Goal: Task Accomplishment & Management: Use online tool/utility

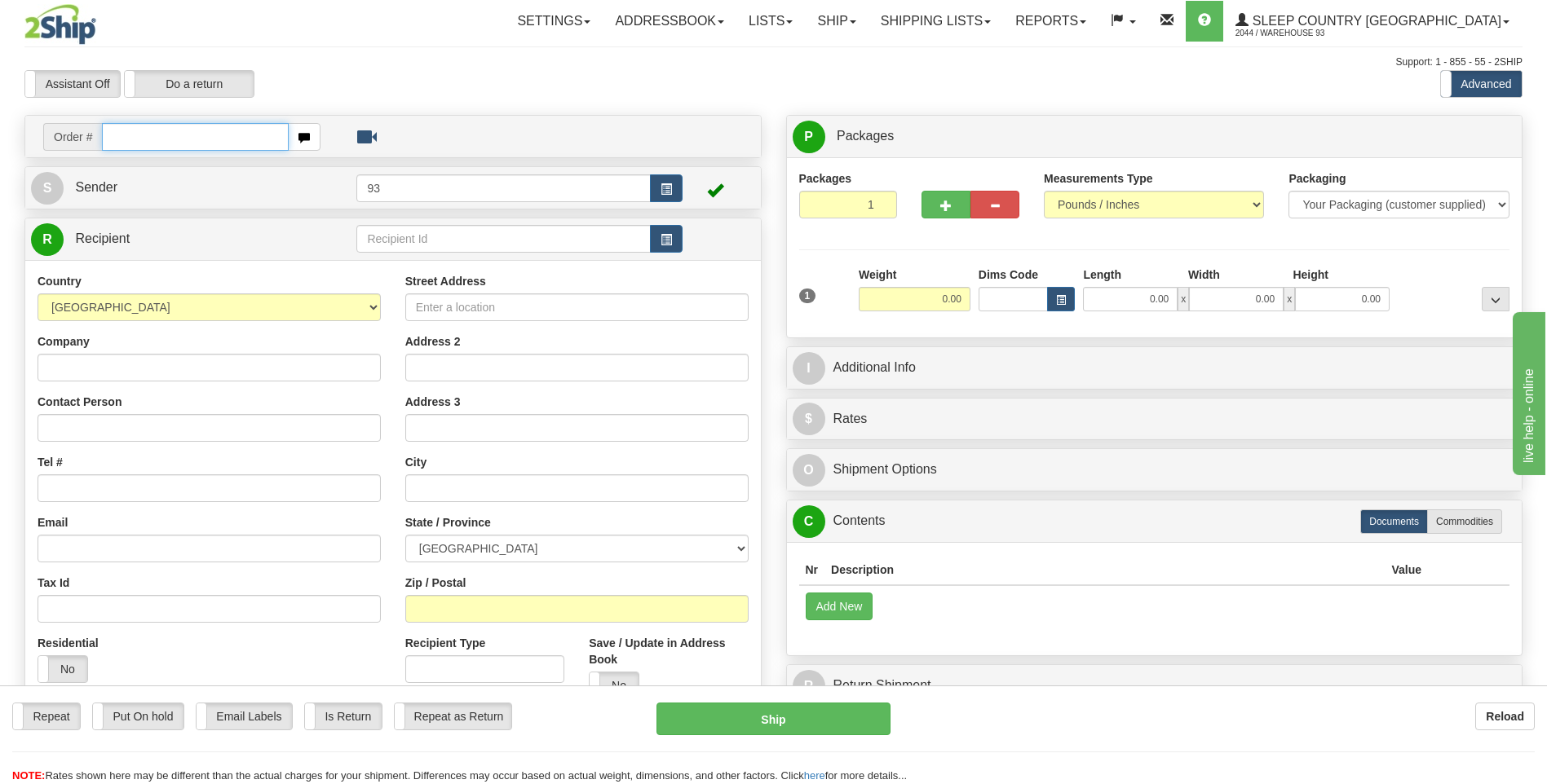
click at [185, 138] on input "text" at bounding box center [194, 137] width 186 height 28
type input "9000H983227"
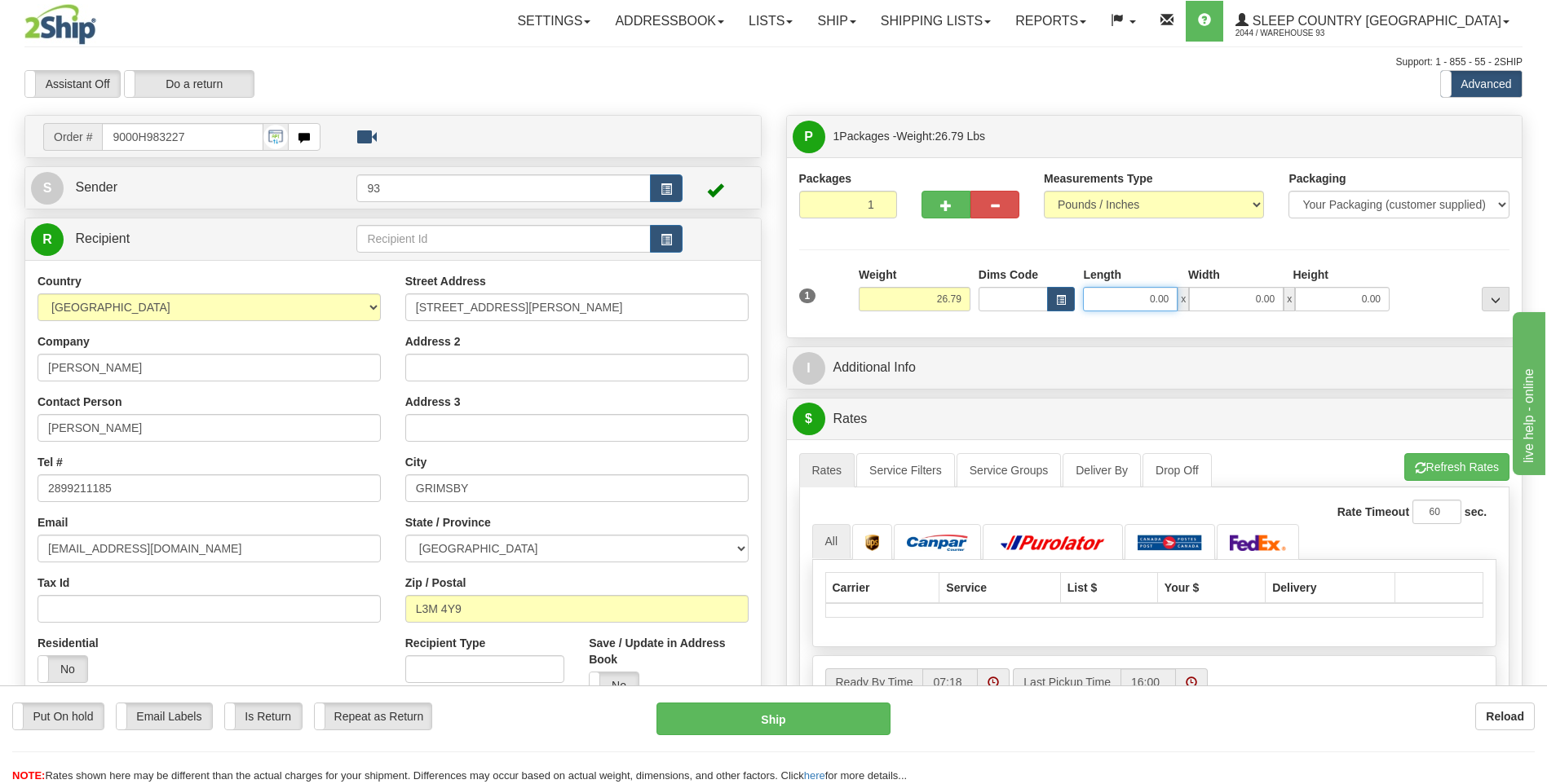
click at [1145, 301] on input "0.00" at bounding box center [1129, 299] width 95 height 25
type input "40.00"
click at [1239, 304] on input "0.00" at bounding box center [1236, 299] width 95 height 25
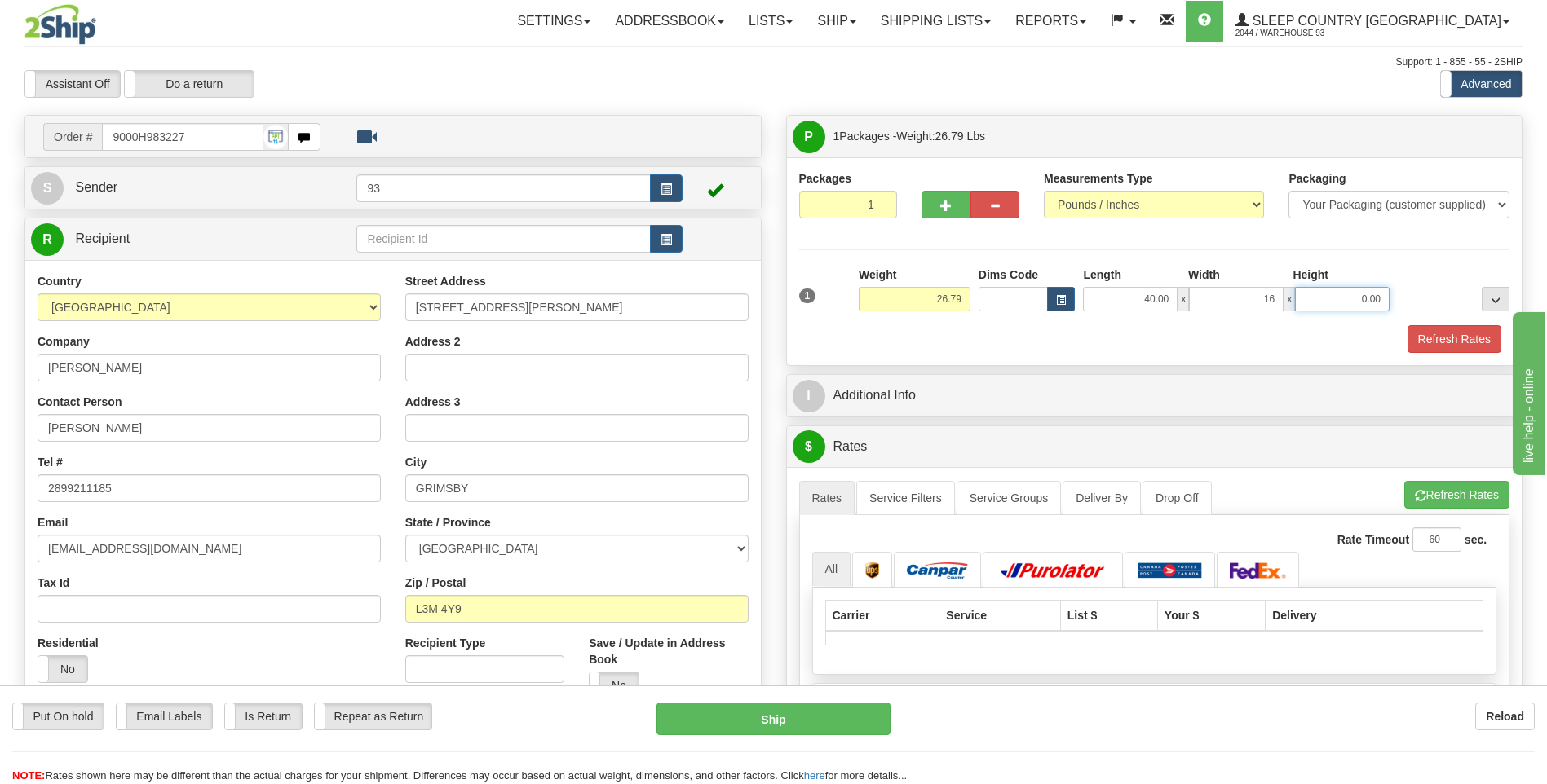
type input "16.00"
click at [1345, 306] on input "0.00" at bounding box center [1342, 299] width 95 height 25
type input "16.00"
click at [1440, 348] on button "Refresh Rates" at bounding box center [1454, 339] width 94 height 28
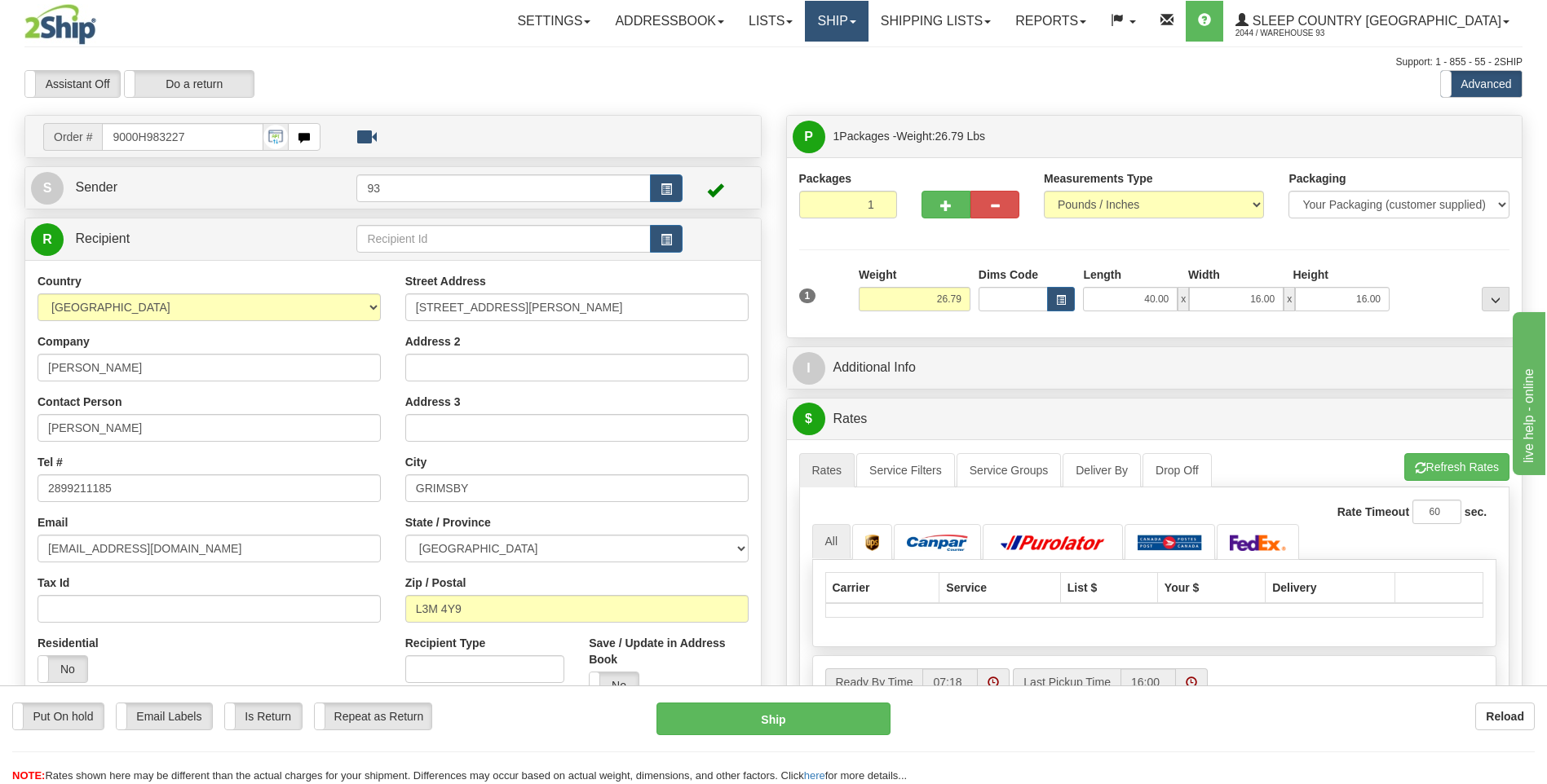
click at [867, 15] on link "Ship" at bounding box center [835, 21] width 63 height 41
click at [867, 52] on link "Ship Screen" at bounding box center [793, 57] width 148 height 21
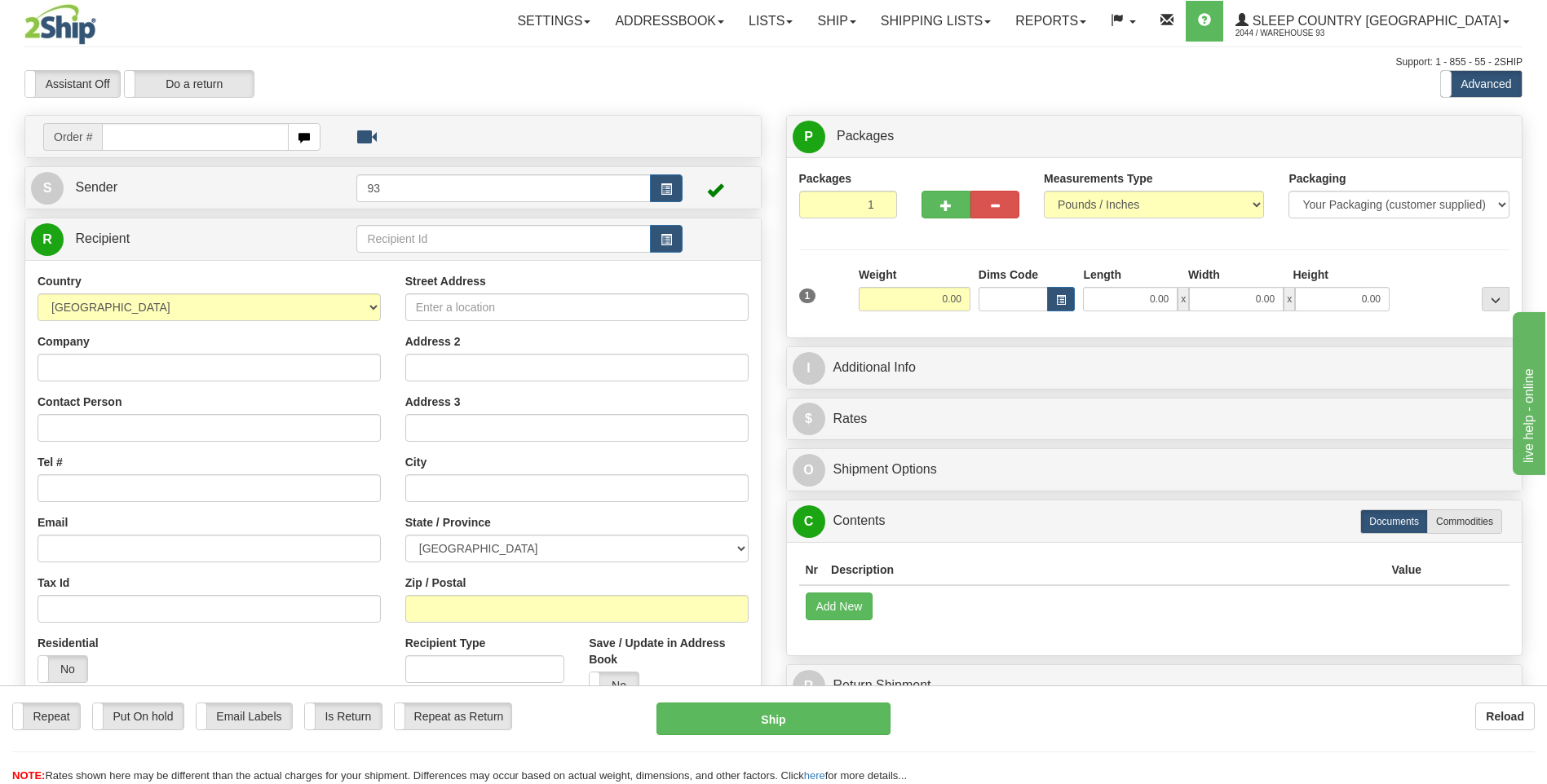
click at [172, 140] on input "text" at bounding box center [194, 137] width 186 height 28
type input "9000H983227"
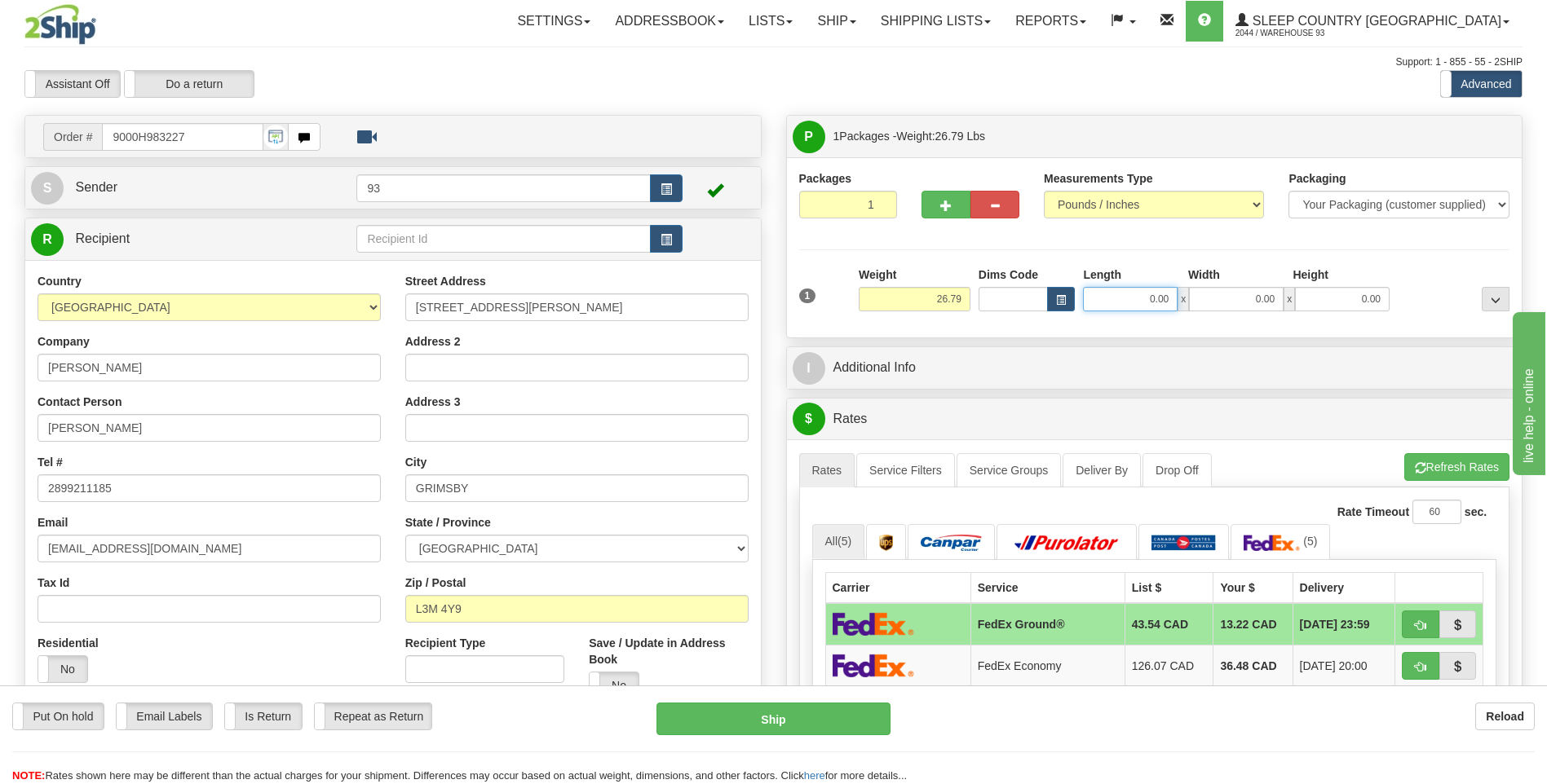
click at [1137, 304] on input "0.00" at bounding box center [1129, 299] width 95 height 25
type input "40.00"
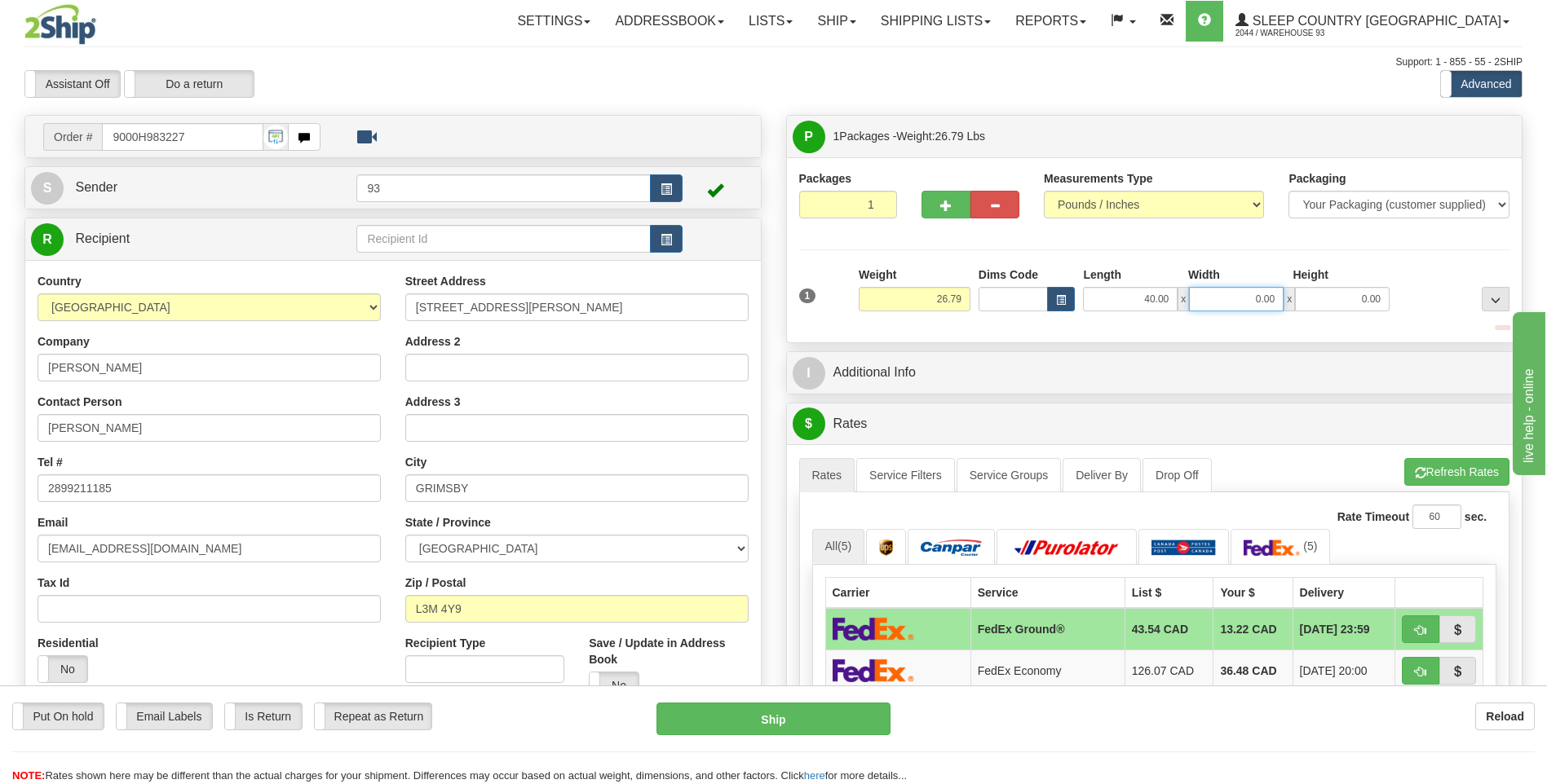
click at [1224, 298] on input "0.00" at bounding box center [1236, 299] width 95 height 25
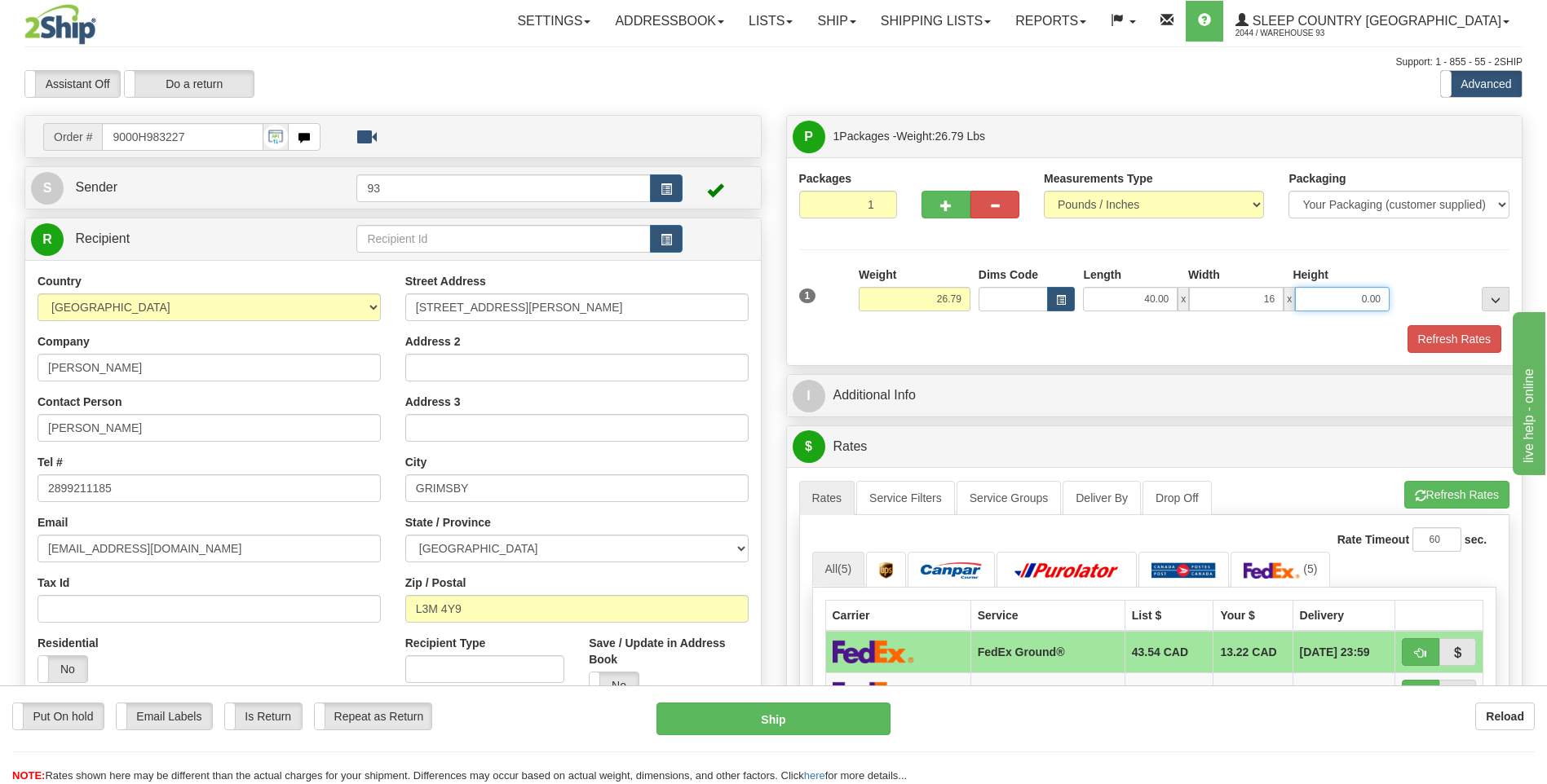
type input "16.00"
drag, startPoint x: 1295, startPoint y: 297, endPoint x: 1307, endPoint y: 294, distance: 12.4
click at [1298, 296] on input "0.00" at bounding box center [1342, 299] width 95 height 25
type input "16.00"
click at [1455, 334] on button "Refresh Rates" at bounding box center [1454, 339] width 94 height 28
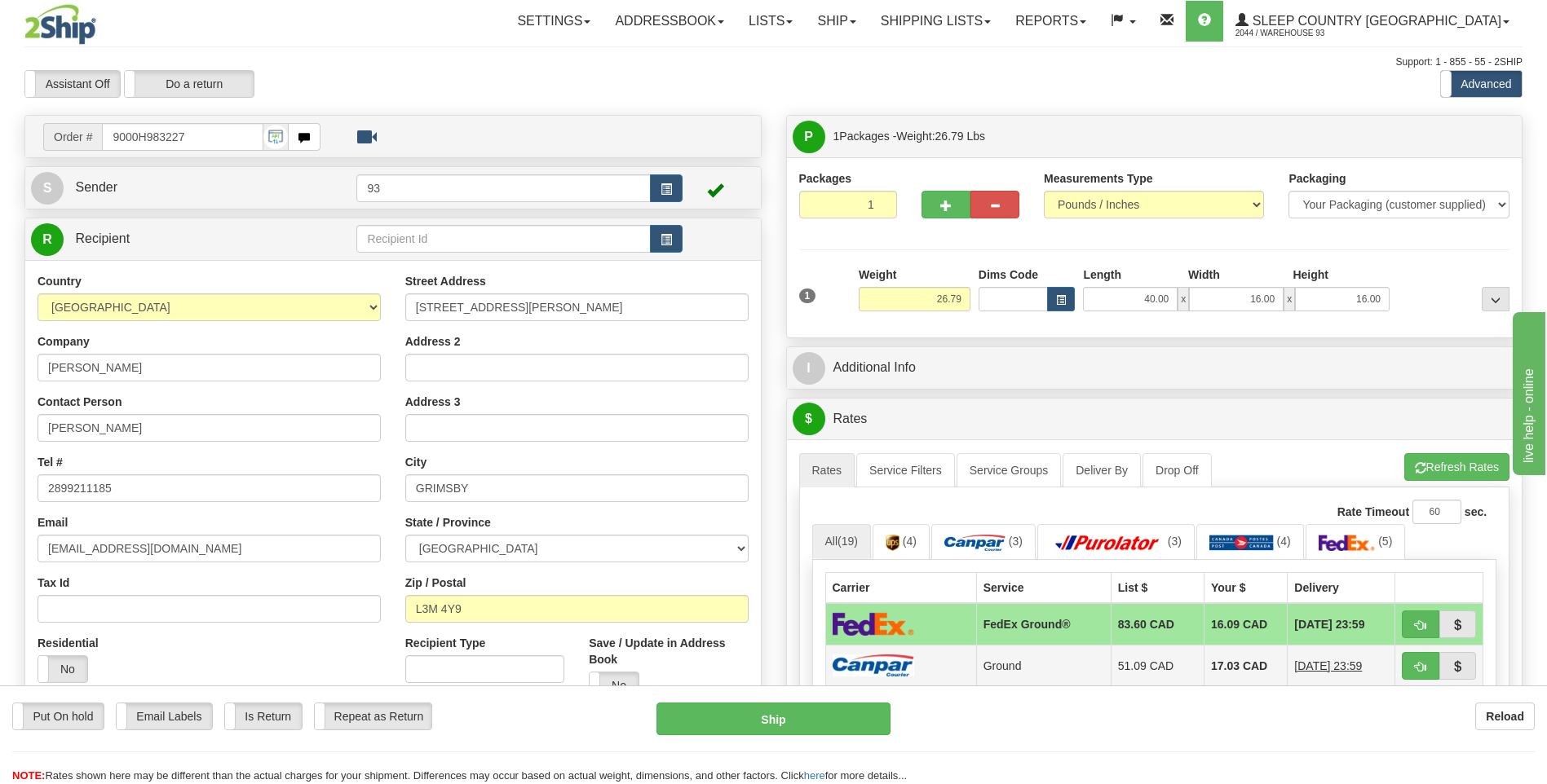
click at [888, 675] on img at bounding box center [873, 665] width 82 height 22
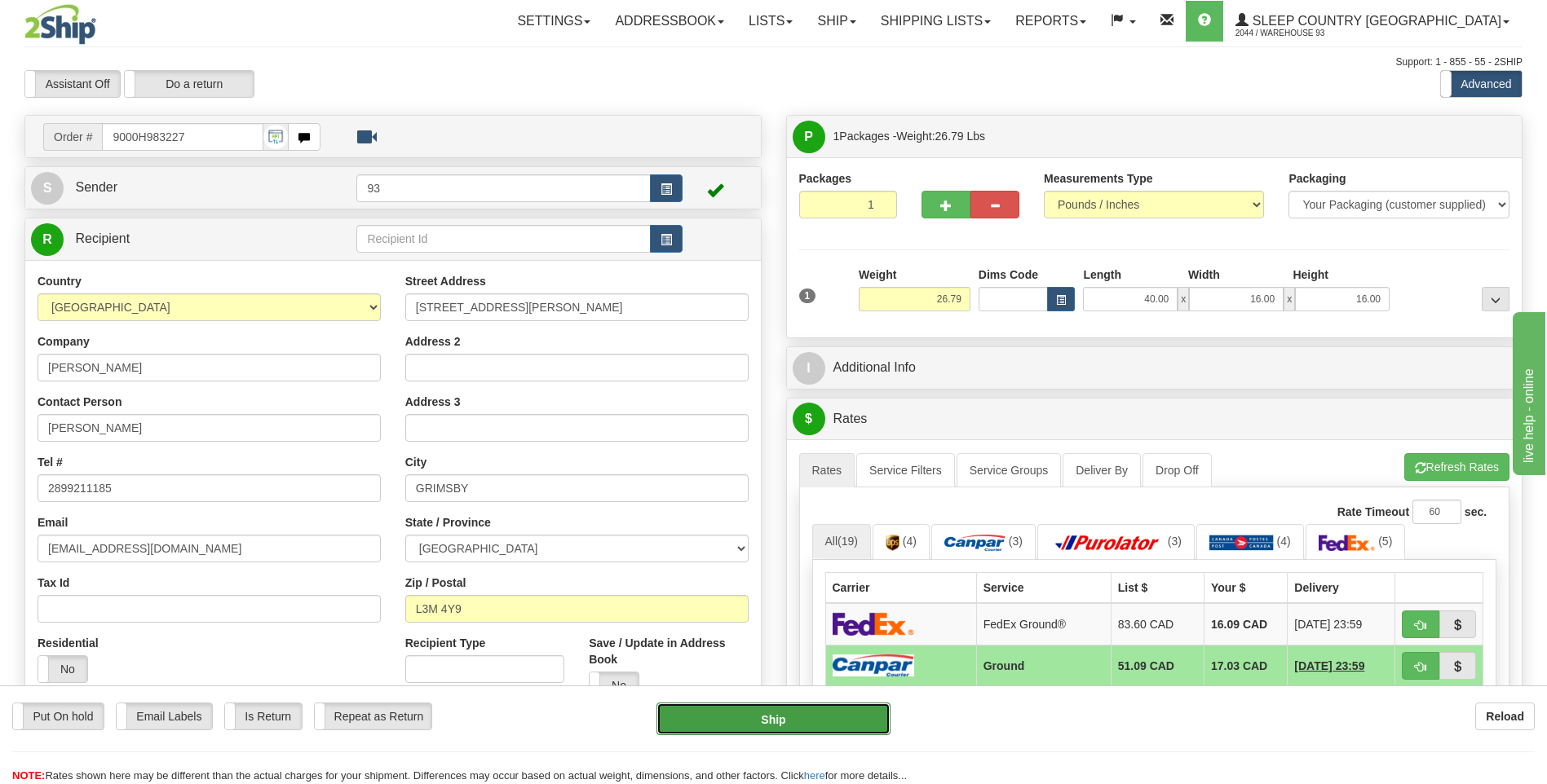
click at [849, 722] on button "Ship" at bounding box center [774, 718] width 233 height 33
type input "1"
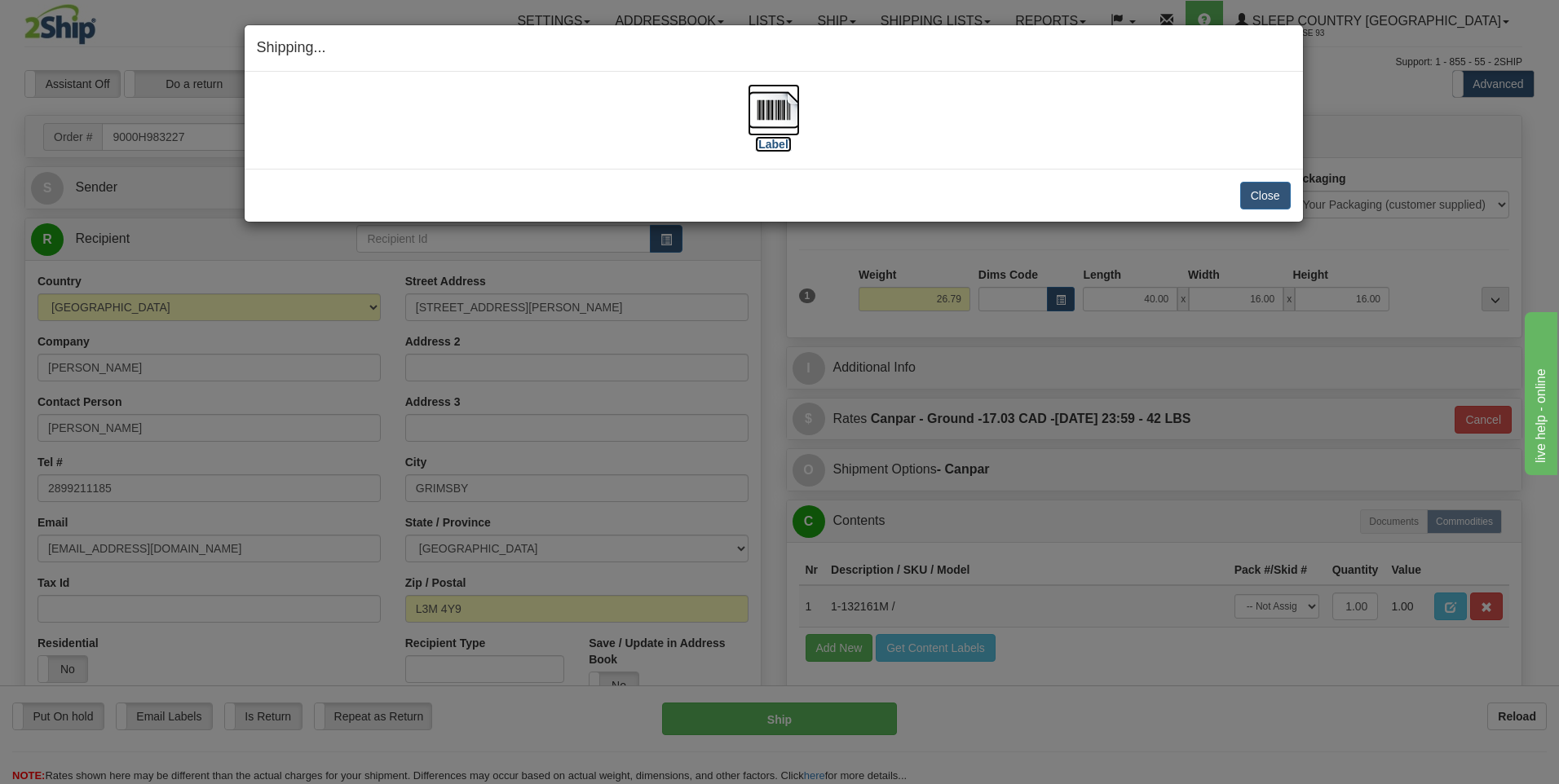
click at [761, 114] on img at bounding box center [774, 110] width 52 height 52
click at [1254, 197] on button "Close" at bounding box center [1265, 195] width 51 height 28
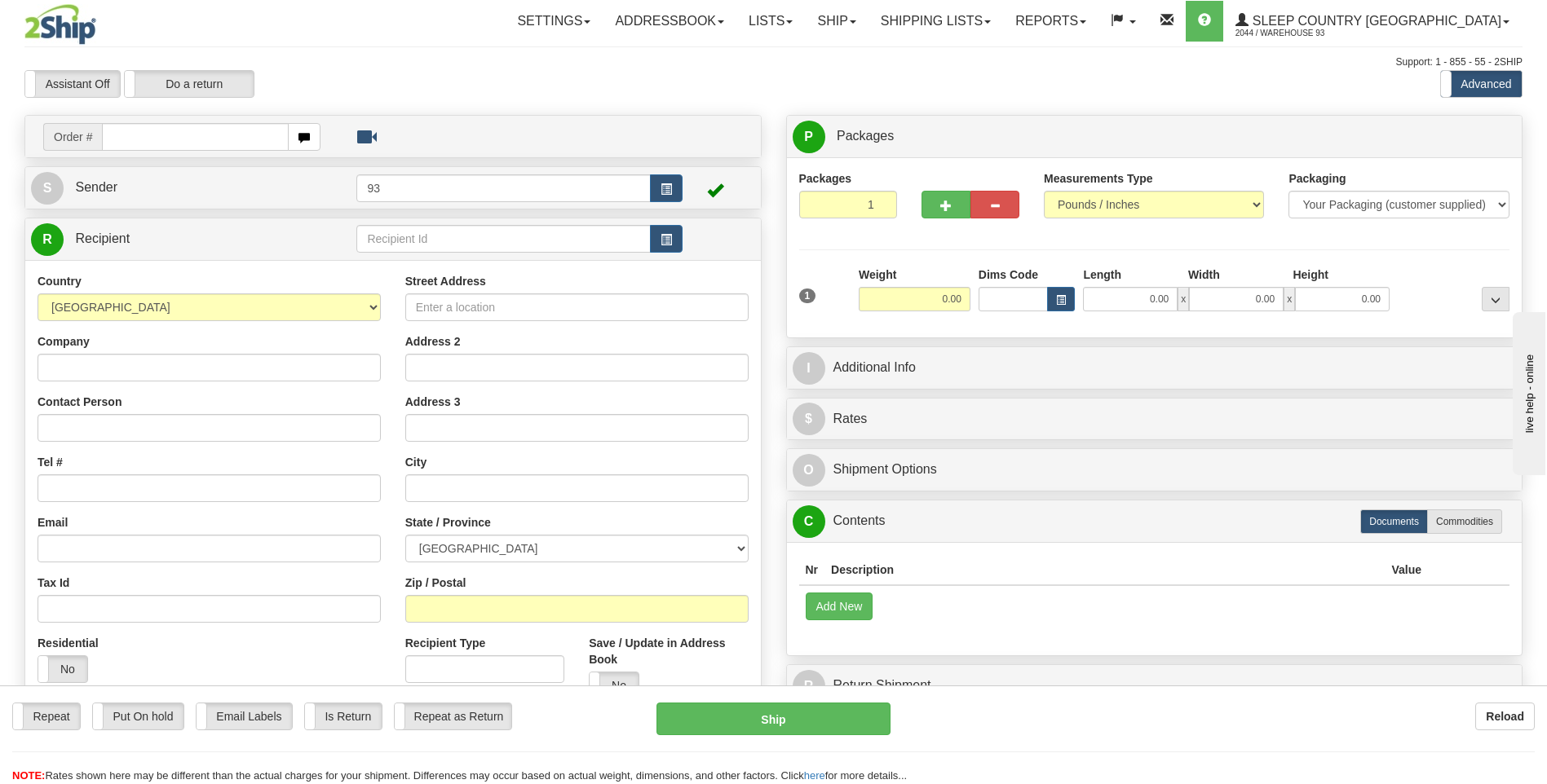
click at [136, 139] on input "text" at bounding box center [194, 137] width 186 height 28
type input "9000H969201"
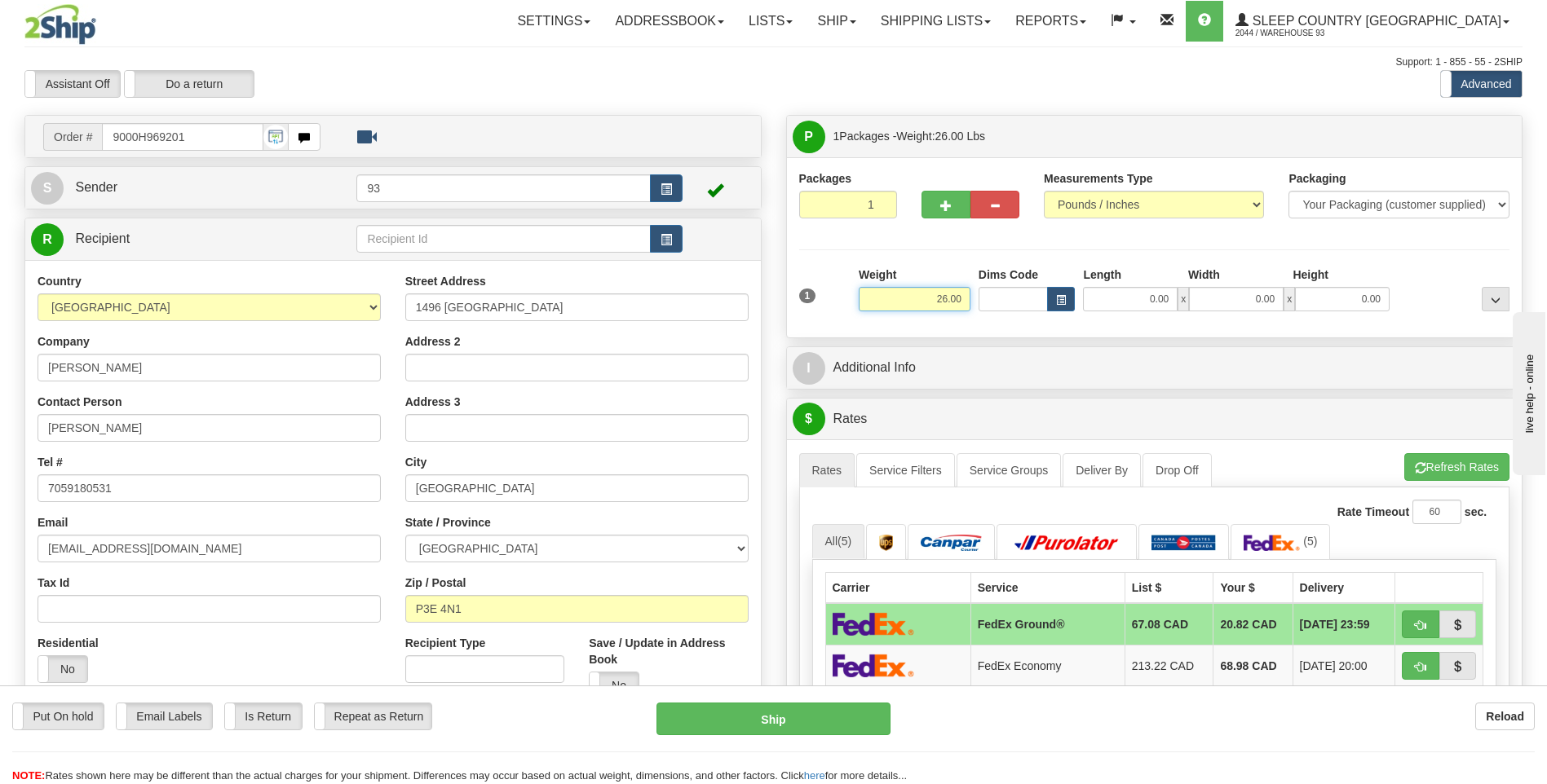
click at [968, 296] on input "26.00" at bounding box center [914, 299] width 112 height 25
type input "2"
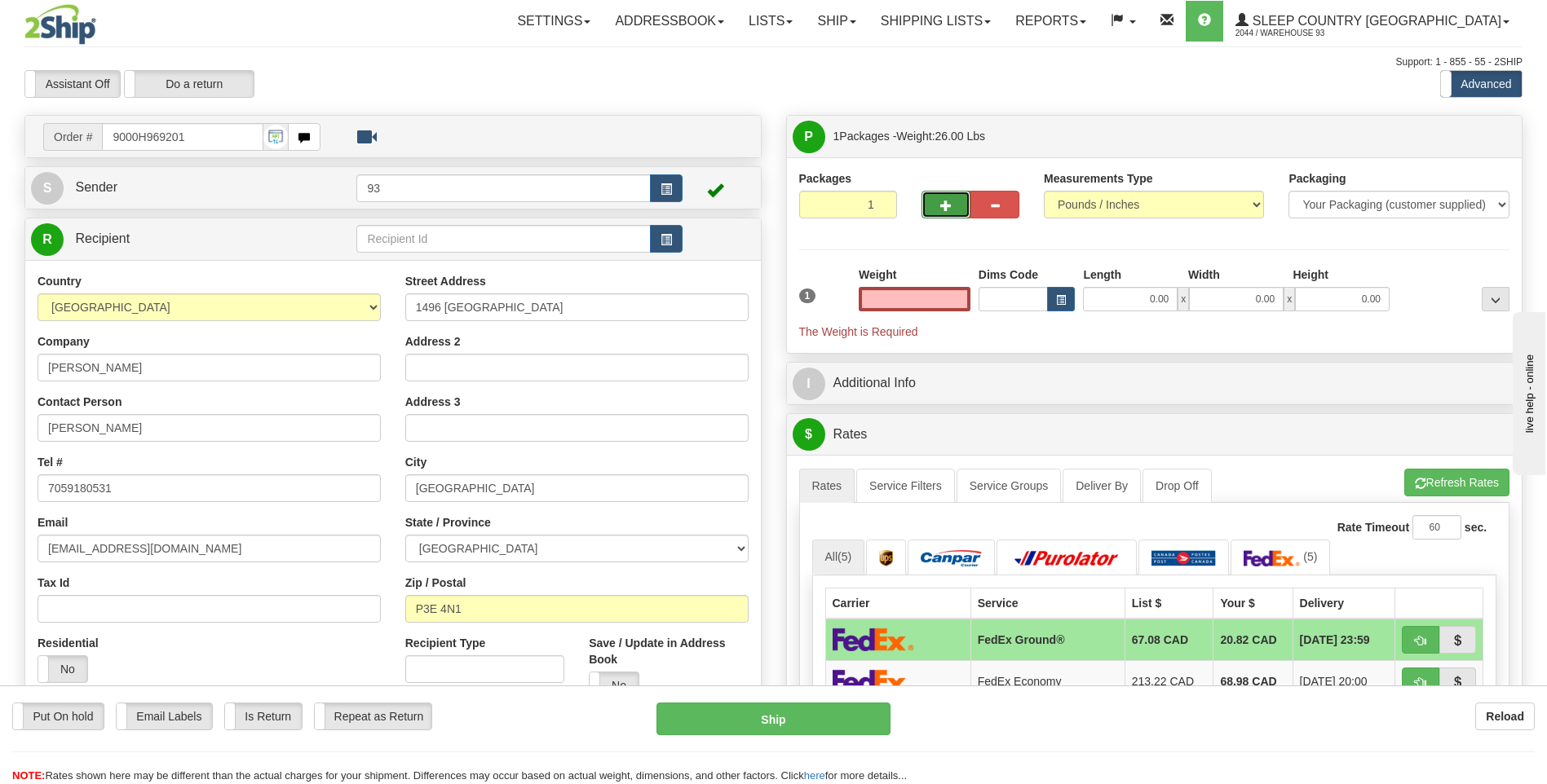
type input "0.00"
click at [963, 203] on button "button" at bounding box center [945, 204] width 49 height 28
type input "2"
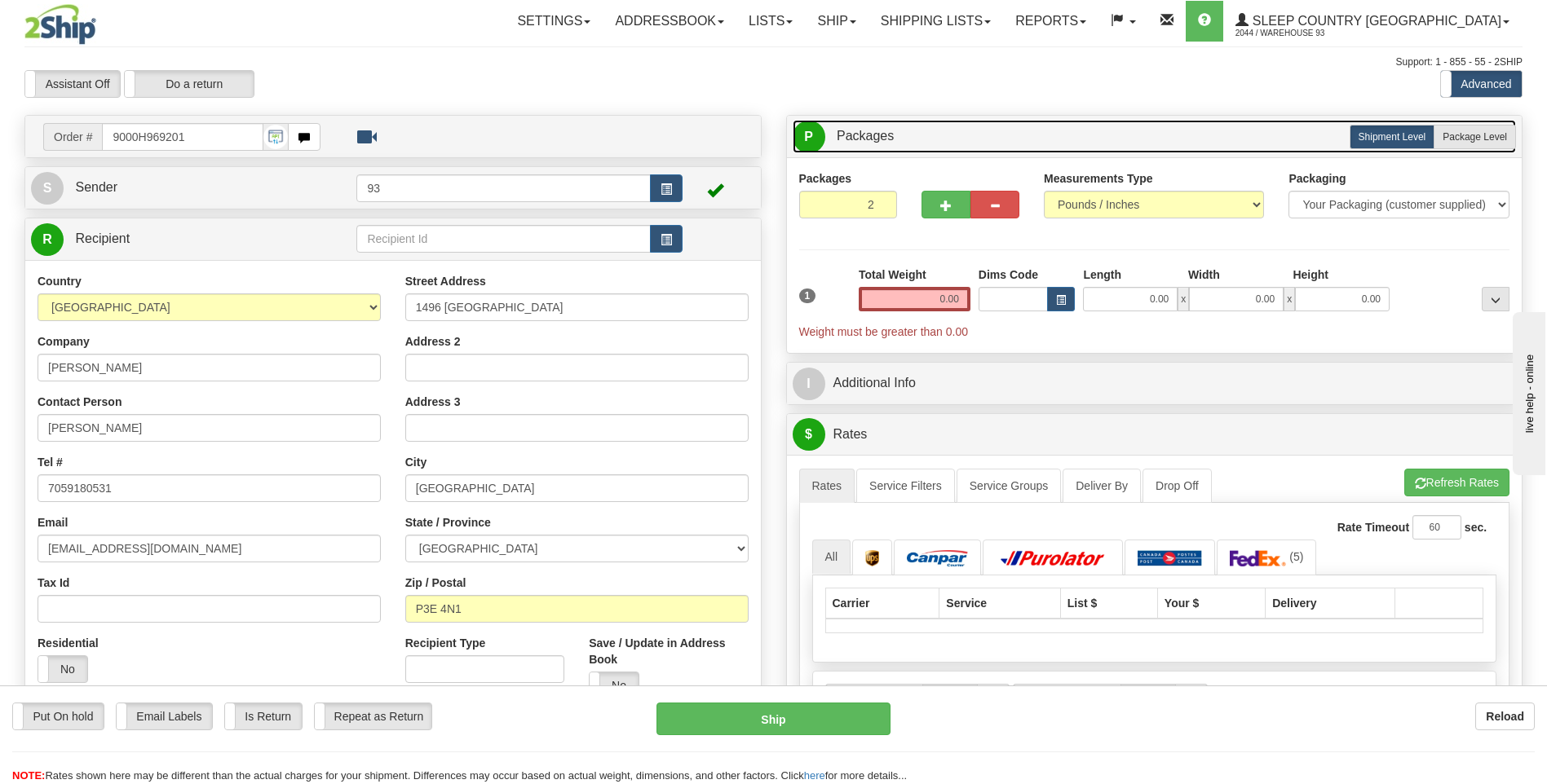
click at [1463, 123] on link "P Packages 2 Packages - Weight: 0.00 Lbs" at bounding box center [1154, 136] width 724 height 34
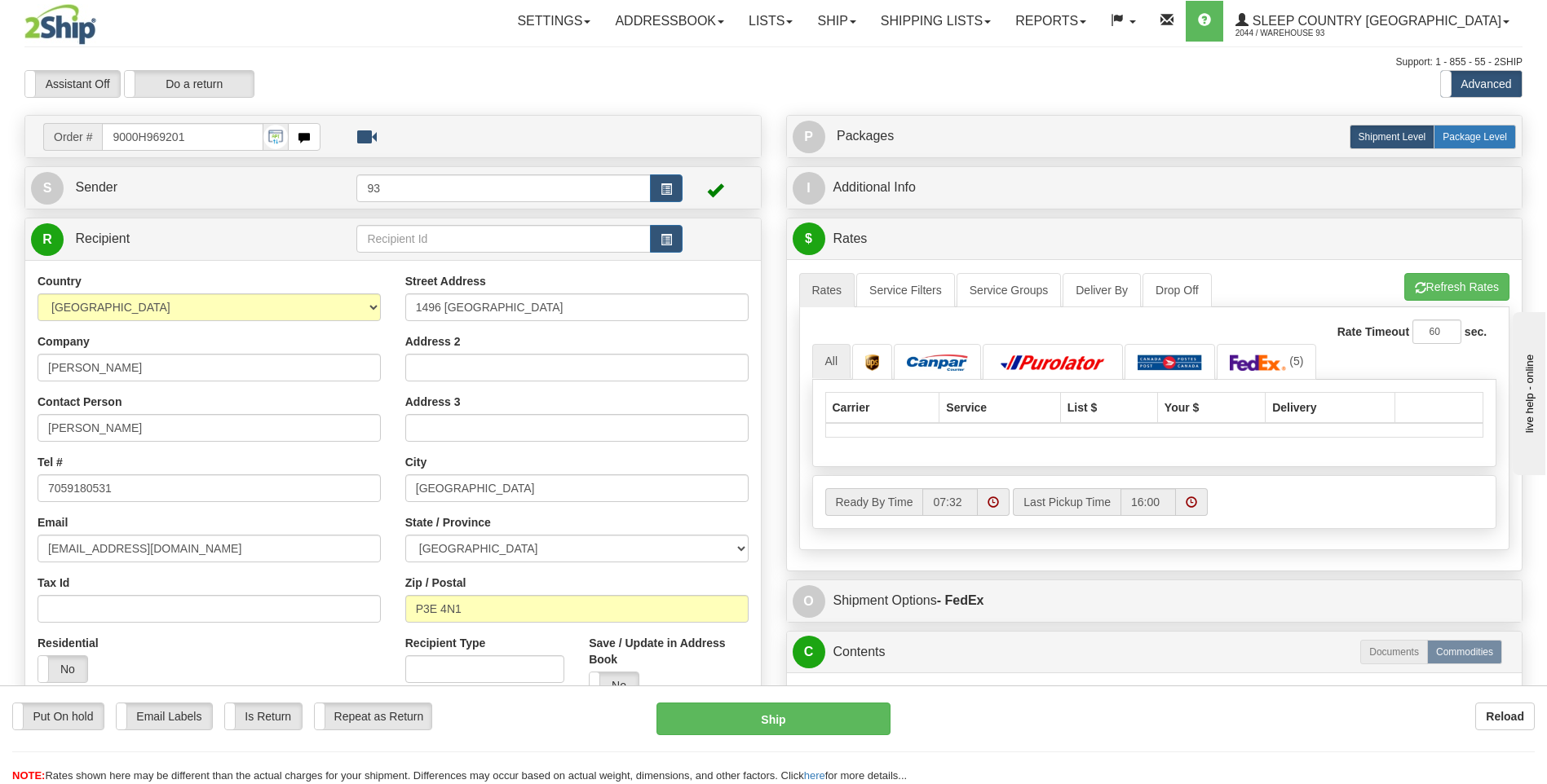
click at [1455, 132] on span "Package Level" at bounding box center [1474, 136] width 65 height 11
radio input "true"
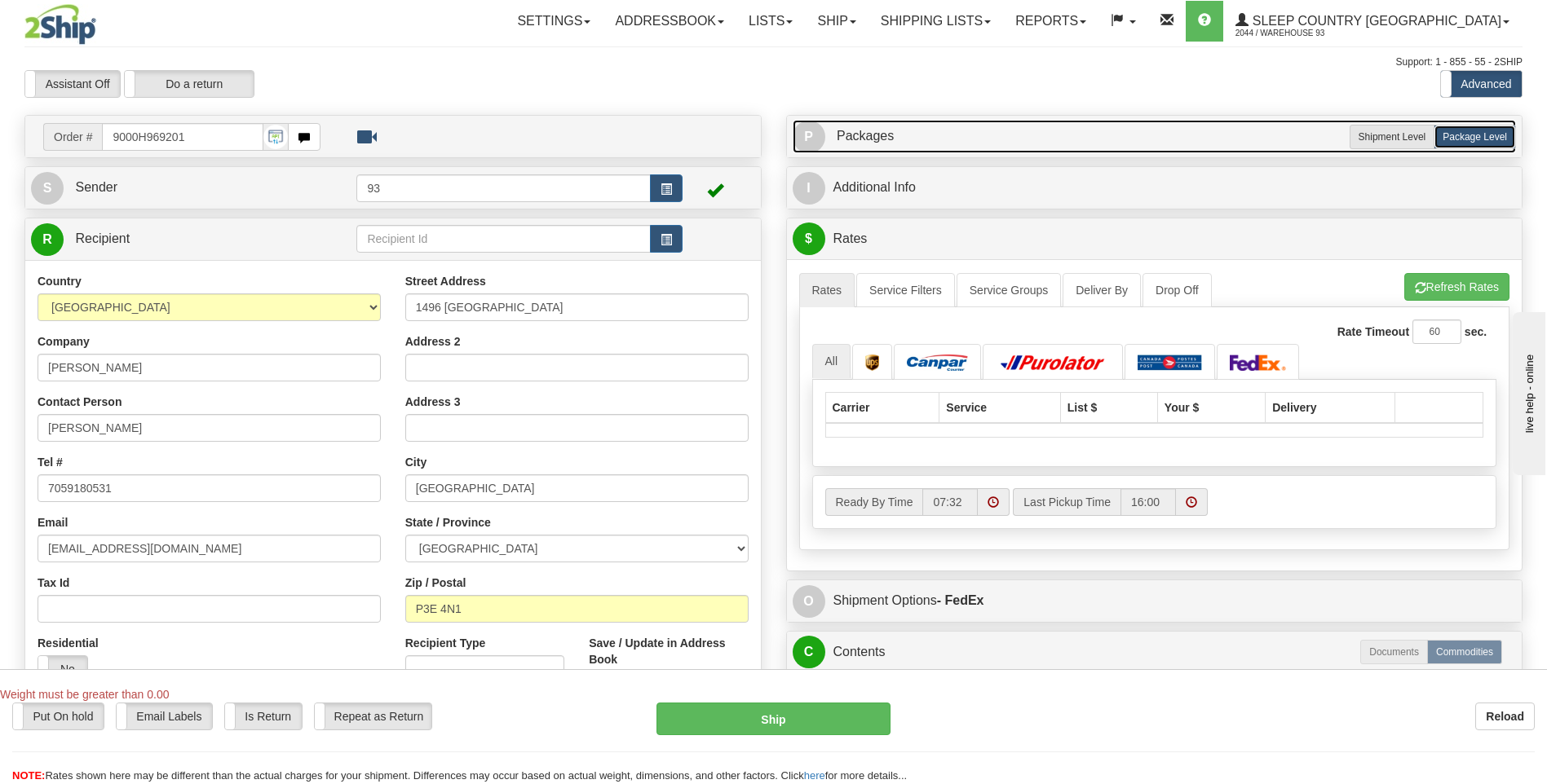
click at [816, 134] on span "P" at bounding box center [808, 136] width 33 height 33
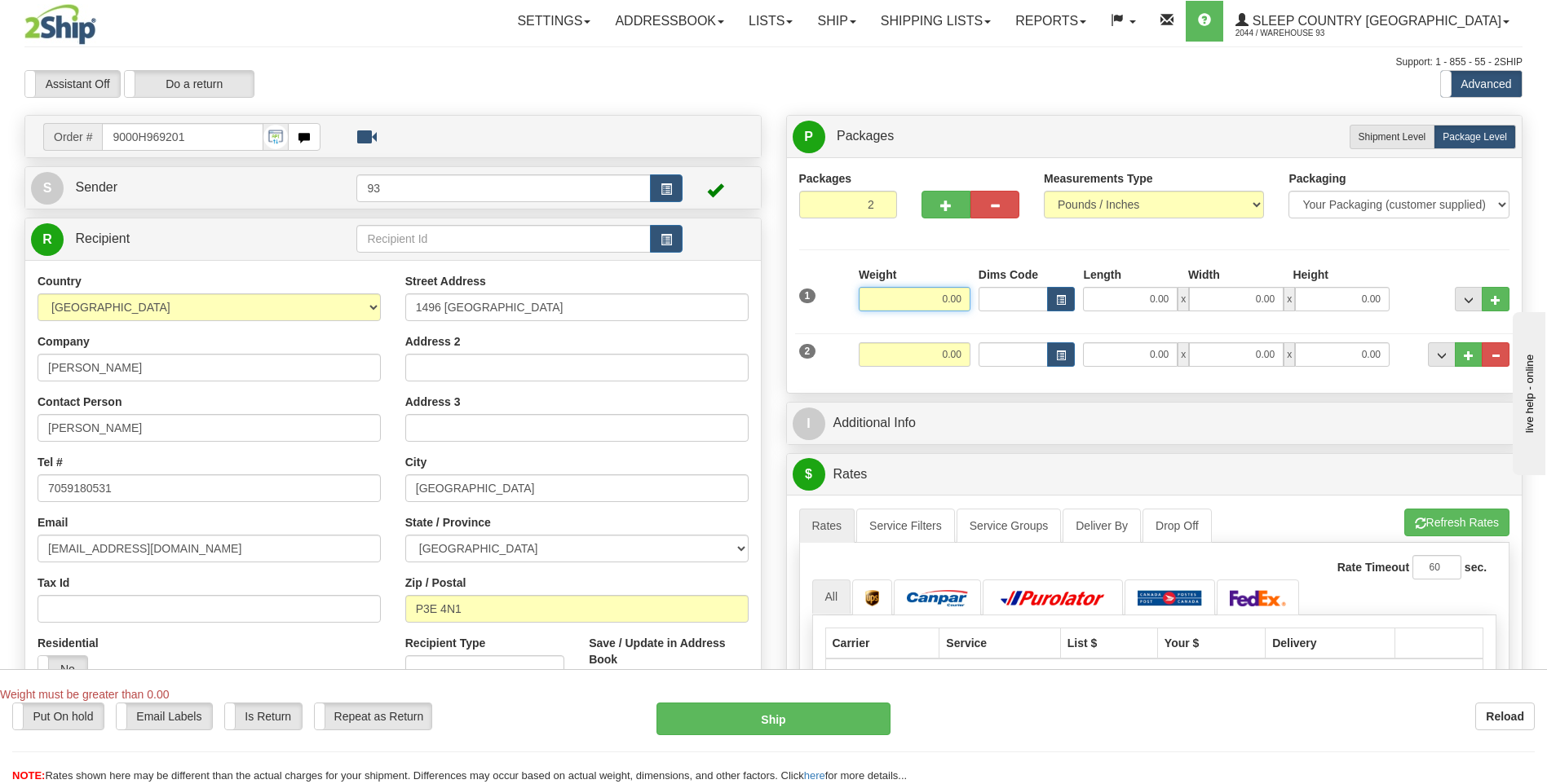
click at [927, 293] on input "0.00" at bounding box center [914, 299] width 112 height 25
type input "12.00"
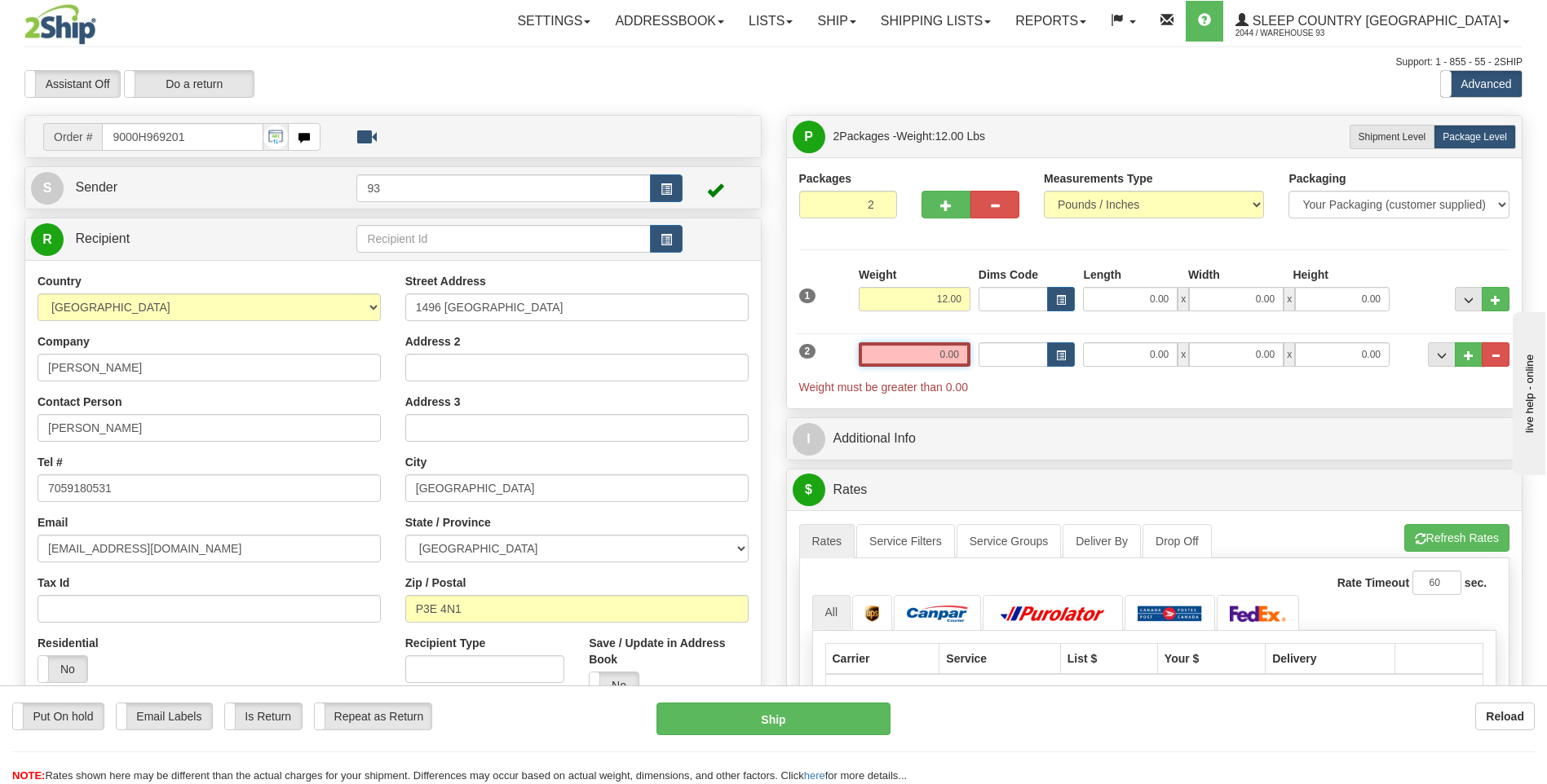
click at [962, 354] on input "0.00" at bounding box center [914, 355] width 112 height 25
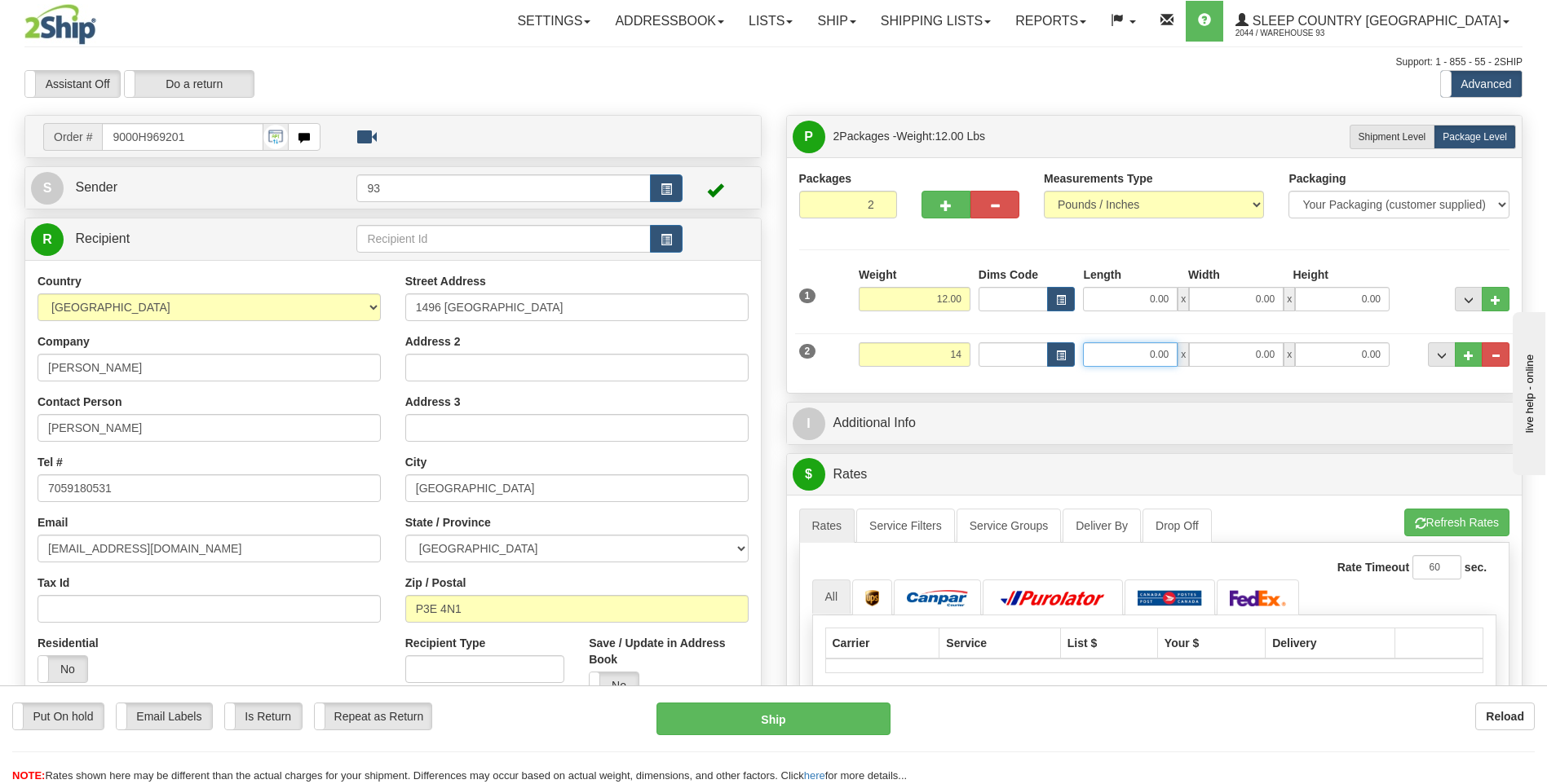
type input "14.00"
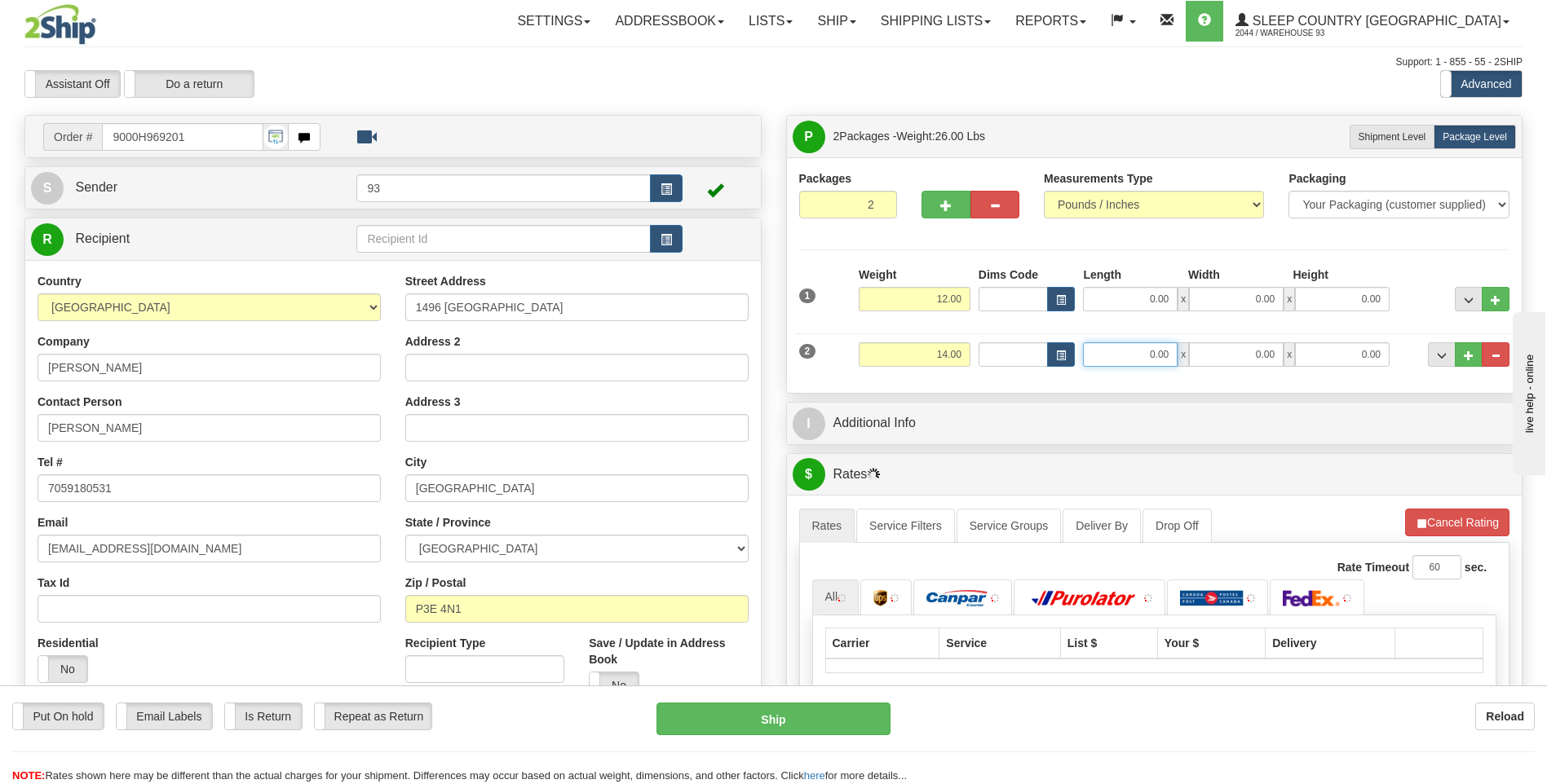
click at [1114, 361] on input "0.00" at bounding box center [1129, 355] width 95 height 25
type input "1"
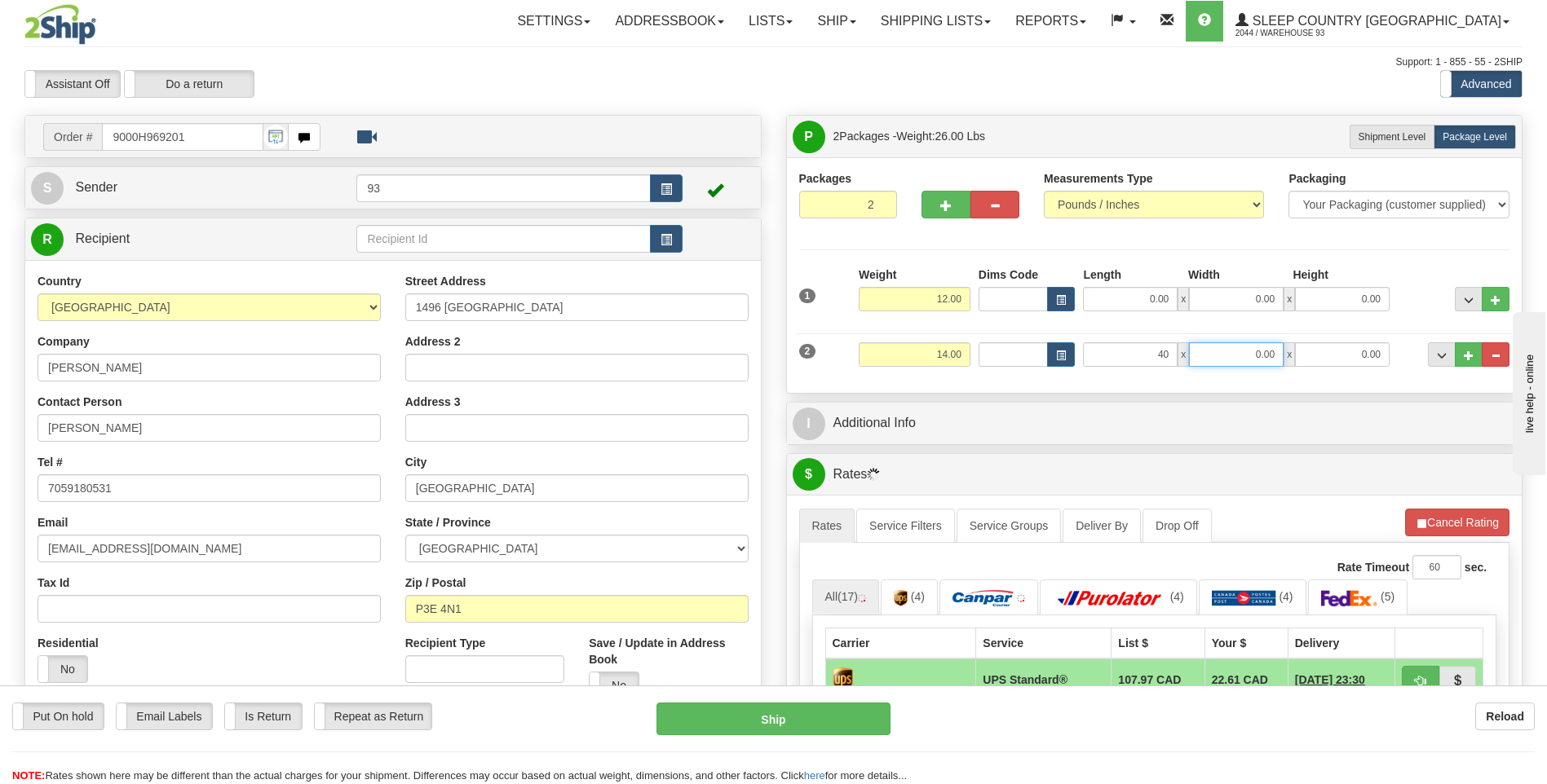
type input "40.00"
click at [1230, 364] on input "0.00" at bounding box center [1236, 355] width 95 height 25
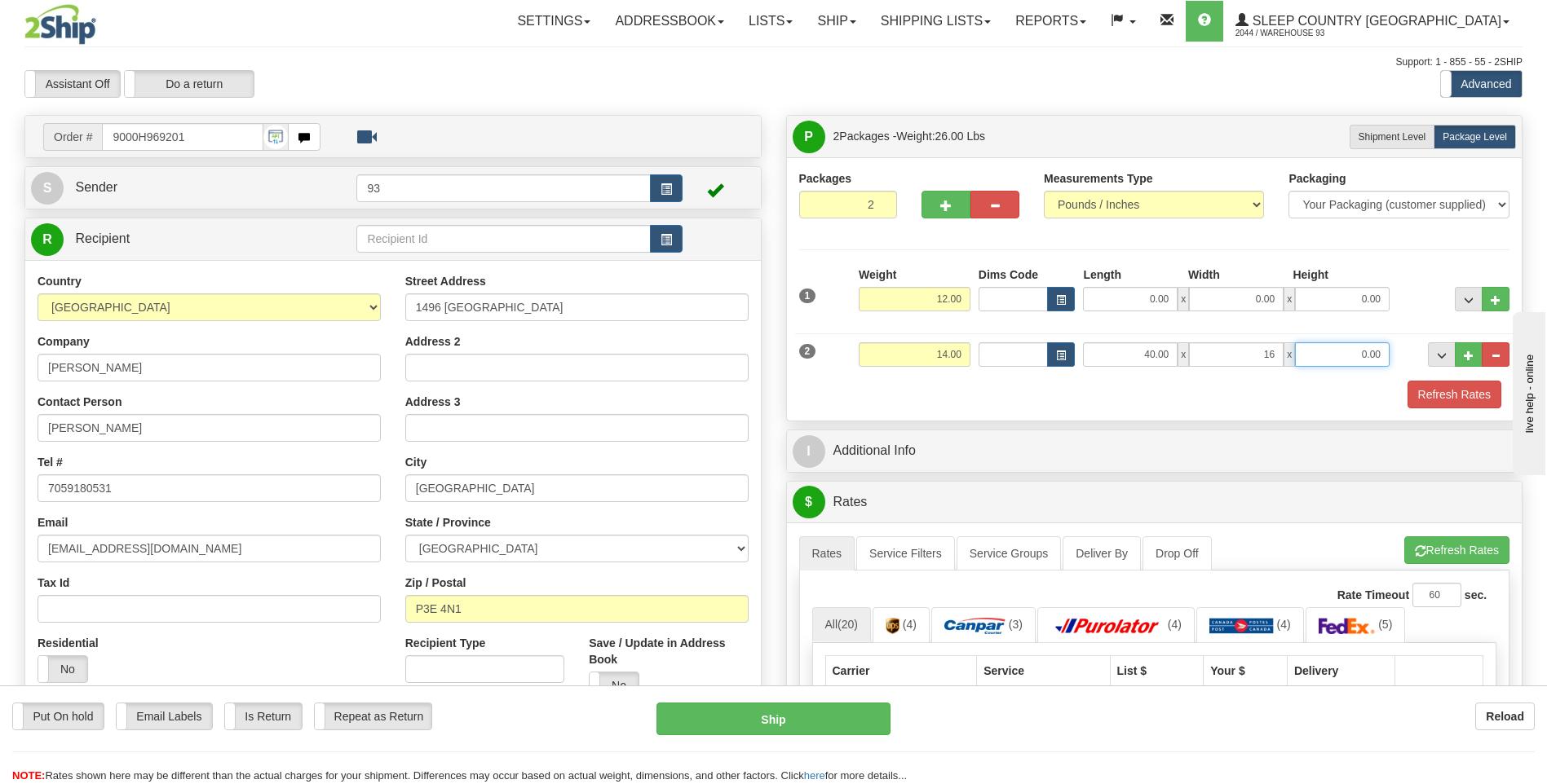
type input "16.00"
click at [1332, 349] on input "0.00" at bounding box center [1342, 355] width 95 height 25
type input "16.00"
click at [1160, 304] on input "0.00" at bounding box center [1129, 299] width 95 height 25
type input "40.00"
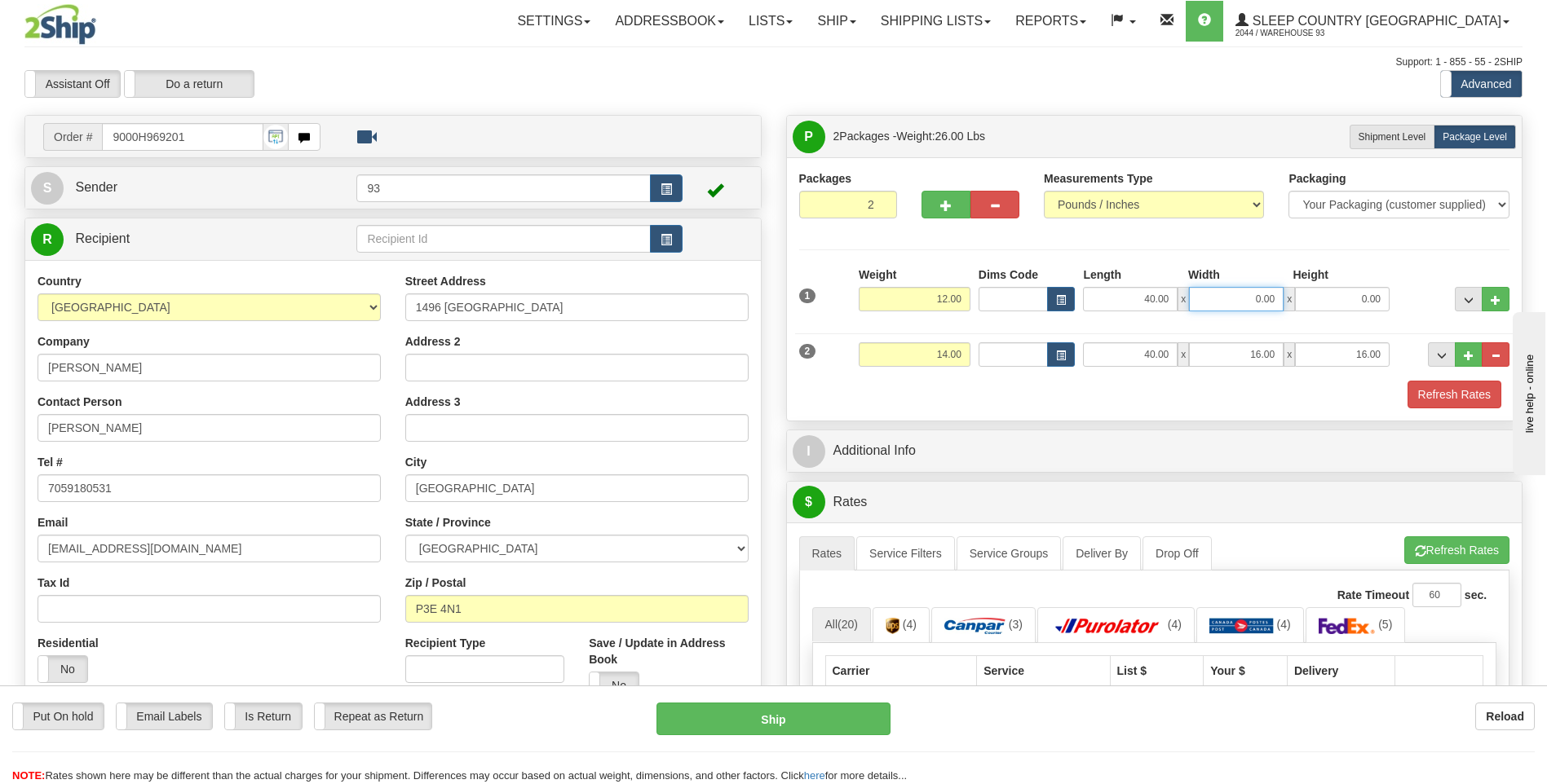
click at [1237, 303] on input "0.00" at bounding box center [1236, 299] width 95 height 25
type input "14.00"
click at [1339, 296] on input "0.00" at bounding box center [1342, 299] width 95 height 25
type input "14.00"
click at [1454, 396] on button "Refresh Rates" at bounding box center [1454, 394] width 94 height 28
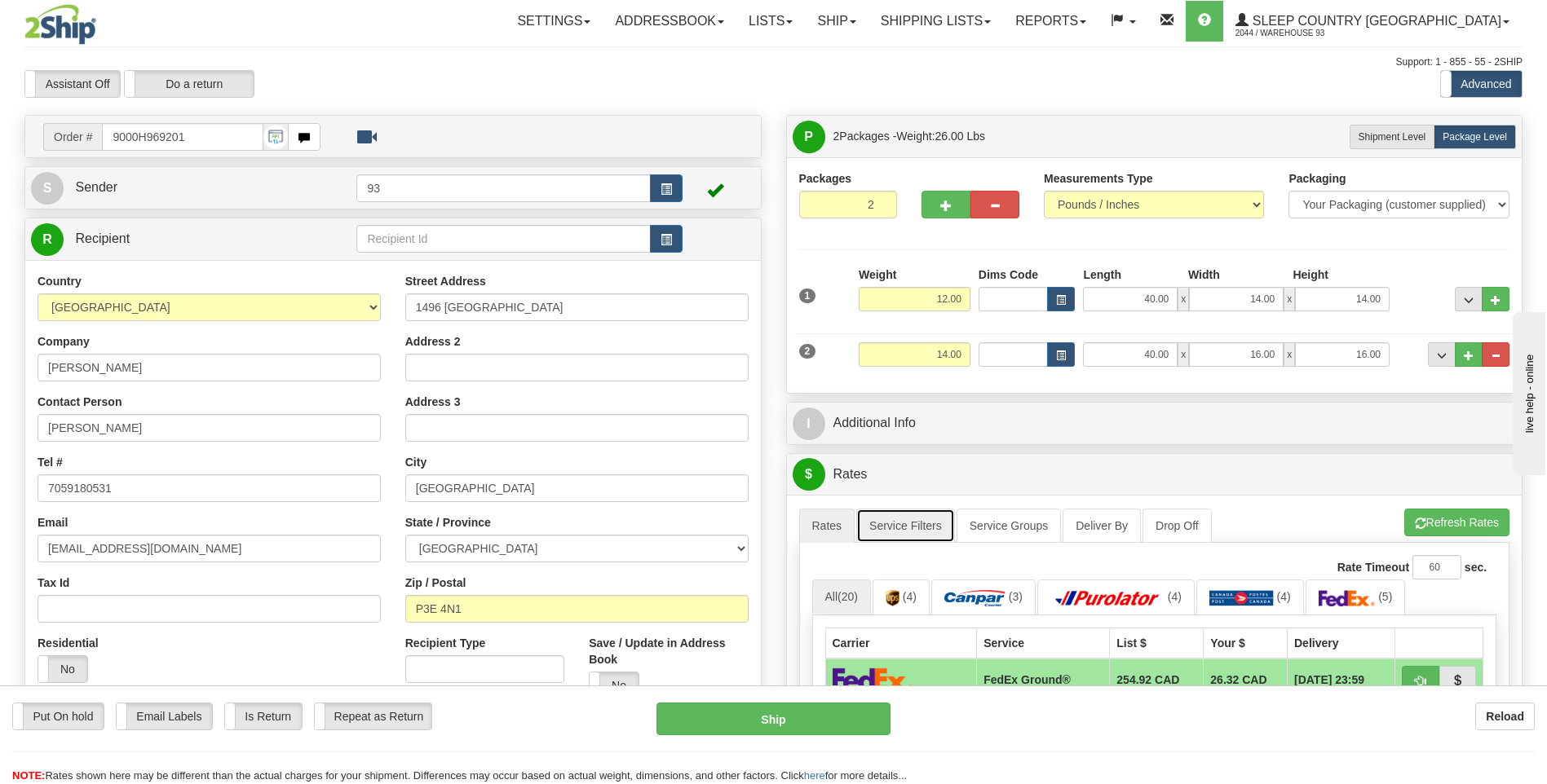
click at [924, 522] on link "Service Filters" at bounding box center [905, 526] width 99 height 34
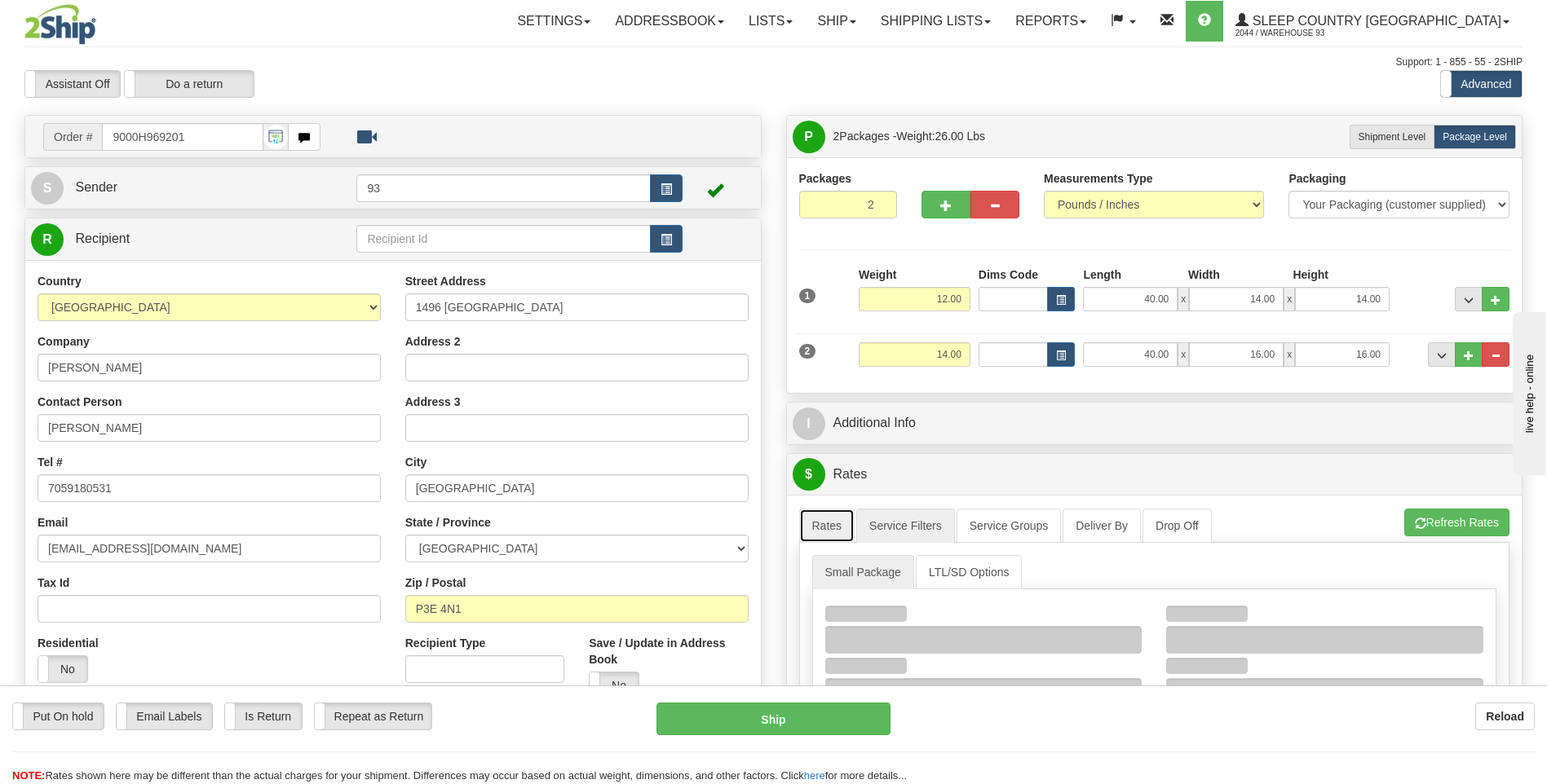
click at [845, 529] on link "Rates" at bounding box center [827, 526] width 56 height 34
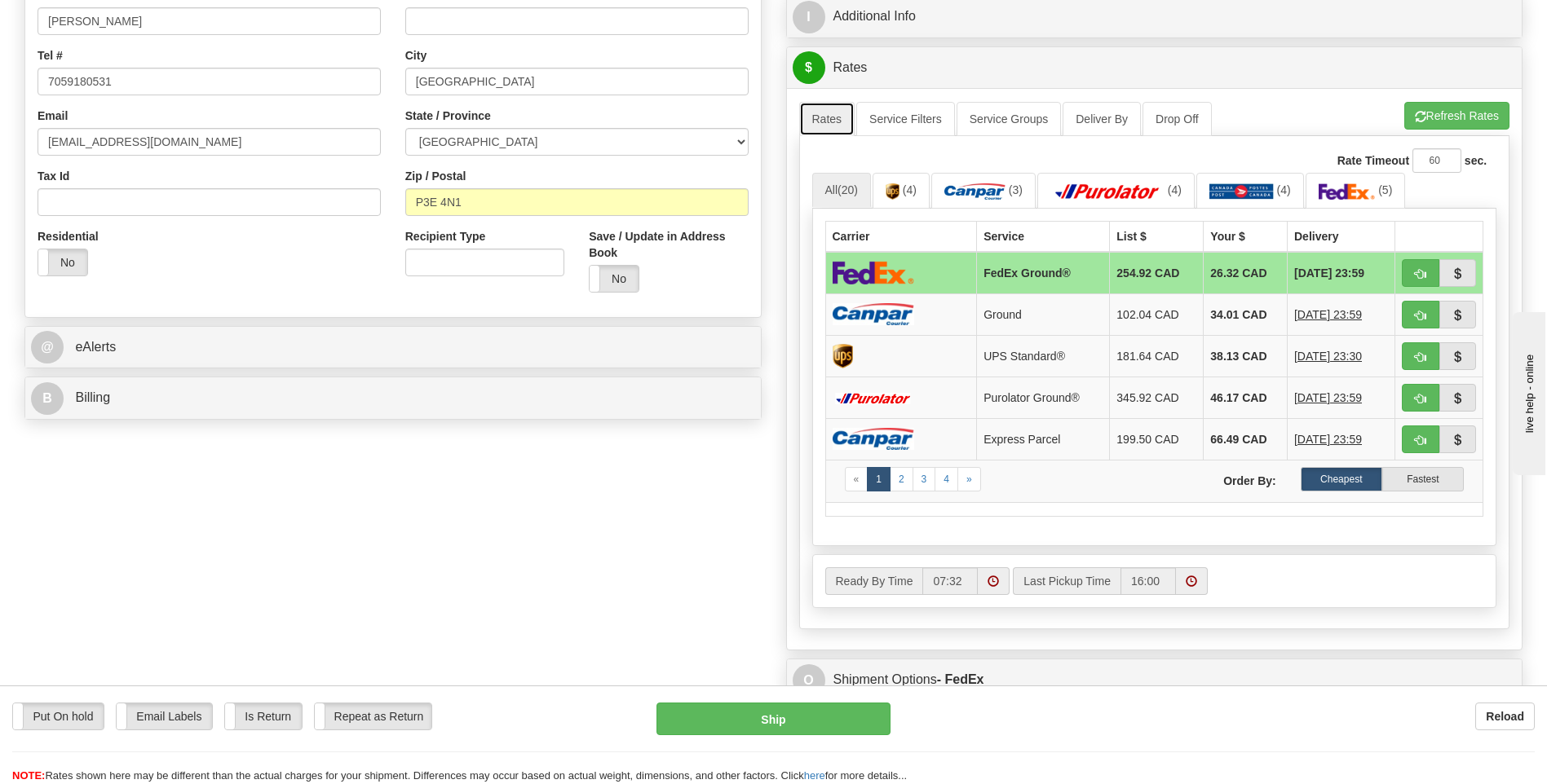
scroll to position [407, 0]
click at [1210, 306] on td "34.01 CAD" at bounding box center [1246, 314] width 84 height 42
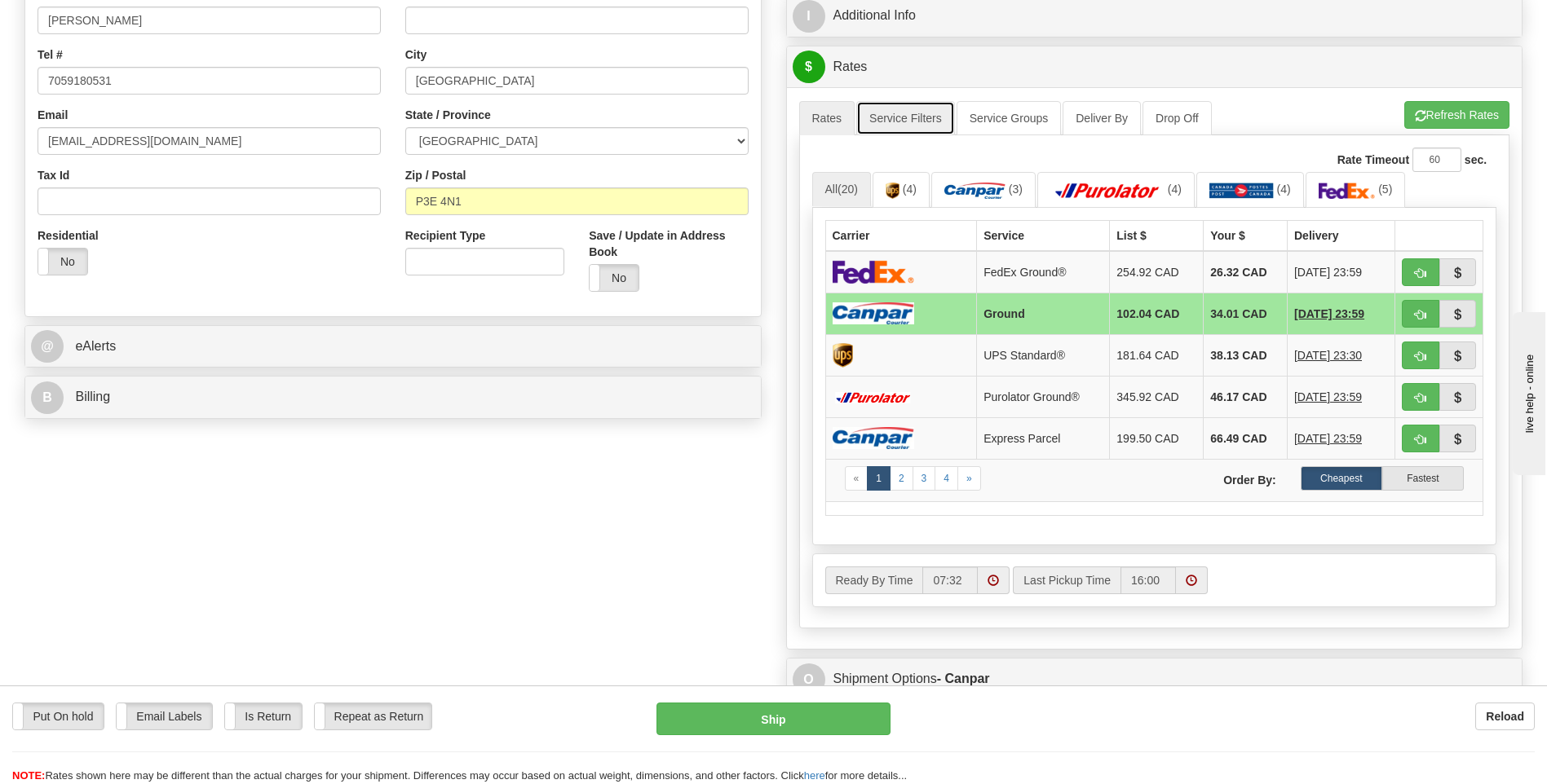
click at [871, 115] on link "Service Filters" at bounding box center [905, 118] width 99 height 34
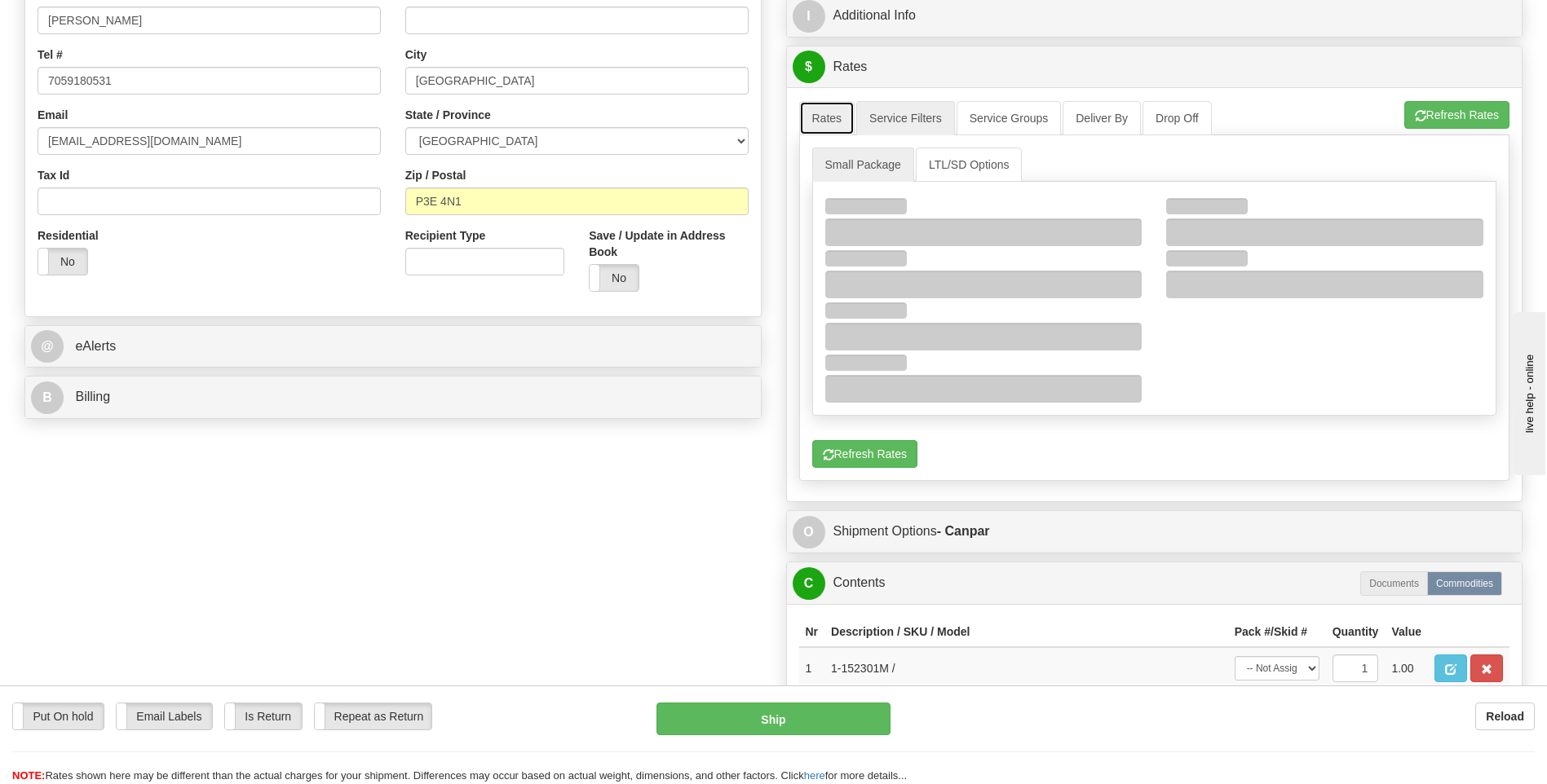
click at [838, 128] on link "Rates" at bounding box center [827, 118] width 56 height 34
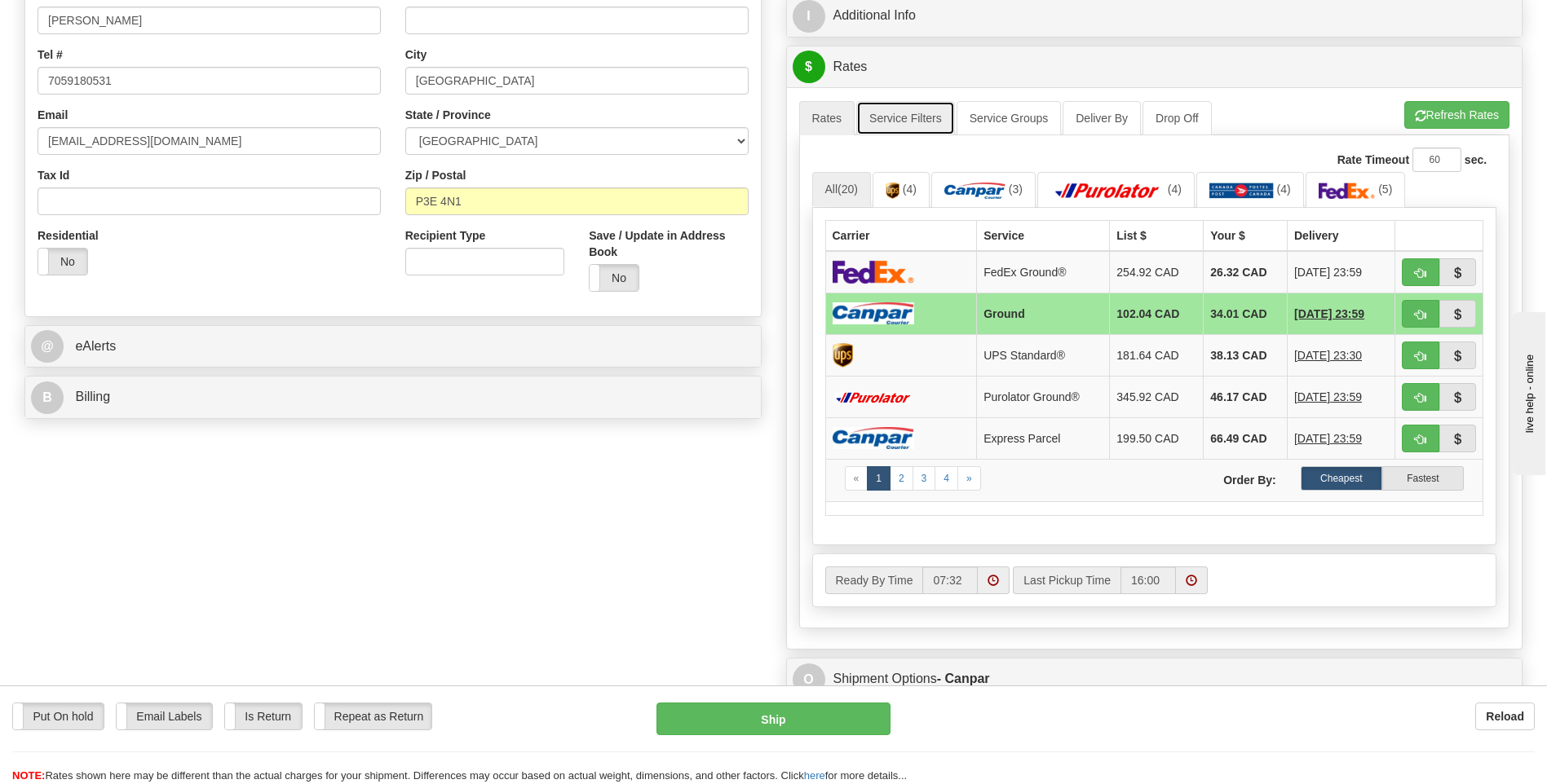
click at [894, 116] on link "Service Filters" at bounding box center [905, 118] width 99 height 34
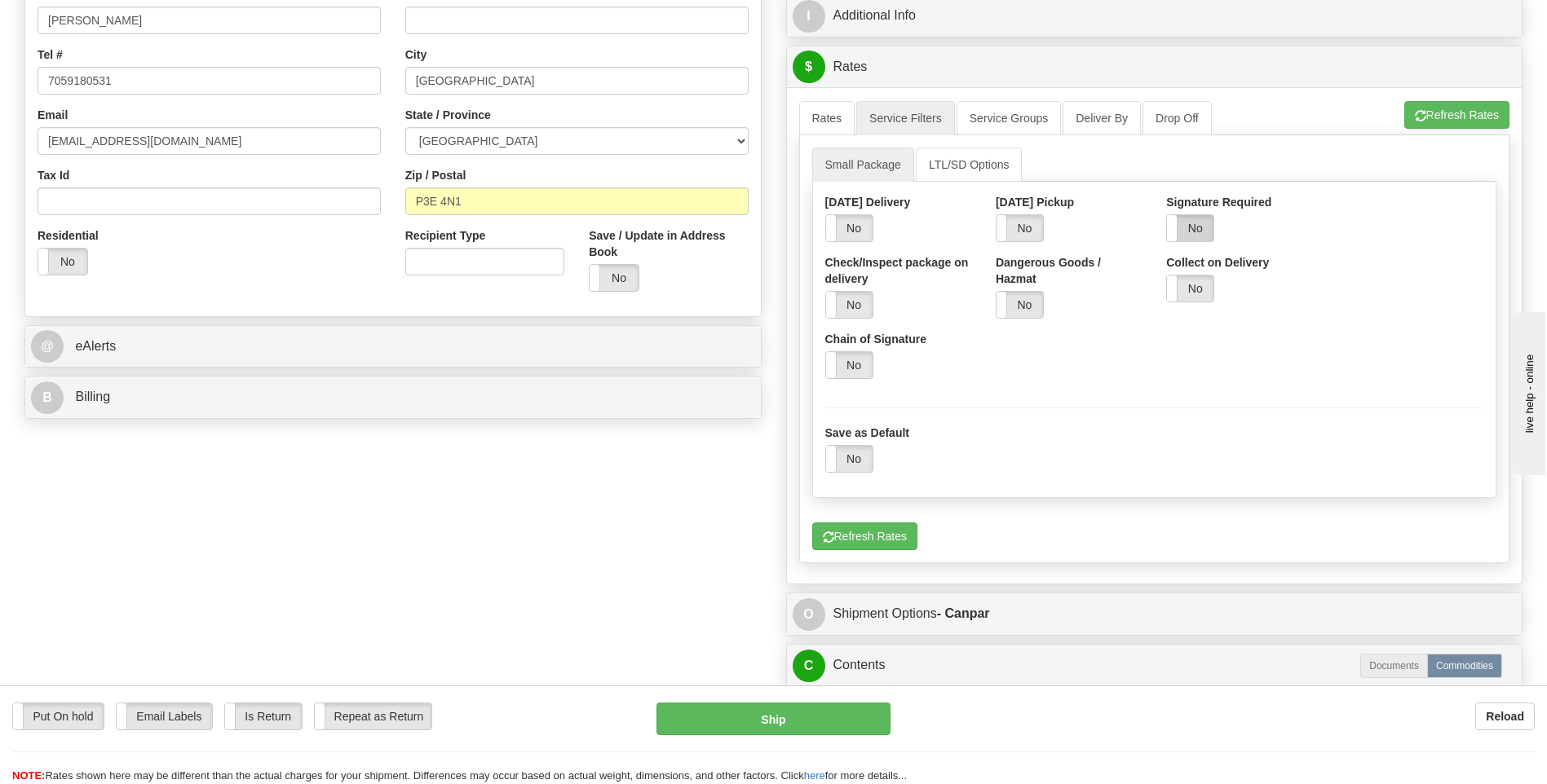
click at [1209, 235] on label "No" at bounding box center [1190, 228] width 47 height 26
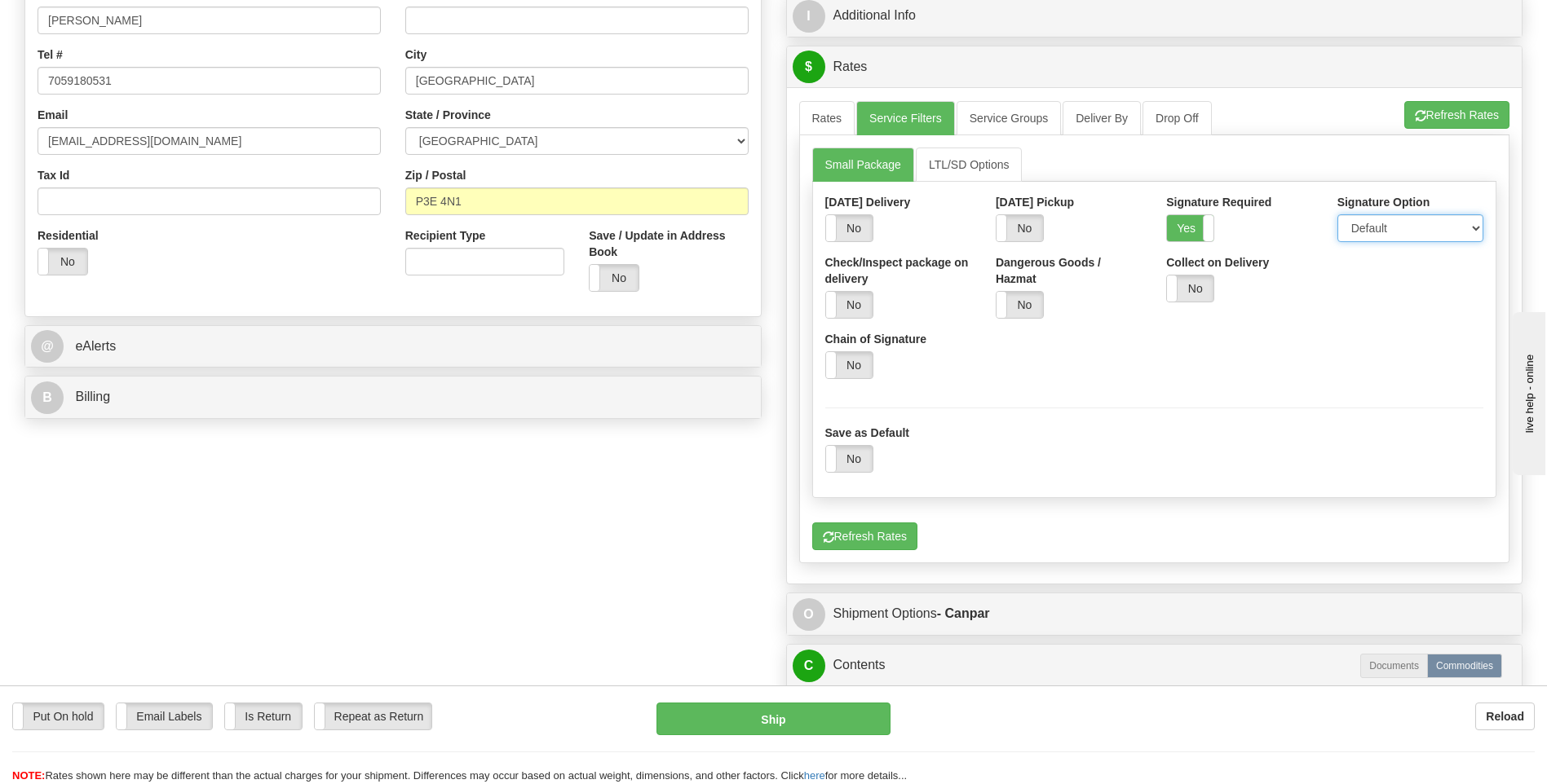
click at [1354, 225] on select "Default Adult Direct Indirect No Signature Required" at bounding box center [1410, 228] width 146 height 28
select select "1"
click at [1338, 214] on select "Default Adult Direct Indirect No Signature Required" at bounding box center [1410, 228] width 146 height 28
click at [841, 126] on link "Rates" at bounding box center [827, 118] width 56 height 34
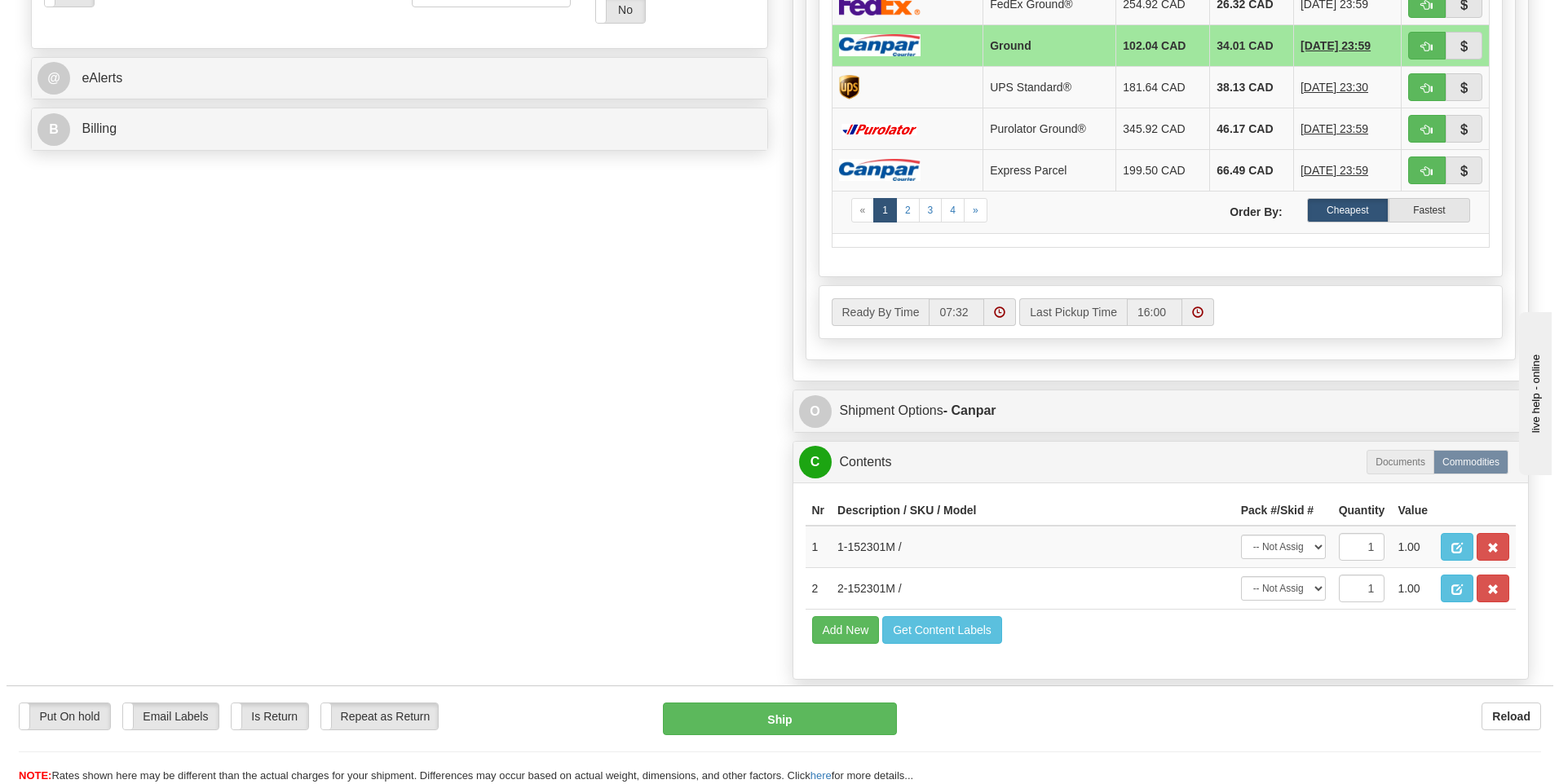
scroll to position [733, 0]
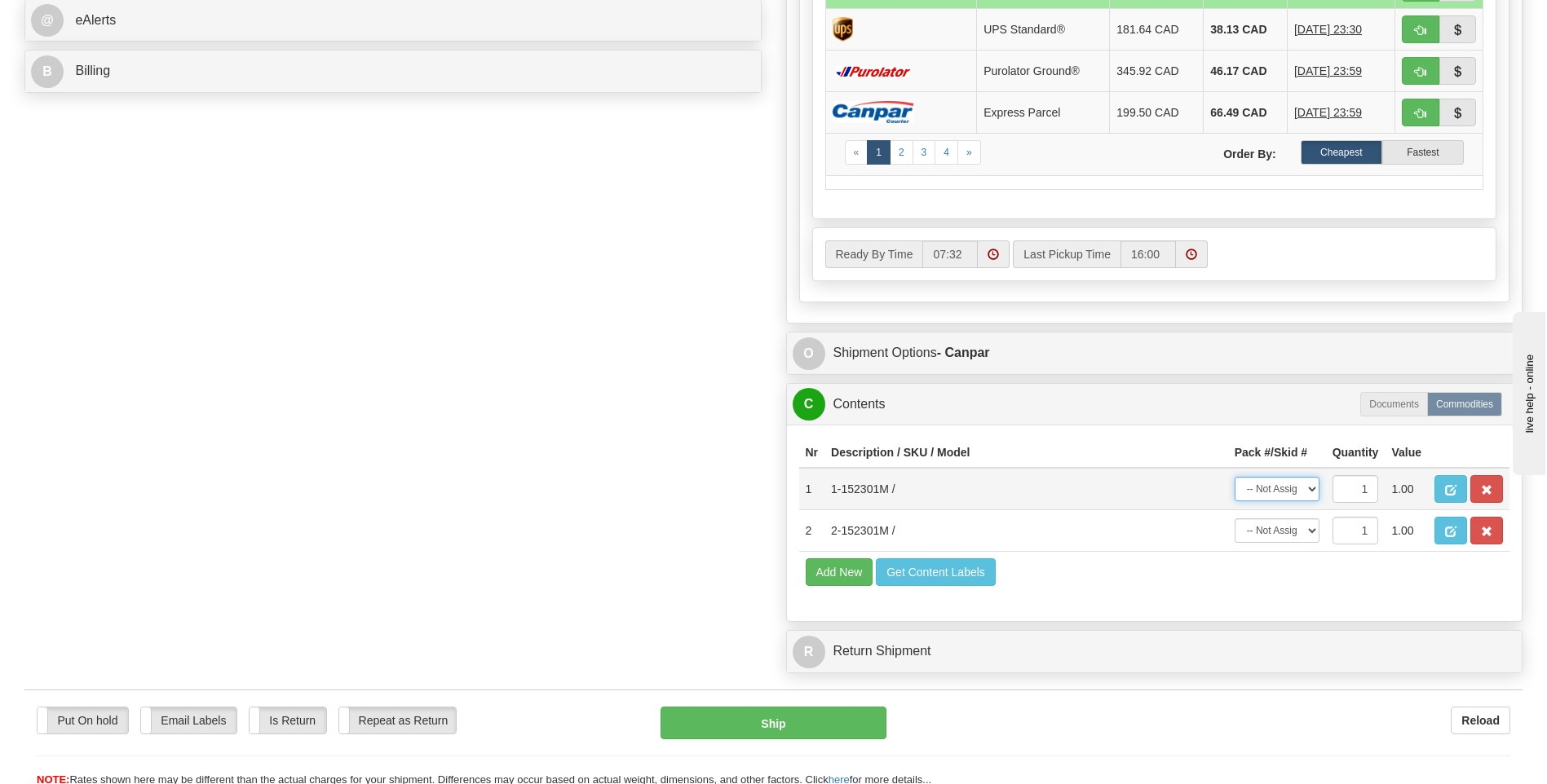
click at [1294, 484] on select "-- Not Assigned -- Package 1 Package 2" at bounding box center [1277, 489] width 85 height 25
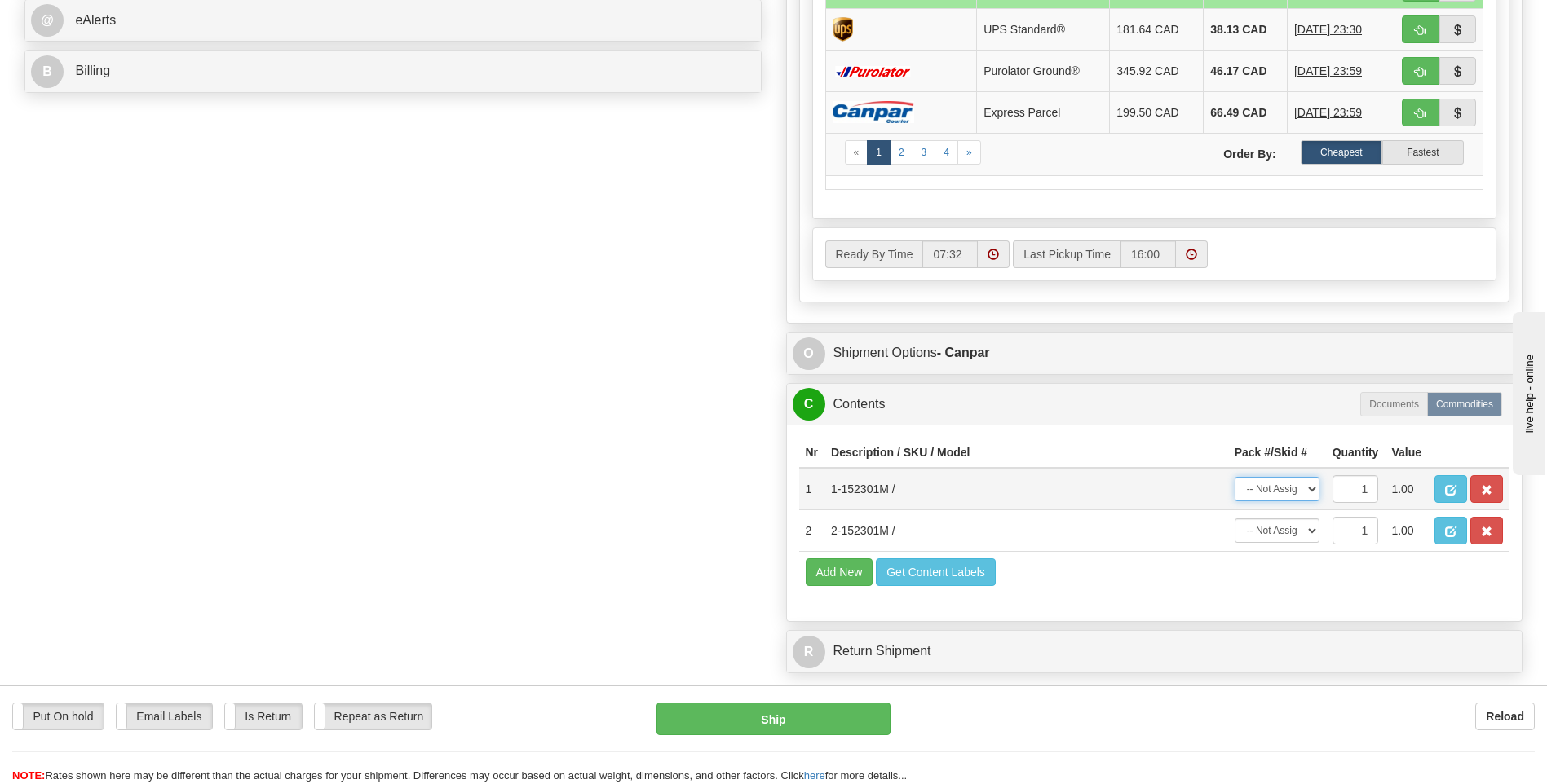
select select "0"
click at [1235, 477] on select "-- Not Assigned -- Package 1 Package 2" at bounding box center [1277, 489] width 85 height 25
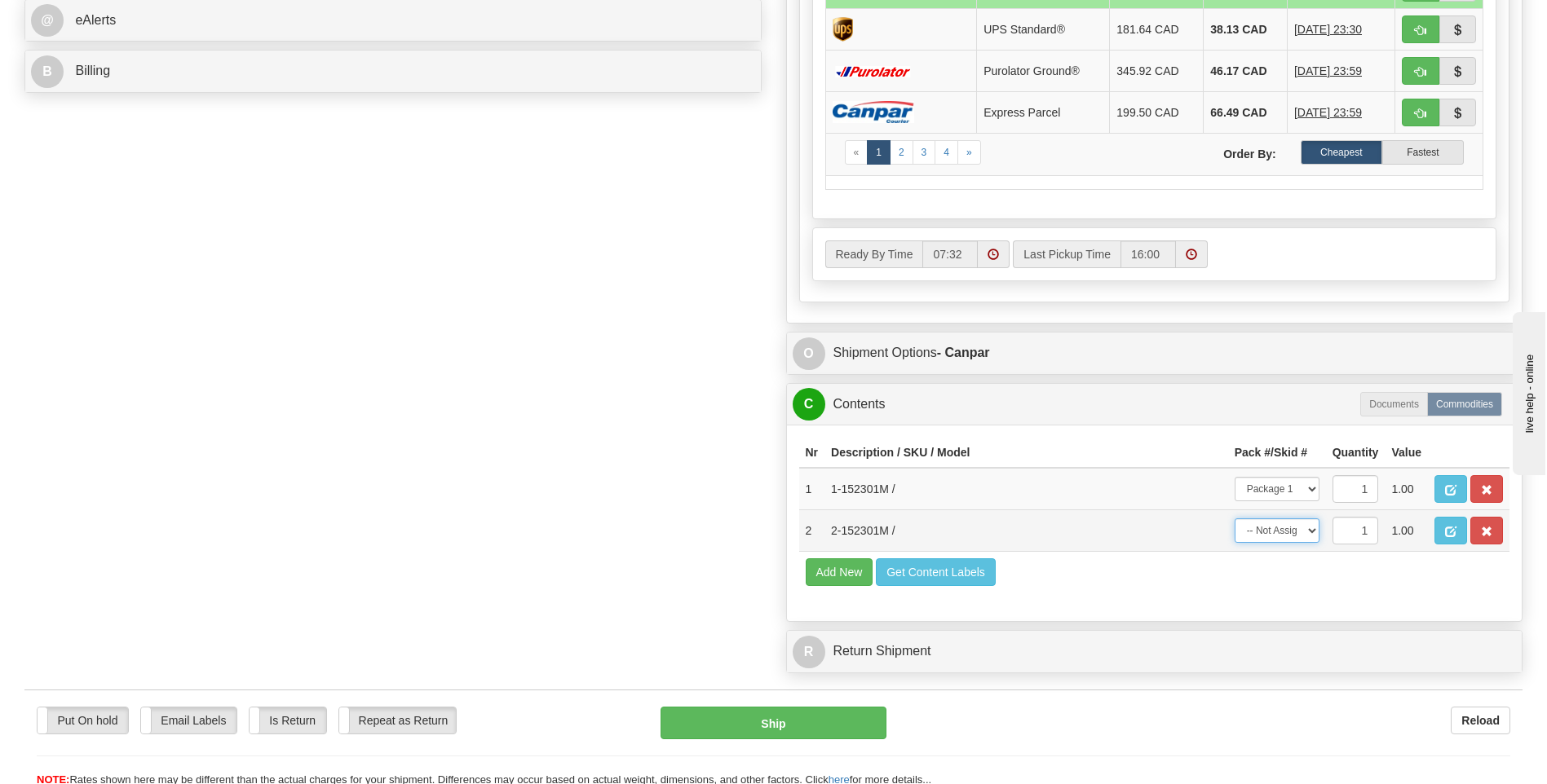
click at [1288, 534] on select "-- Not Assigned -- Package 1 Package 2" at bounding box center [1277, 530] width 85 height 25
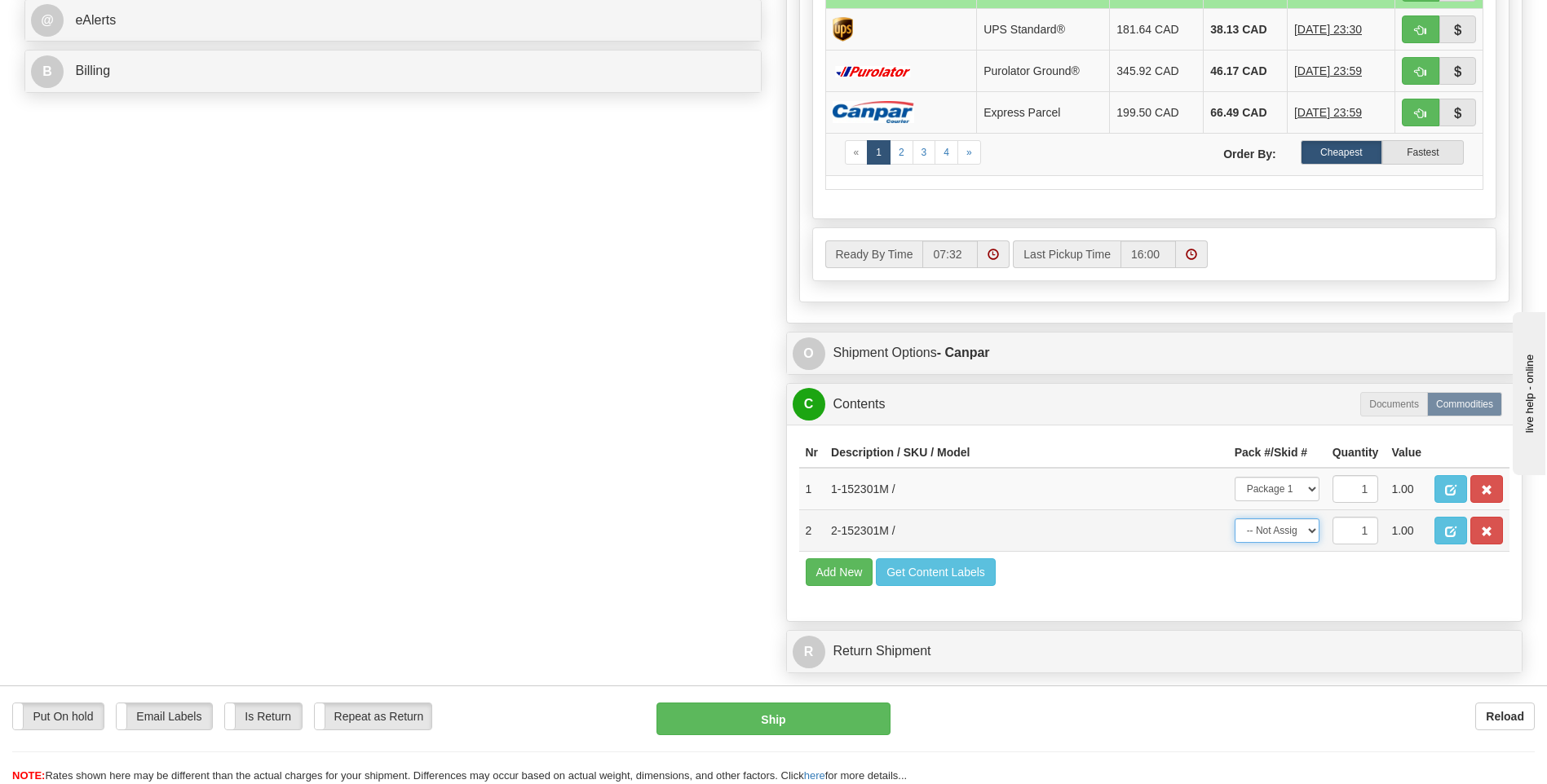
select select "1"
click at [1235, 518] on select "-- Not Assigned -- Package 1 Package 2" at bounding box center [1277, 530] width 85 height 25
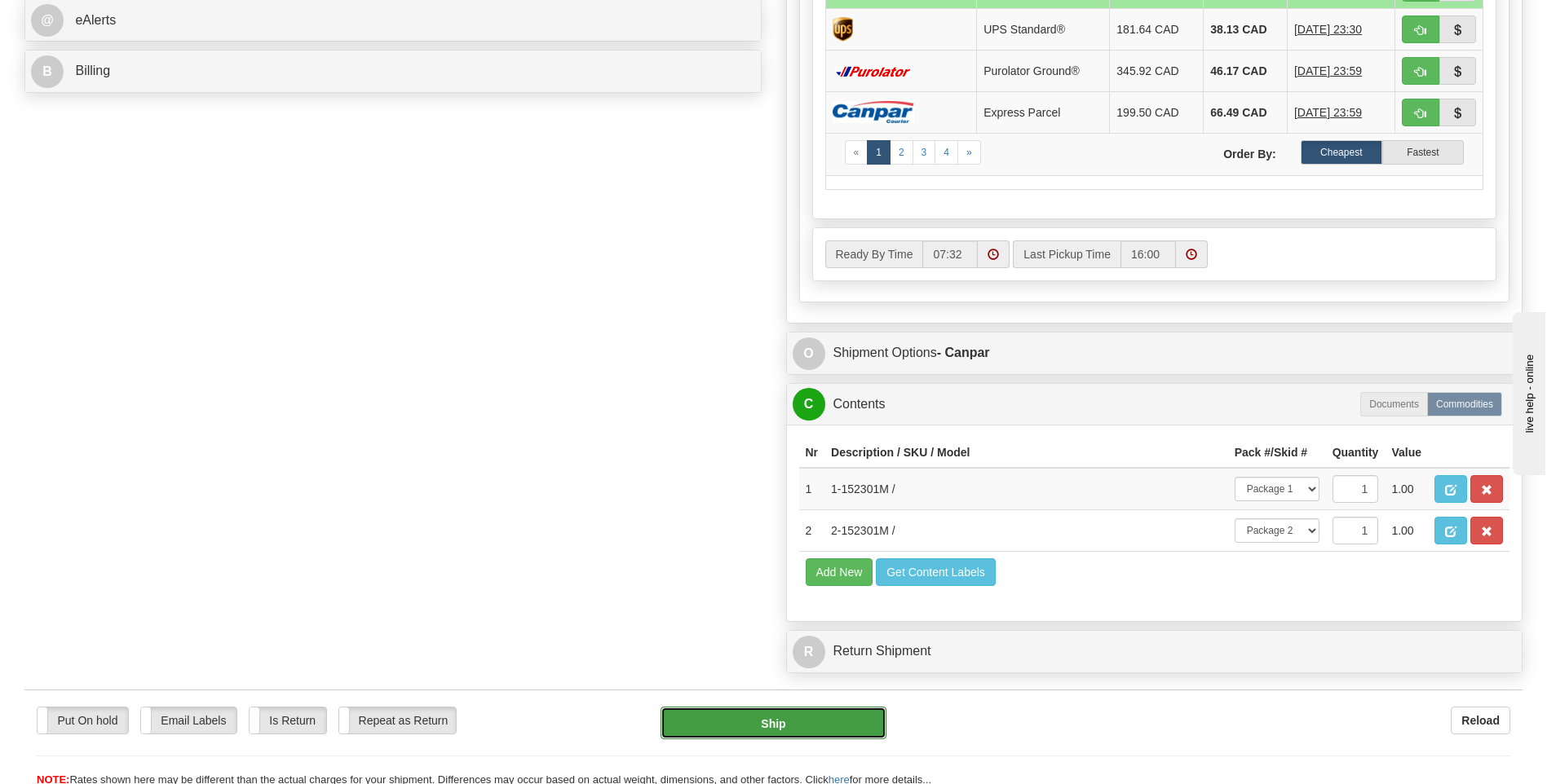
click at [840, 730] on button "Ship" at bounding box center [774, 722] width 225 height 33
type input "1"
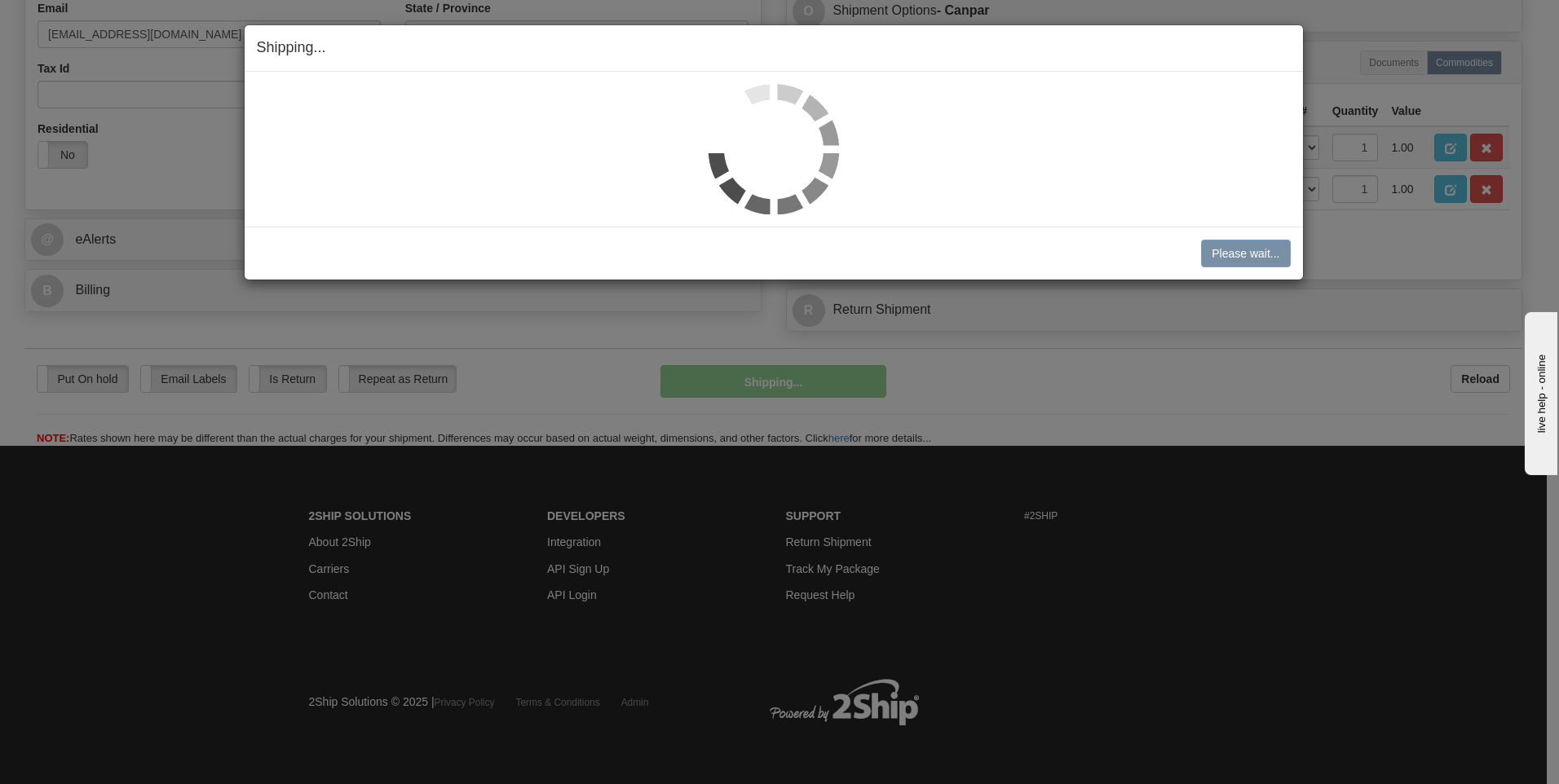
scroll to position [514, 0]
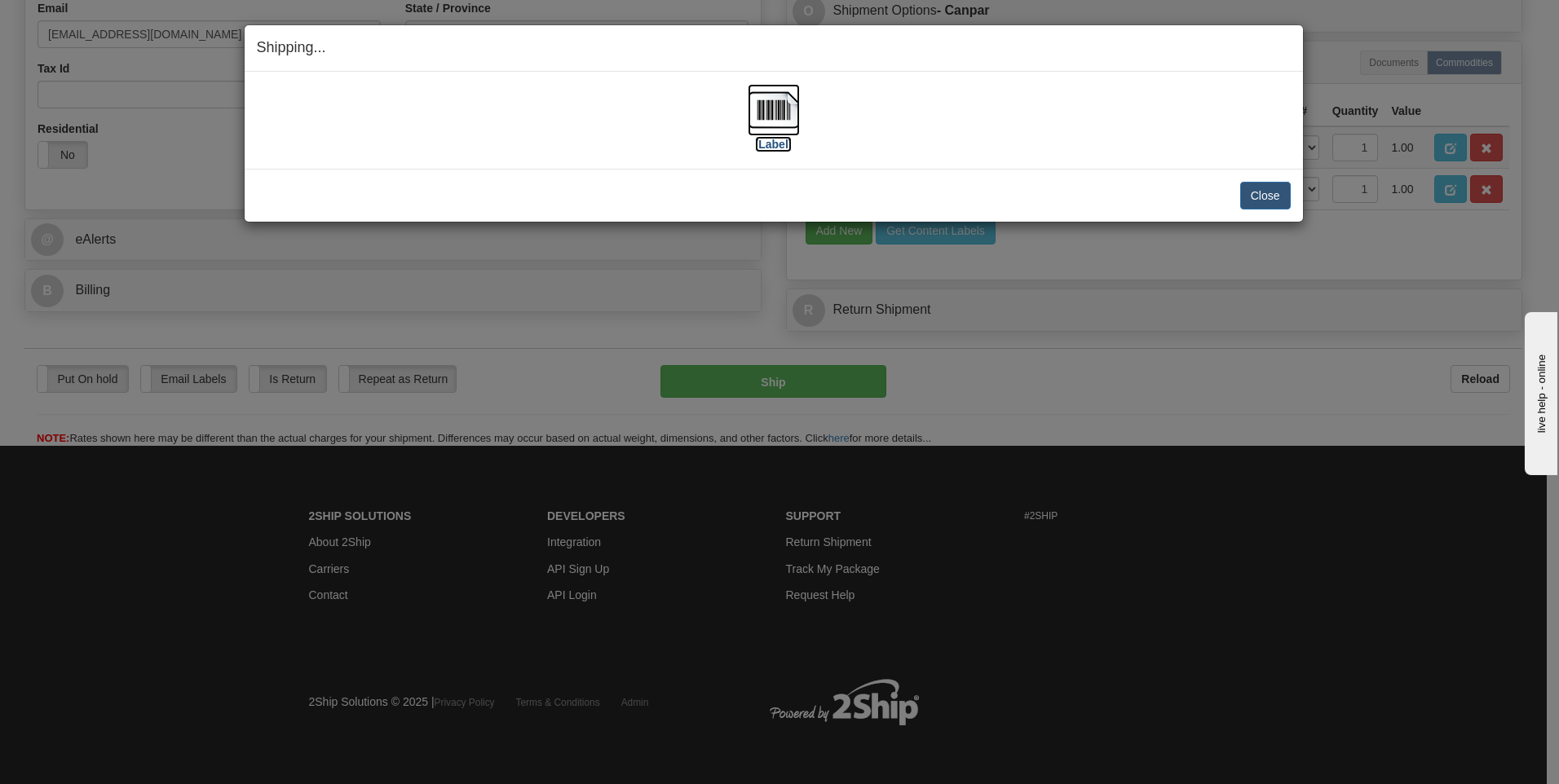
click at [771, 116] on img at bounding box center [774, 110] width 52 height 52
click at [1278, 201] on button "Close" at bounding box center [1265, 195] width 51 height 28
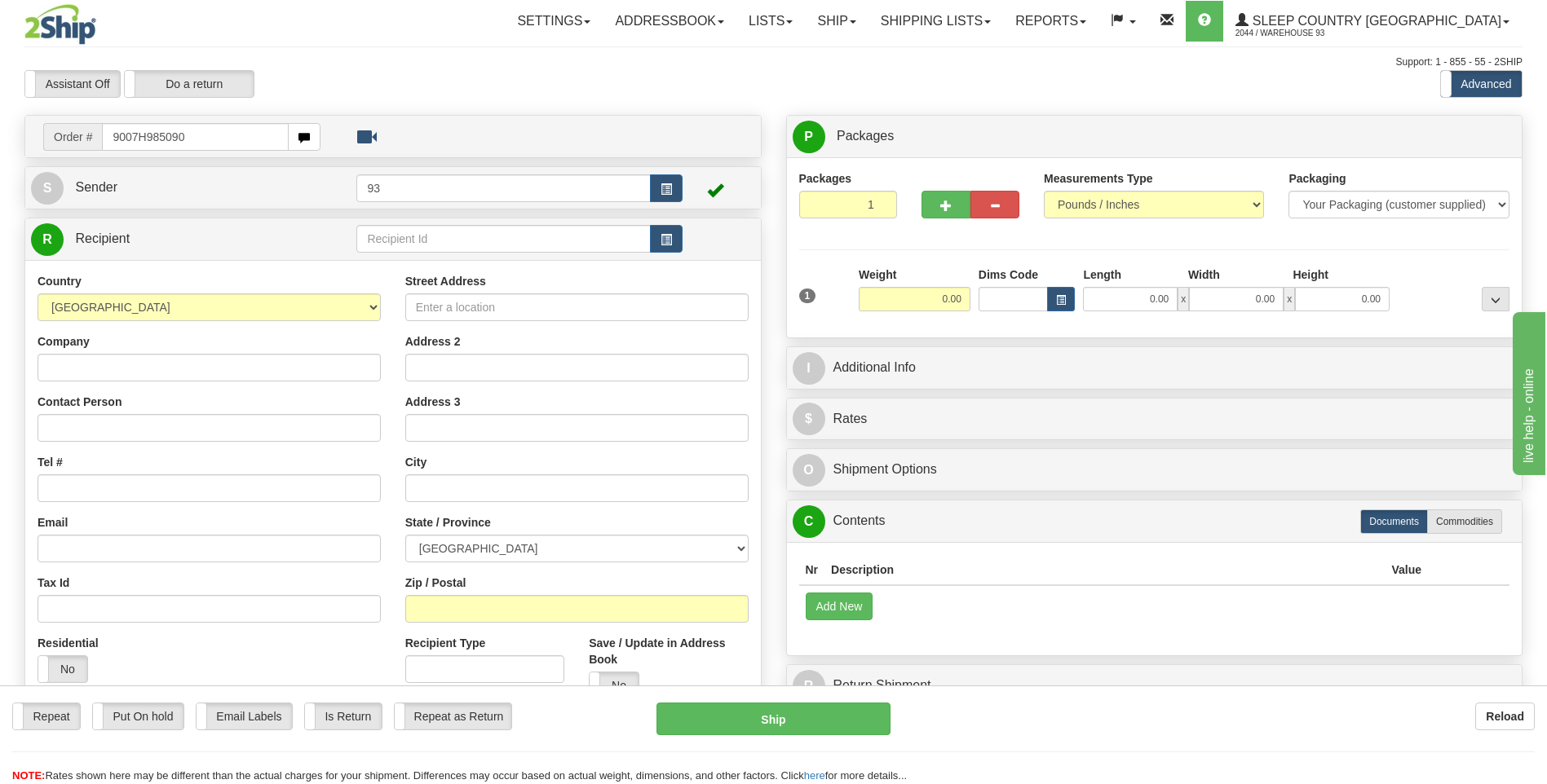
type input "9007H985090"
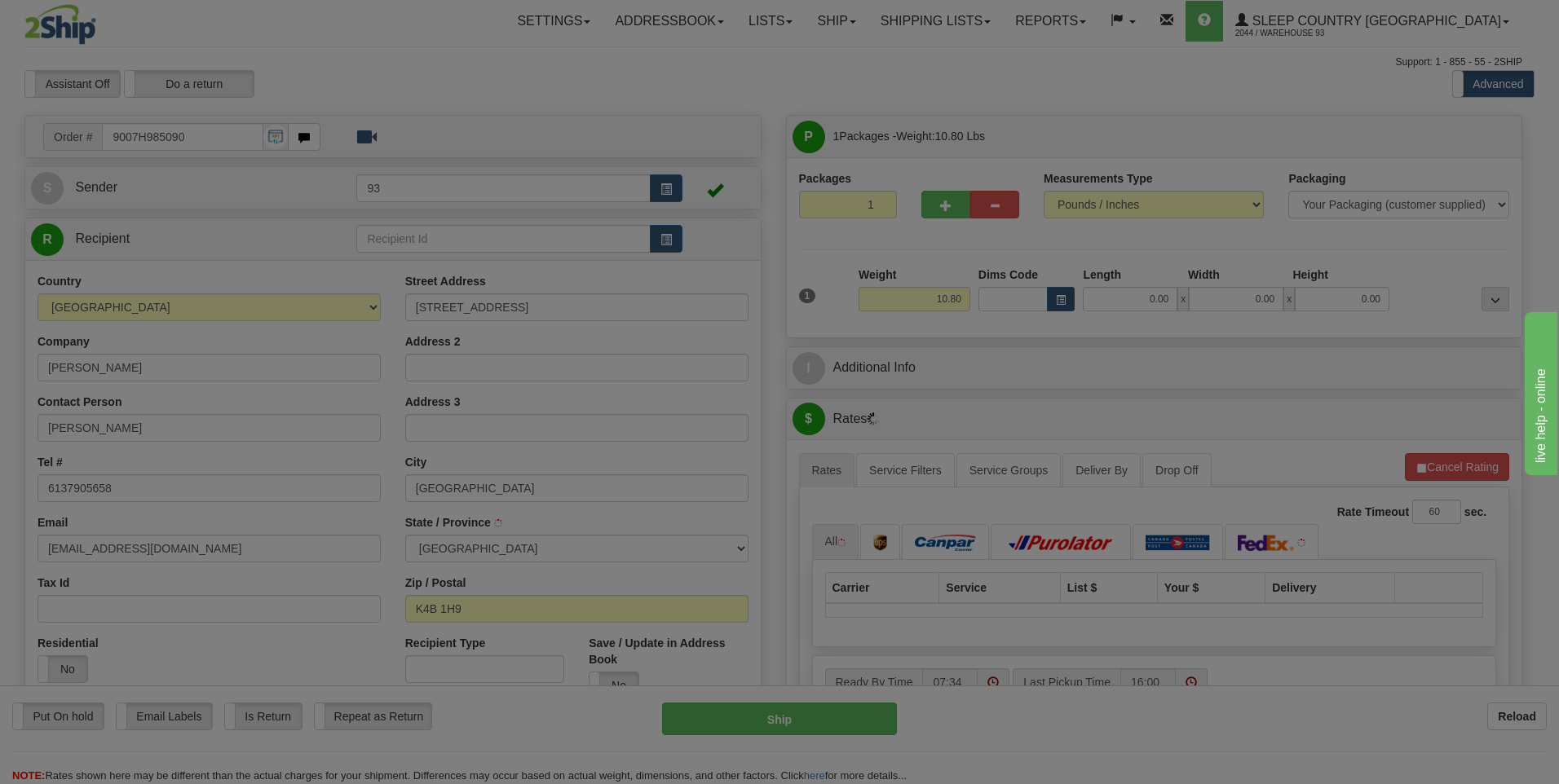
type input "NAVAN"
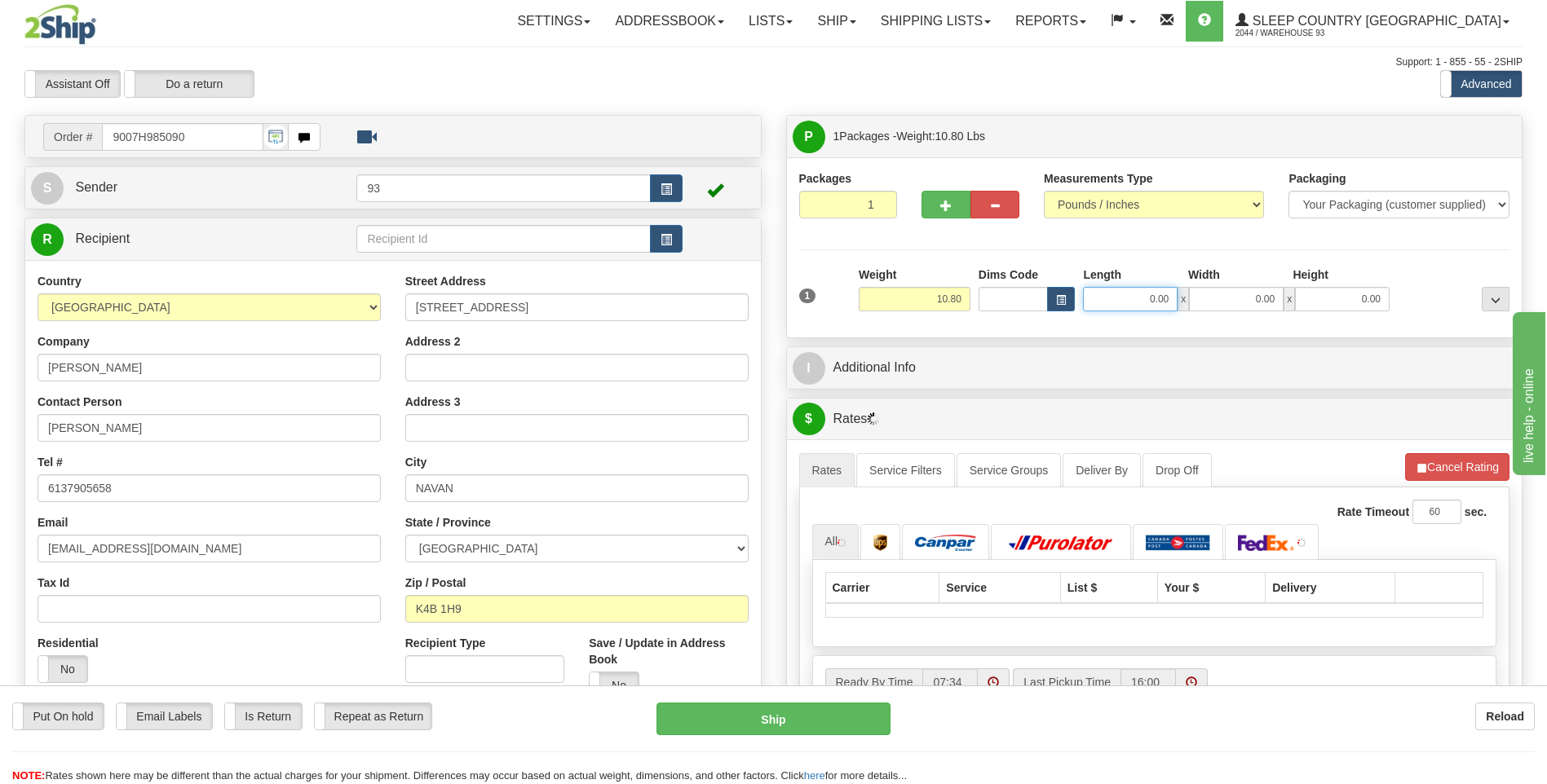
click at [1122, 299] on input "0.00" at bounding box center [1129, 299] width 95 height 25
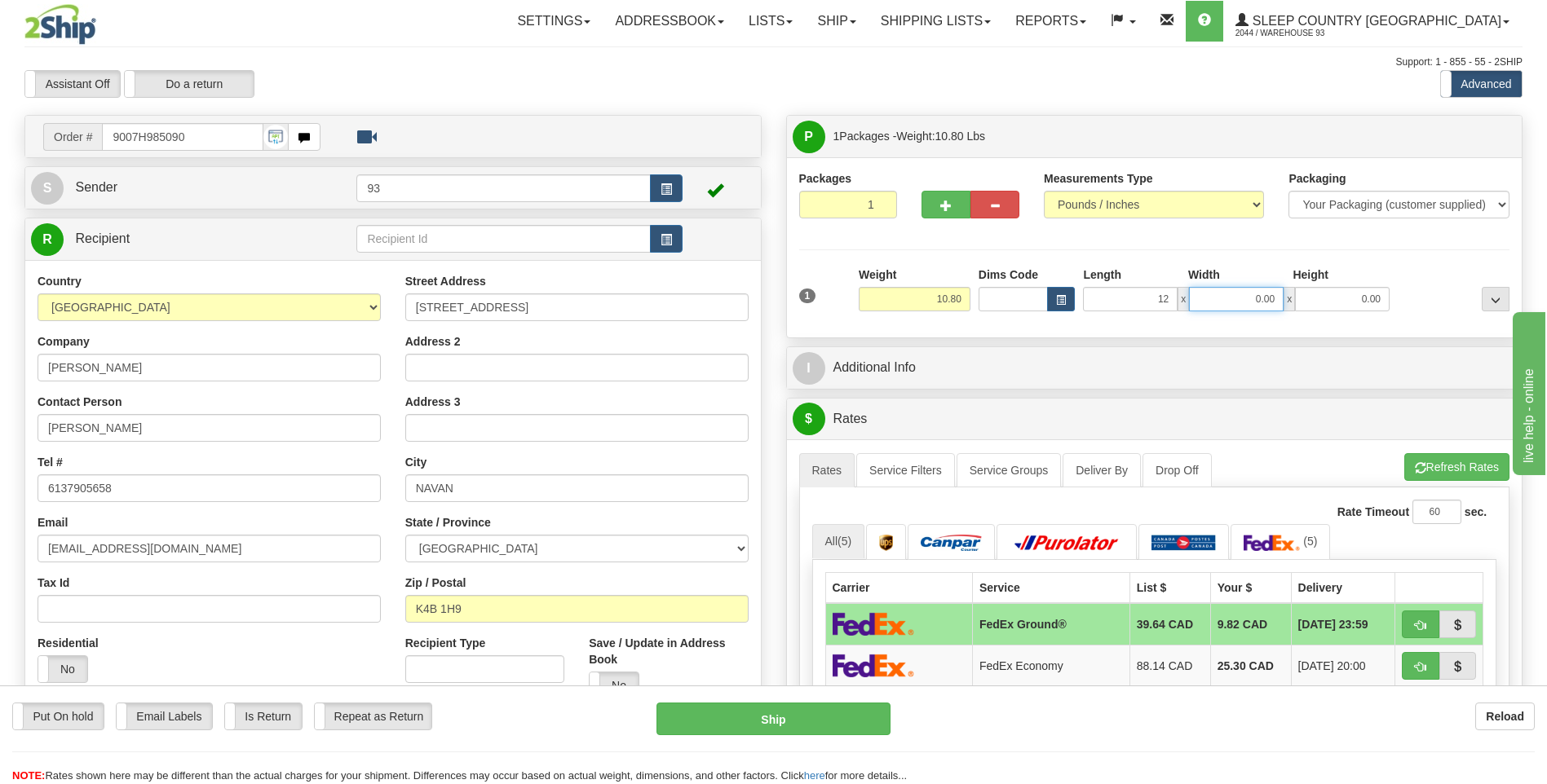
type input "12.00"
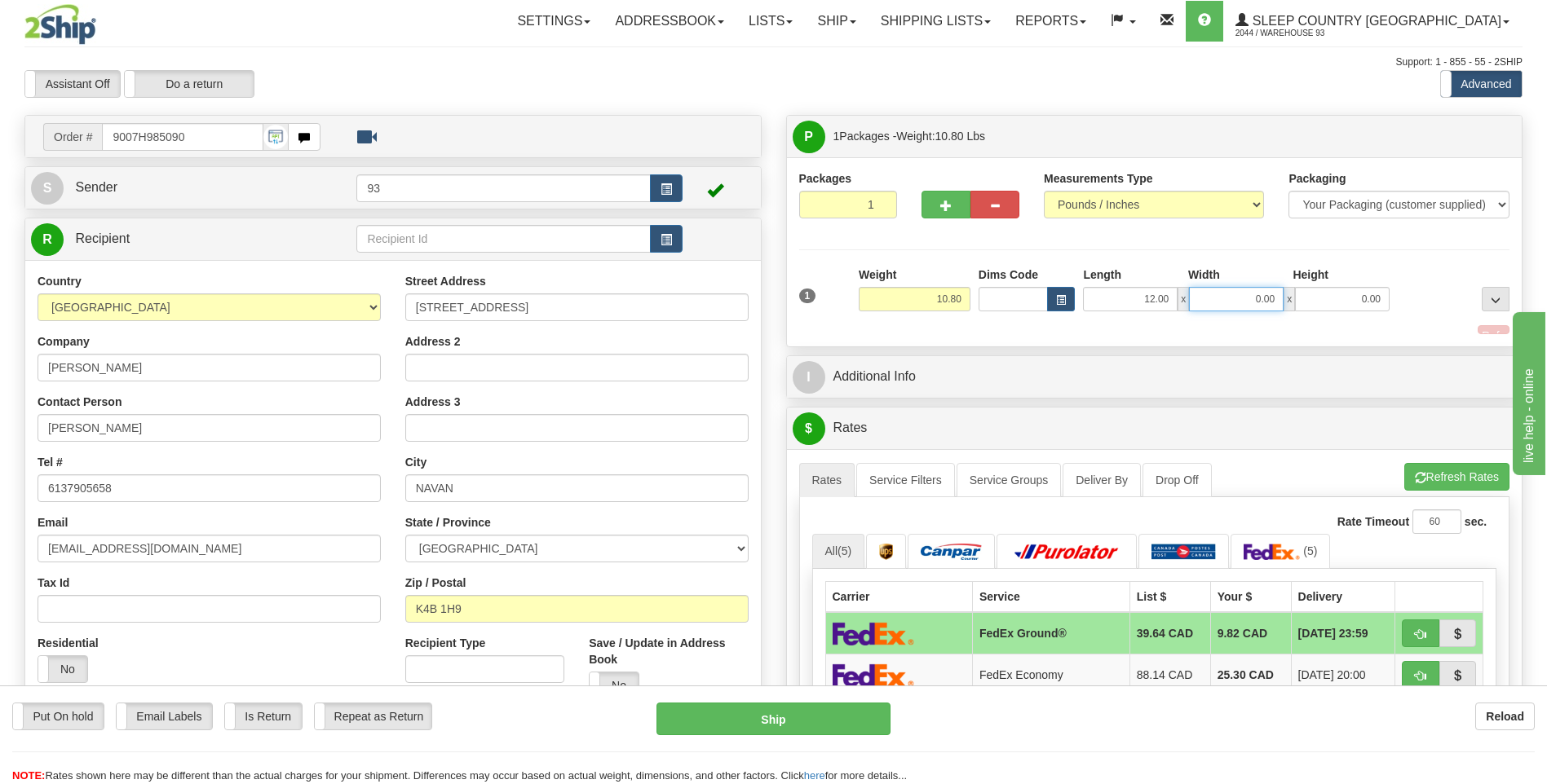
drag, startPoint x: 1217, startPoint y: 297, endPoint x: 1183, endPoint y: 290, distance: 34.7
click at [1217, 297] on input "0.00" at bounding box center [1236, 299] width 95 height 25
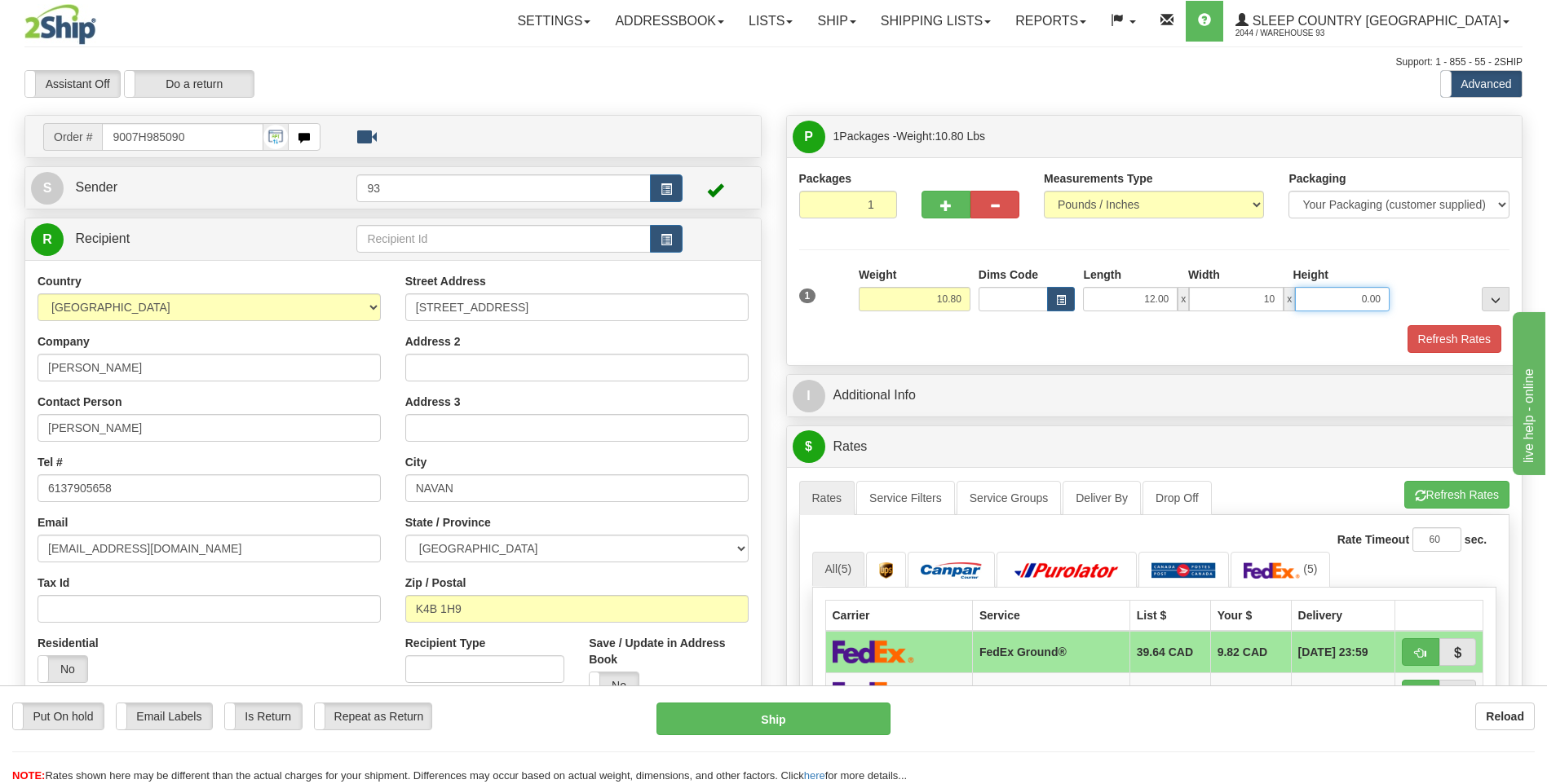
type input "10.00"
click at [1350, 288] on input "0.00" at bounding box center [1342, 299] width 95 height 25
type input "6.00"
click at [1424, 331] on button "Refresh Rates" at bounding box center [1454, 339] width 94 height 28
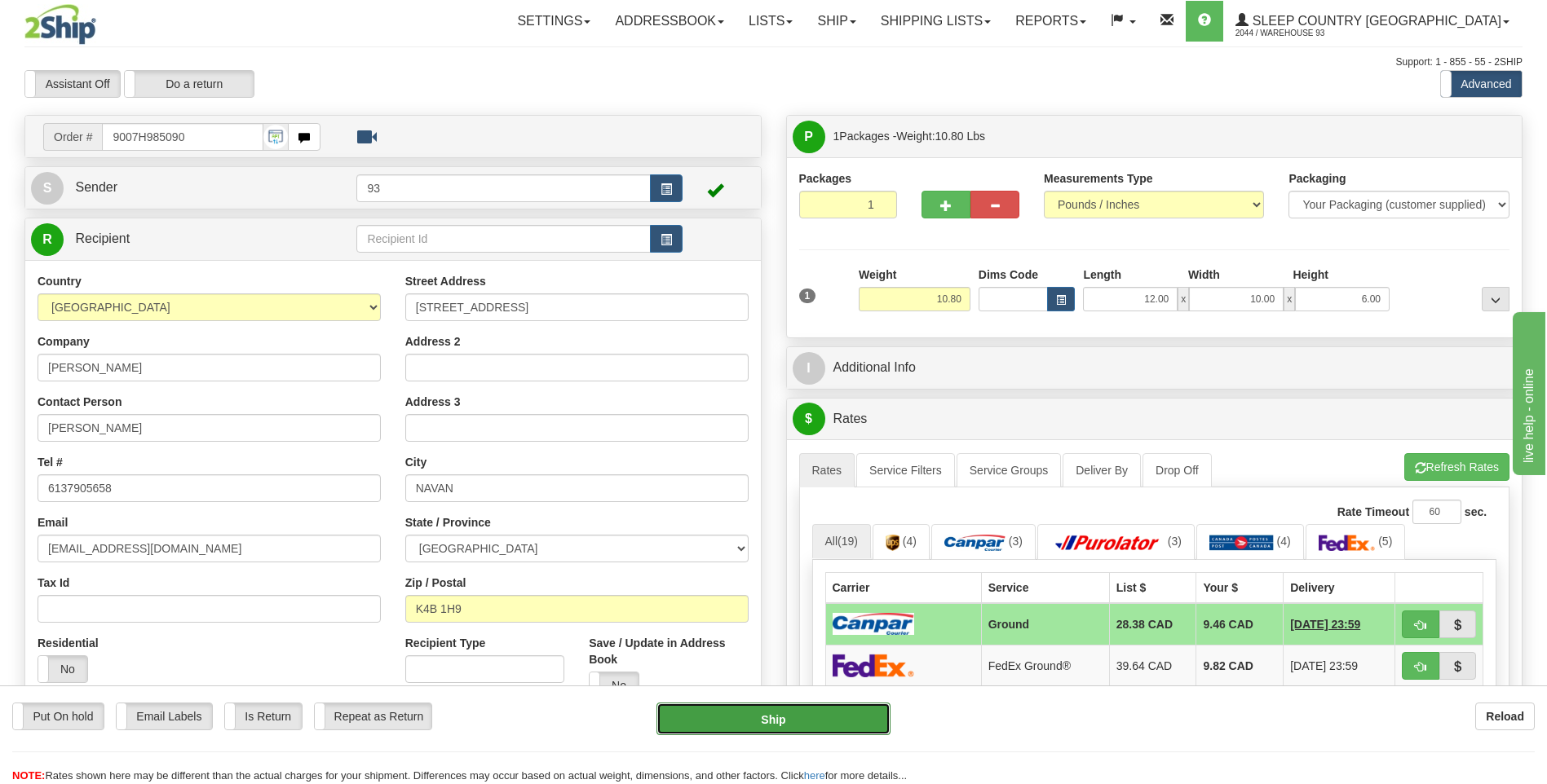
click at [862, 732] on button "Ship" at bounding box center [774, 718] width 233 height 33
type input "1"
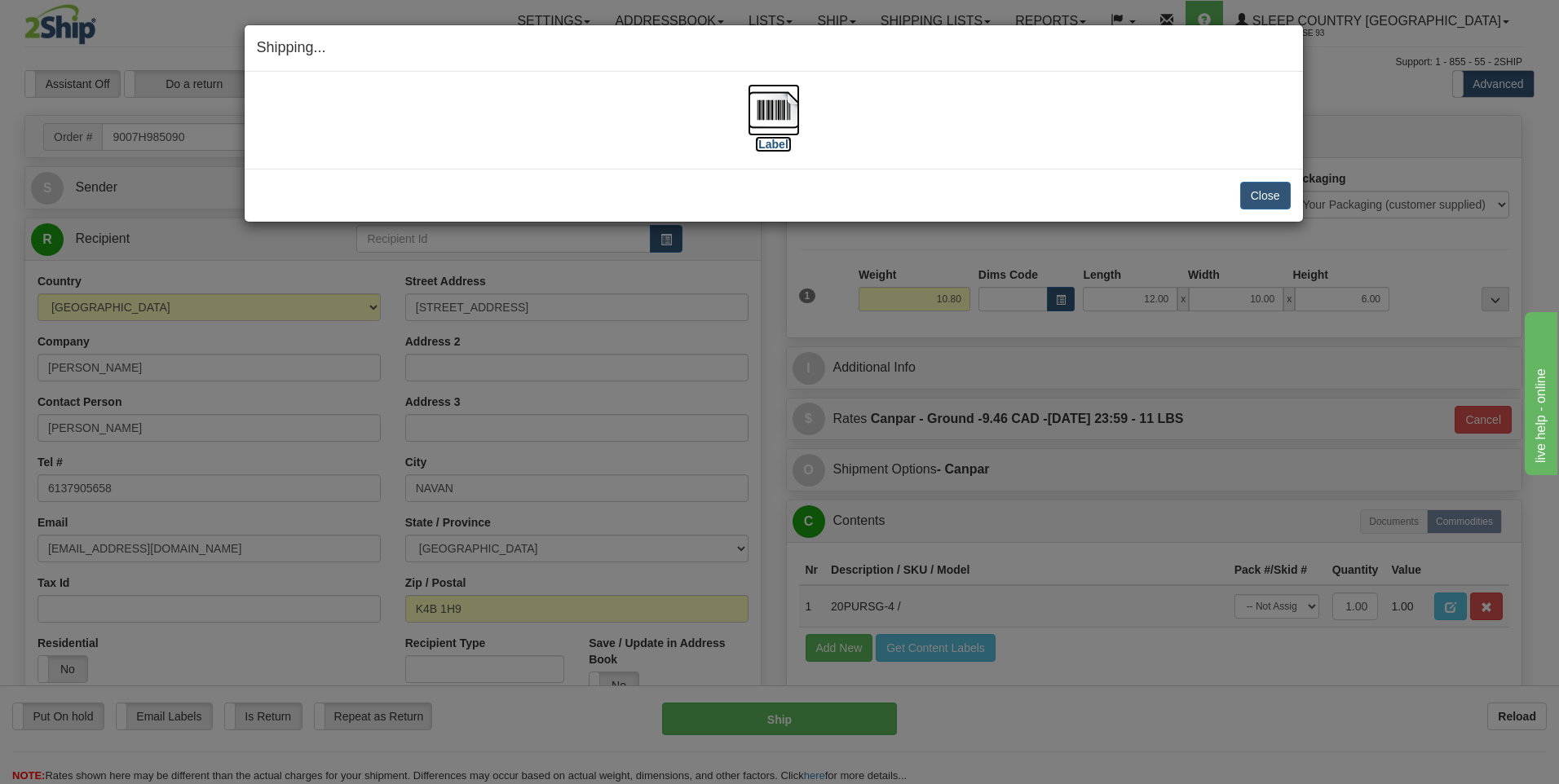
click at [777, 118] on img at bounding box center [774, 110] width 52 height 52
click at [1257, 190] on button "Close" at bounding box center [1265, 195] width 51 height 28
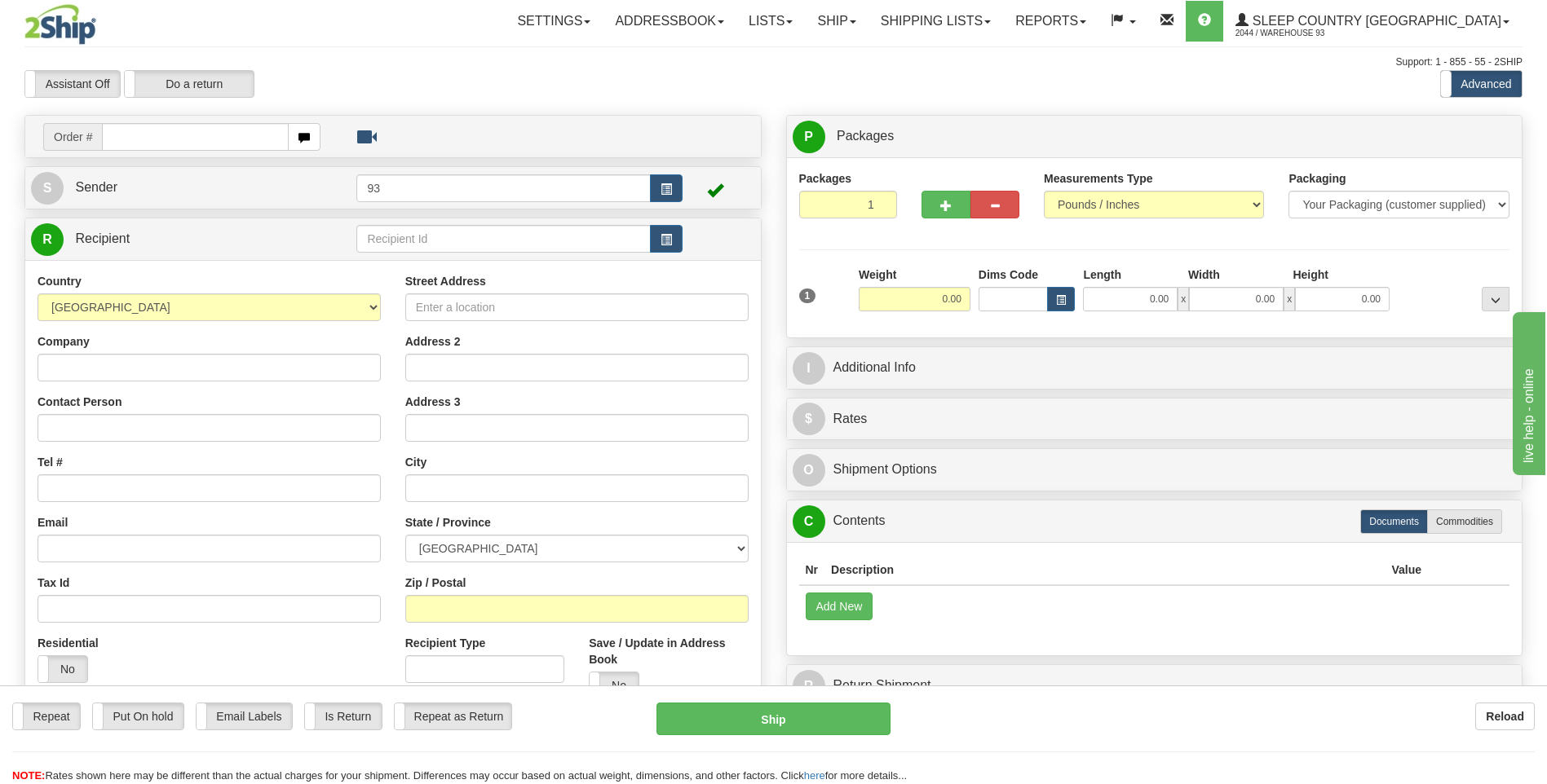
click at [202, 135] on input "text" at bounding box center [194, 137] width 186 height 28
type input "9000H986157"
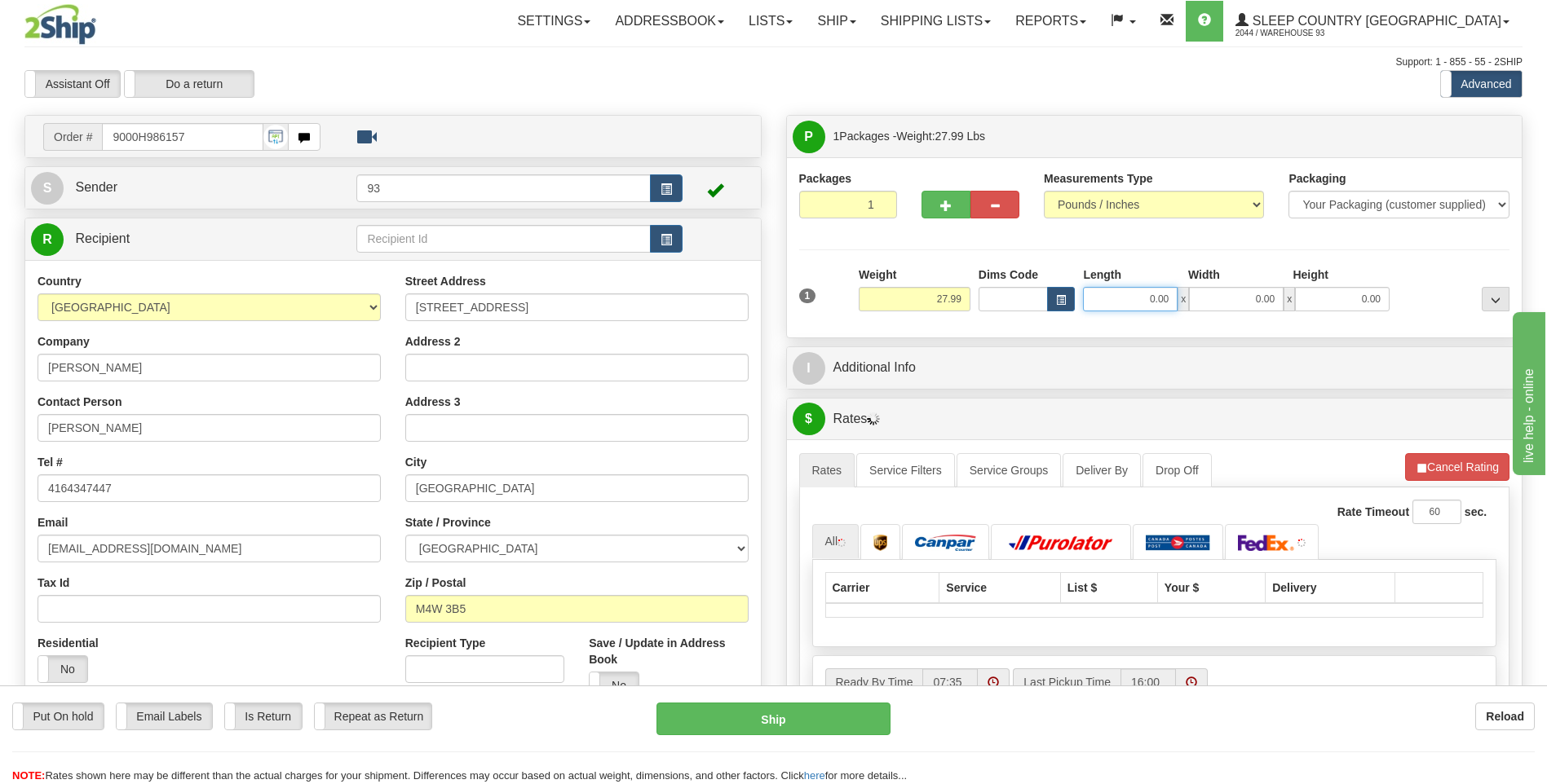
click at [1136, 307] on input "0.00" at bounding box center [1129, 299] width 95 height 25
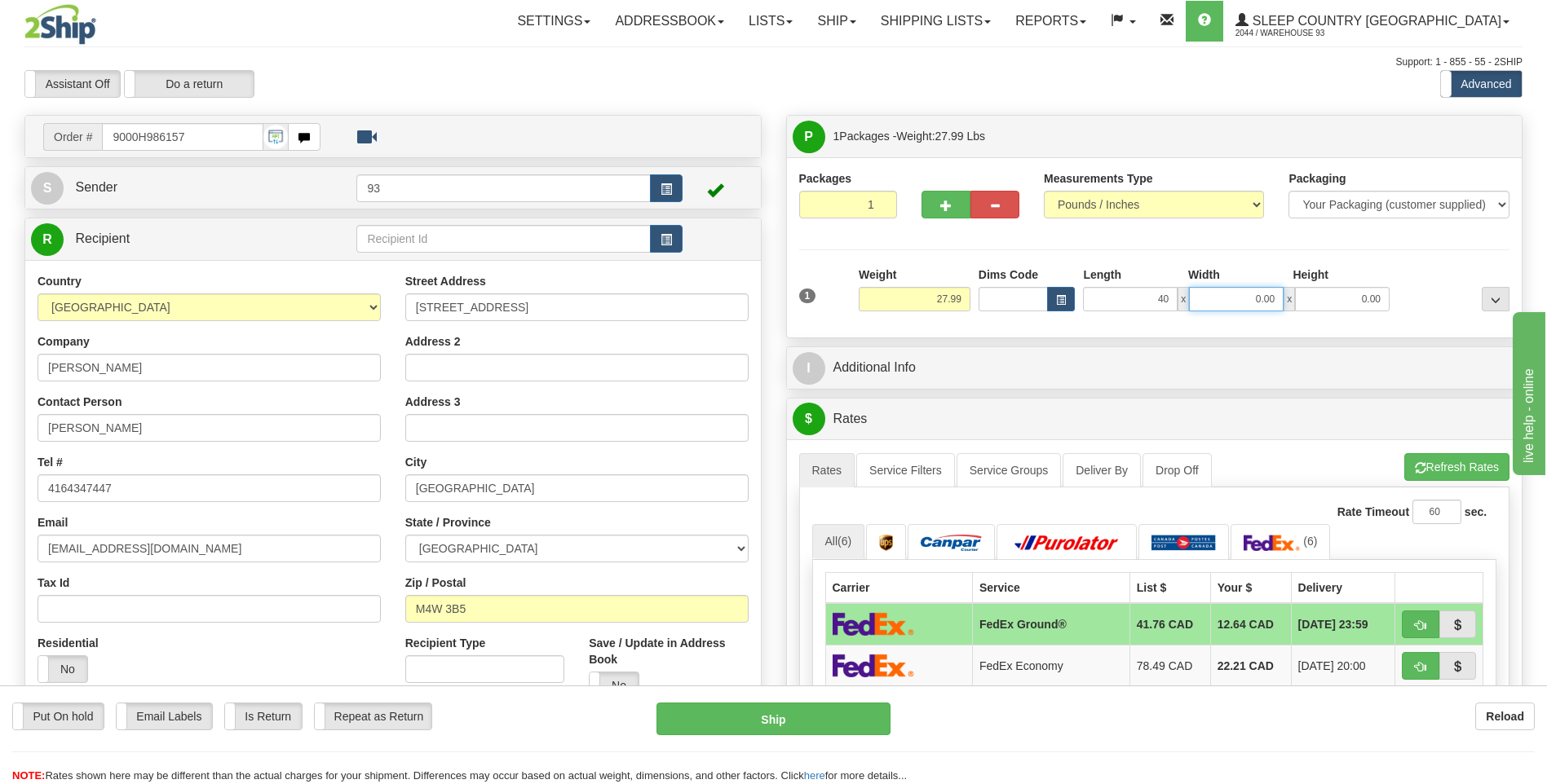
type input "40.00"
click at [1231, 300] on input "0.00" at bounding box center [1236, 299] width 95 height 25
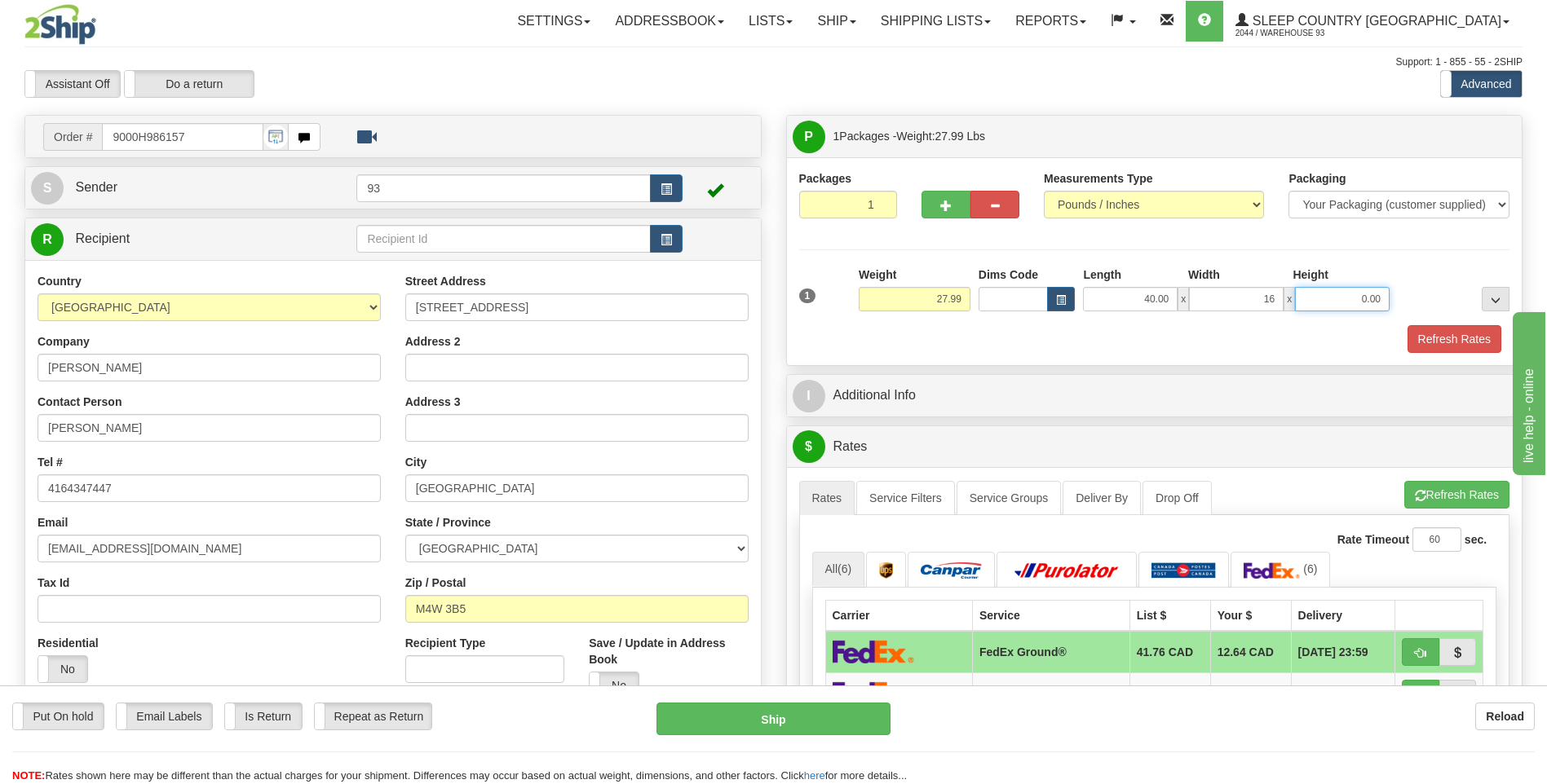
type input "16.00"
drag, startPoint x: 1322, startPoint y: 303, endPoint x: 1310, endPoint y: 302, distance: 12.0
click at [1322, 303] on input "0.00" at bounding box center [1342, 299] width 95 height 25
type input "16.00"
click at [1431, 329] on button "Refresh Rates" at bounding box center [1454, 339] width 94 height 28
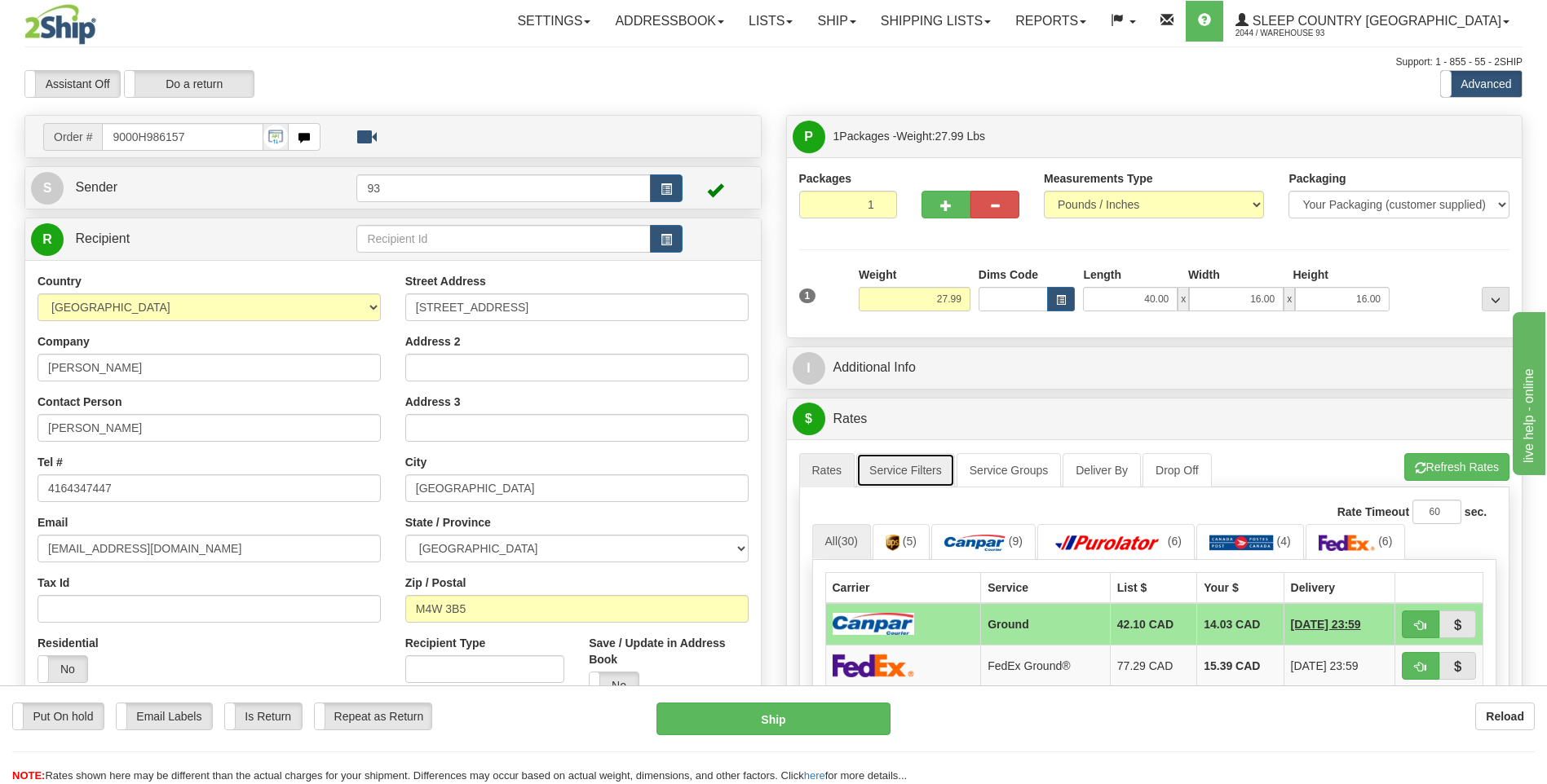
click at [899, 471] on link "Service Filters" at bounding box center [905, 470] width 99 height 34
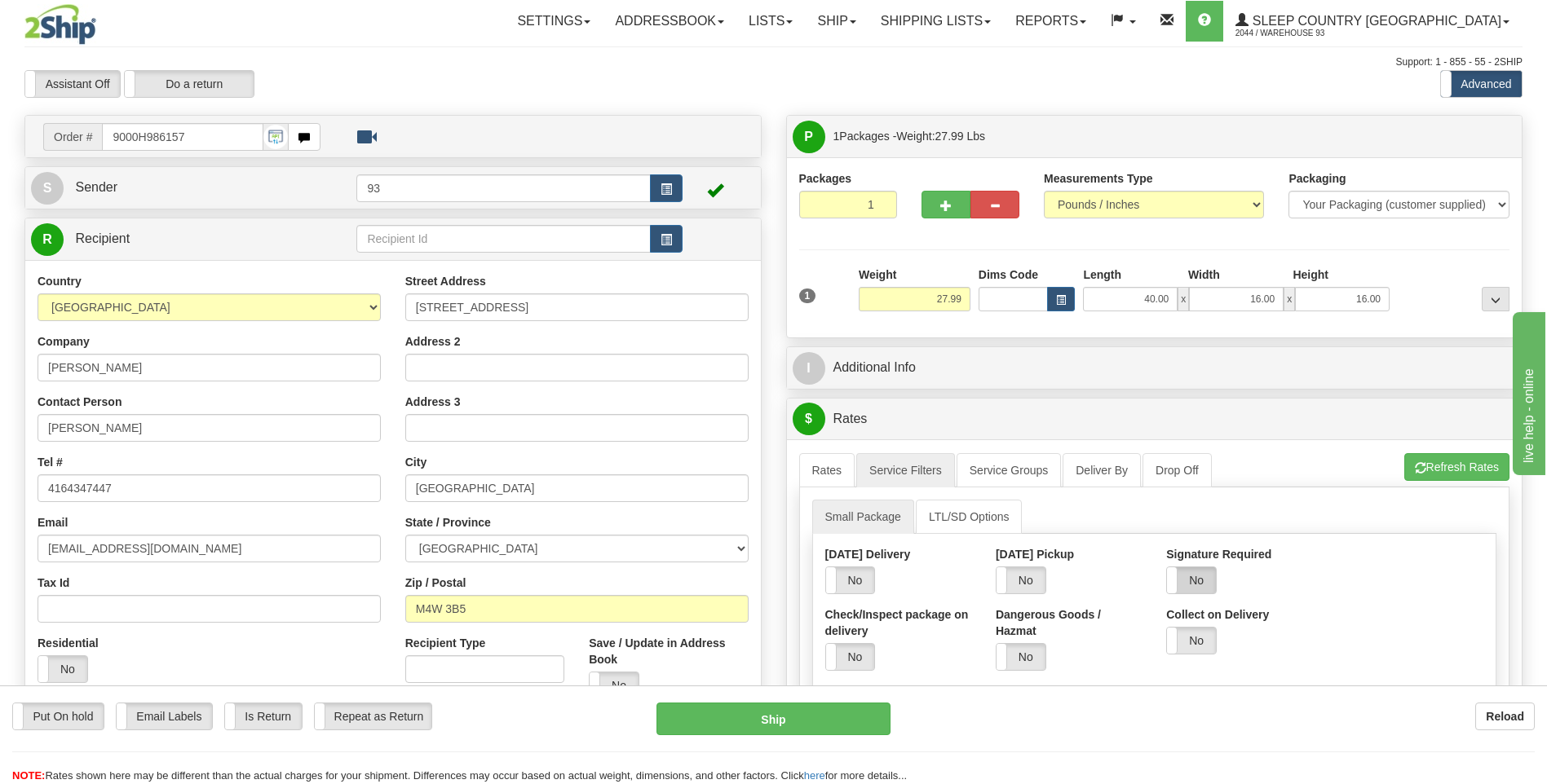
click at [1191, 584] on label "No" at bounding box center [1191, 580] width 49 height 26
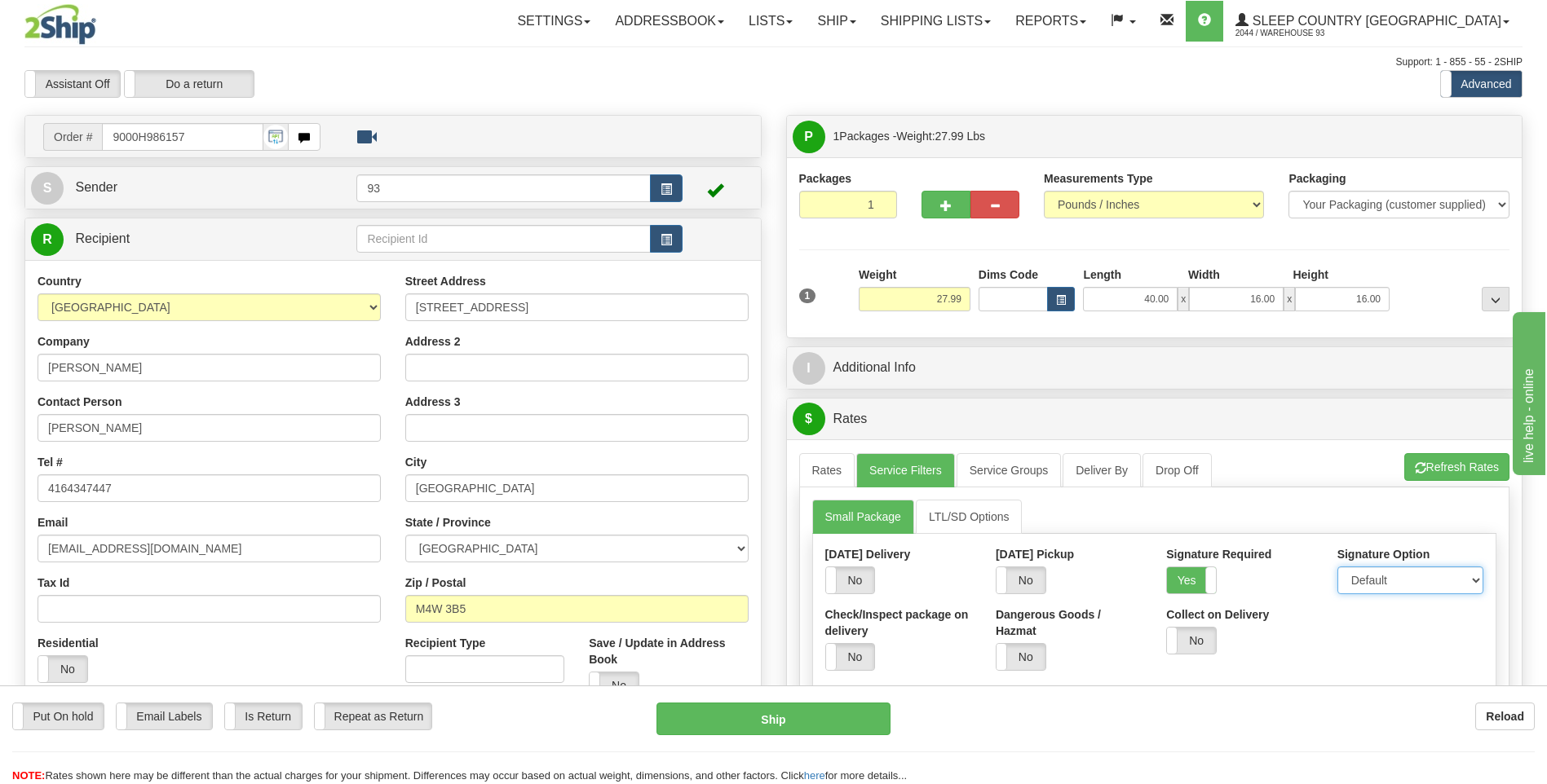
click at [1396, 584] on select "Default Adult Direct Indirect No Signature Required" at bounding box center [1410, 581] width 146 height 28
select select "1"
click at [1338, 567] on select "Default Adult Direct Indirect No Signature Required" at bounding box center [1410, 581] width 146 height 28
click at [795, 471] on div "A change has been made which could impact your rate estimate. To ensure the est…" at bounding box center [1154, 687] width 736 height 496
click at [807, 466] on link "Rates" at bounding box center [827, 470] width 56 height 34
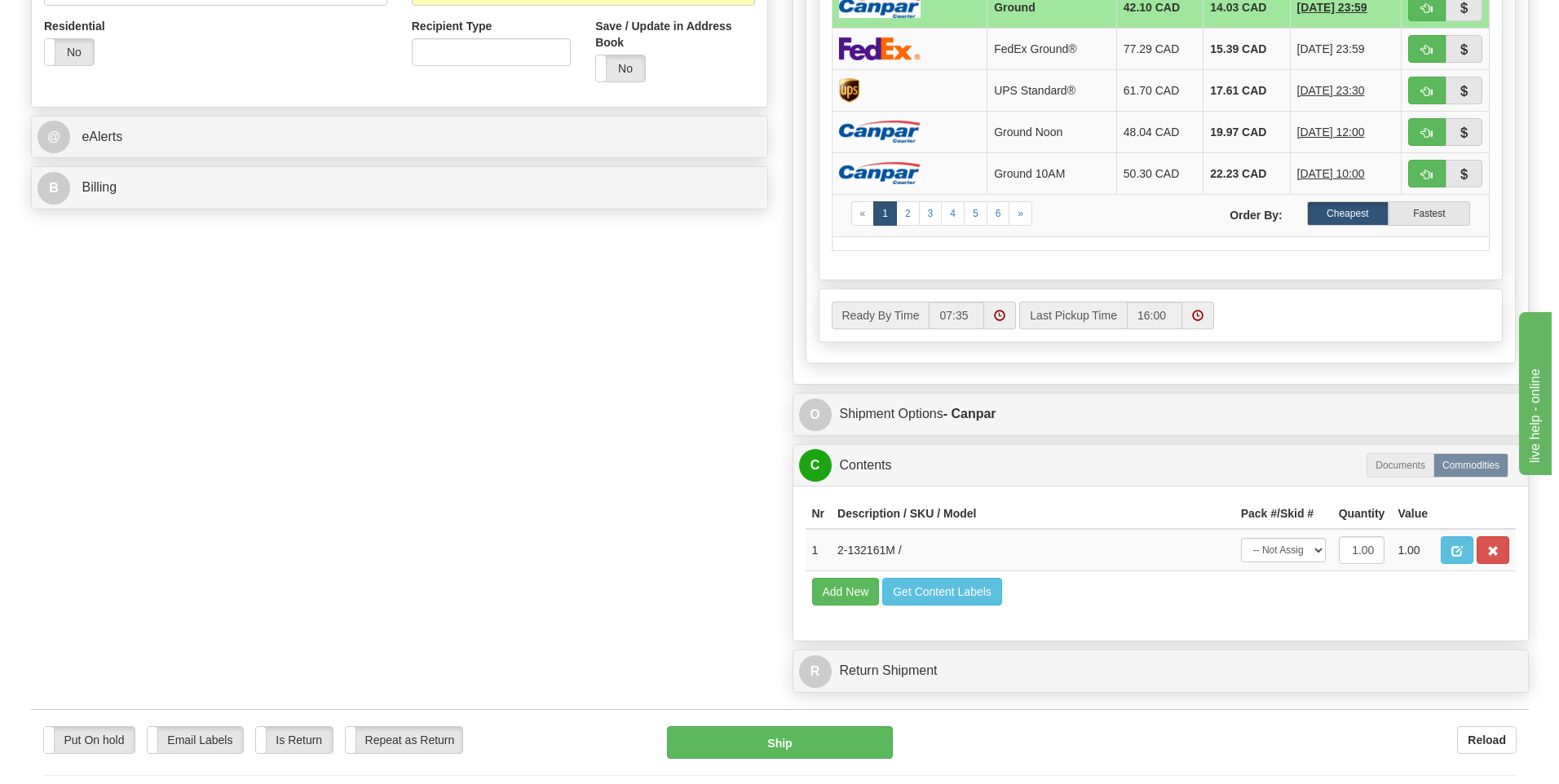
scroll to position [733, 0]
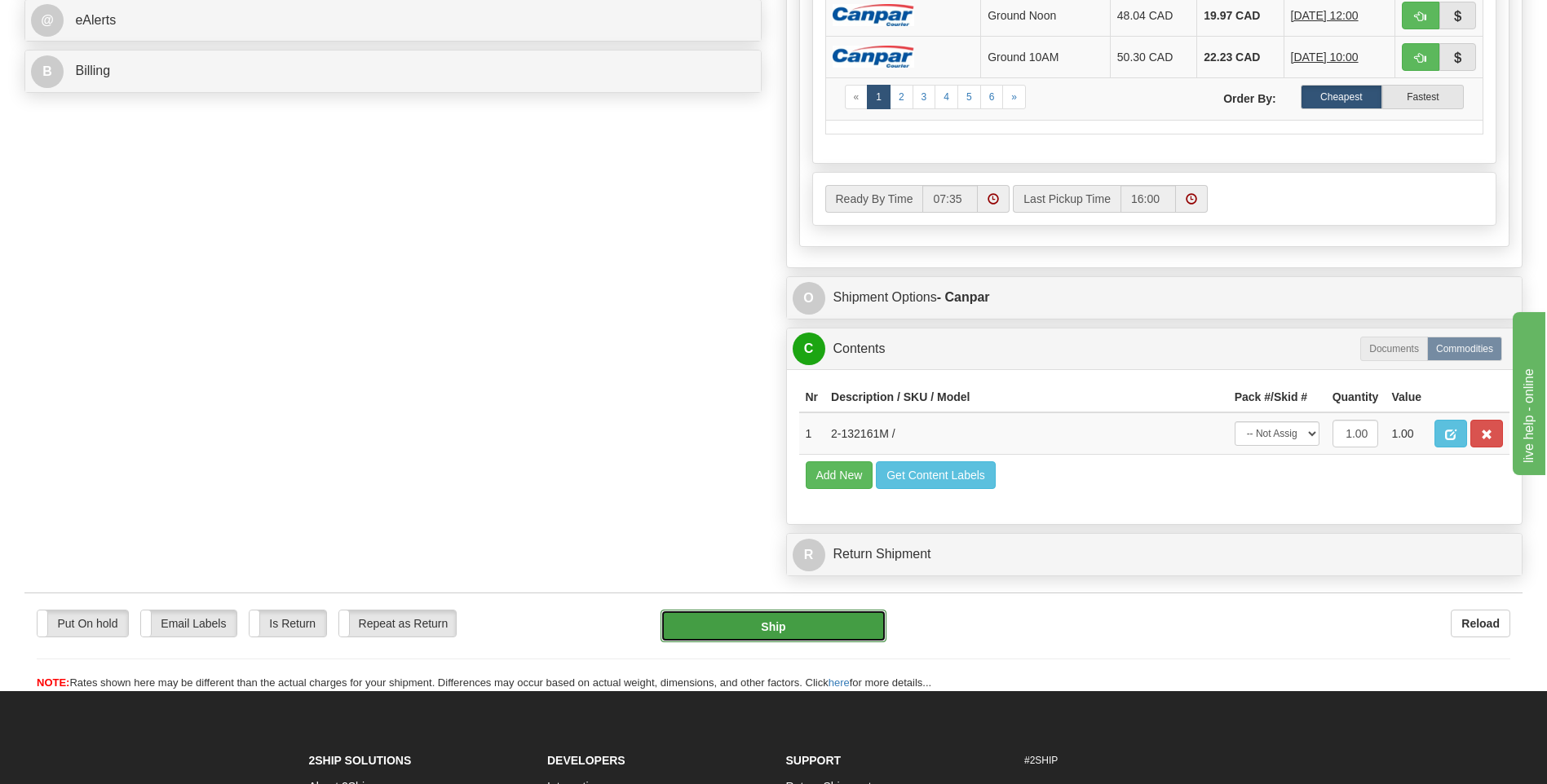
click at [881, 634] on button "Ship" at bounding box center [774, 626] width 225 height 33
type input "1"
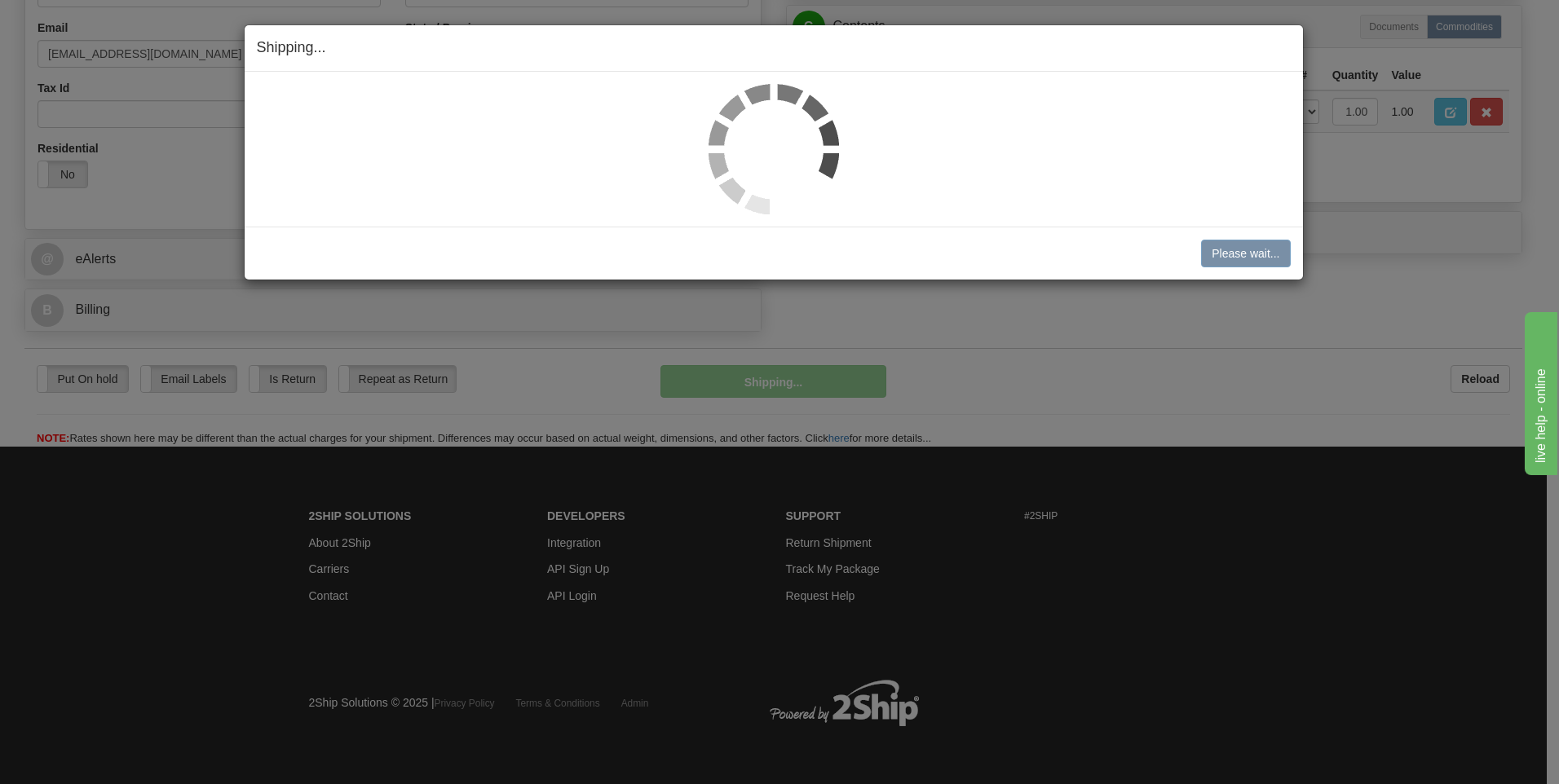
scroll to position [495, 0]
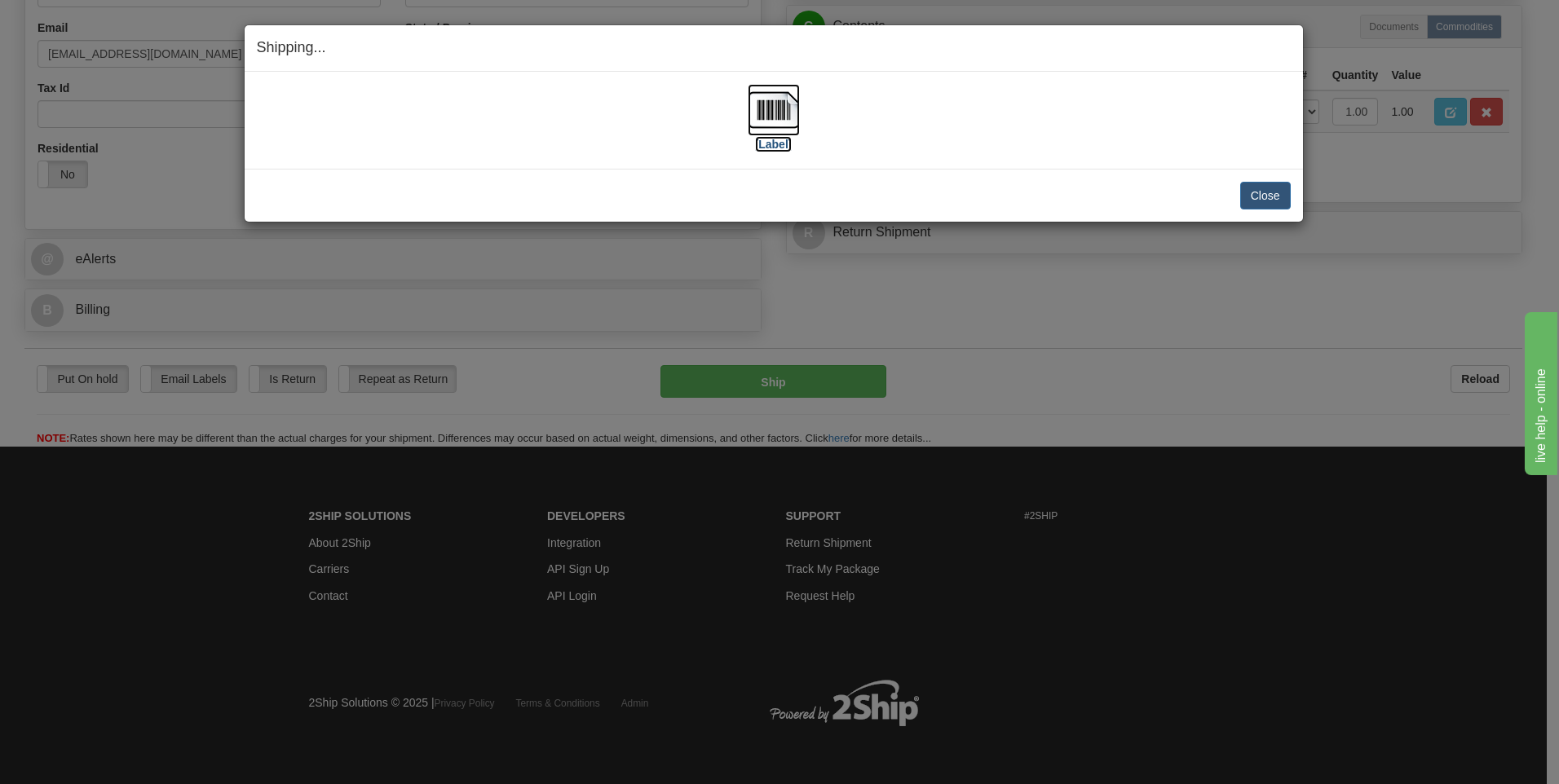
click at [783, 117] on img at bounding box center [774, 110] width 52 height 52
click at [1265, 191] on button "Close" at bounding box center [1265, 195] width 51 height 28
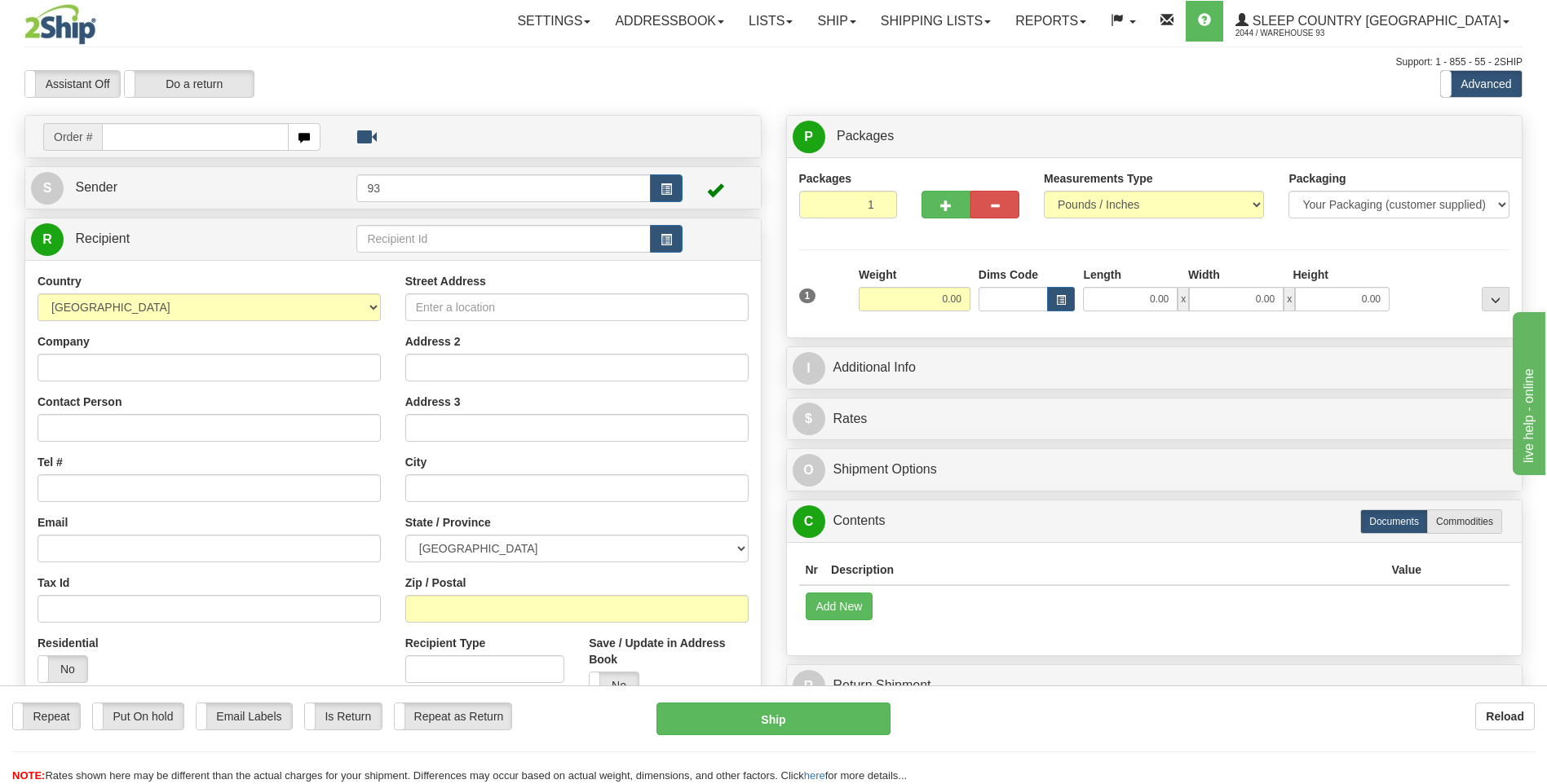
click at [157, 140] on input "text" at bounding box center [194, 137] width 186 height 28
type input "9000H986215"
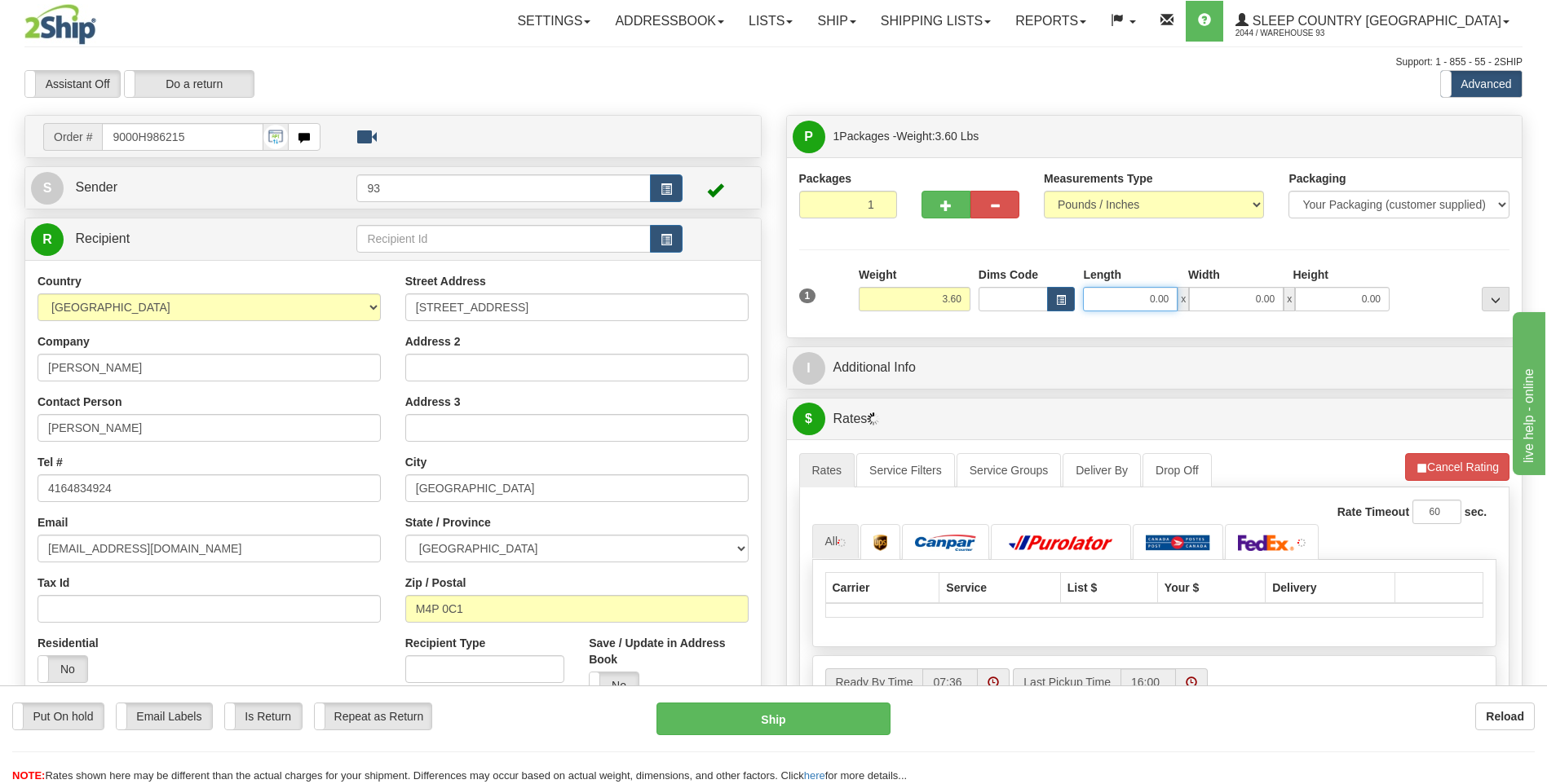
click at [1165, 298] on input "0.00" at bounding box center [1129, 299] width 95 height 25
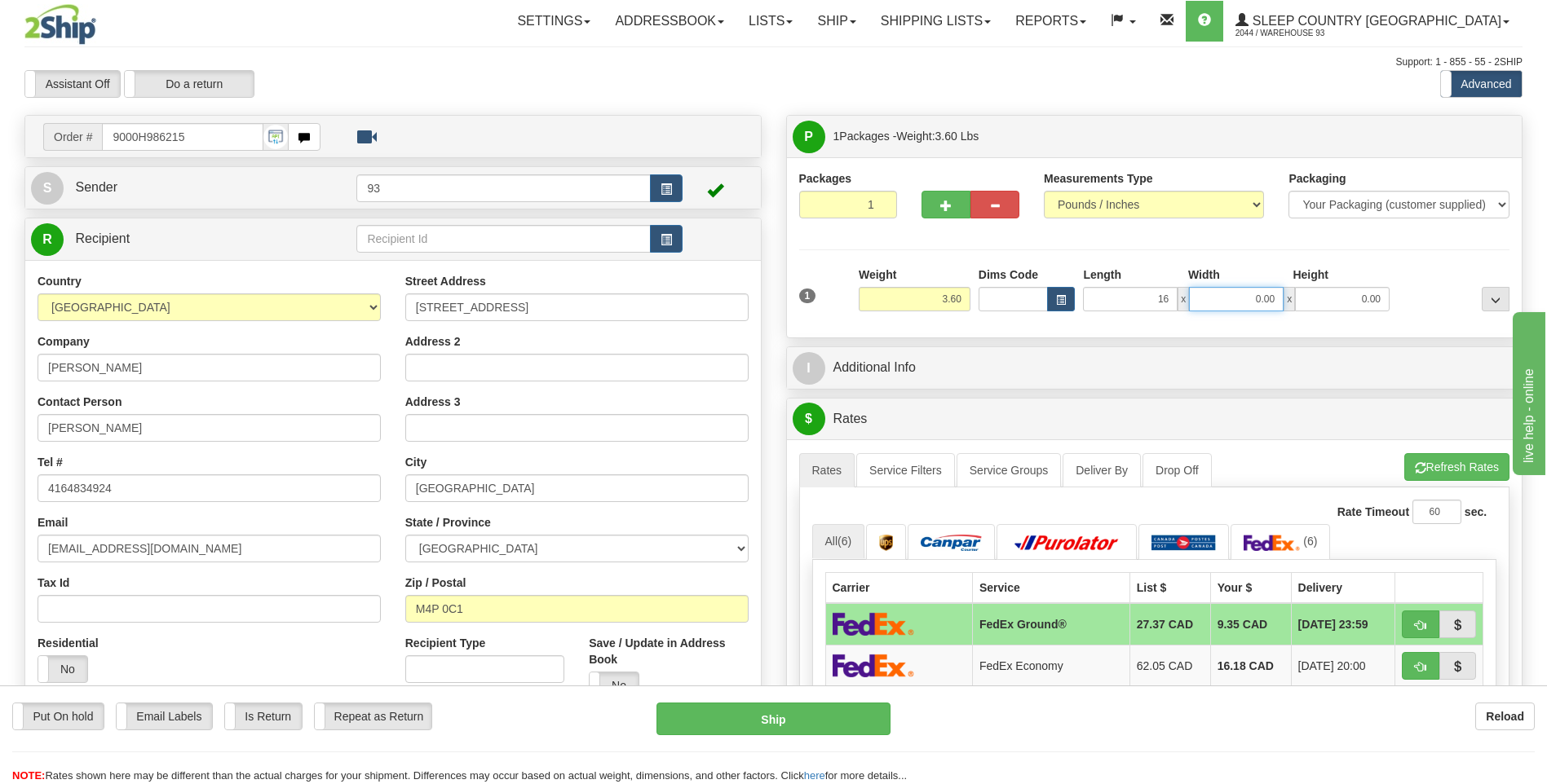
type input "16.00"
click at [1250, 296] on input "0.00" at bounding box center [1236, 299] width 95 height 25
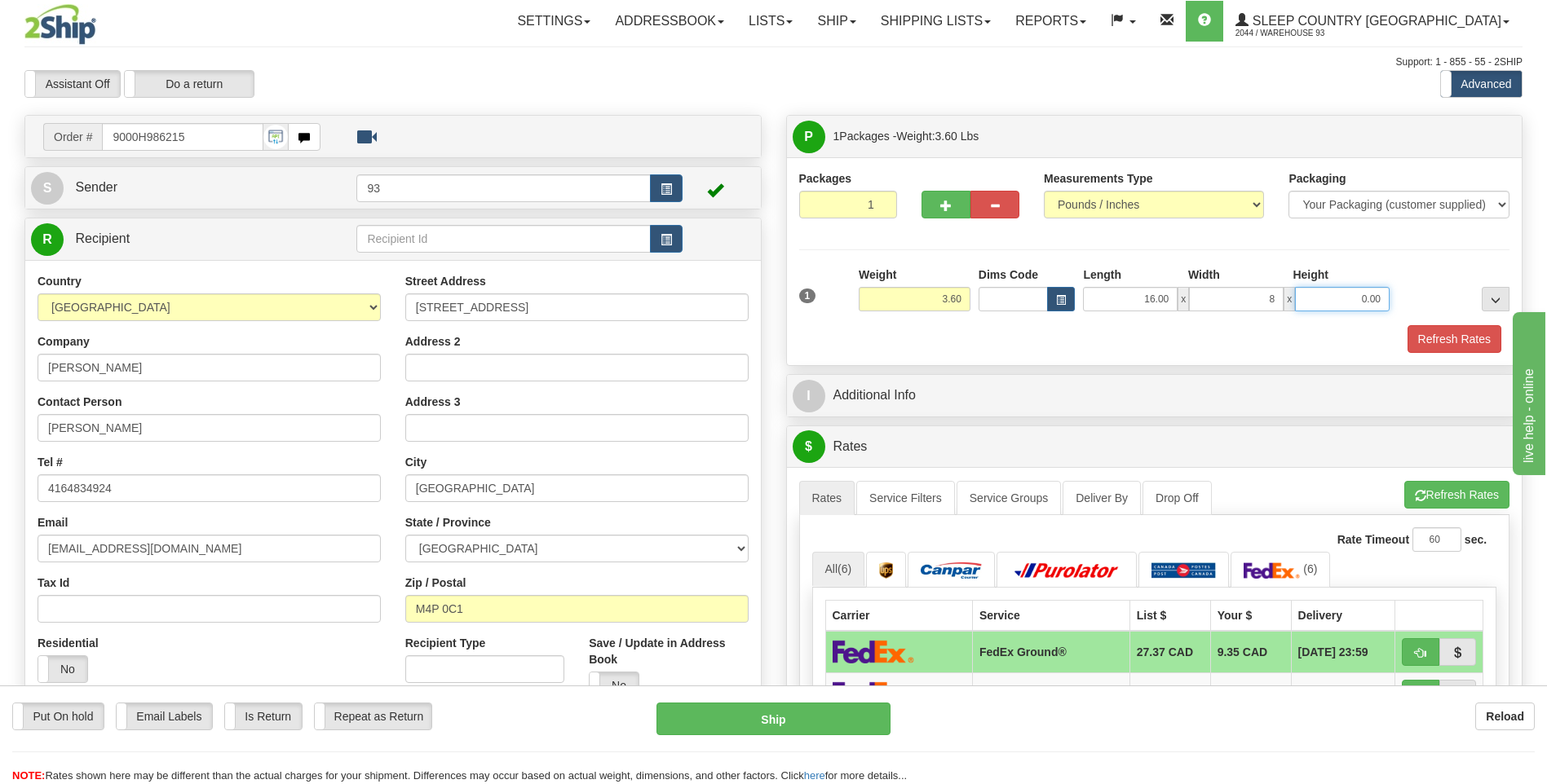
type input "8.00"
click at [1354, 300] on input "0.00" at bounding box center [1342, 299] width 95 height 25
type input "8.00"
click at [1444, 334] on button "Refresh Rates" at bounding box center [1454, 339] width 94 height 28
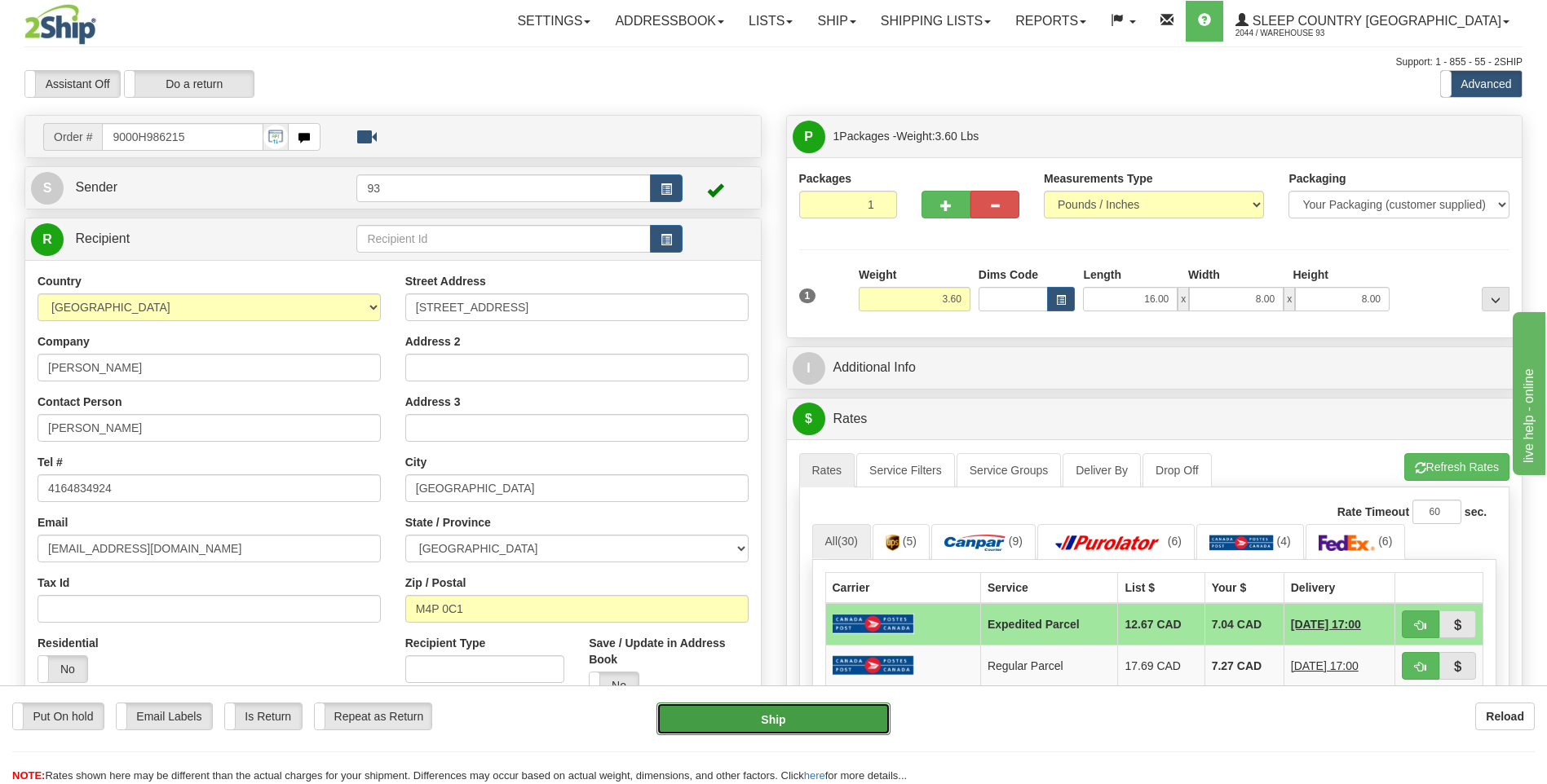
click at [876, 720] on button "Ship" at bounding box center [774, 718] width 233 height 33
type input "DOM.EP"
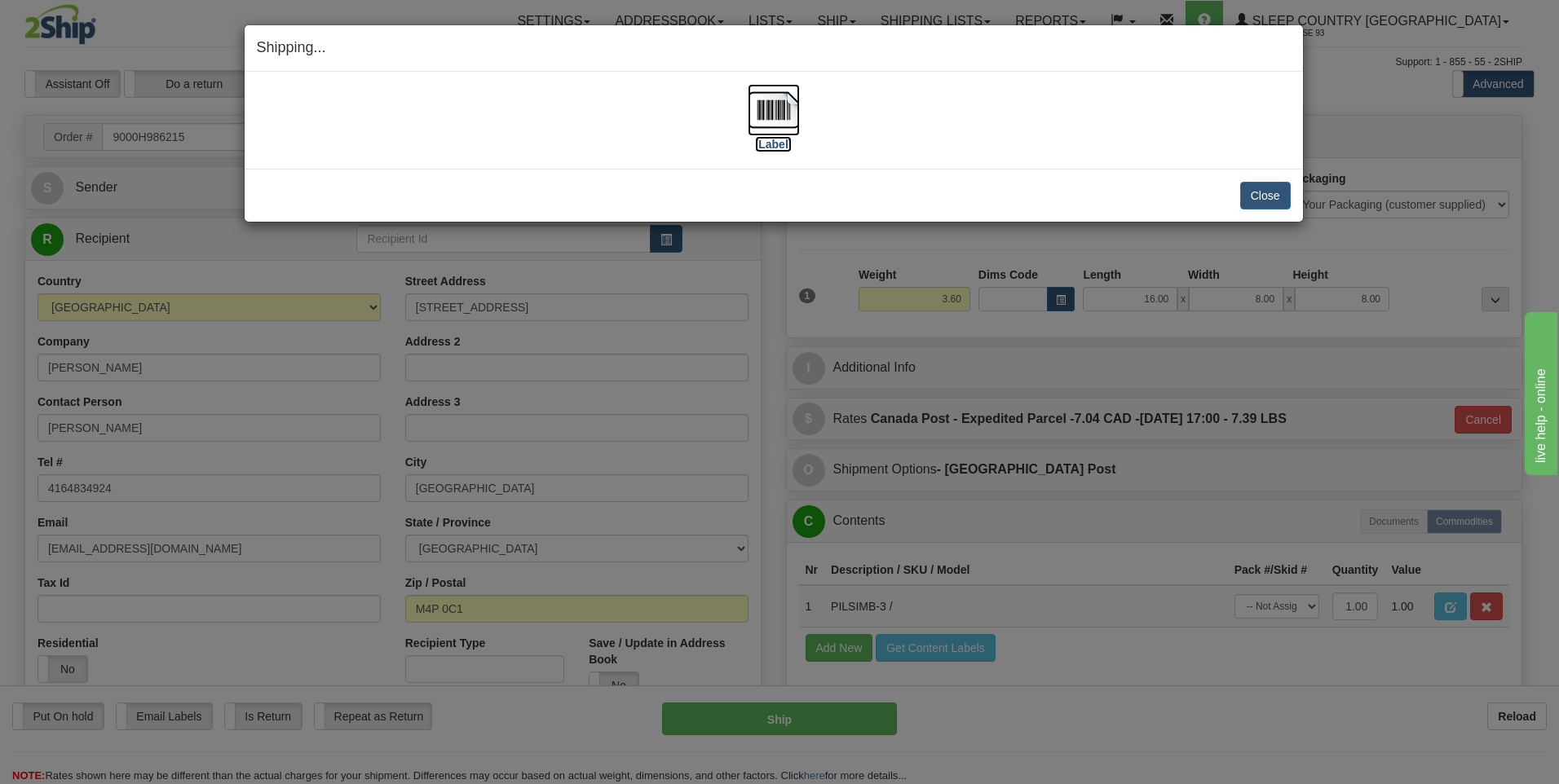
click at [770, 102] on img at bounding box center [774, 110] width 52 height 52
click at [1266, 191] on button "Close" at bounding box center [1265, 195] width 51 height 28
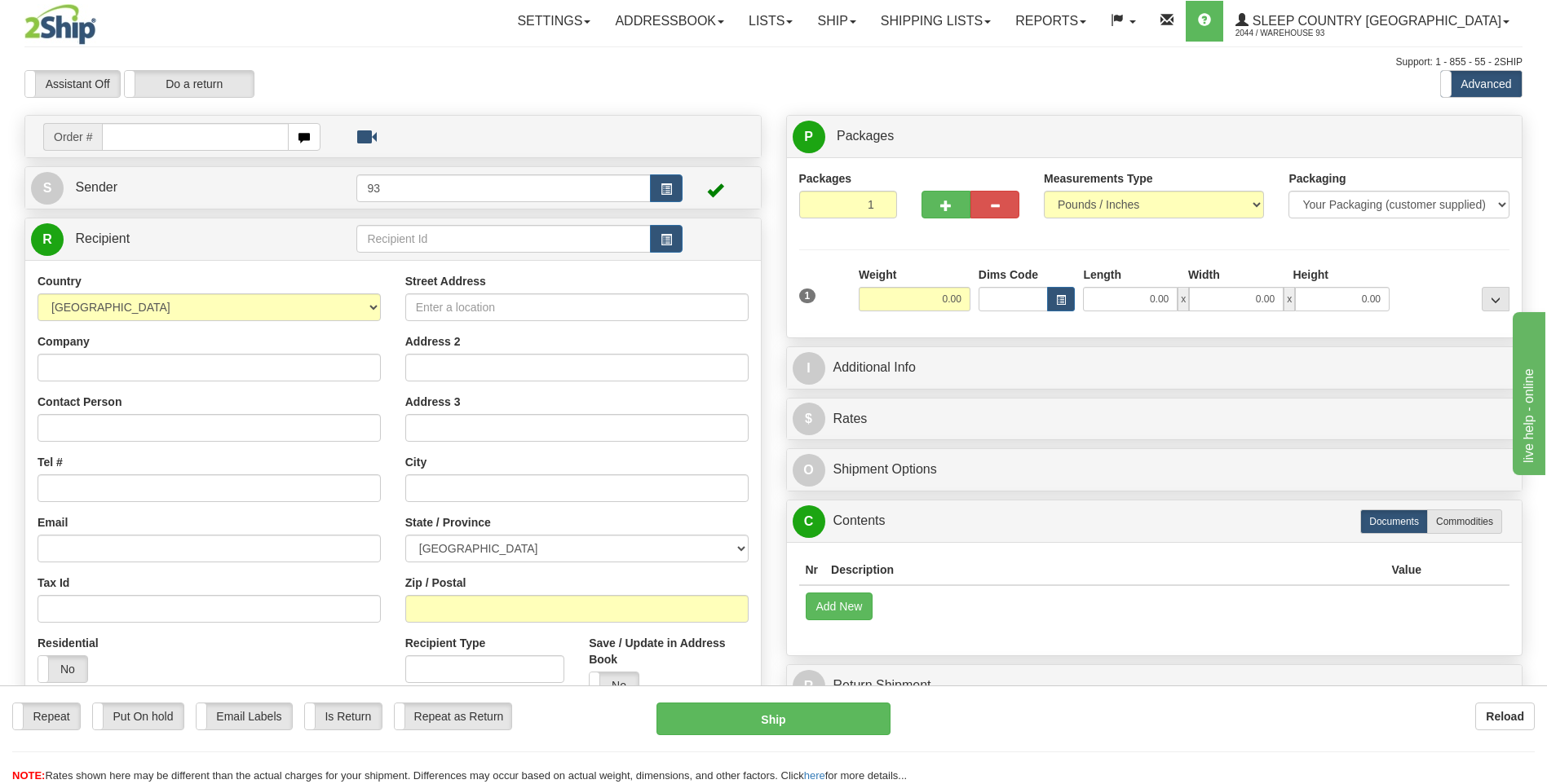
click at [229, 132] on input "text" at bounding box center [194, 137] width 186 height 28
type input "9000H986233"
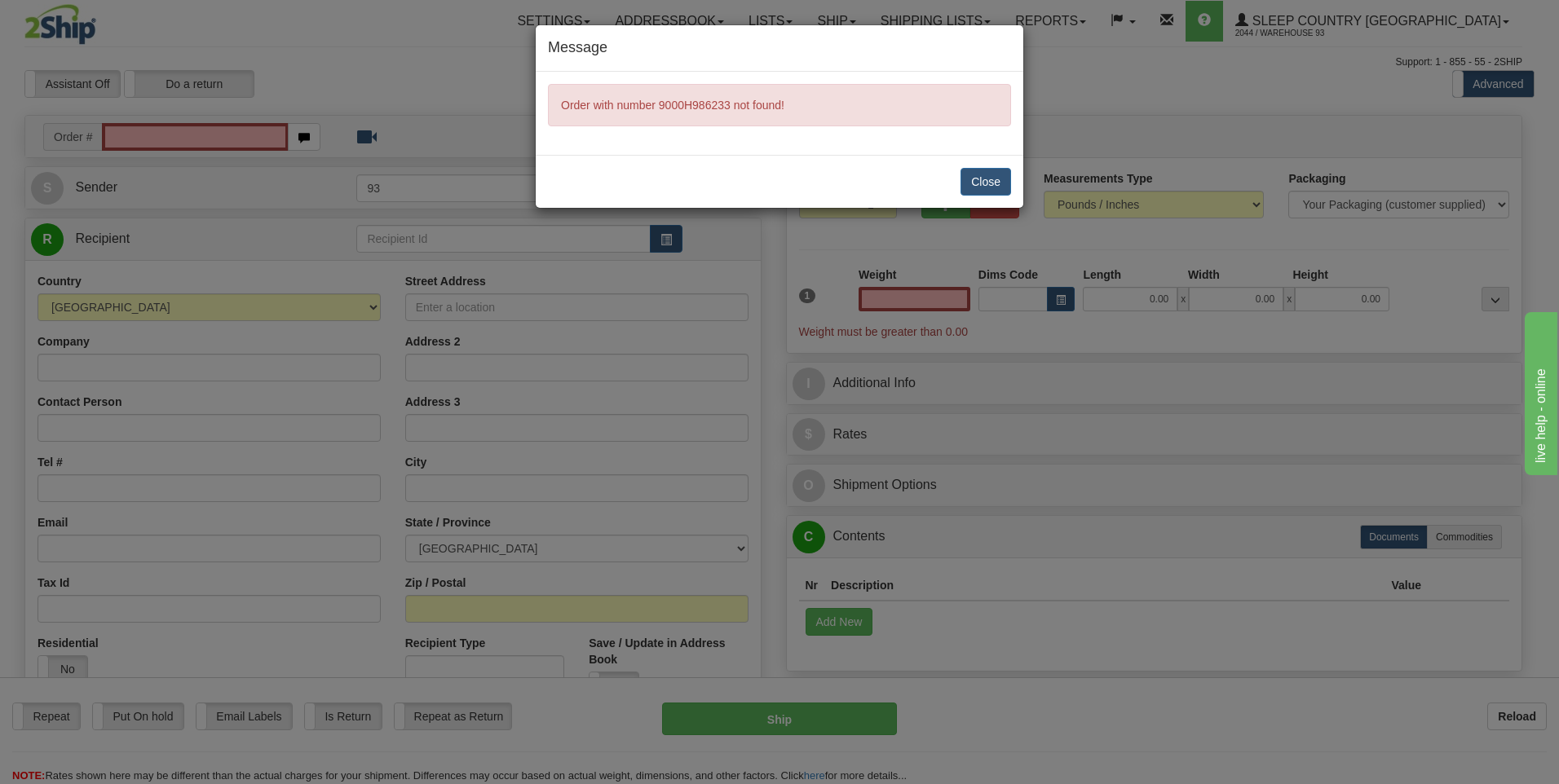
type input "0.00"
click at [988, 186] on button "Close" at bounding box center [986, 182] width 51 height 28
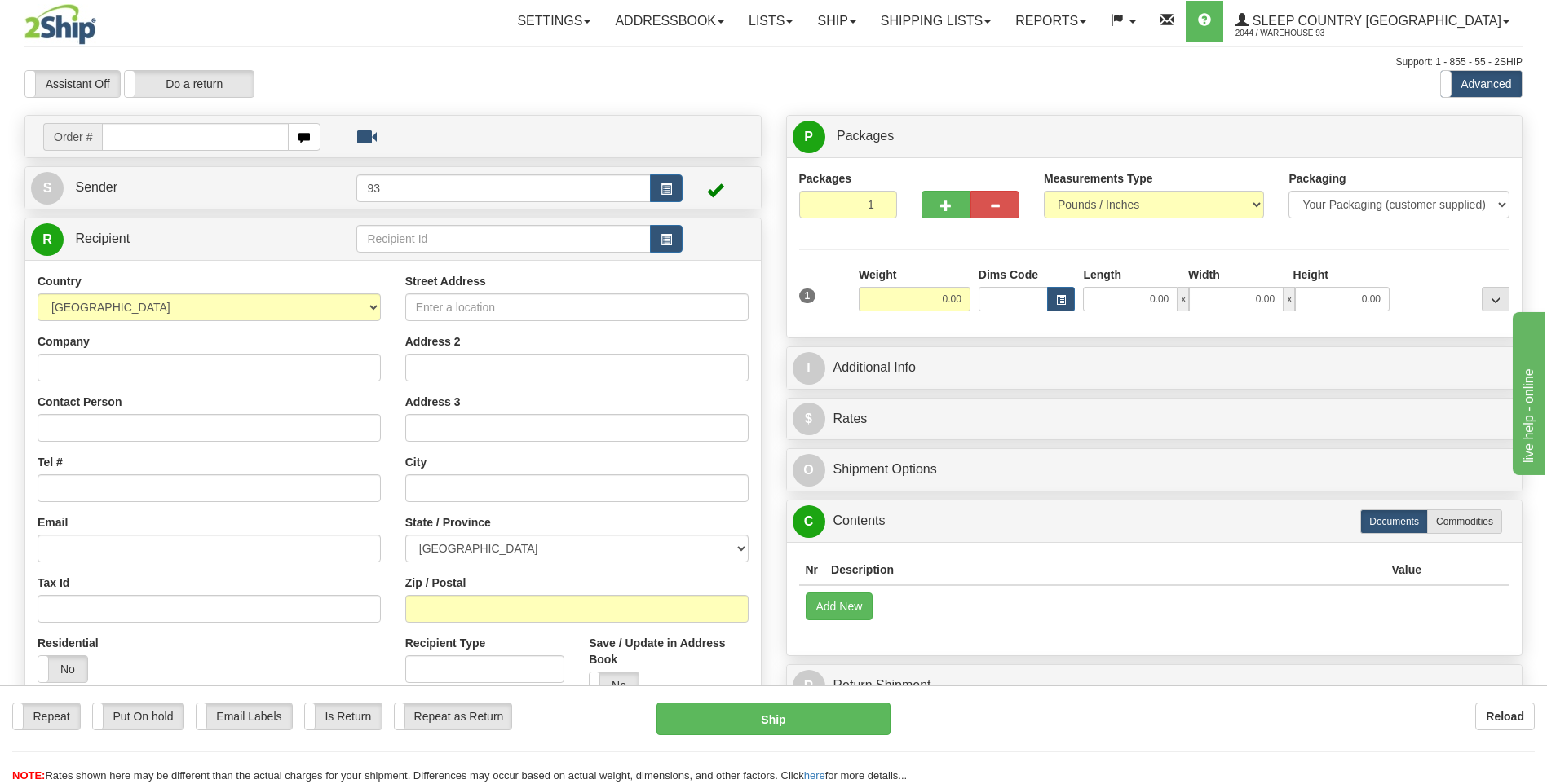
click at [173, 132] on input "text" at bounding box center [194, 137] width 186 height 28
type input "9000H986266"
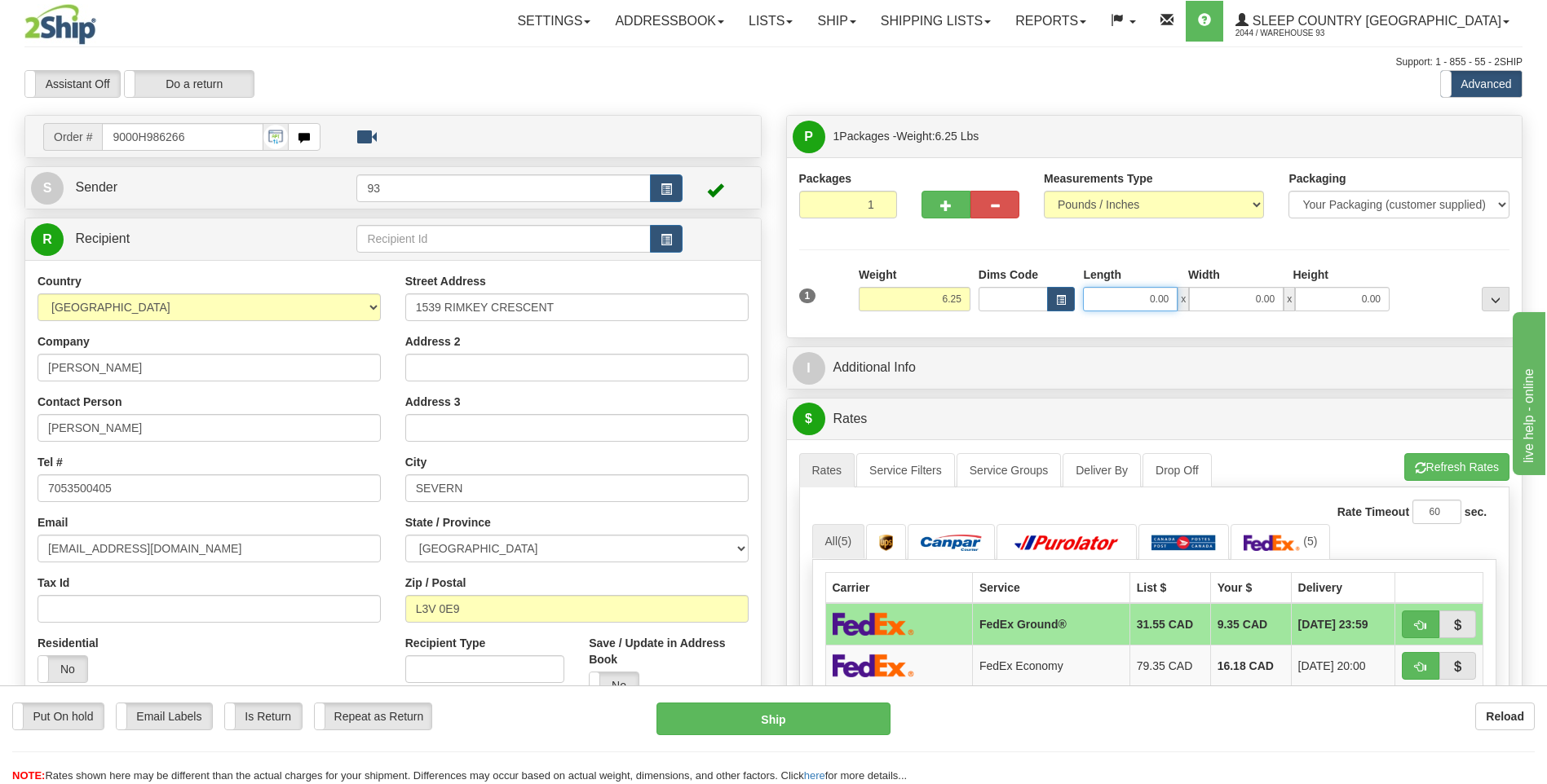
click at [1156, 306] on input "0.00" at bounding box center [1129, 299] width 95 height 25
type input "22.00"
click at [1245, 296] on input "0.00" at bounding box center [1236, 299] width 95 height 25
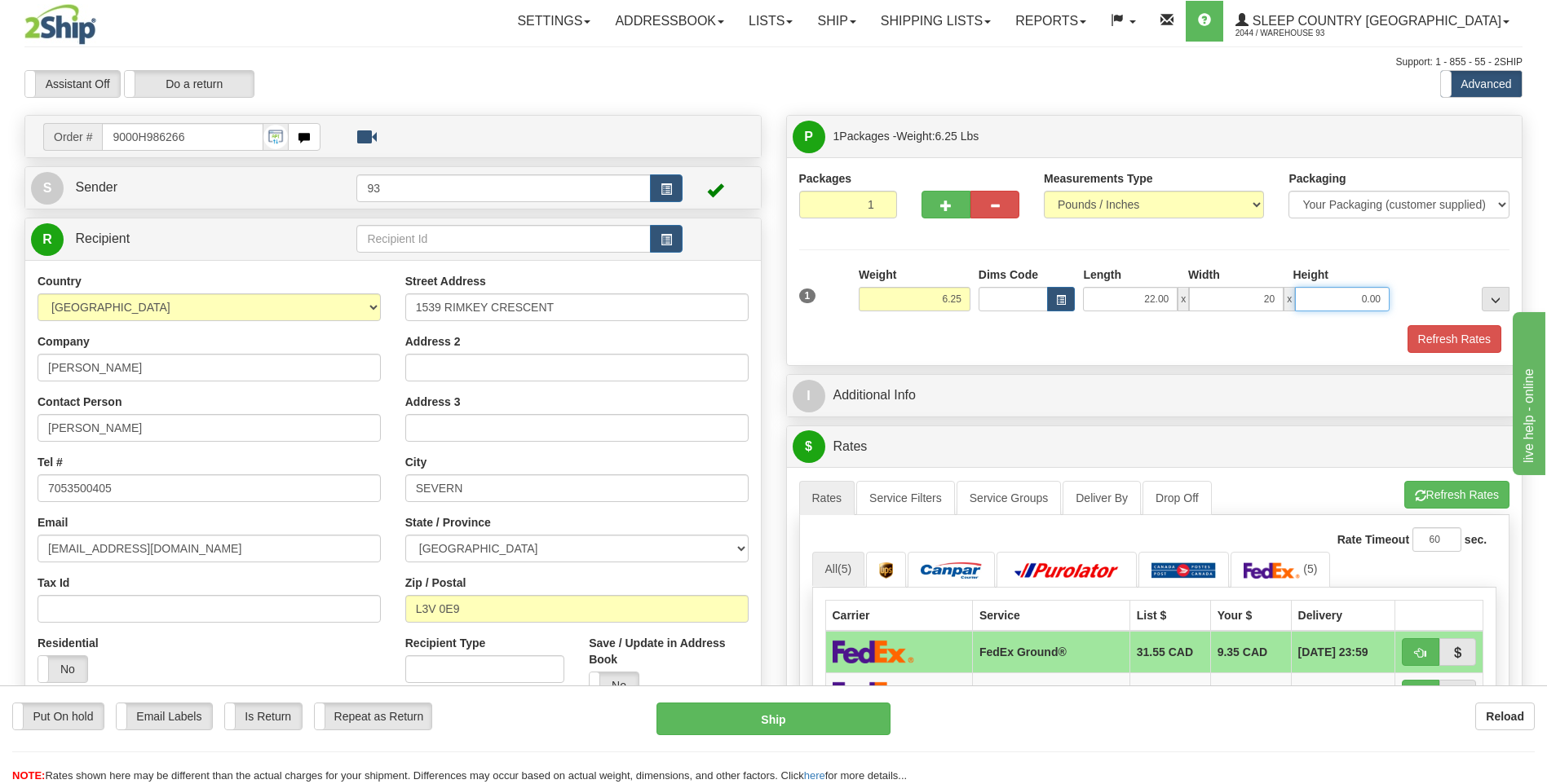
type input "20.00"
click at [1340, 303] on input "0.00" at bounding box center [1342, 299] width 95 height 25
type input "10.00"
click at [1430, 331] on button "Refresh Rates" at bounding box center [1454, 339] width 94 height 28
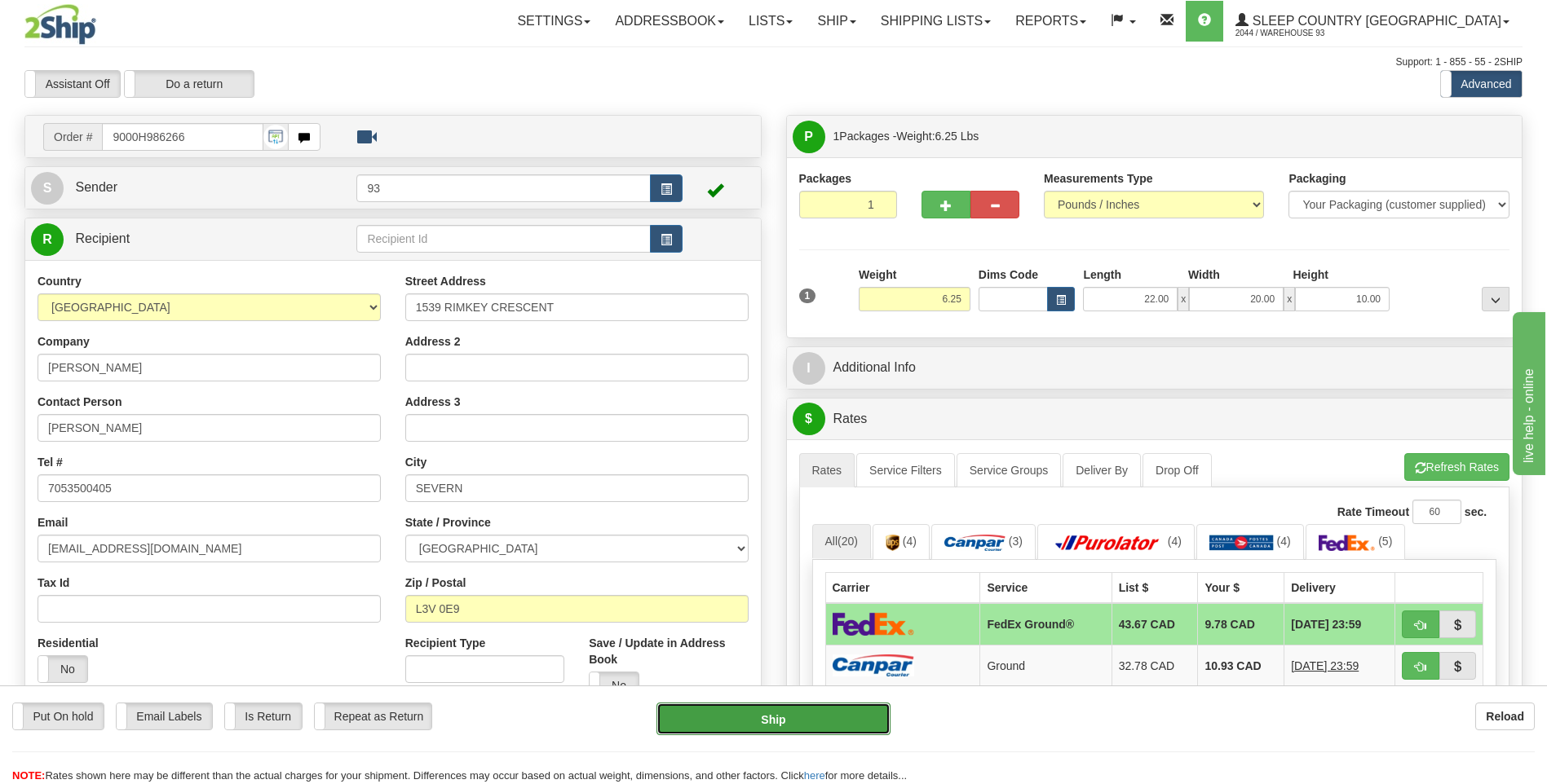
click at [845, 732] on button "Ship" at bounding box center [774, 718] width 233 height 33
type input "92"
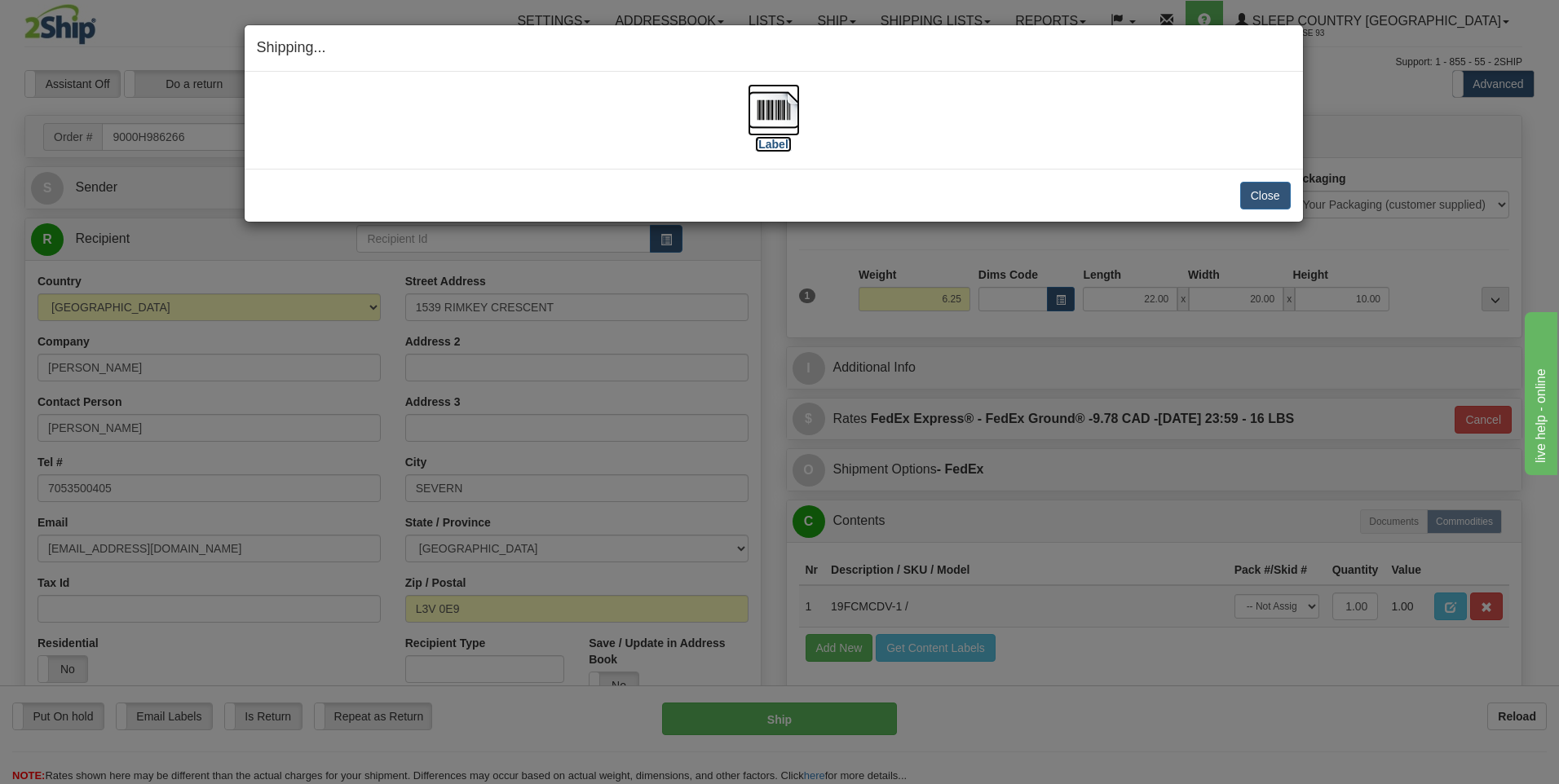
click at [759, 96] on img at bounding box center [774, 110] width 52 height 52
click at [1258, 198] on button "Close" at bounding box center [1265, 195] width 51 height 28
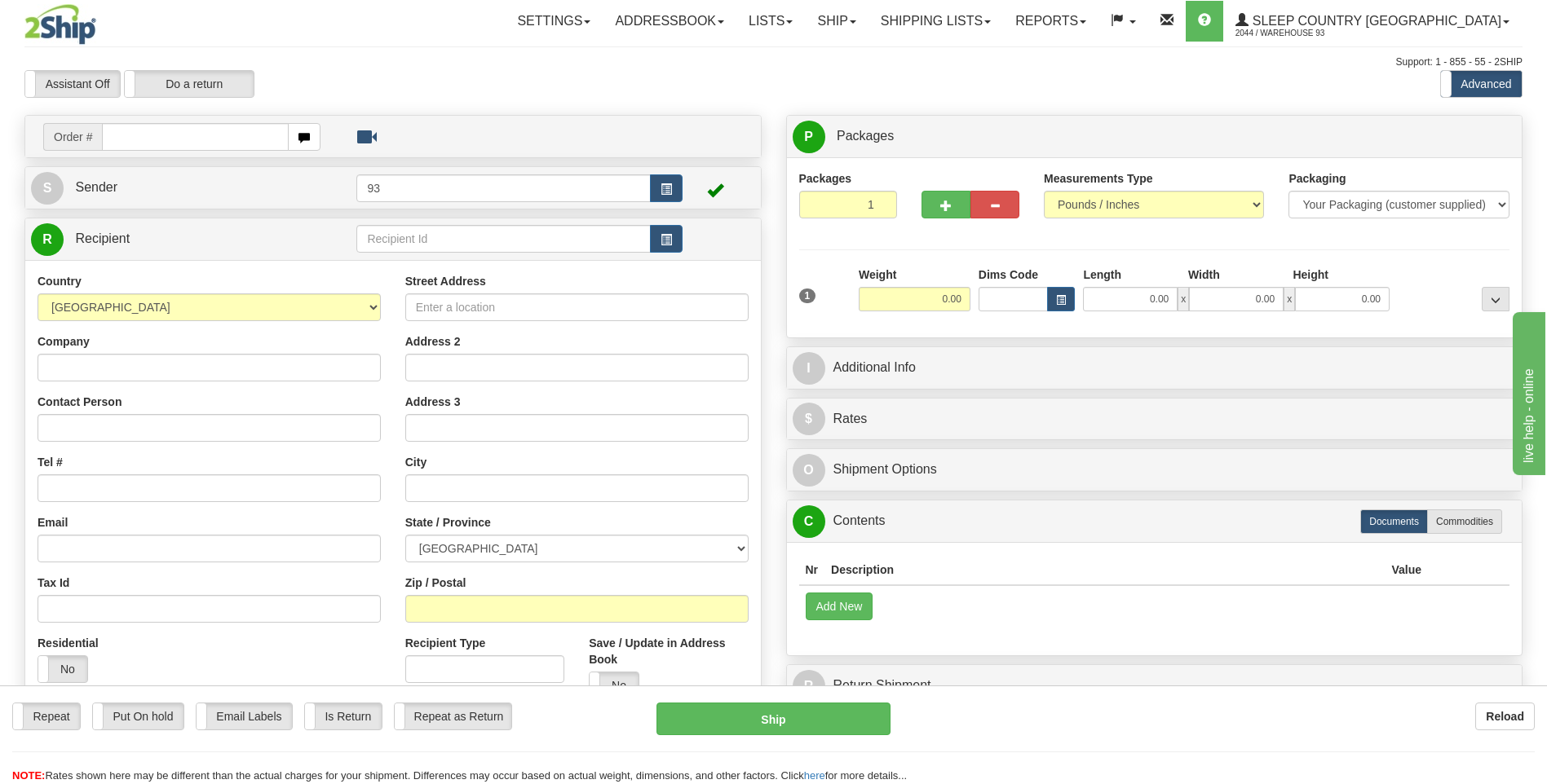
click at [141, 133] on input "text" at bounding box center [194, 137] width 186 height 28
type input "9000H986295"
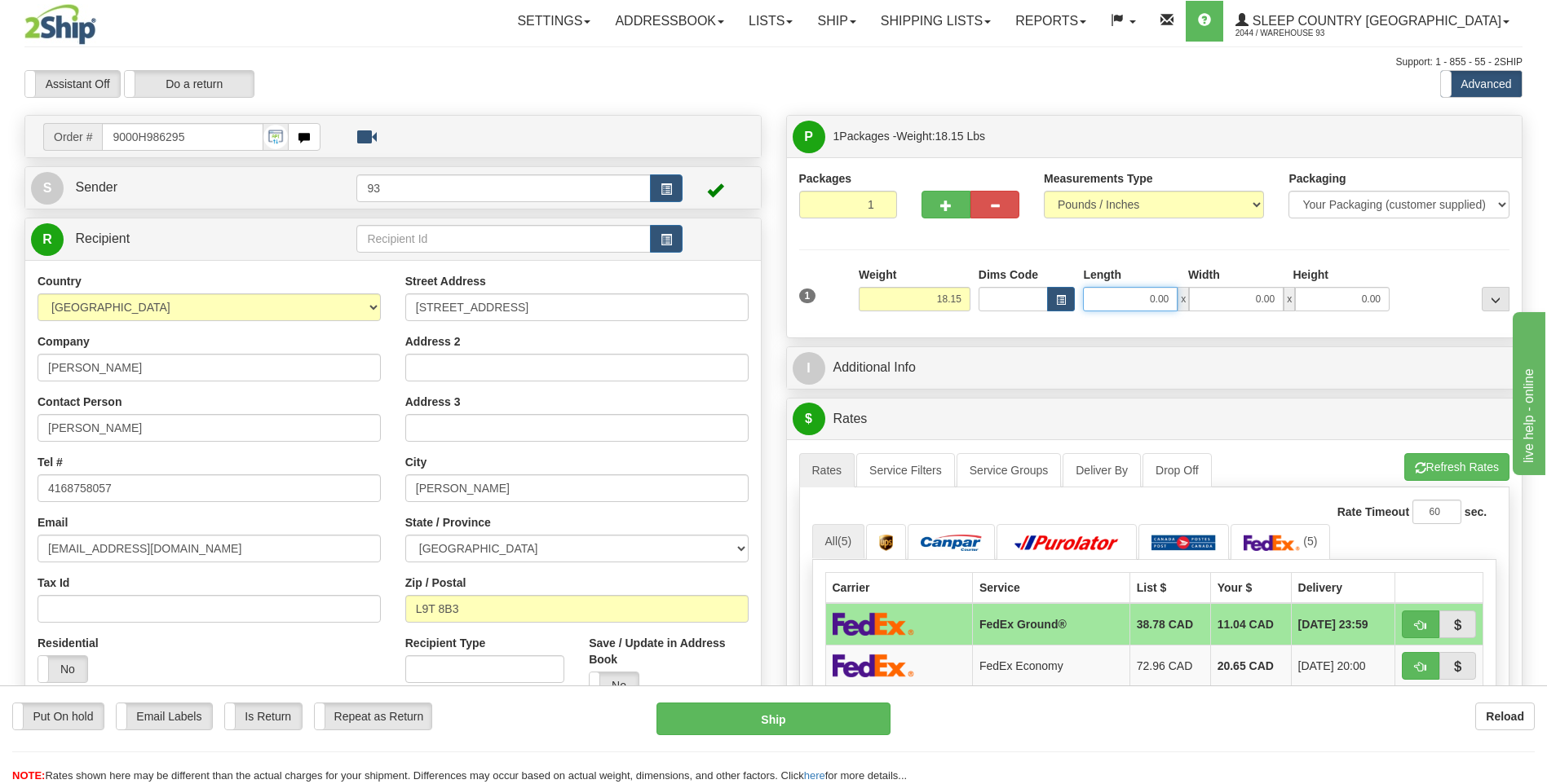
click at [1141, 304] on input "0.00" at bounding box center [1129, 299] width 95 height 25
type input "20.00"
click at [1249, 302] on input "0.00" at bounding box center [1236, 299] width 95 height 25
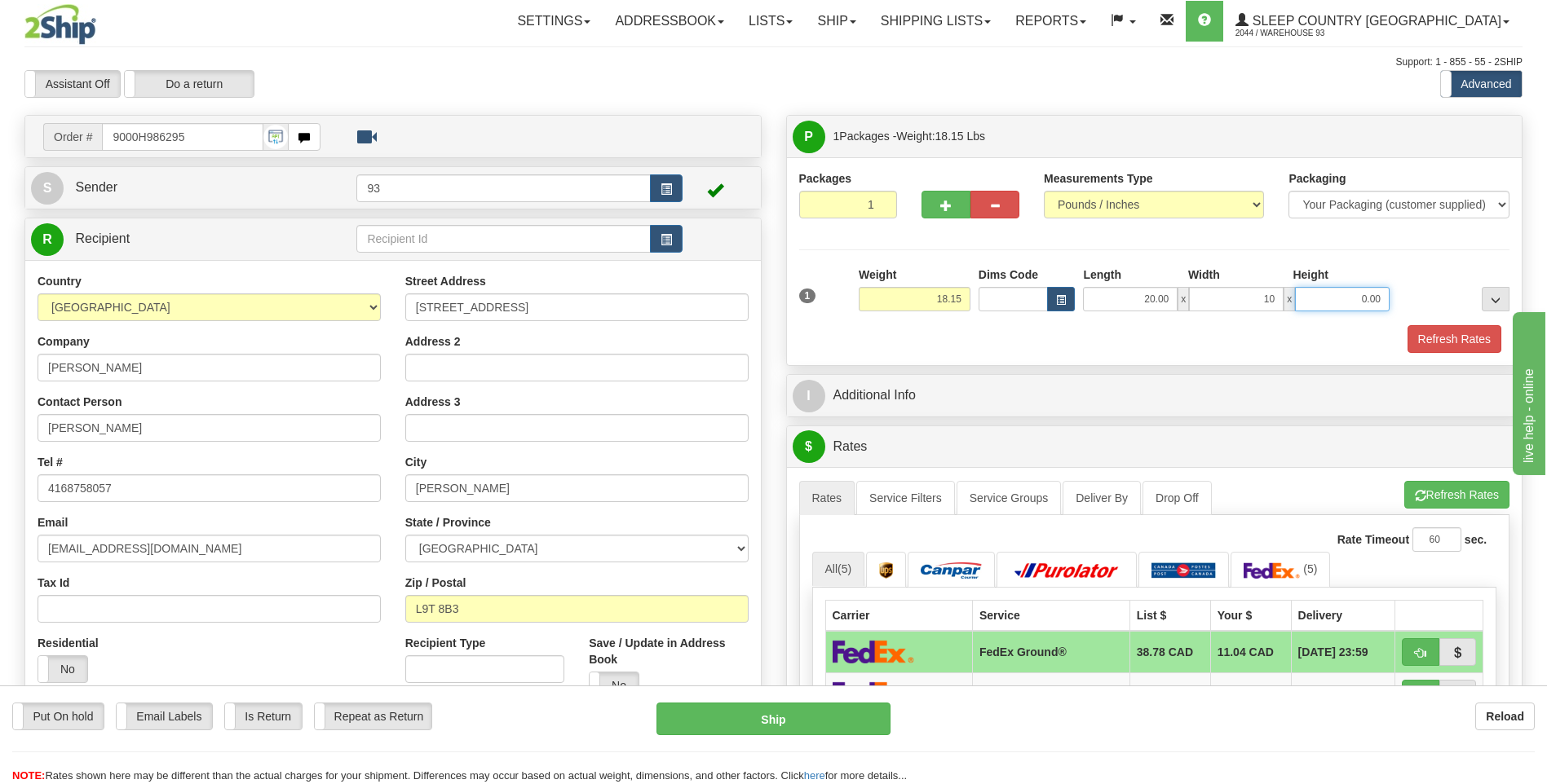
type input "10.00"
click at [1352, 299] on input "0.00" at bounding box center [1342, 299] width 95 height 25
type input "10.00"
click at [1449, 342] on button "Refresh Rates" at bounding box center [1454, 339] width 94 height 28
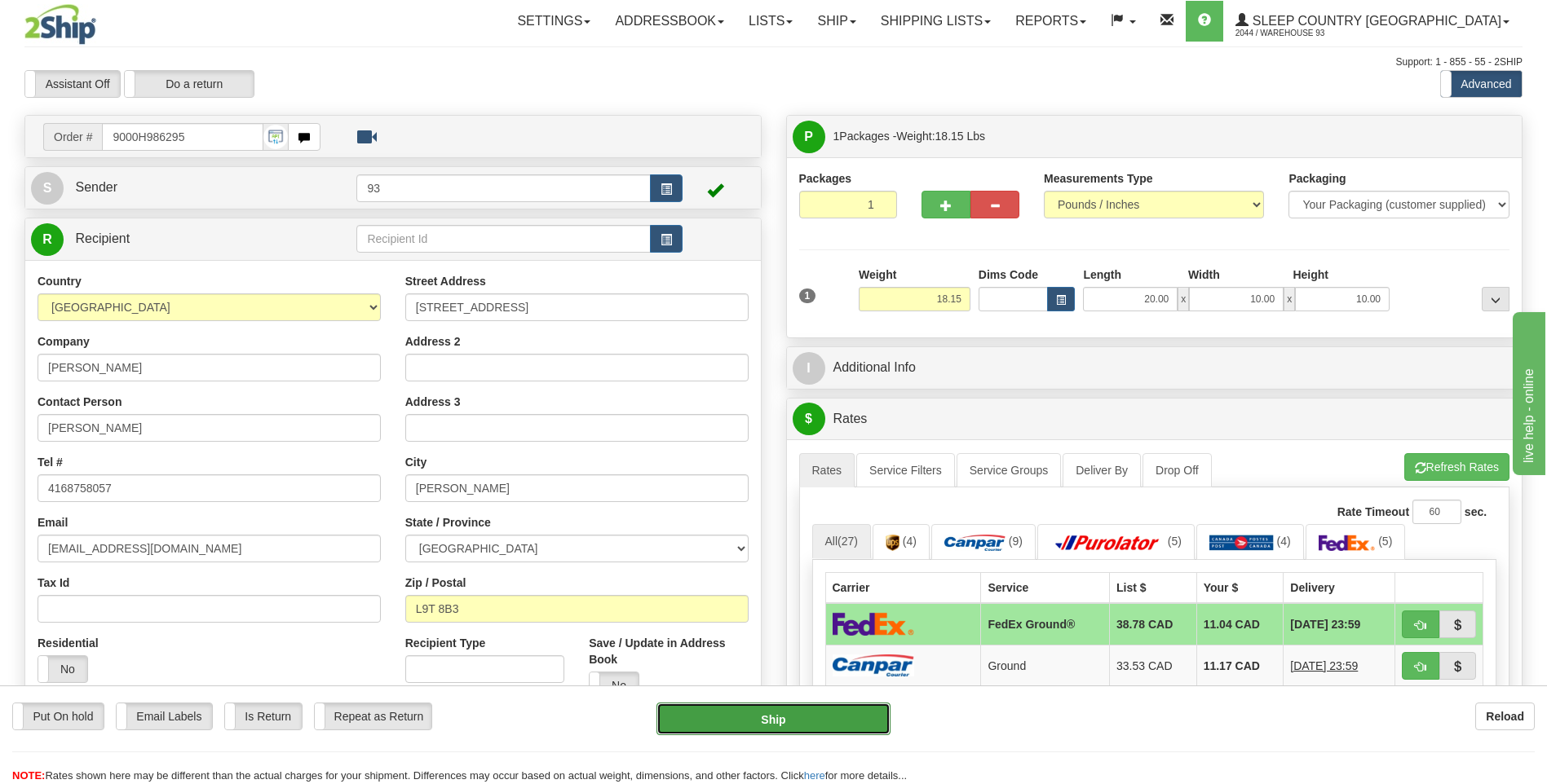
click at [829, 722] on button "Ship" at bounding box center [774, 718] width 233 height 33
type input "92"
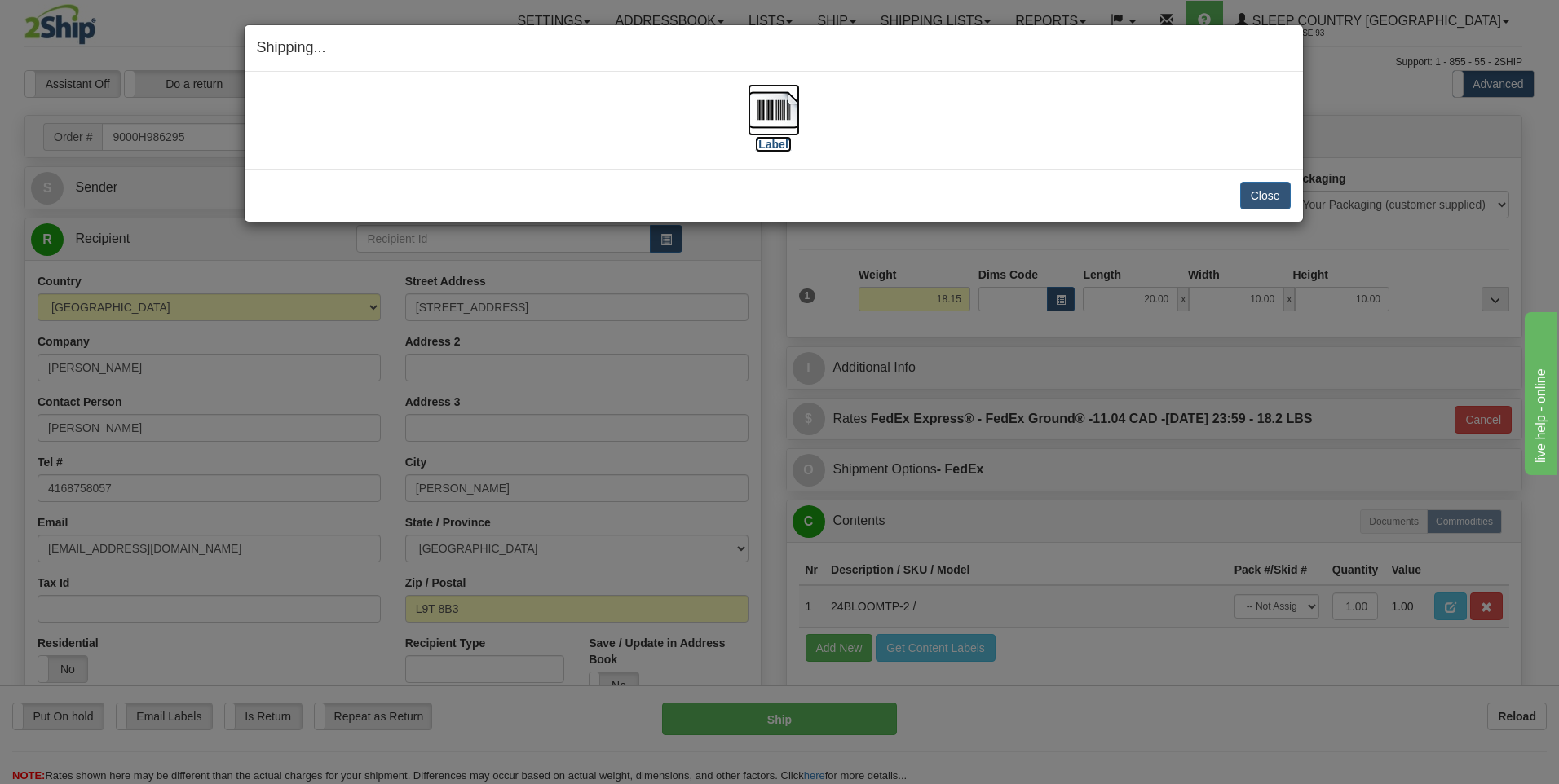
click at [775, 110] on img at bounding box center [774, 110] width 52 height 52
click at [1276, 184] on button "Close" at bounding box center [1265, 195] width 51 height 28
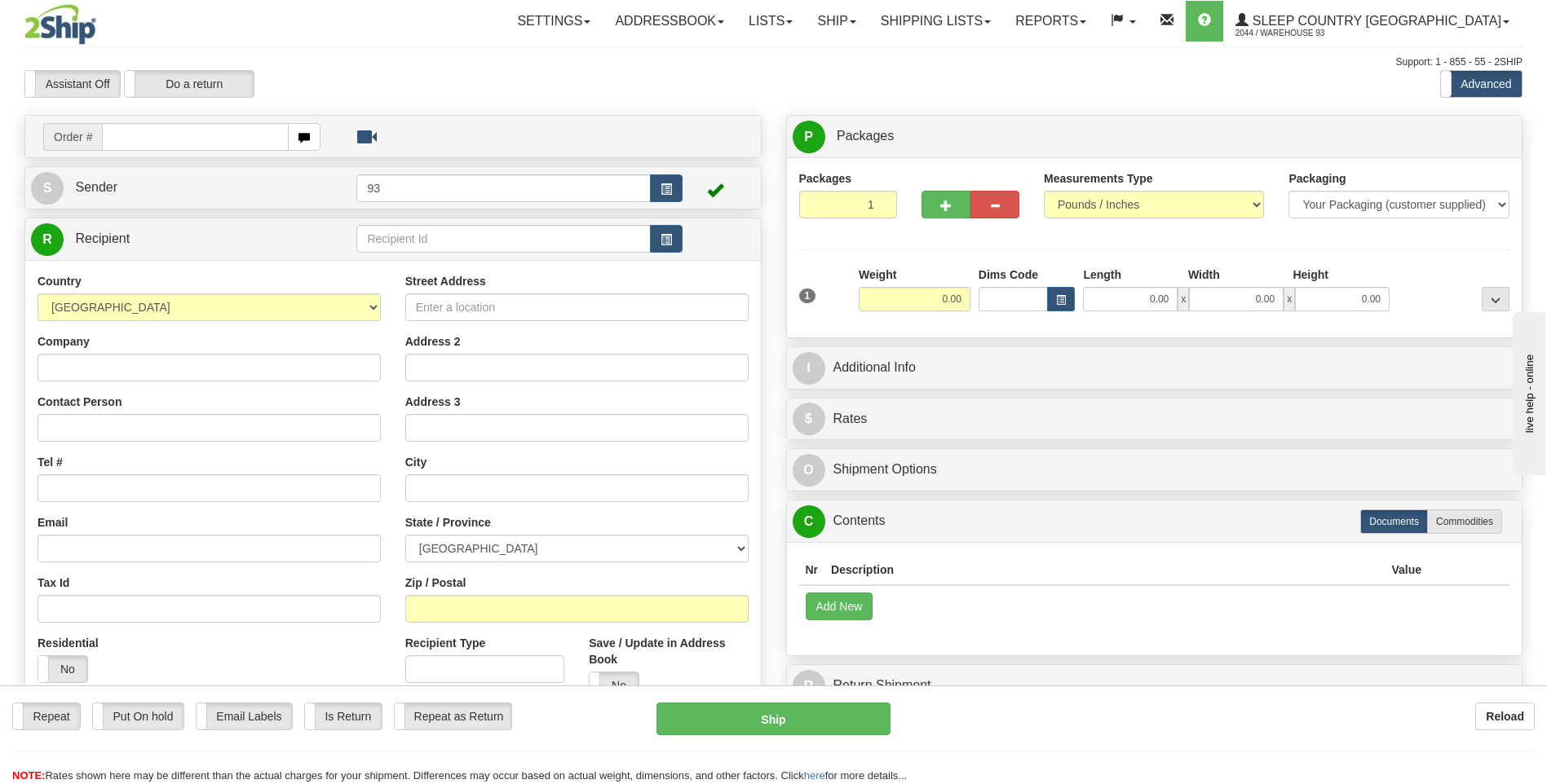
click at [144, 132] on input "text" at bounding box center [194, 137] width 186 height 28
type input "9000H986315"
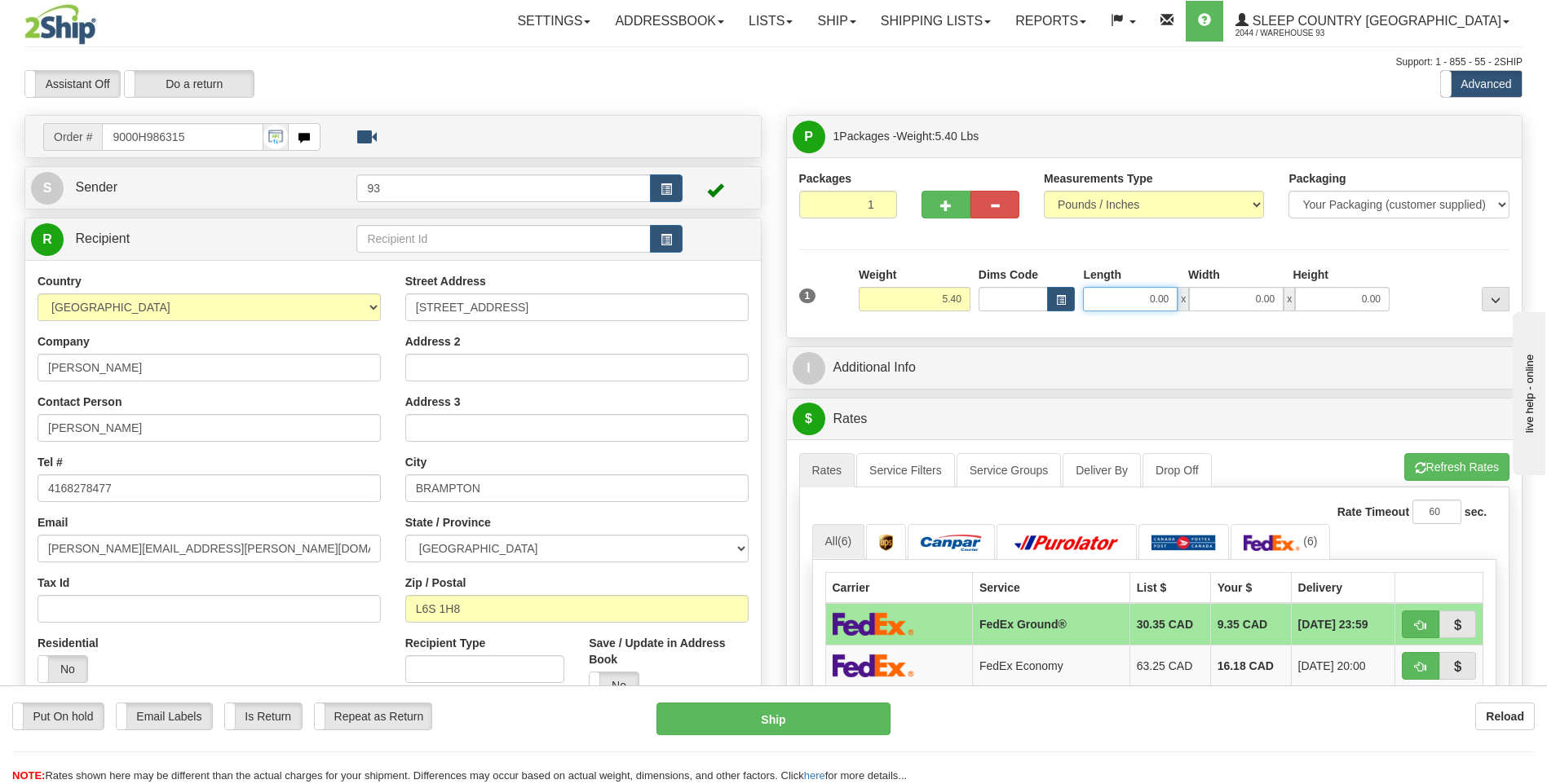
click at [1118, 303] on input "0.00" at bounding box center [1129, 299] width 95 height 25
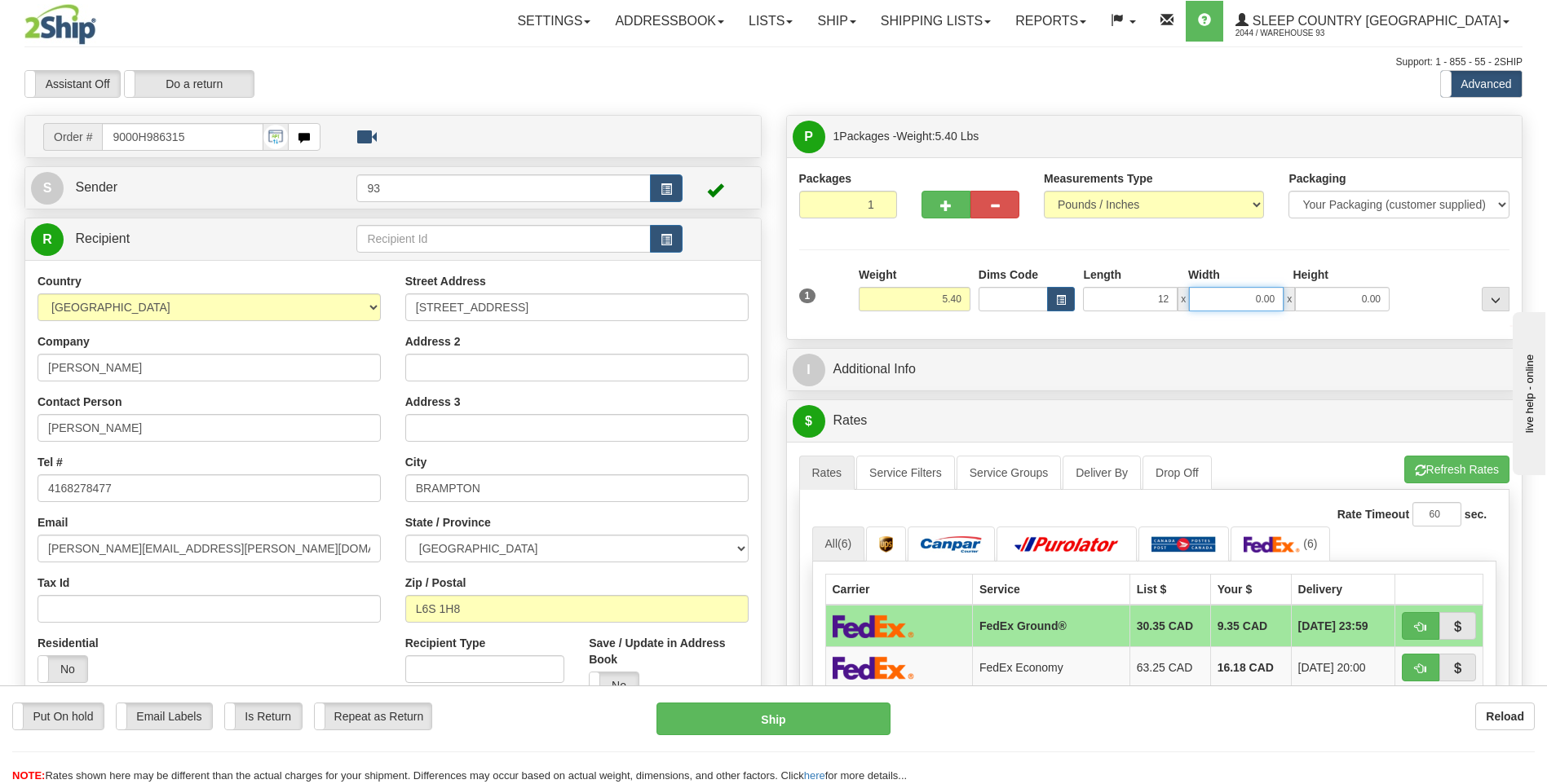
type input "12.00"
click at [1228, 297] on input "0.00" at bounding box center [1236, 299] width 95 height 25
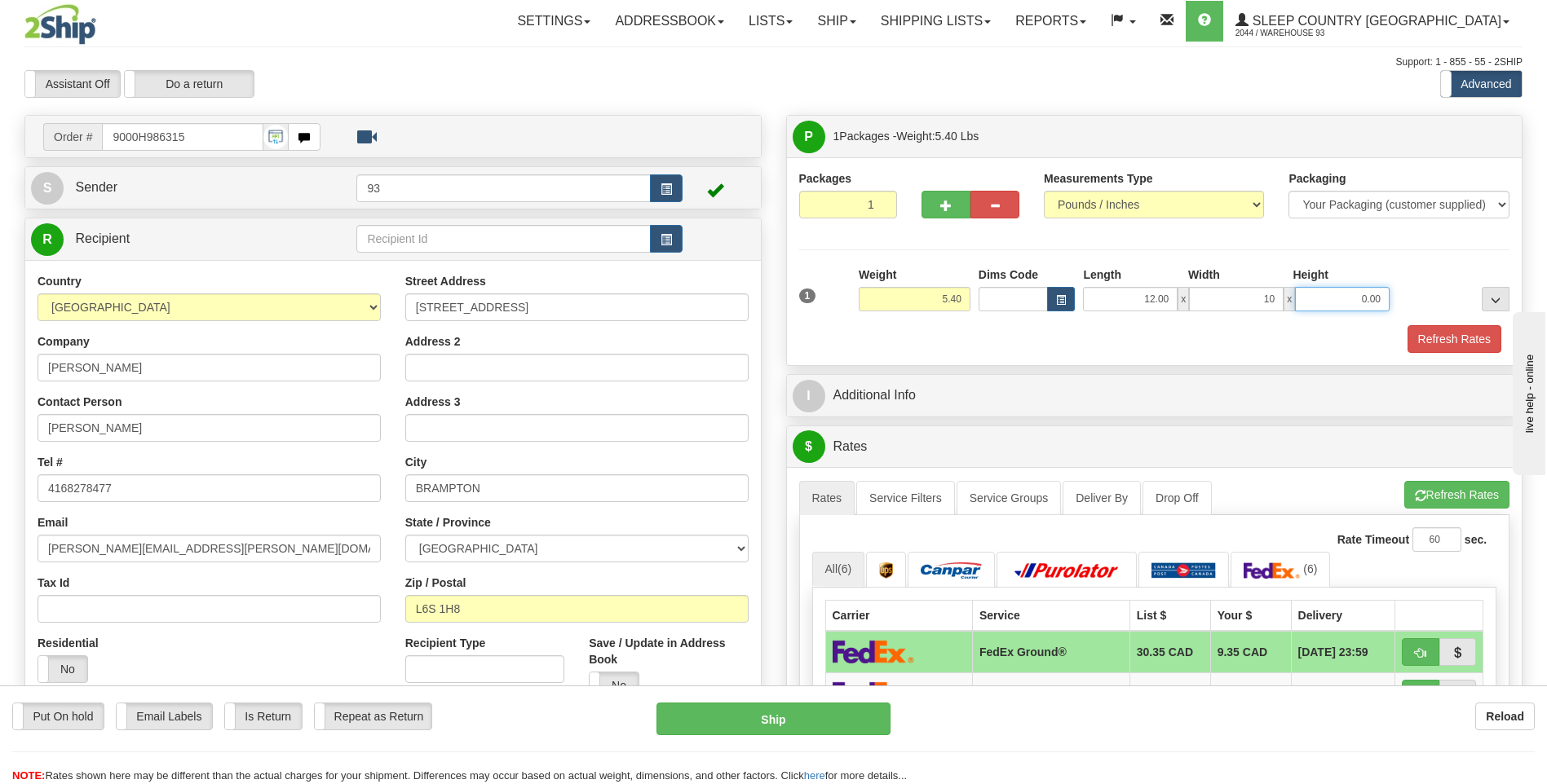
type input "10.00"
click at [1343, 303] on input "0.00" at bounding box center [1342, 299] width 95 height 25
type input "5.00"
click at [1468, 345] on button "Refresh Rates" at bounding box center [1454, 339] width 94 height 28
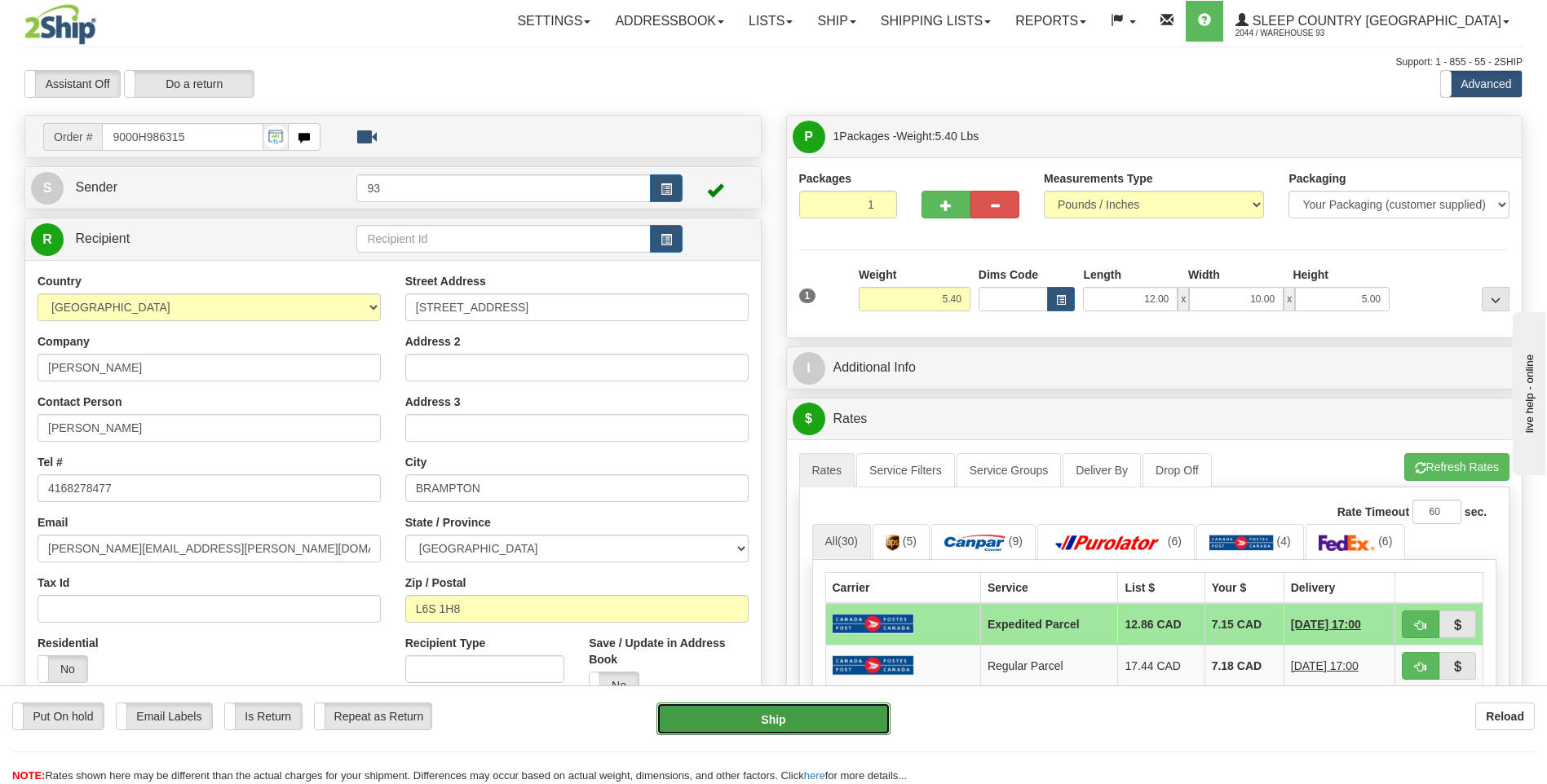
click at [861, 732] on button "Ship" at bounding box center [774, 718] width 233 height 33
type input "DOM.EP"
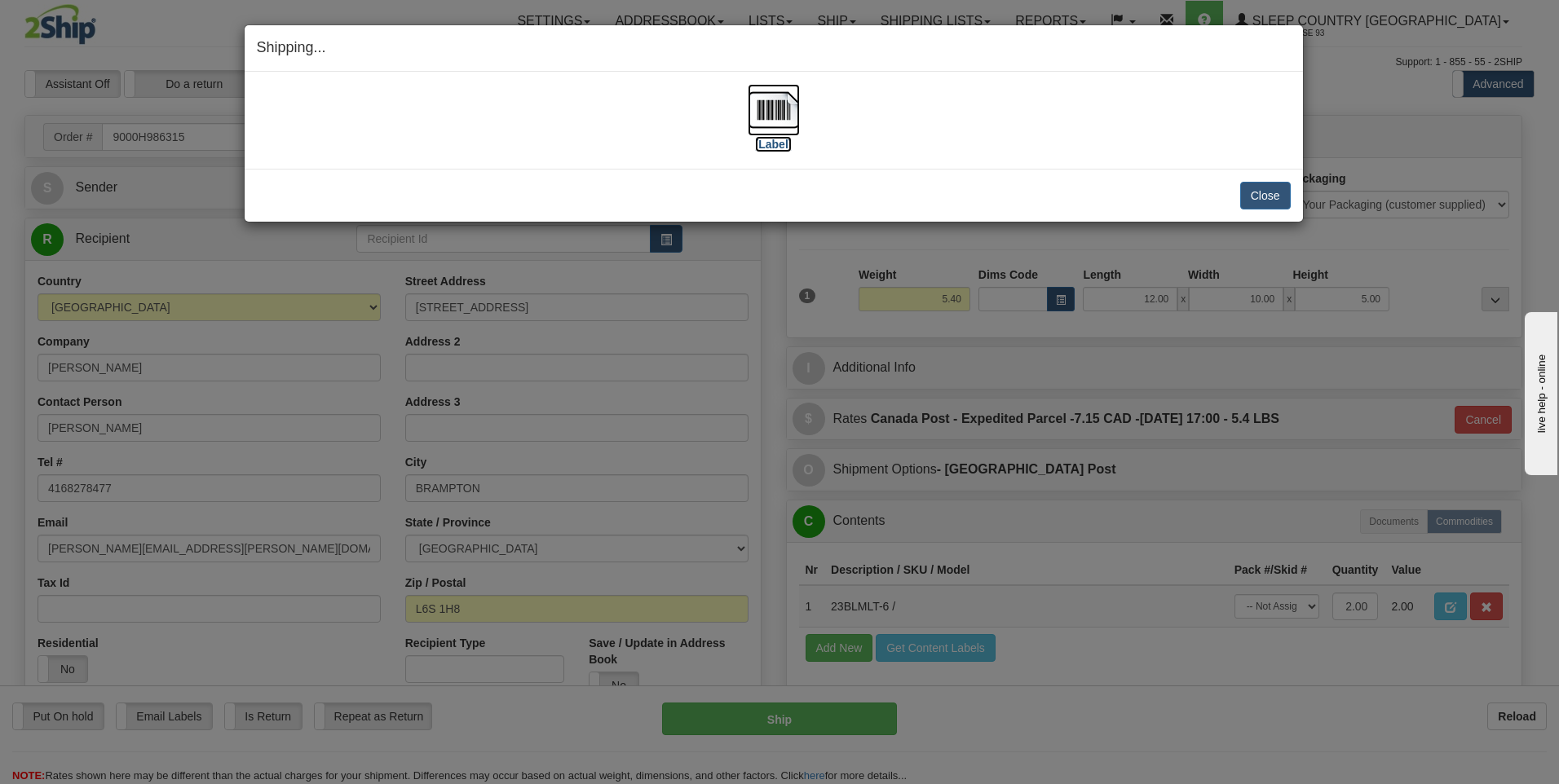
click at [775, 97] on img at bounding box center [774, 110] width 52 height 52
click at [1278, 191] on button "Close" at bounding box center [1265, 195] width 51 height 28
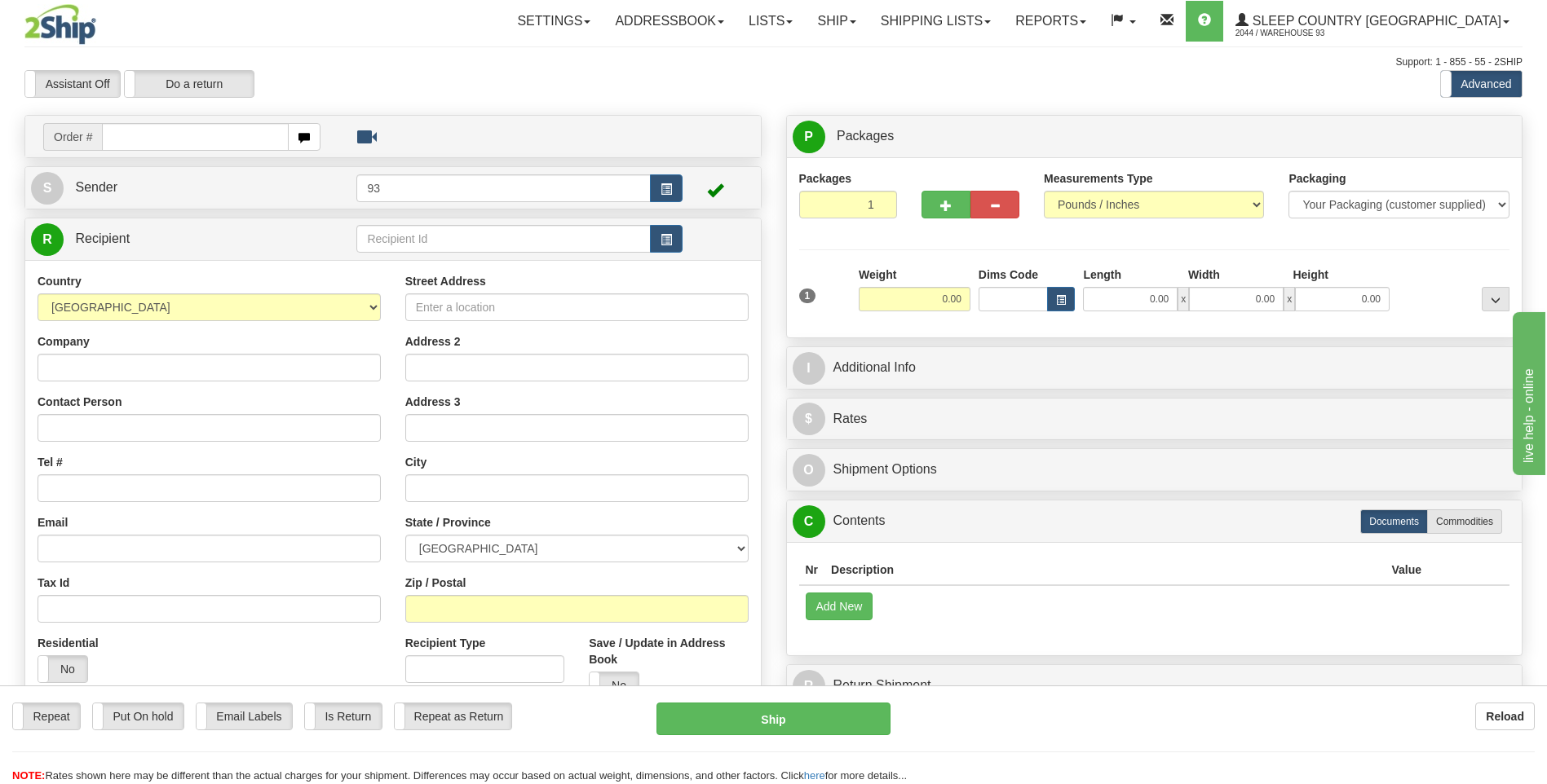
click at [160, 146] on input "text" at bounding box center [194, 137] width 186 height 28
type input "9000H986362"
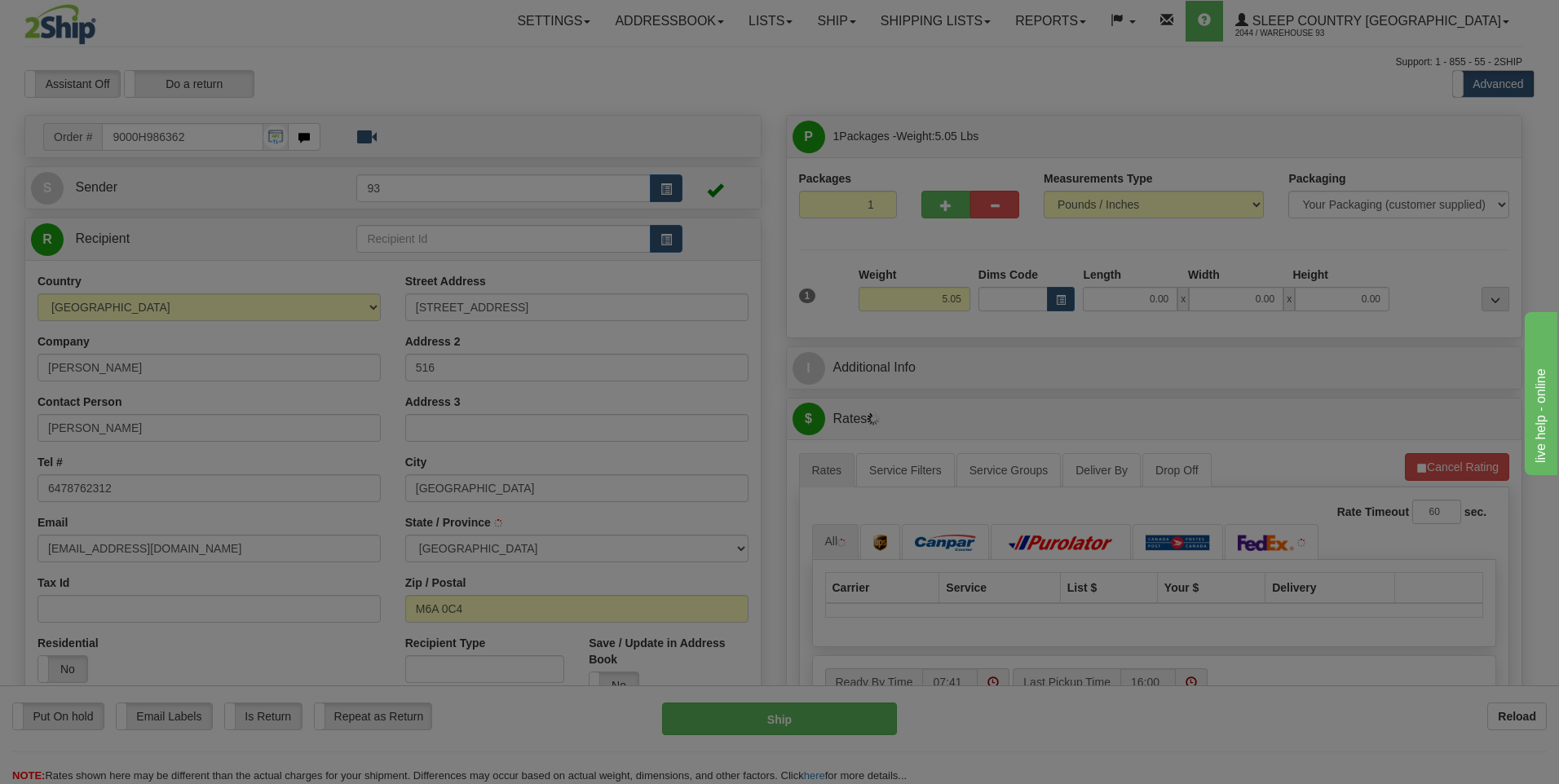
type input "NORTH YORK"
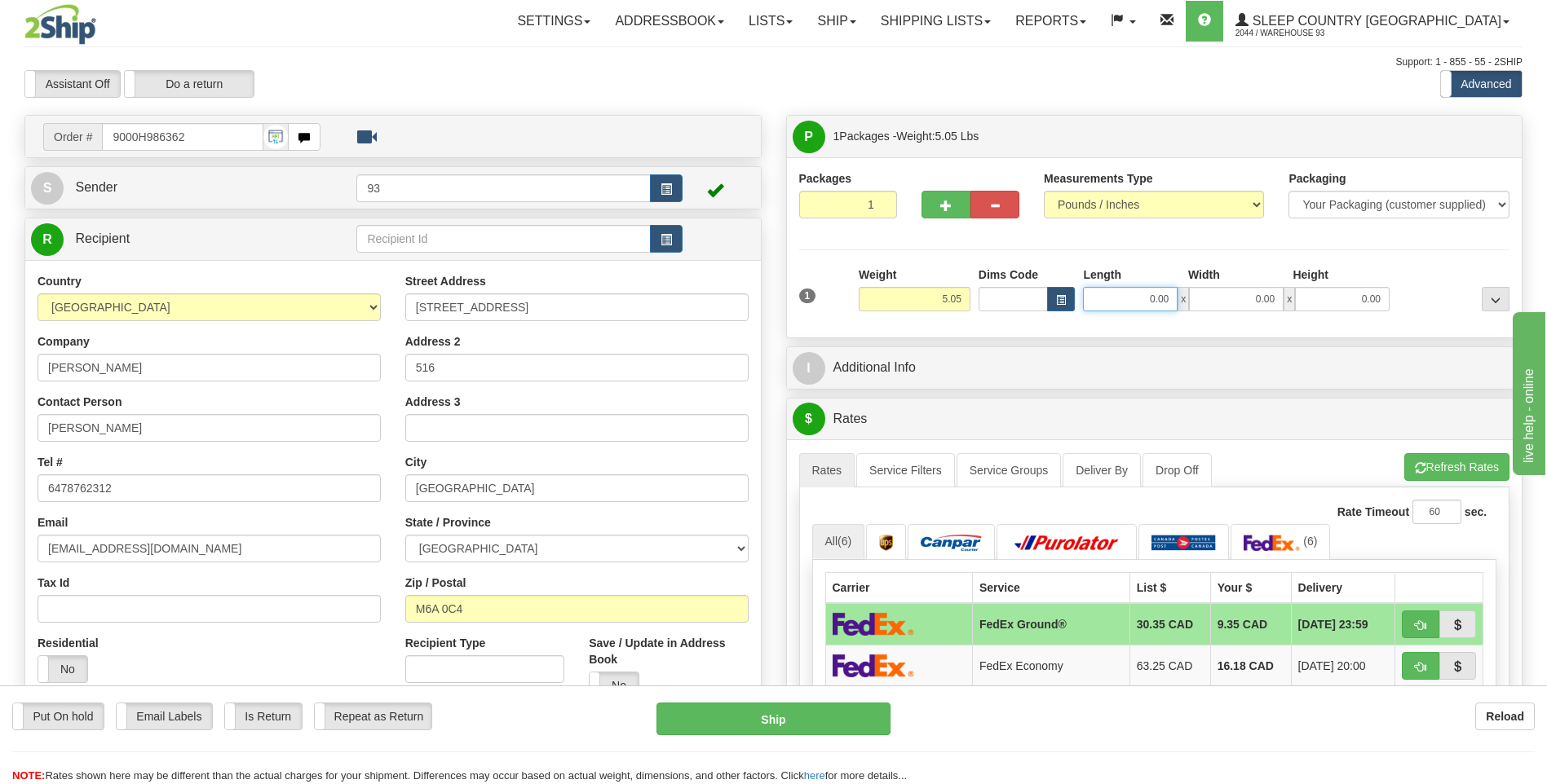
click at [1143, 311] on input "0.00" at bounding box center [1129, 299] width 95 height 25
type input "18.00"
click at [1249, 287] on input "0.00" at bounding box center [1236, 299] width 95 height 25
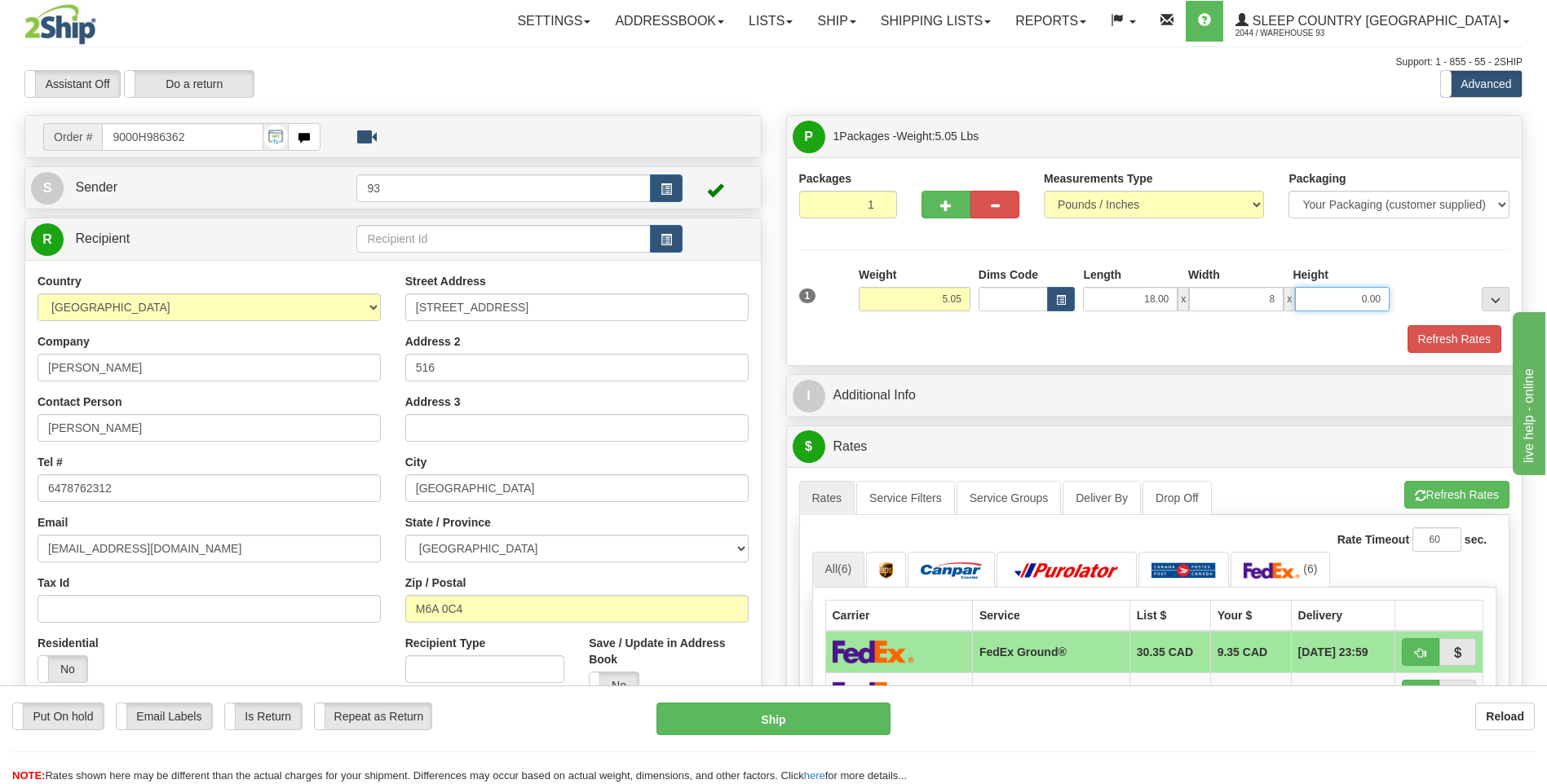
type input "8.00"
click at [1357, 298] on input "0.00" at bounding box center [1342, 299] width 95 height 25
type input "8.00"
click at [1450, 337] on button "Refresh Rates" at bounding box center [1454, 339] width 94 height 28
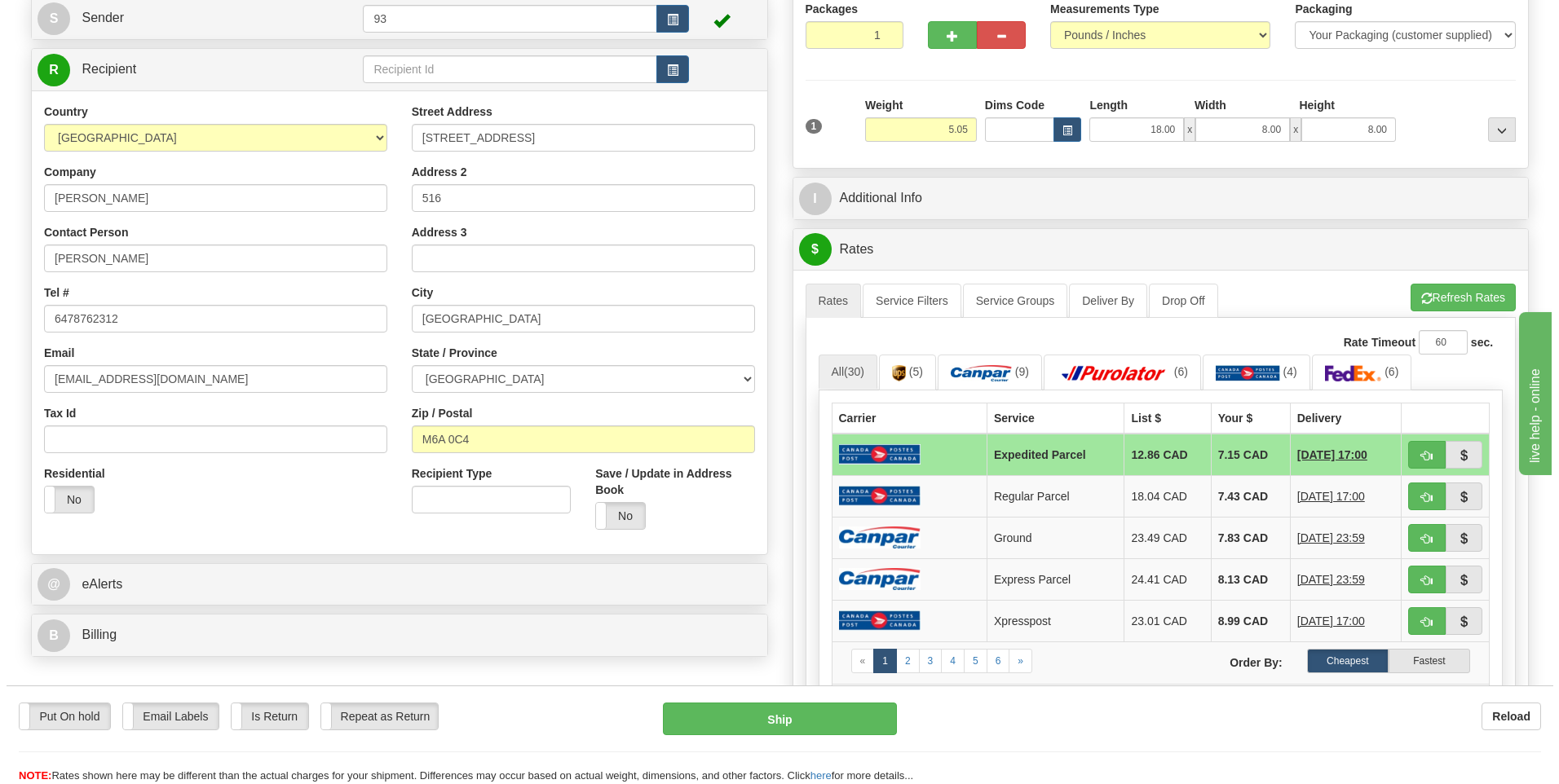
scroll to position [244, 0]
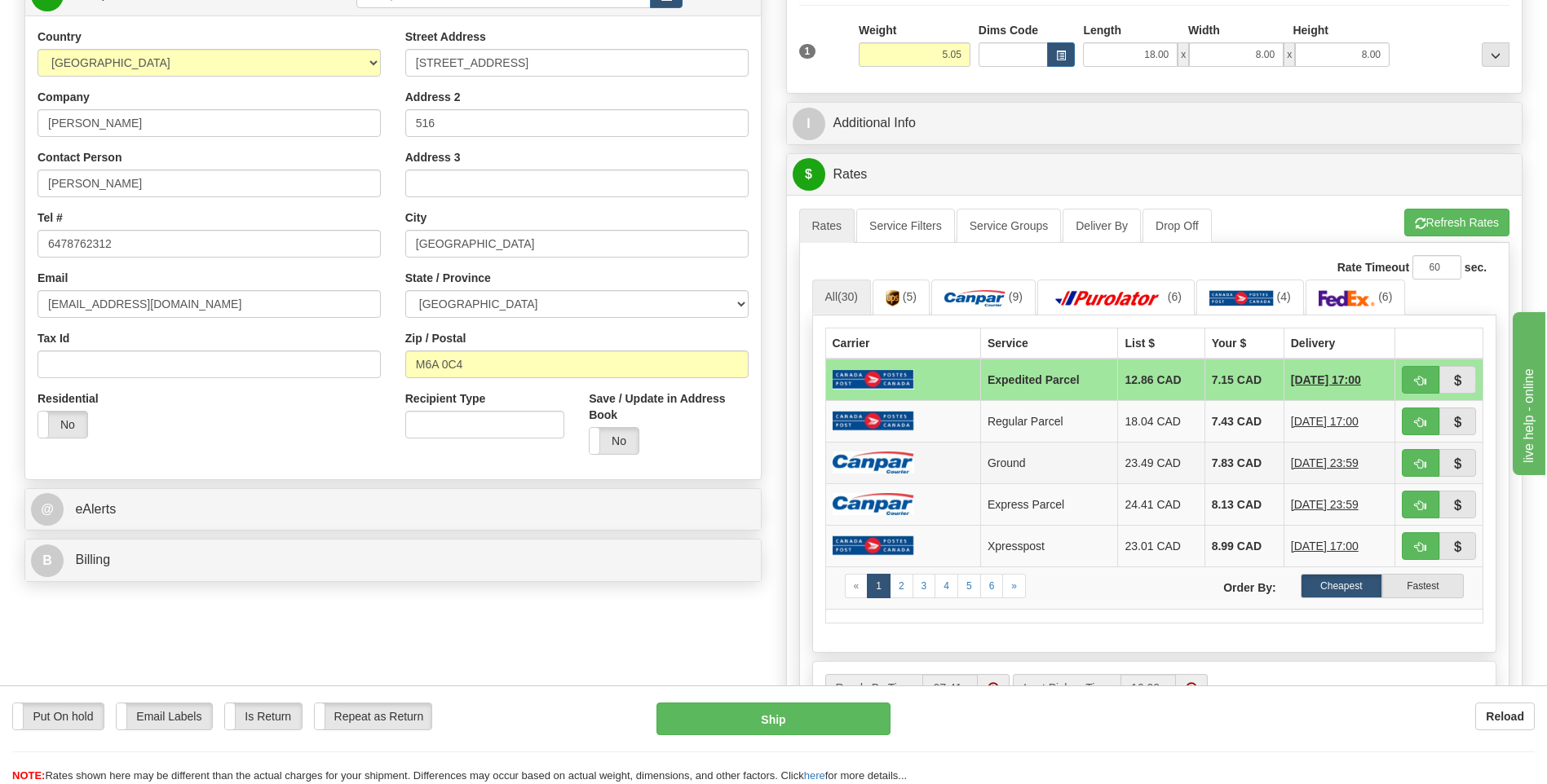
click at [1243, 460] on td "7.83 CAD" at bounding box center [1243, 462] width 79 height 42
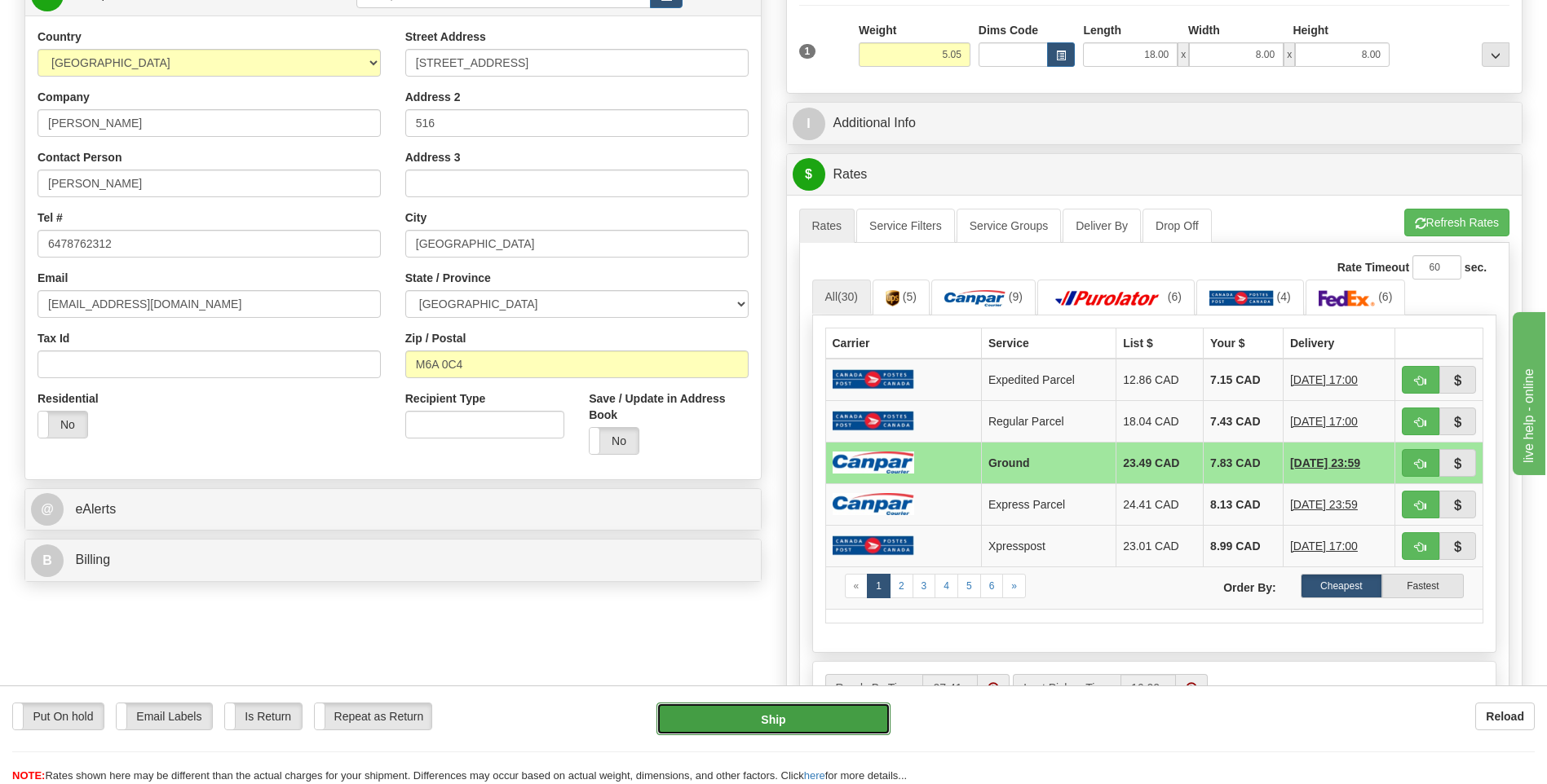
click at [801, 735] on button "Ship" at bounding box center [774, 718] width 233 height 33
type input "1"
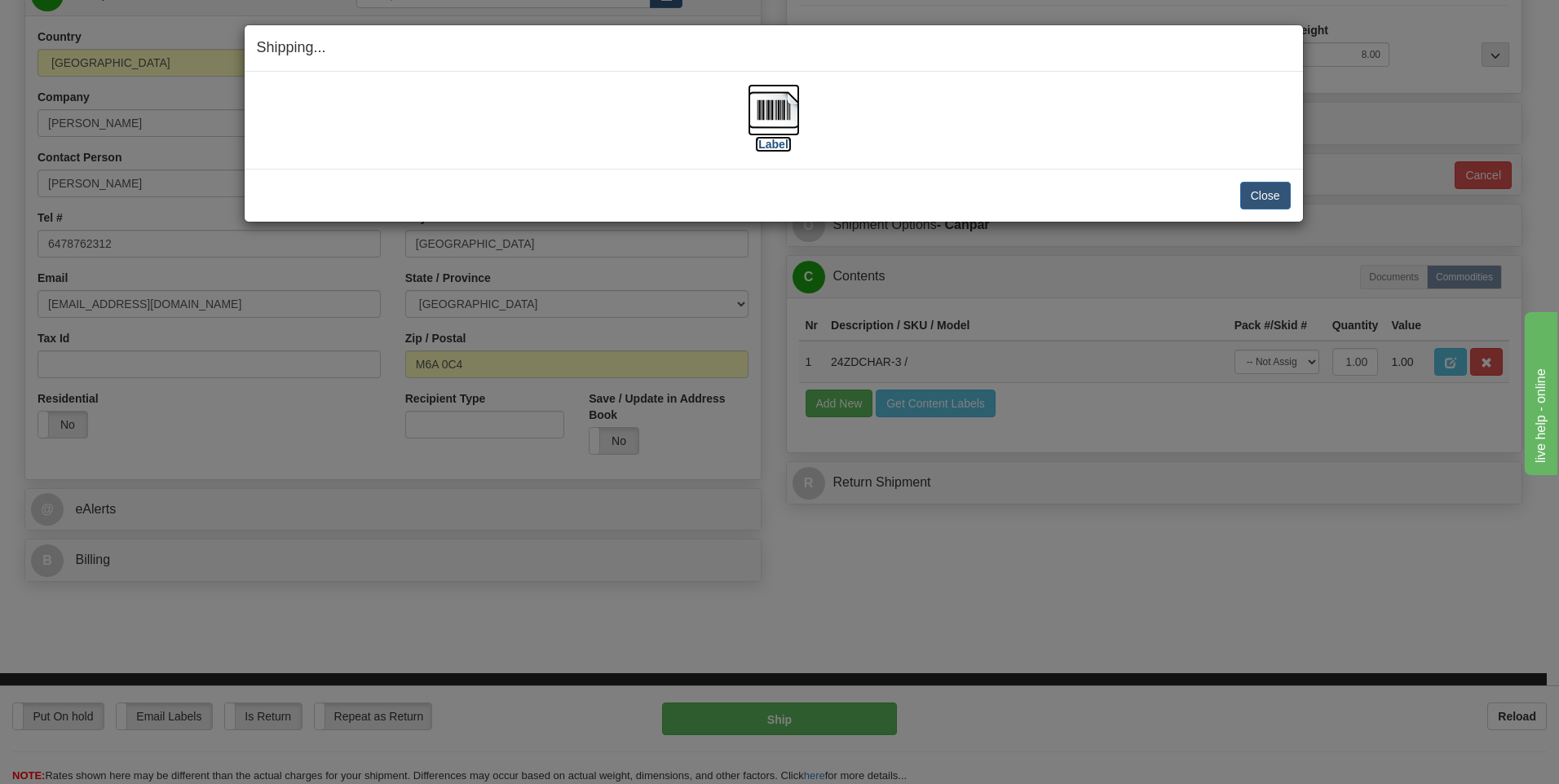
click at [775, 121] on img at bounding box center [774, 110] width 52 height 52
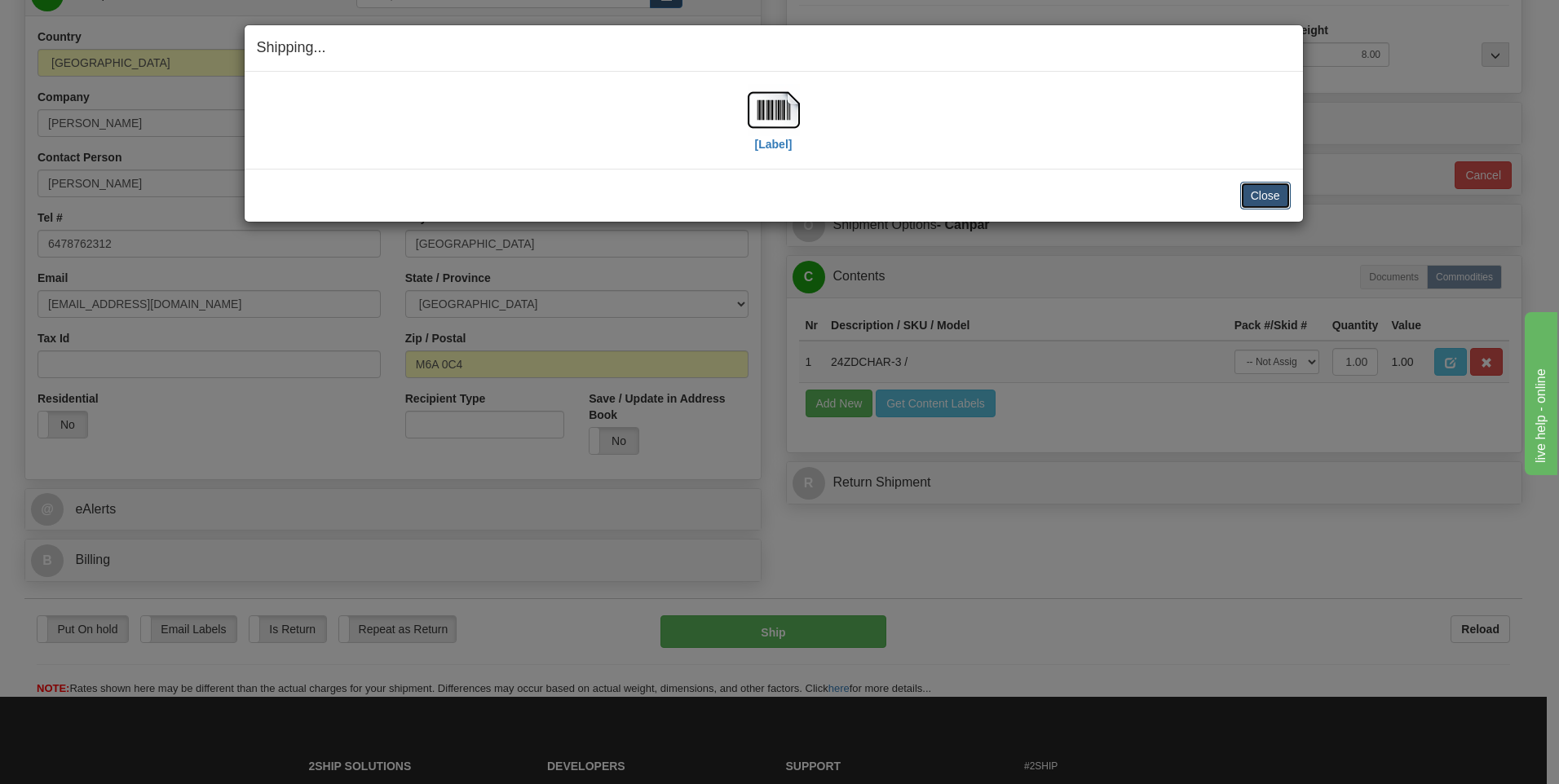
click at [1262, 202] on button "Close" at bounding box center [1265, 195] width 51 height 28
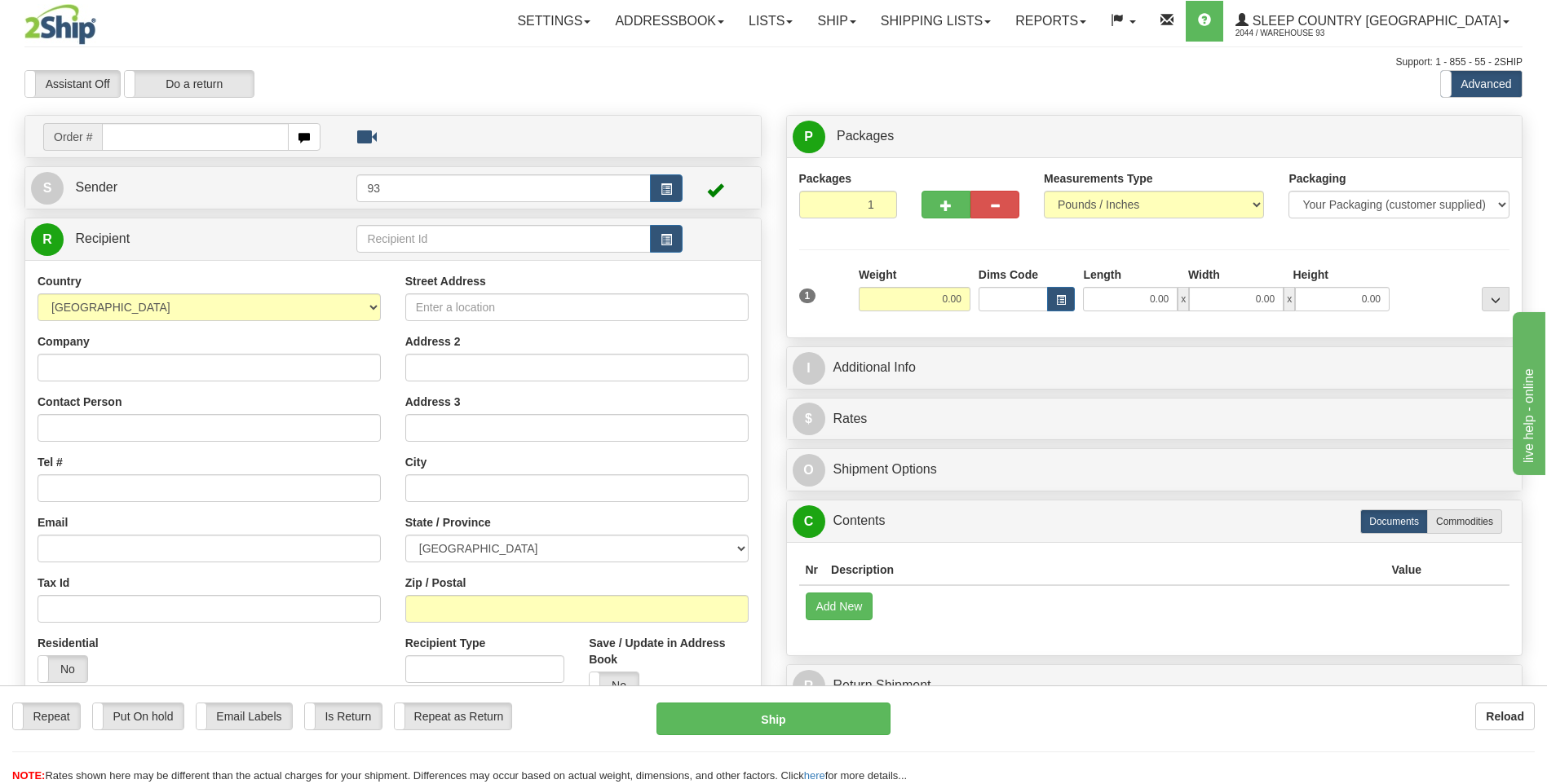
click at [149, 143] on input "text" at bounding box center [194, 137] width 186 height 28
type input "9000H986438"
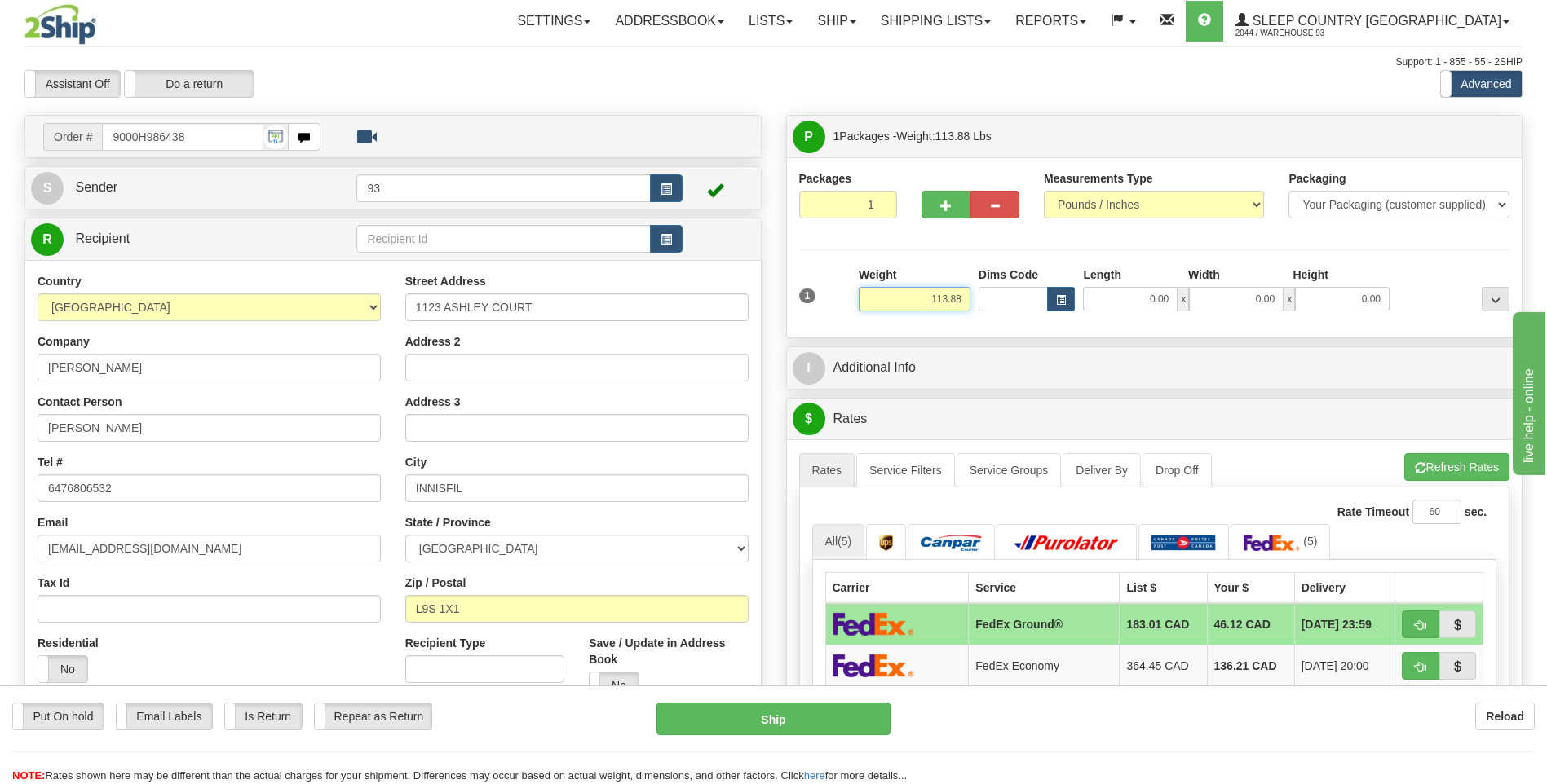
click at [962, 298] on input "113.88" at bounding box center [914, 299] width 112 height 25
type input "1"
type input "65.00"
click at [957, 204] on button "button" at bounding box center [945, 204] width 49 height 28
type input "2"
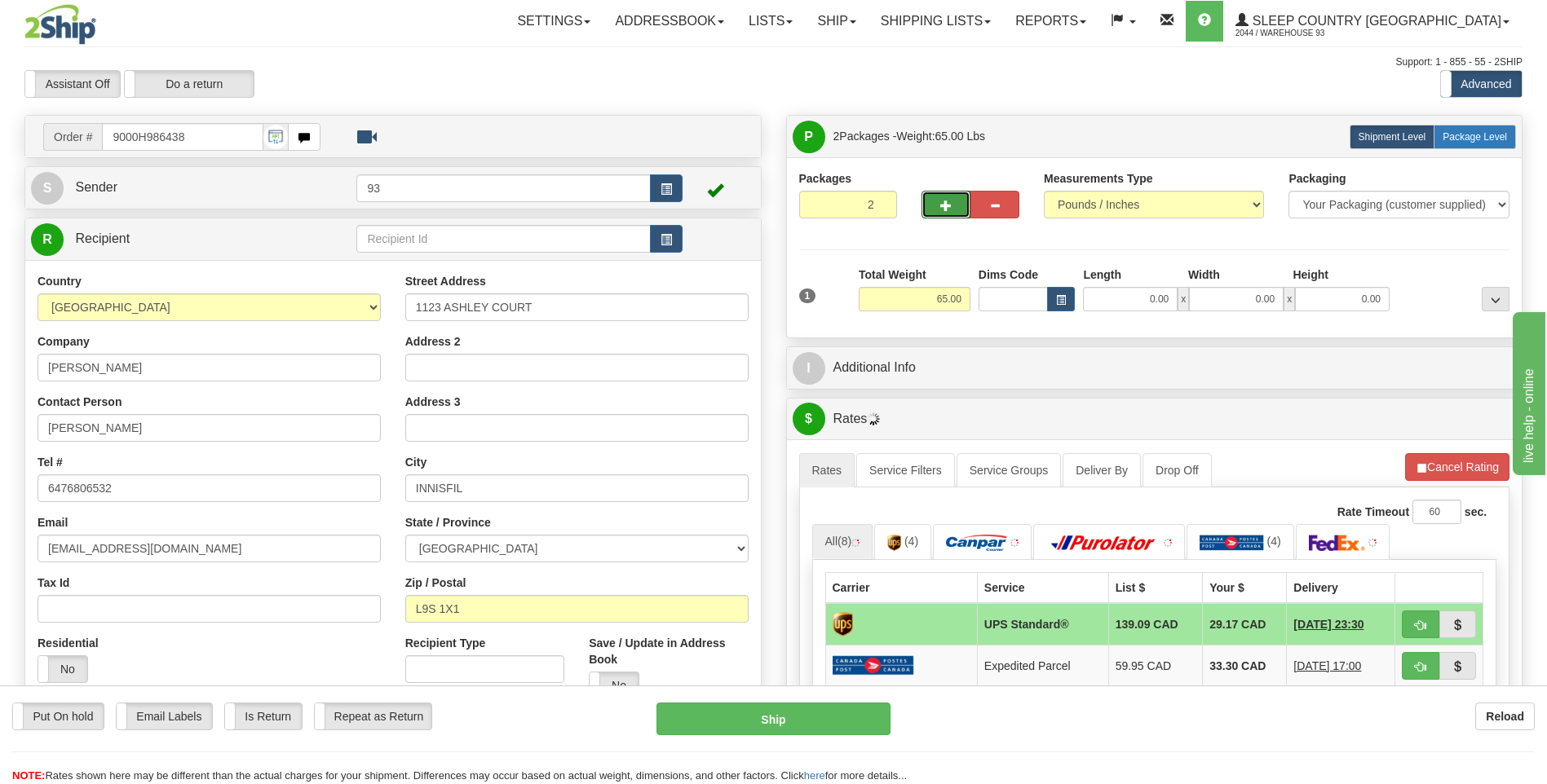
click at [1476, 128] on label "Package Level Pack.." at bounding box center [1474, 136] width 83 height 25
radio input "true"
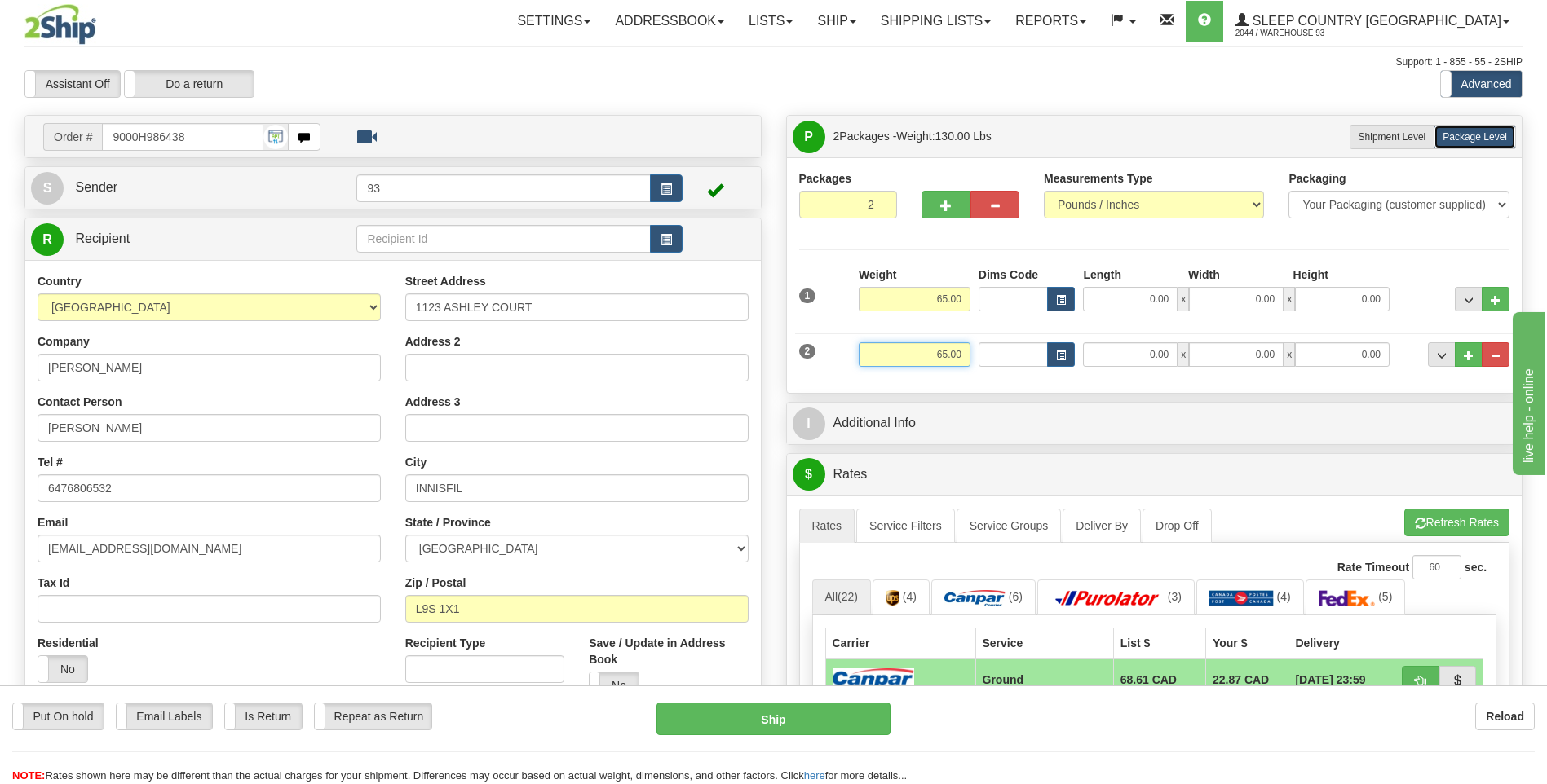
click at [968, 354] on input "65.00" at bounding box center [914, 355] width 112 height 25
type input "6"
type input "41.00"
click at [1123, 361] on input "0.00" at bounding box center [1129, 355] width 95 height 25
type input "40.00"
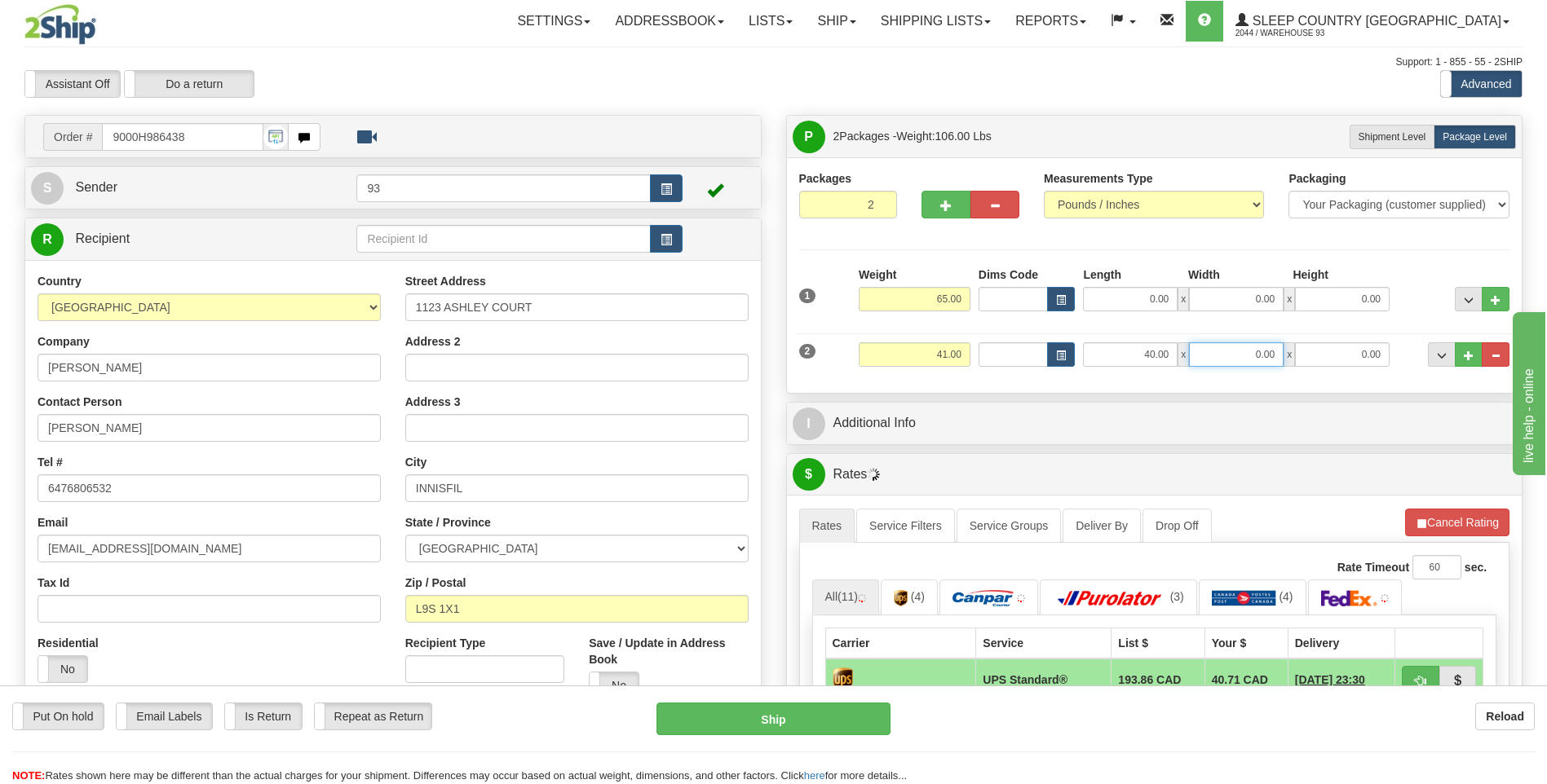
click at [1250, 359] on input "0.00" at bounding box center [1236, 355] width 95 height 25
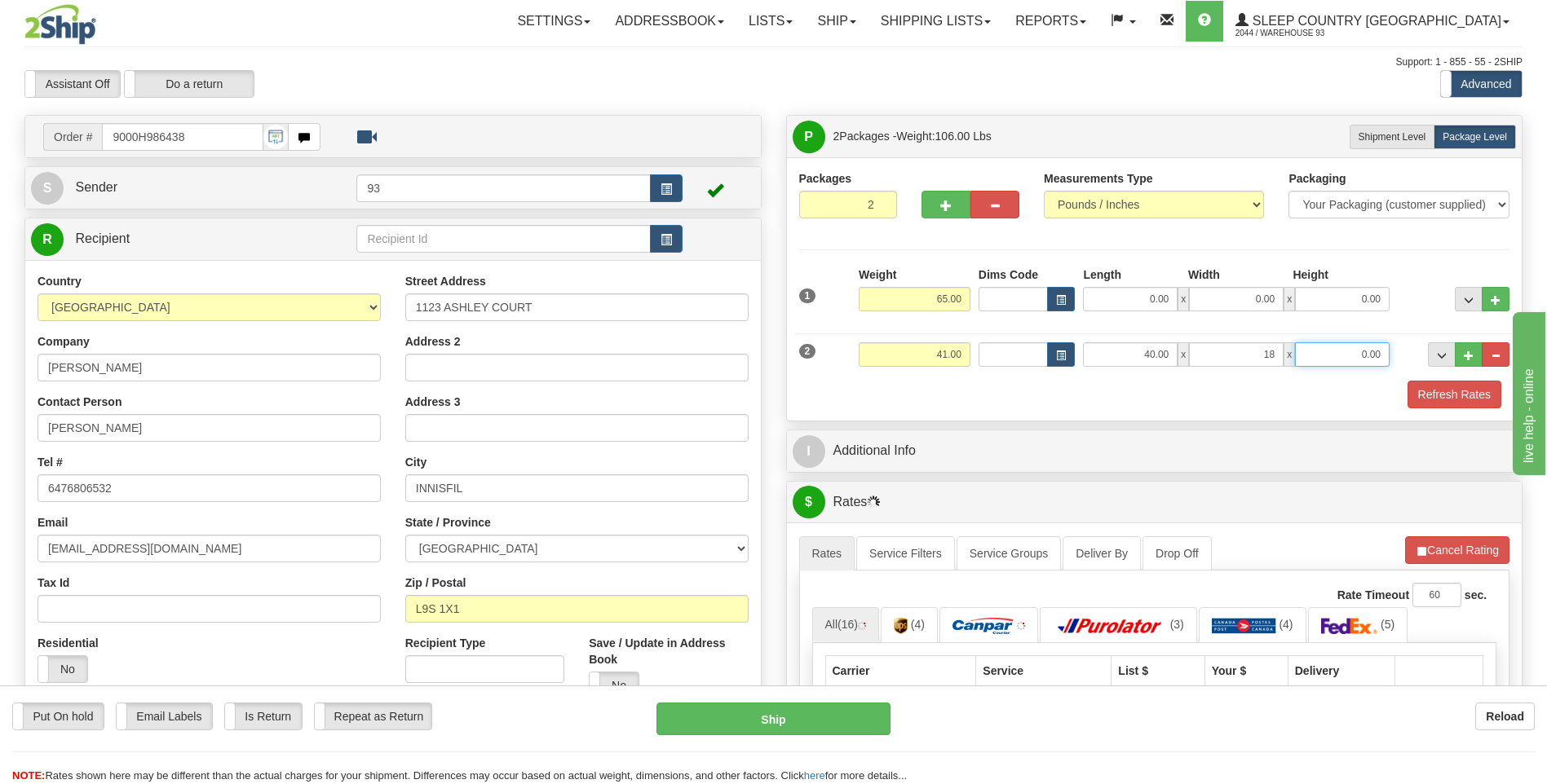
type input "18.00"
click at [1322, 348] on input "0.00" at bounding box center [1342, 355] width 95 height 25
type input "18.00"
click at [1112, 297] on input "0.00" at bounding box center [1129, 299] width 95 height 25
type input "40.00"
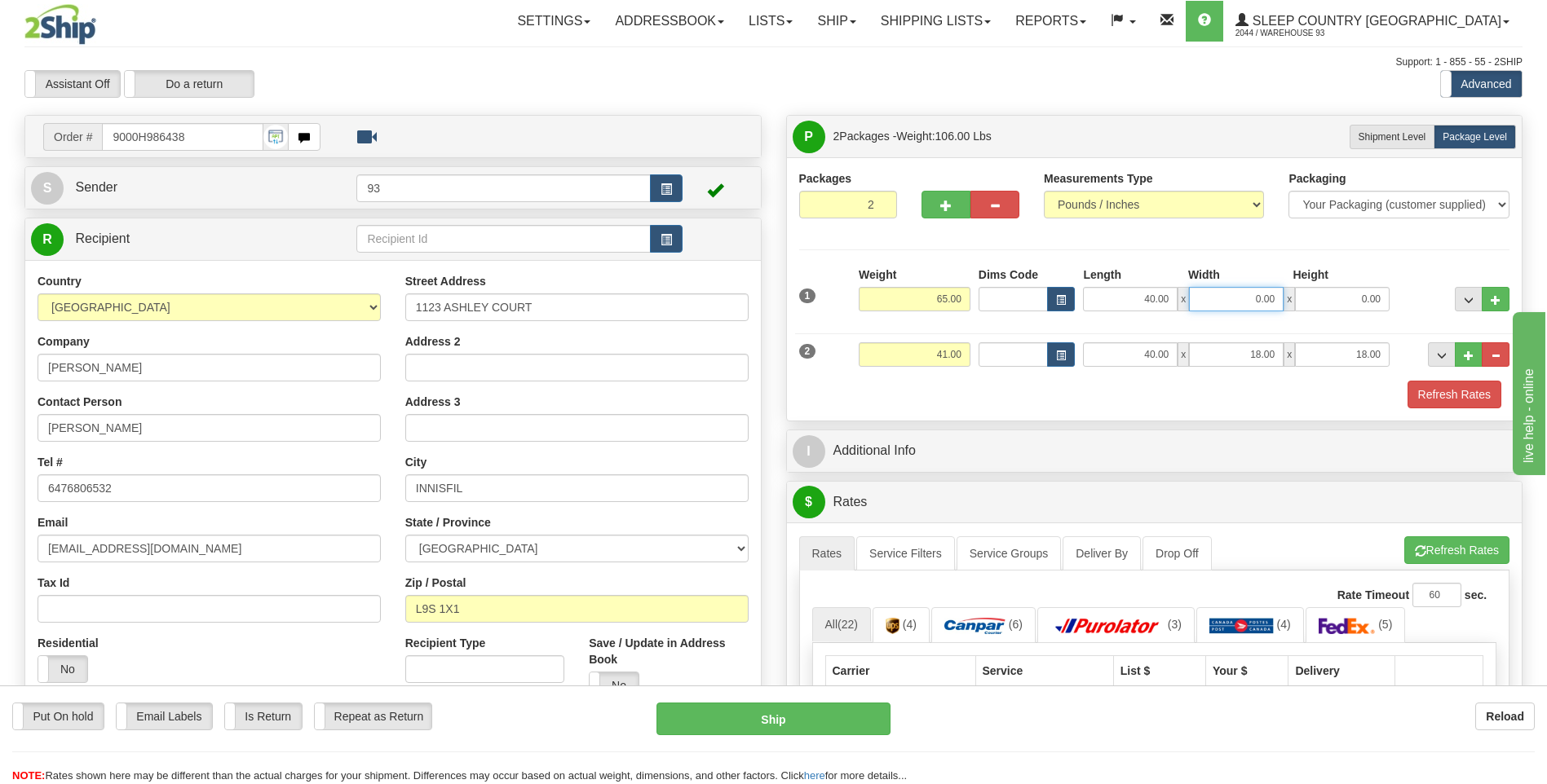
click at [1239, 301] on input "0.00" at bounding box center [1236, 299] width 95 height 25
type input "18.00"
click at [1338, 305] on input "0.00" at bounding box center [1342, 299] width 95 height 25
type input "18.00"
click at [1425, 325] on div "2 Weight 41.00 Dims Code Length Width Height" at bounding box center [1155, 352] width 720 height 55
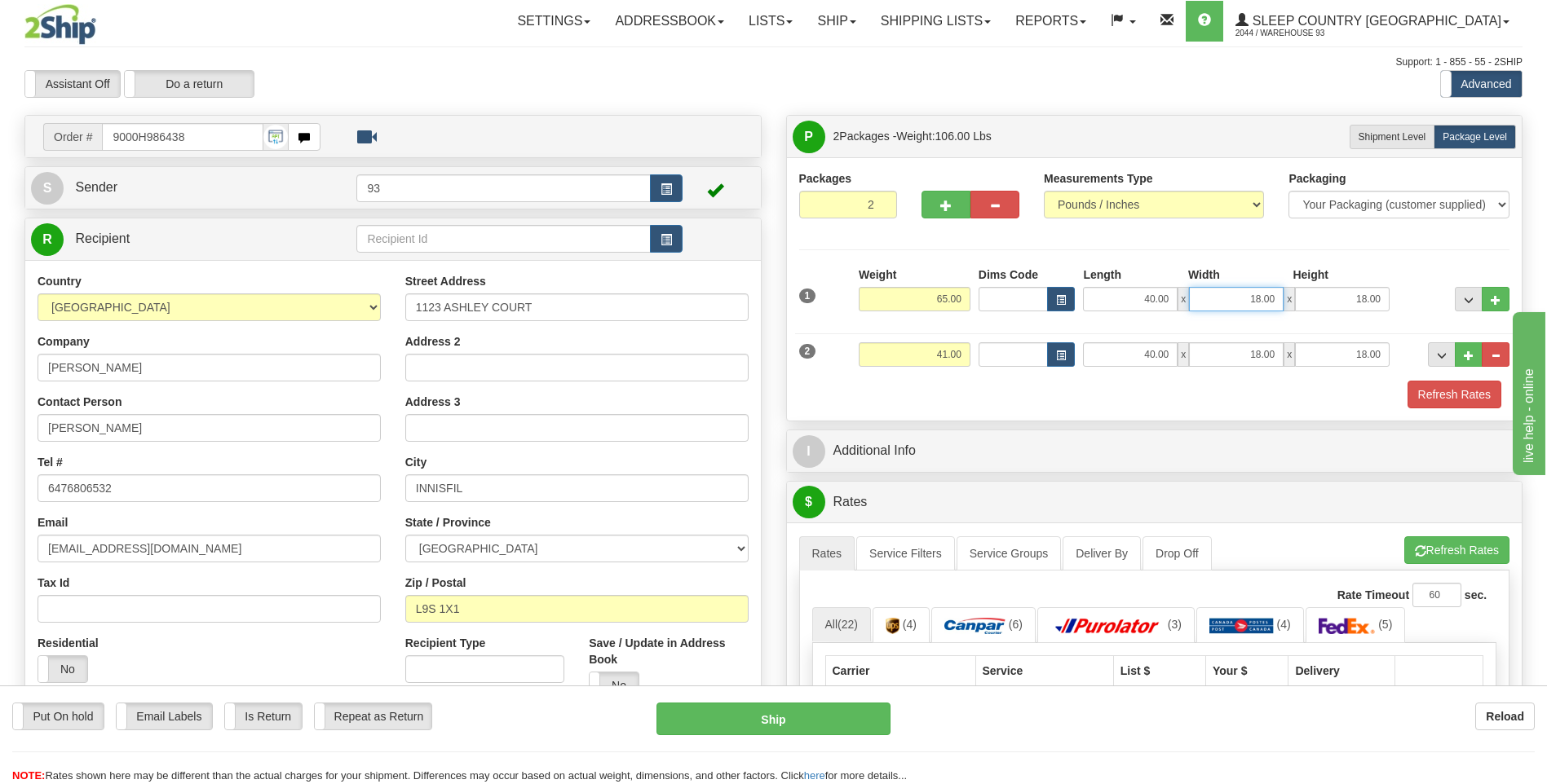
click at [1277, 297] on input "18.00" at bounding box center [1236, 299] width 95 height 25
type input "1"
type input "20.00"
click at [1385, 295] on input "18.00" at bounding box center [1342, 299] width 95 height 25
type input "1"
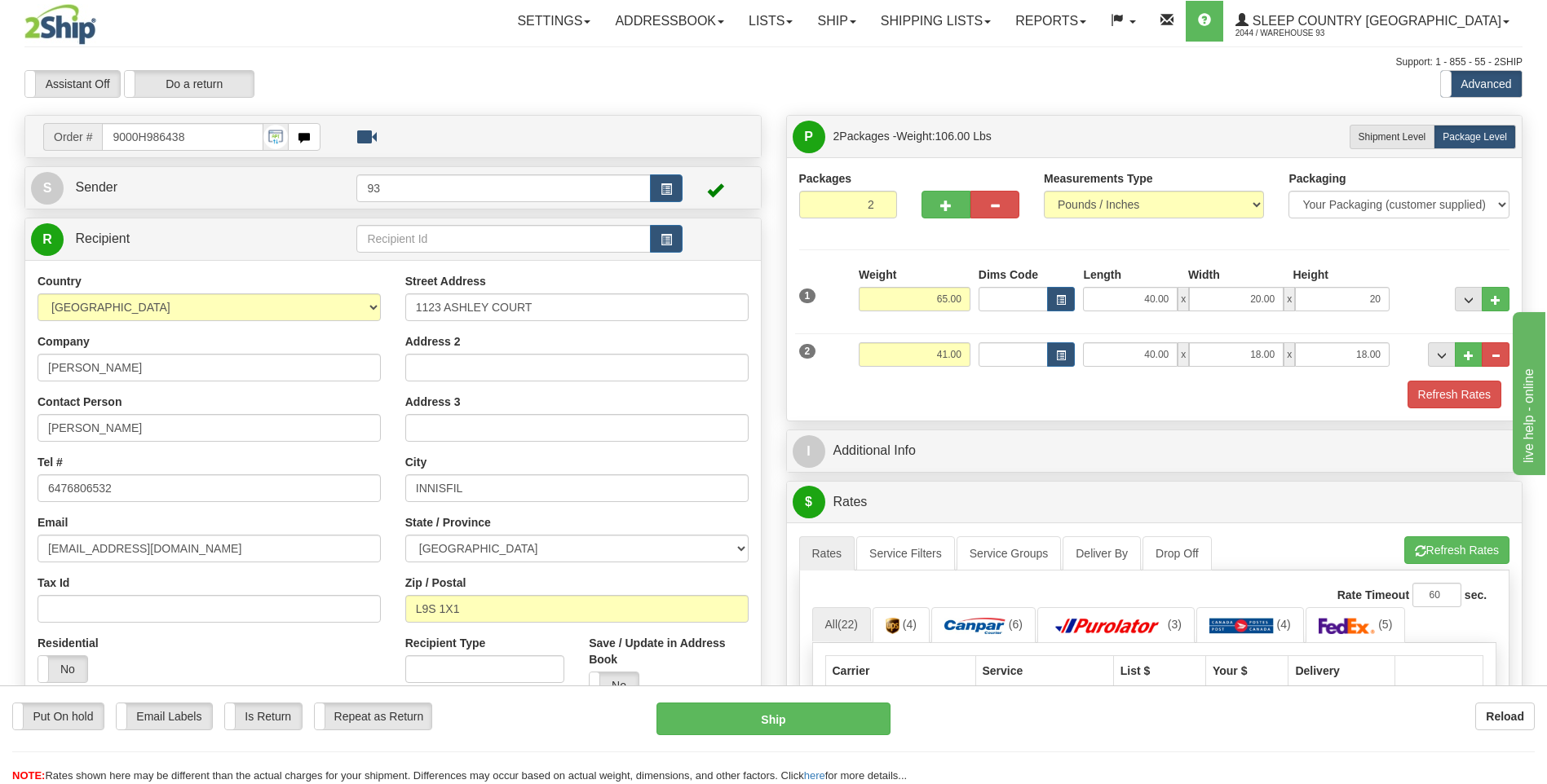
type input "20.00"
drag, startPoint x: 1358, startPoint y: 401, endPoint x: 1400, endPoint y: 394, distance: 42.6
click at [1361, 400] on div "Refresh Rates" at bounding box center [1155, 394] width 720 height 28
click at [1433, 394] on button "Refresh Rates" at bounding box center [1454, 394] width 94 height 28
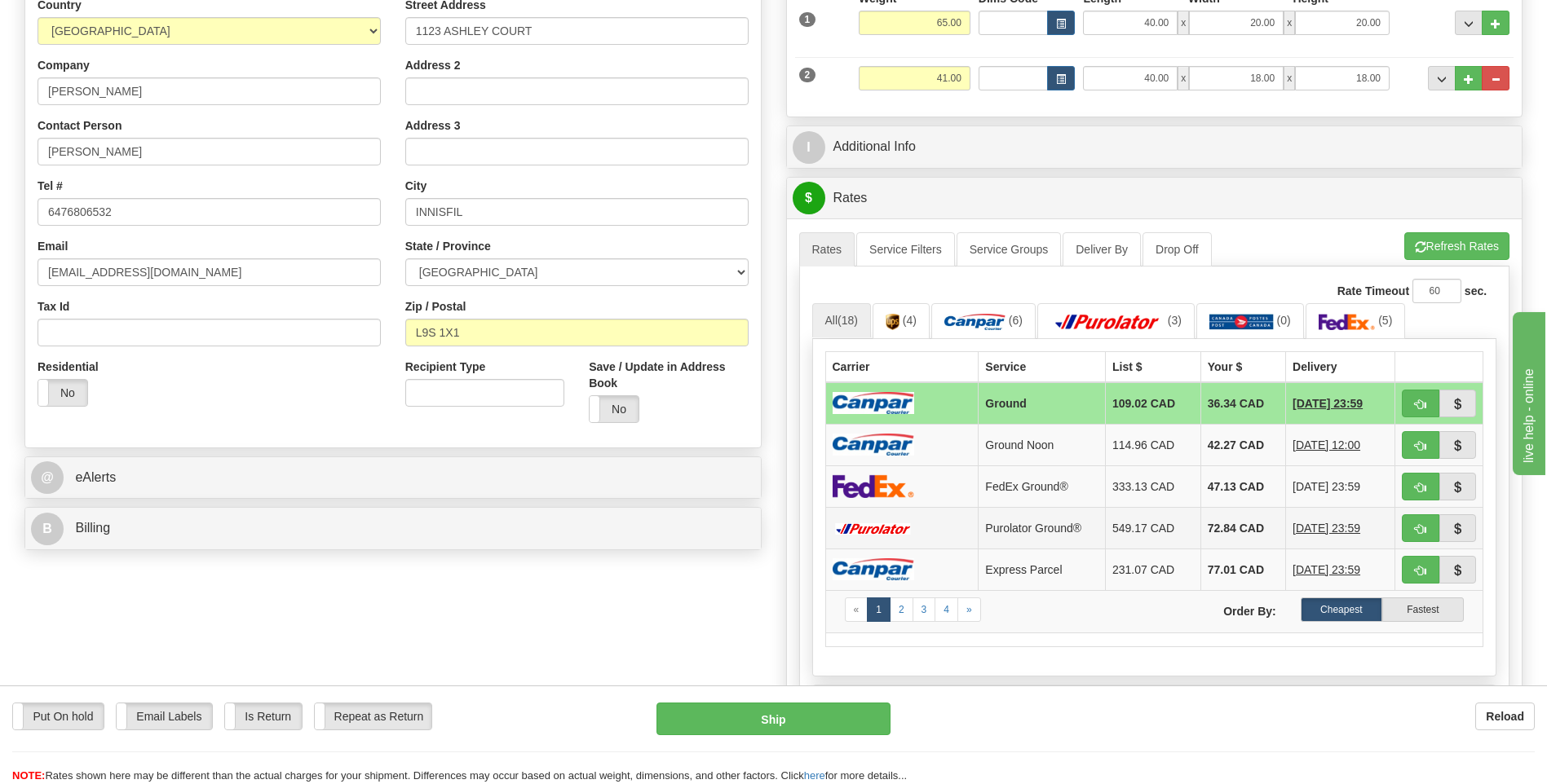
scroll to position [326, 0]
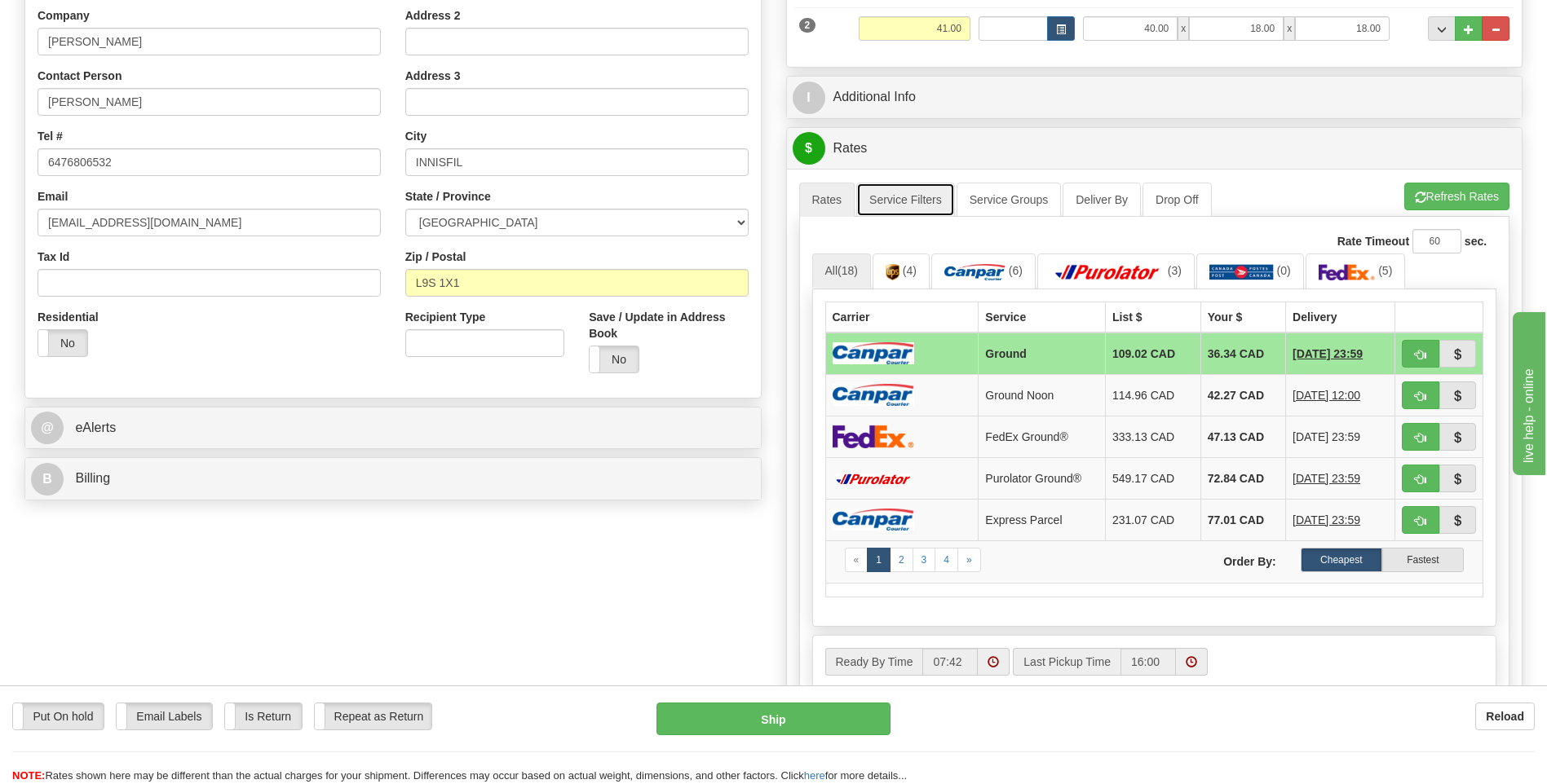
click at [926, 199] on link "Service Filters" at bounding box center [905, 199] width 99 height 34
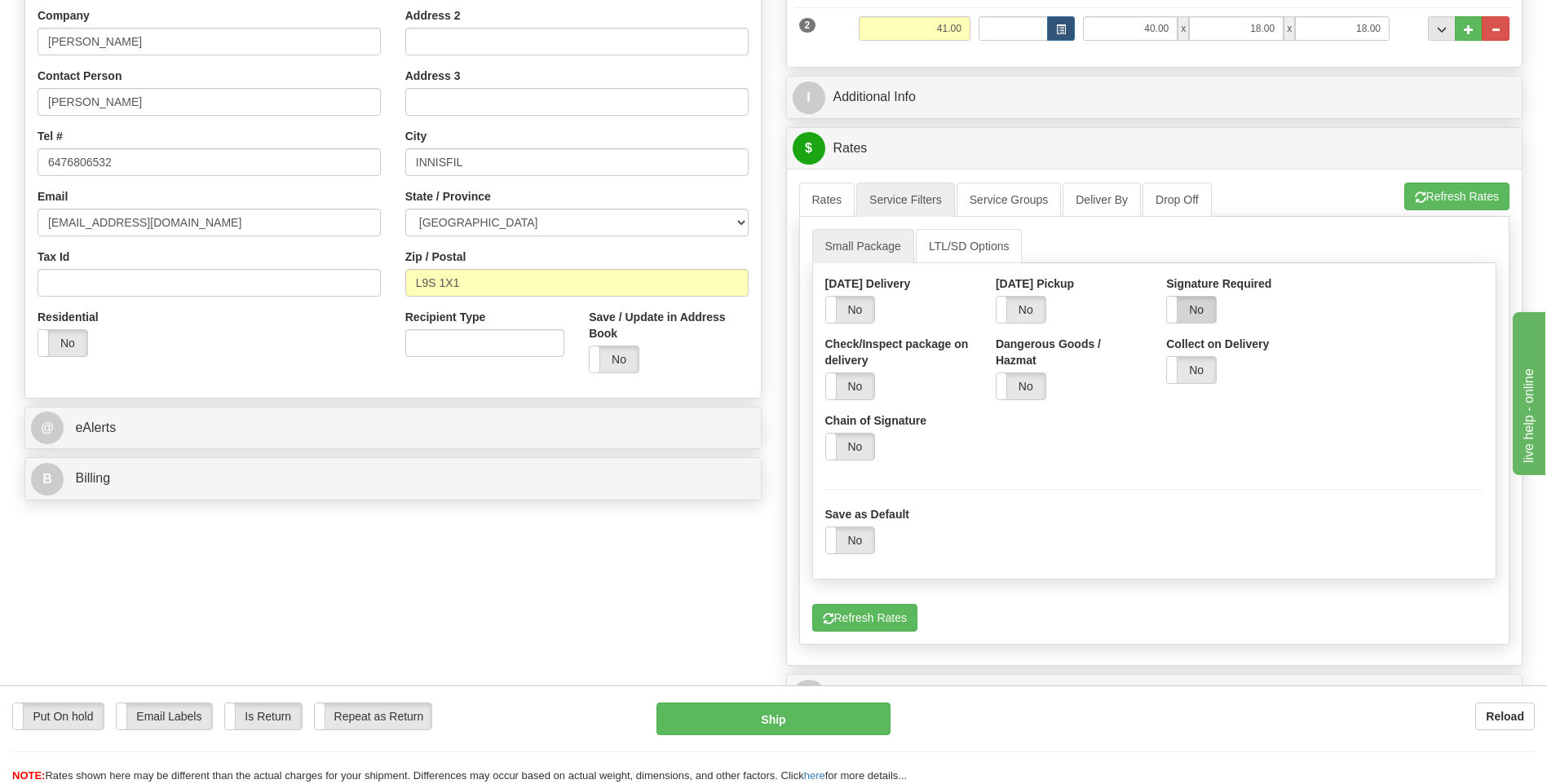
click at [1195, 302] on label "No" at bounding box center [1191, 310] width 49 height 26
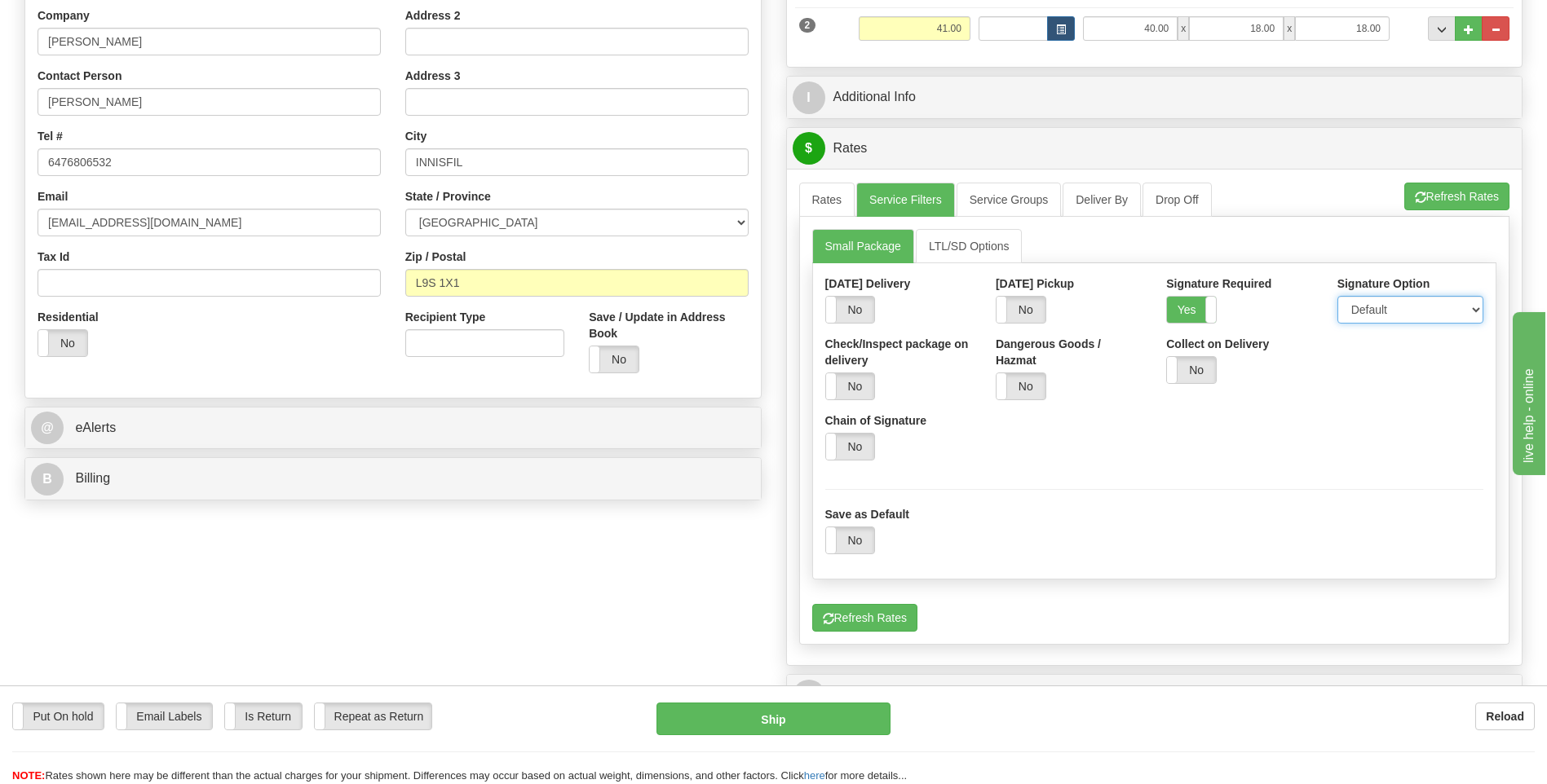
click at [1370, 316] on select "Default Adult Direct Indirect No Signature Required" at bounding box center [1410, 310] width 146 height 28
select select "1"
click at [1338, 296] on select "Default Adult Direct Indirect No Signature Required" at bounding box center [1410, 310] width 146 height 28
click at [820, 195] on link "Rates" at bounding box center [827, 199] width 56 height 34
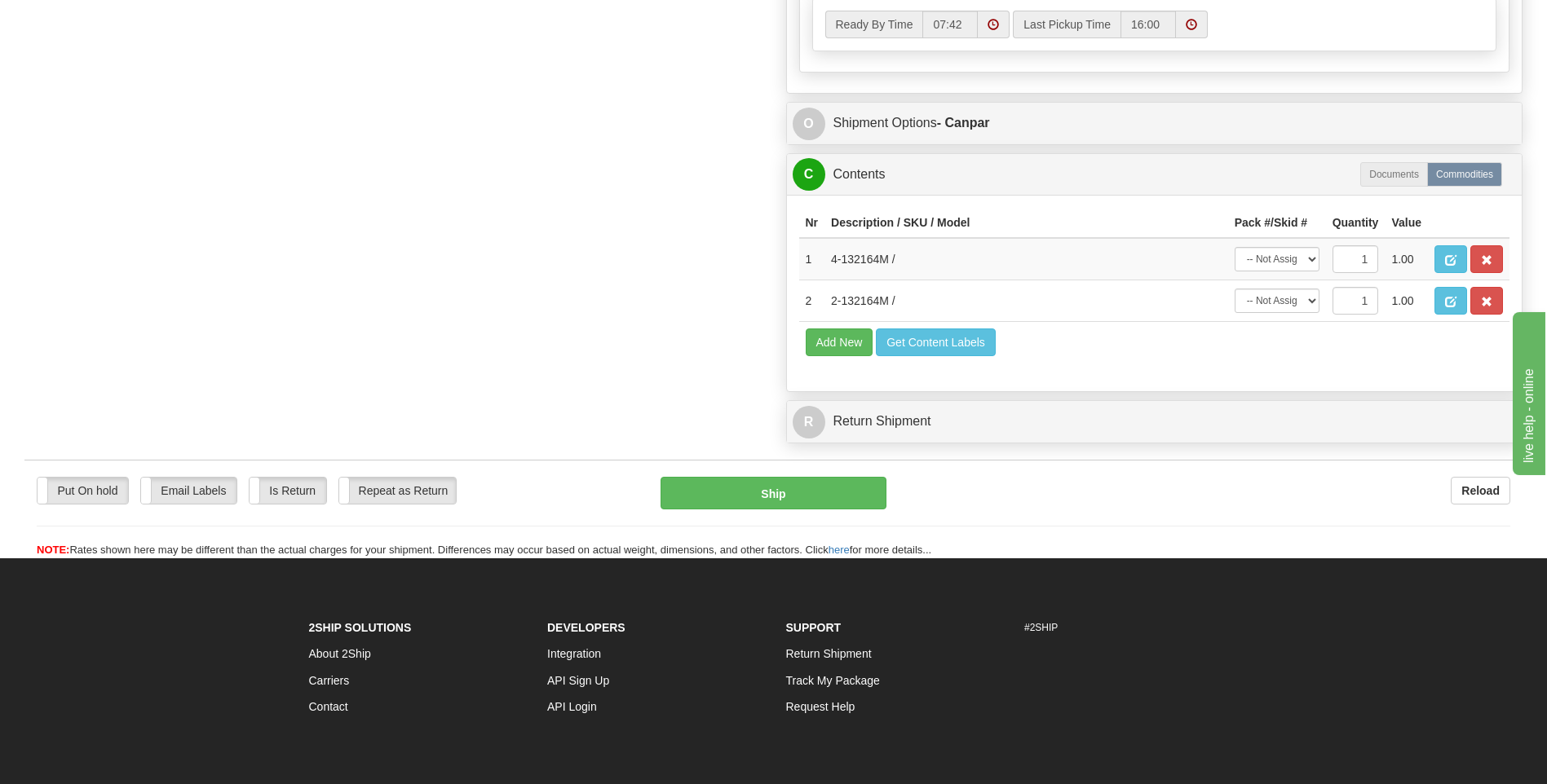
scroll to position [978, 0]
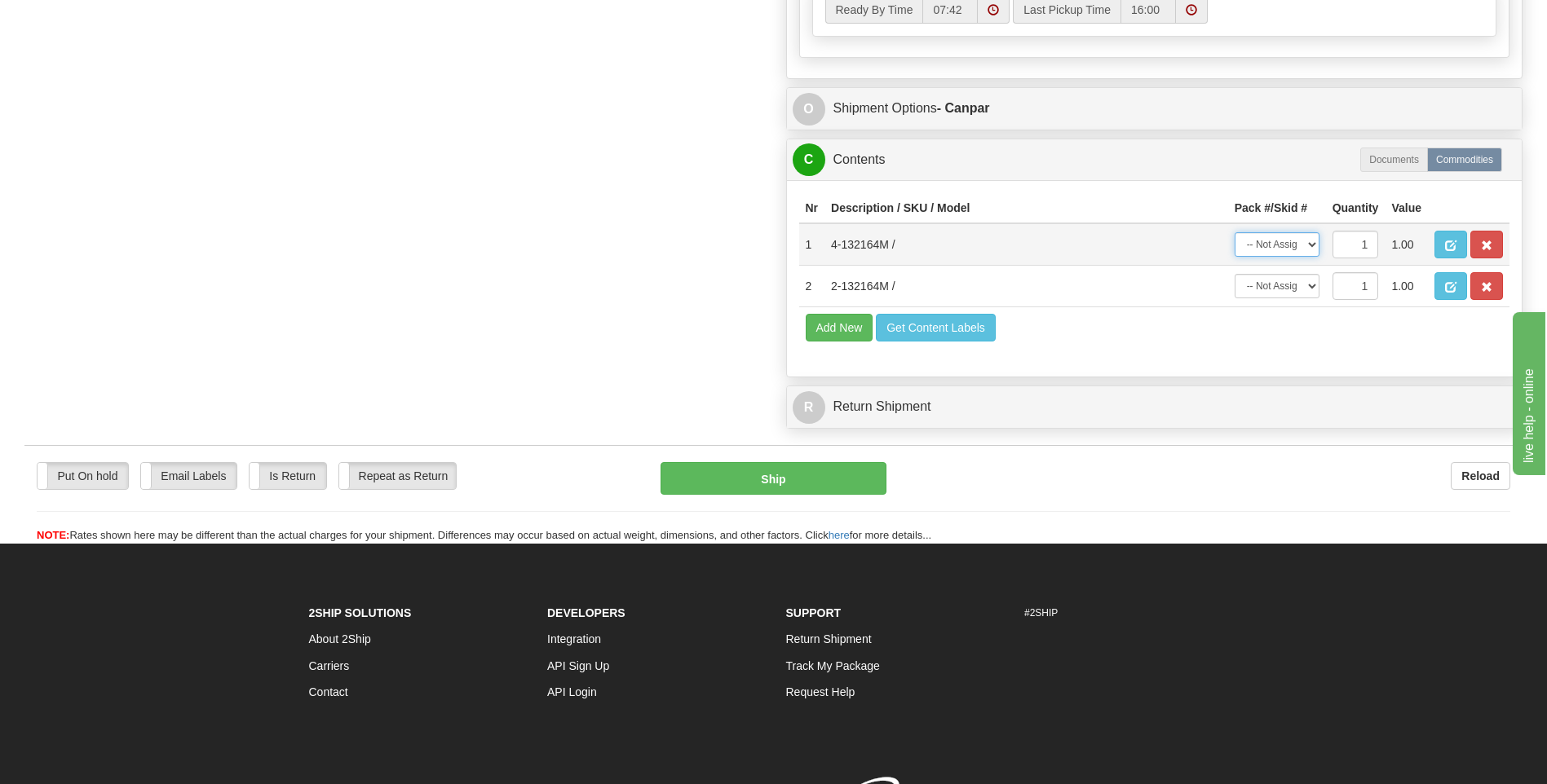
click at [1305, 249] on select "-- Not Assigned -- Package 1 Package 2" at bounding box center [1277, 244] width 85 height 25
select select "0"
click at [1235, 232] on select "-- Not Assigned -- Package 1 Package 2" at bounding box center [1277, 244] width 85 height 25
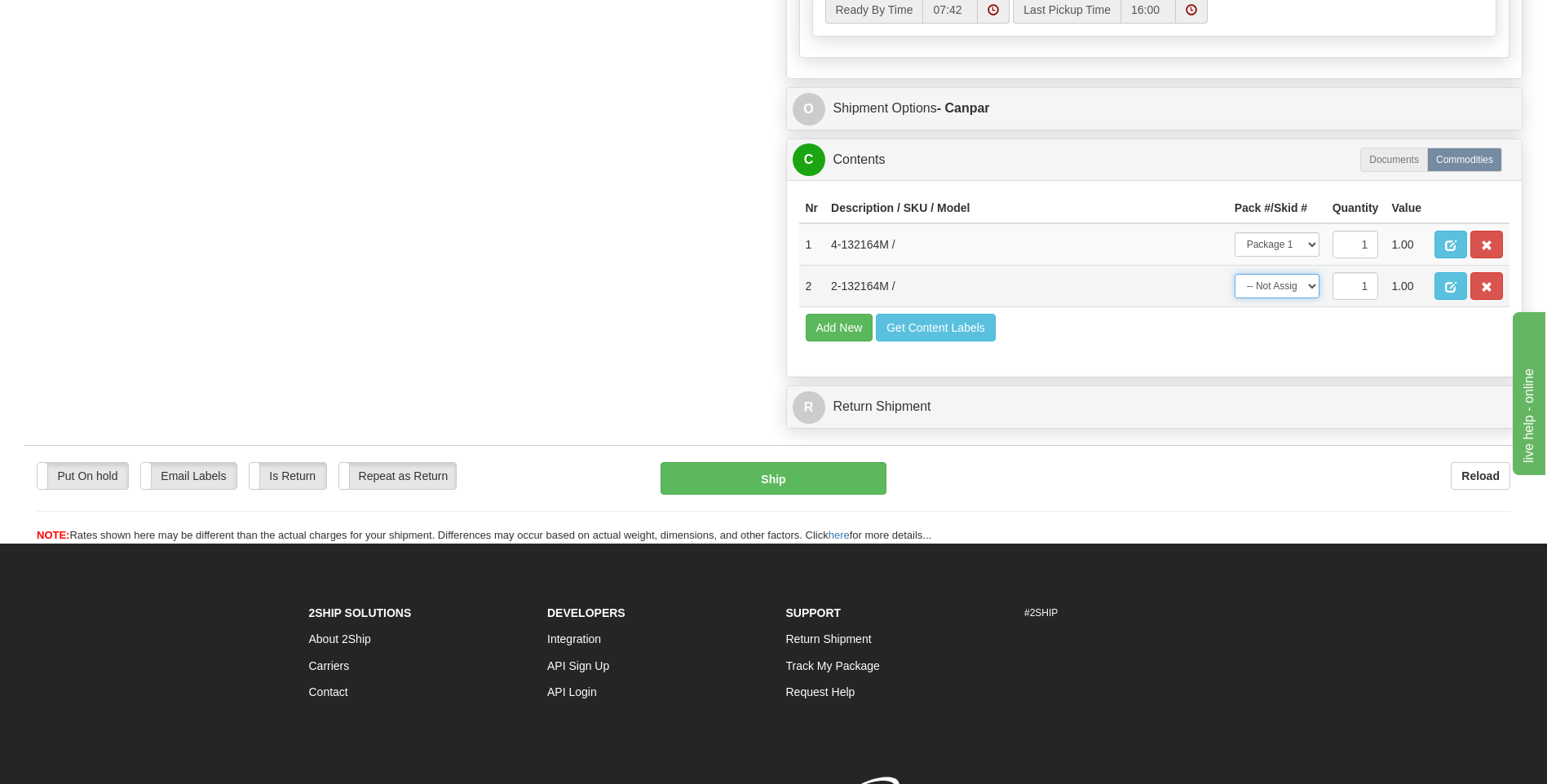
click at [1304, 283] on select "-- Not Assigned -- Package 1 Package 2" at bounding box center [1277, 286] width 85 height 25
select select "1"
click at [1235, 274] on select "-- Not Assigned -- Package 1 Package 2" at bounding box center [1277, 286] width 85 height 25
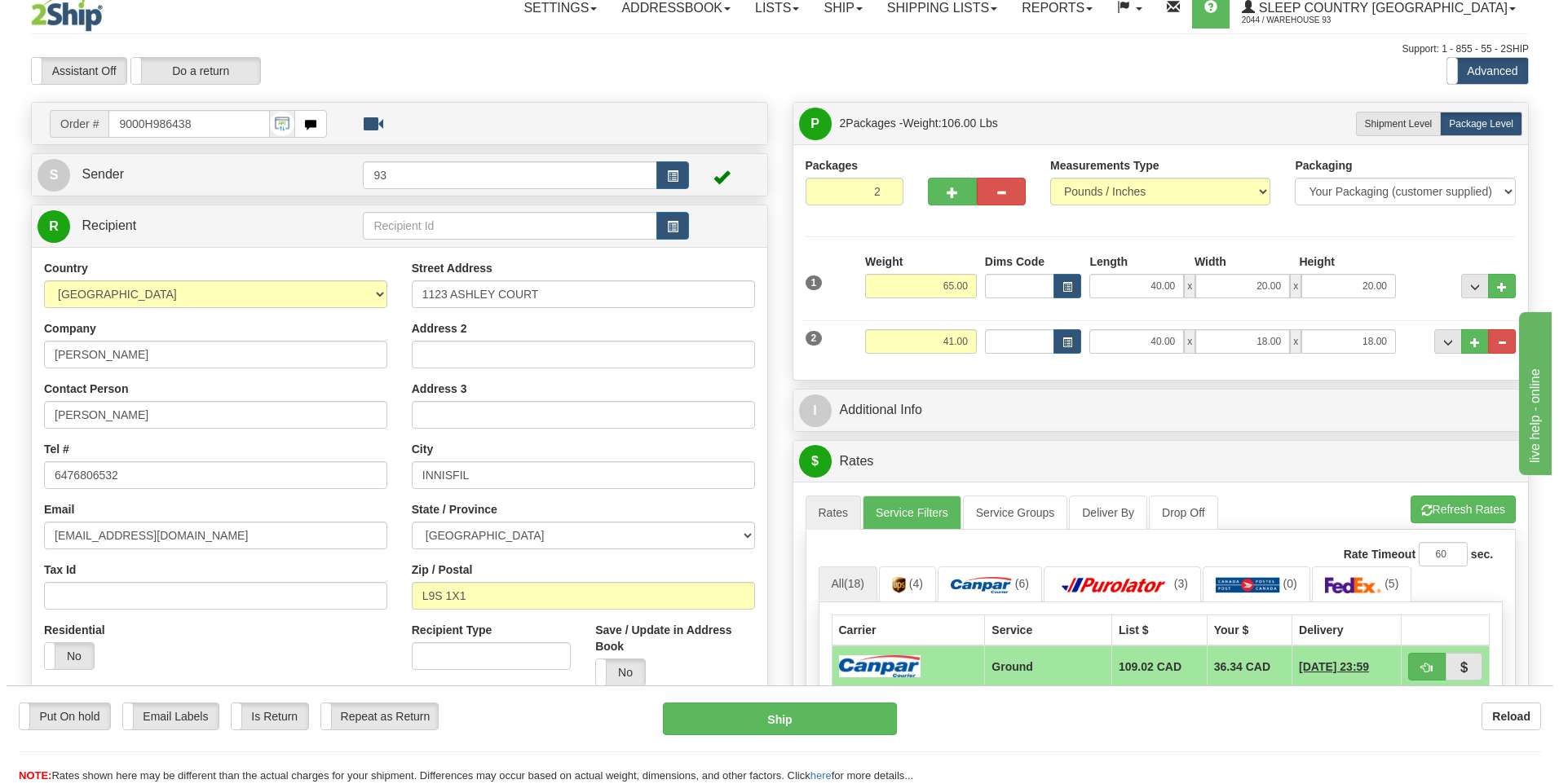
scroll to position [0, 0]
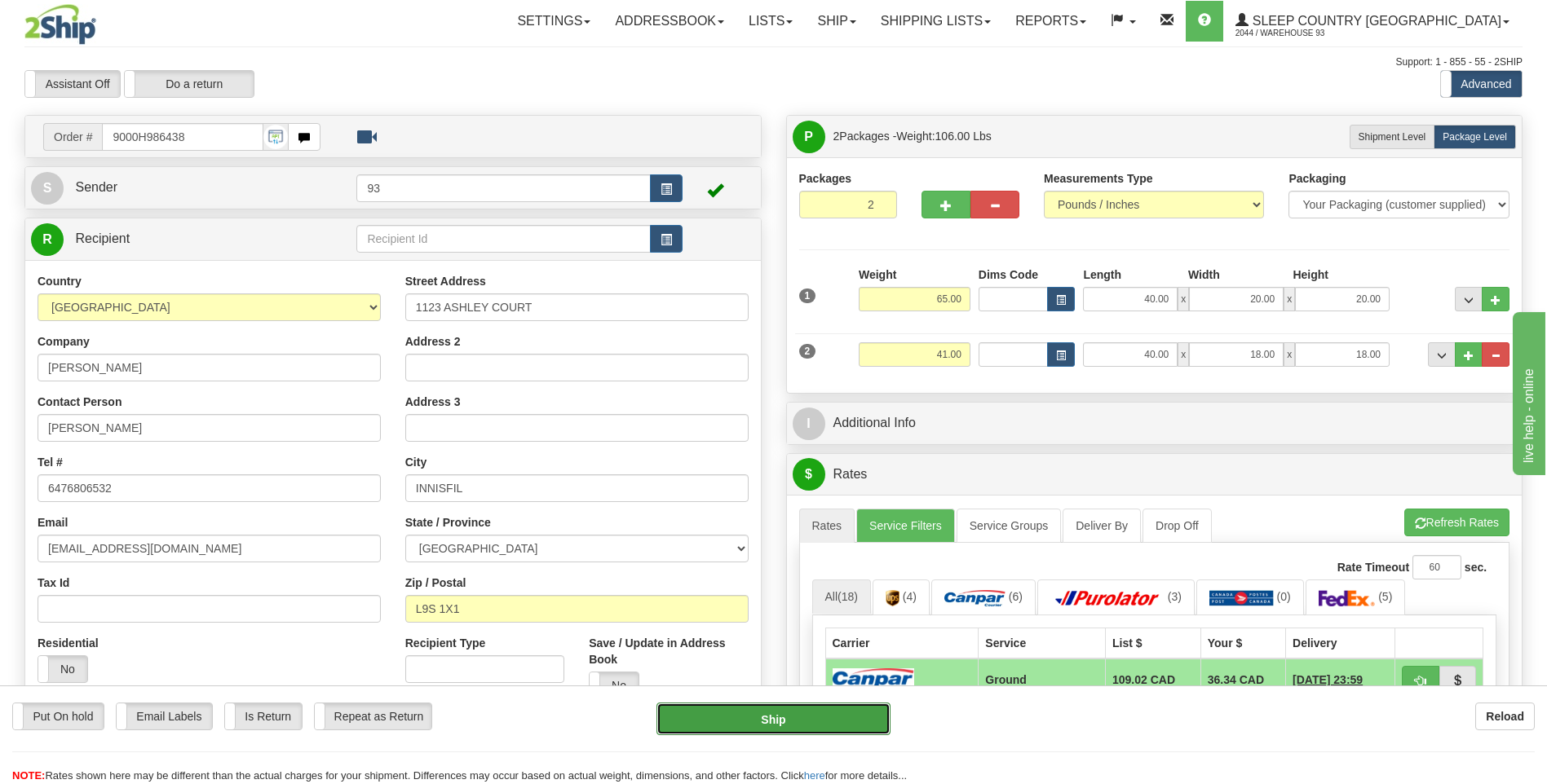
click at [852, 715] on button "Ship" at bounding box center [774, 718] width 233 height 33
type input "1"
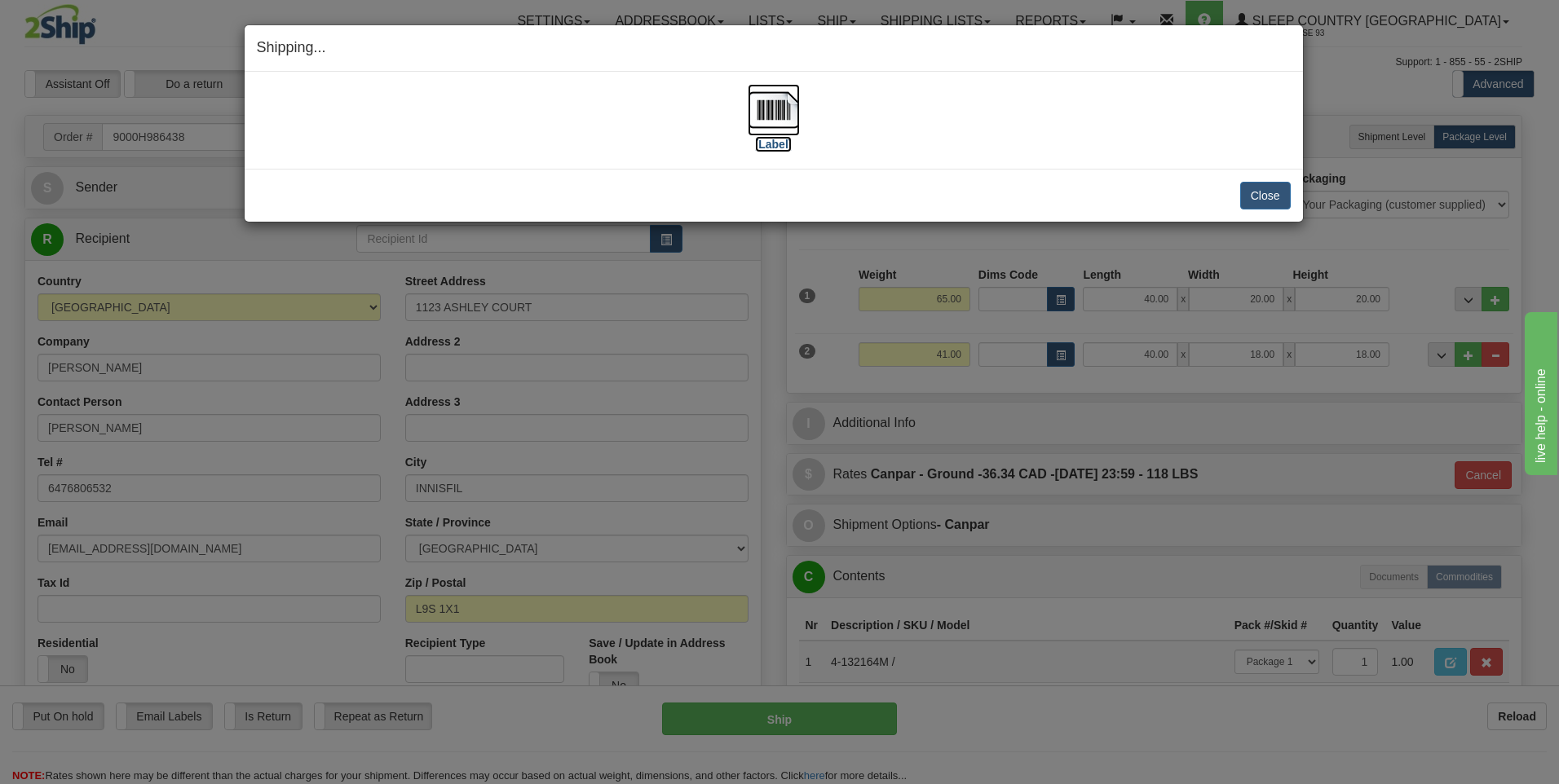
click at [773, 115] on img at bounding box center [774, 110] width 52 height 52
click at [1275, 201] on button "Close" at bounding box center [1265, 195] width 51 height 28
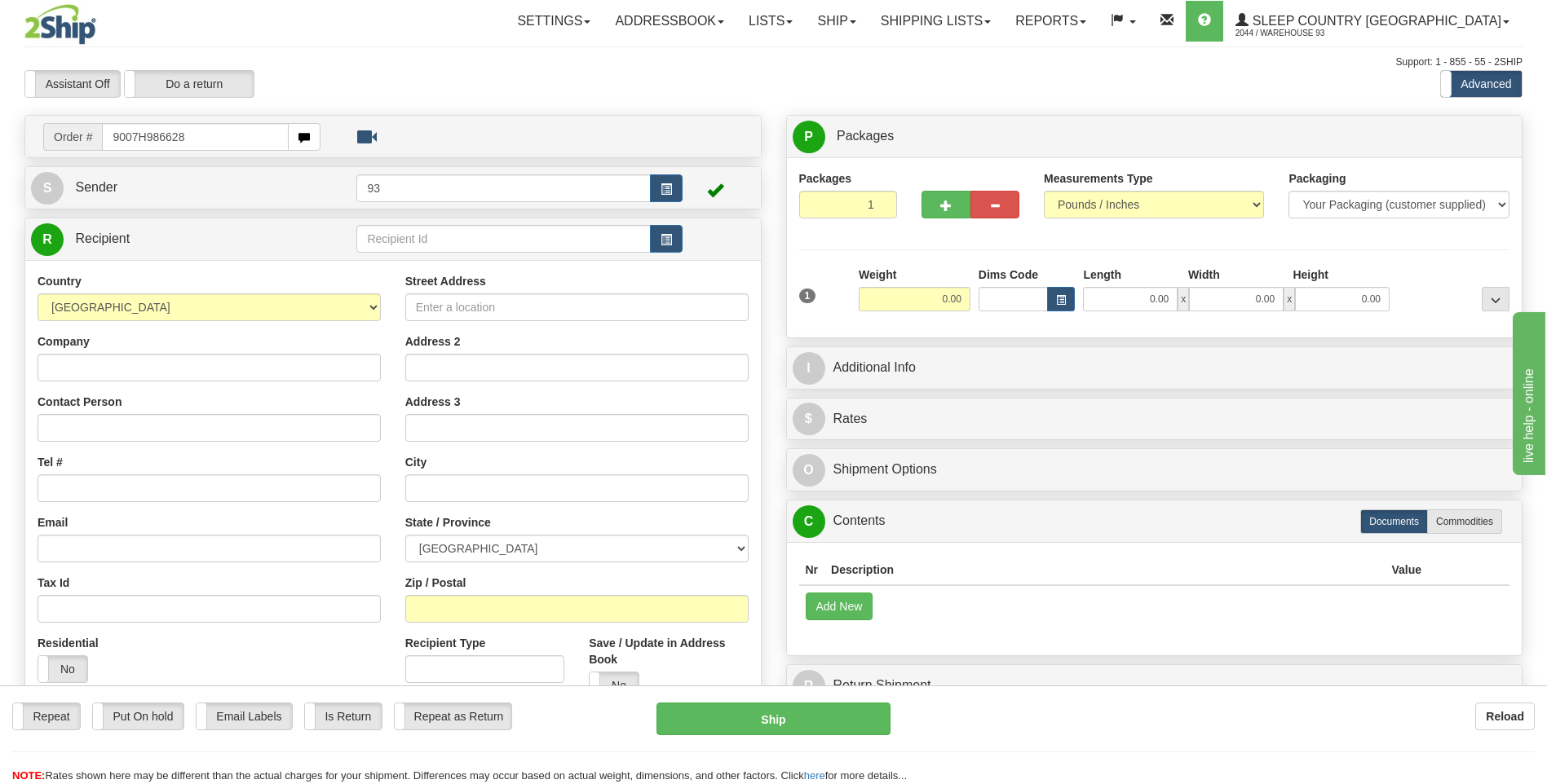
type input "9007H986628"
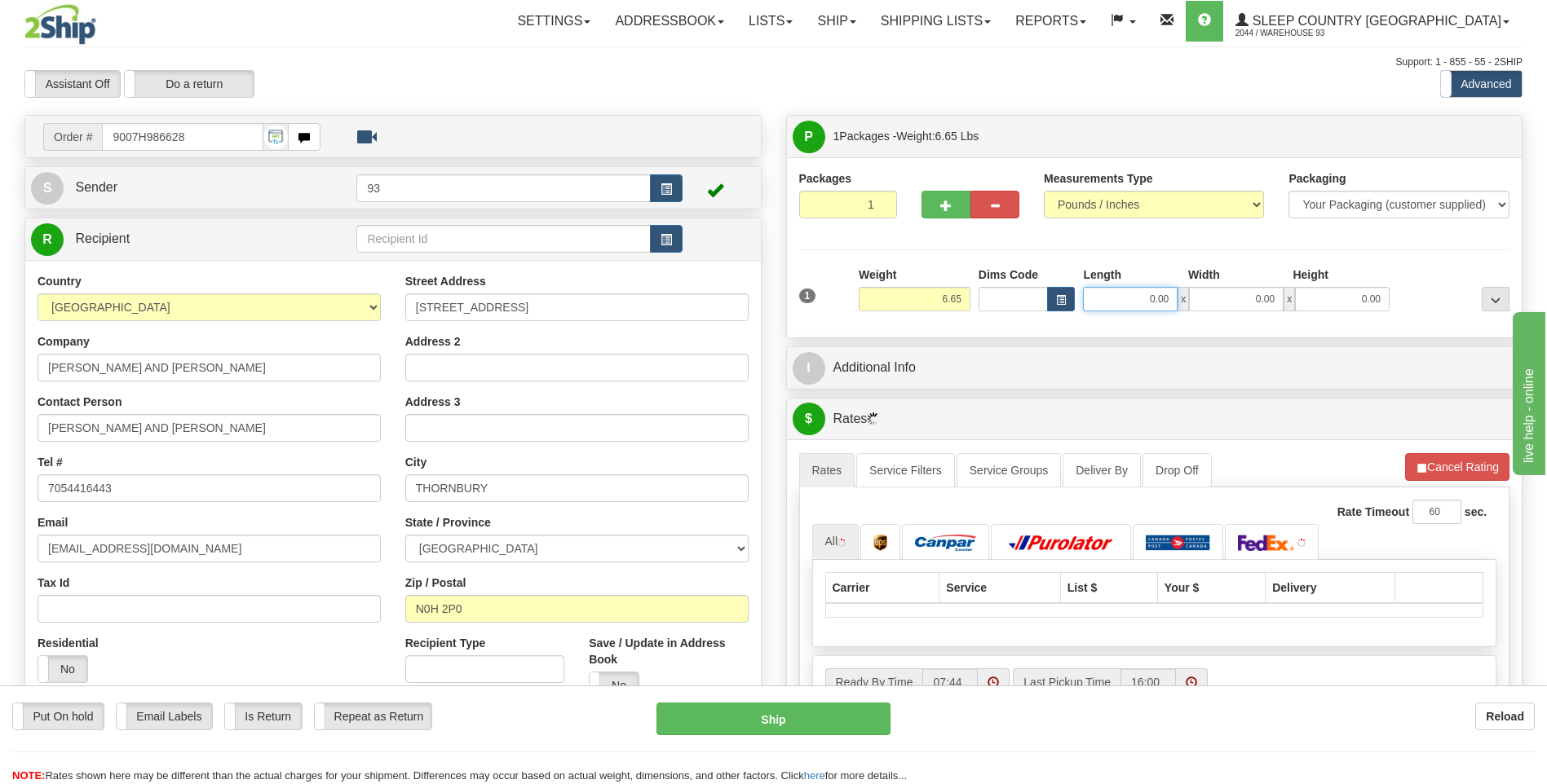
click at [1105, 304] on input "0.00" at bounding box center [1129, 299] width 95 height 25
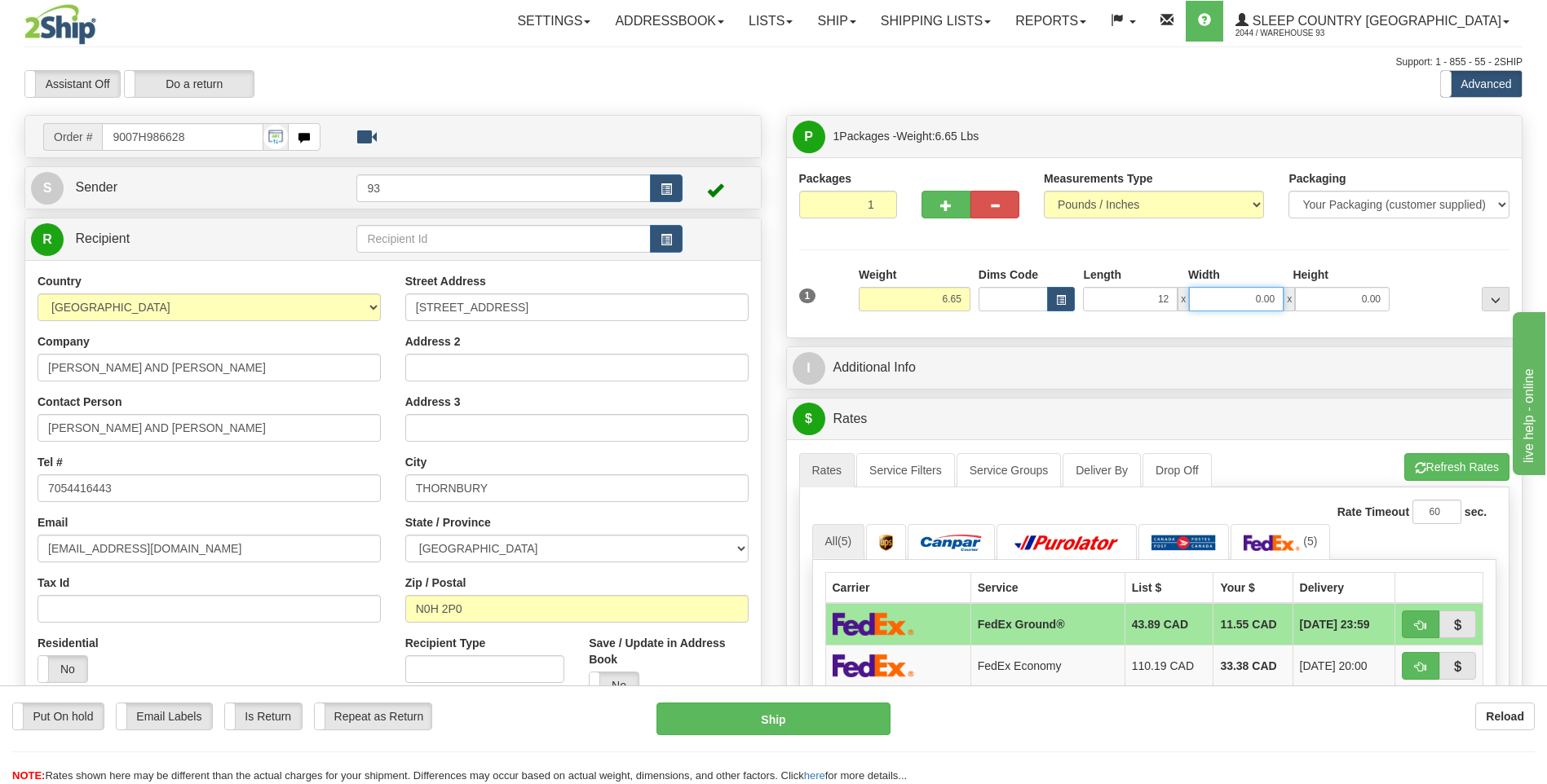
type input "12.00"
click at [1255, 307] on input "0.00" at bounding box center [1236, 299] width 95 height 25
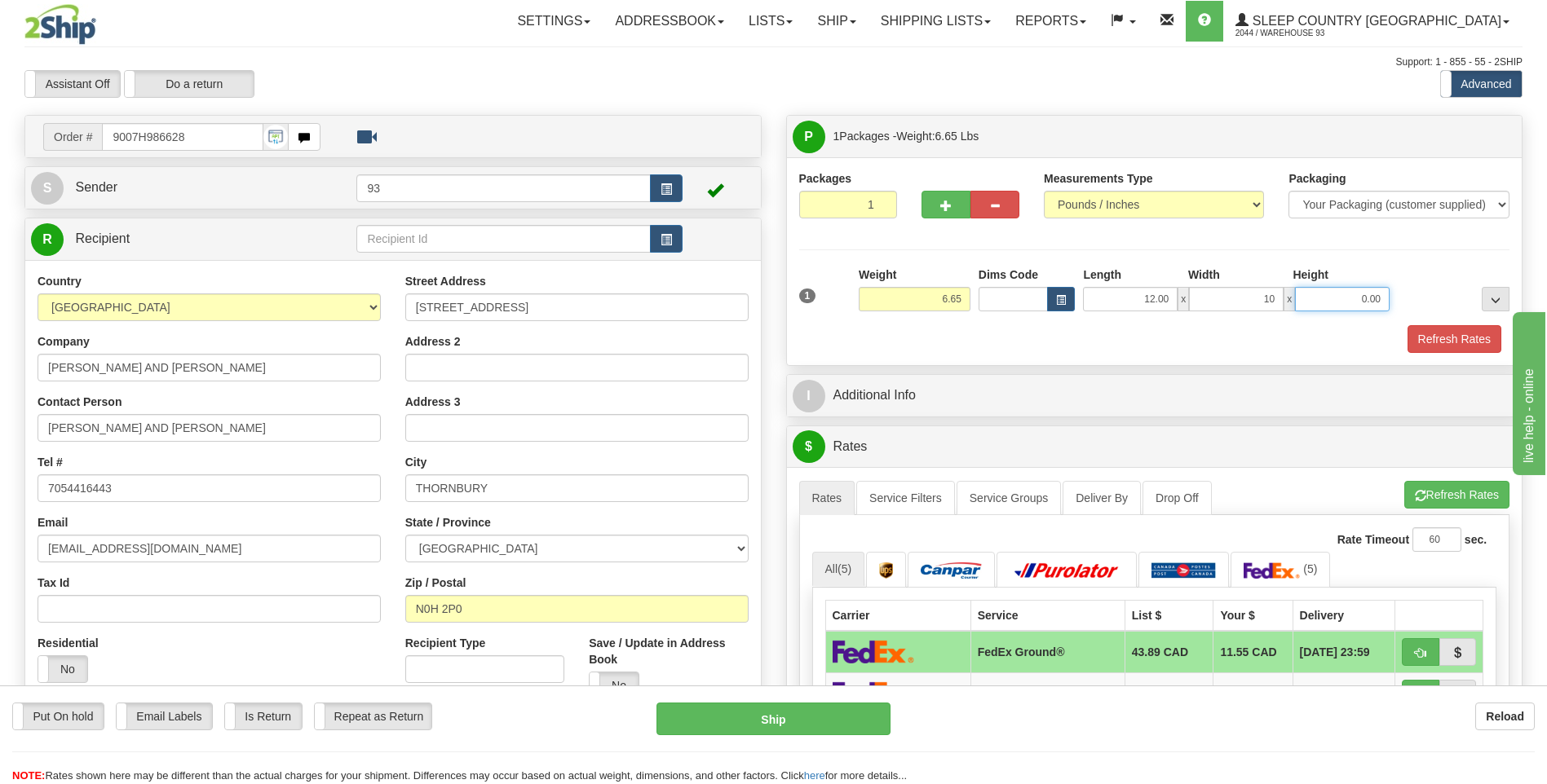
type input "10.00"
click at [1333, 301] on input "0.00" at bounding box center [1342, 299] width 95 height 25
type input "2.00"
click at [1446, 338] on button "Refresh Rates" at bounding box center [1454, 339] width 94 height 28
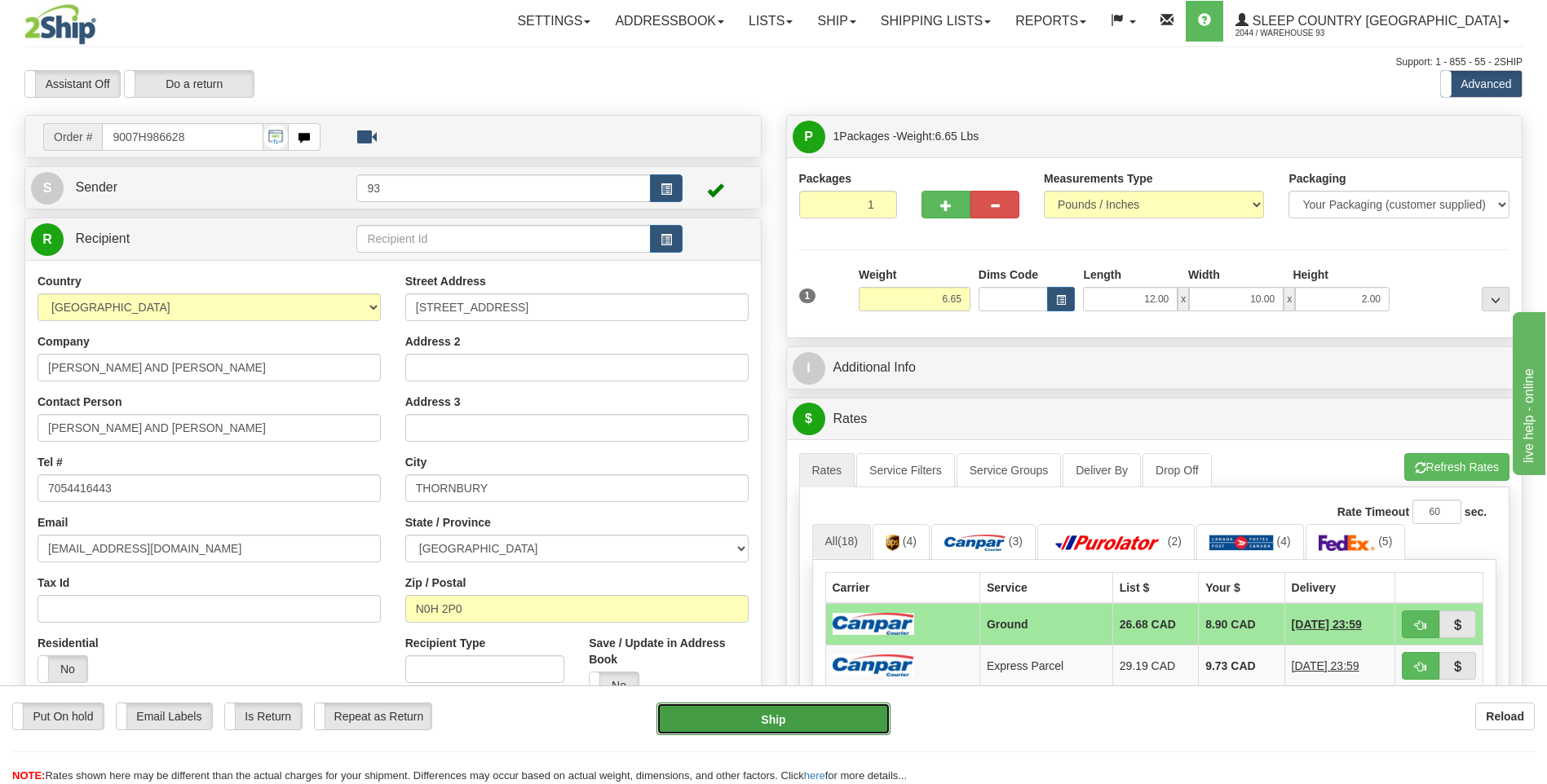
click at [831, 719] on button "Ship" at bounding box center [774, 718] width 233 height 33
type input "1"
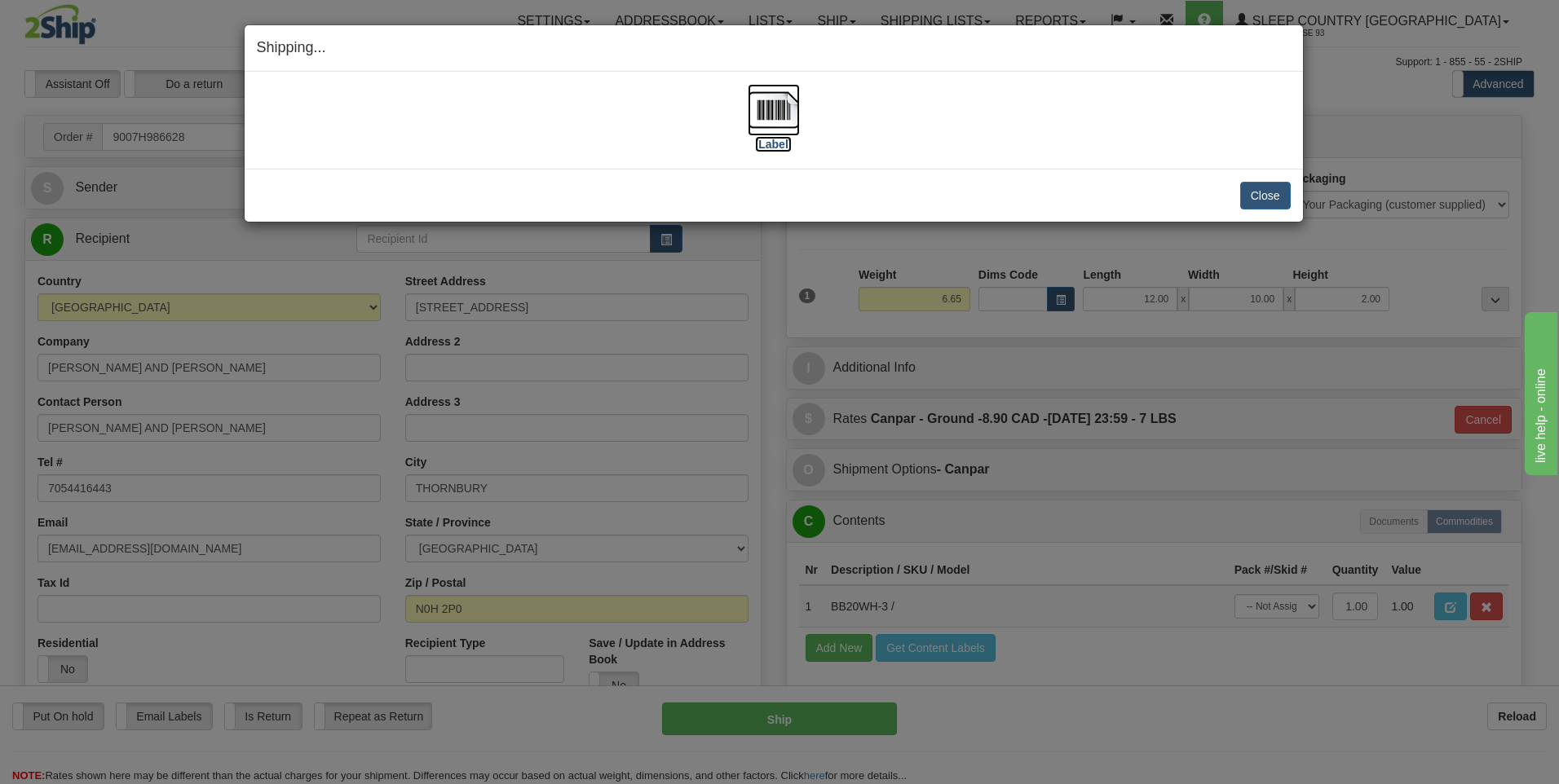
click at [763, 111] on img at bounding box center [774, 110] width 52 height 52
click at [1278, 194] on button "Close" at bounding box center [1265, 195] width 51 height 28
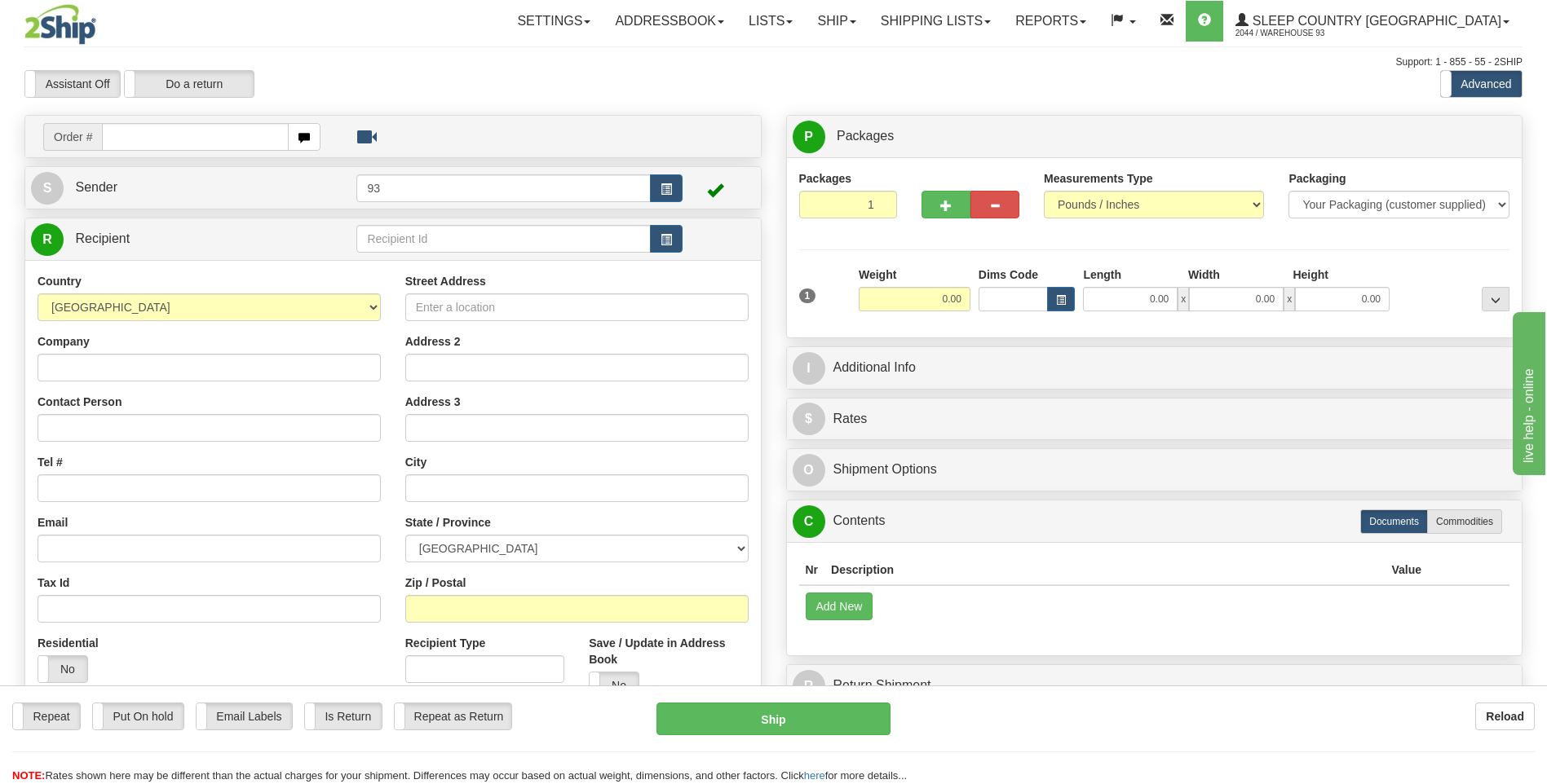
click at [149, 131] on input "text" at bounding box center [194, 137] width 186 height 28
type input "9000H986807"
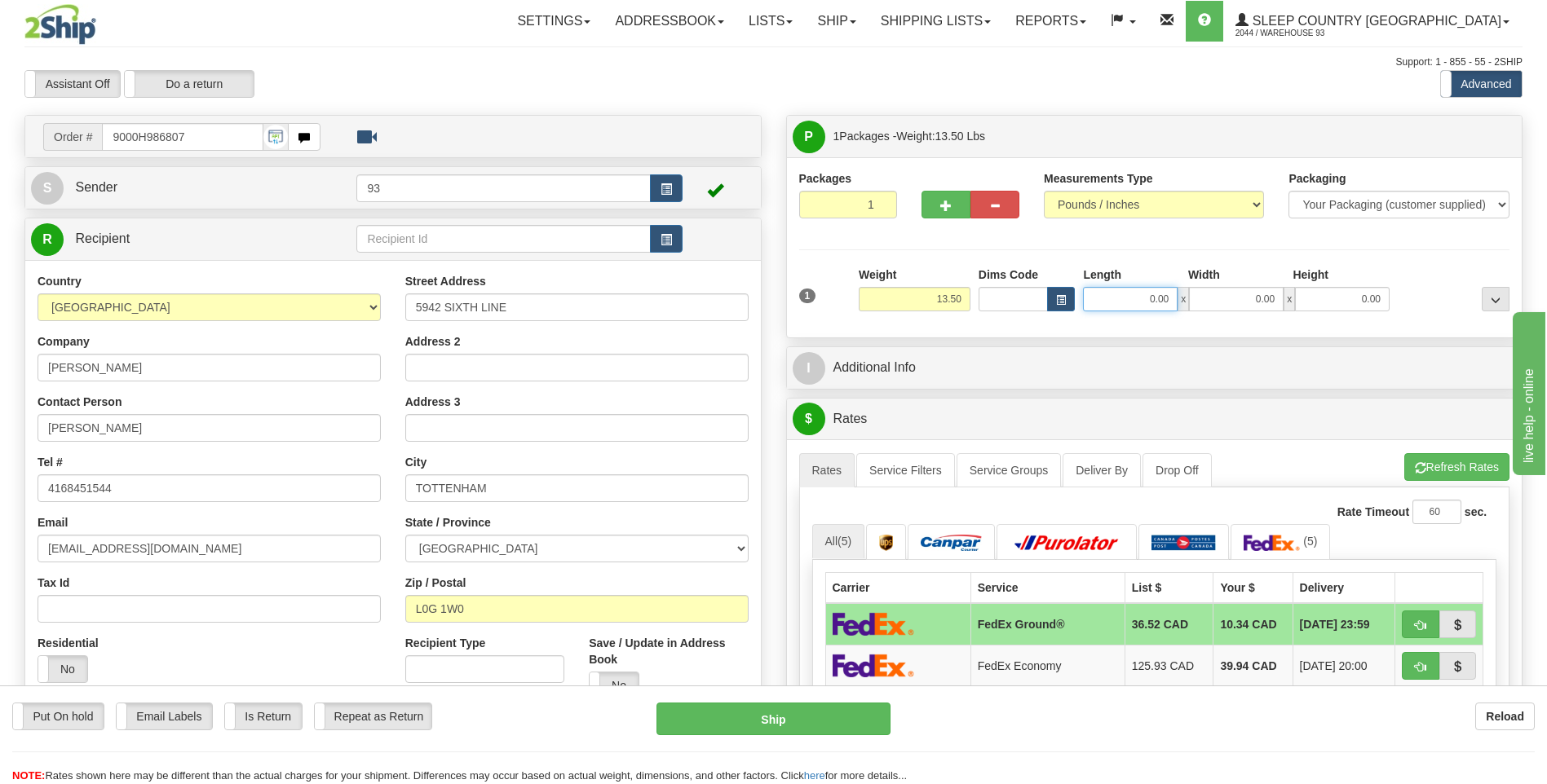
click at [1115, 303] on input "0.00" at bounding box center [1129, 299] width 95 height 25
type input "20.00"
click at [1213, 298] on input "0.00" at bounding box center [1236, 299] width 95 height 25
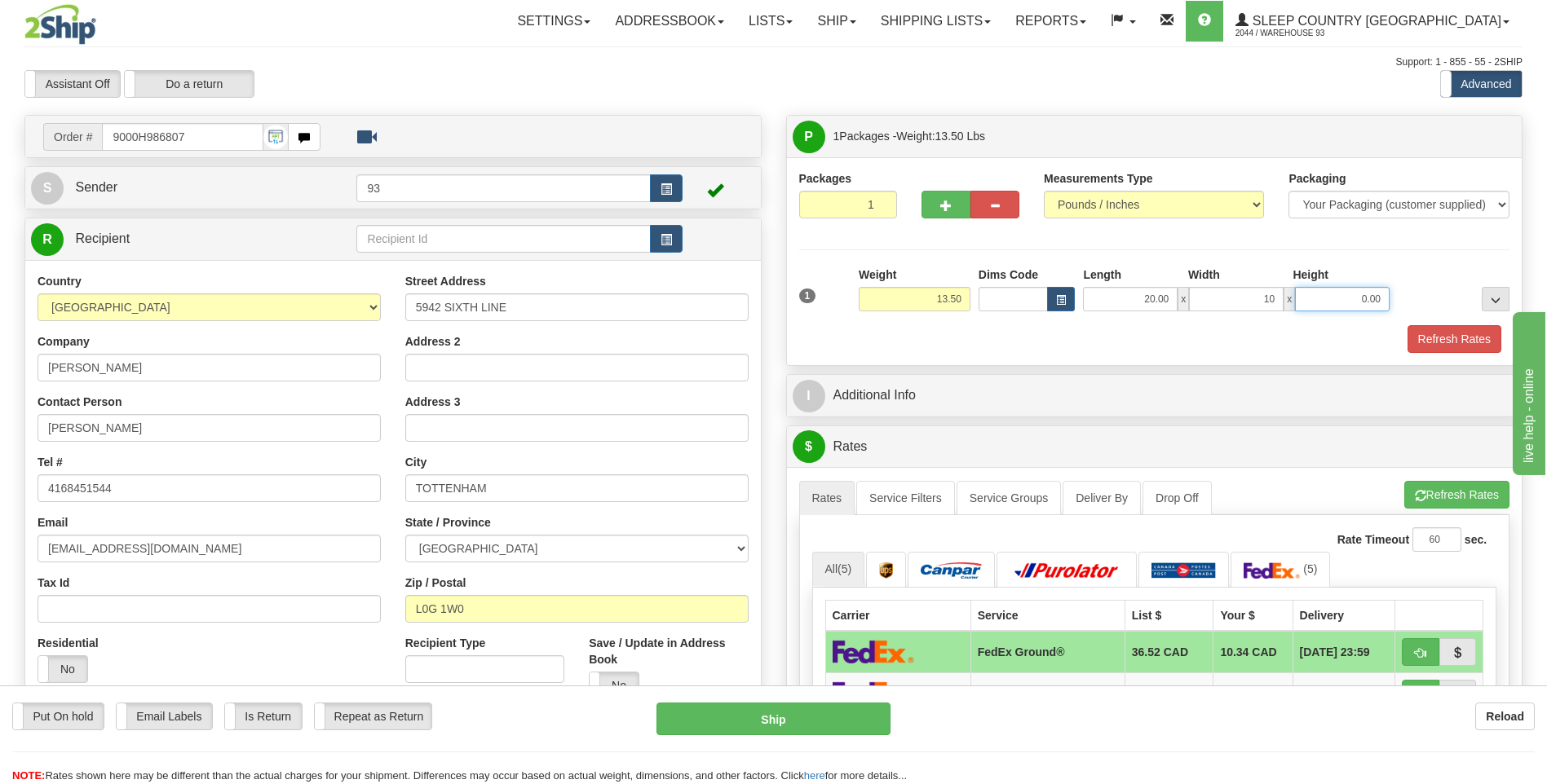
type input "10.00"
click at [1348, 300] on input "0.00" at bounding box center [1342, 299] width 95 height 25
type input "10.00"
click at [1468, 343] on button "Refresh Rates" at bounding box center [1454, 339] width 94 height 28
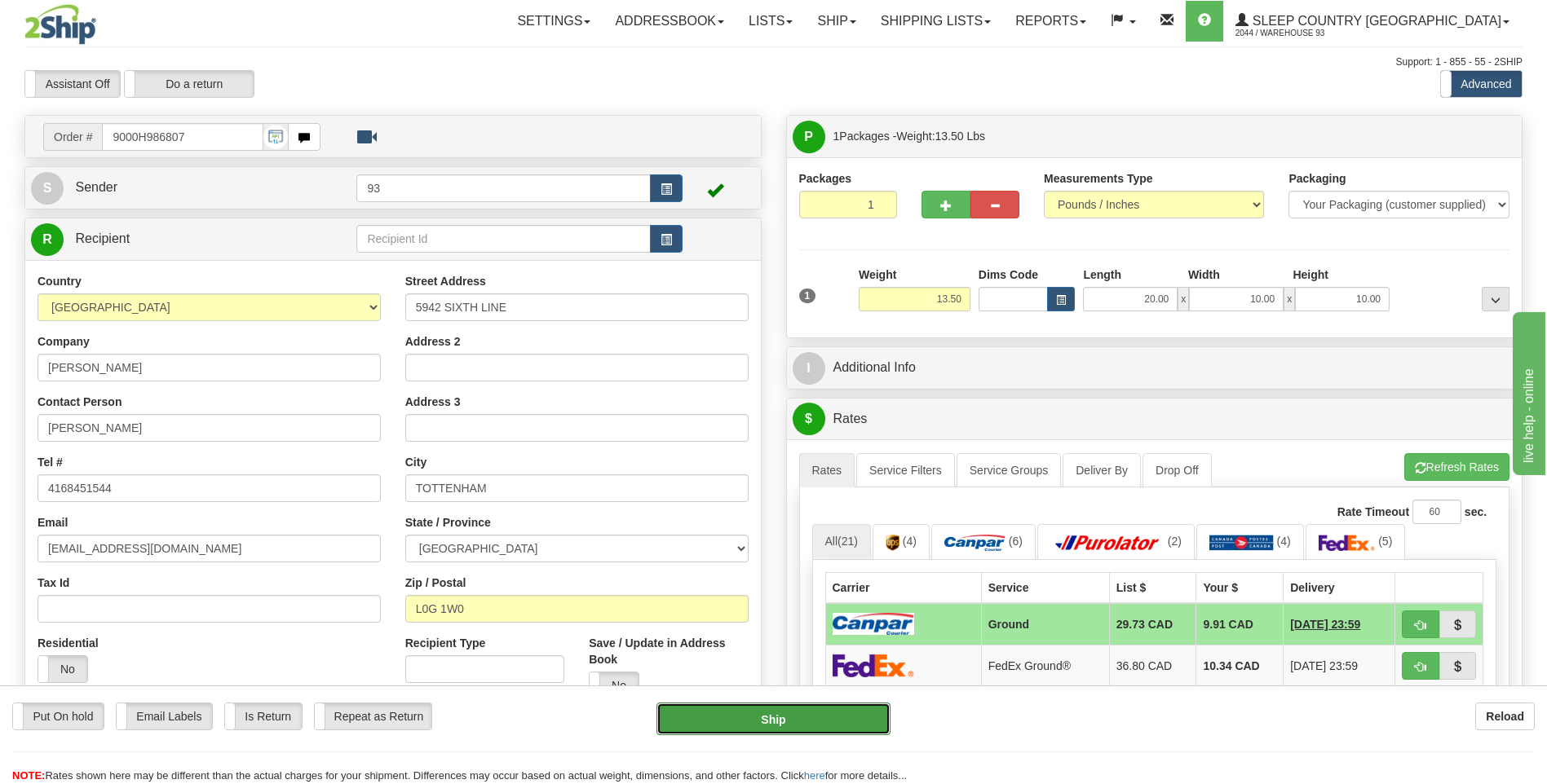
click at [865, 724] on button "Ship" at bounding box center [774, 718] width 233 height 33
type input "1"
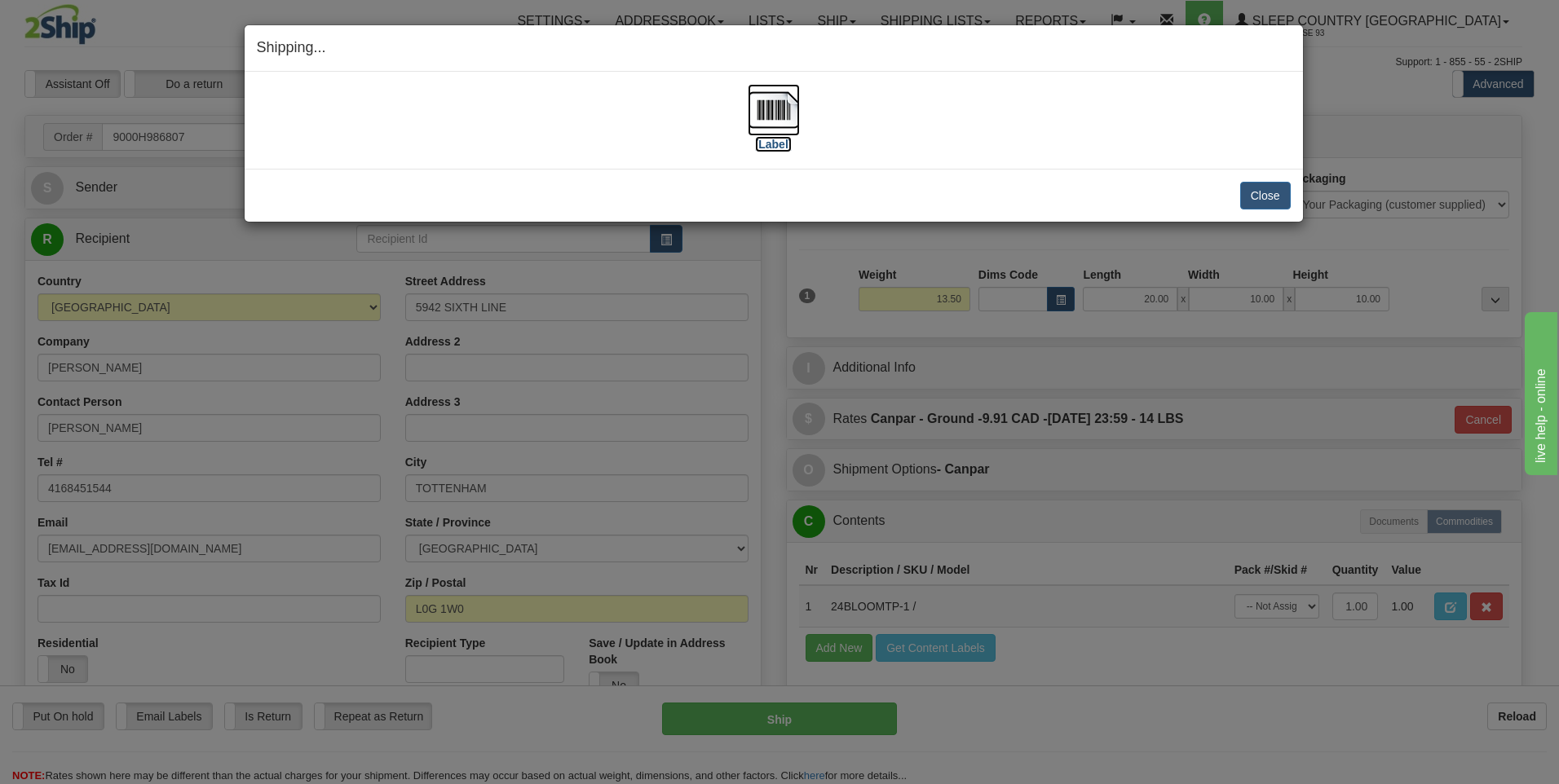
click at [765, 122] on img at bounding box center [774, 110] width 52 height 52
click at [1276, 193] on button "Close" at bounding box center [1265, 195] width 51 height 28
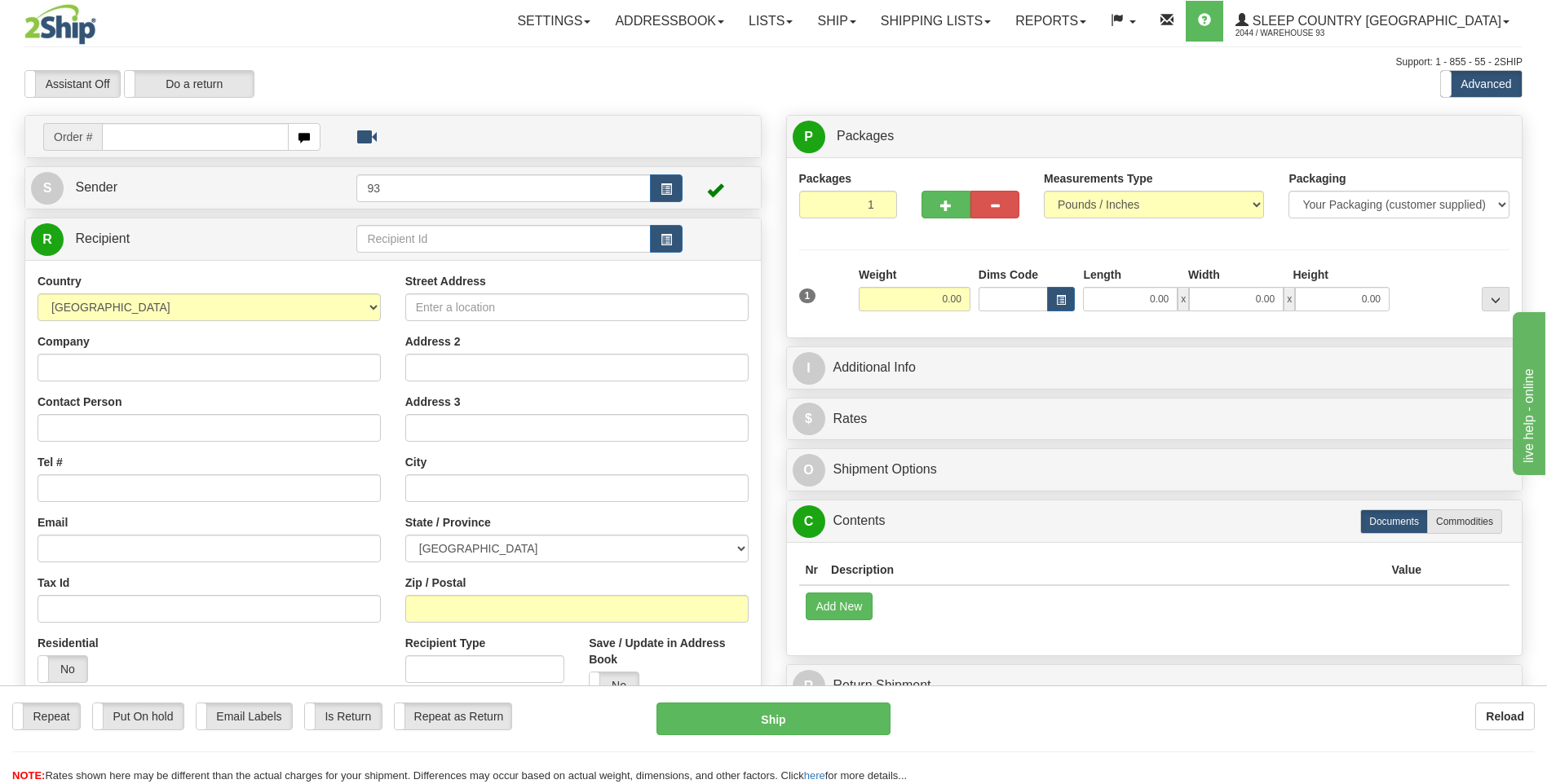
click at [183, 136] on input "text" at bounding box center [194, 137] width 186 height 28
type input "9000H986871"
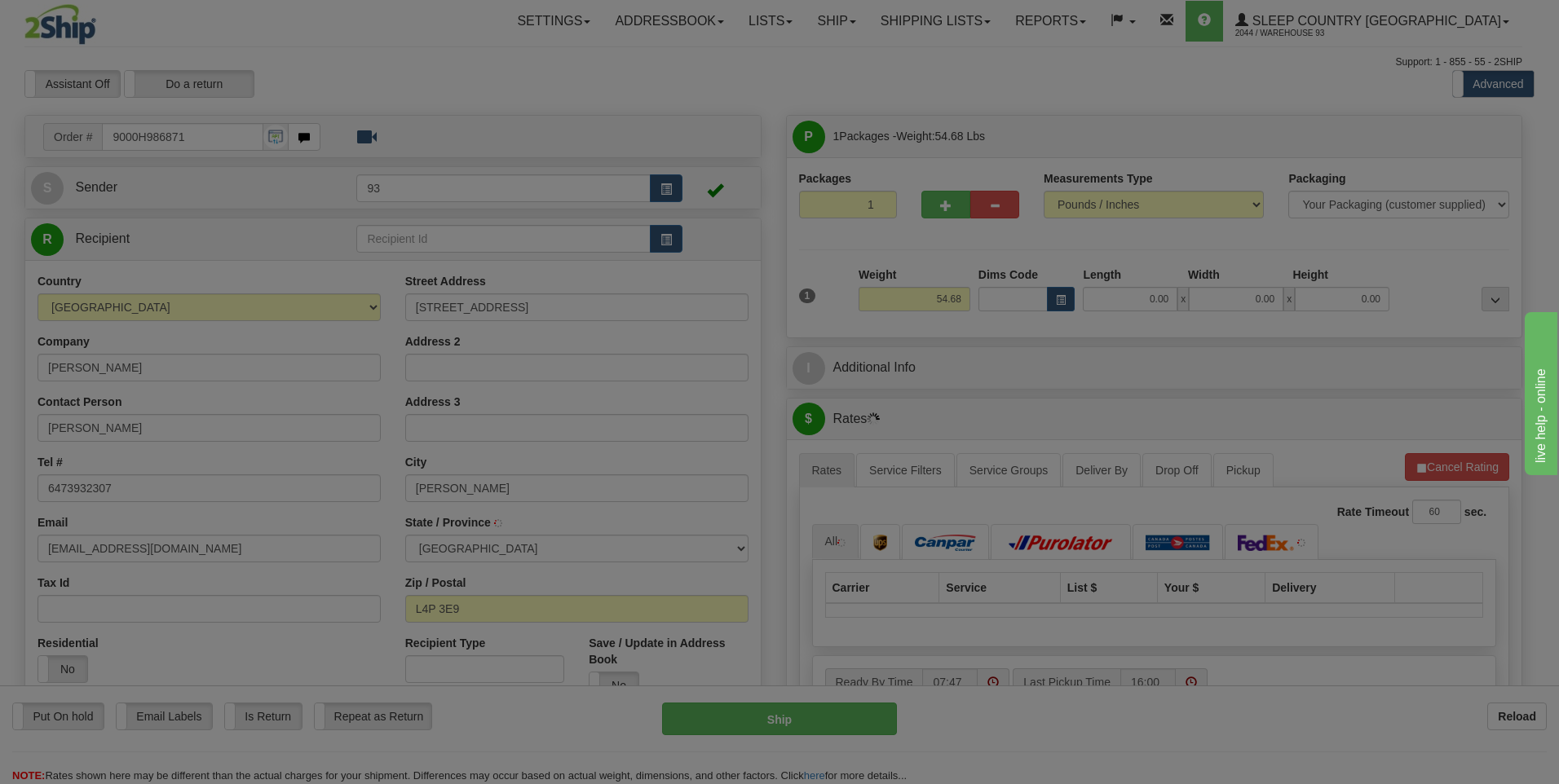
type input "KESWICK"
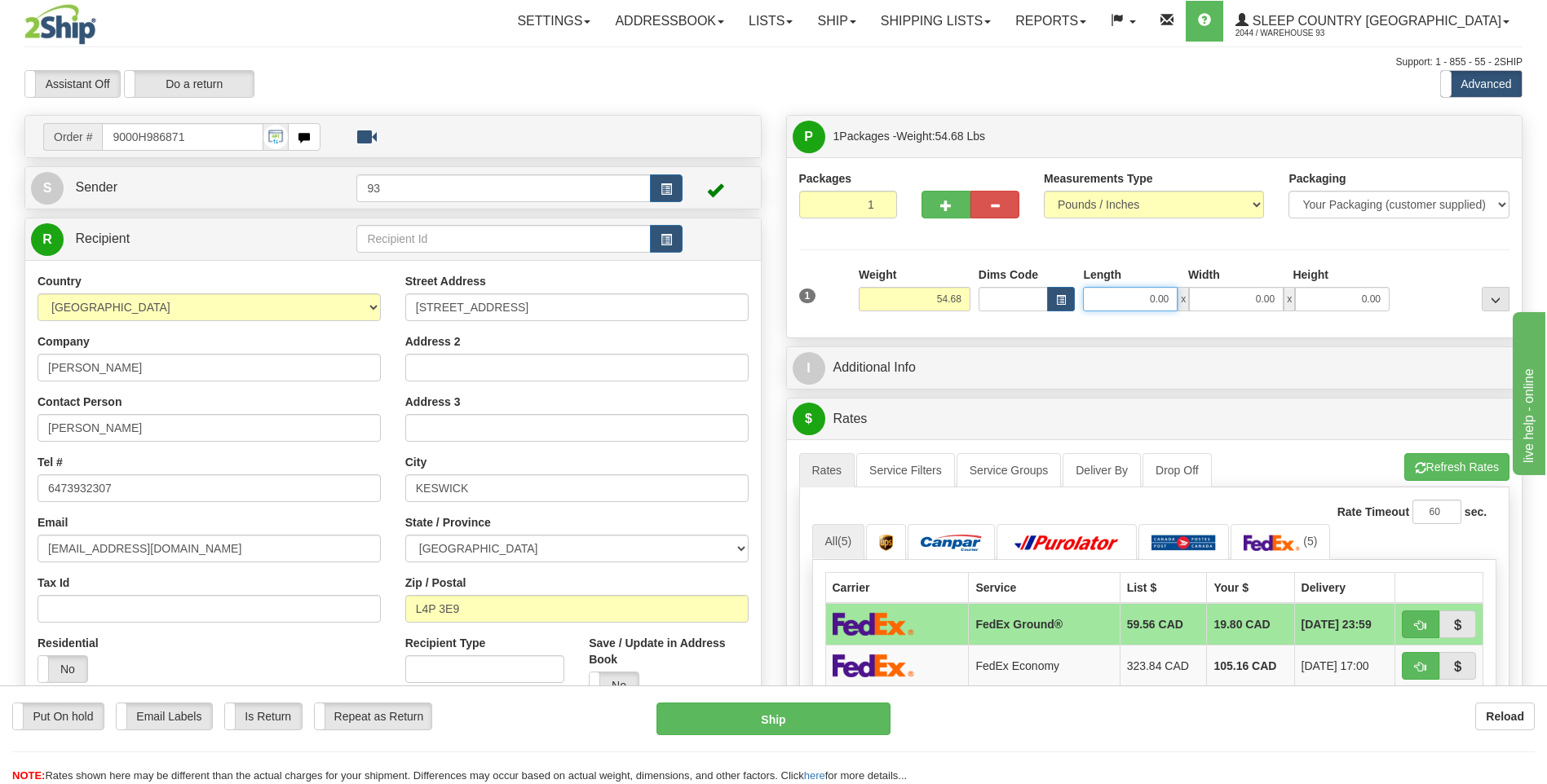
click at [1124, 297] on input "0.00" at bounding box center [1129, 299] width 95 height 25
type input "40.00"
click at [1224, 303] on input "0.00" at bounding box center [1236, 299] width 95 height 25
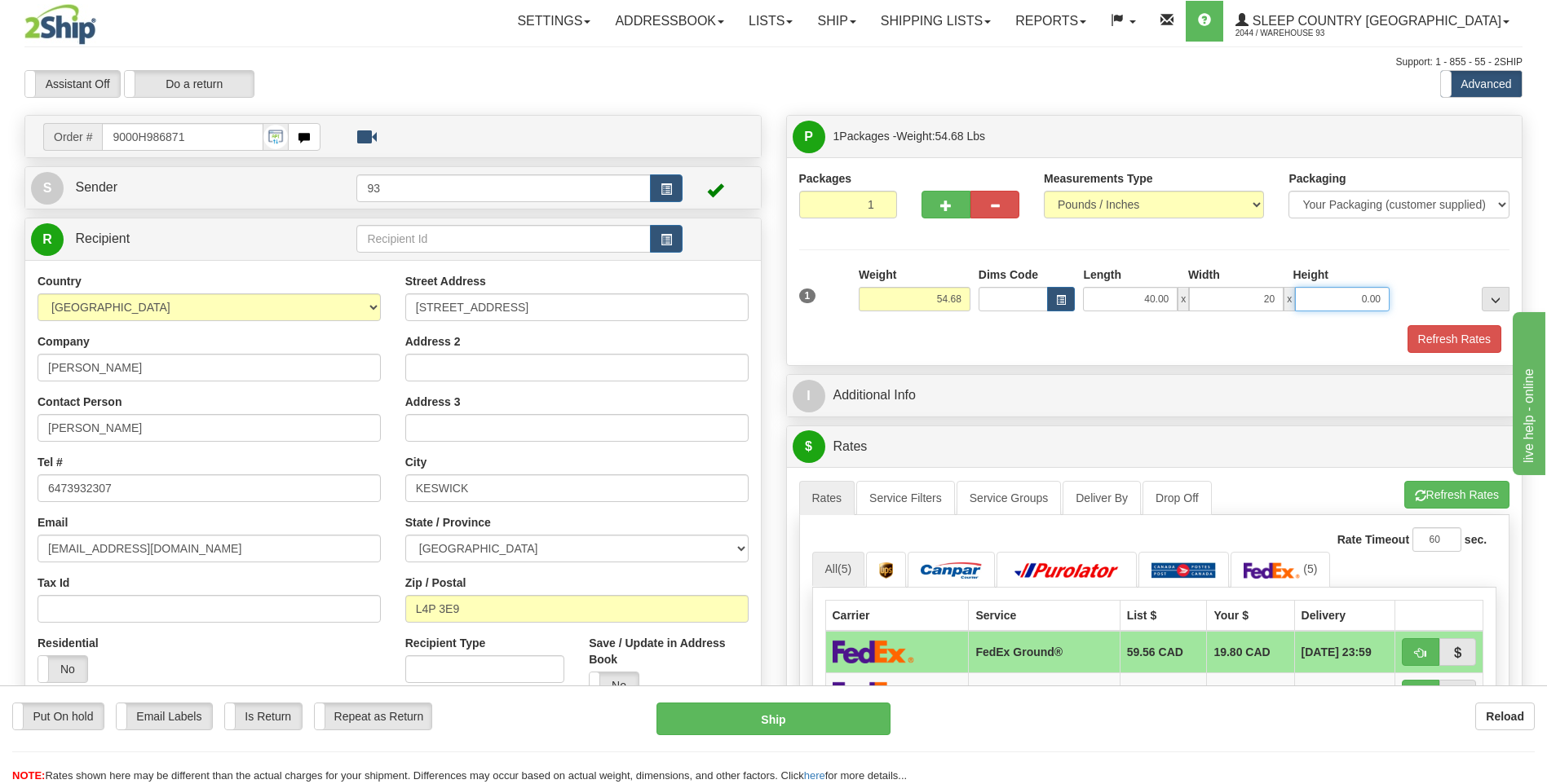
type input "20.00"
click at [1310, 292] on input "0.00" at bounding box center [1342, 299] width 95 height 25
type input "20.00"
click at [1437, 341] on button "Refresh Rates" at bounding box center [1454, 339] width 94 height 28
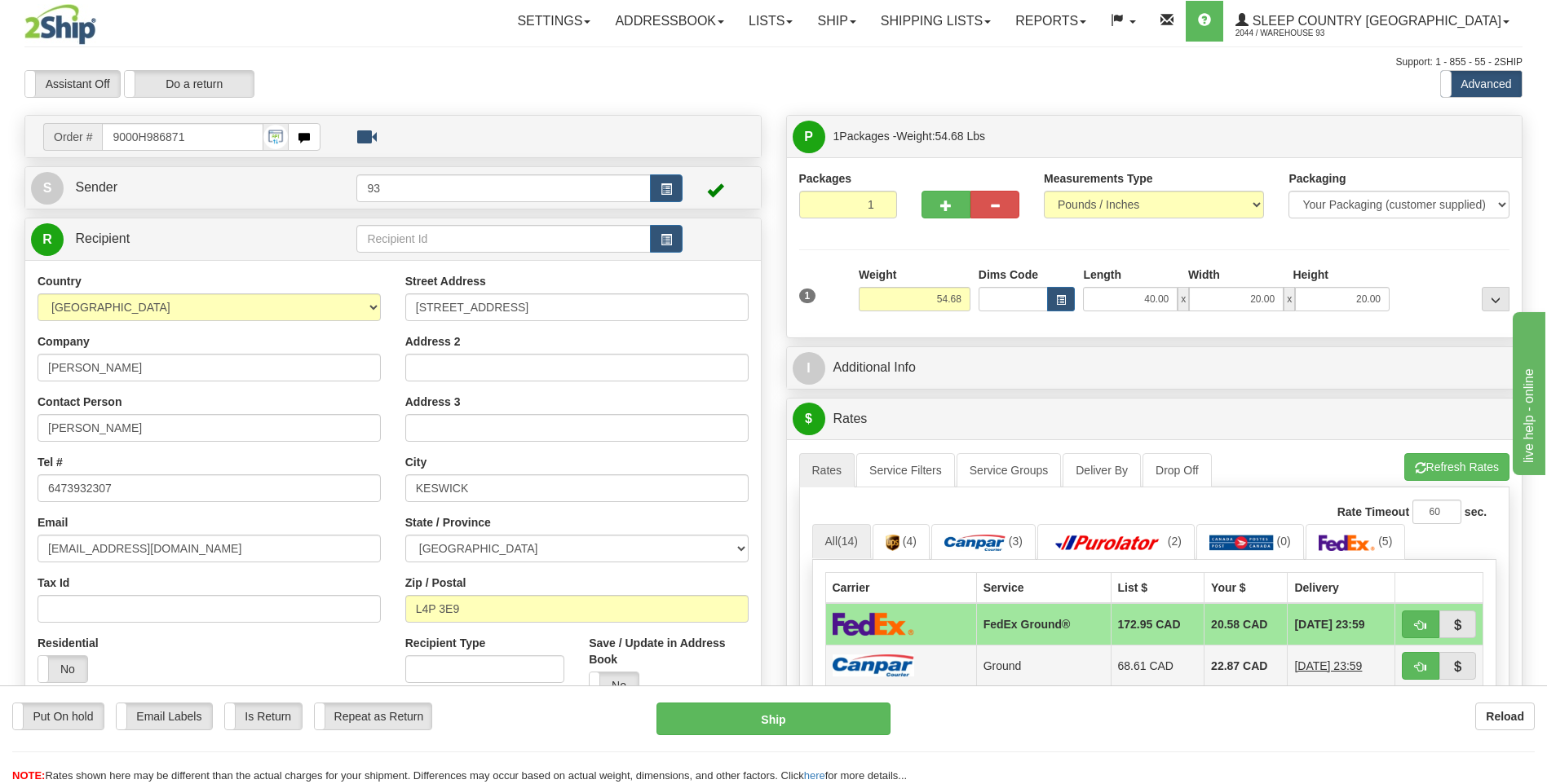
click at [956, 661] on td at bounding box center [900, 665] width 151 height 42
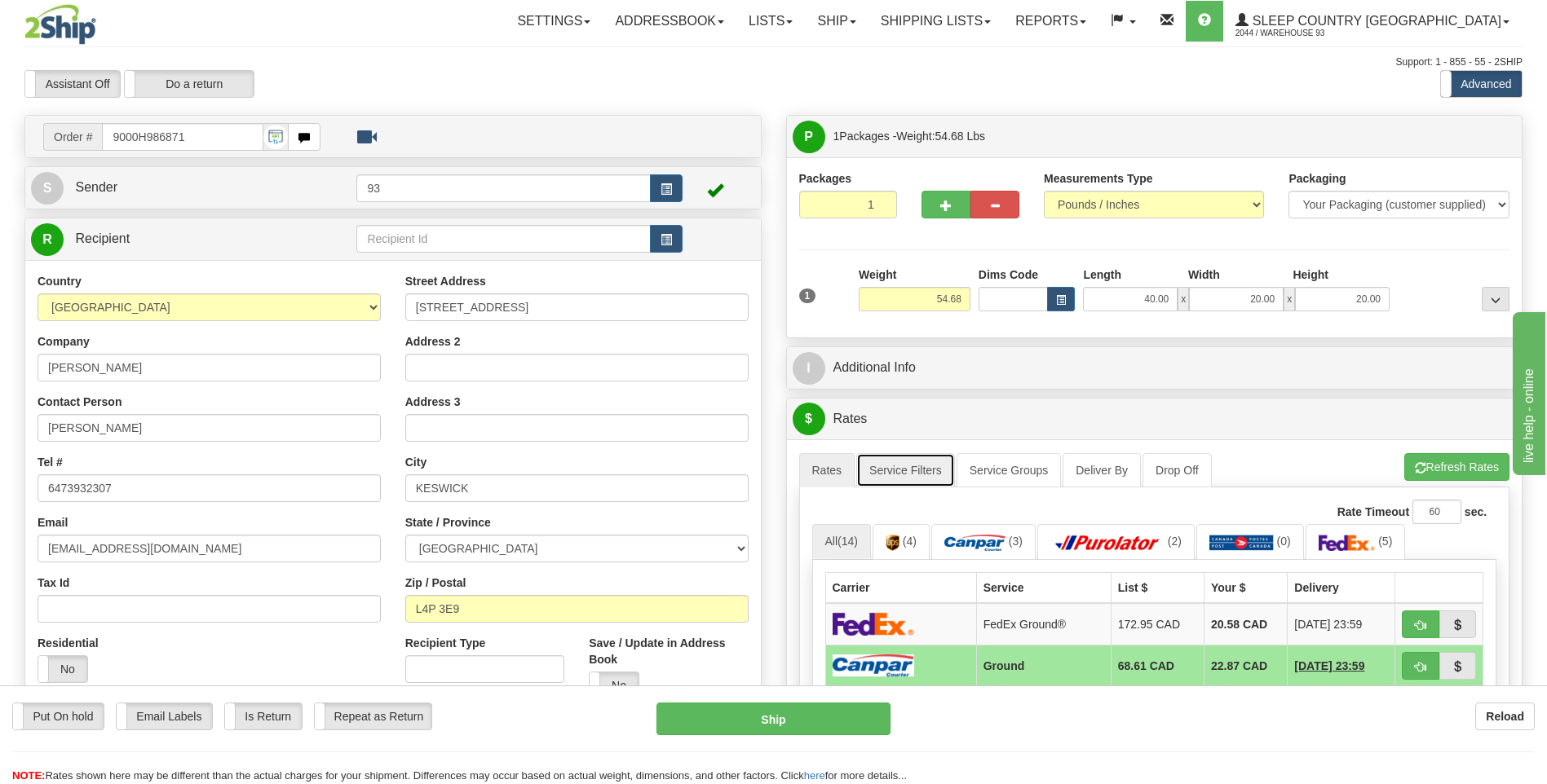
click at [929, 484] on link "Service Filters" at bounding box center [905, 470] width 99 height 34
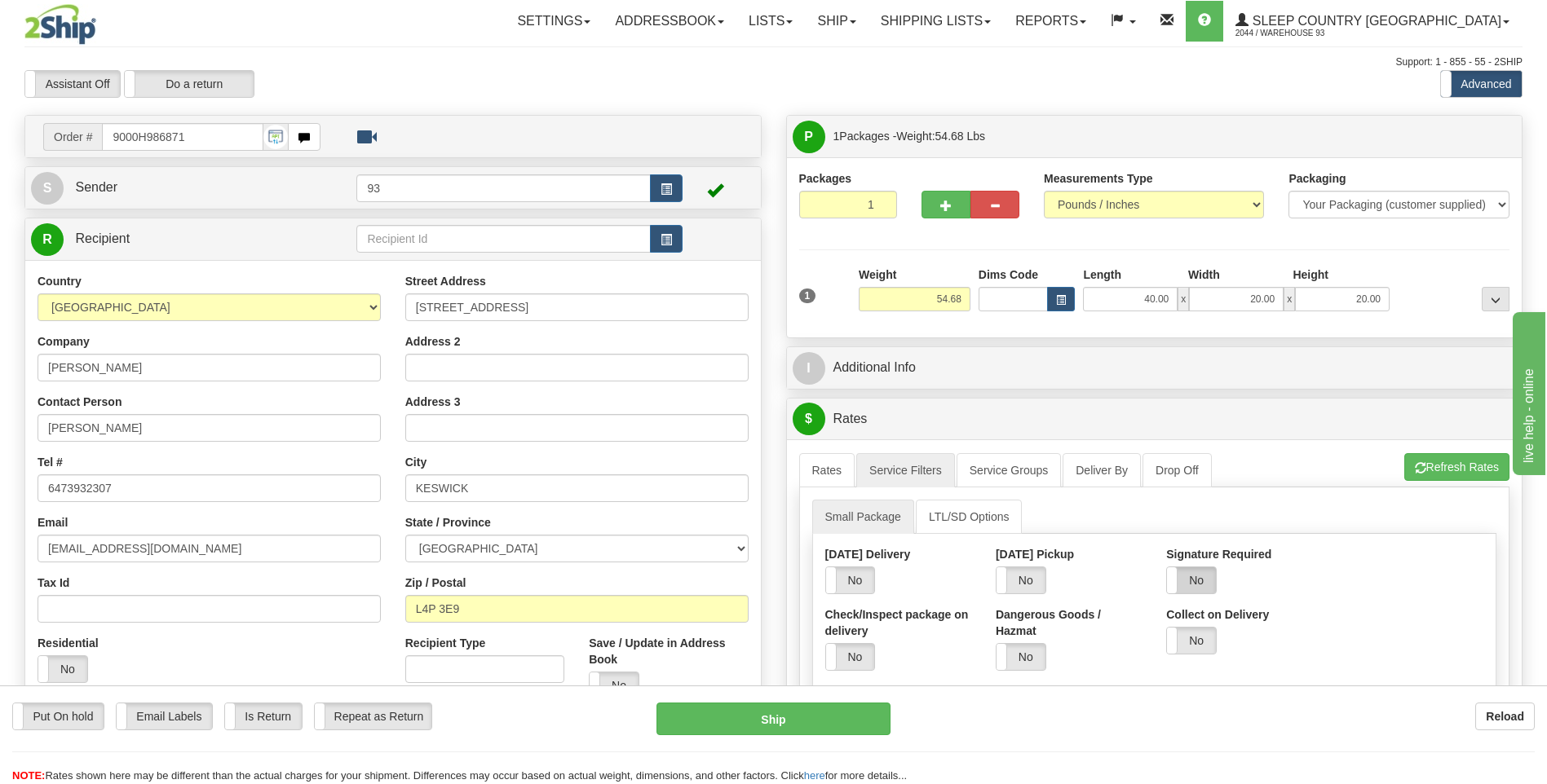
click at [1201, 578] on label "No" at bounding box center [1191, 580] width 49 height 26
click at [1386, 567] on div "Signature Option Default Adult Direct Indirect No Signature Required" at bounding box center [1410, 570] width 146 height 48
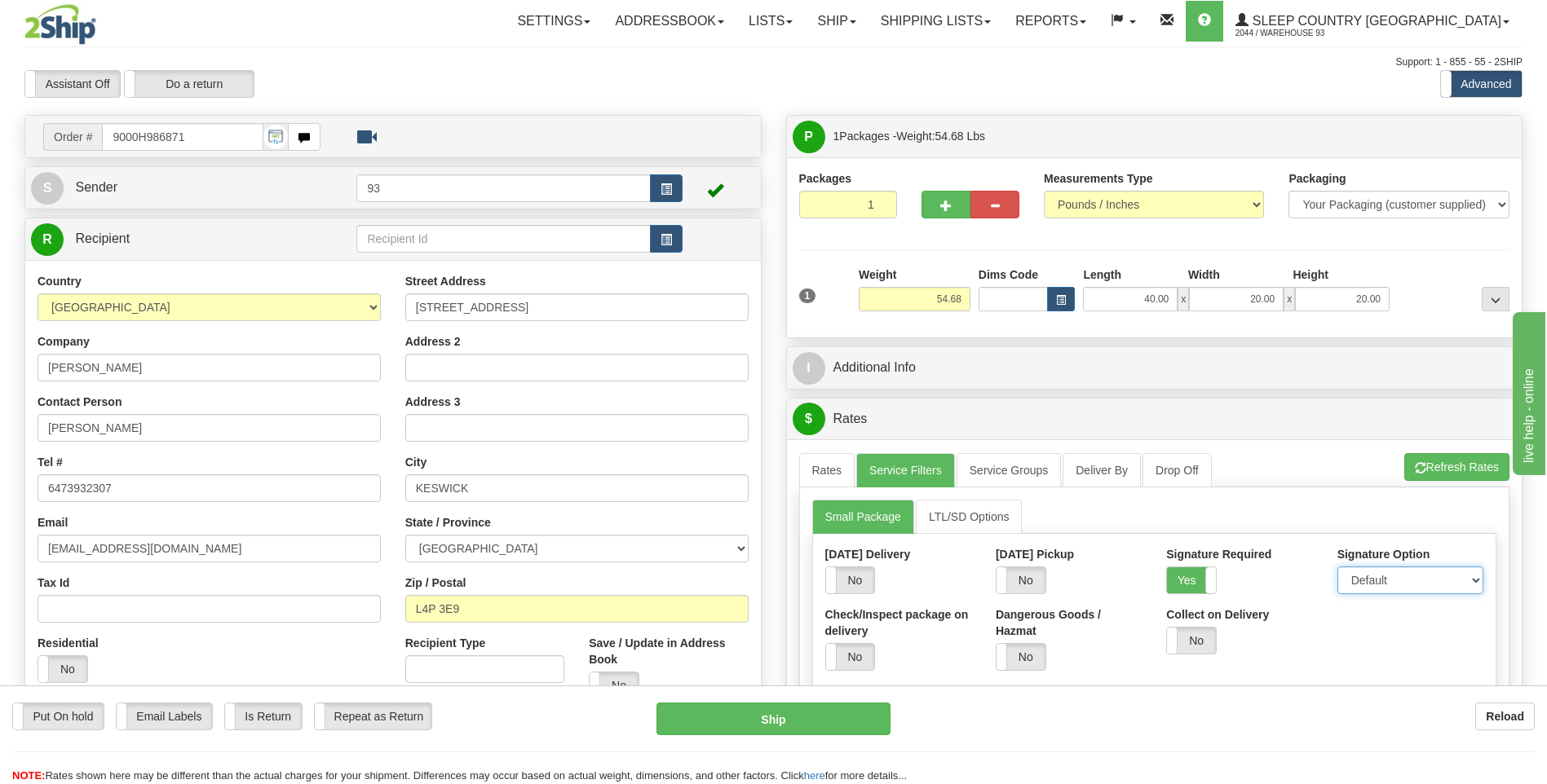
click at [1387, 576] on select "Default Adult Direct Indirect No Signature Required" at bounding box center [1410, 581] width 146 height 28
select select "1"
click at [1338, 567] on select "Default Adult Direct Indirect No Signature Required" at bounding box center [1410, 581] width 146 height 28
click at [830, 469] on link "Rates" at bounding box center [827, 470] width 56 height 34
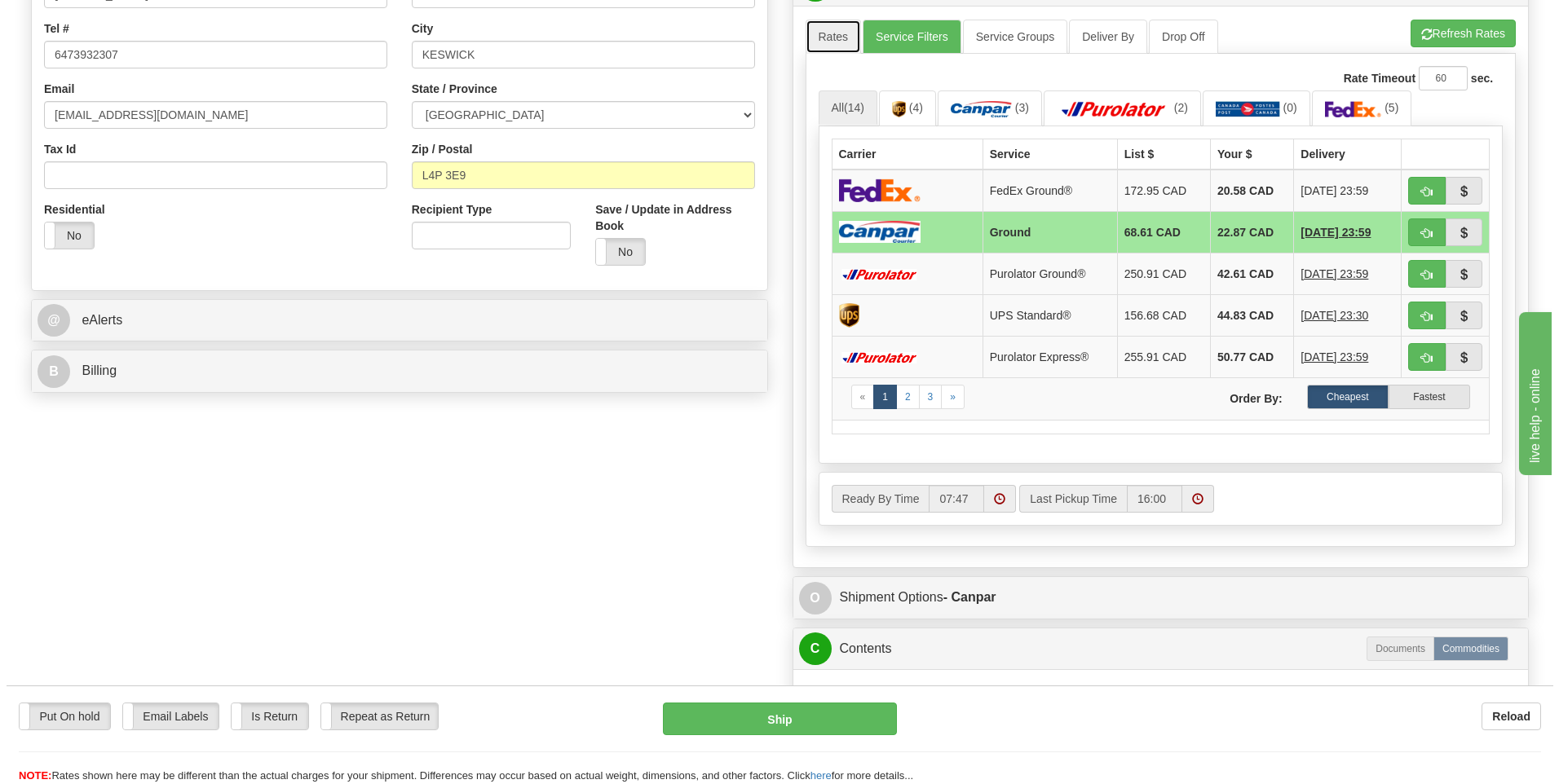
scroll to position [489, 0]
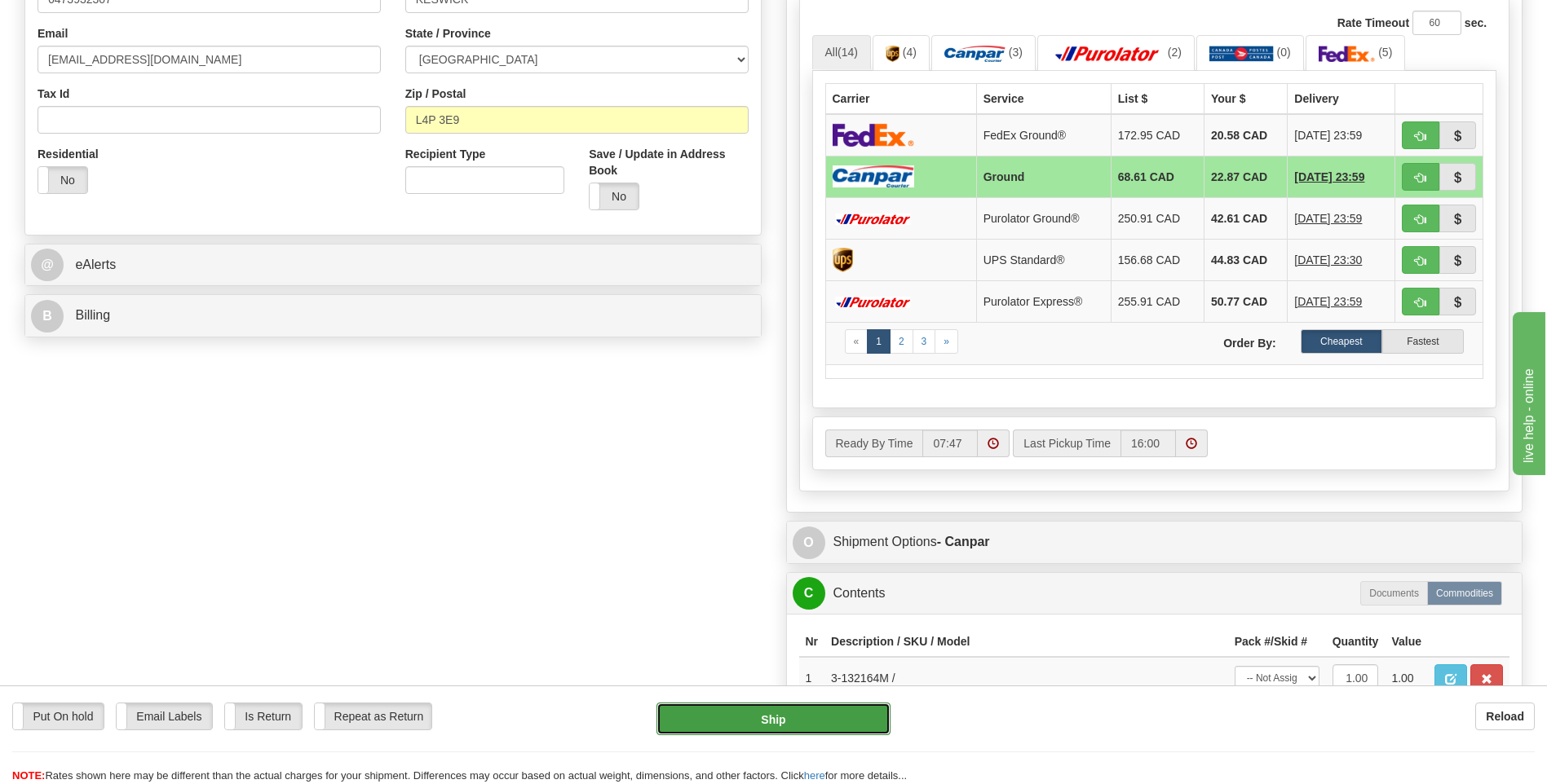
click at [843, 715] on button "Ship" at bounding box center [774, 718] width 233 height 33
type input "1"
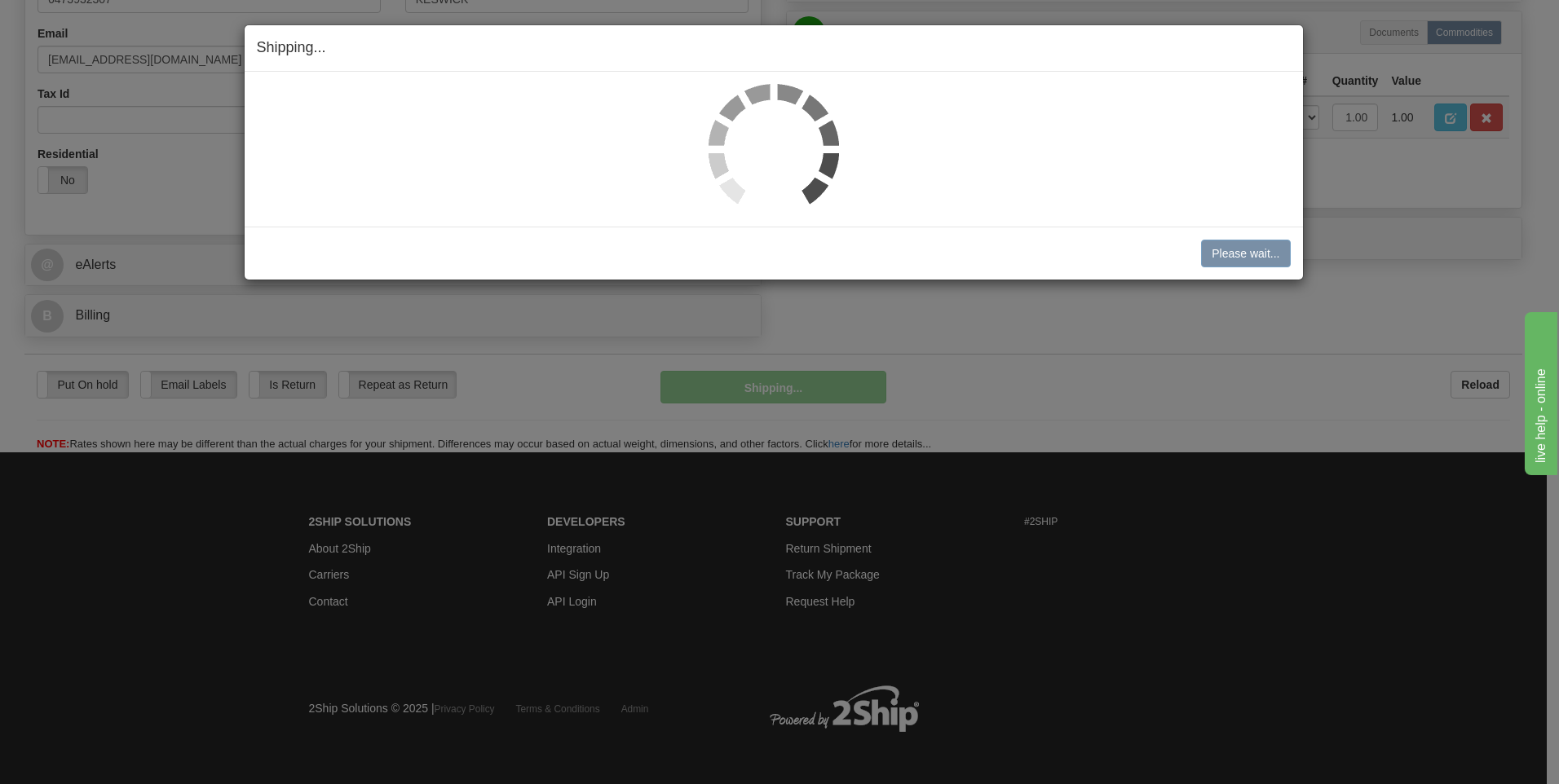
scroll to position [472, 0]
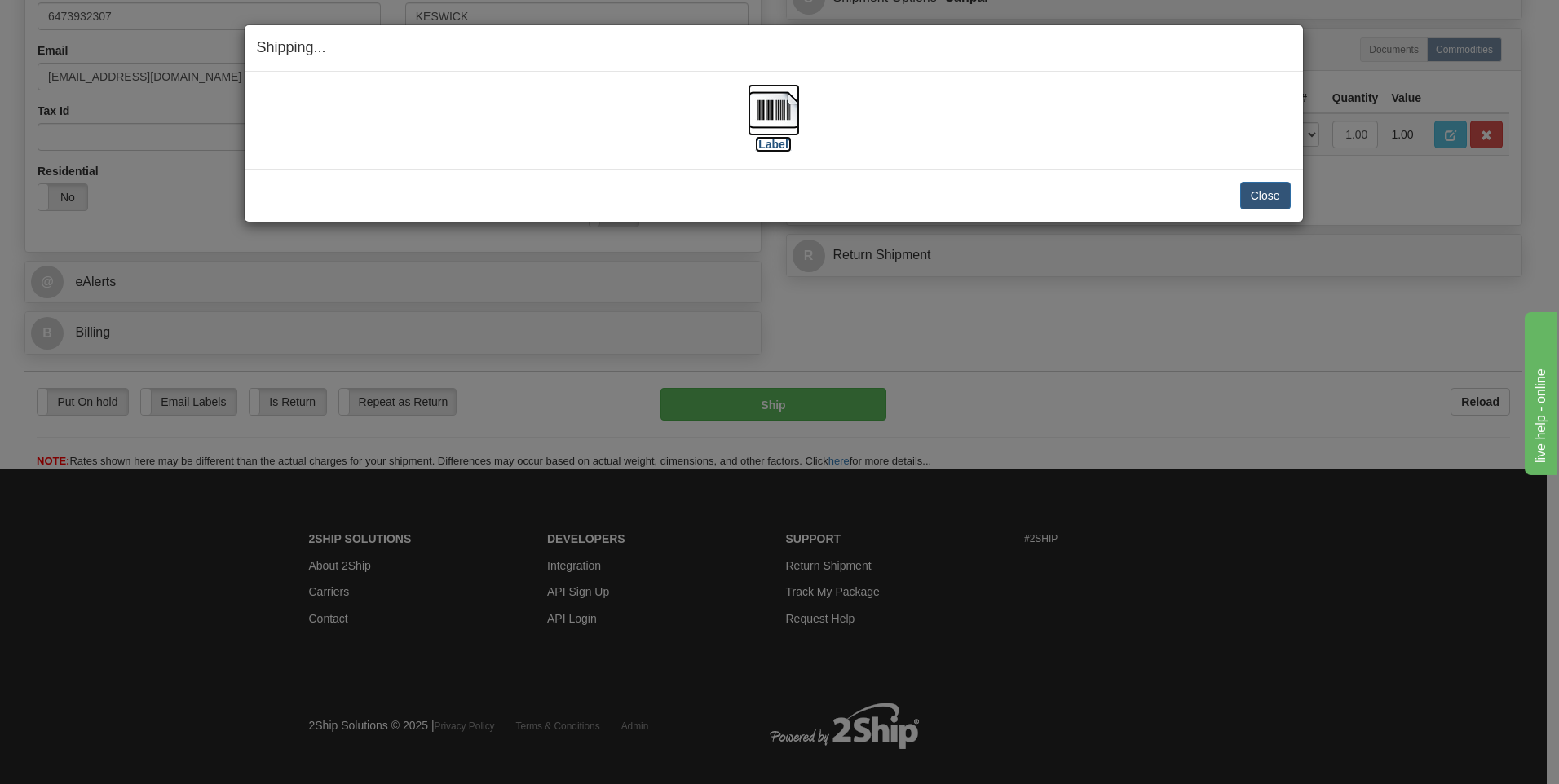
click at [769, 112] on img at bounding box center [774, 110] width 52 height 52
click at [1253, 187] on button "Close" at bounding box center [1265, 195] width 51 height 28
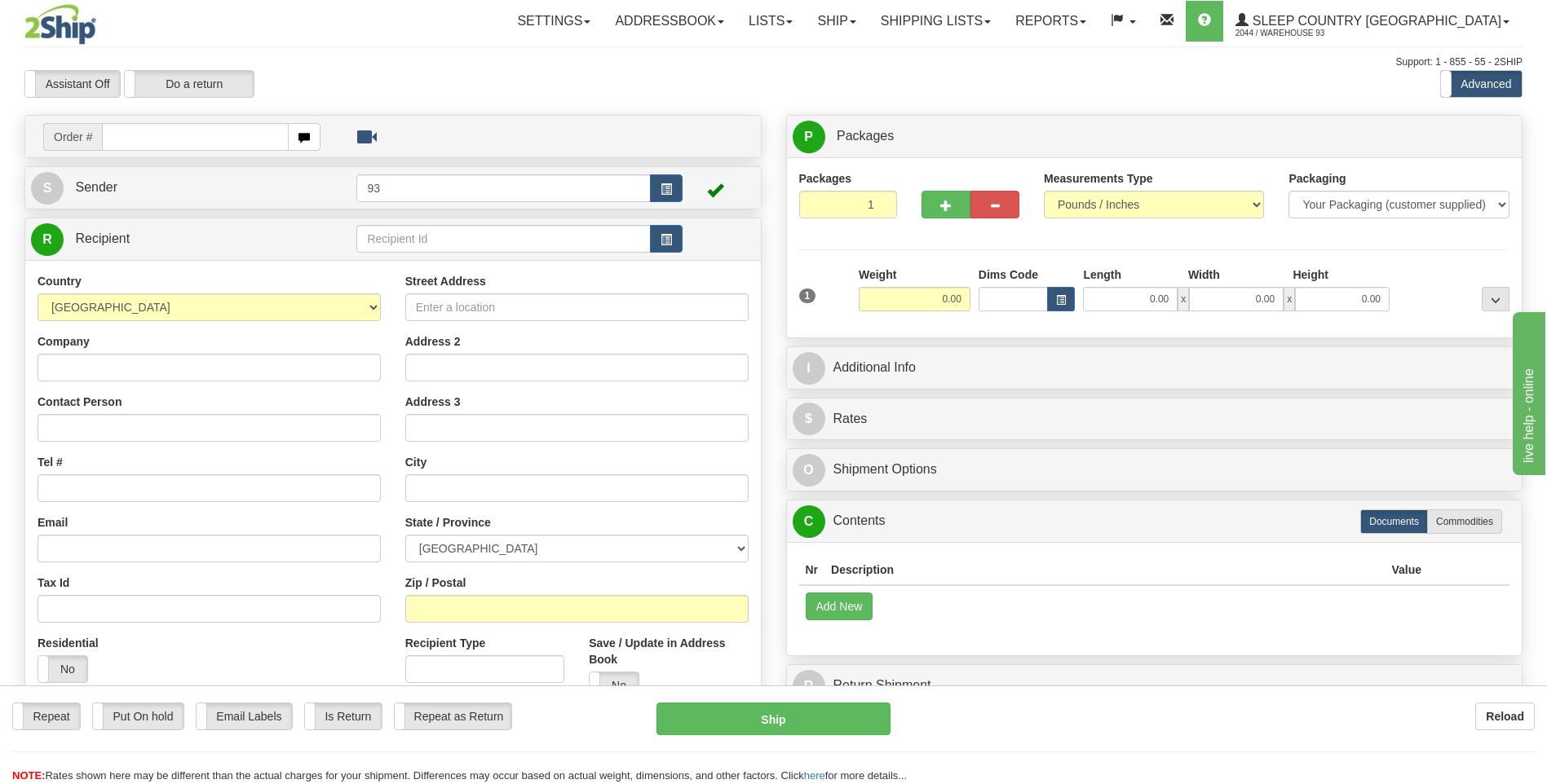
click at [222, 141] on div "Toggle navigation Settings Shipping Preferences Fields Preferences New" at bounding box center [774, 458] width 1547 height 917
click at [222, 141] on input "text" at bounding box center [194, 137] width 186 height 28
type input "9000H986900"
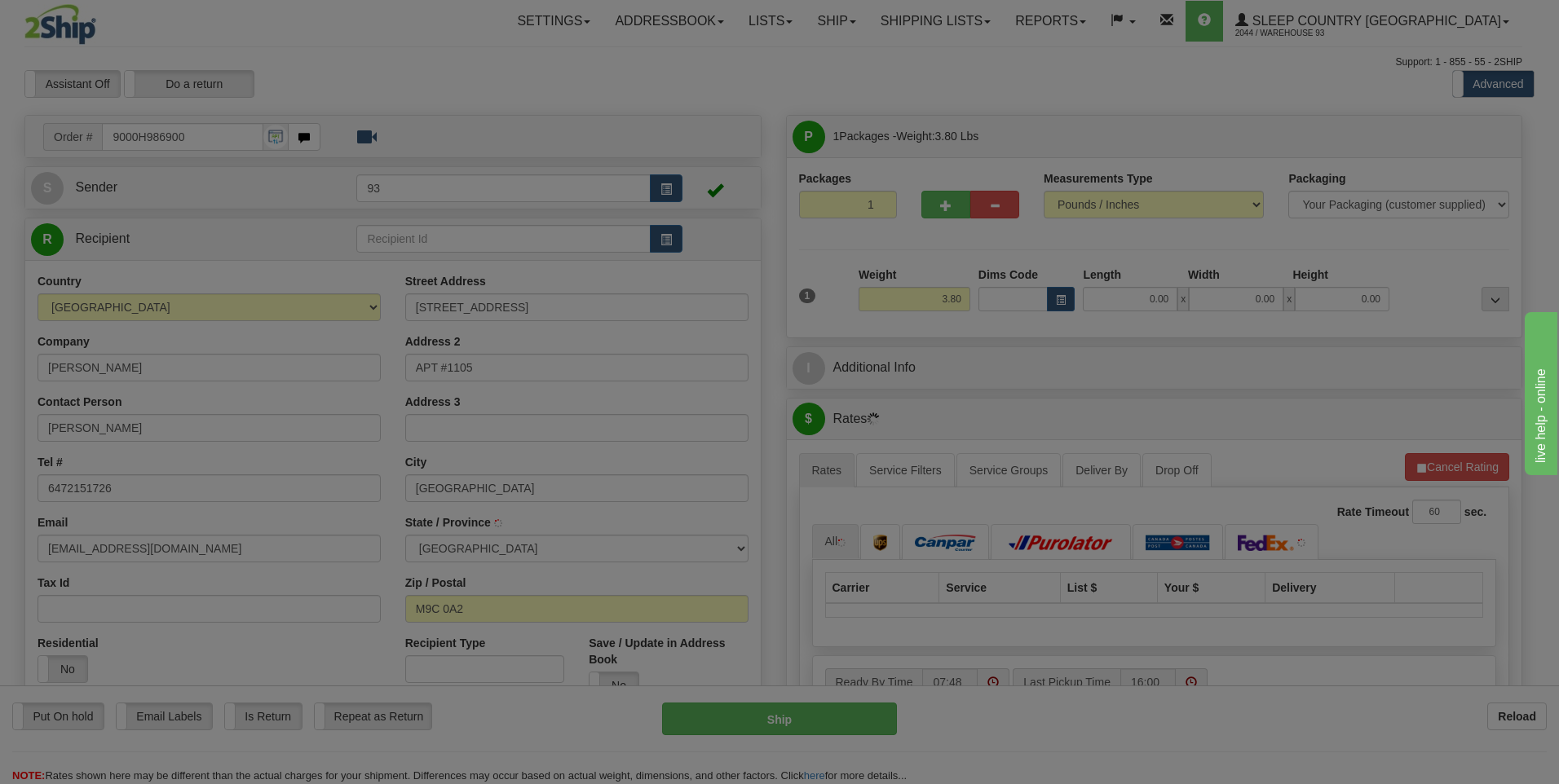
type input "ETOBICOKE"
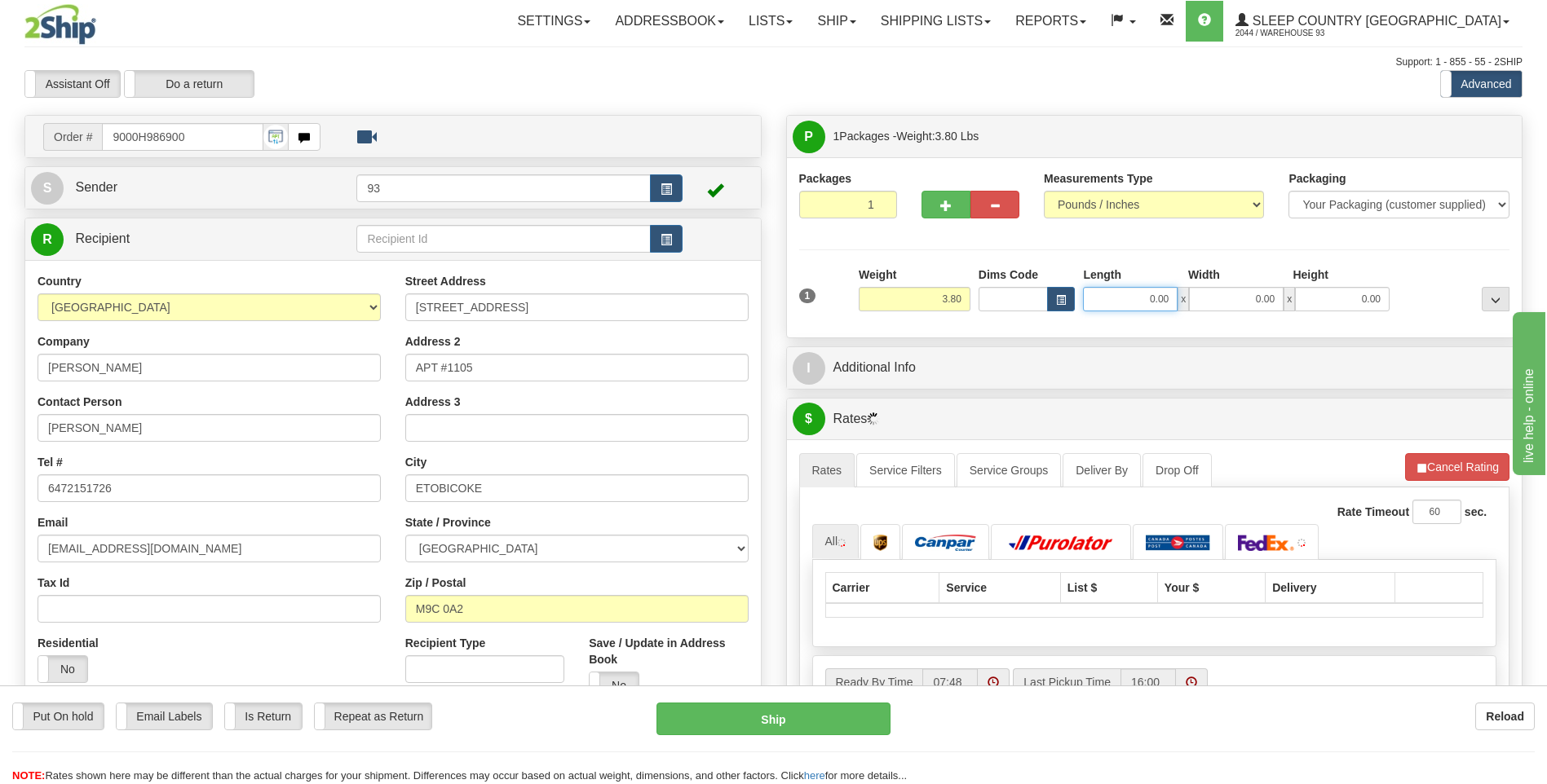
click at [1115, 303] on input "0.00" at bounding box center [1129, 299] width 95 height 25
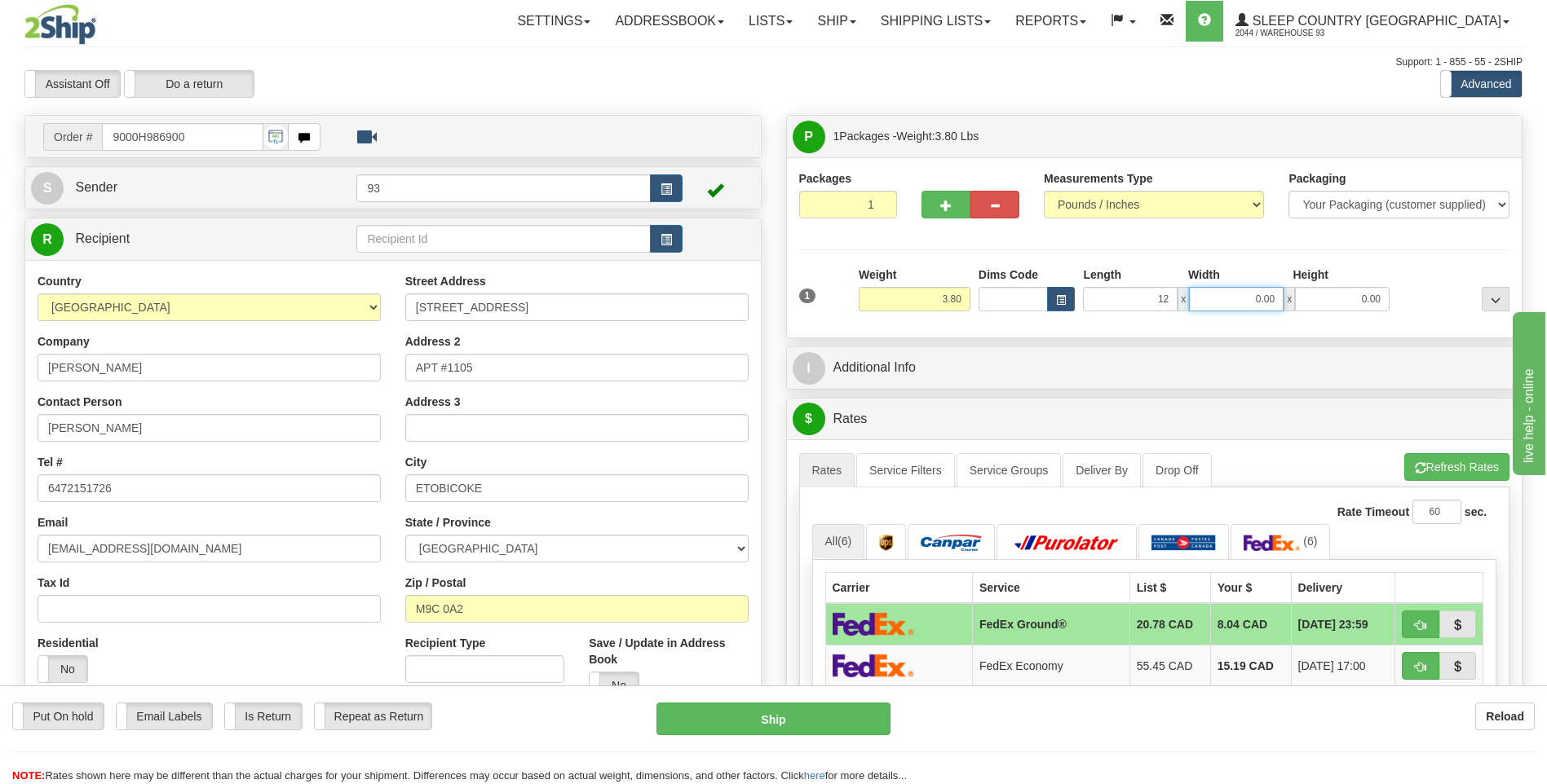
type input "12.00"
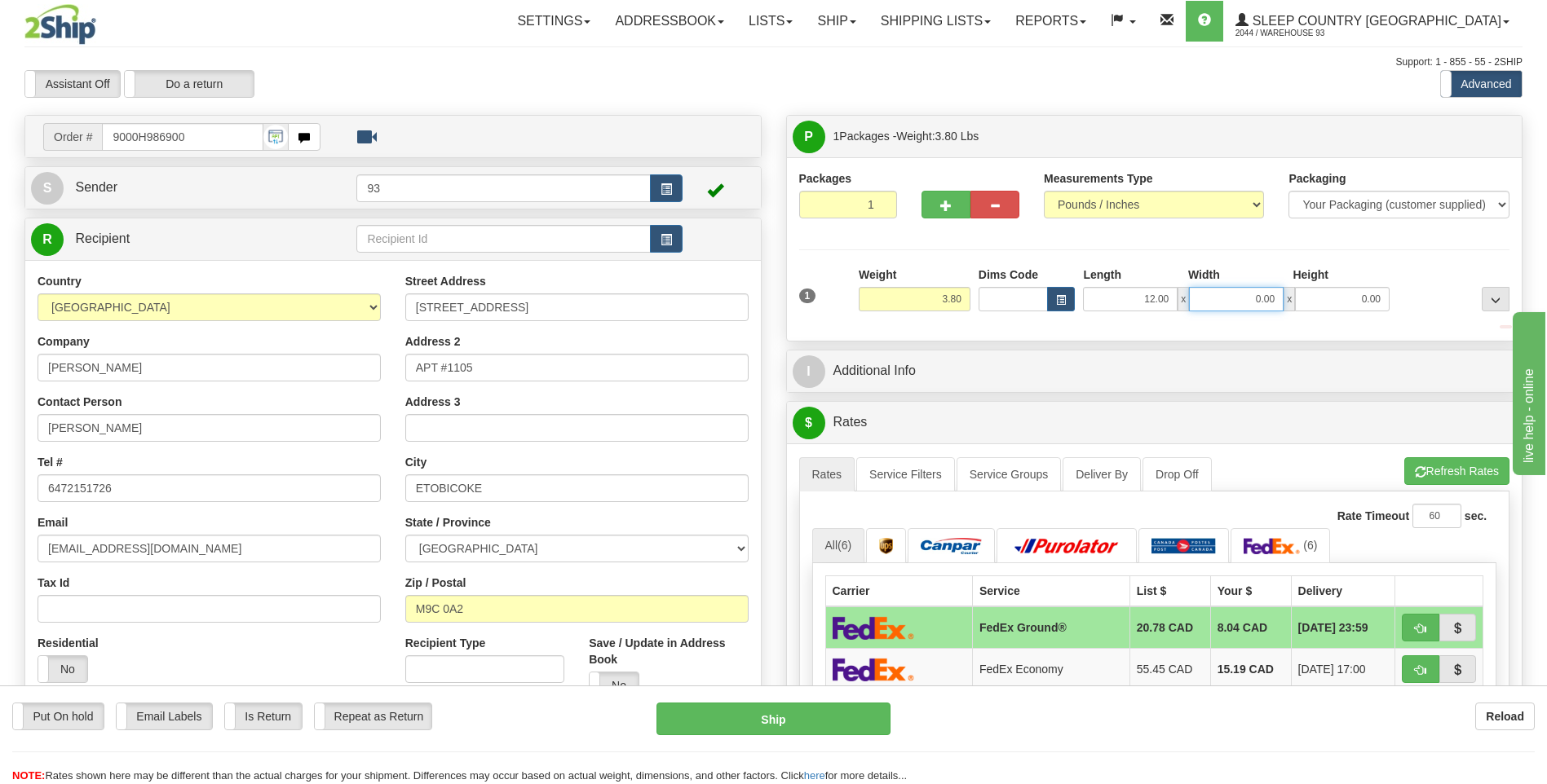
drag, startPoint x: 1207, startPoint y: 303, endPoint x: 1198, endPoint y: 303, distance: 9.0
click at [1208, 303] on input "0.00" at bounding box center [1236, 299] width 95 height 25
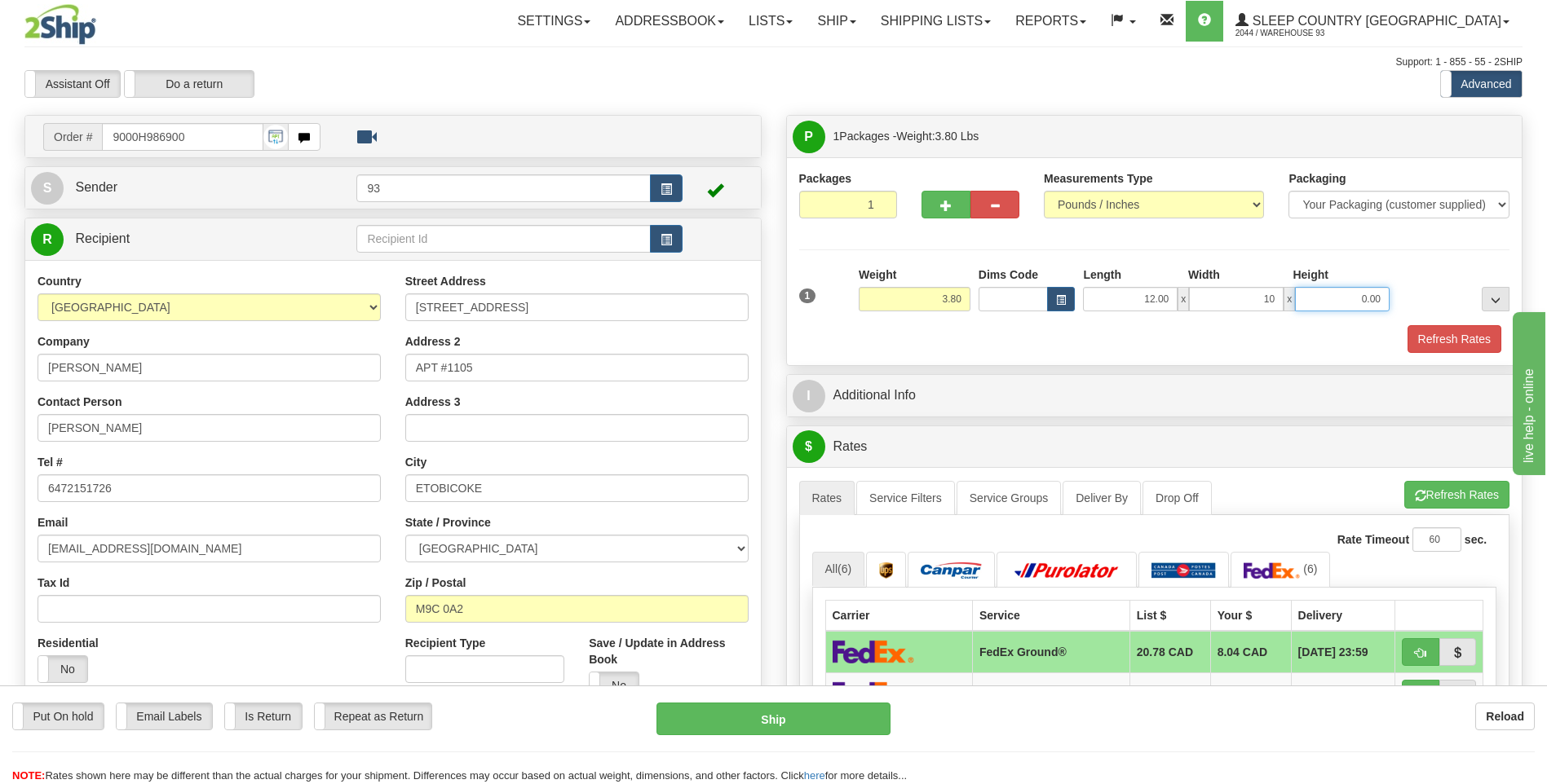
type input "10.00"
click at [1352, 307] on input "0.00" at bounding box center [1342, 299] width 95 height 25
type input "3.00"
click at [1462, 336] on button "Refresh Rates" at bounding box center [1454, 339] width 94 height 28
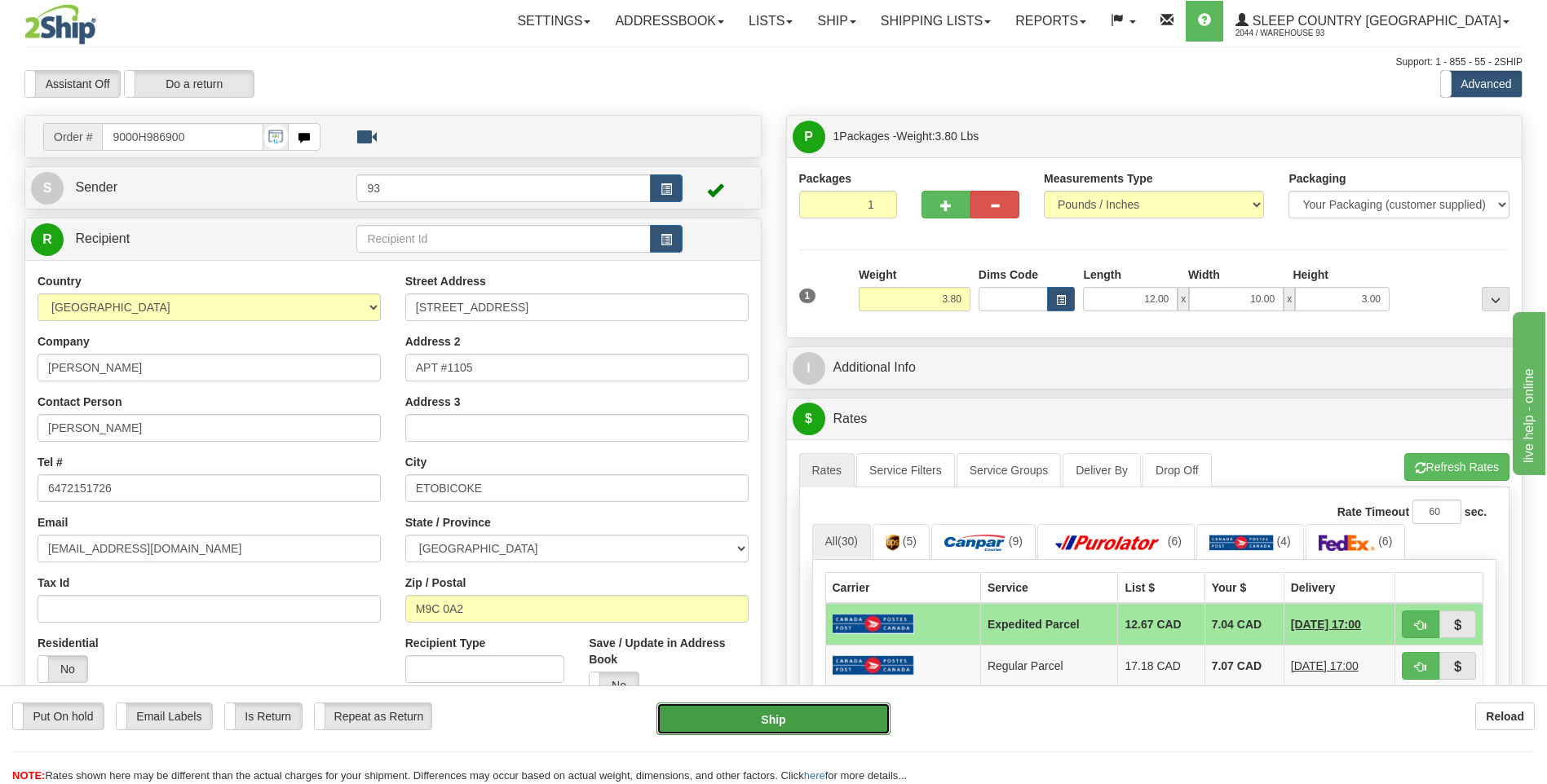
click at [818, 718] on button "Ship" at bounding box center [774, 718] width 233 height 33
type input "DOM.EP"
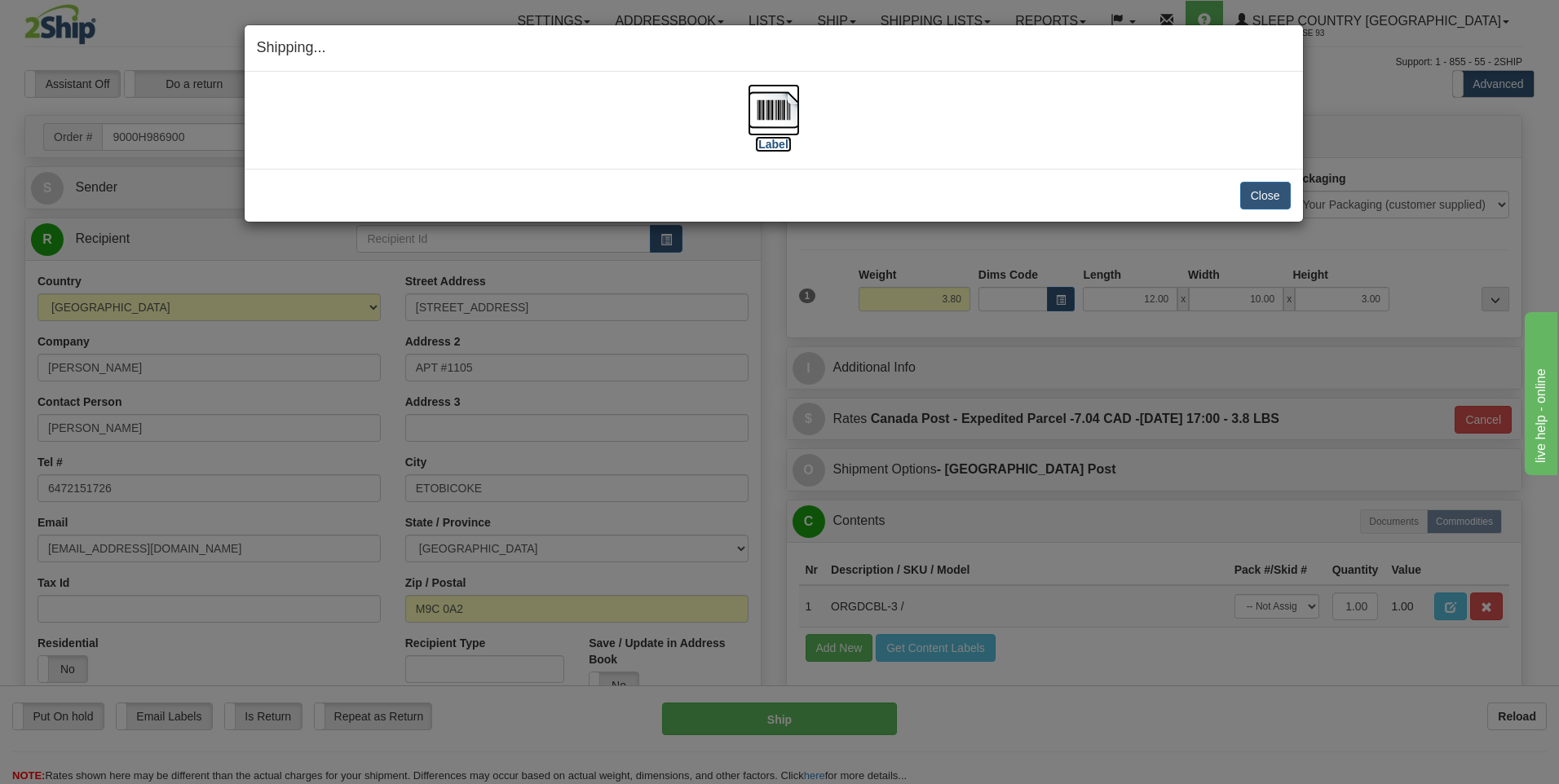
click at [774, 104] on img at bounding box center [774, 110] width 52 height 52
click at [1262, 199] on button "Close" at bounding box center [1265, 195] width 51 height 28
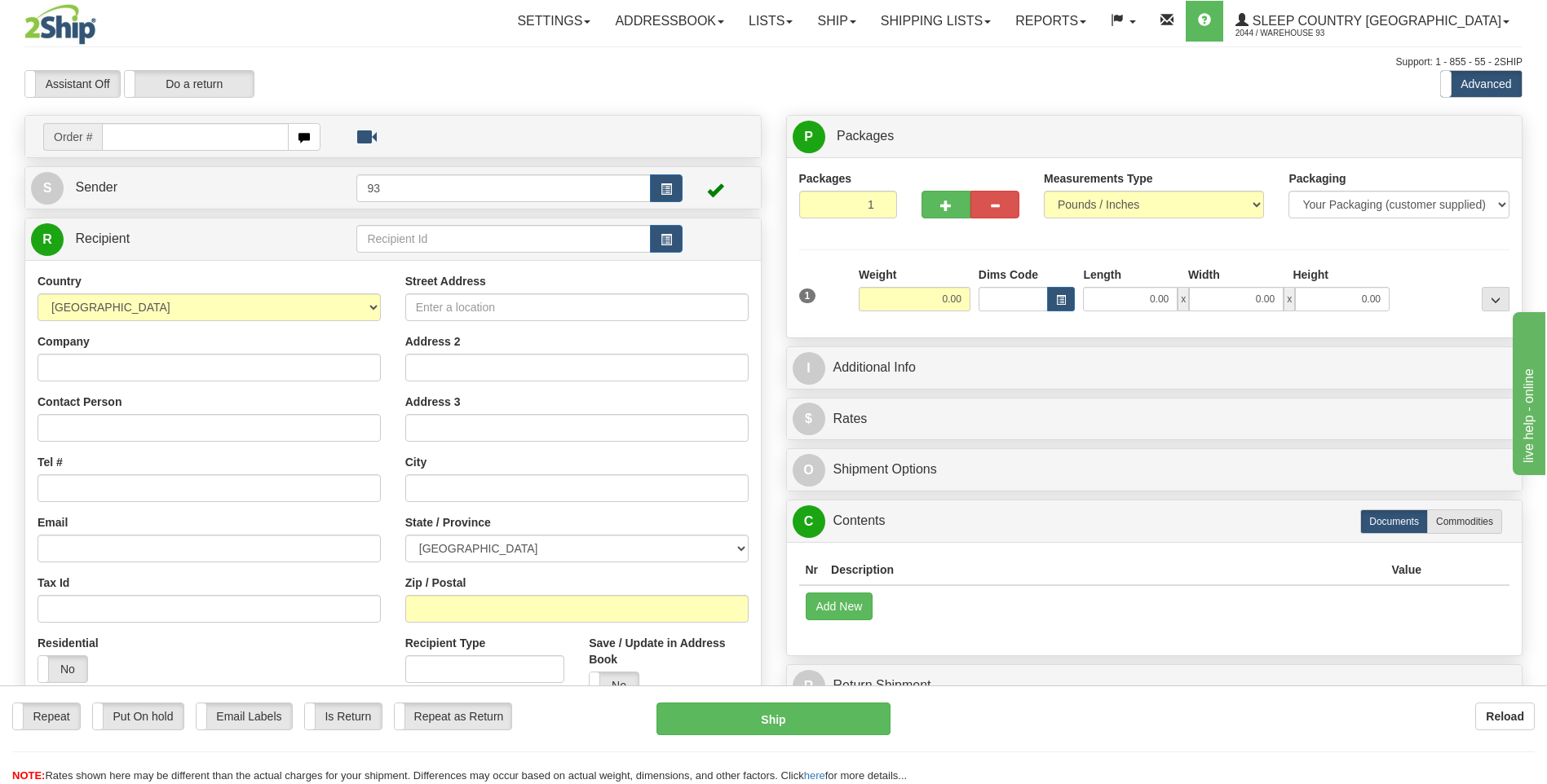
click at [161, 149] on input "text" at bounding box center [194, 137] width 186 height 28
type input "9007H987070"
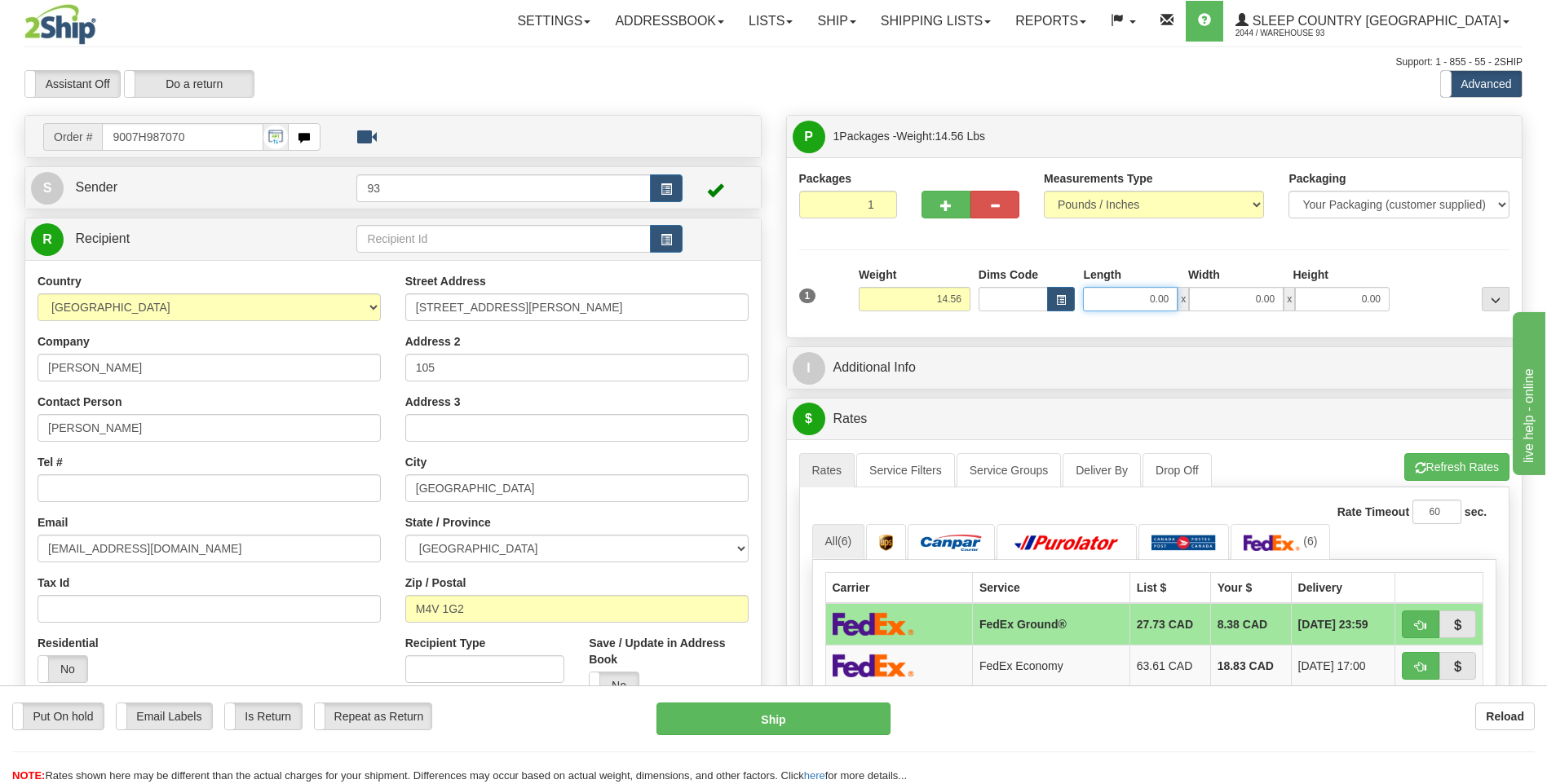
click at [1123, 298] on input "0.00" at bounding box center [1129, 299] width 95 height 25
type input "18.00"
click at [1251, 301] on input "0.00" at bounding box center [1236, 299] width 95 height 25
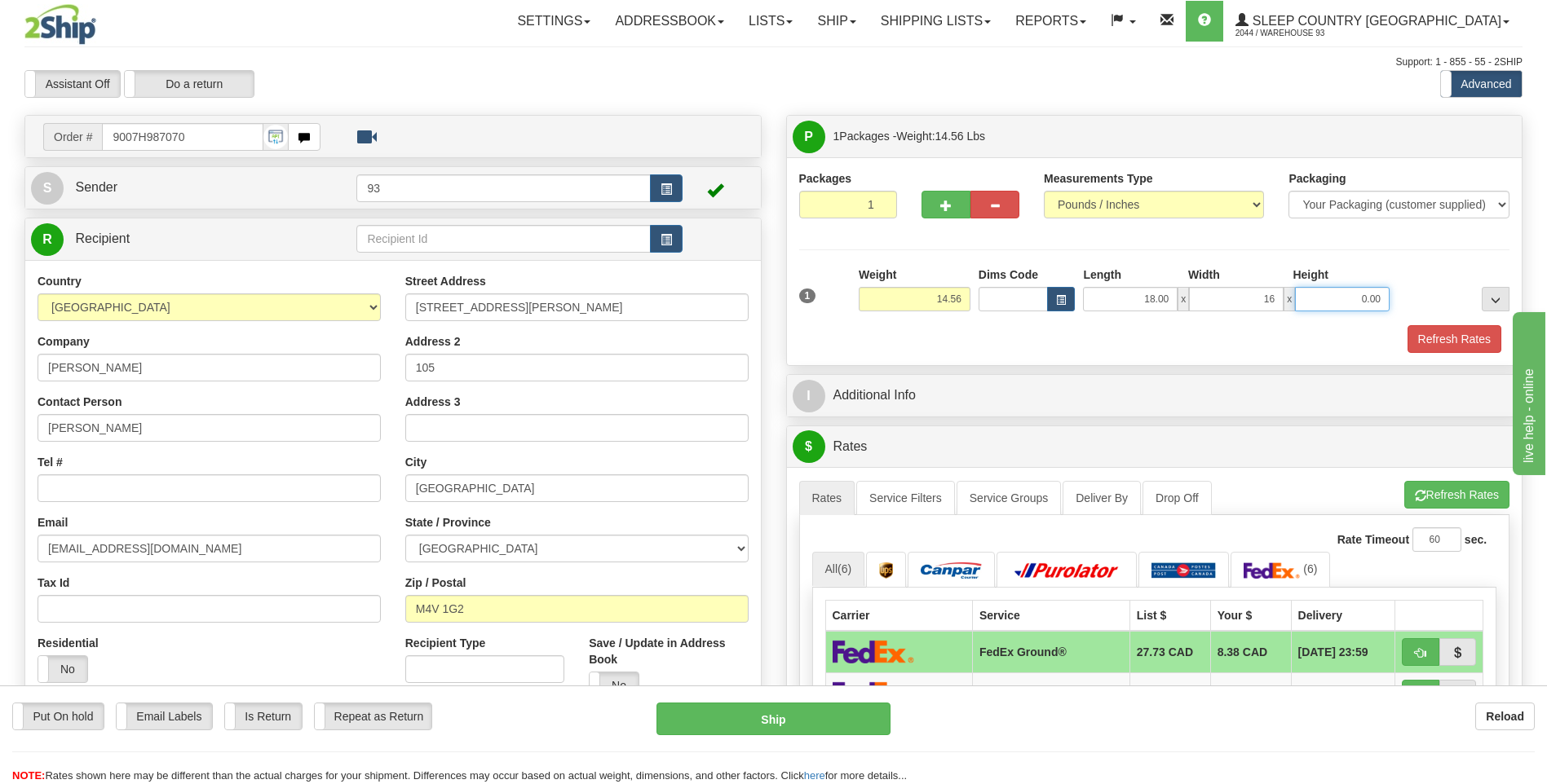
type input "16.00"
click at [1306, 301] on input "0.00" at bounding box center [1342, 299] width 95 height 25
type input "8.00"
click at [1491, 348] on button "Refresh Rates" at bounding box center [1454, 339] width 94 height 28
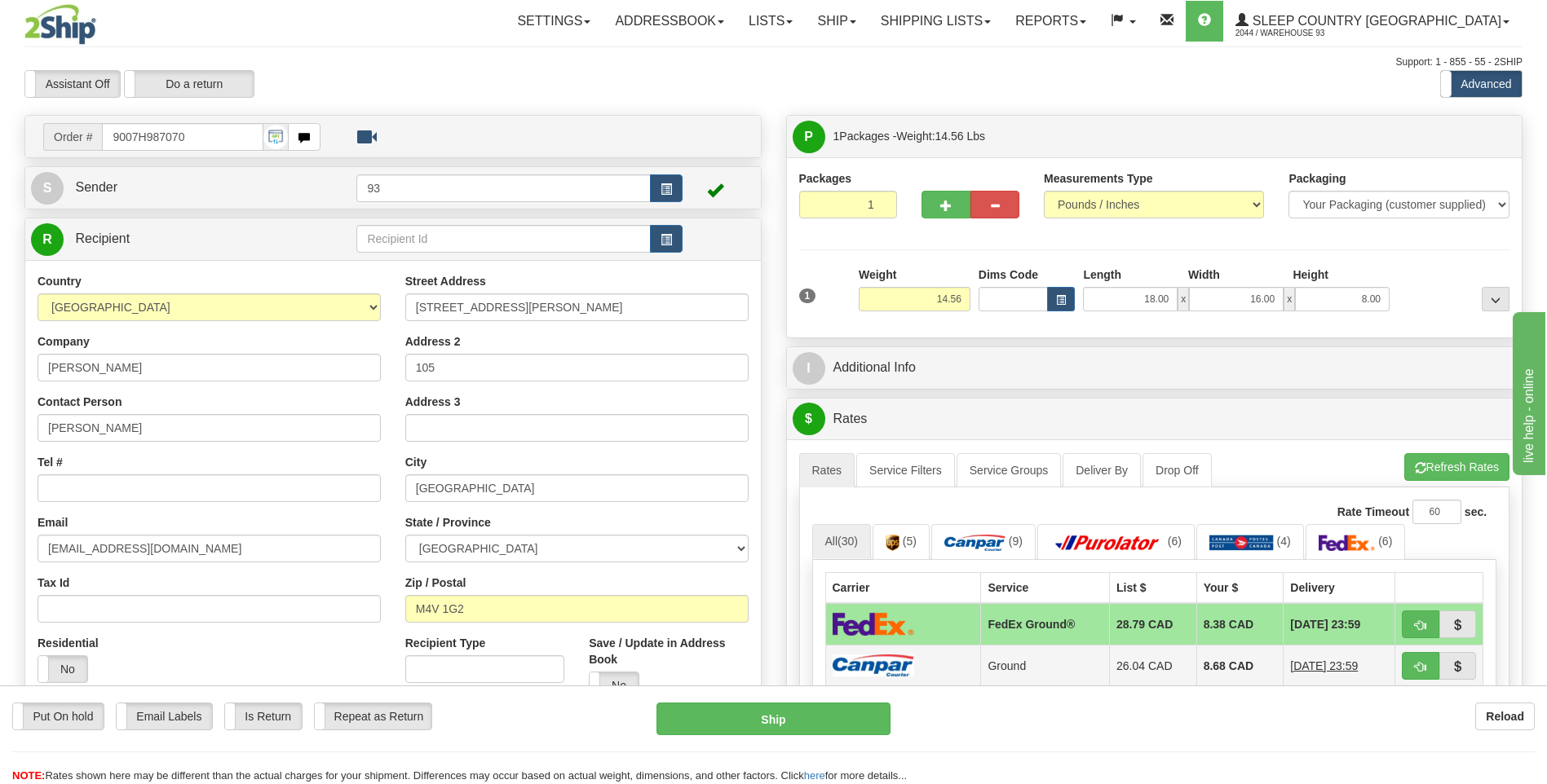
click at [890, 669] on img at bounding box center [873, 665] width 82 height 22
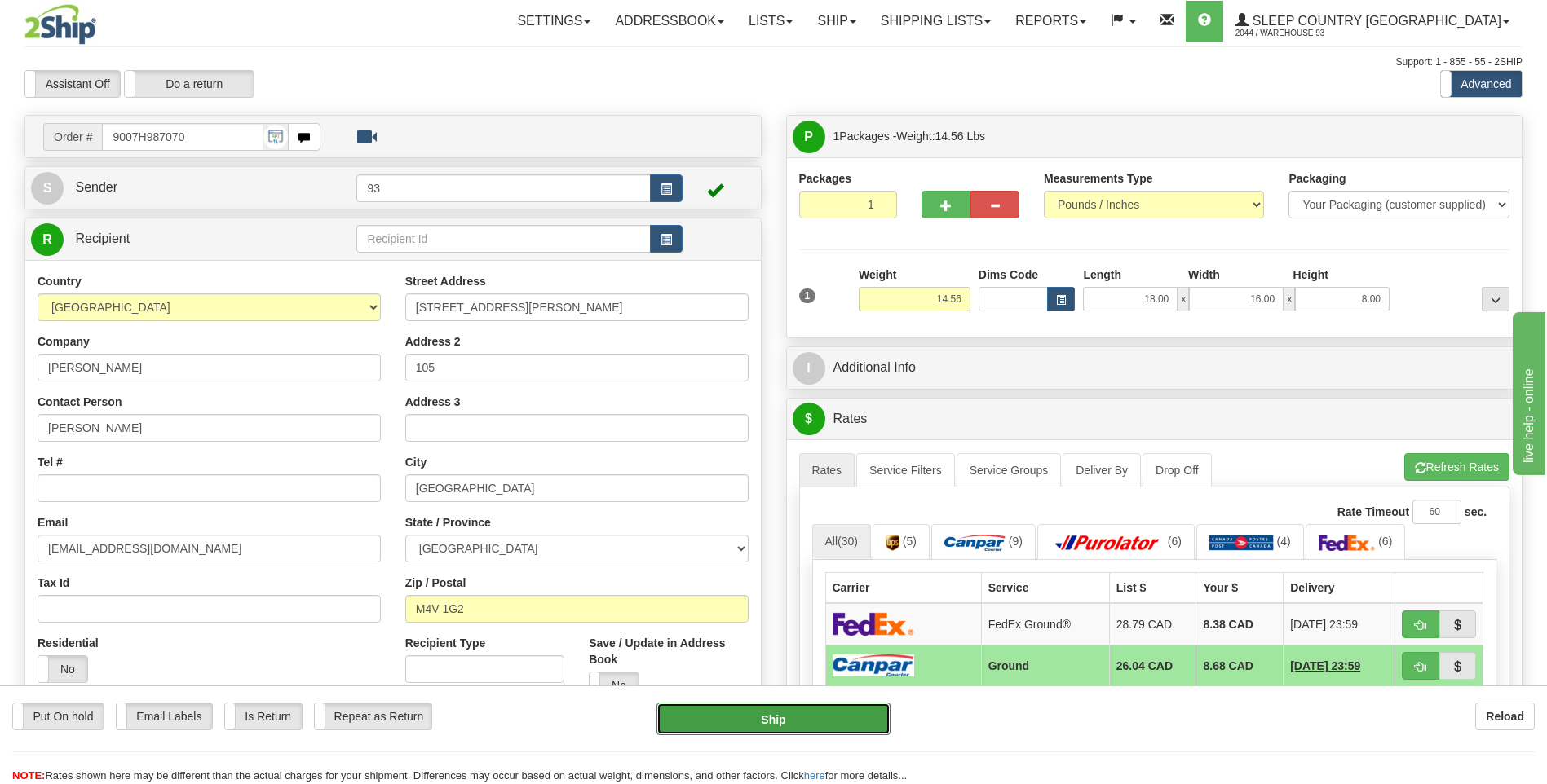
click at [850, 723] on button "Ship" at bounding box center [774, 718] width 233 height 33
type input "1"
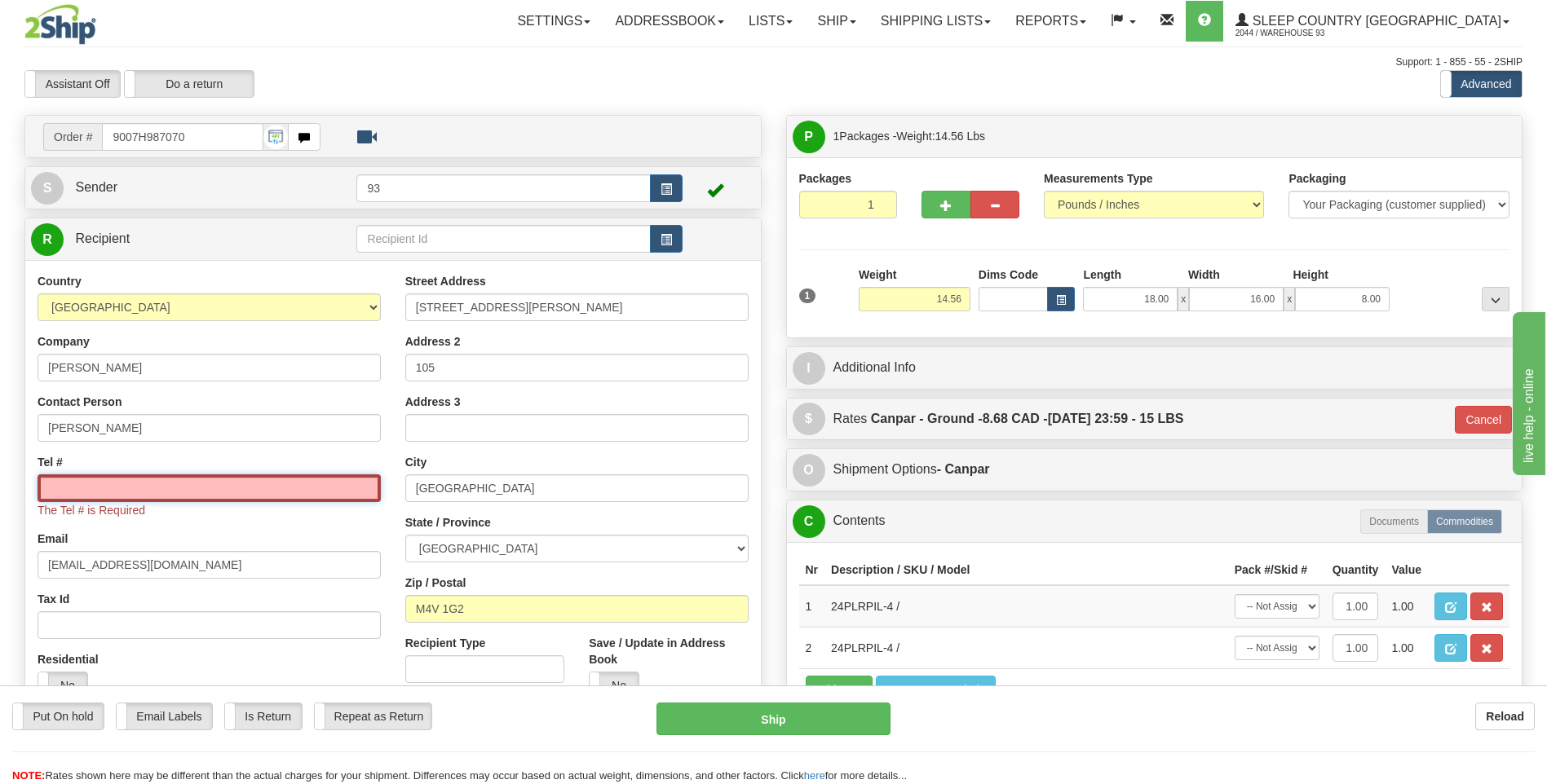
click at [104, 489] on input "Tel #" at bounding box center [209, 488] width 343 height 28
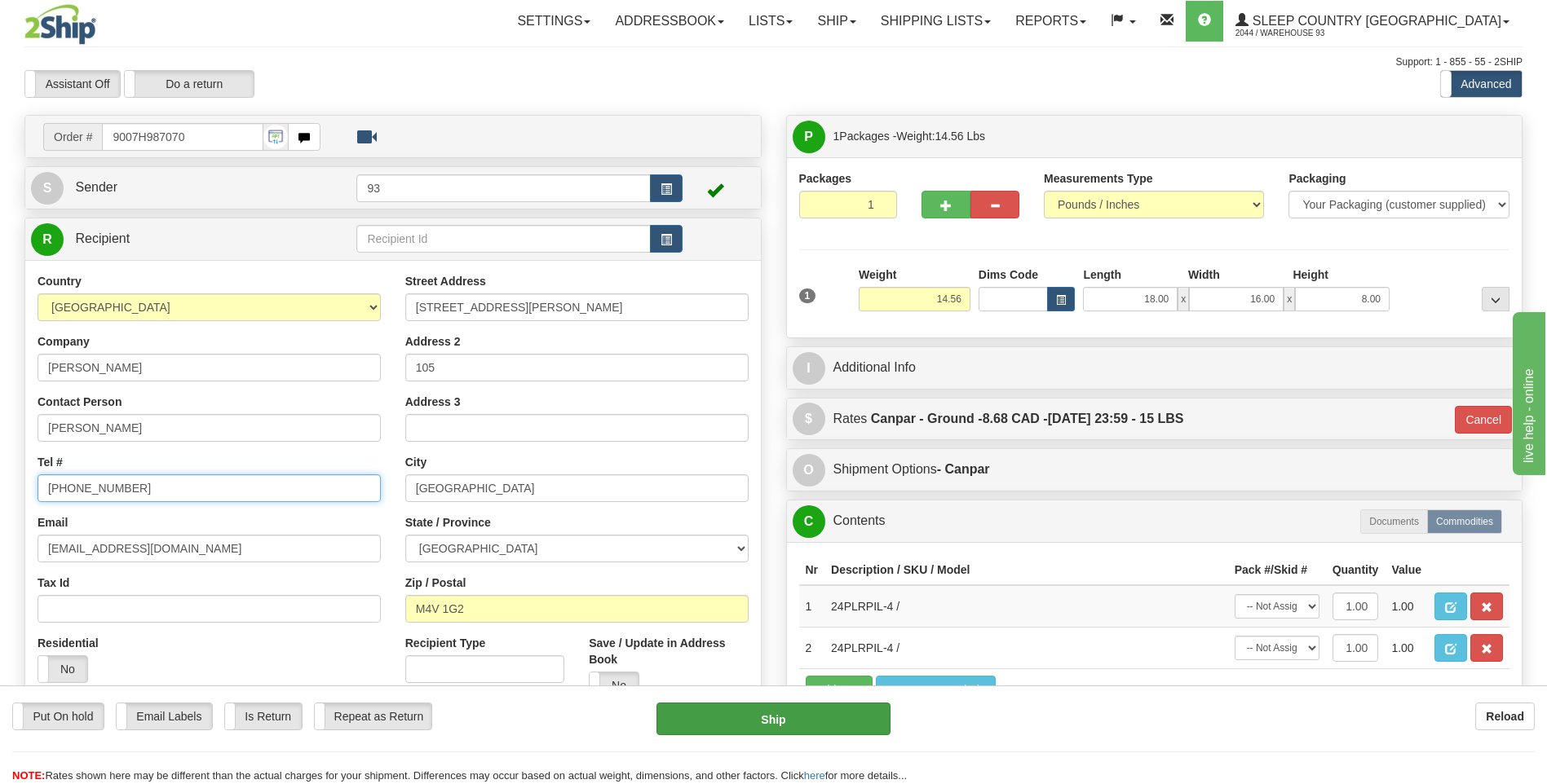
type input "[PHONE_NUMBER]"
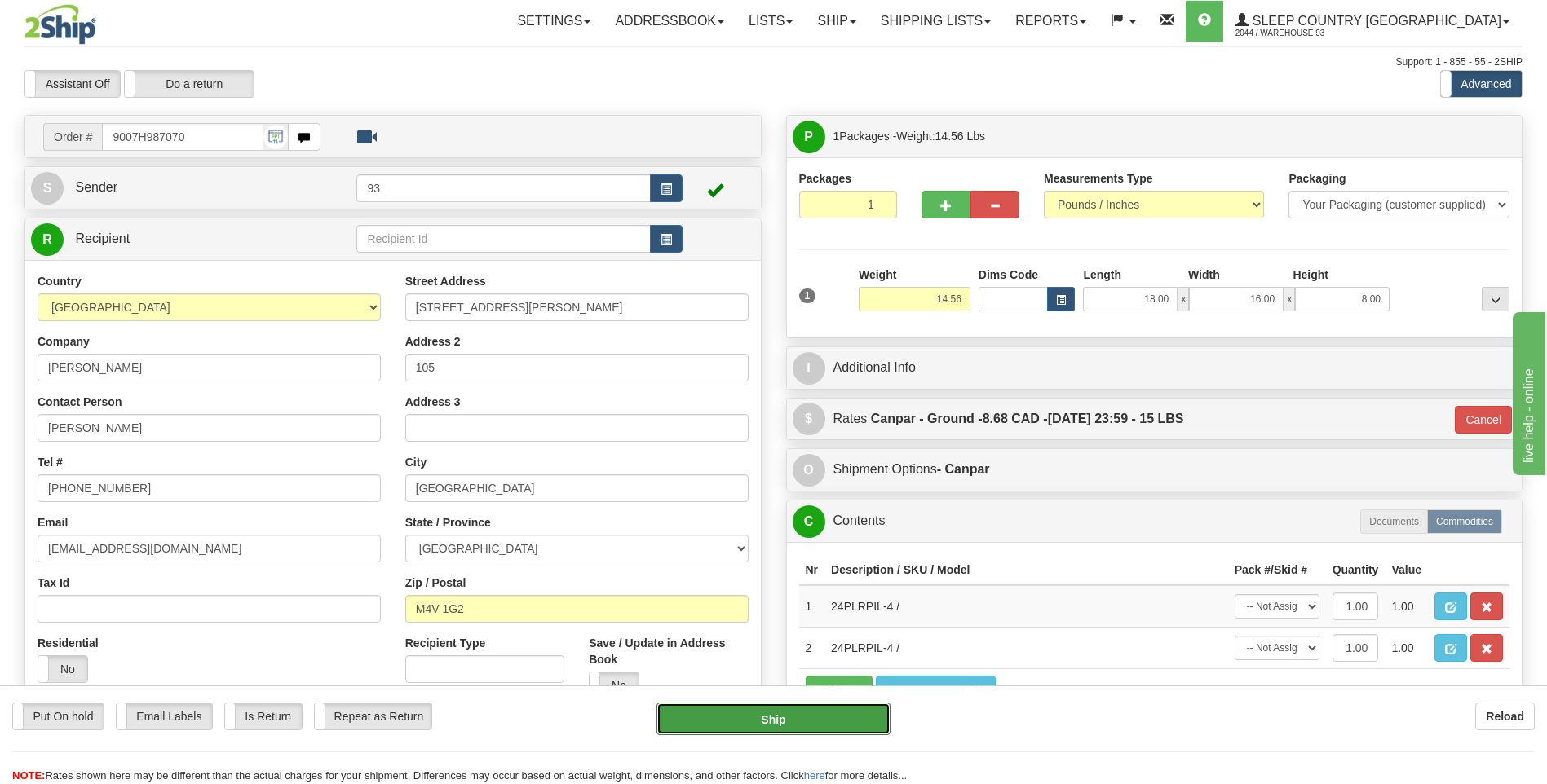
click at [804, 715] on button "Ship" at bounding box center [774, 718] width 233 height 33
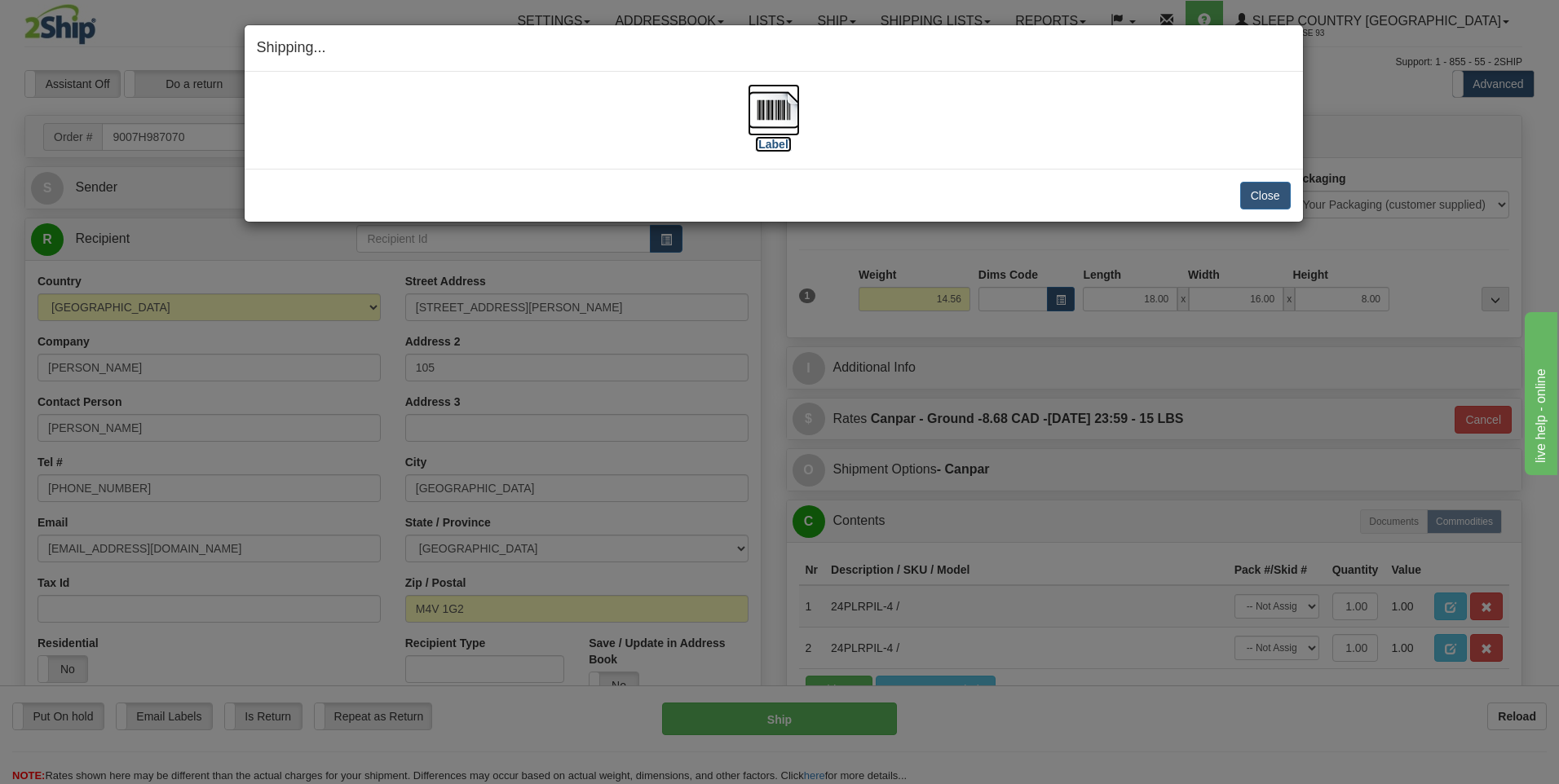
click at [778, 107] on img at bounding box center [774, 110] width 52 height 52
click at [1262, 192] on button "Close" at bounding box center [1265, 195] width 51 height 28
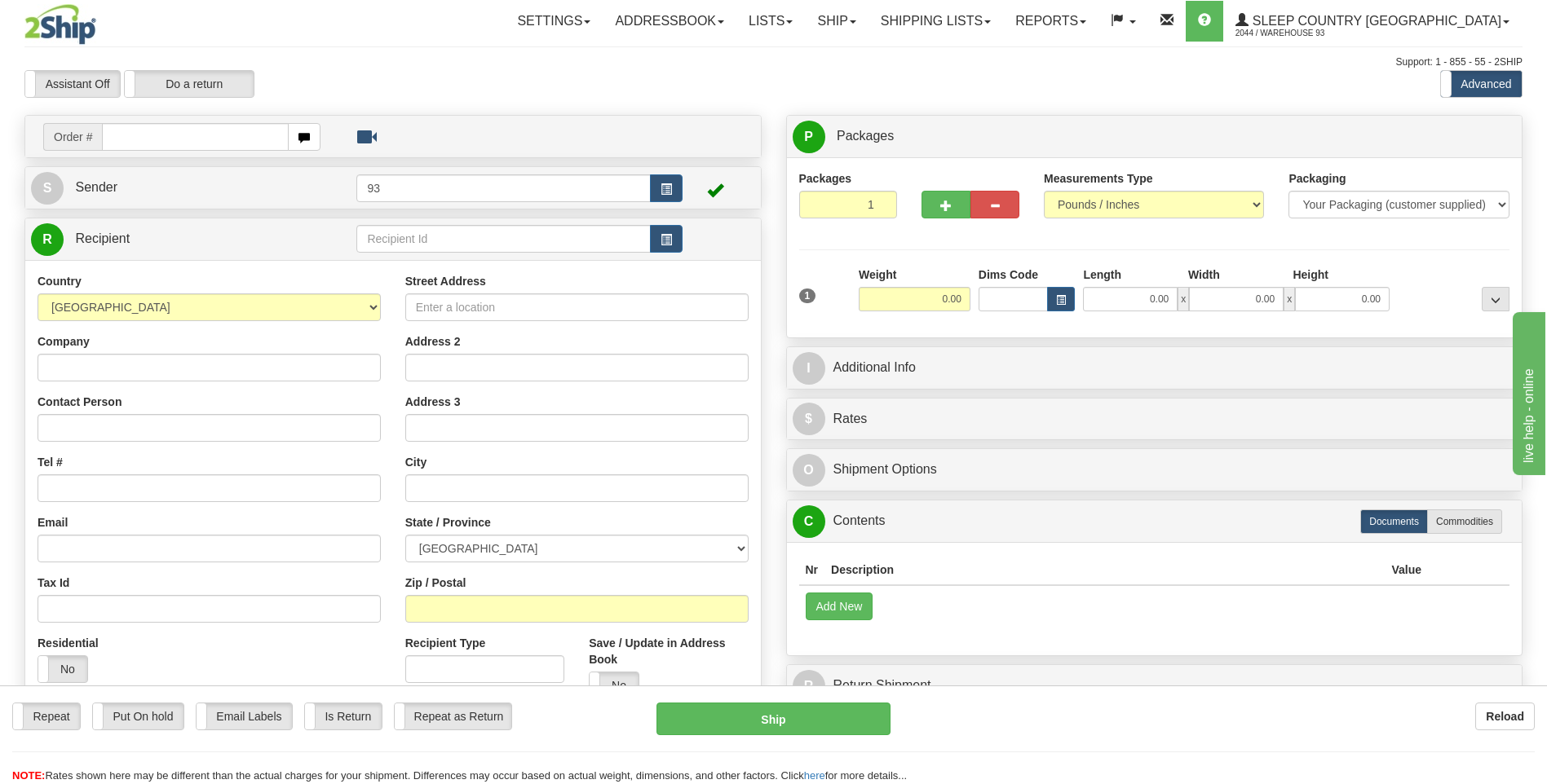
click at [145, 135] on input "text" at bounding box center [194, 137] width 186 height 28
type input "9000H987092"
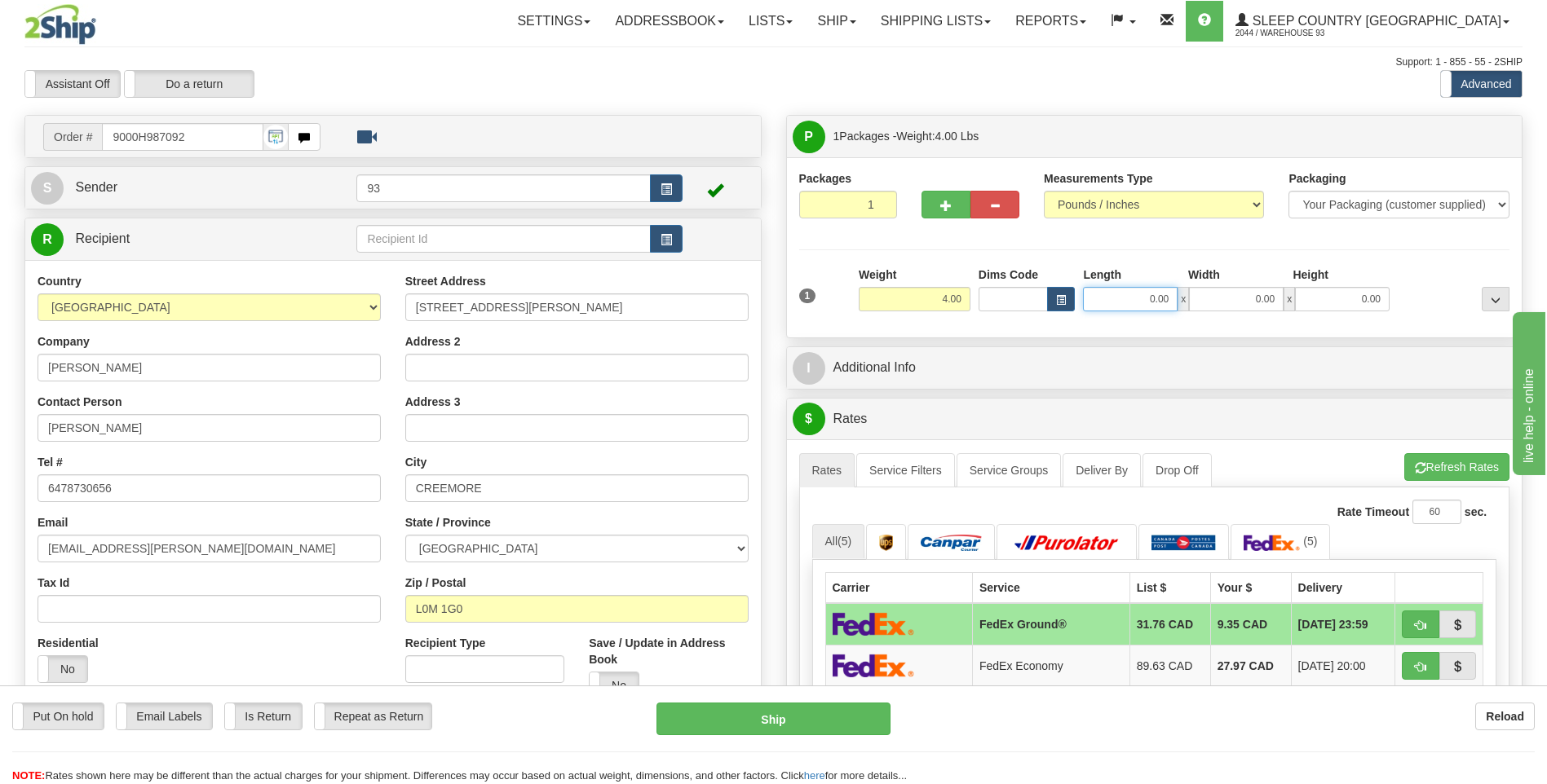
click at [1147, 303] on input "0.00" at bounding box center [1129, 299] width 95 height 25
type input "12.00"
click at [1270, 294] on input "0.00" at bounding box center [1236, 299] width 95 height 25
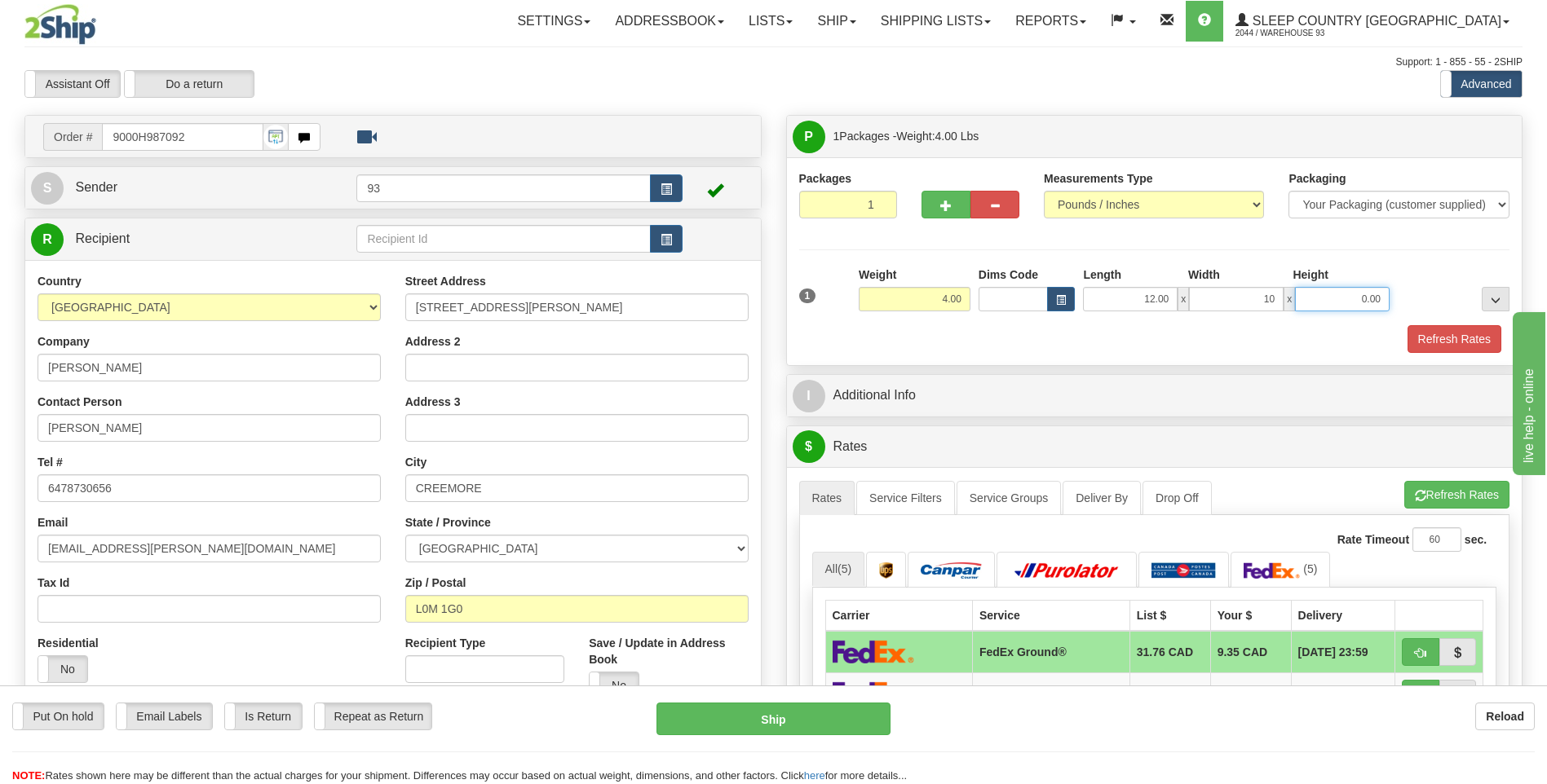
type input "10.00"
click at [1354, 307] on input "0.00" at bounding box center [1342, 299] width 95 height 25
type input "2.00"
click at [1445, 335] on button "Refresh Rates" at bounding box center [1454, 339] width 94 height 28
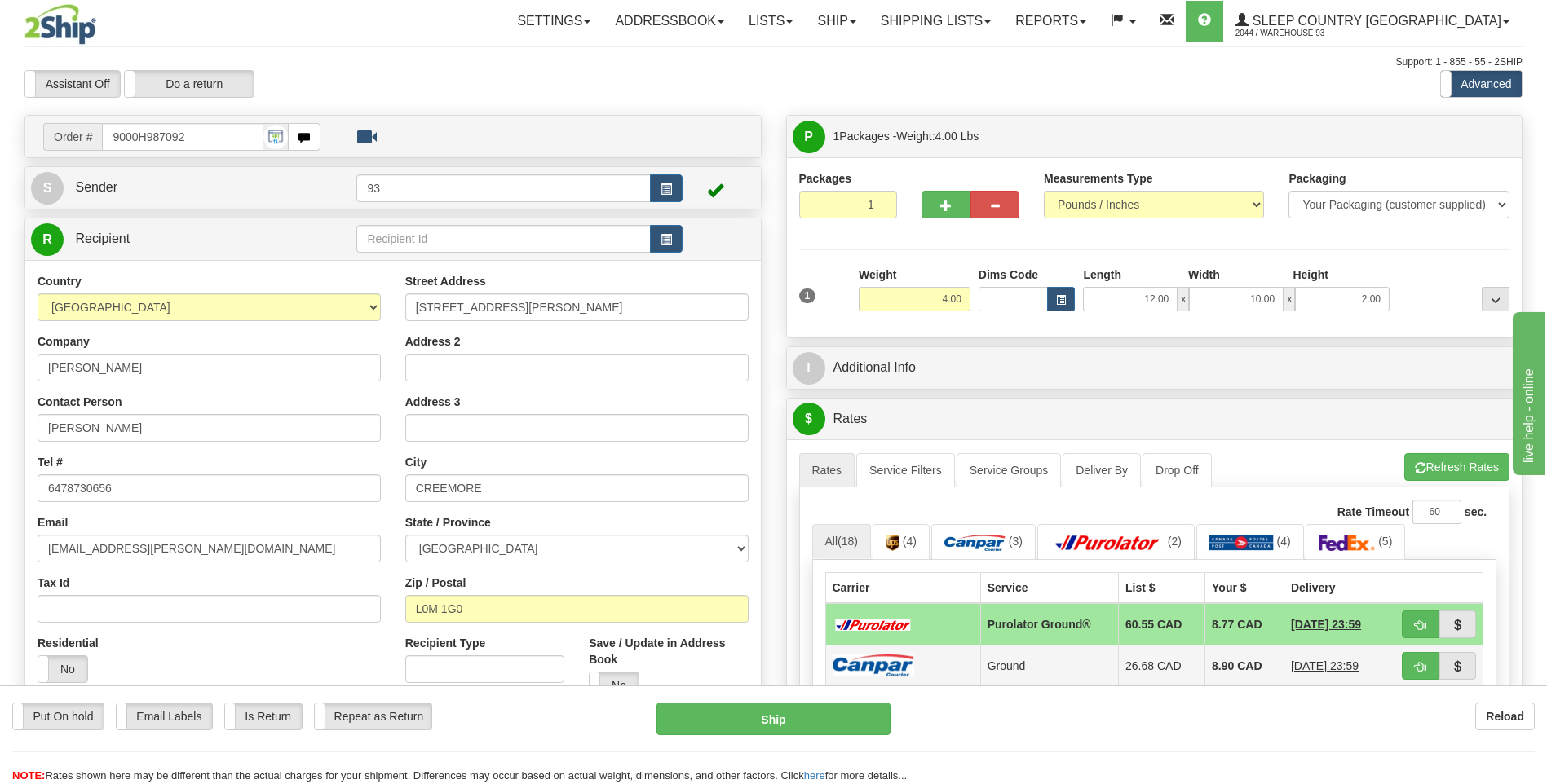
click at [935, 666] on td at bounding box center [902, 665] width 155 height 42
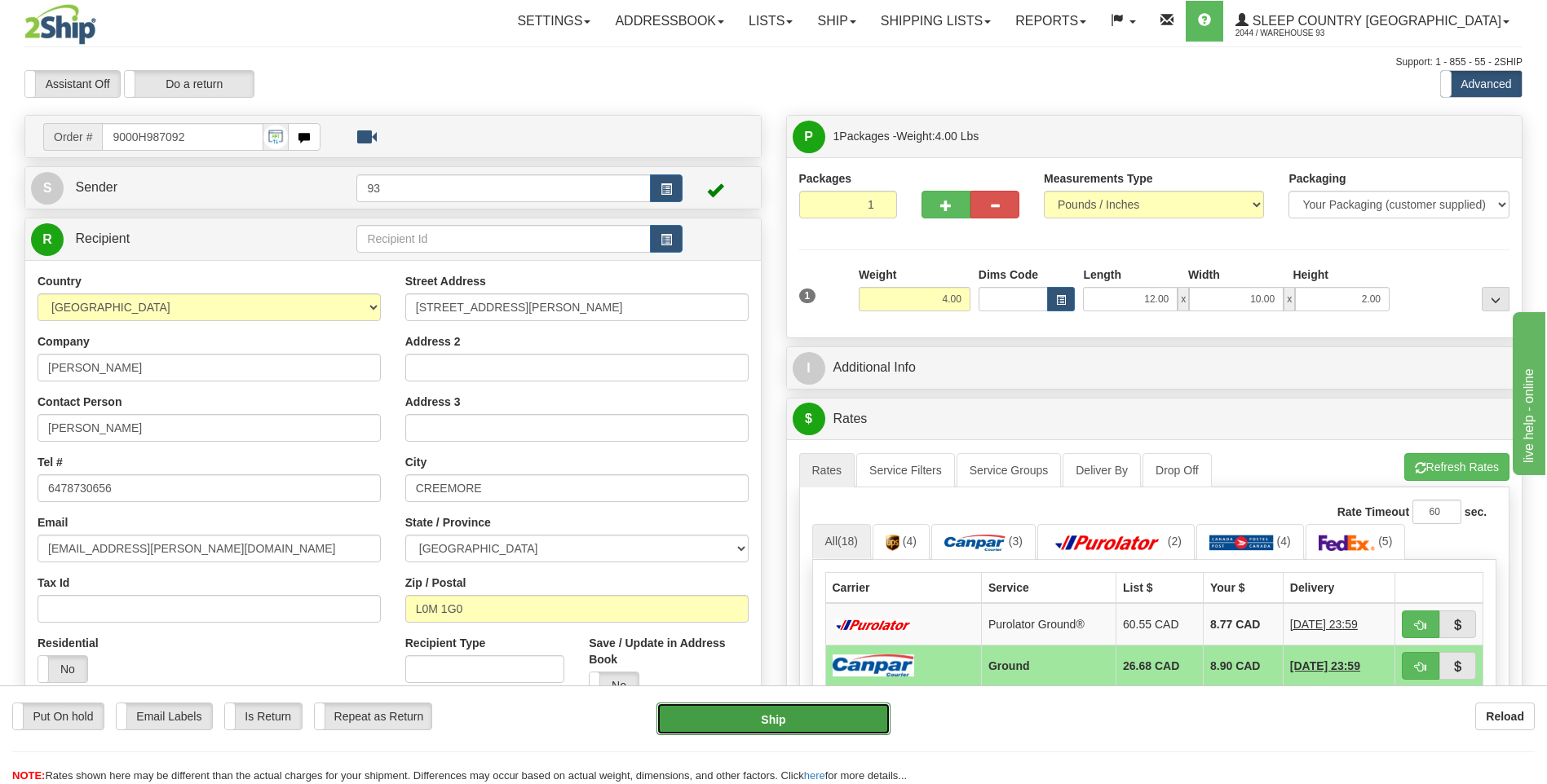
click at [817, 721] on button "Ship" at bounding box center [774, 718] width 233 height 33
type input "1"
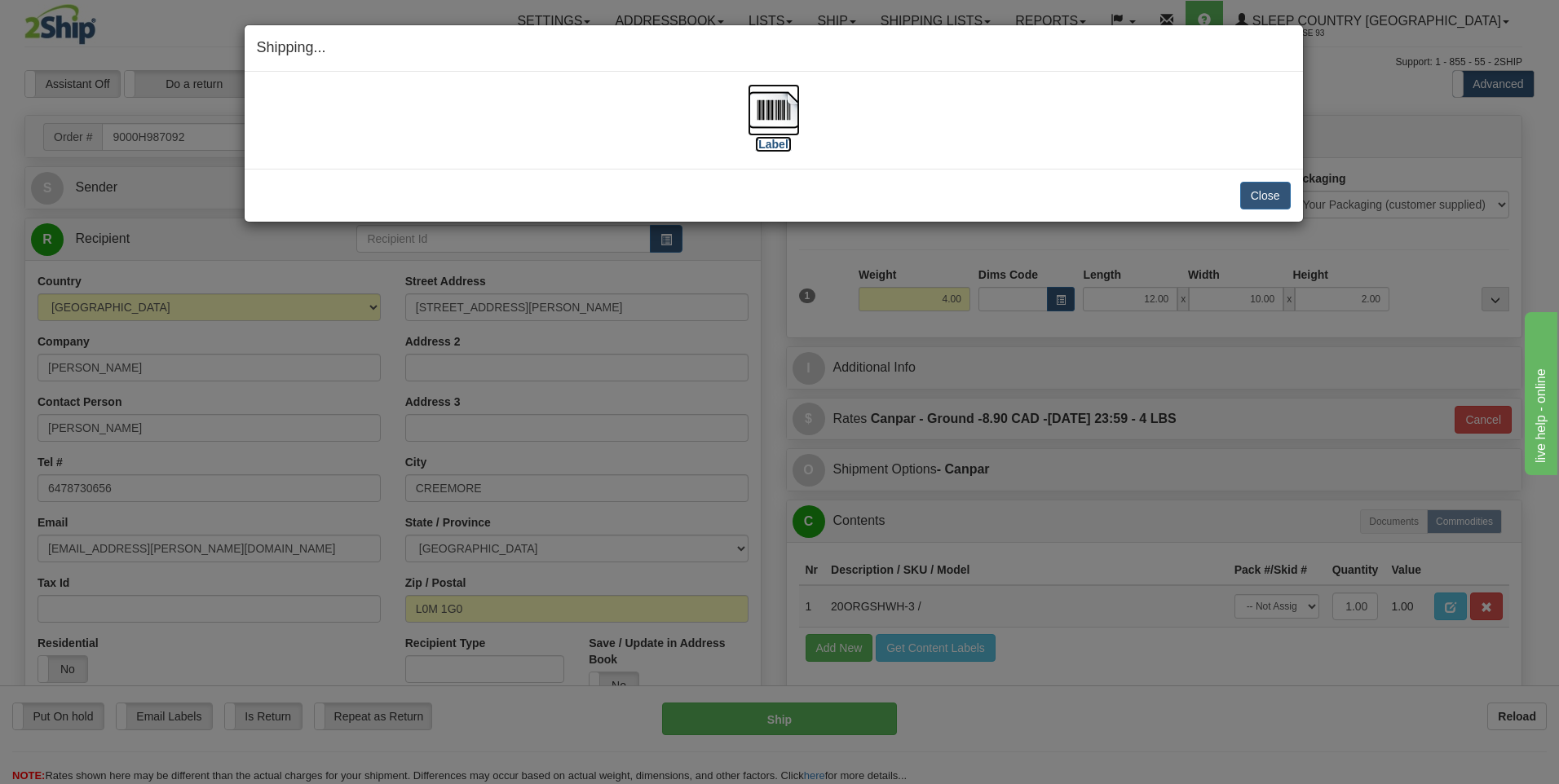
click at [772, 104] on img at bounding box center [774, 110] width 52 height 52
click at [1253, 190] on button "Close" at bounding box center [1265, 195] width 51 height 28
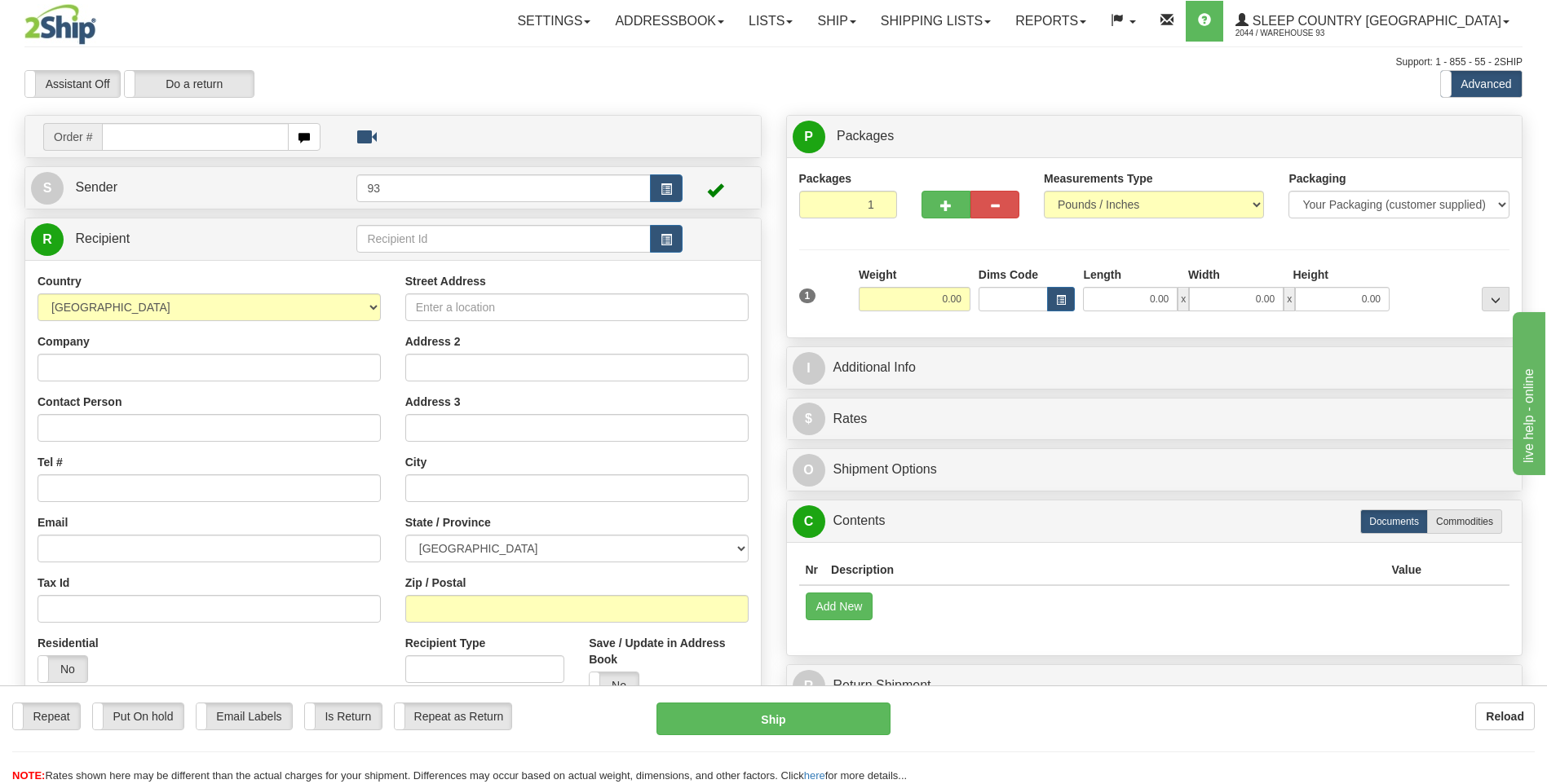
click at [135, 139] on input "text" at bounding box center [194, 137] width 186 height 28
type input "9007H983549"
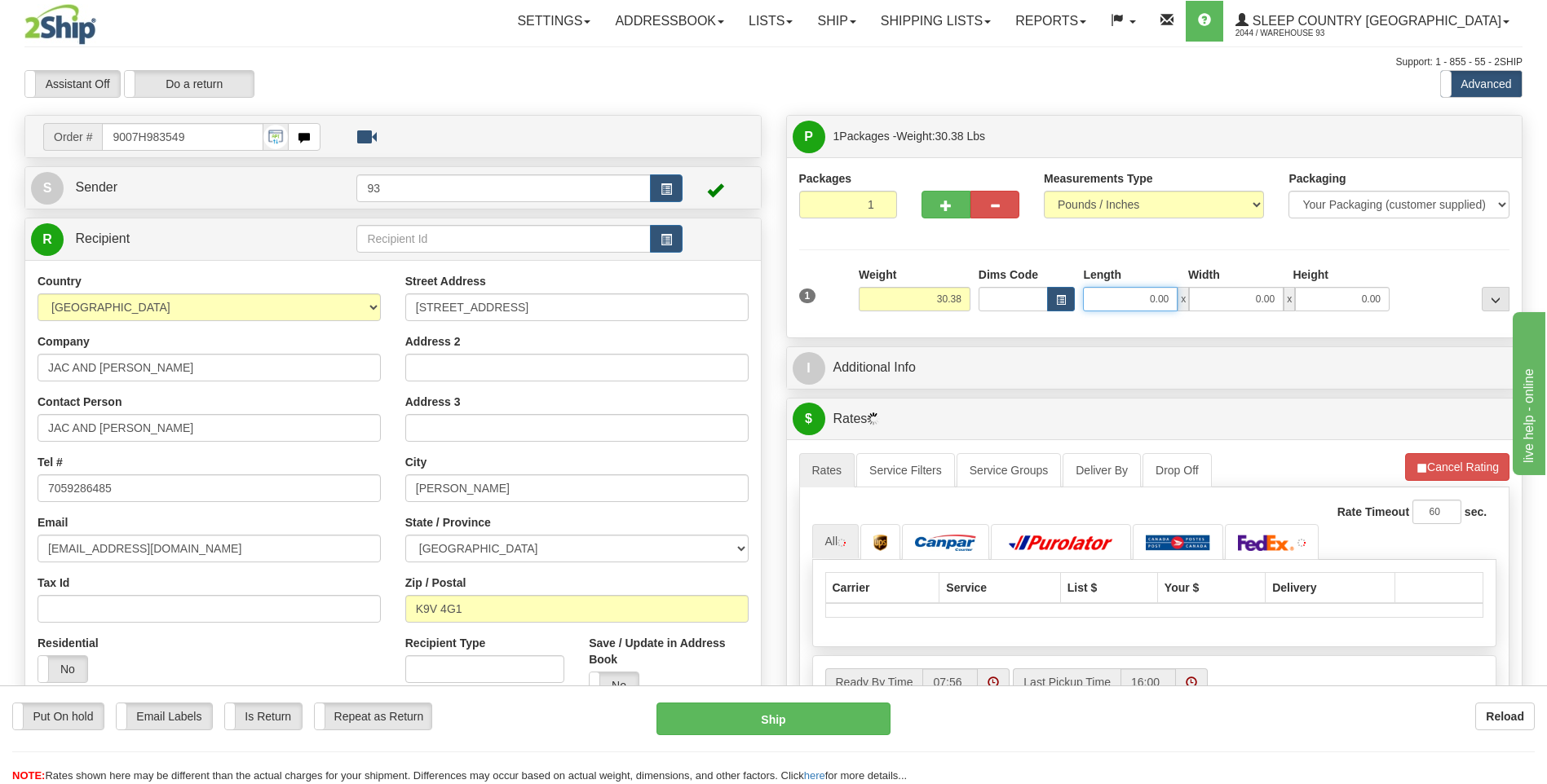
click at [1107, 303] on input "0.00" at bounding box center [1129, 299] width 95 height 25
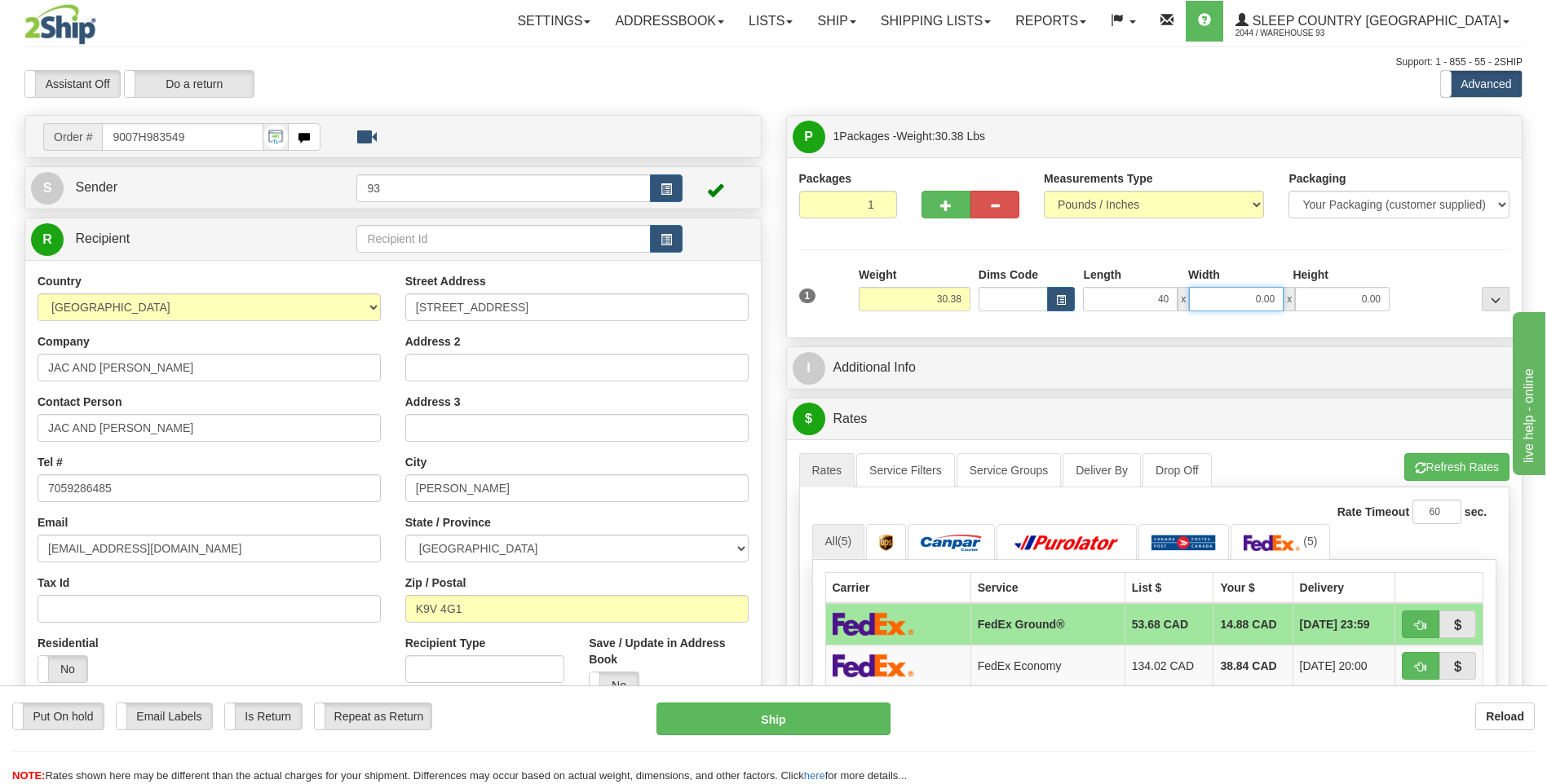
type input "40.00"
click at [1243, 301] on input "0.00" at bounding box center [1236, 299] width 95 height 25
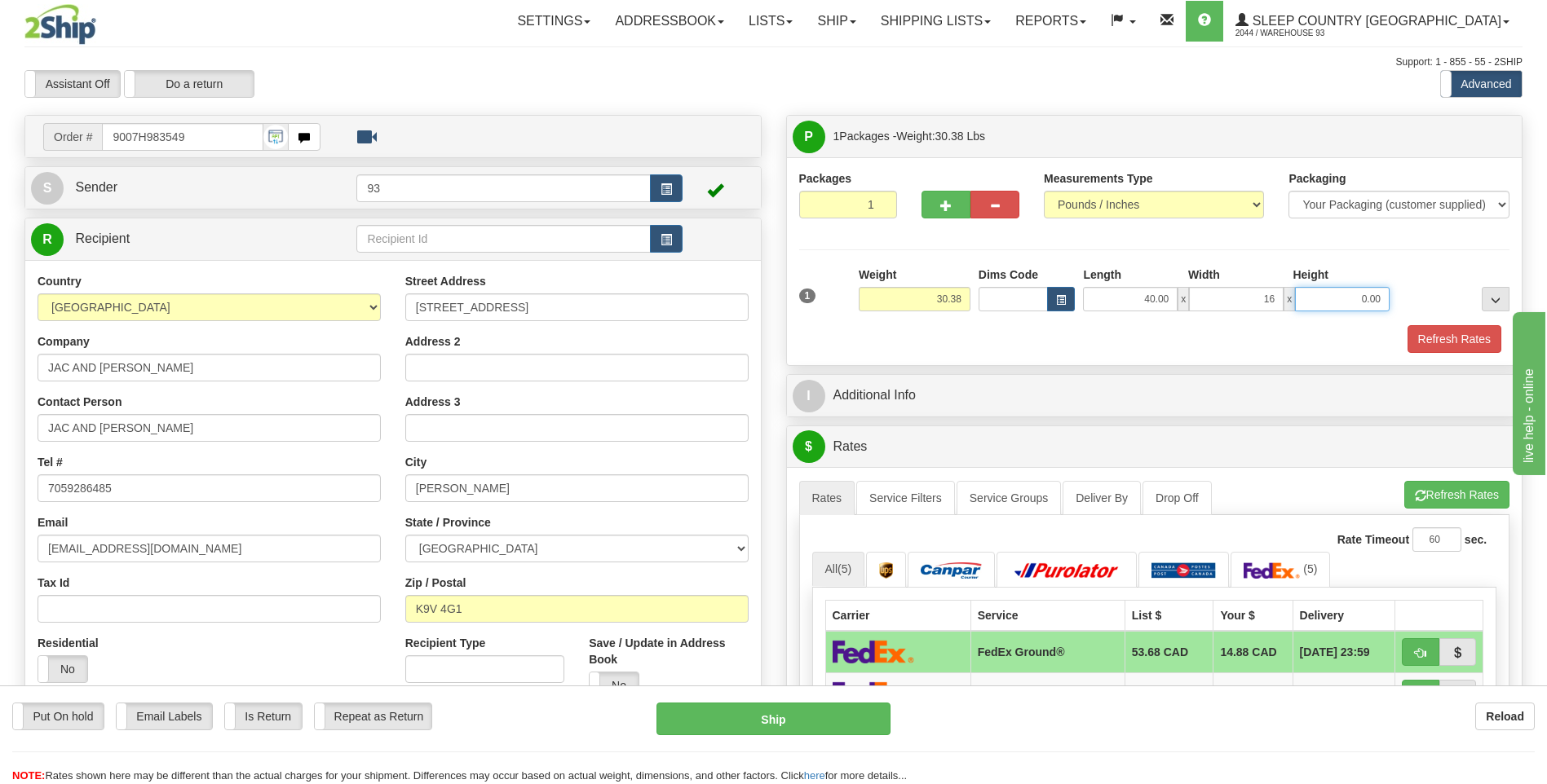
type input "16.00"
click at [1358, 299] on input "0.00" at bounding box center [1342, 299] width 95 height 25
type input "16.00"
click at [1438, 341] on button "Refresh Rates" at bounding box center [1454, 339] width 94 height 28
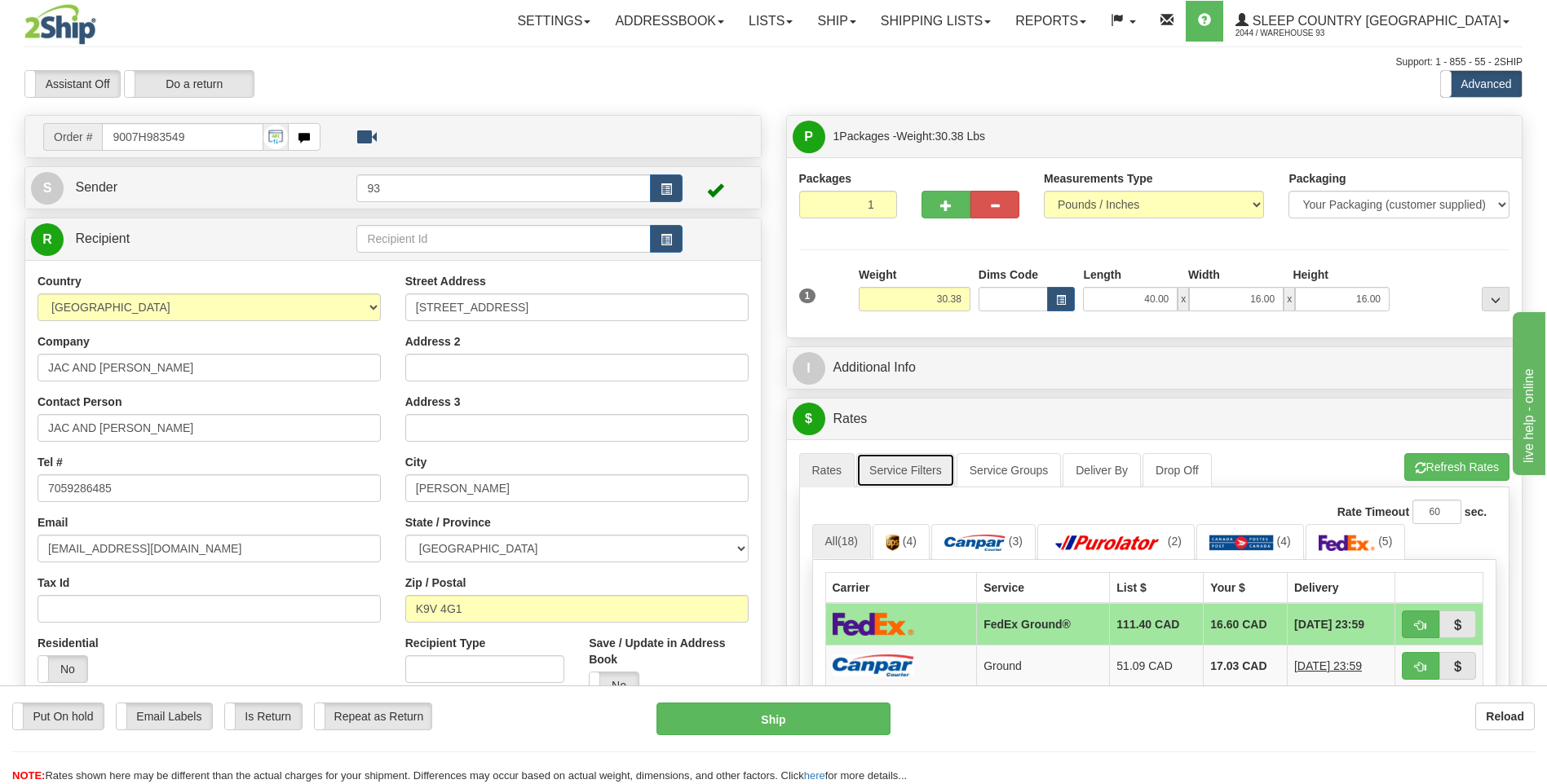
click at [914, 466] on link "Service Filters" at bounding box center [905, 470] width 99 height 34
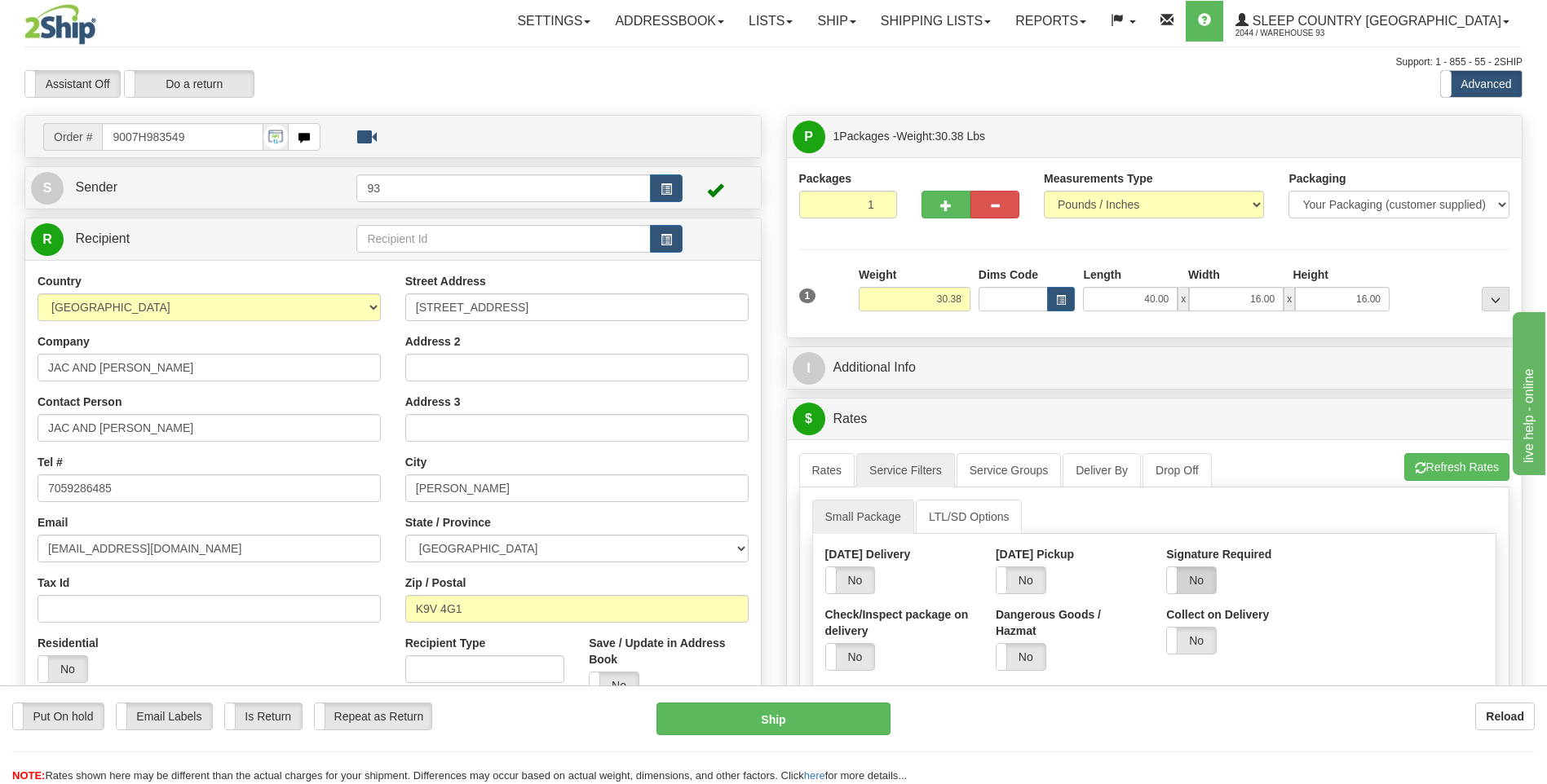
click at [1207, 580] on label "No" at bounding box center [1191, 580] width 49 height 26
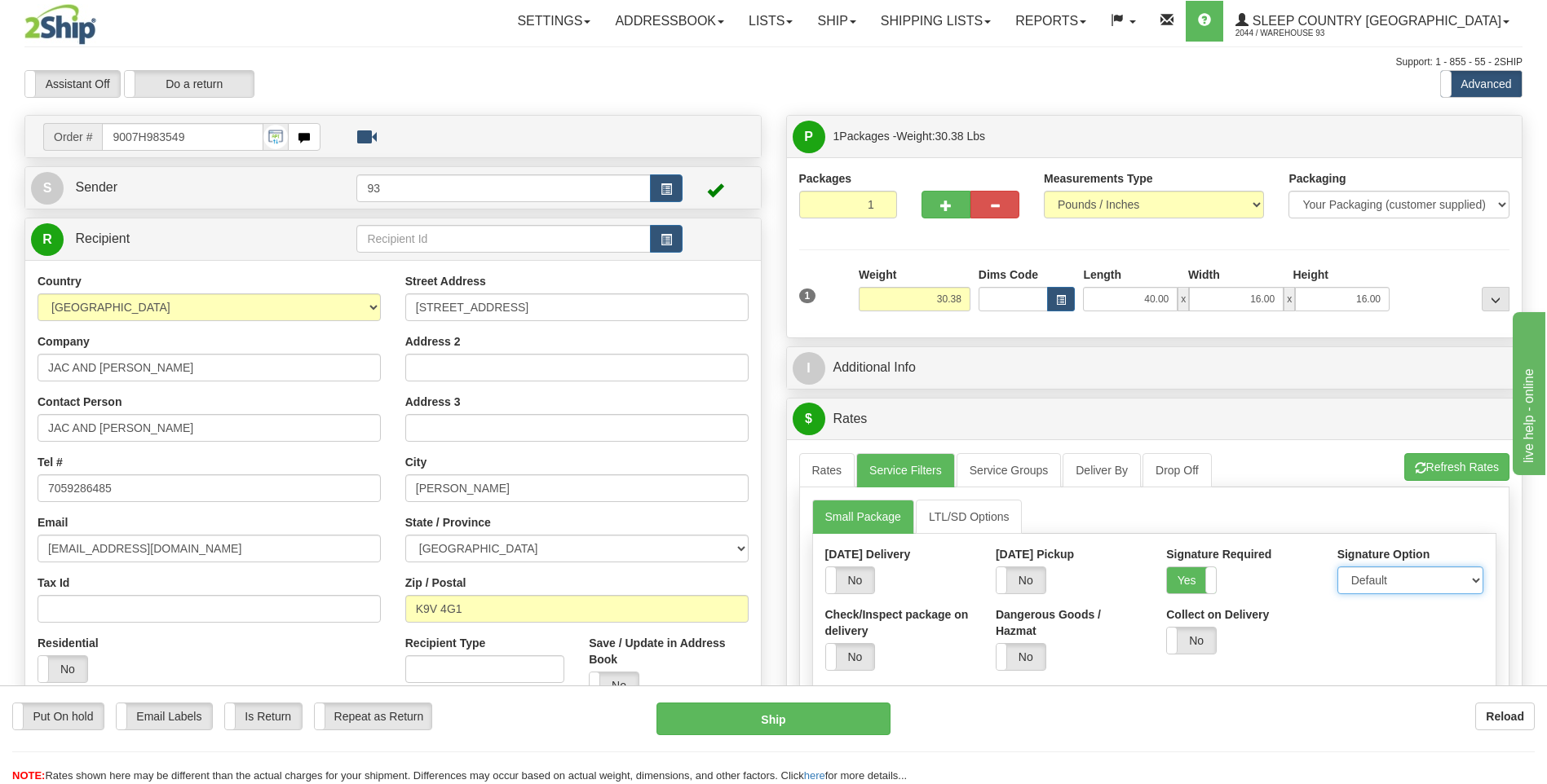
click at [1373, 583] on select "Default Adult Direct Indirect No Signature Required" at bounding box center [1410, 581] width 146 height 28
select select "1"
click at [1338, 567] on select "Default Adult Direct Indirect No Signature Required" at bounding box center [1410, 581] width 146 height 28
click at [805, 459] on link "Rates" at bounding box center [827, 470] width 56 height 34
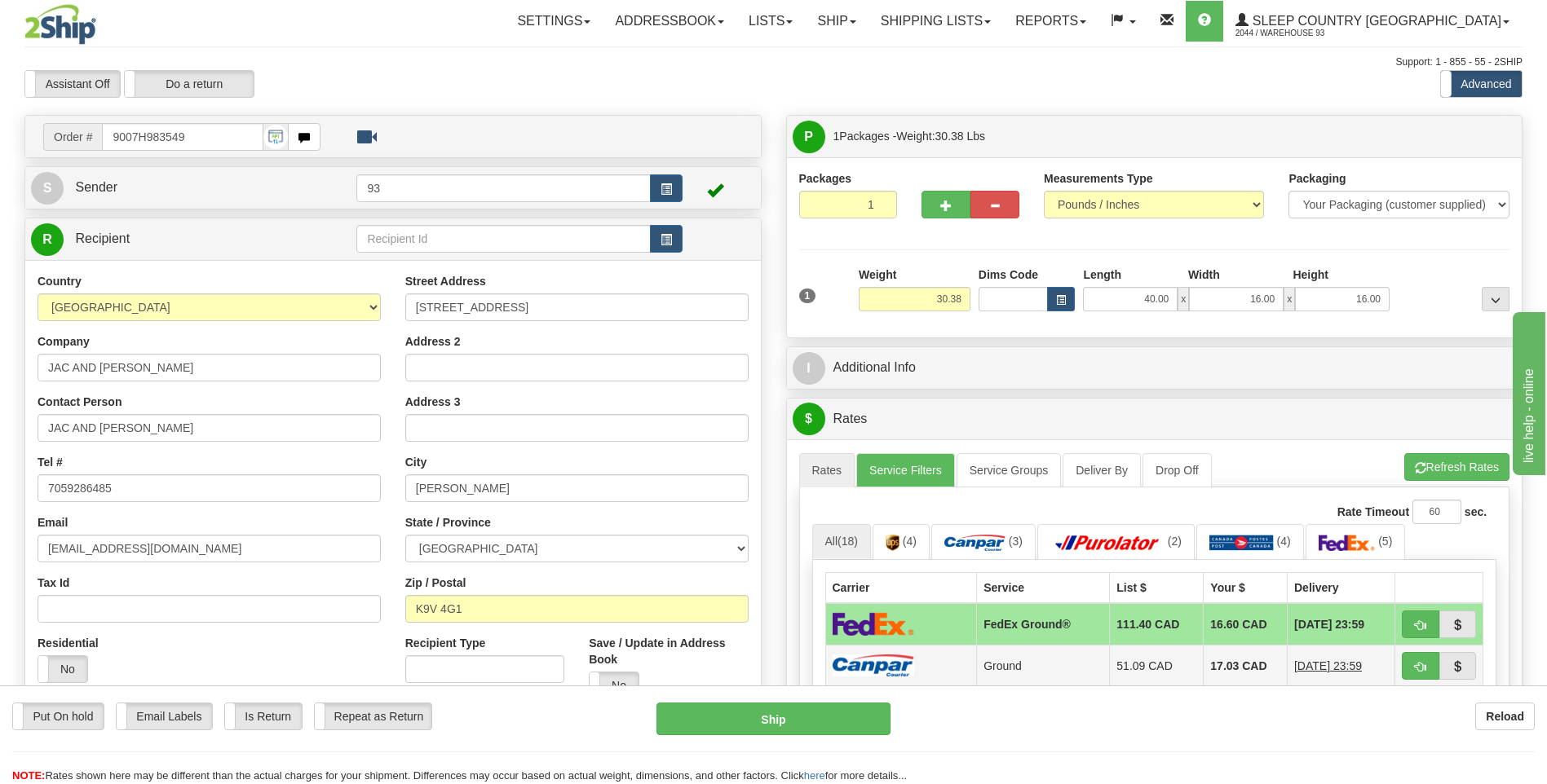
click at [956, 669] on td at bounding box center [901, 665] width 152 height 42
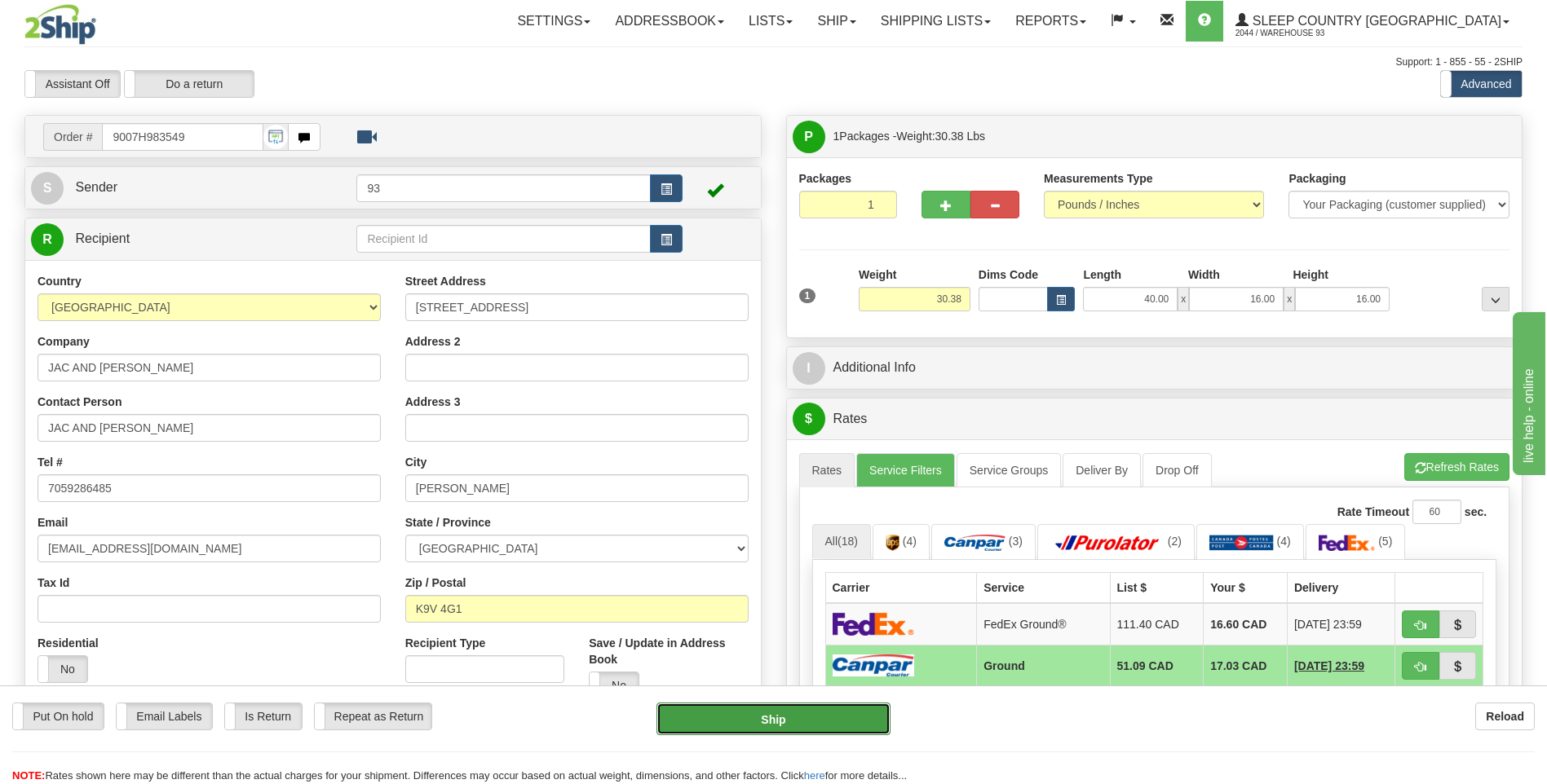
click at [843, 720] on button "Ship" at bounding box center [774, 718] width 233 height 33
type input "1"
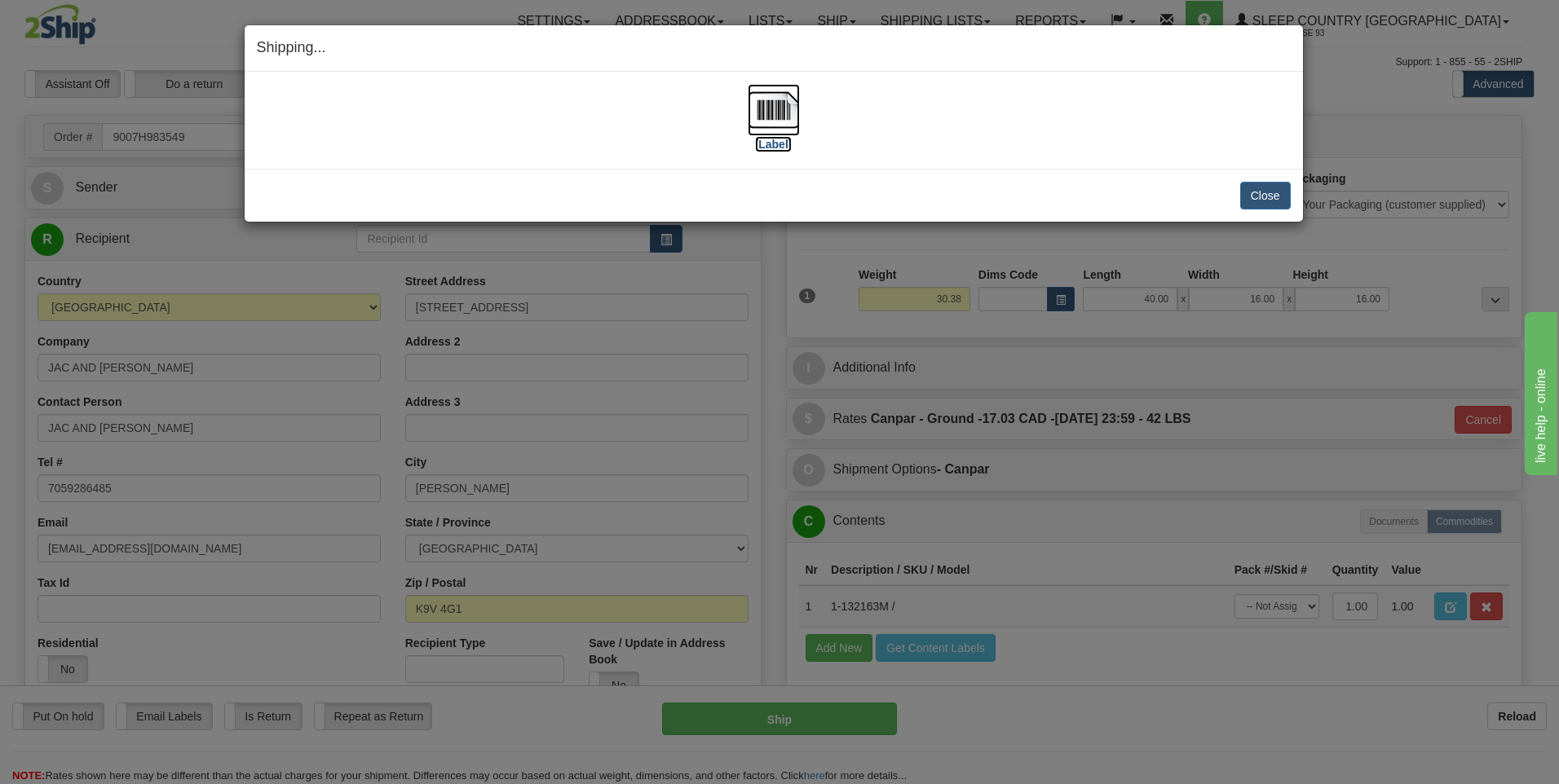
click at [786, 116] on img at bounding box center [774, 110] width 52 height 52
click at [1269, 196] on button "Close" at bounding box center [1265, 195] width 51 height 28
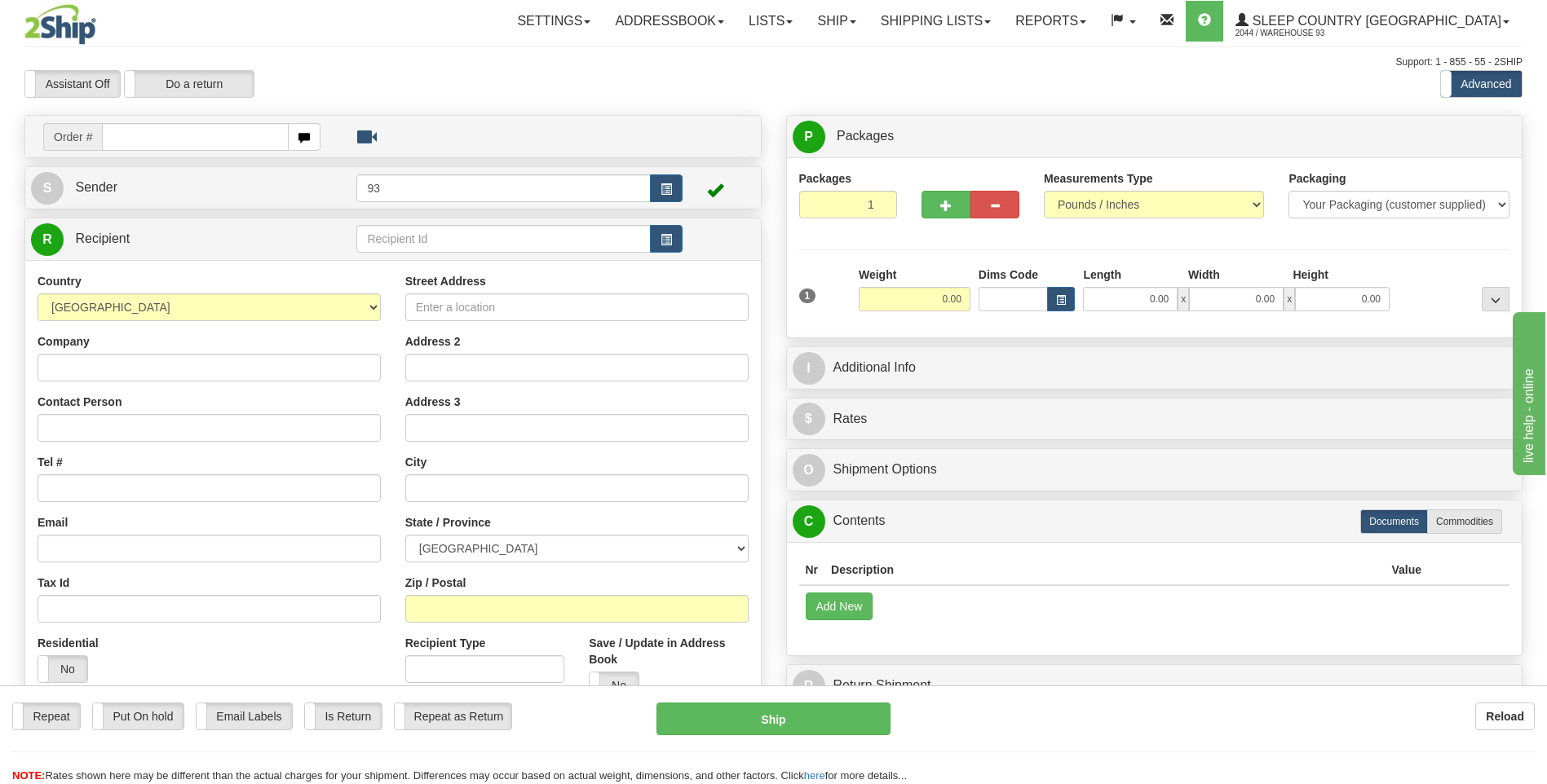
click at [128, 141] on input "text" at bounding box center [194, 137] width 186 height 28
type input "9000H987916"
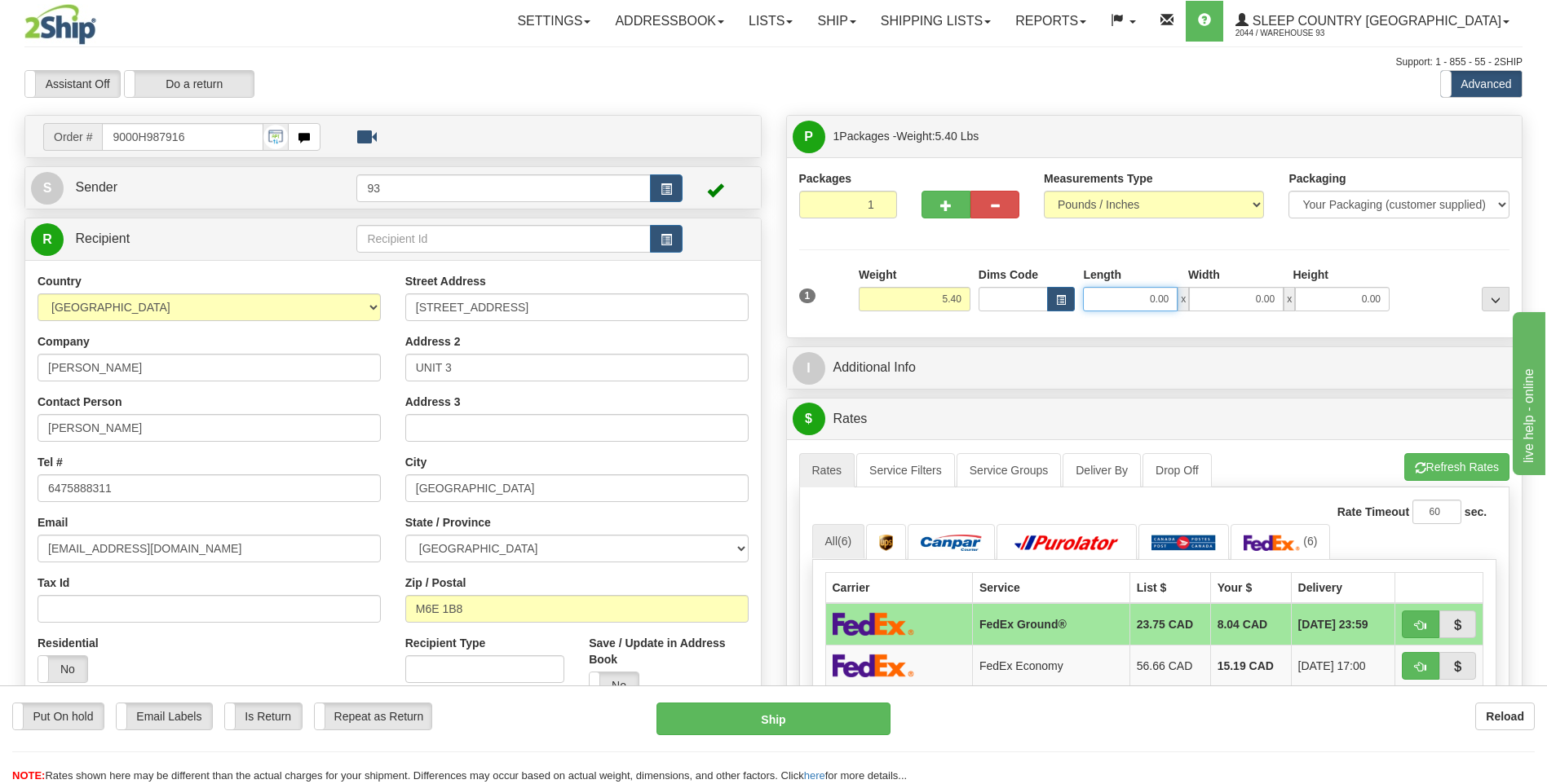
click at [1128, 305] on input "0.00" at bounding box center [1129, 299] width 95 height 25
type input "12.00"
click at [1208, 299] on input "0.00" at bounding box center [1236, 299] width 95 height 25
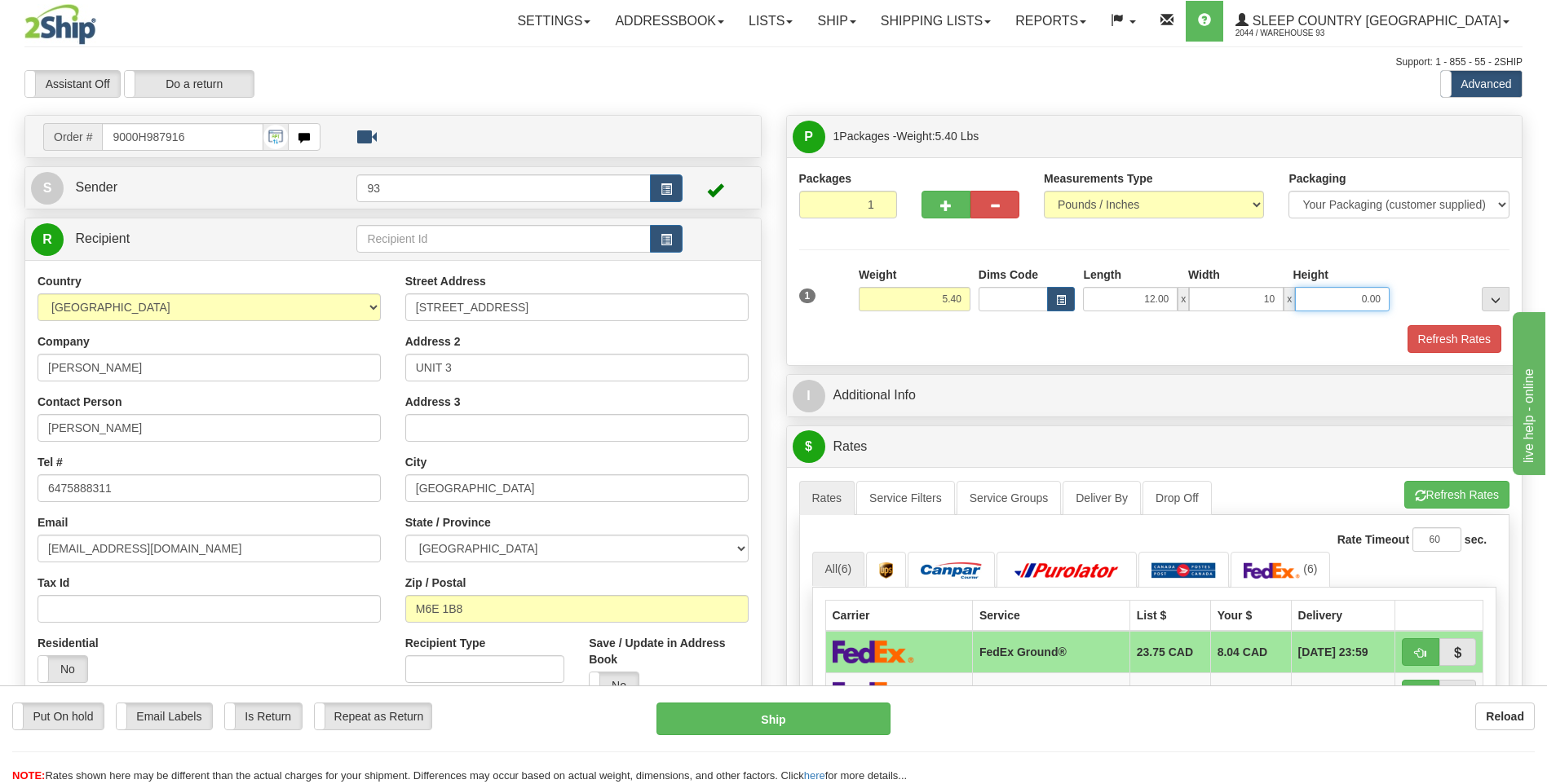
type input "10.00"
click at [1357, 306] on input "0.00" at bounding box center [1342, 299] width 95 height 25
type input "4.00"
click at [1429, 329] on button "Refresh Rates" at bounding box center [1454, 339] width 94 height 28
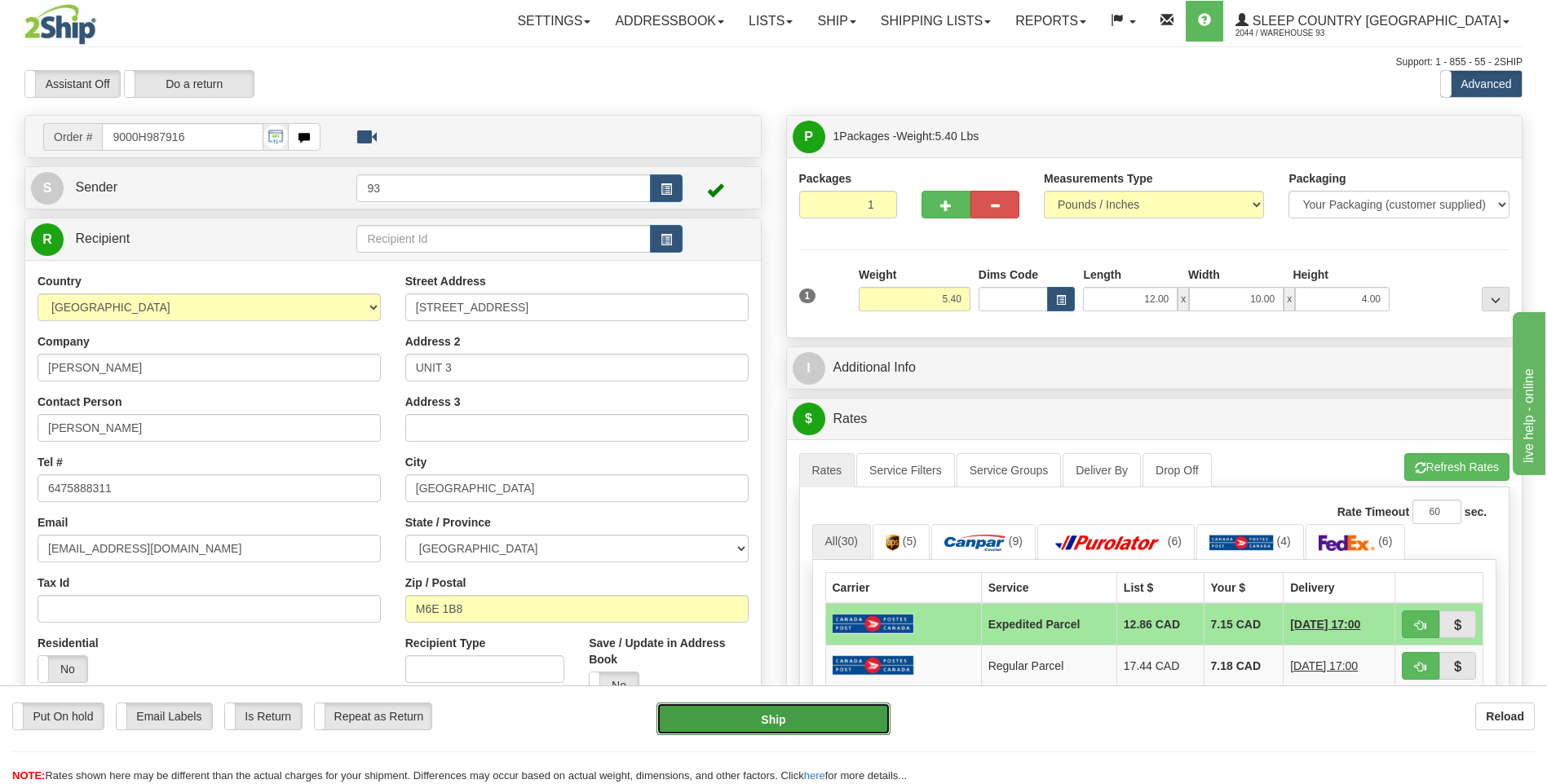
click at [816, 721] on button "Ship" at bounding box center [774, 718] width 233 height 33
type input "DOM.EP"
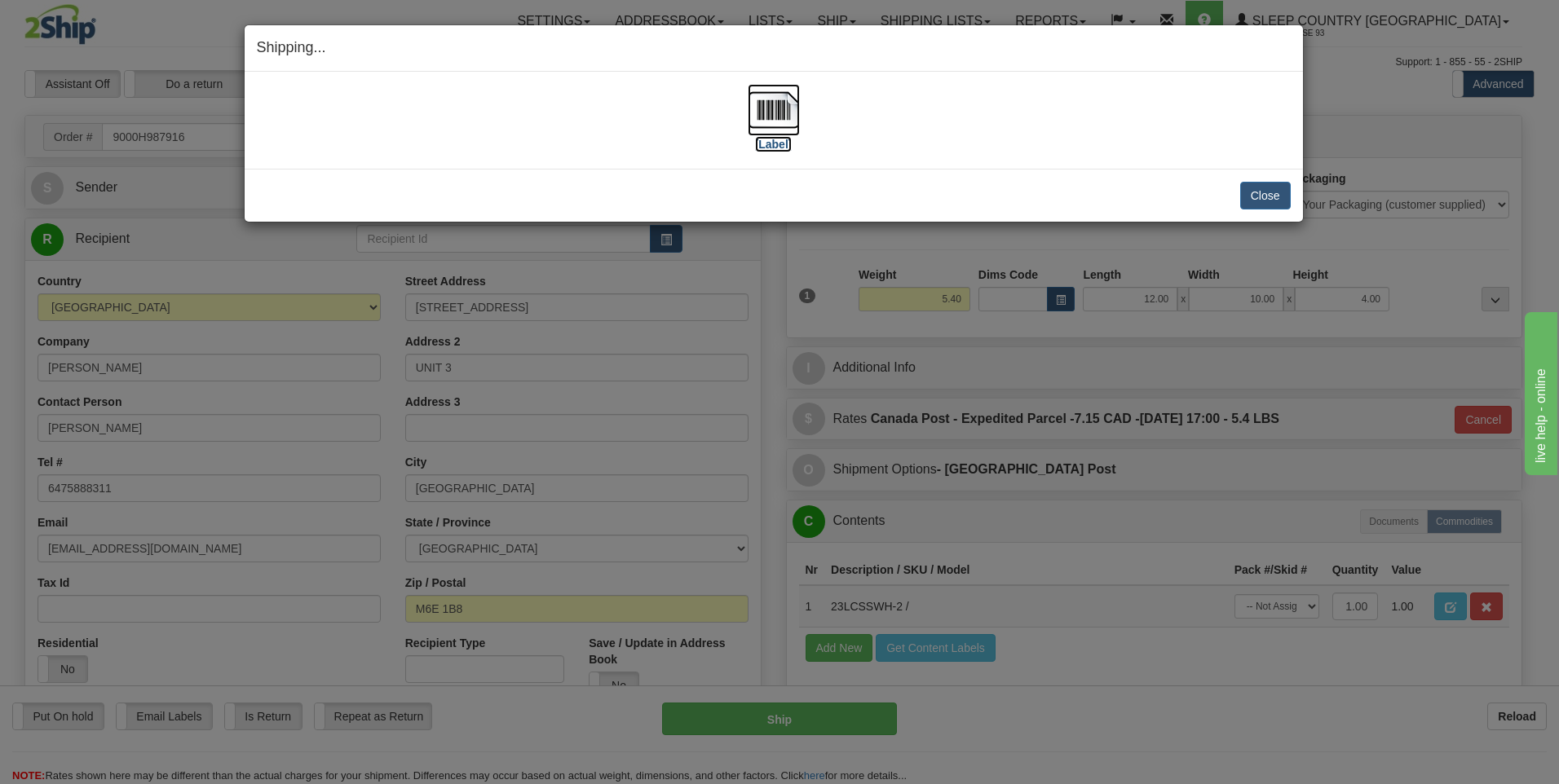
click at [782, 110] on img at bounding box center [774, 110] width 52 height 52
click at [1264, 204] on button "Close" at bounding box center [1265, 195] width 51 height 28
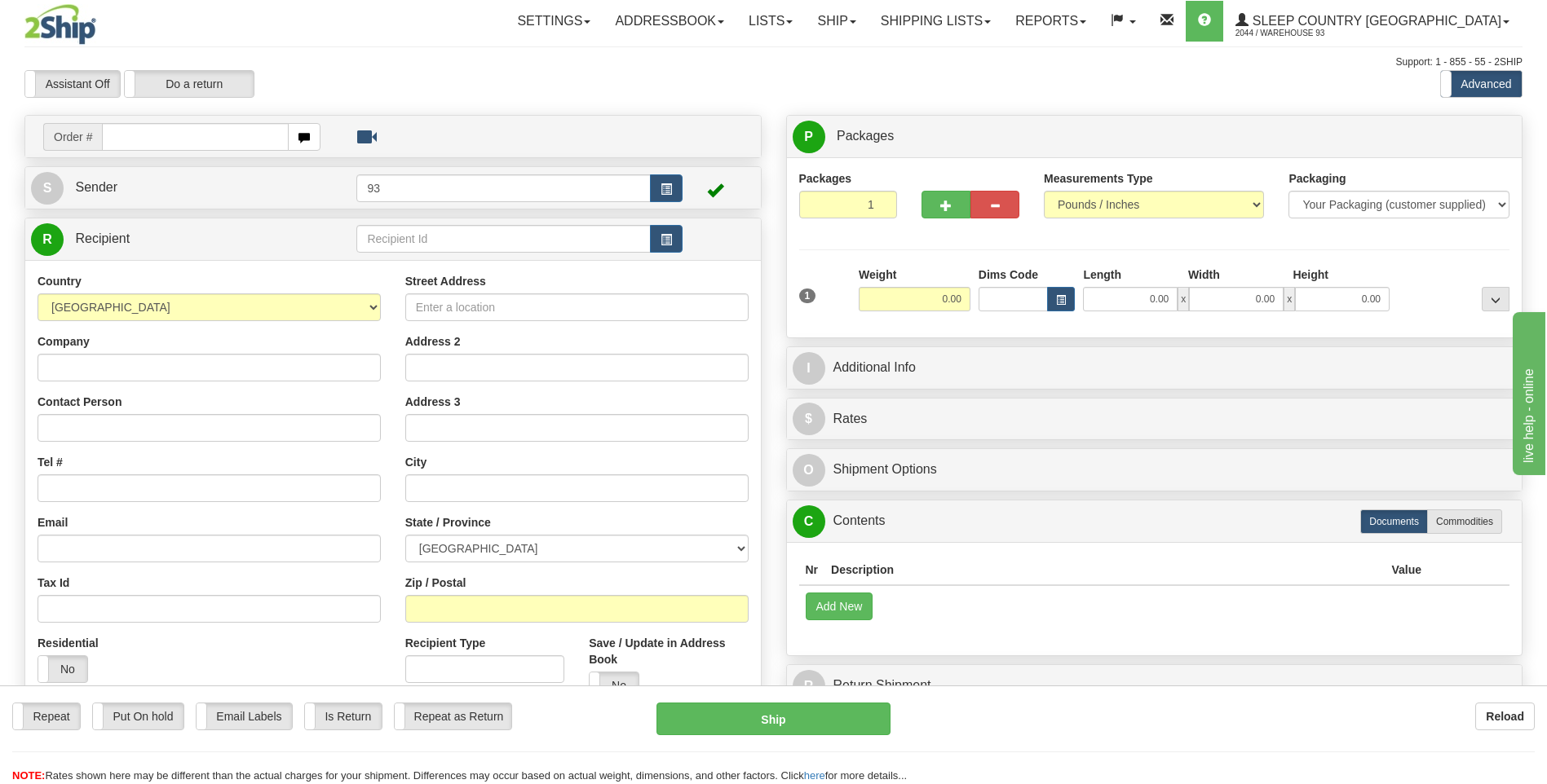
click at [137, 137] on input "text" at bounding box center [194, 137] width 186 height 28
type input "9000H988112"
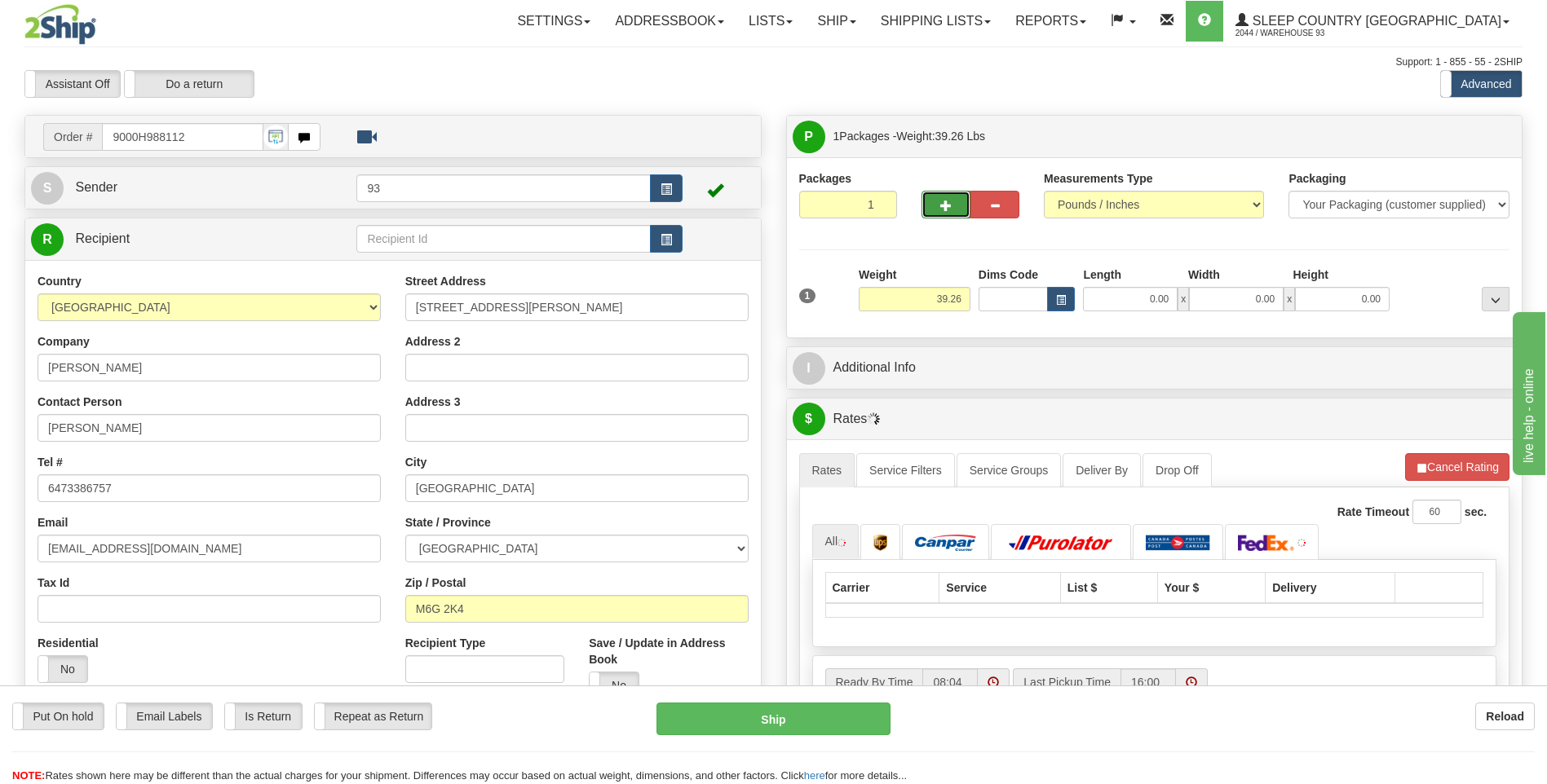
drag, startPoint x: 951, startPoint y: 203, endPoint x: 1012, endPoint y: 204, distance: 61.0
click at [952, 204] on button "button" at bounding box center [945, 204] width 49 height 28
type input "2"
click at [1468, 133] on span "Package Level" at bounding box center [1474, 136] width 65 height 11
radio input "true"
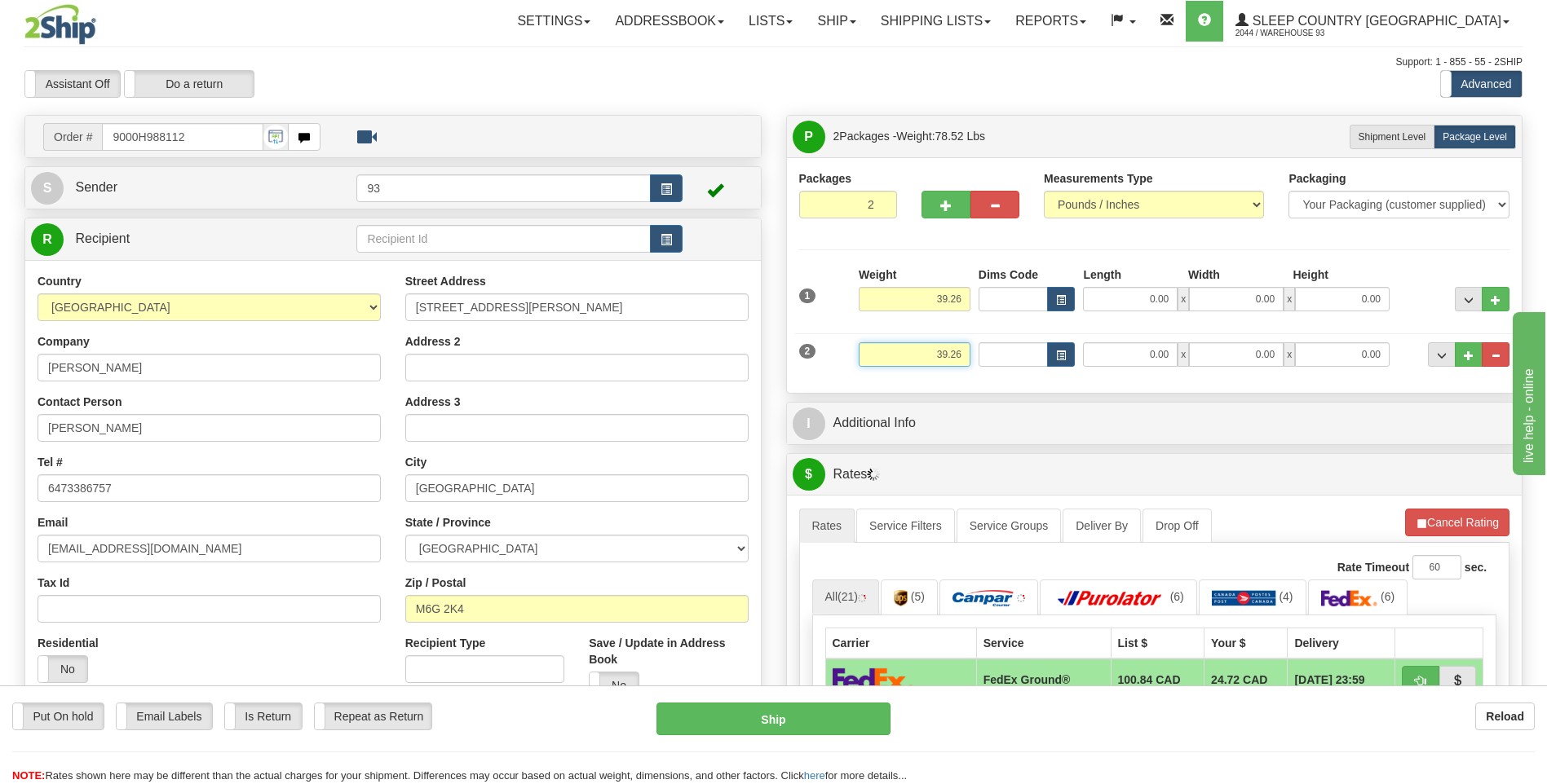
click at [966, 353] on input "39.26" at bounding box center [914, 355] width 112 height 25
type input "3"
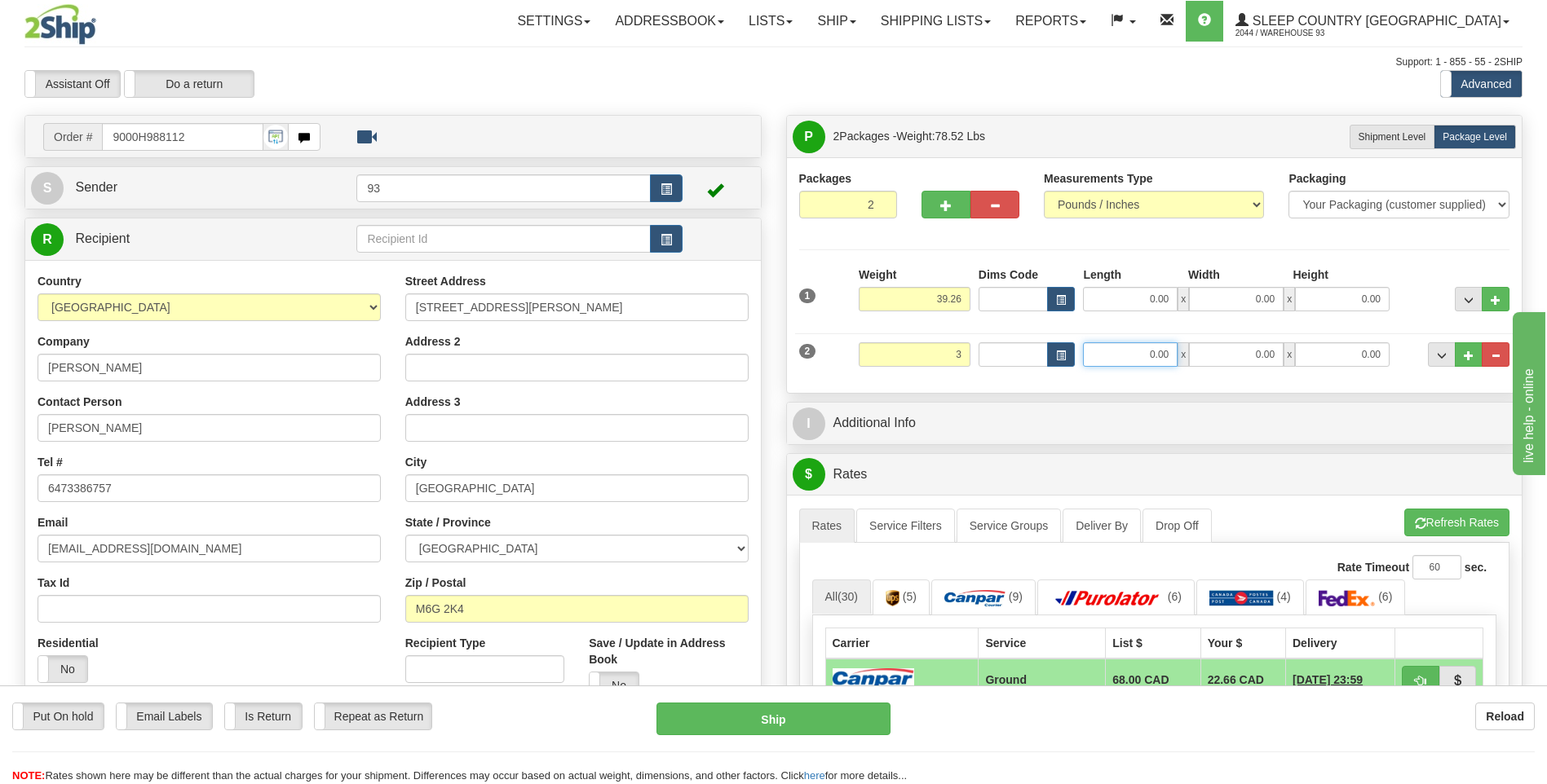
type input "3.00"
click at [1117, 357] on input "0.00" at bounding box center [1129, 355] width 95 height 25
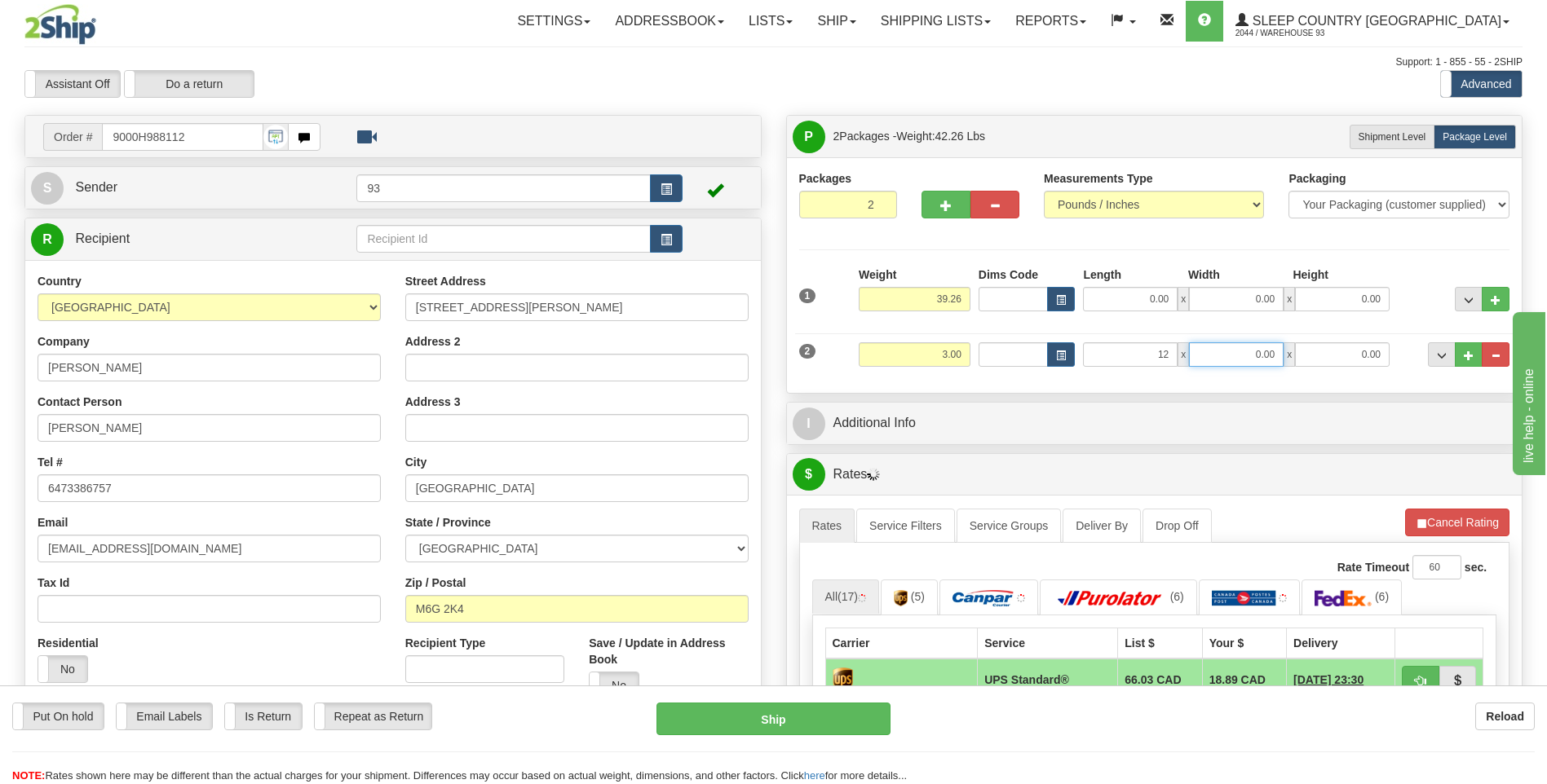
type input "12.00"
click at [1238, 358] on input "0.00" at bounding box center [1236, 355] width 95 height 25
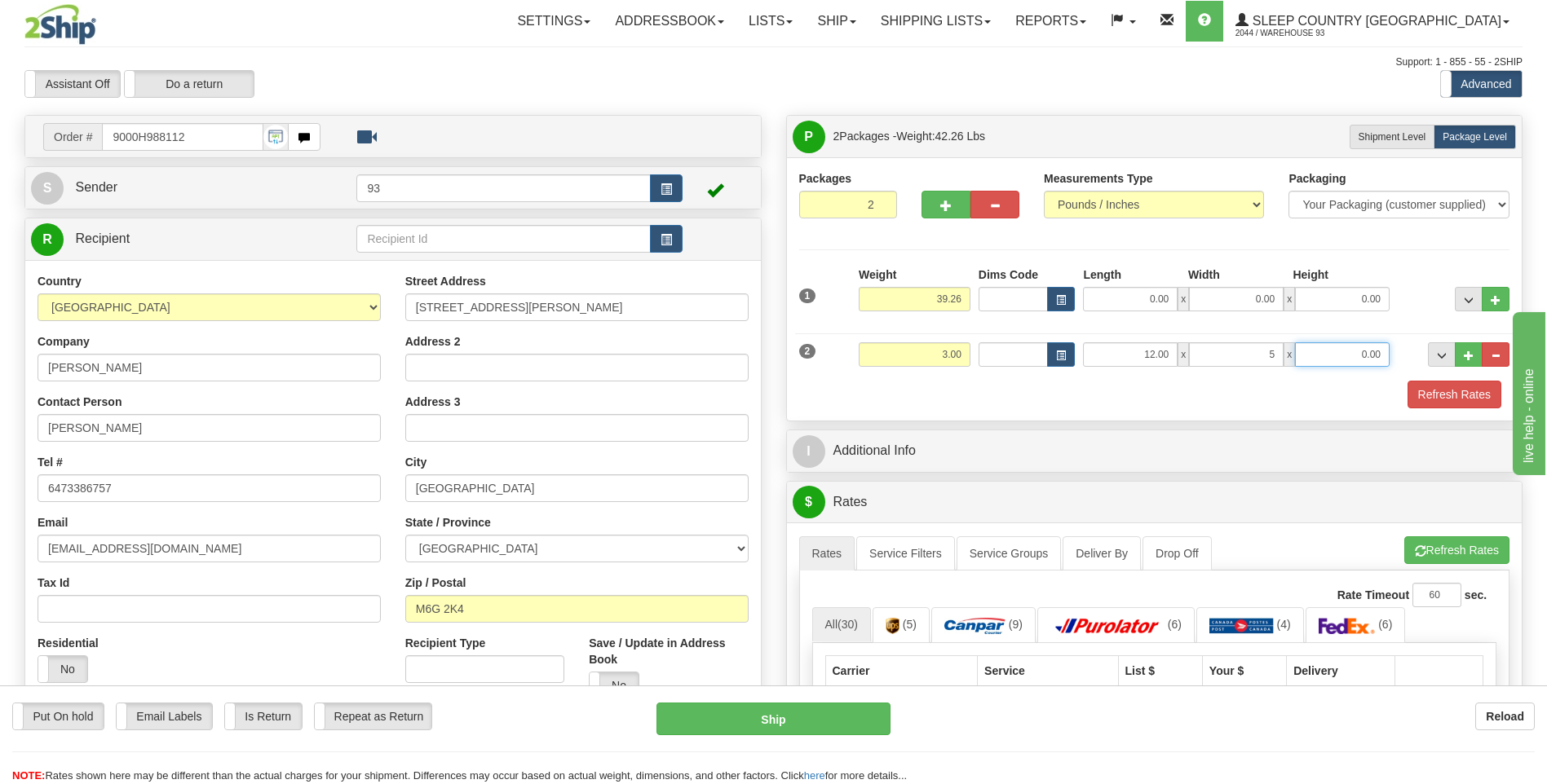
type input "5.00"
click at [1357, 357] on input "0.00" at bounding box center [1342, 355] width 95 height 25
type input "5.00"
click at [968, 297] on input "39.26" at bounding box center [914, 299] width 112 height 25
type input "3"
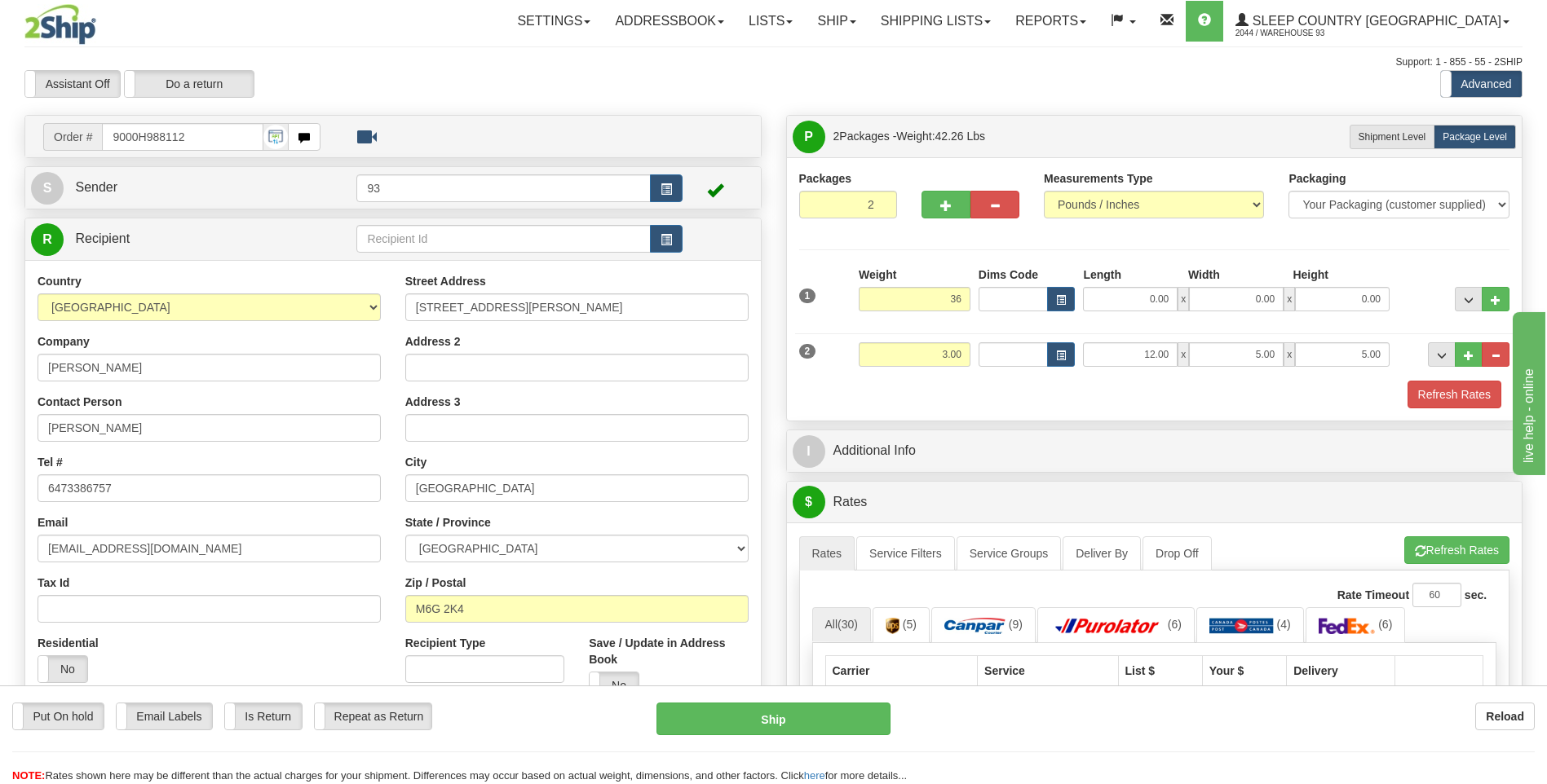
type input "36.00"
drag, startPoint x: 1181, startPoint y: 303, endPoint x: 1136, endPoint y: 293, distance: 46.1
click at [1181, 303] on span "x" at bounding box center [1182, 299] width 11 height 25
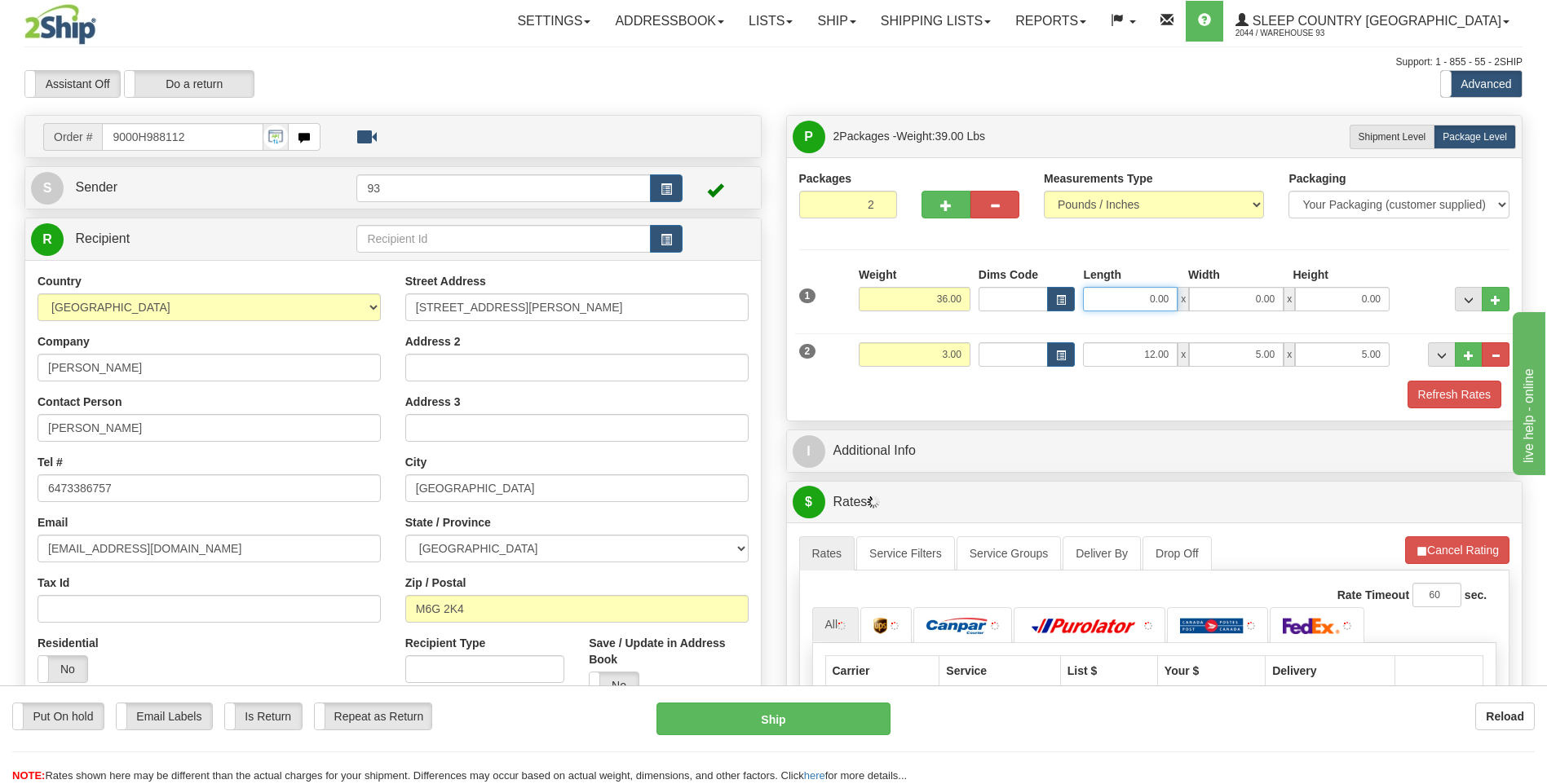
click at [1129, 292] on input "0.00" at bounding box center [1129, 299] width 95 height 25
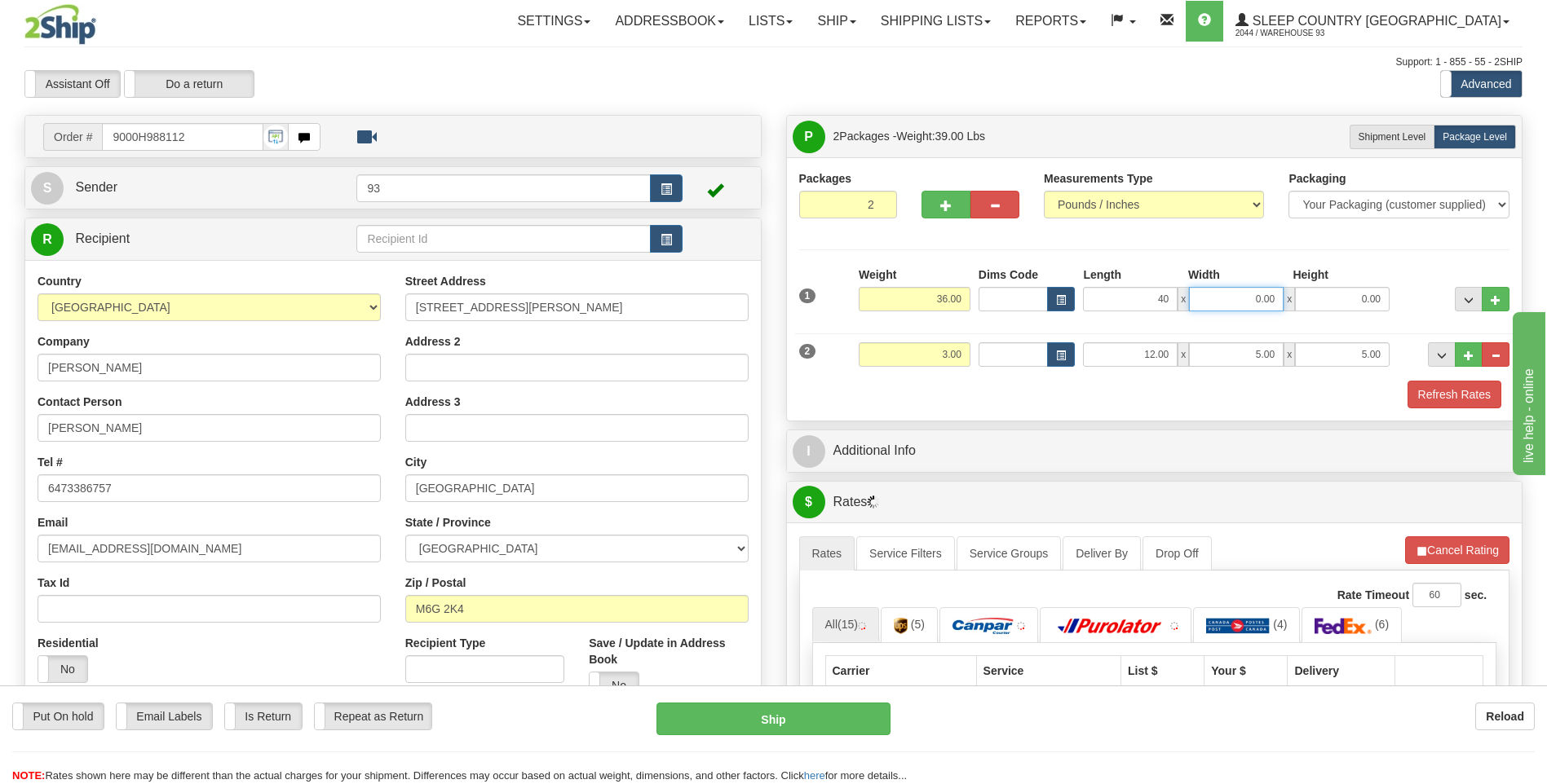
type input "40.00"
click at [1239, 298] on input "0.00" at bounding box center [1236, 299] width 95 height 25
type input "18.00"
click at [1325, 308] on input "0.00" at bounding box center [1342, 299] width 95 height 25
type input "18.00"
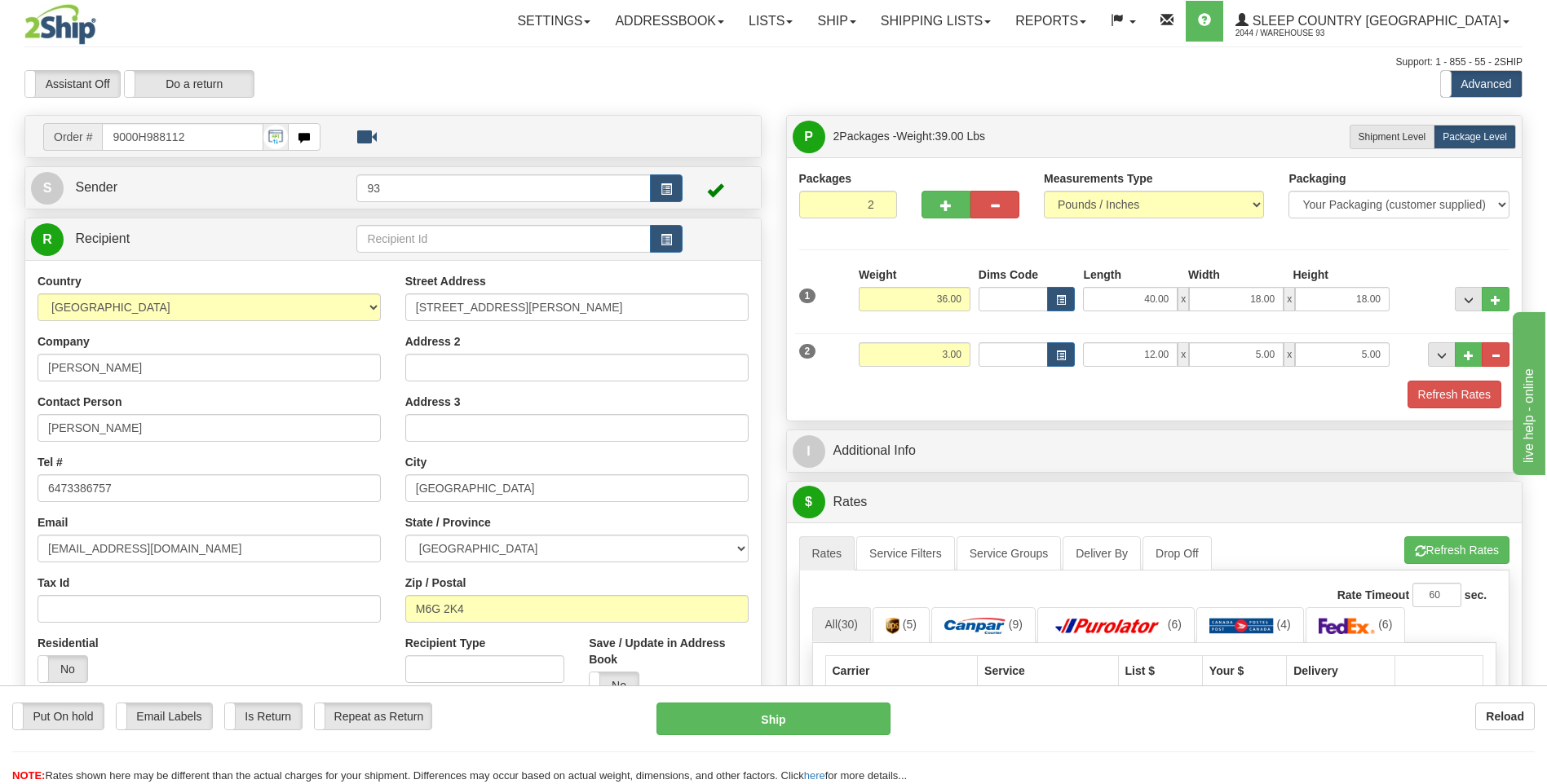
click at [1359, 403] on div "Refresh Rates" at bounding box center [1155, 394] width 720 height 28
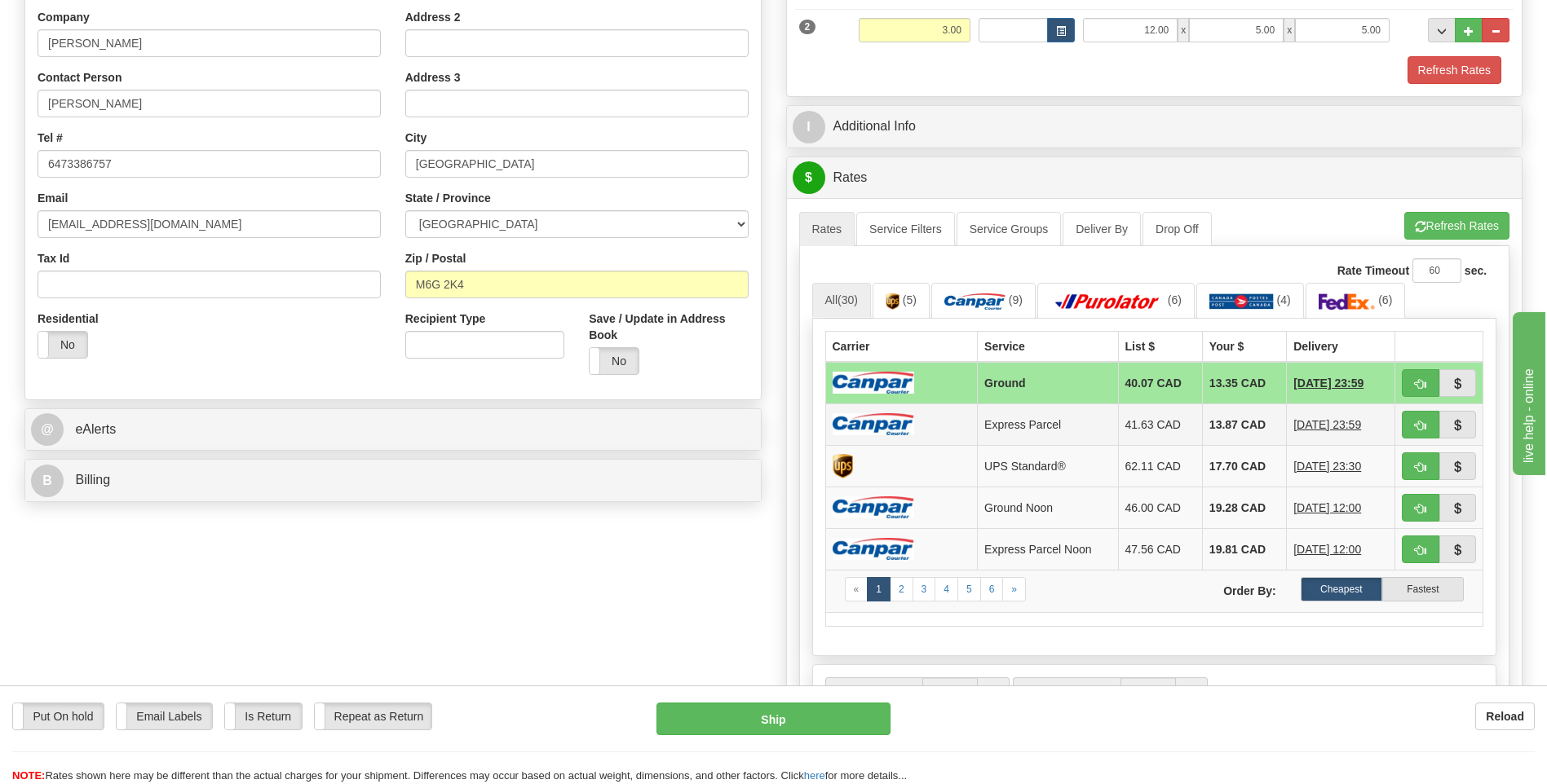
scroll to position [326, 0]
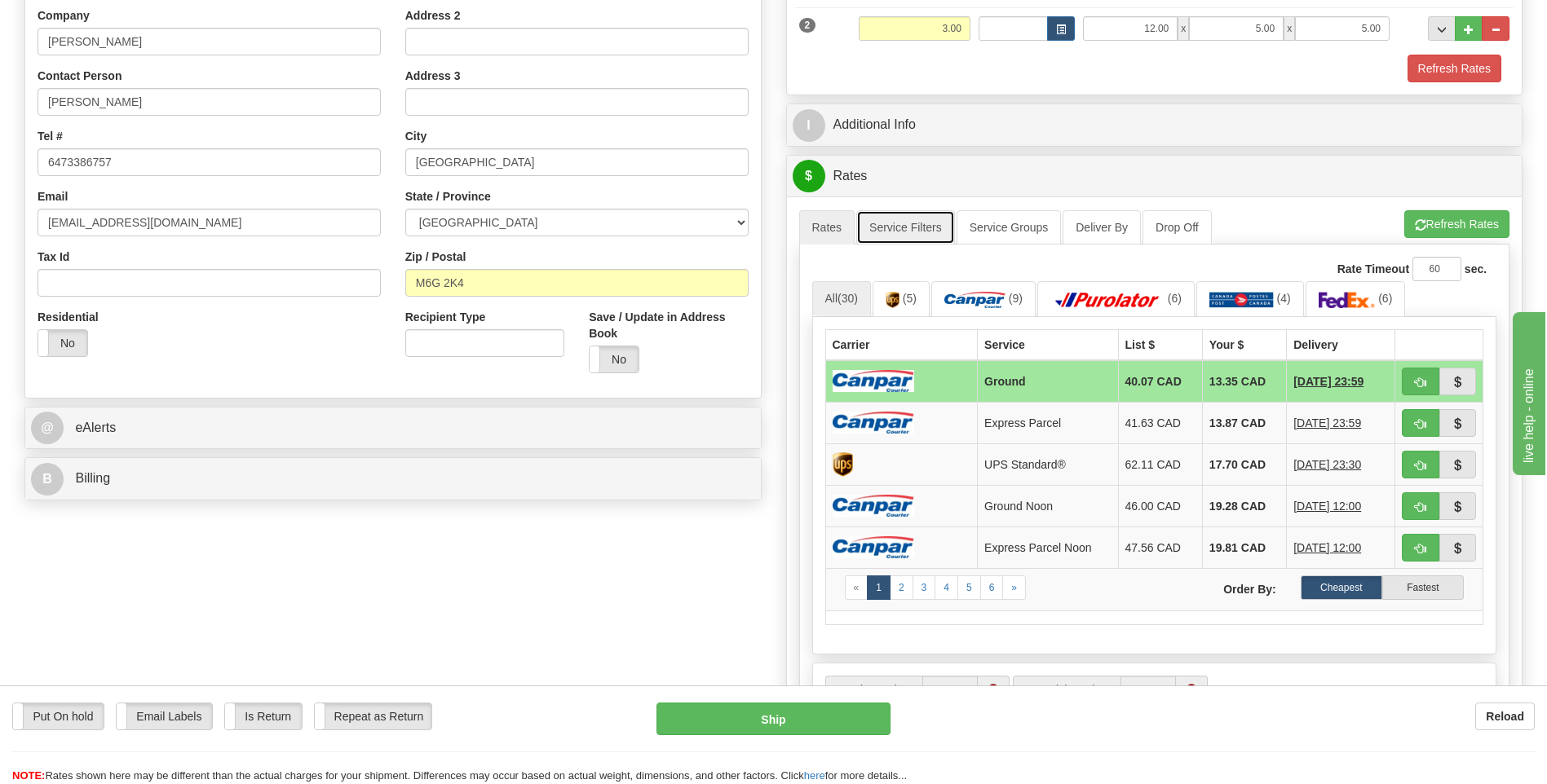
click at [927, 231] on link "Service Filters" at bounding box center [905, 227] width 99 height 34
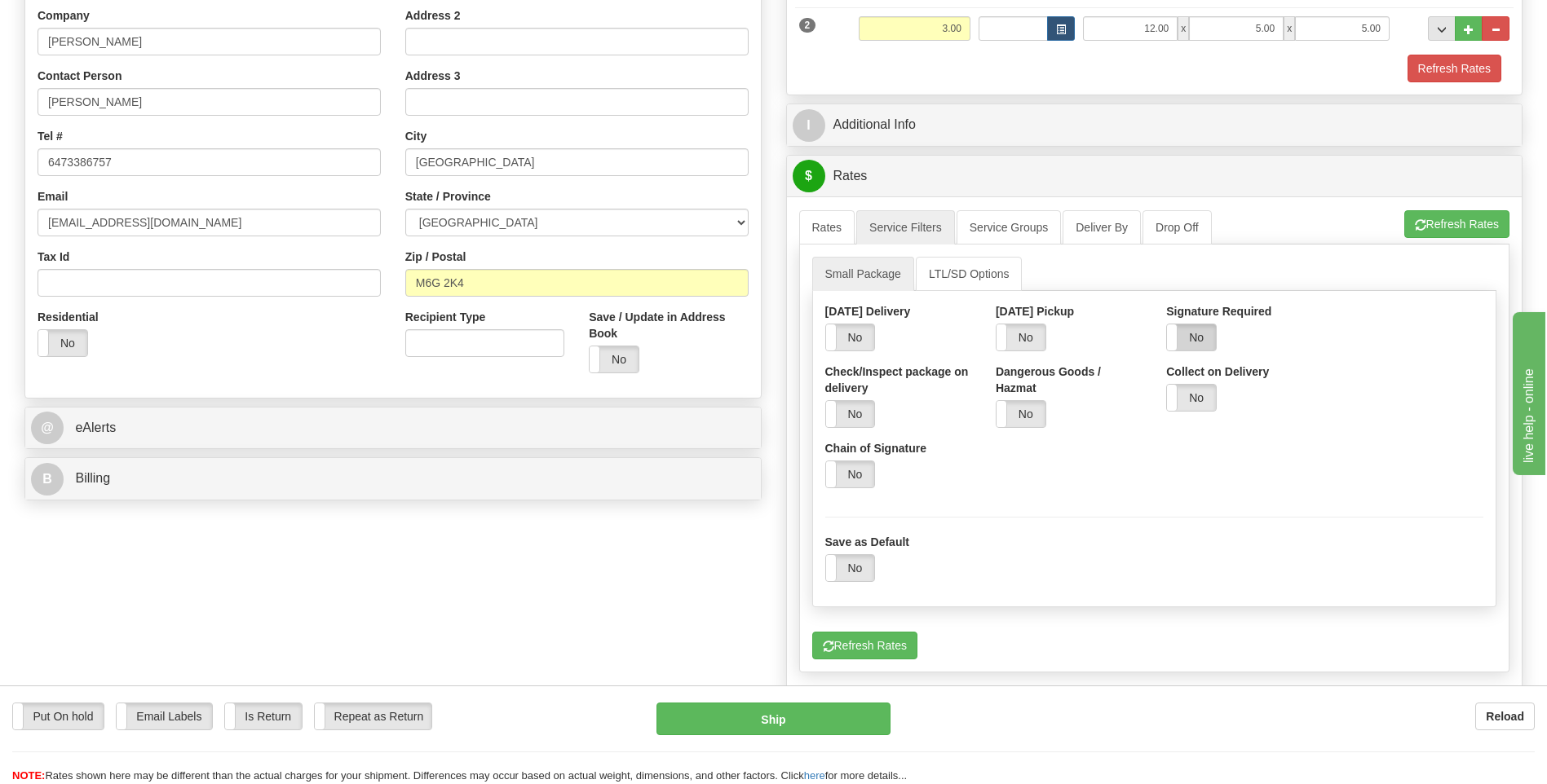
click at [1208, 342] on label "No" at bounding box center [1191, 338] width 49 height 26
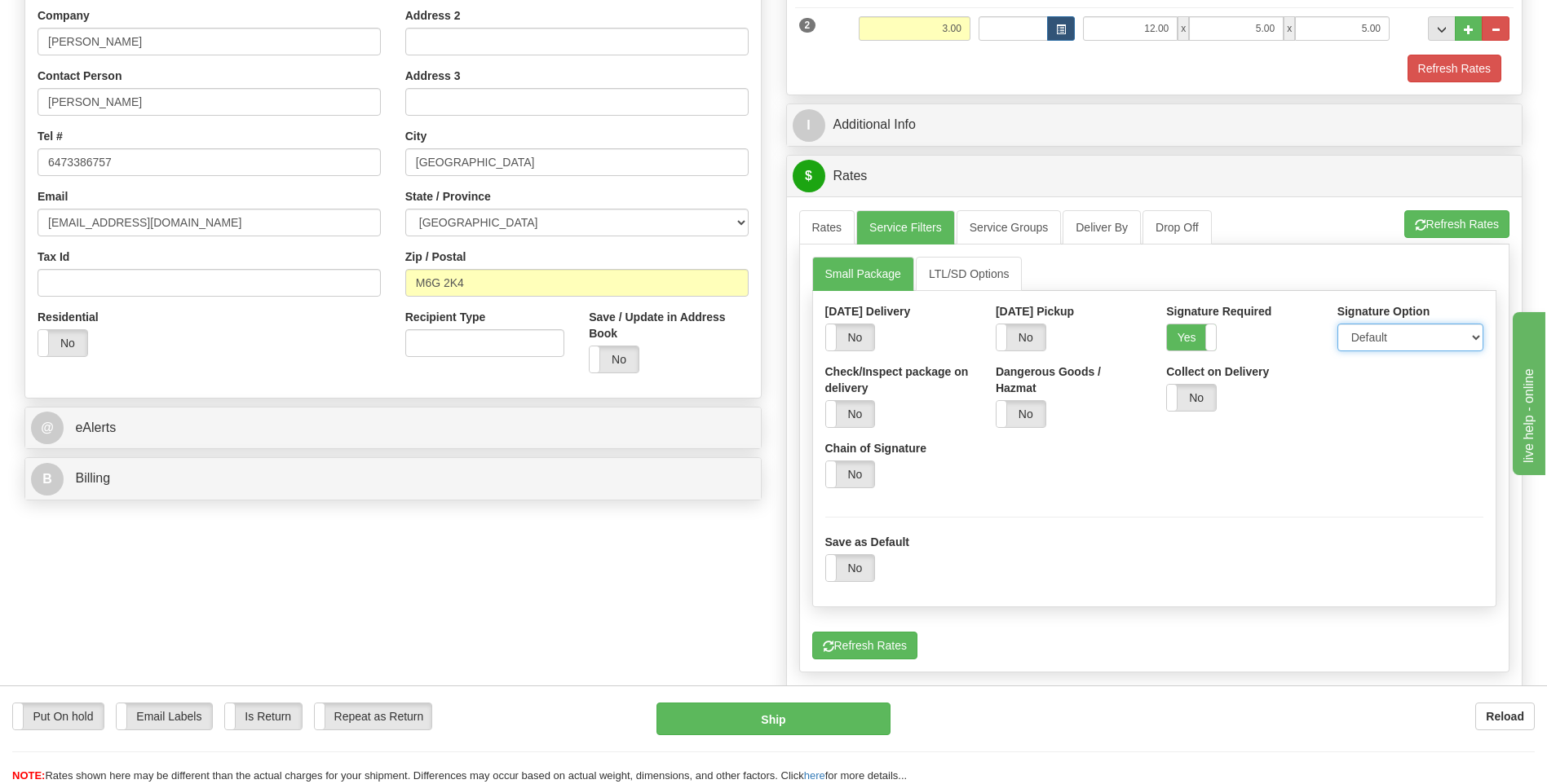
drag, startPoint x: 1391, startPoint y: 339, endPoint x: 1391, endPoint y: 352, distance: 13.0
click at [1391, 339] on select "Default Adult Direct Indirect No Signature Required" at bounding box center [1410, 338] width 146 height 28
select select "1"
click at [1338, 324] on select "Default Adult Direct Indirect No Signature Required" at bounding box center [1410, 338] width 146 height 28
click at [831, 236] on link "Rates" at bounding box center [827, 227] width 56 height 34
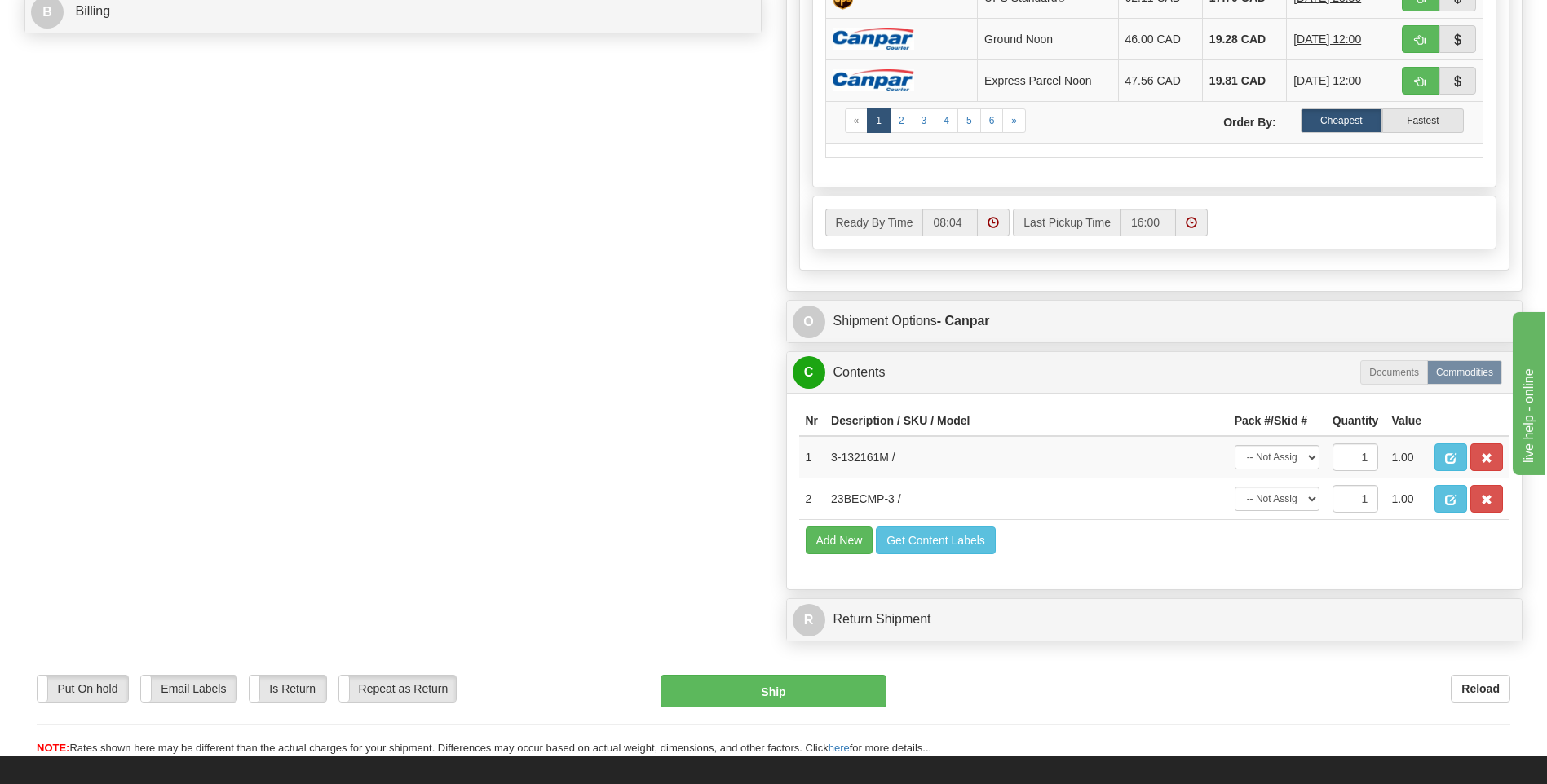
scroll to position [815, 0]
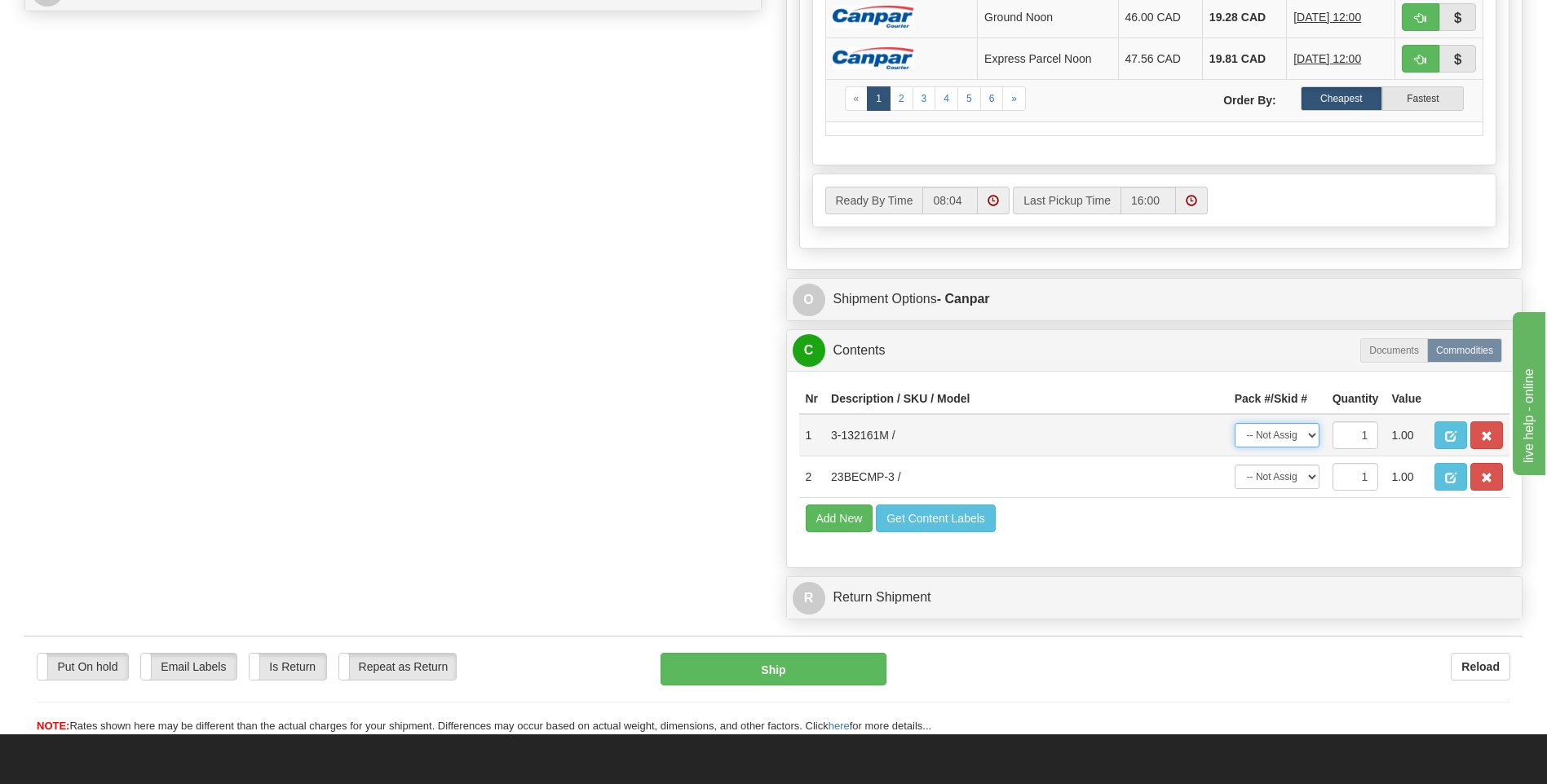
click at [1251, 428] on select "-- Not Assigned -- Package 1 Package 2" at bounding box center [1277, 435] width 85 height 25
select select "0"
click at [1235, 423] on select "-- Not Assigned -- Package 1 Package 2" at bounding box center [1277, 435] width 85 height 25
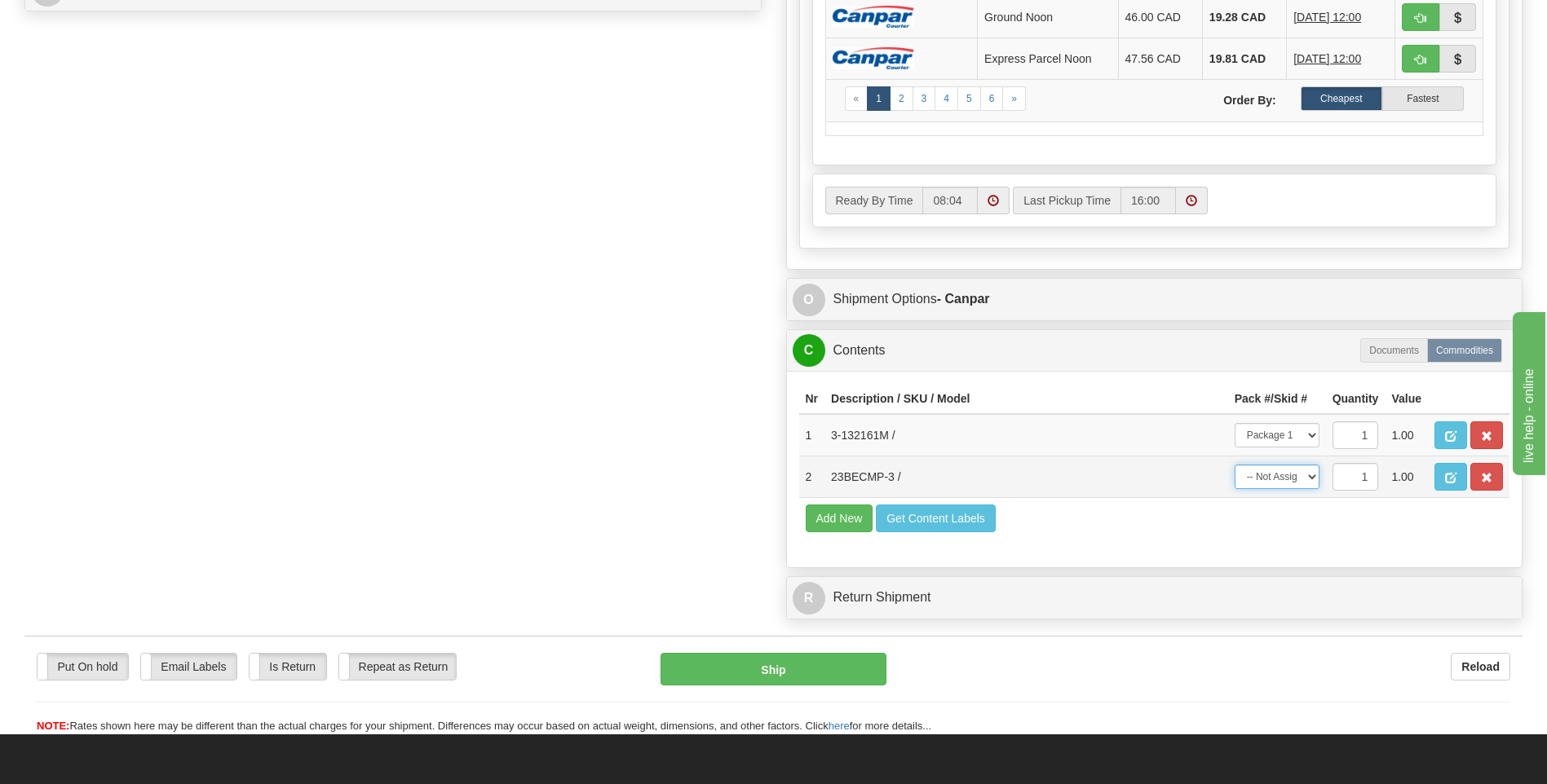
click at [1286, 477] on select "-- Not Assigned -- Package 1 Package 2" at bounding box center [1277, 476] width 85 height 25
select select "1"
click at [1235, 464] on select "-- Not Assigned -- Package 1 Package 2" at bounding box center [1277, 476] width 85 height 25
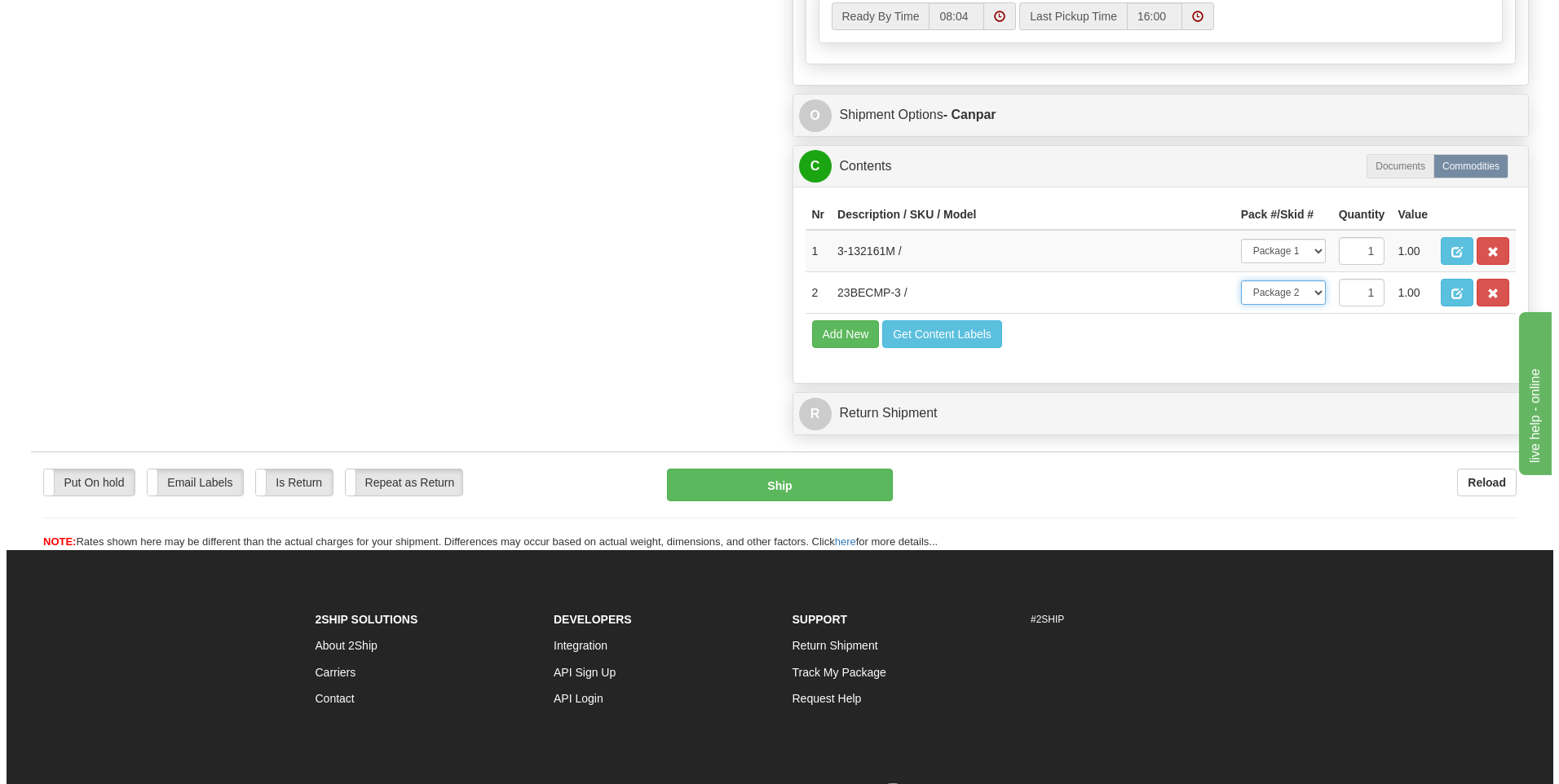
scroll to position [1060, 0]
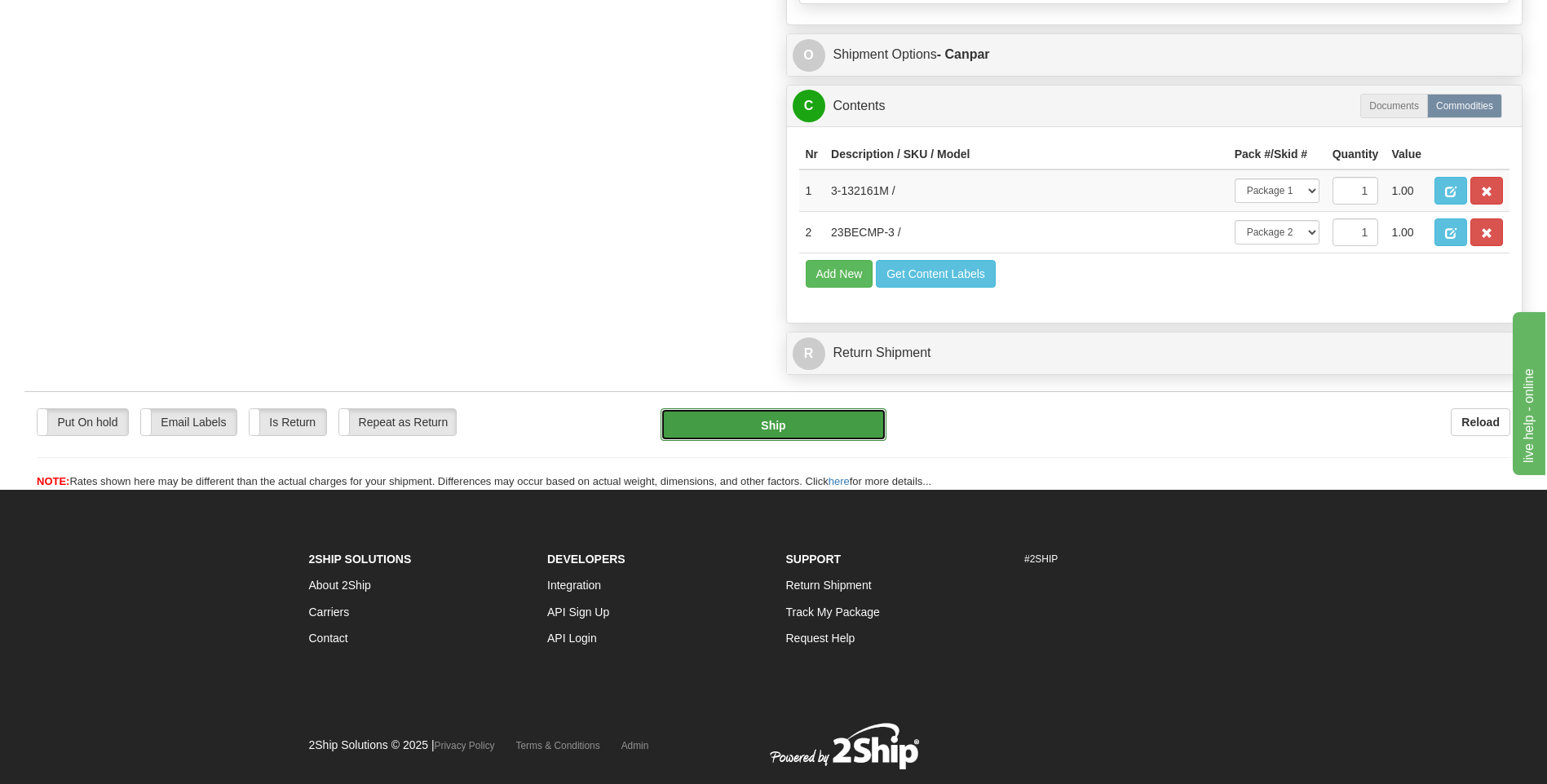
click at [857, 426] on button "Ship" at bounding box center [774, 424] width 225 height 33
type input "1"
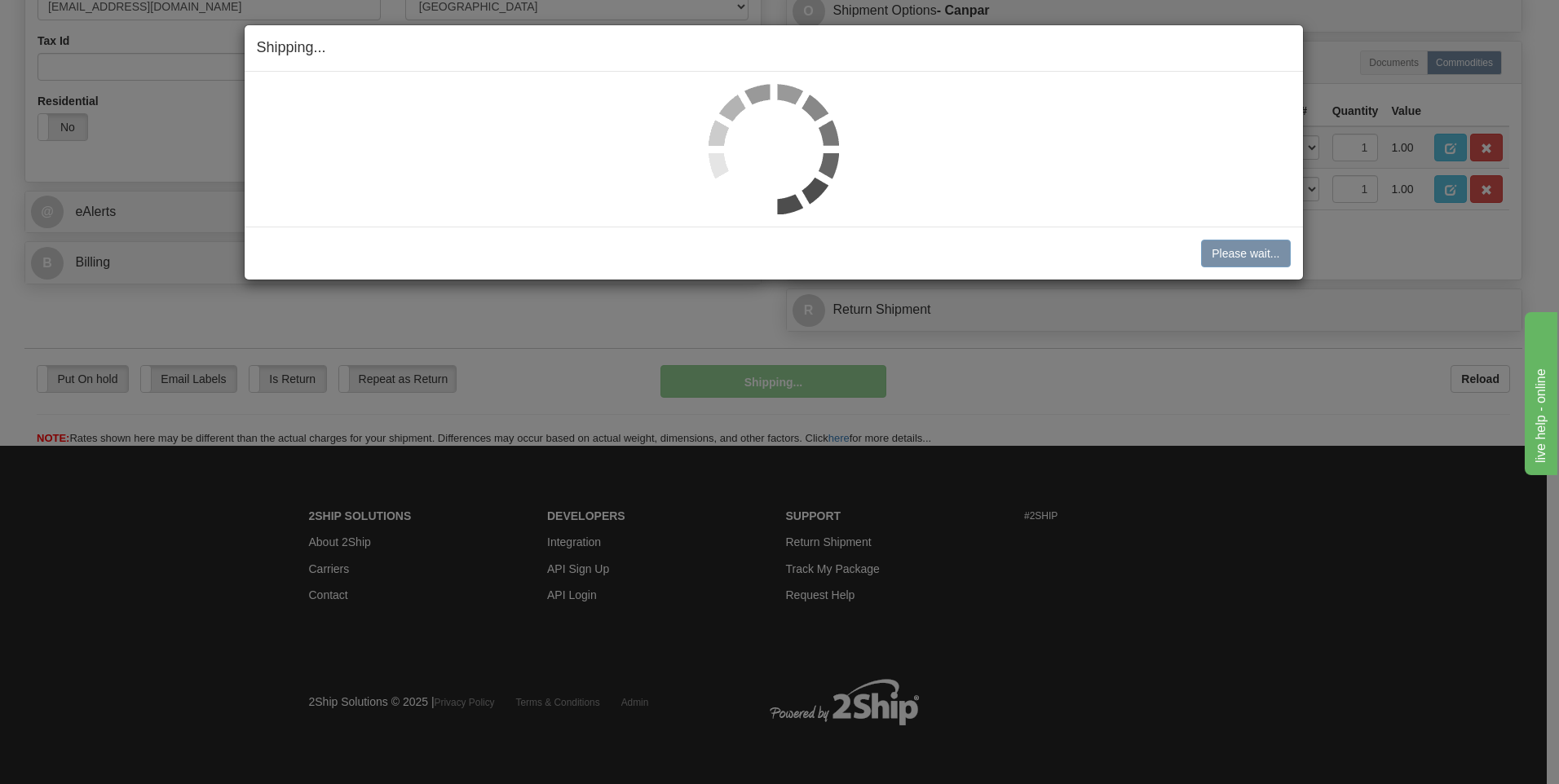
scroll to position [542, 0]
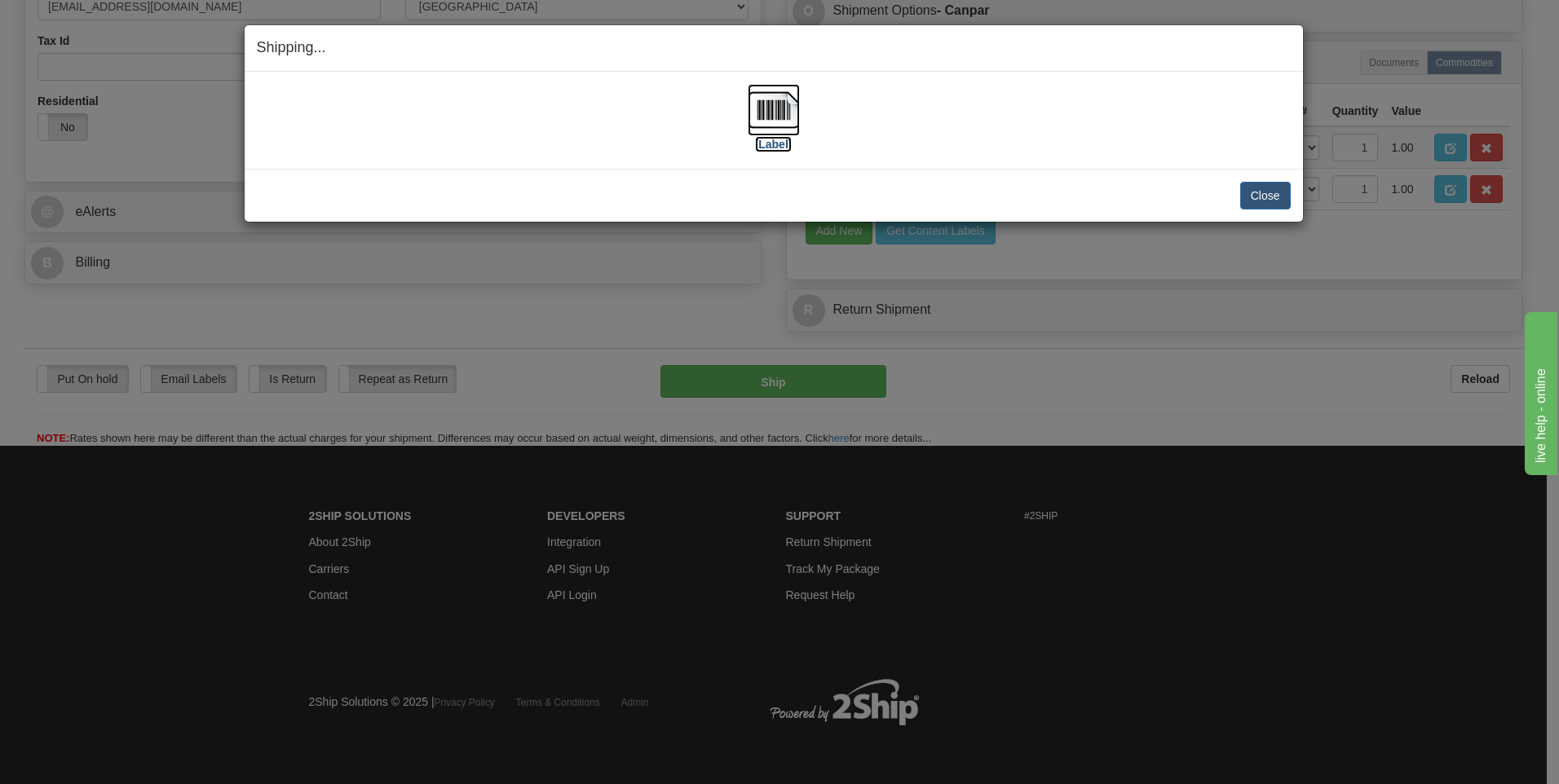
click at [779, 113] on img at bounding box center [774, 110] width 52 height 52
click at [1271, 186] on button "Close" at bounding box center [1265, 195] width 51 height 28
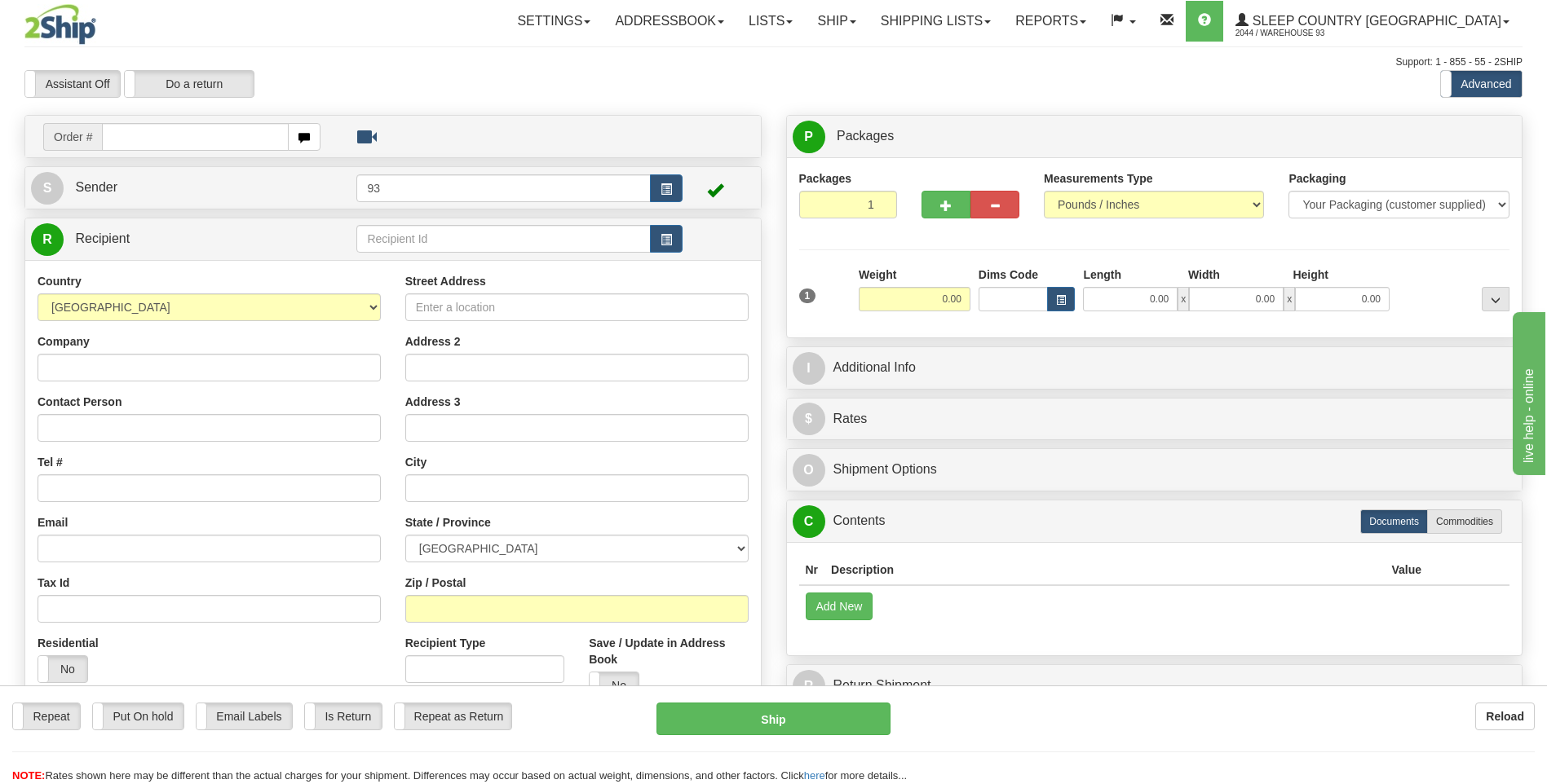
click at [194, 131] on input "text" at bounding box center [194, 137] width 186 height 28
type input "9000H988160"
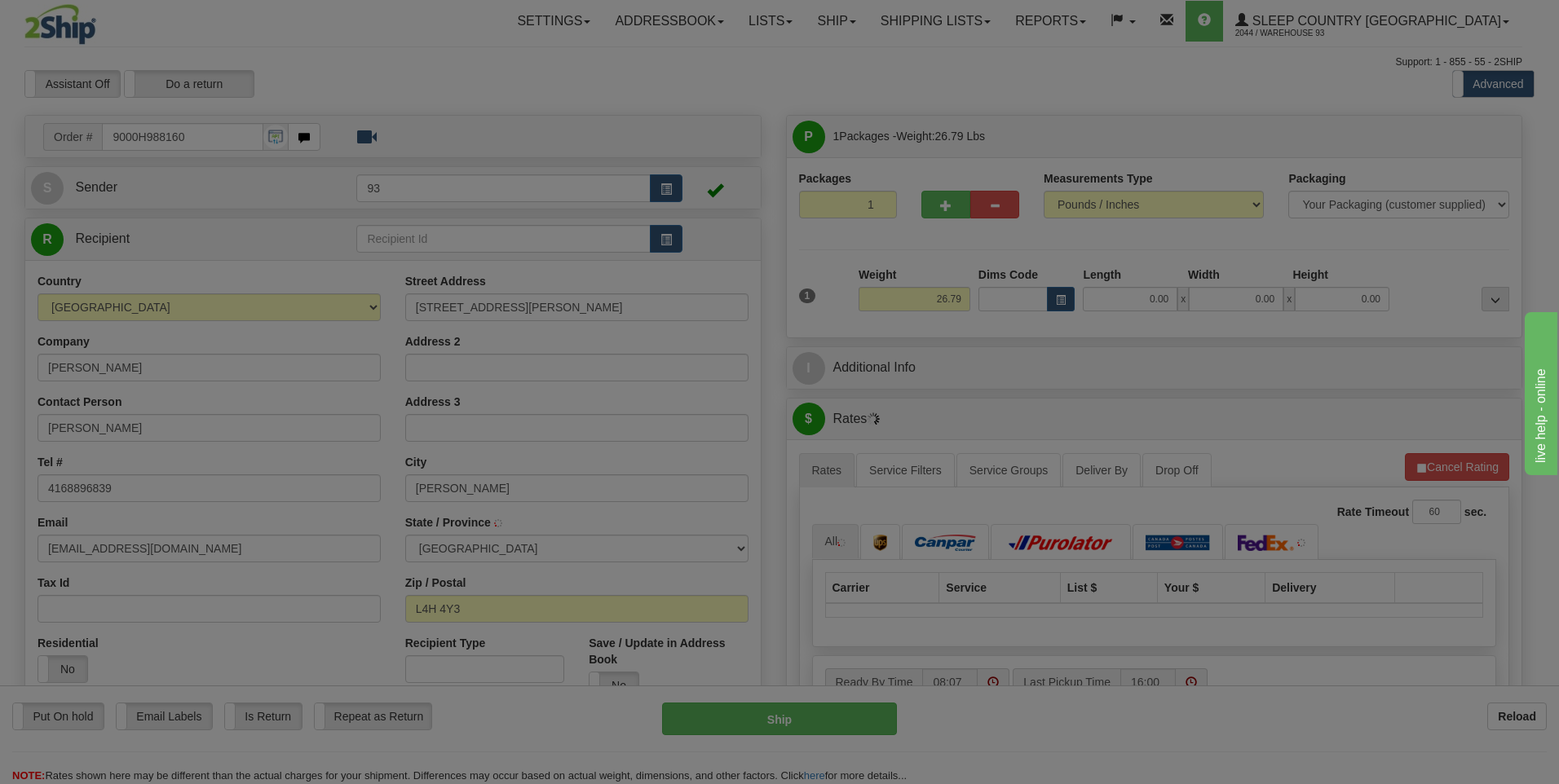
type input "WOODBRIDGE"
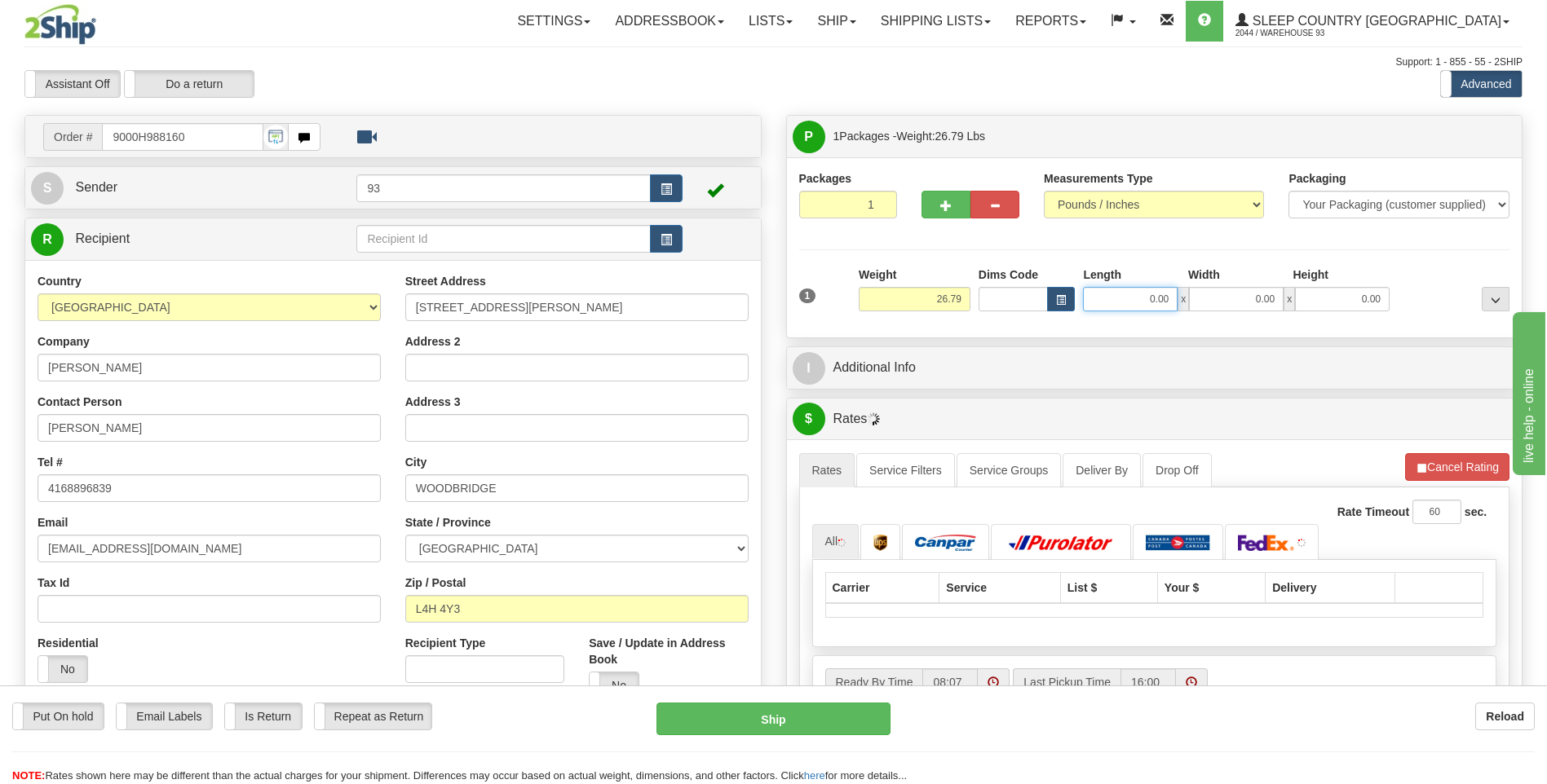
click at [1127, 299] on input "0.00" at bounding box center [1129, 299] width 95 height 25
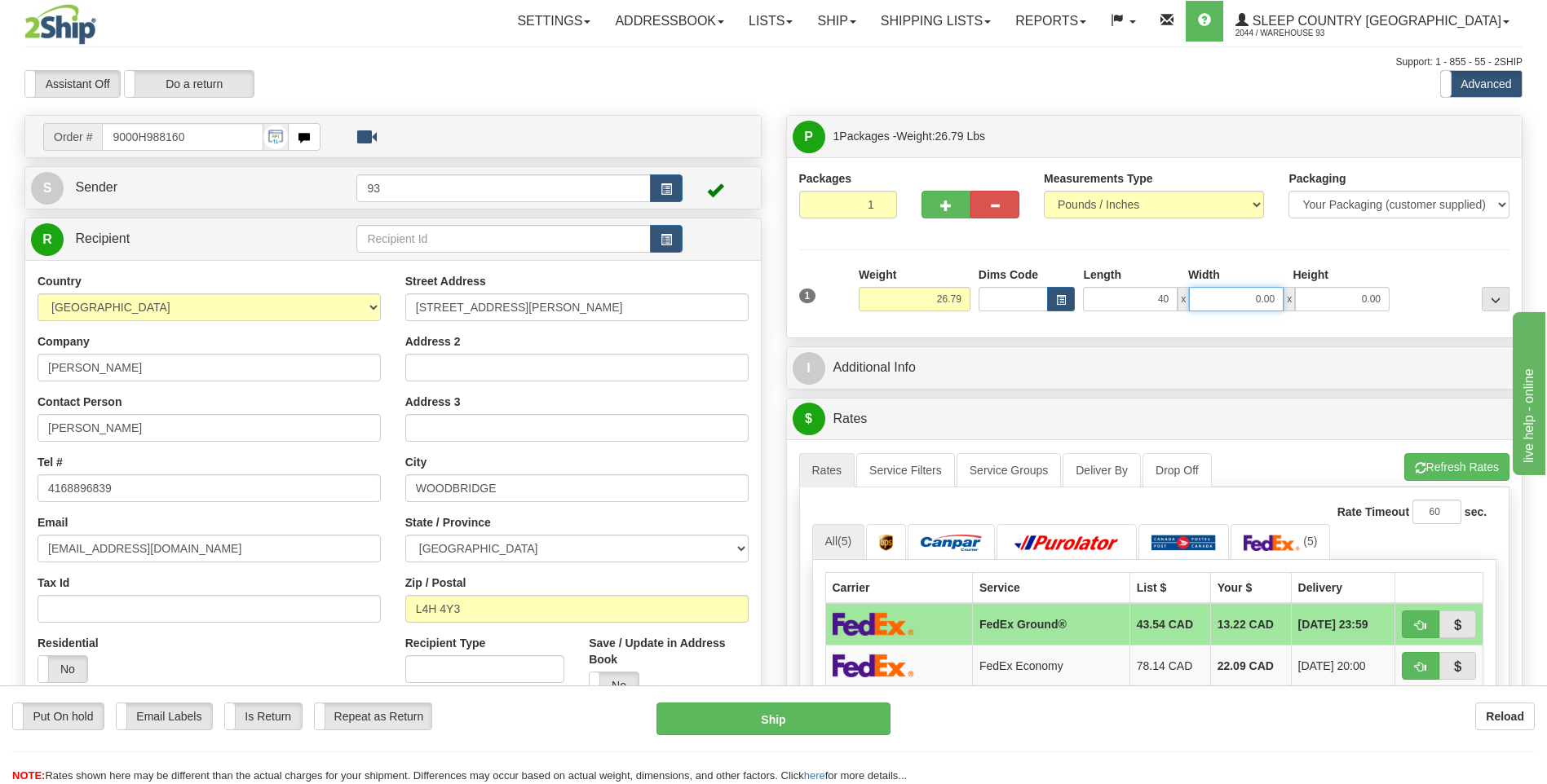
type input "40.00"
click at [1250, 306] on input "0.00" at bounding box center [1236, 299] width 95 height 25
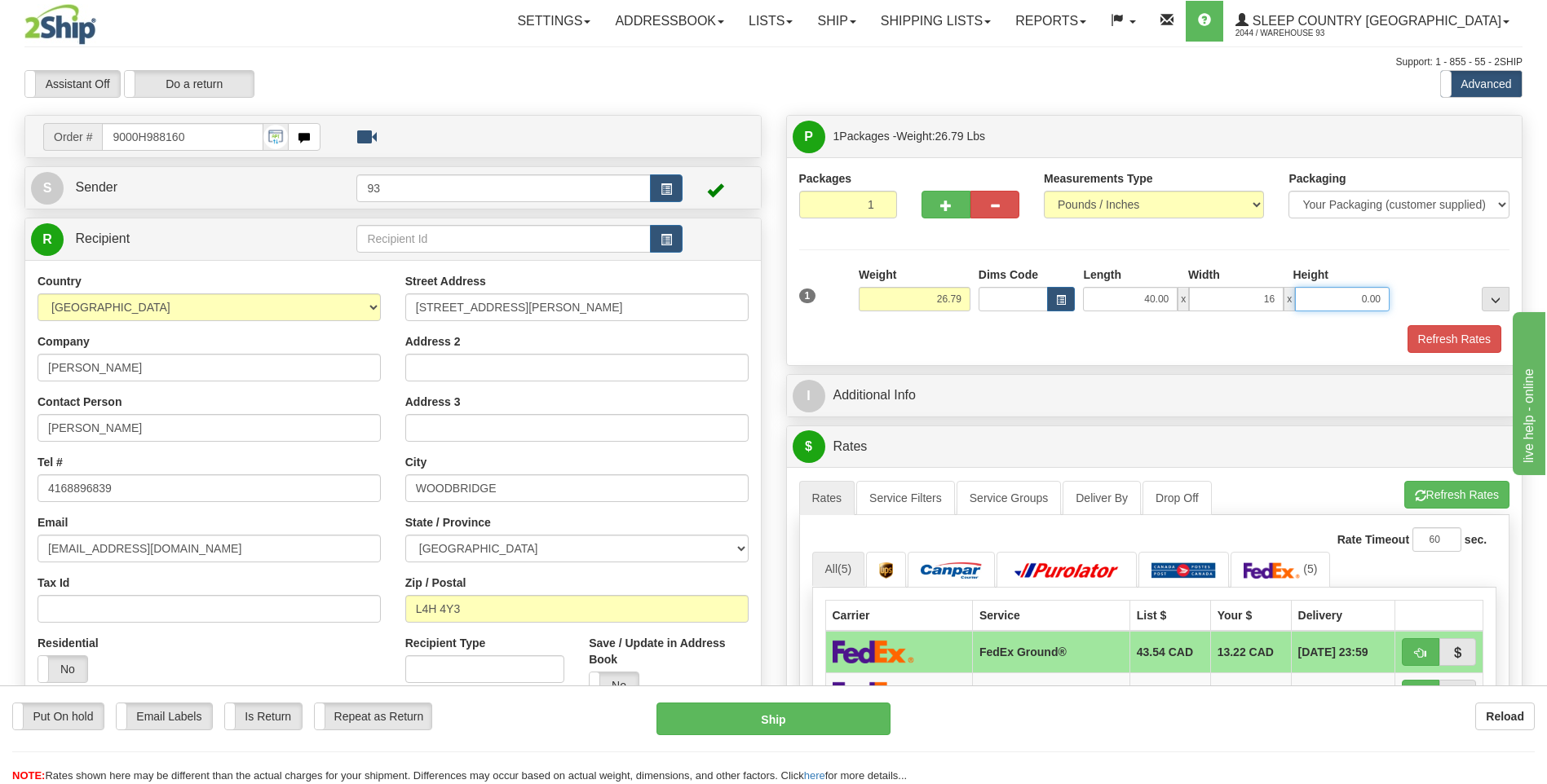
type input "16.00"
click at [1330, 306] on input "0.00" at bounding box center [1342, 299] width 95 height 25
type input "16.00"
click at [1437, 334] on button "Refresh Rates" at bounding box center [1454, 339] width 94 height 28
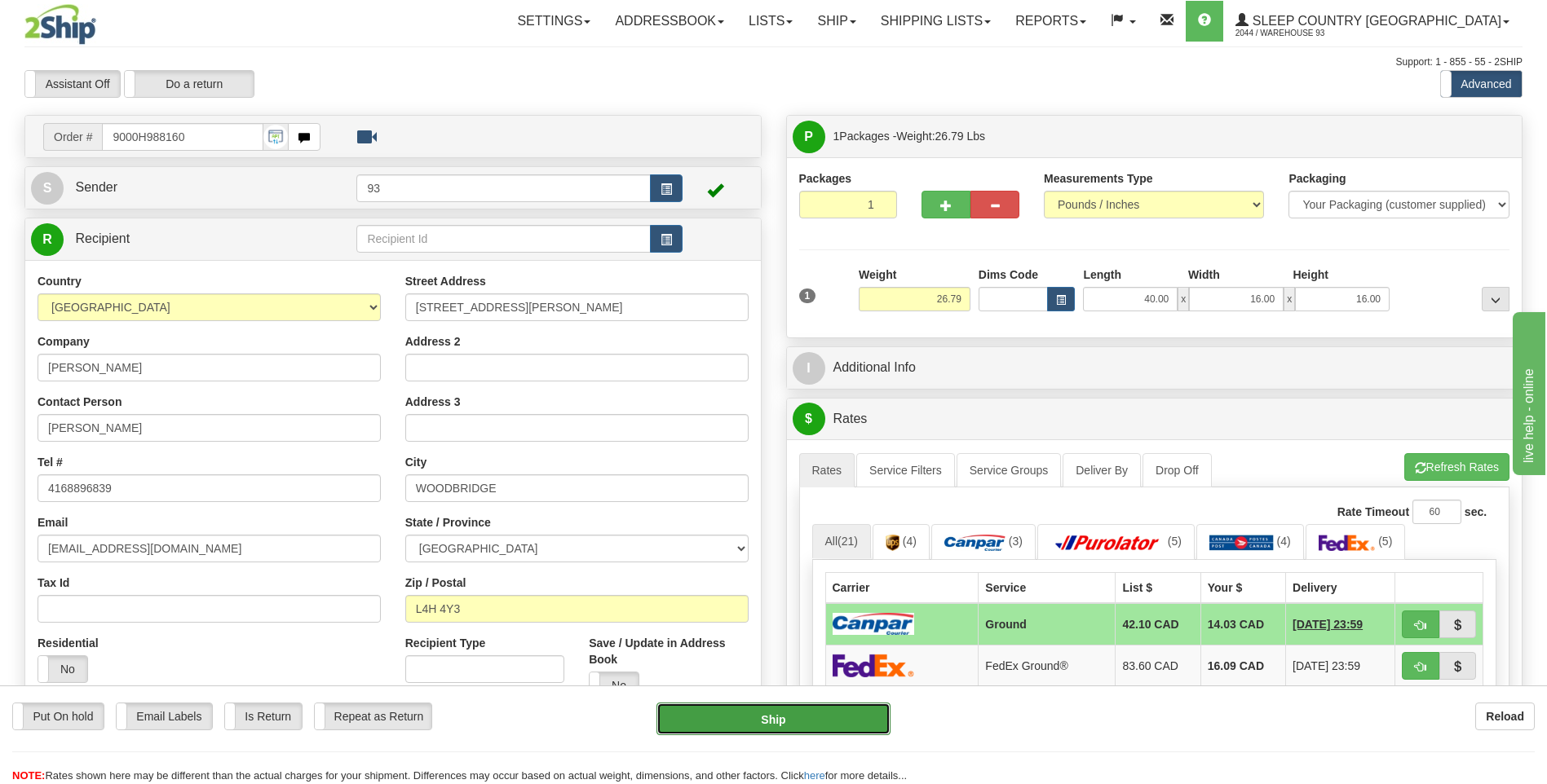
click at [827, 724] on button "Ship" at bounding box center [774, 718] width 233 height 33
type input "1"
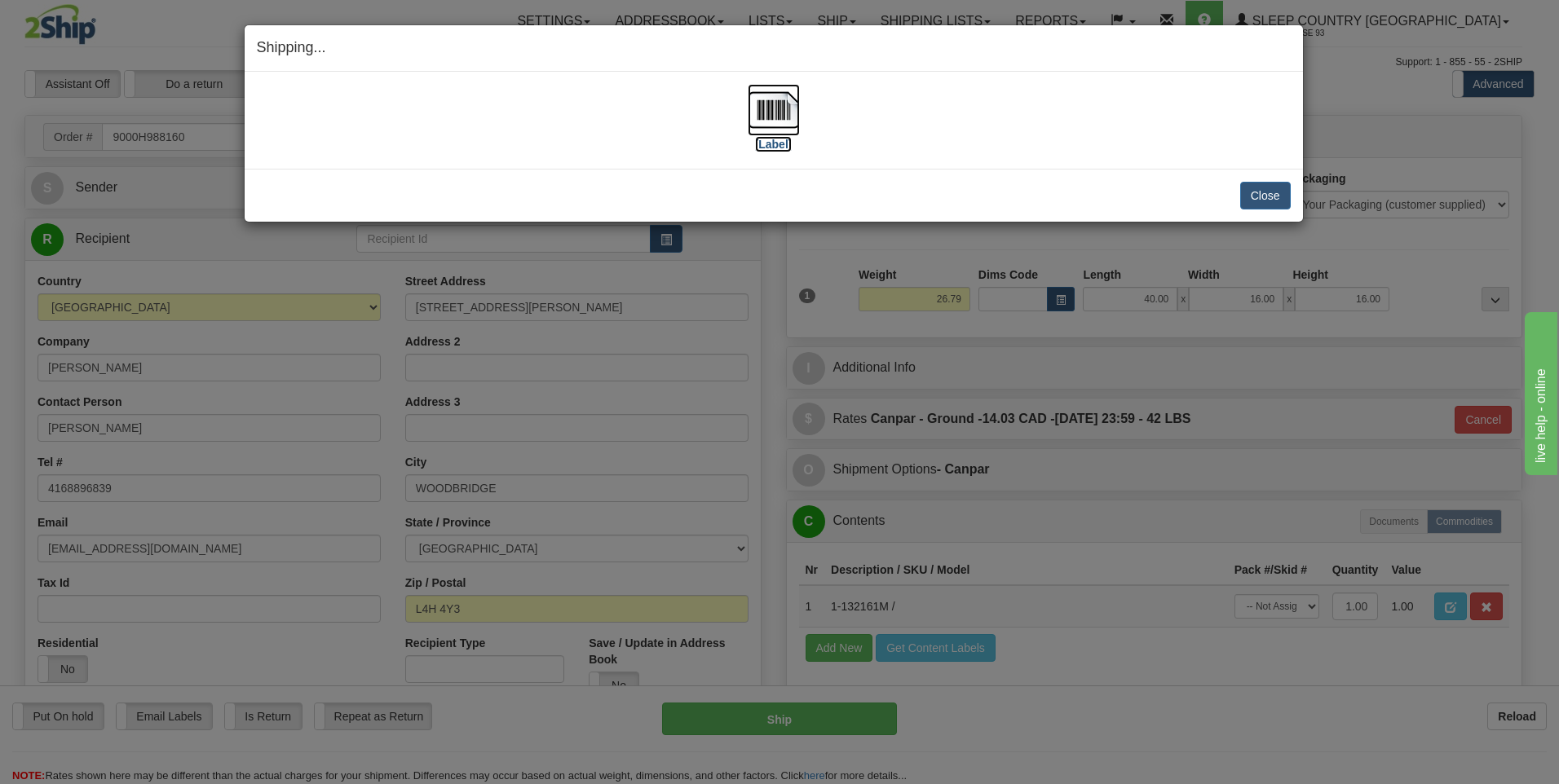
click at [780, 115] on img at bounding box center [774, 110] width 52 height 52
click at [1262, 199] on button "Close" at bounding box center [1265, 195] width 51 height 28
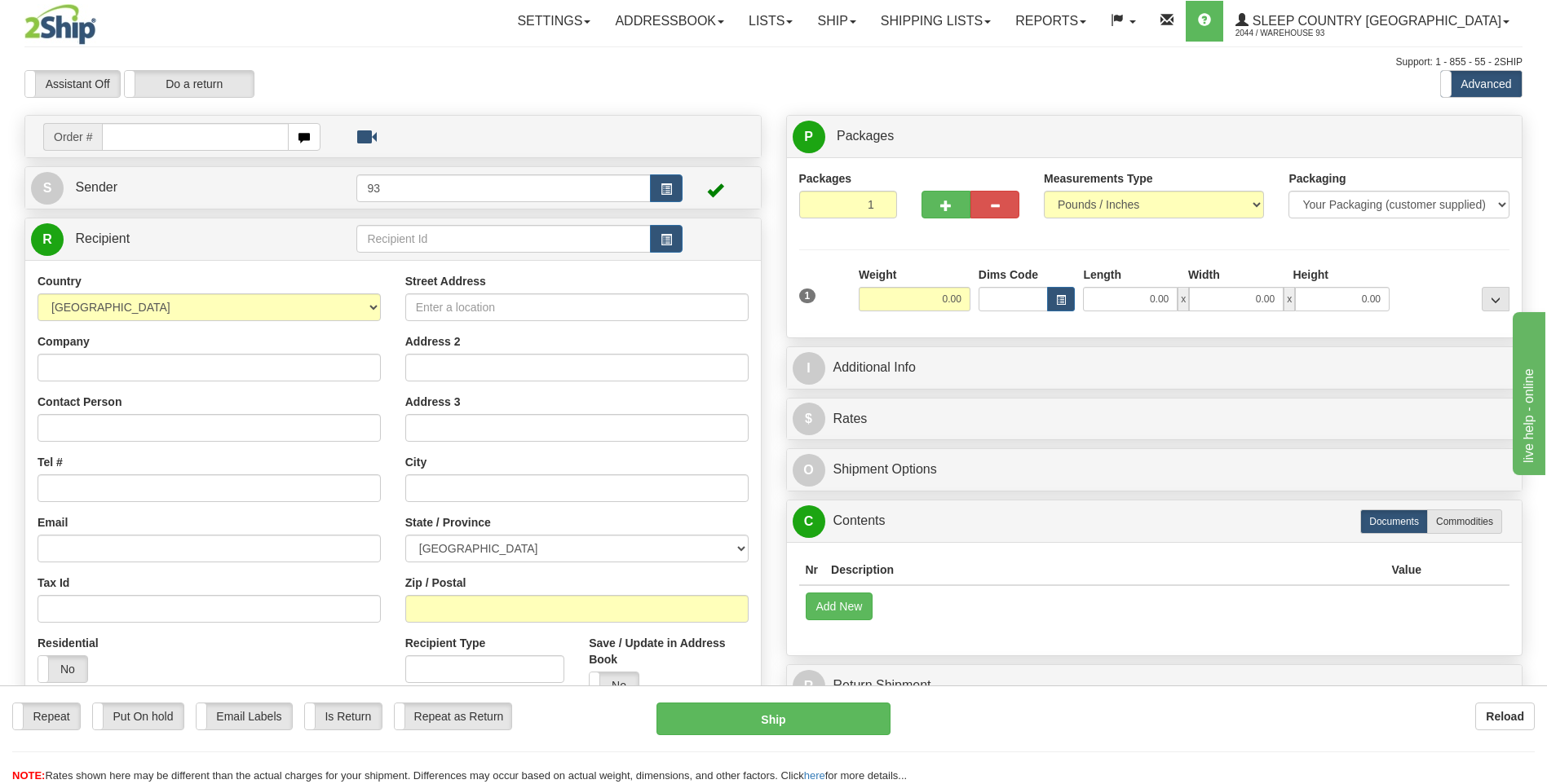
click at [179, 141] on input "text" at bounding box center [194, 137] width 186 height 28
type input "9000H988198"
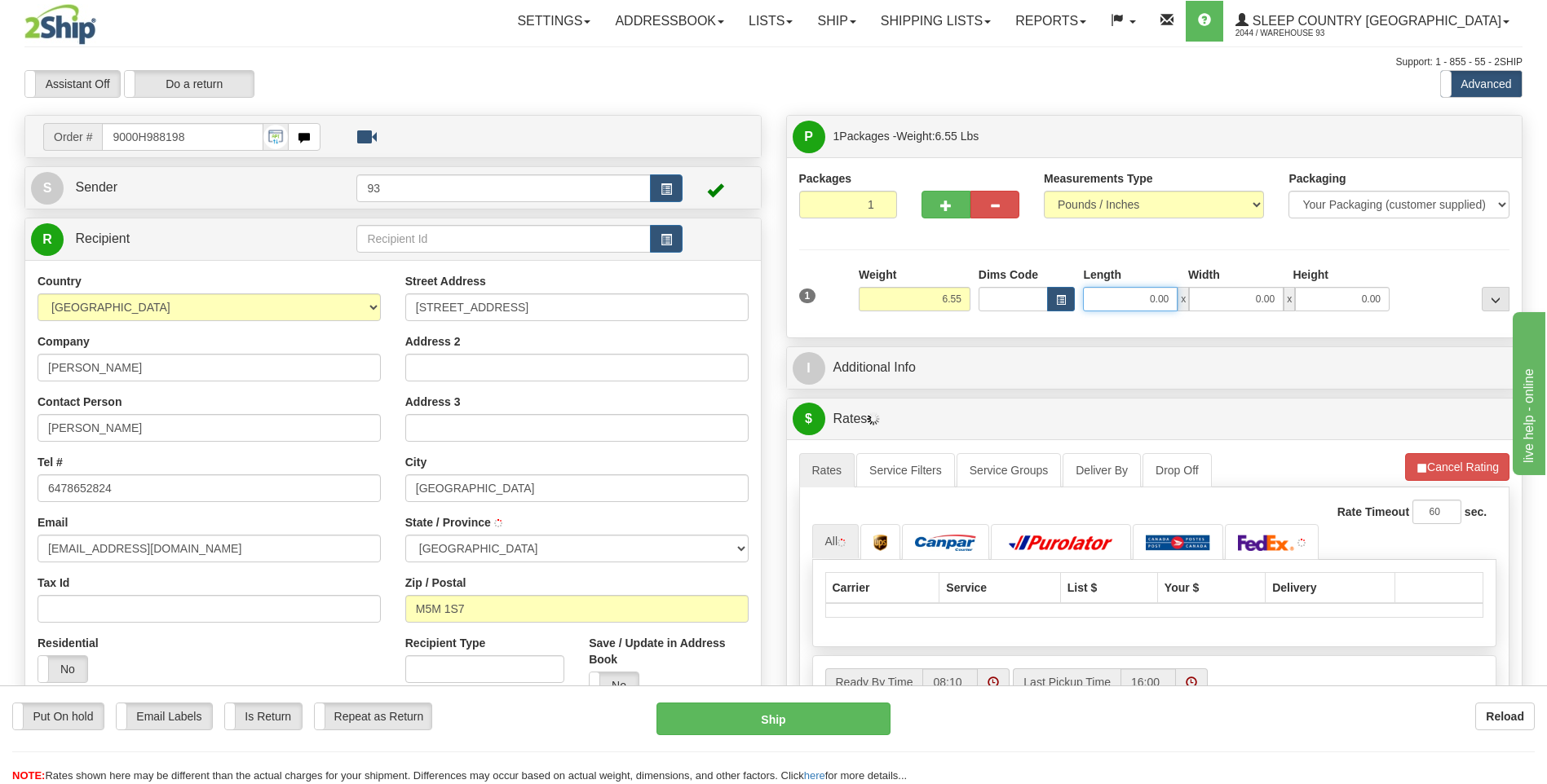
click at [1118, 296] on input "0.00" at bounding box center [1129, 299] width 95 height 25
type input "12.00"
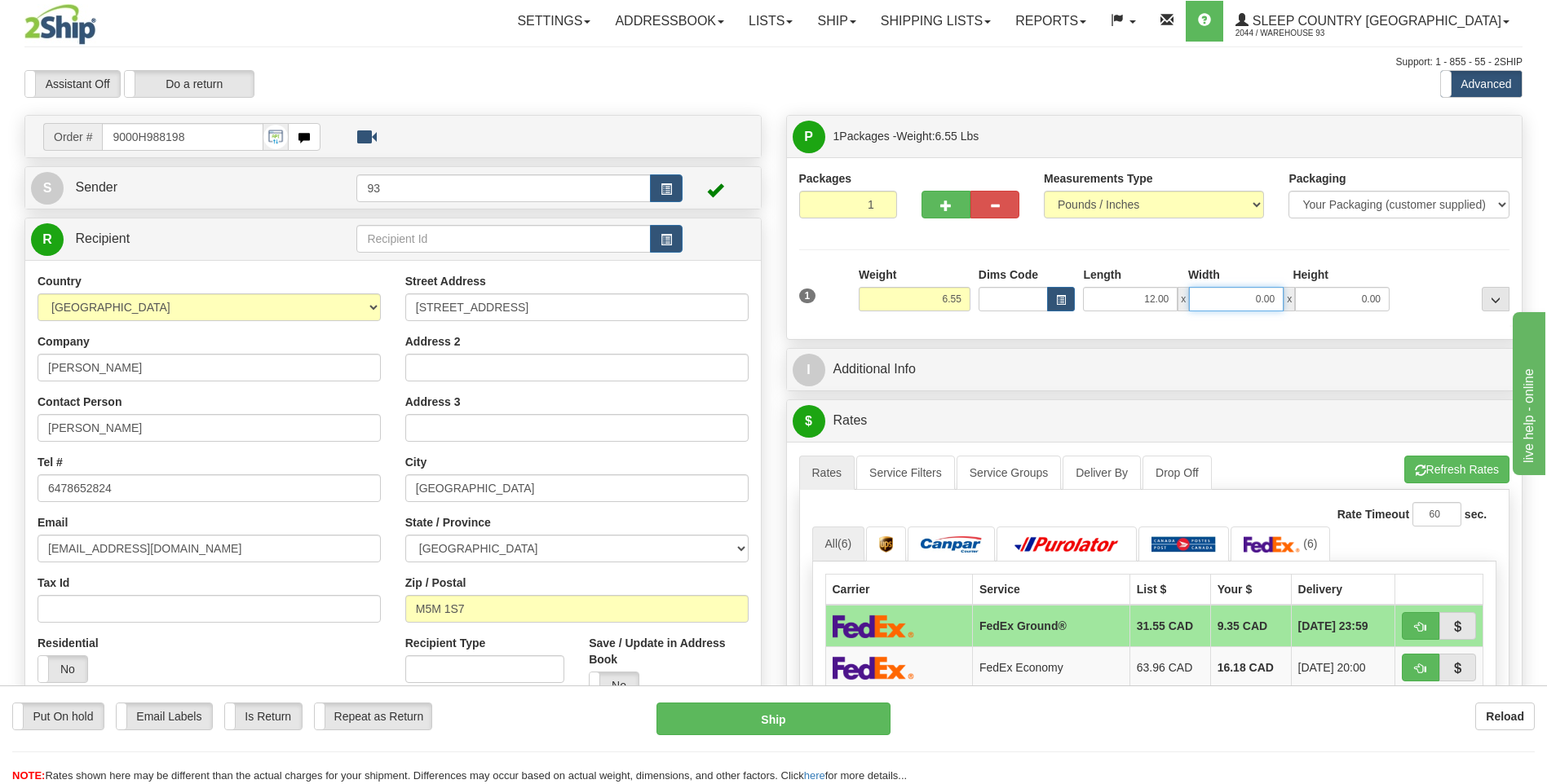
click at [1263, 304] on input "0.00" at bounding box center [1236, 299] width 95 height 25
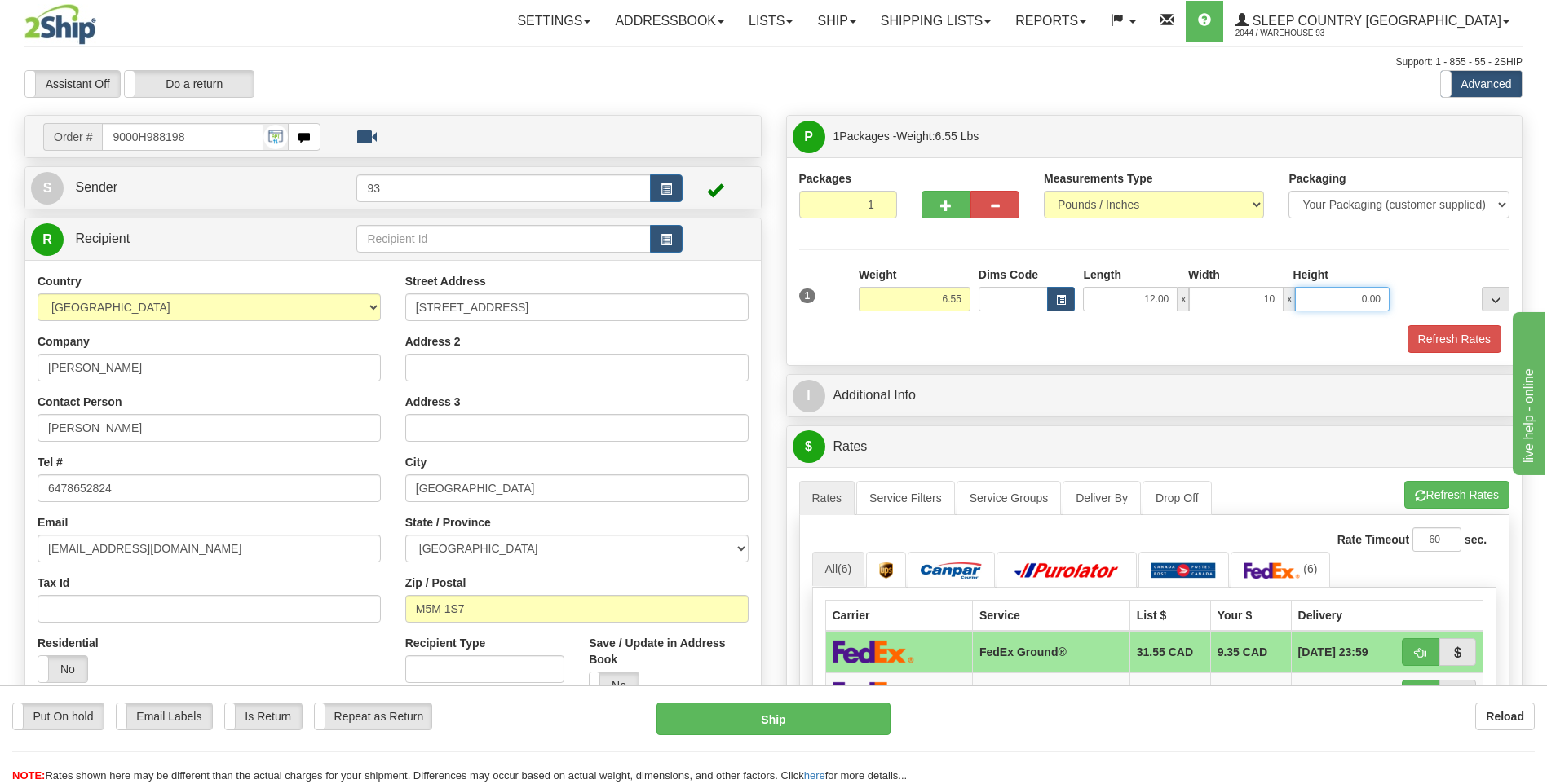
type input "10.00"
click at [1384, 298] on input "0.00" at bounding box center [1342, 299] width 95 height 25
type input "3.00"
click at [1475, 346] on button "Refresh Rates" at bounding box center [1454, 339] width 94 height 28
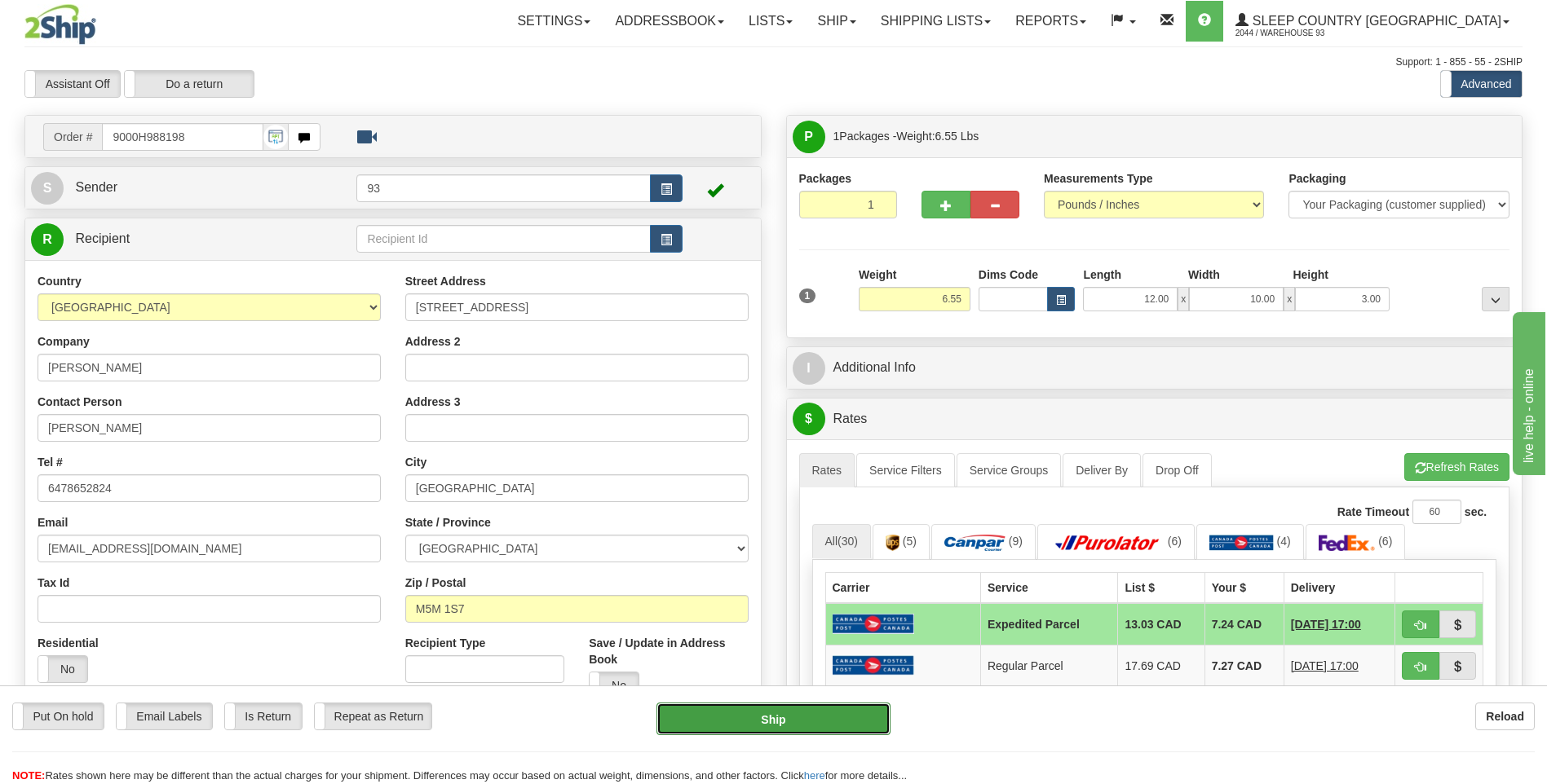
click at [817, 719] on button "Ship" at bounding box center [774, 718] width 233 height 33
type input "DOM.EP"
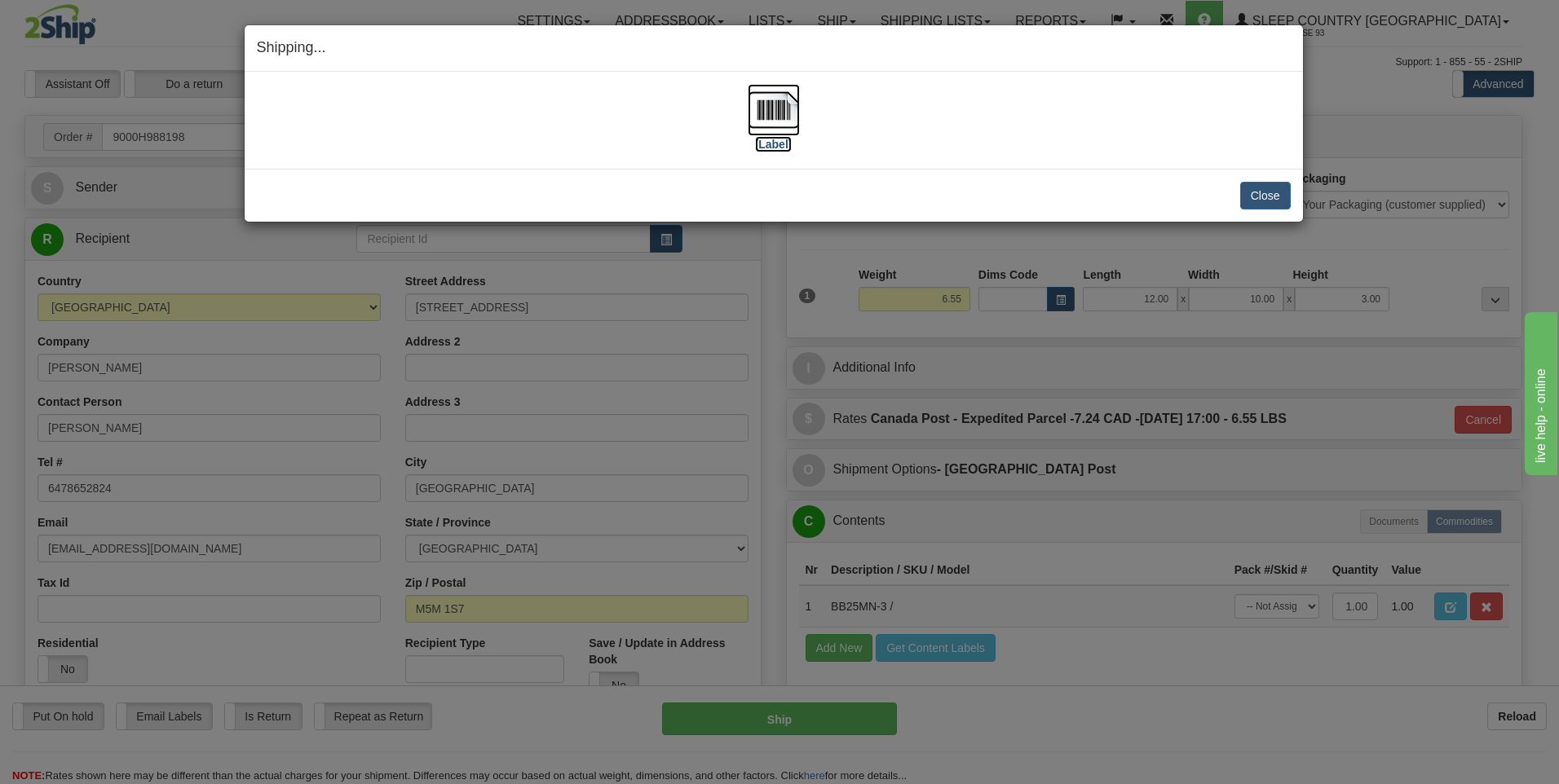
click at [769, 114] on img at bounding box center [774, 110] width 52 height 52
click at [1280, 201] on button "Close" at bounding box center [1265, 195] width 51 height 28
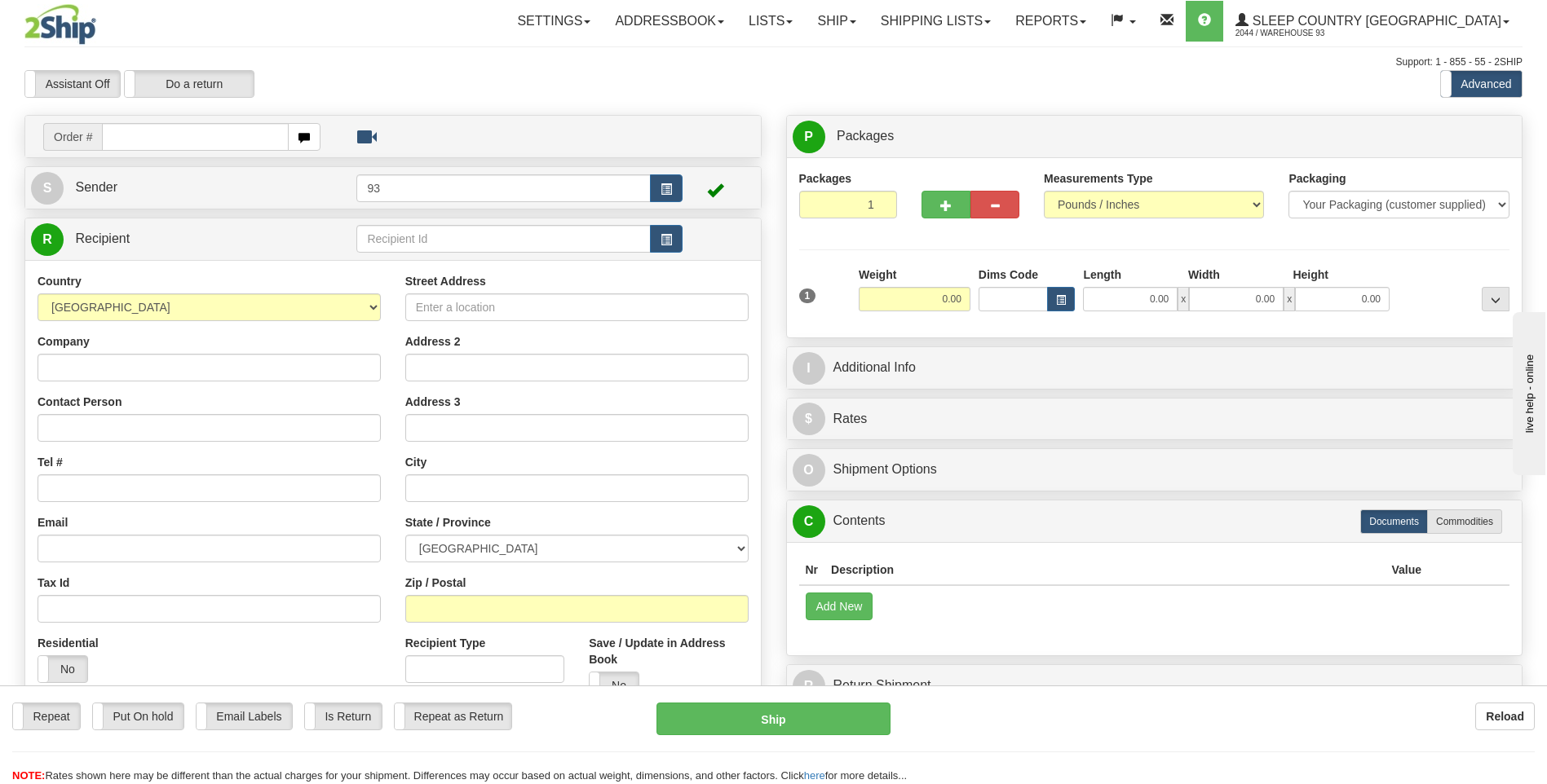
click at [126, 134] on input "text" at bounding box center [194, 137] width 186 height 28
type input "9012H988396"
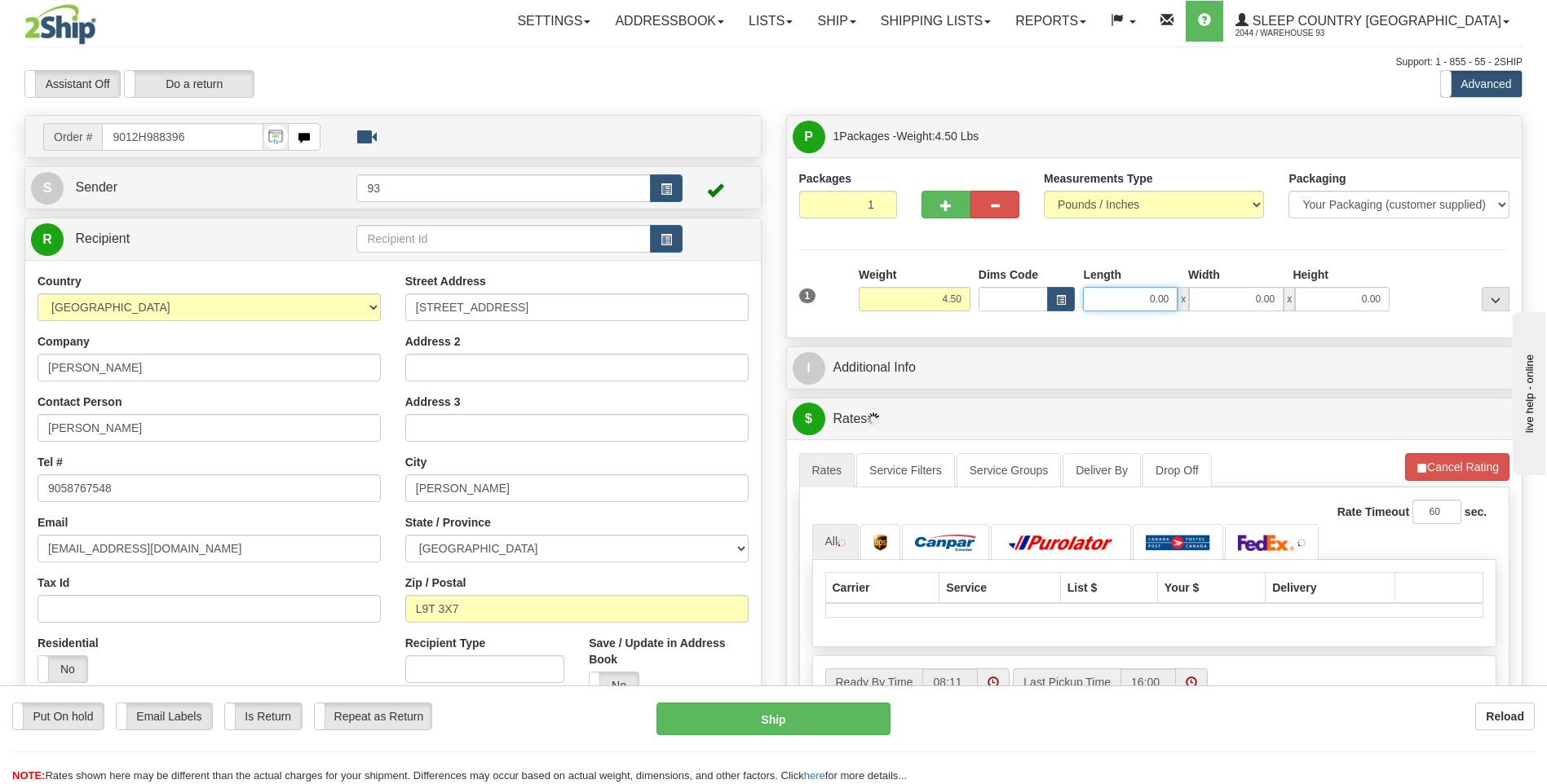
click at [1128, 298] on input "0.00" at bounding box center [1129, 299] width 95 height 25
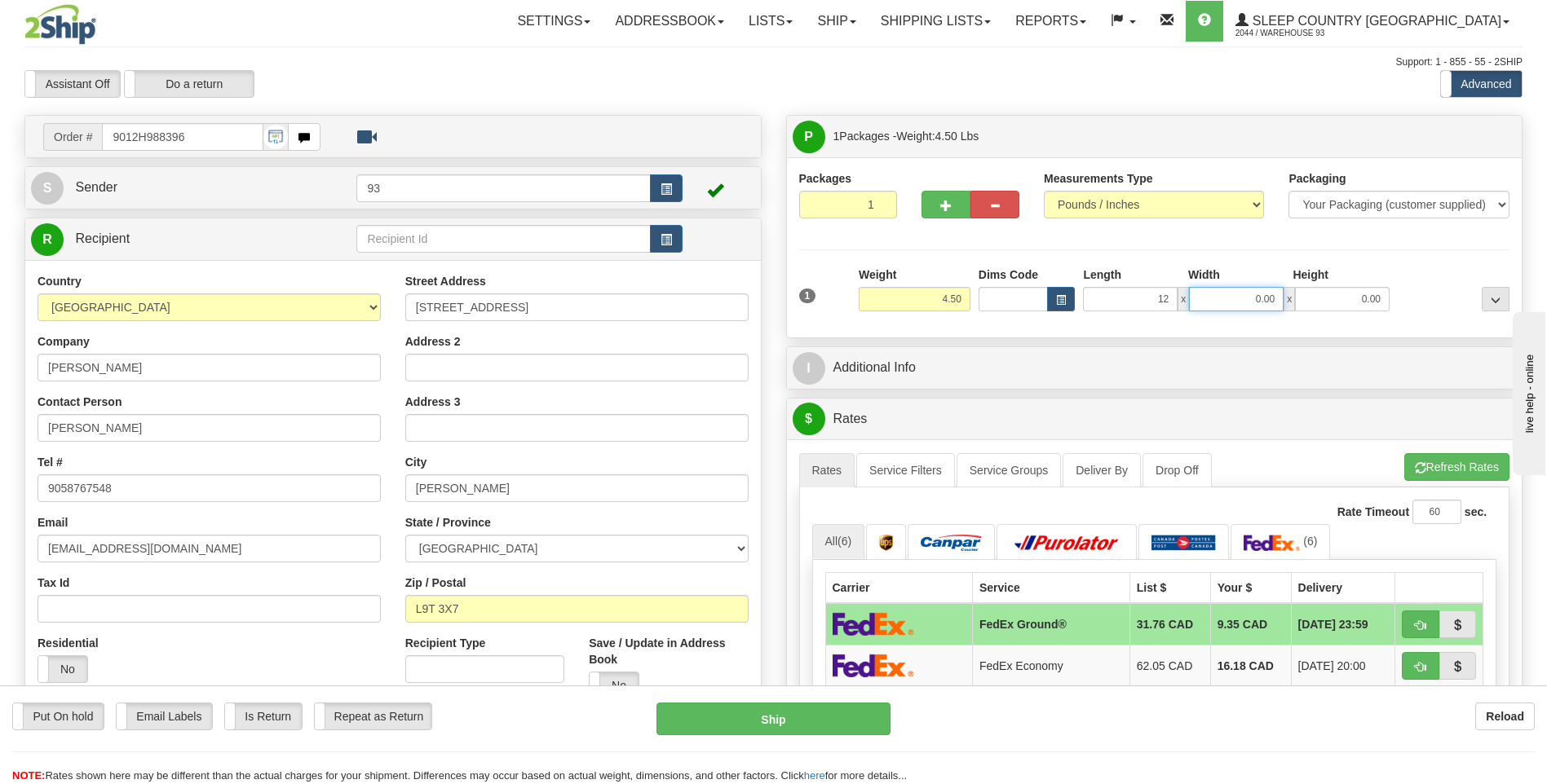
type input "12.00"
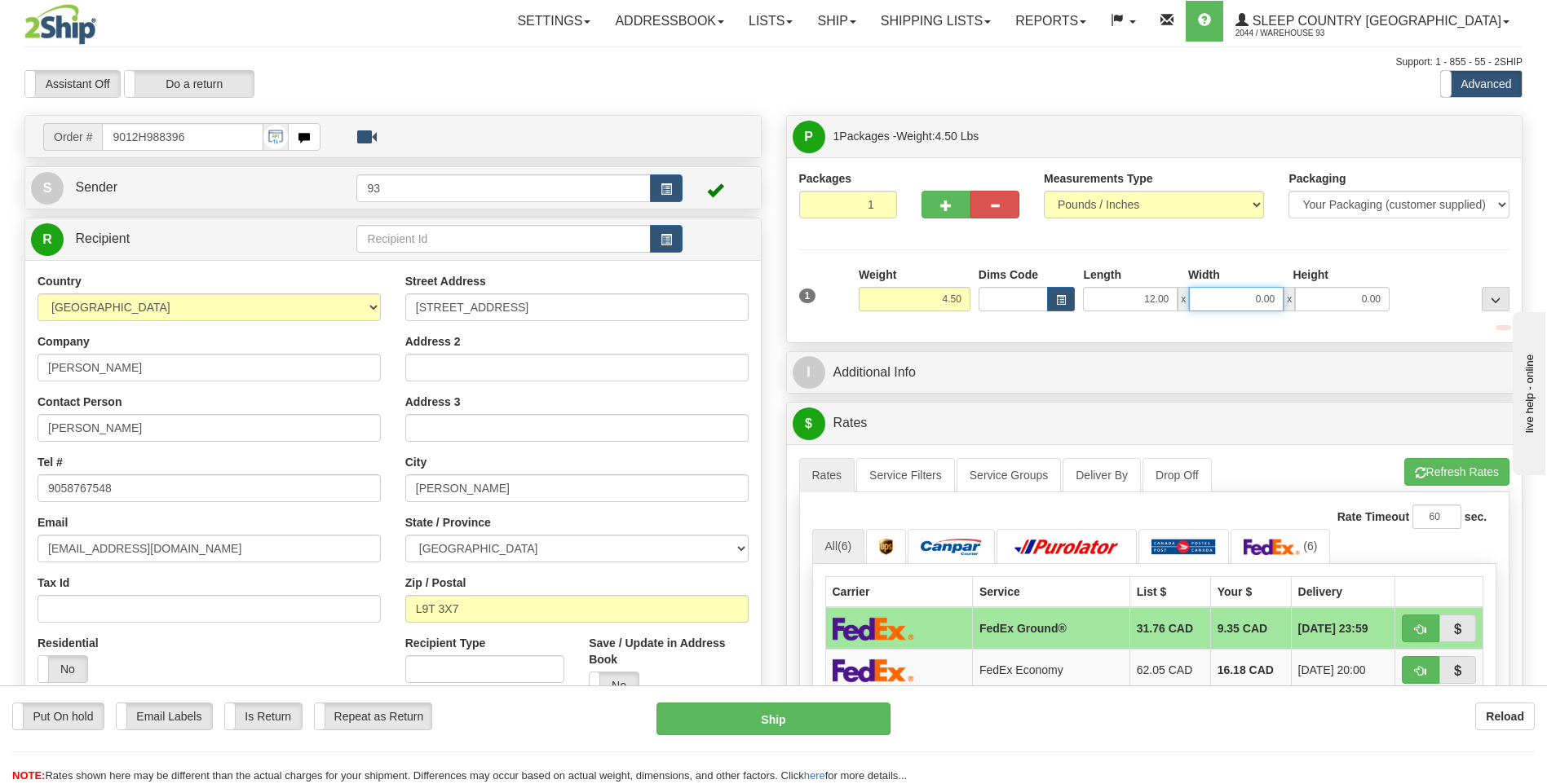
click at [1254, 295] on input "0.00" at bounding box center [1236, 299] width 95 height 25
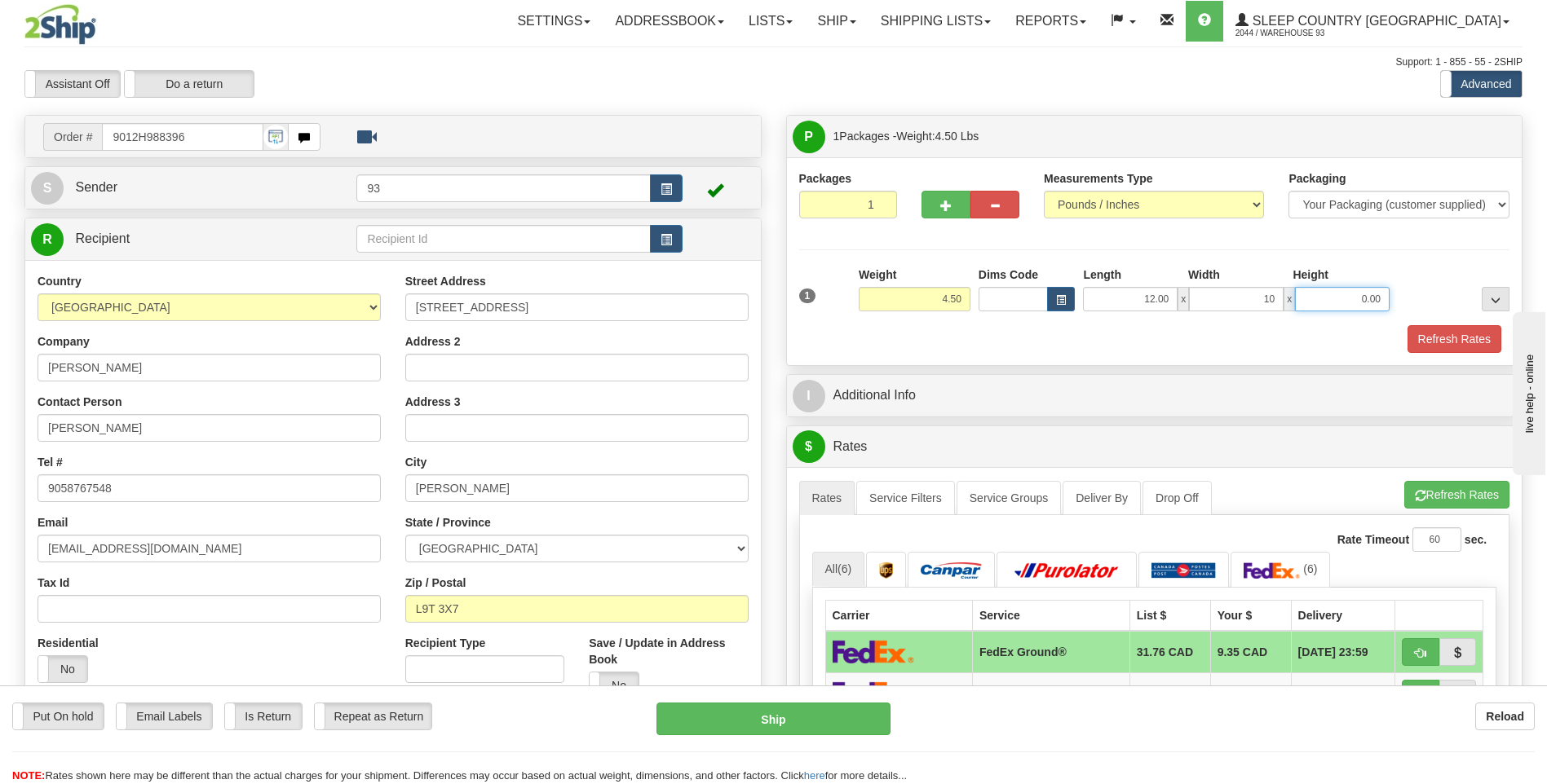
type input "10.00"
click at [1316, 300] on input "0.00" at bounding box center [1342, 299] width 95 height 25
type input "3.00"
click at [1437, 339] on button "Refresh Rates" at bounding box center [1454, 339] width 94 height 28
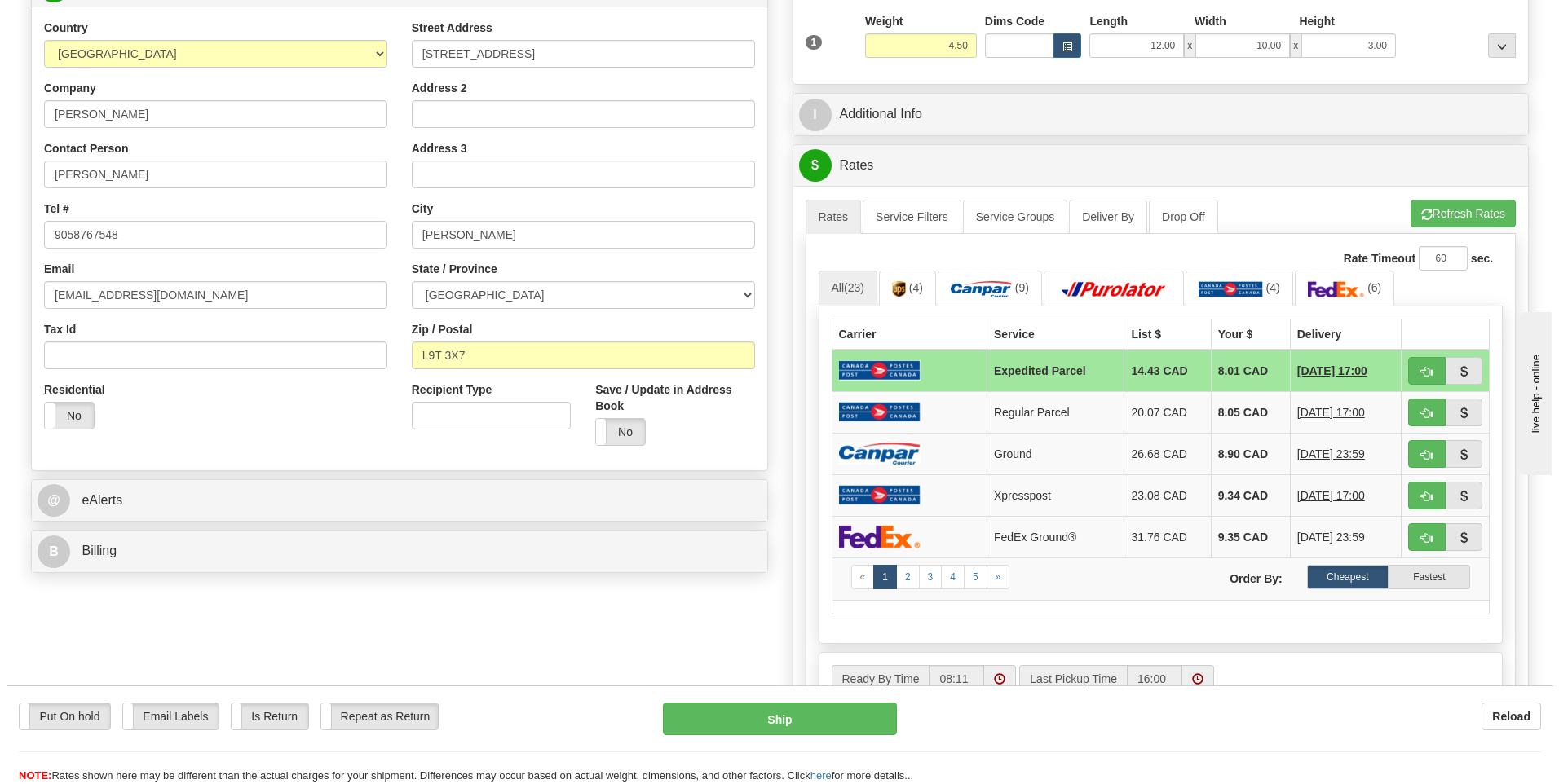
scroll to position [326, 0]
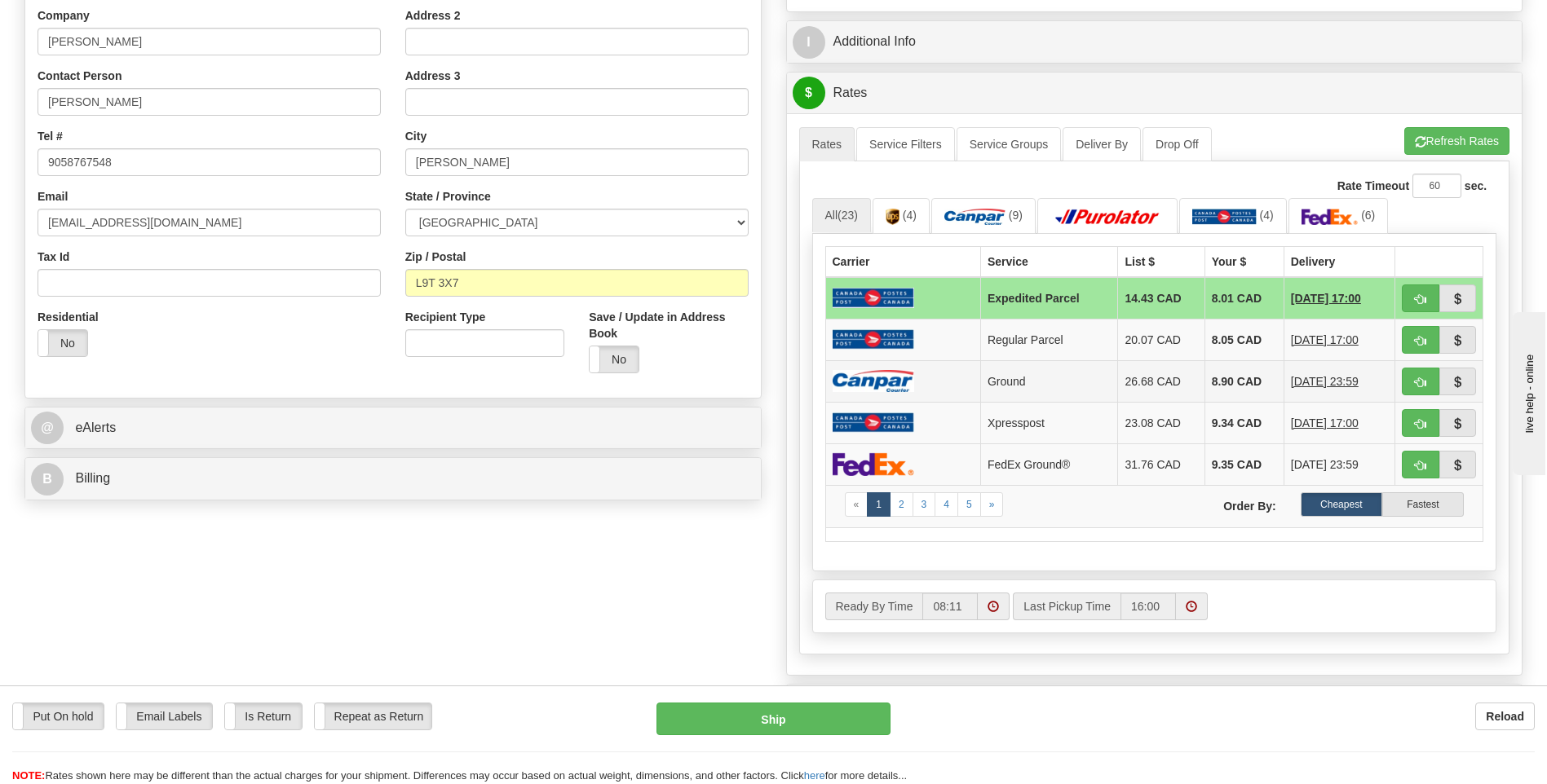
click at [1242, 379] on td "8.90 CAD" at bounding box center [1243, 382] width 79 height 42
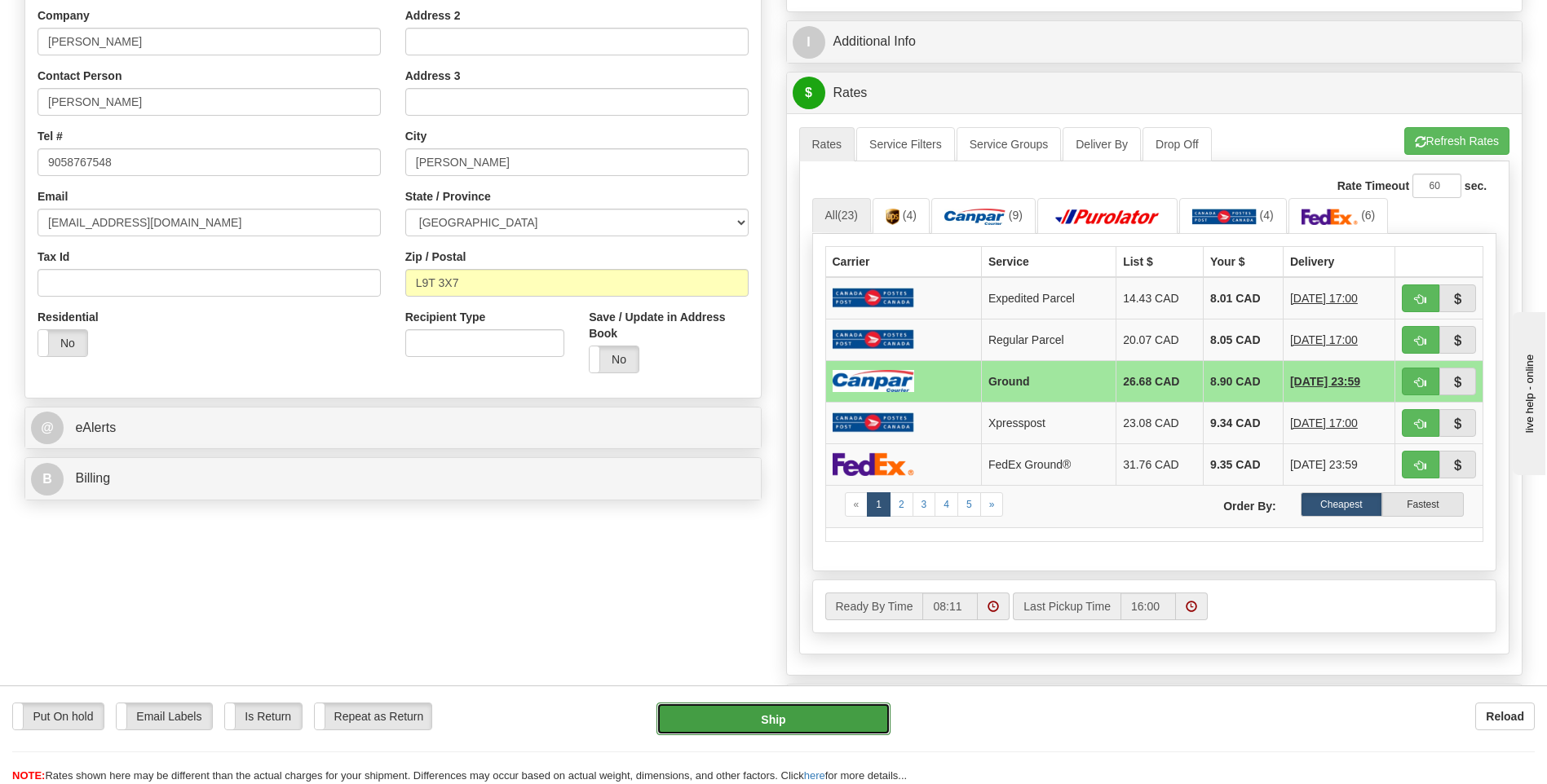
click at [839, 703] on button "Ship" at bounding box center [774, 718] width 233 height 33
type input "1"
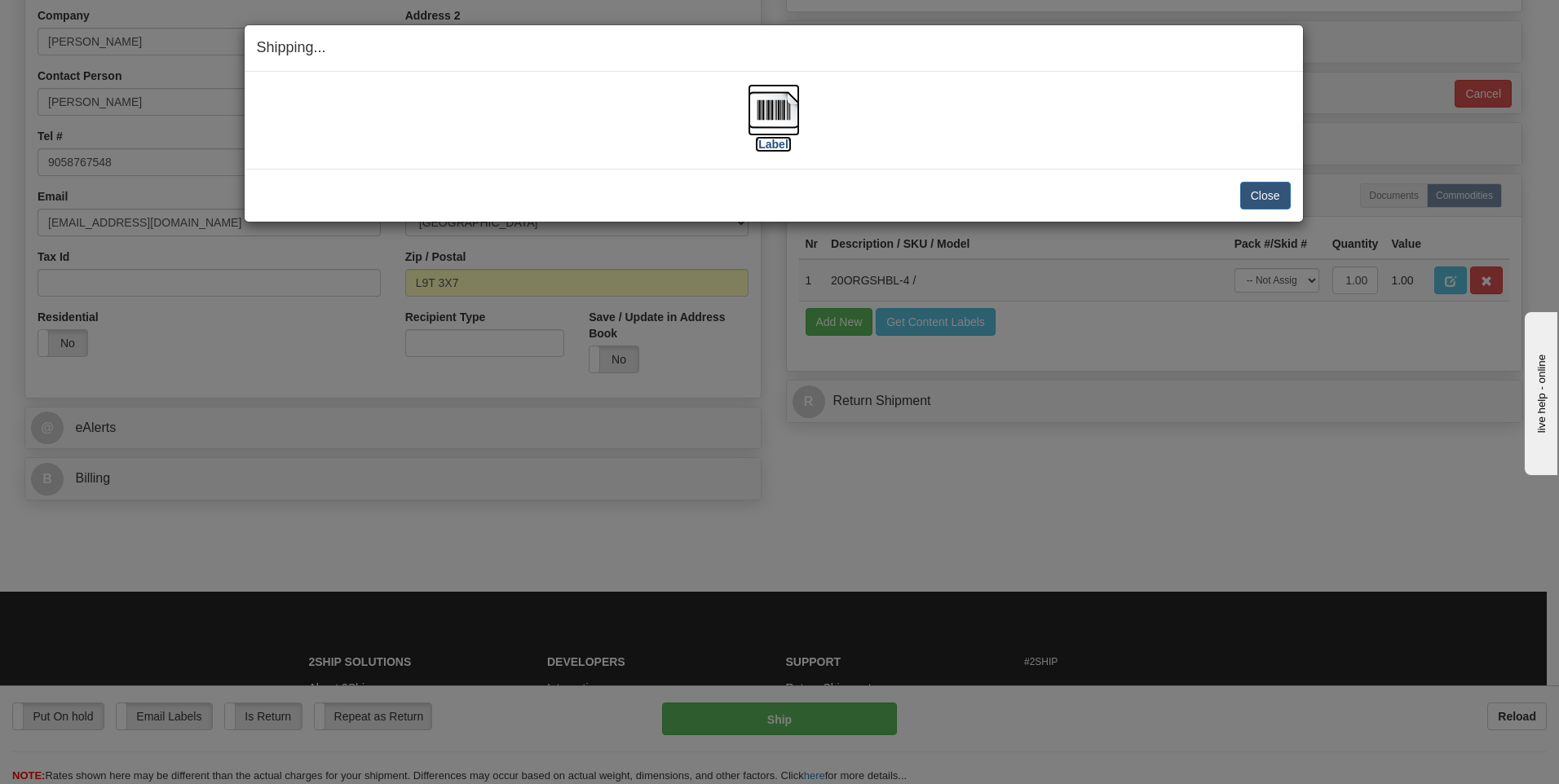
click at [765, 110] on img at bounding box center [774, 110] width 52 height 52
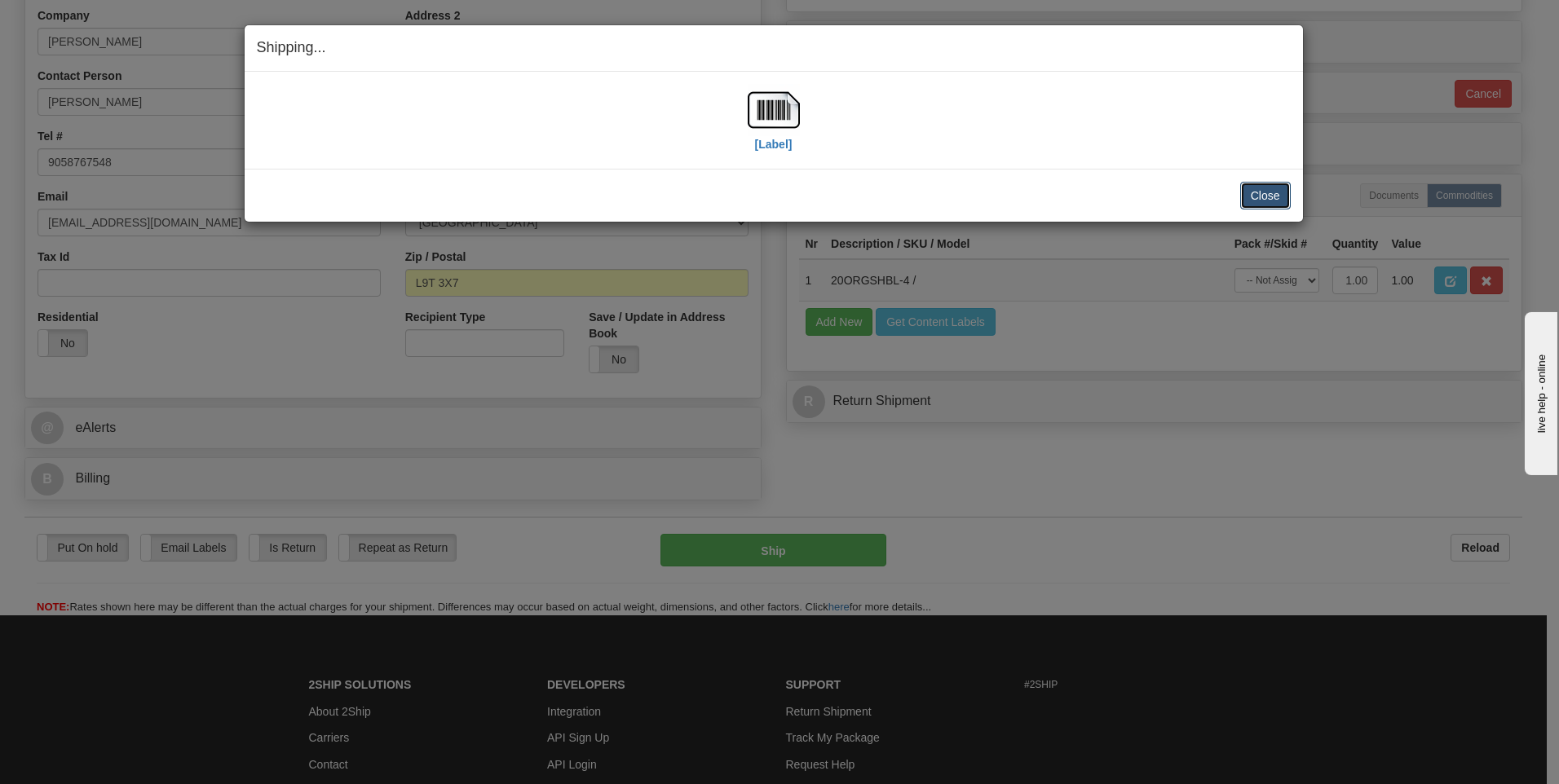
click at [1261, 190] on button "Close" at bounding box center [1265, 195] width 51 height 28
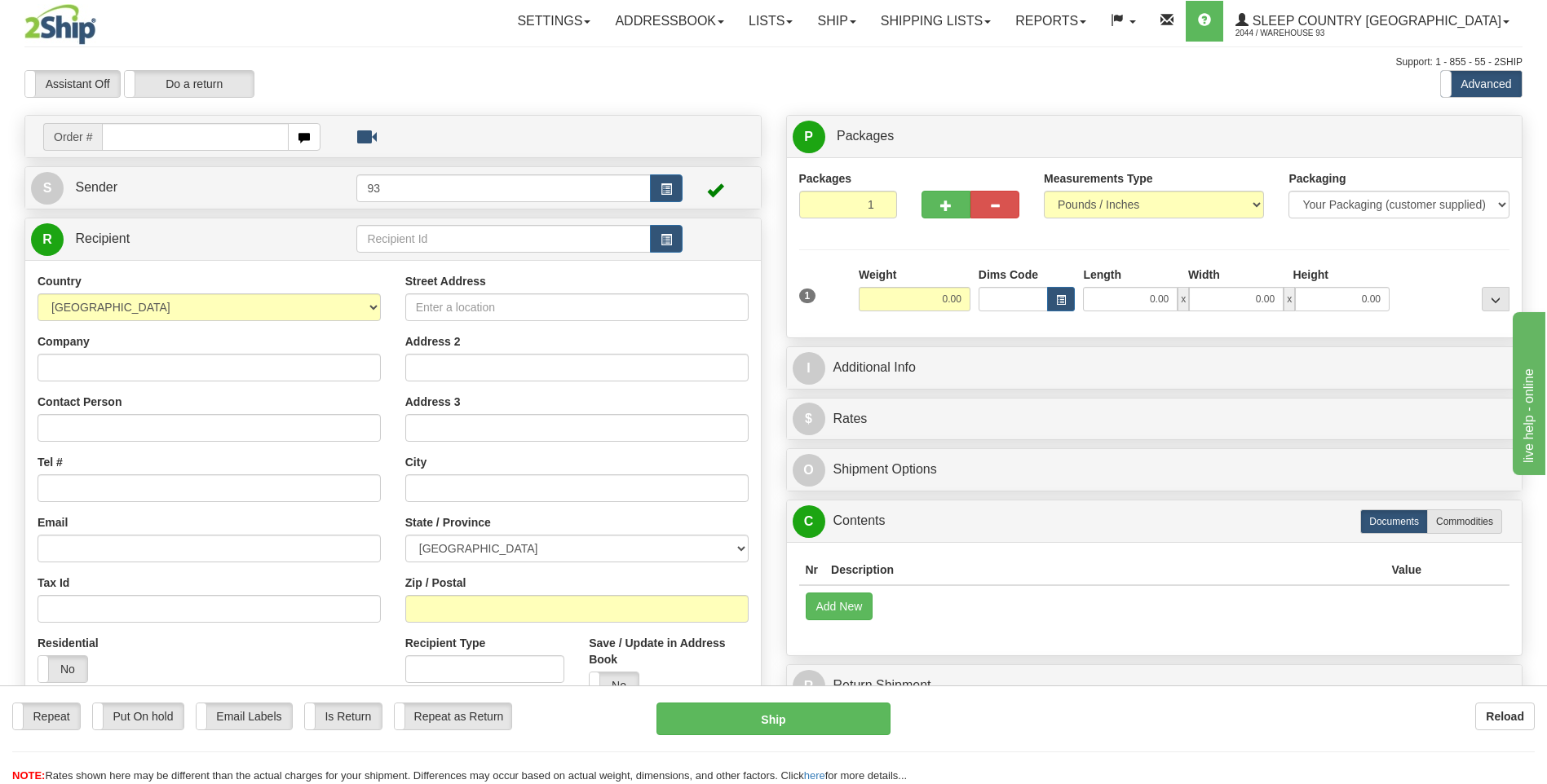
click at [143, 131] on input "text" at bounding box center [194, 137] width 186 height 28
type input "9000H988653"
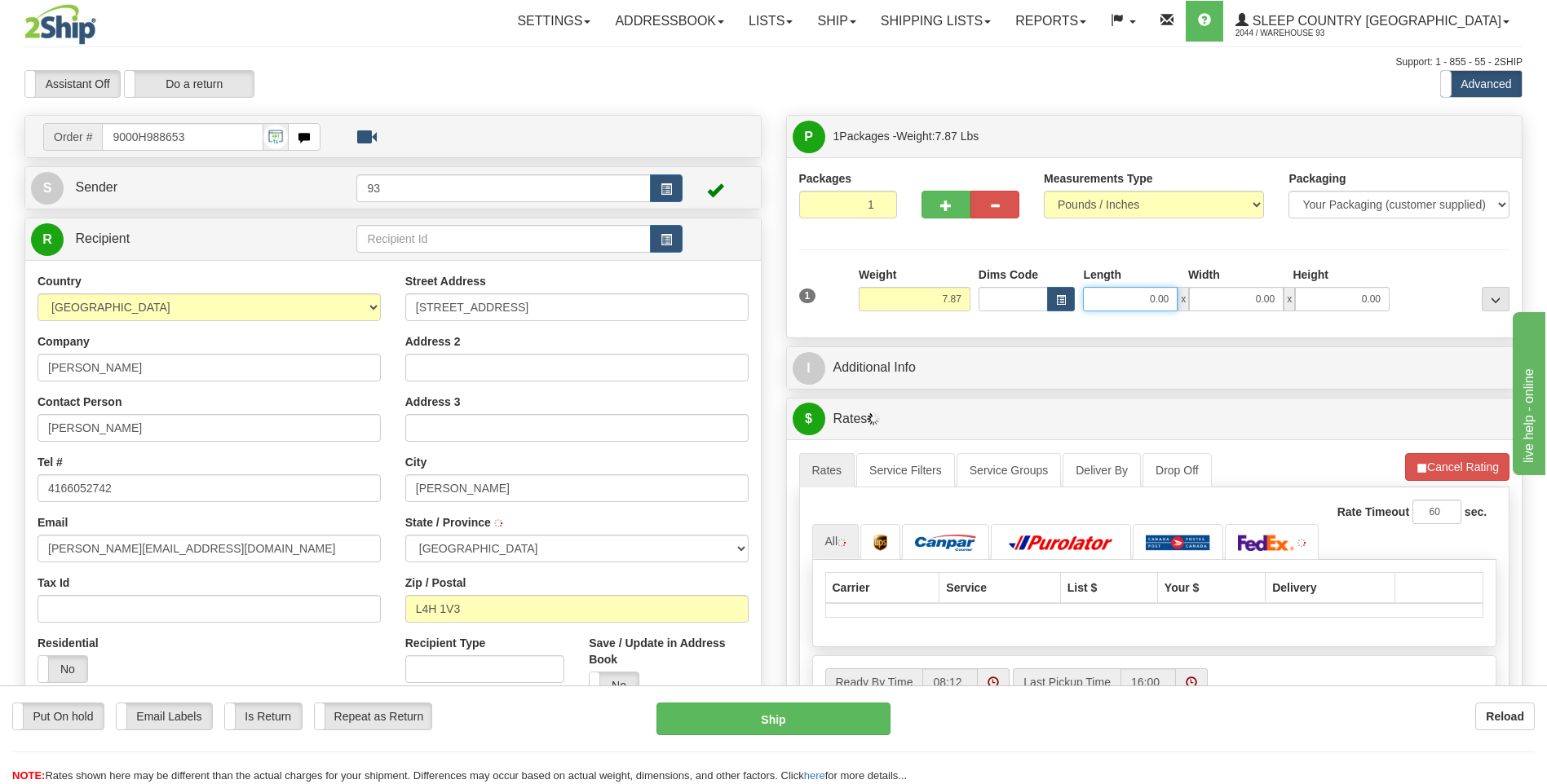
click at [1122, 295] on input "0.00" at bounding box center [1129, 299] width 95 height 25
type input "WOODBRIDGE"
type input "12.00"
click at [1226, 295] on input "0.00" at bounding box center [1236, 299] width 95 height 25
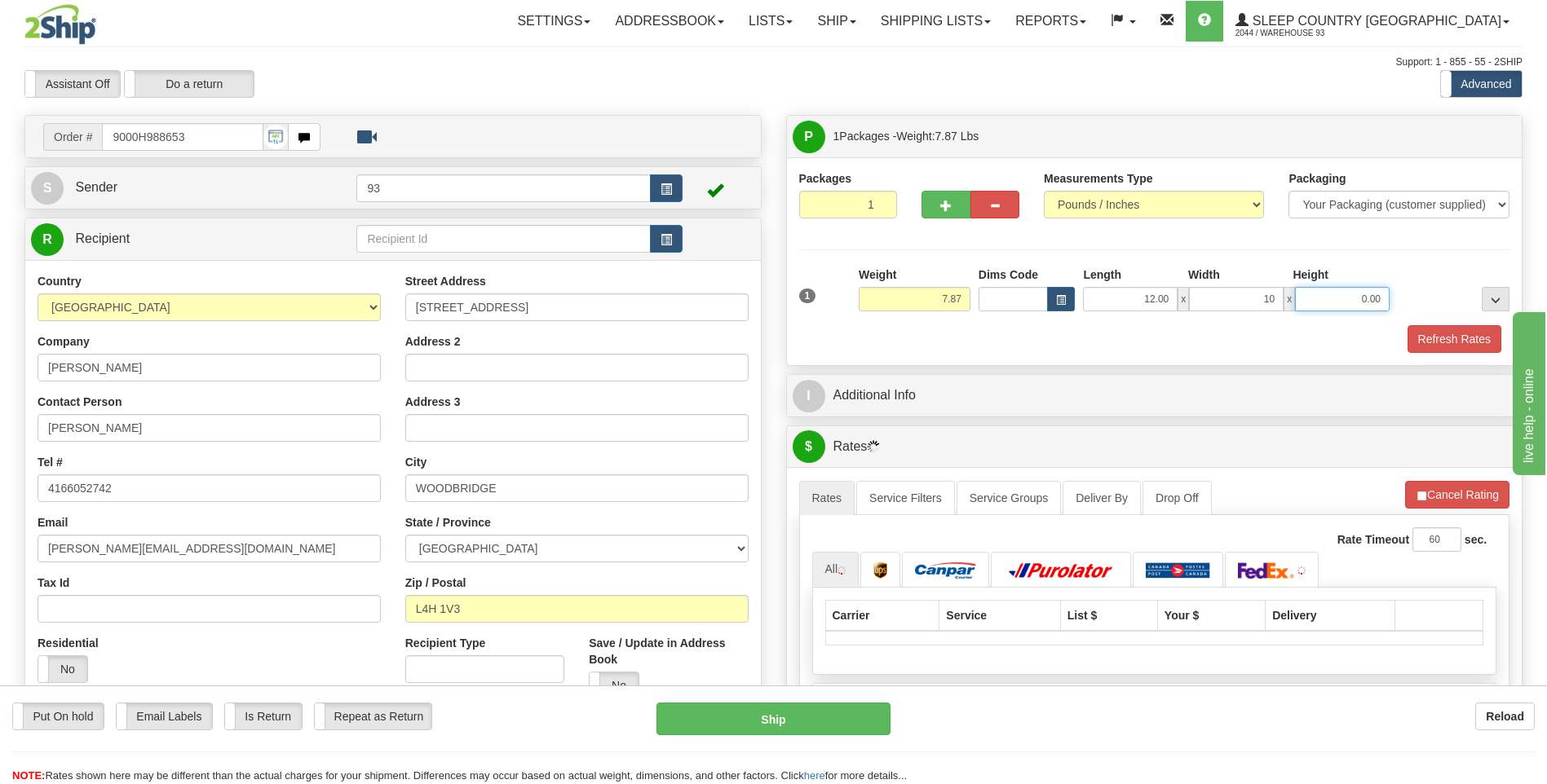
type input "10.00"
click at [1361, 307] on input "0.00" at bounding box center [1342, 299] width 95 height 25
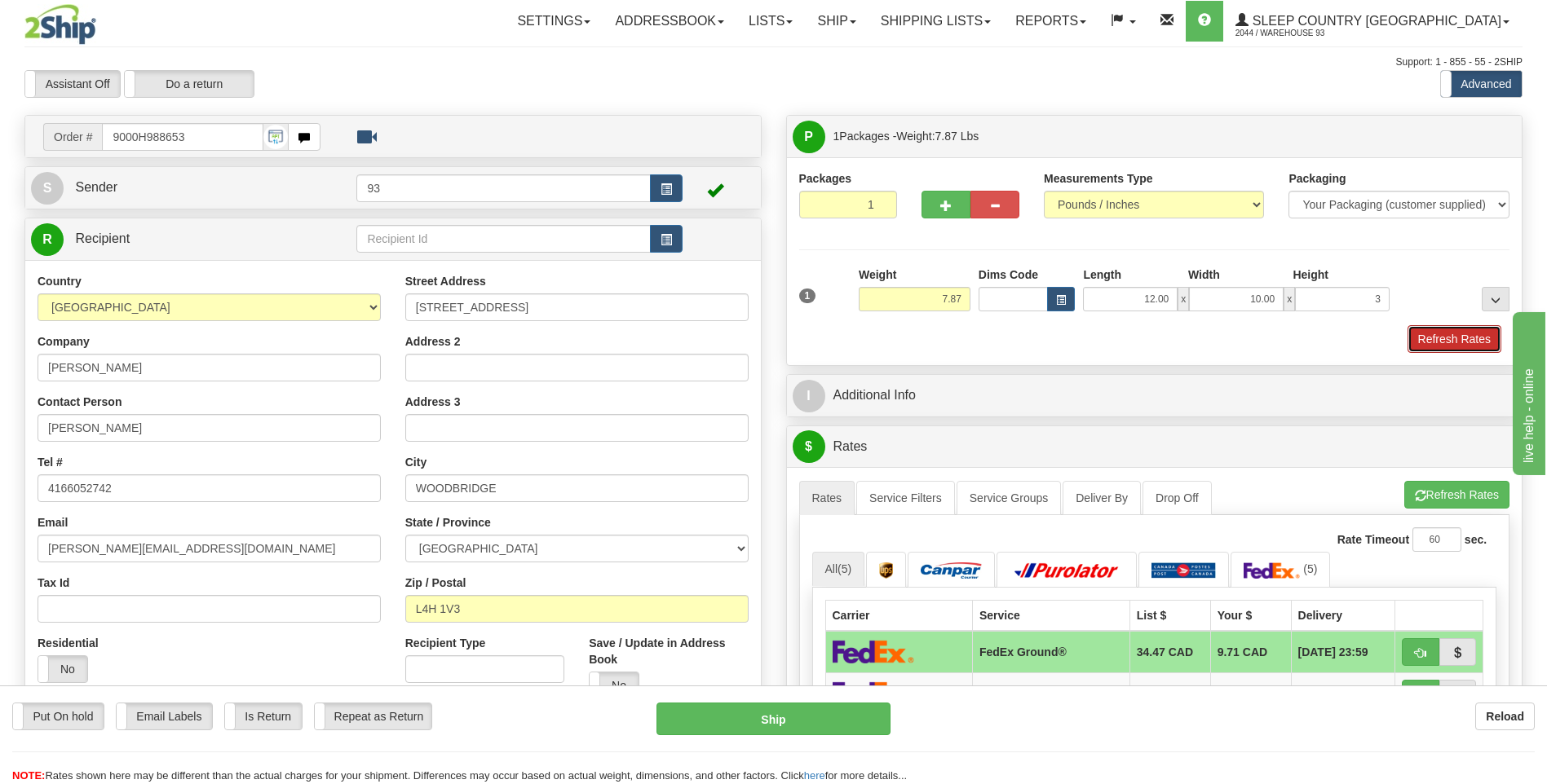
type input "3.00"
click at [1457, 342] on button "Refresh Rates" at bounding box center [1454, 339] width 94 height 28
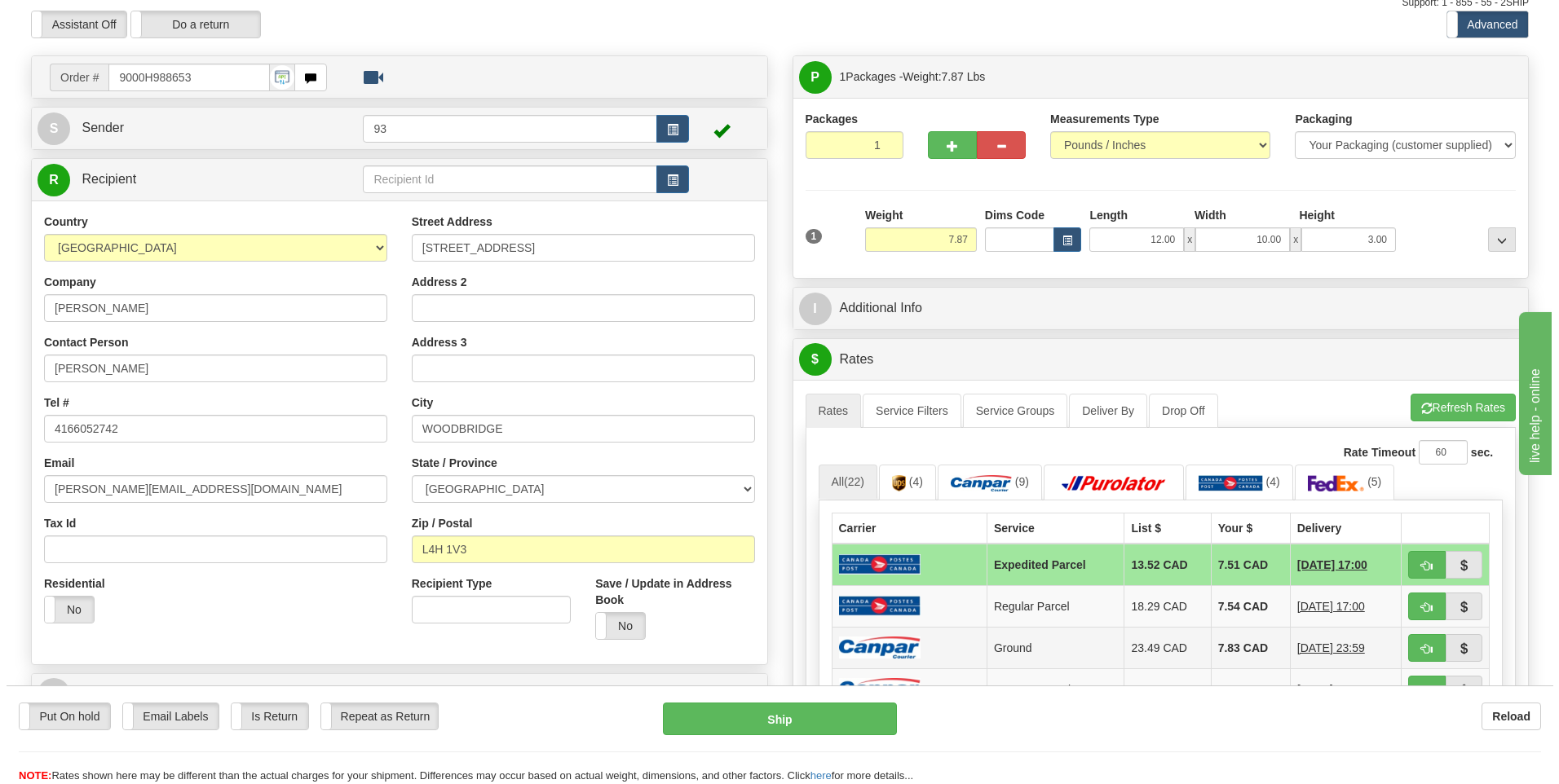
scroll to position [244, 0]
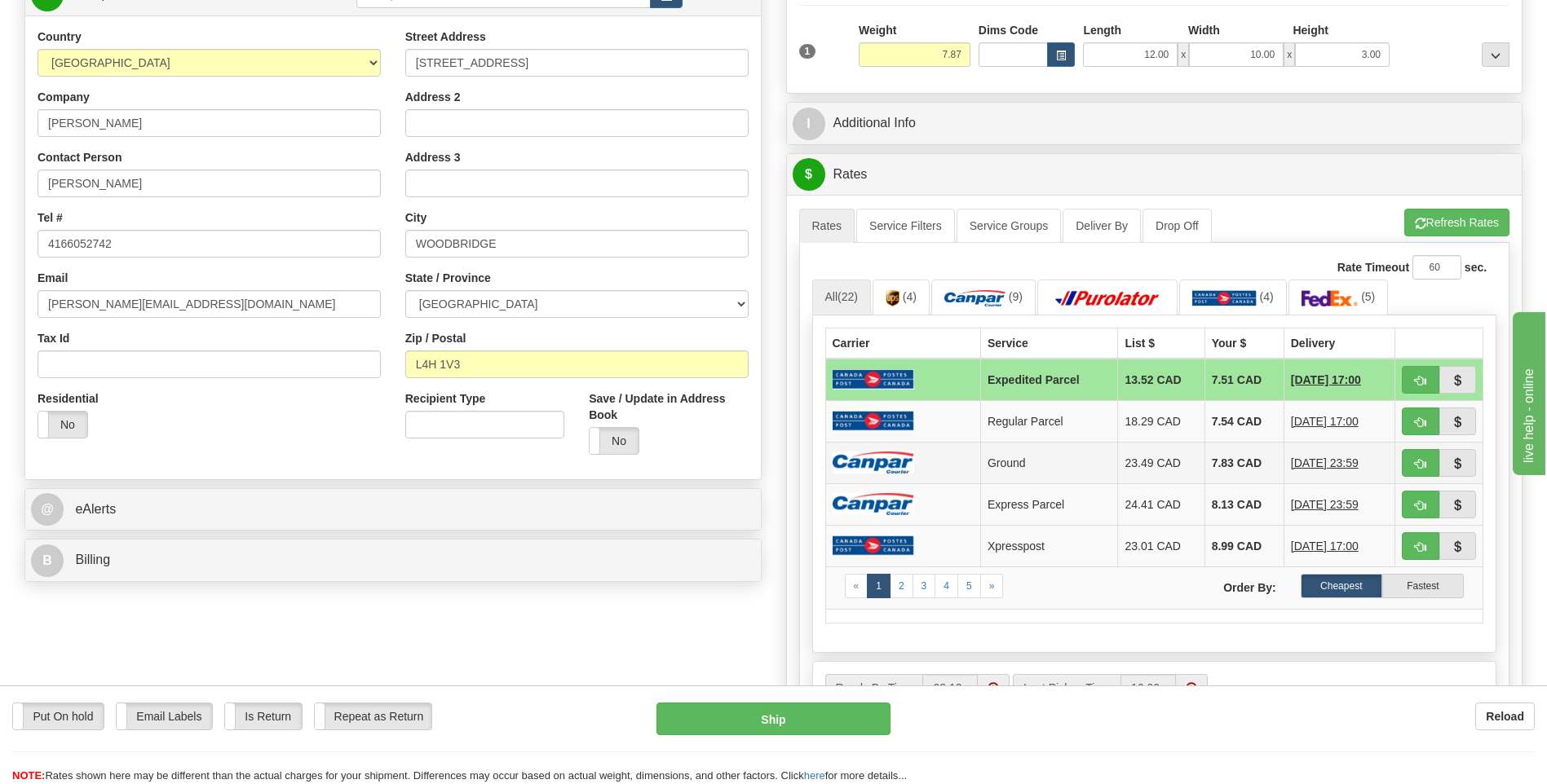
click at [1207, 457] on td "7.83 CAD" at bounding box center [1243, 462] width 79 height 42
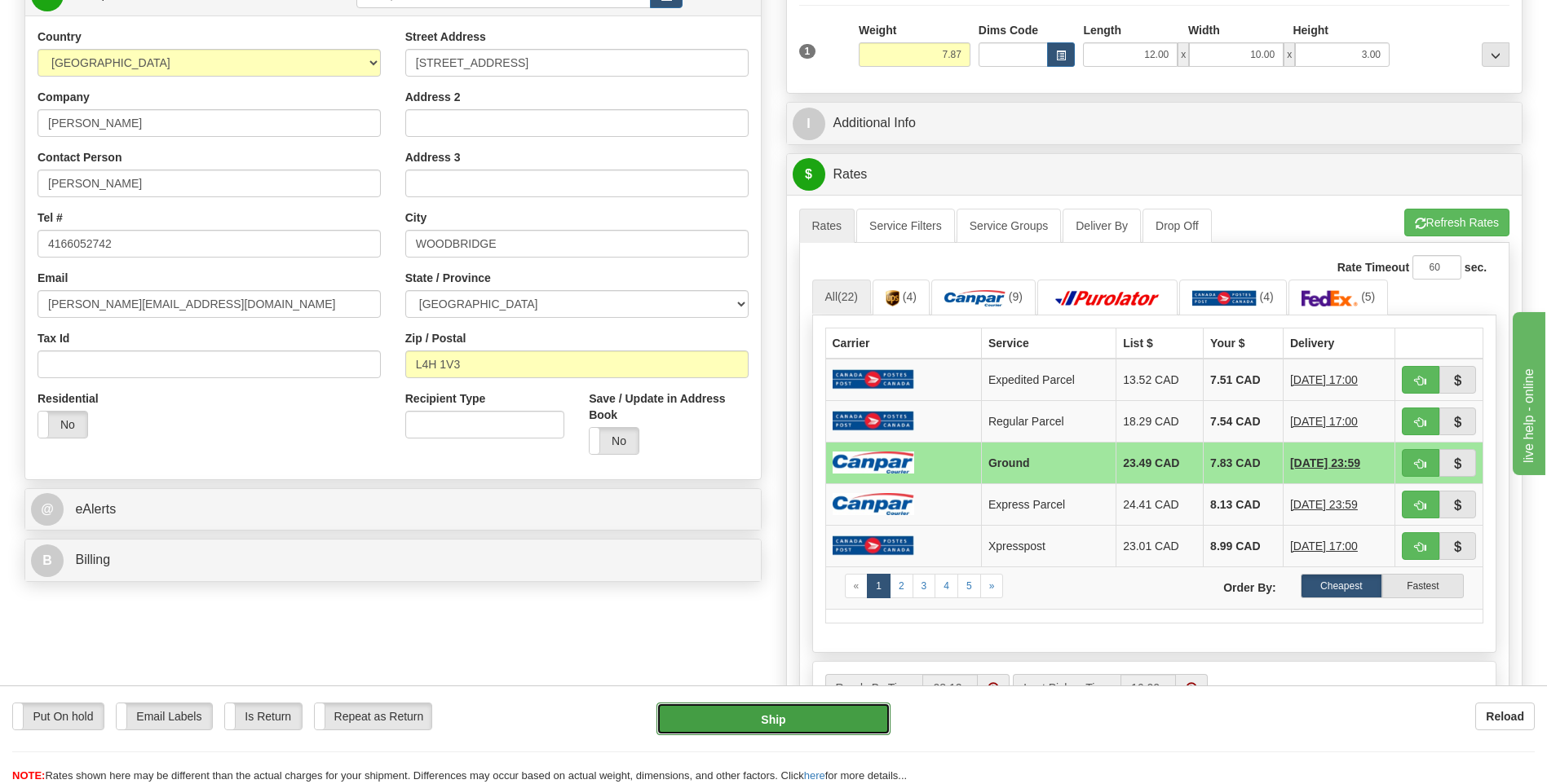
click at [711, 728] on button "Ship" at bounding box center [774, 718] width 233 height 33
type input "1"
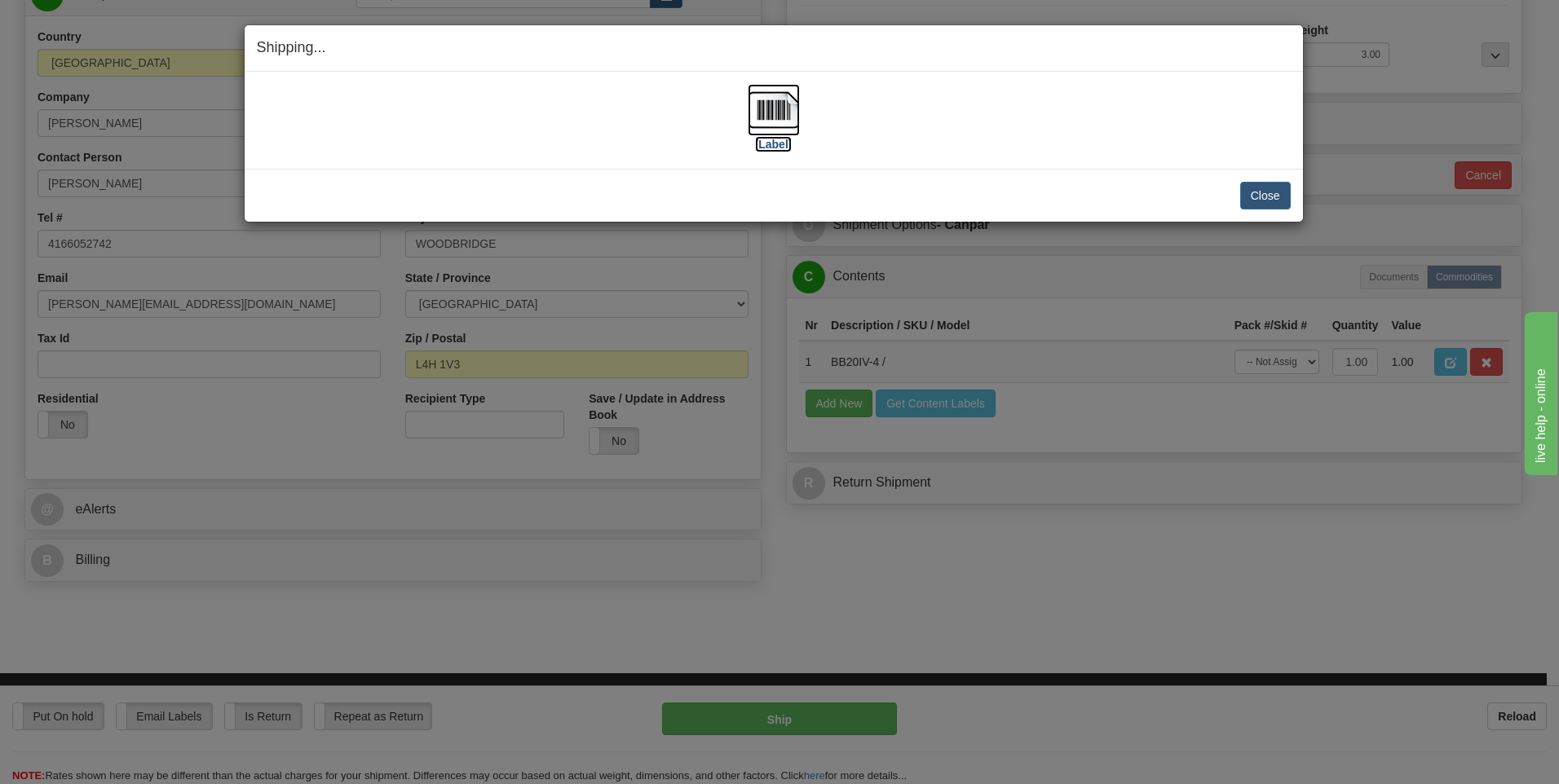
click at [779, 104] on img at bounding box center [774, 110] width 52 height 52
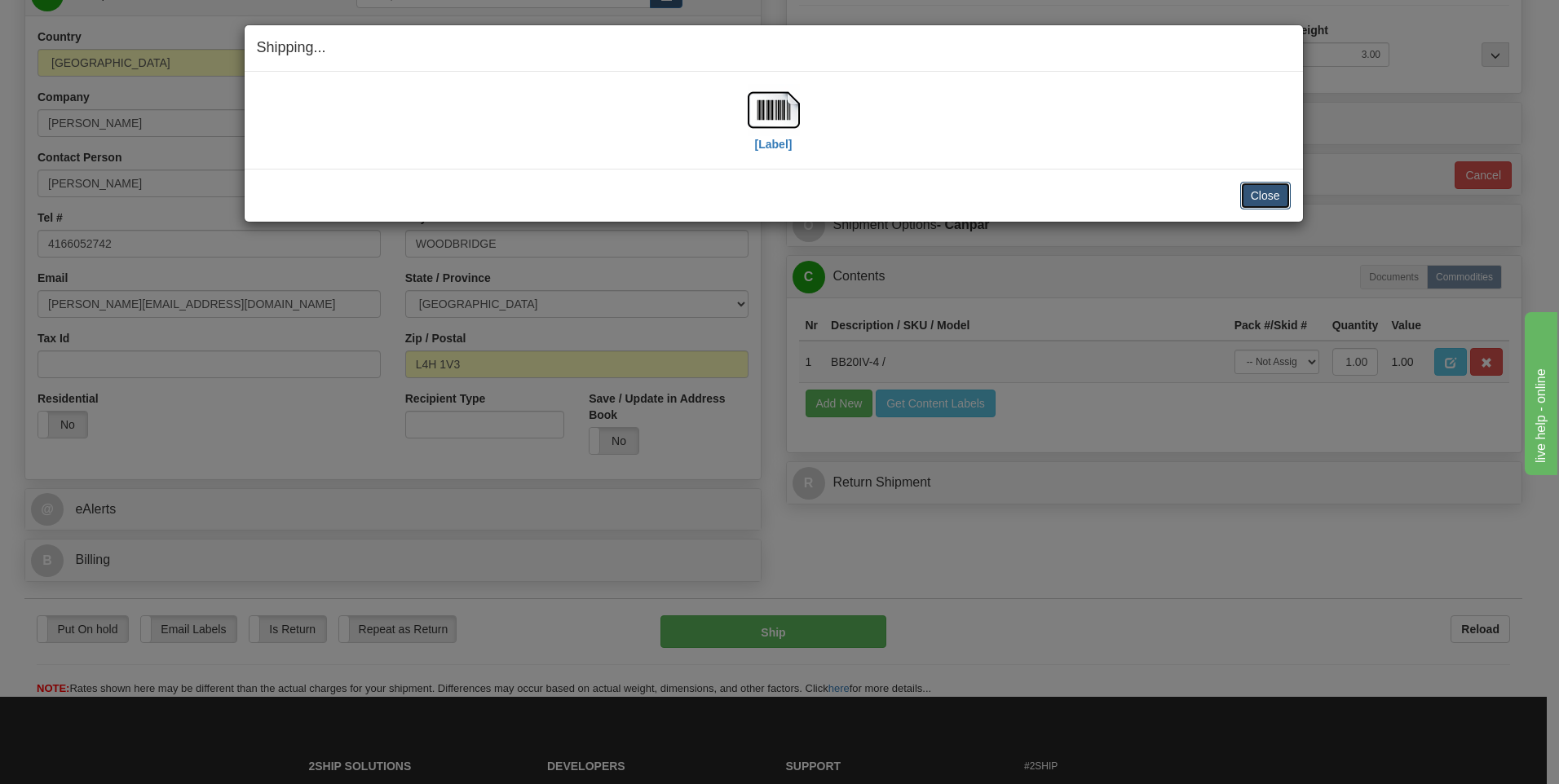
click at [1261, 189] on button "Close" at bounding box center [1265, 195] width 51 height 28
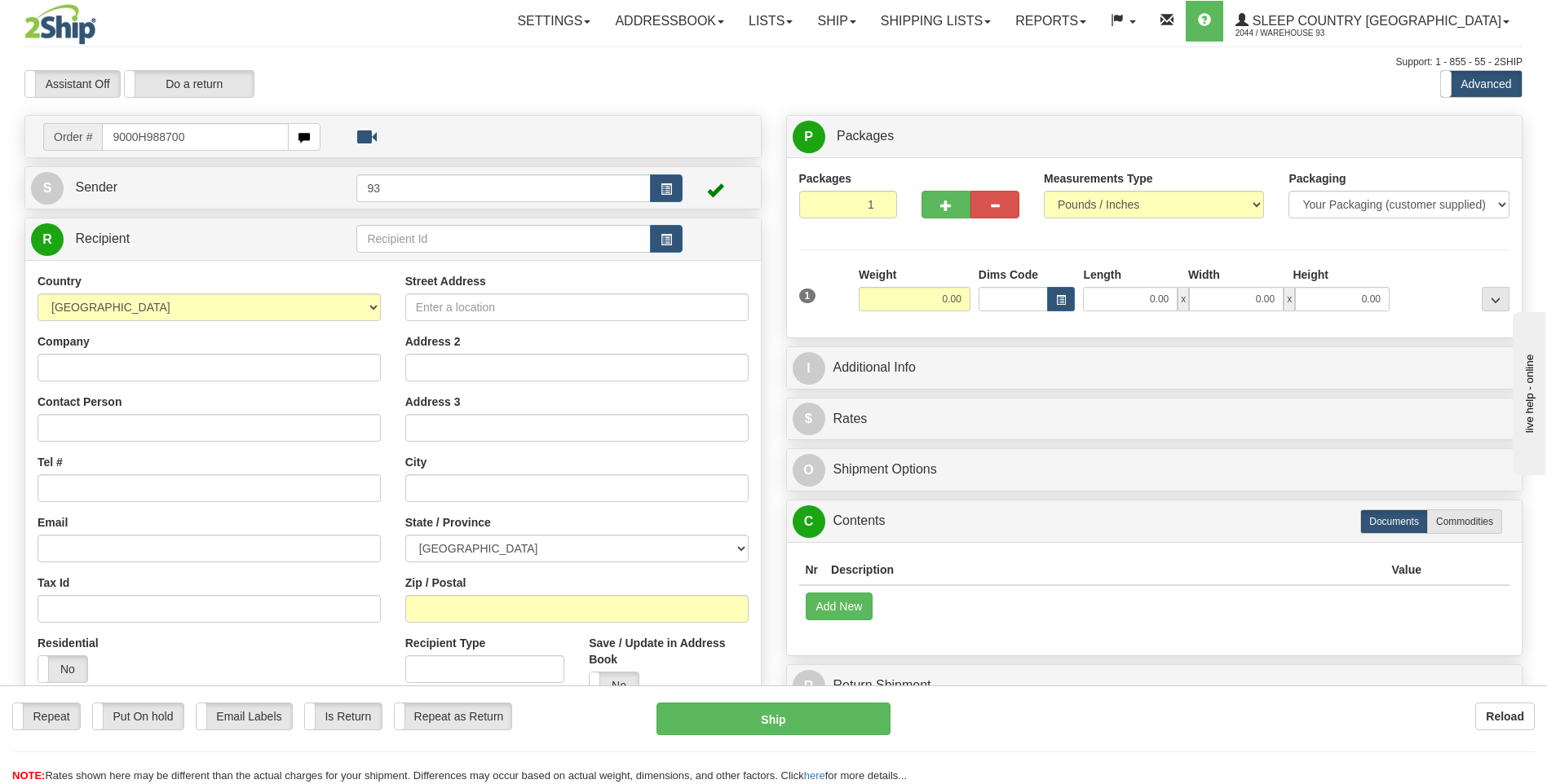
type input "9000H988700"
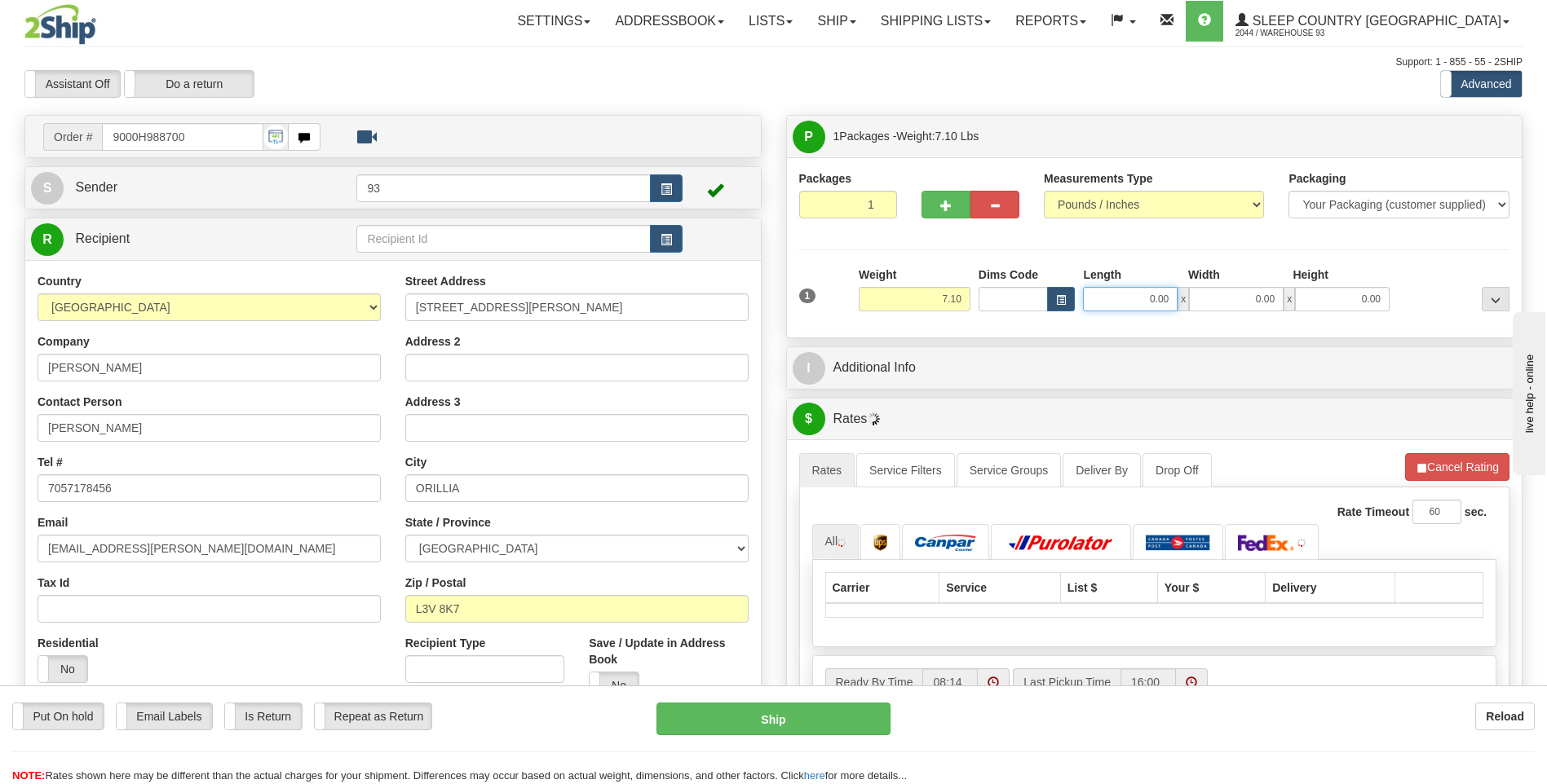
click at [1139, 302] on input "0.00" at bounding box center [1129, 299] width 95 height 25
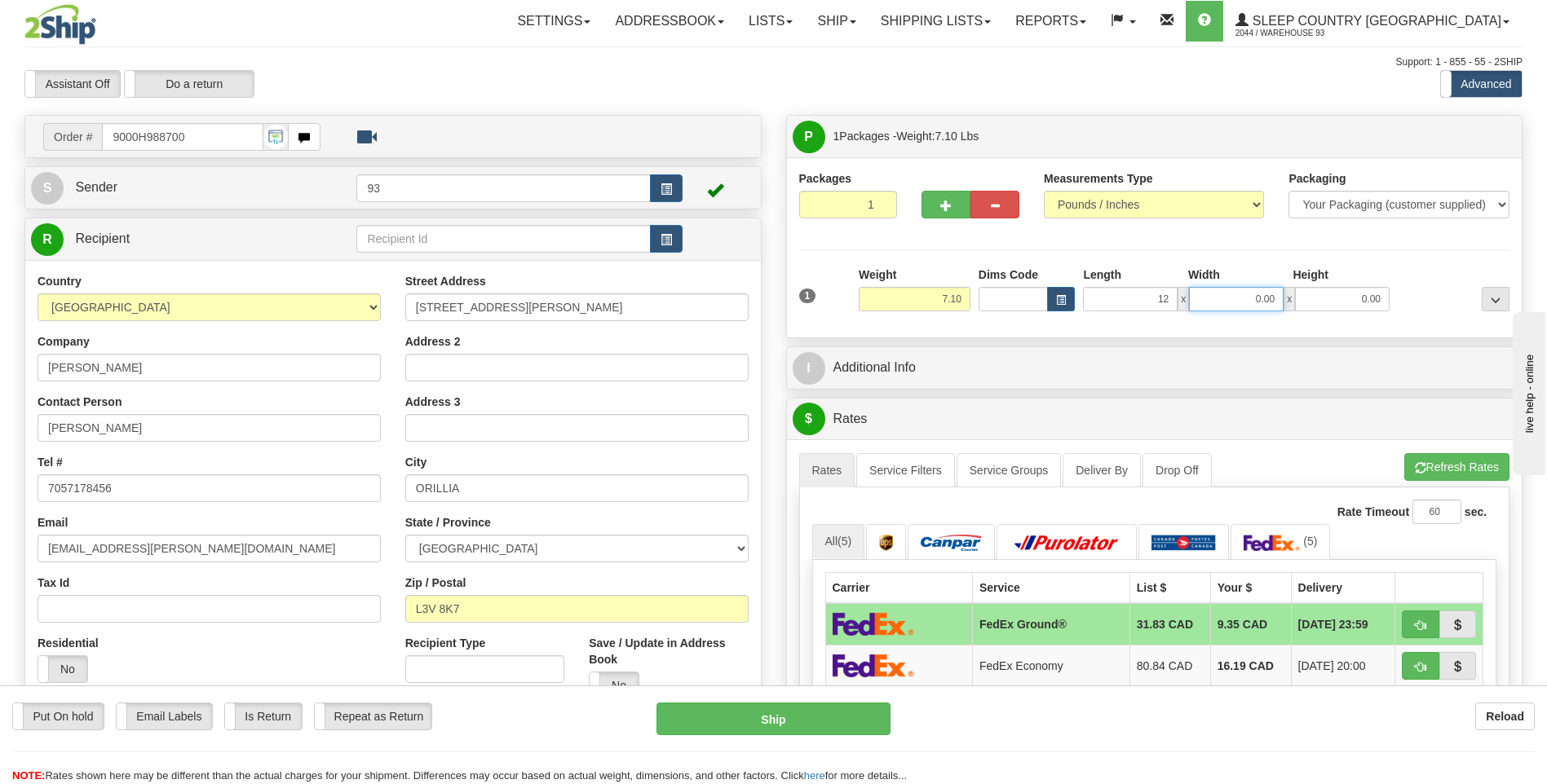
type input "12.00"
click at [1244, 299] on input "0.00" at bounding box center [1236, 299] width 95 height 25
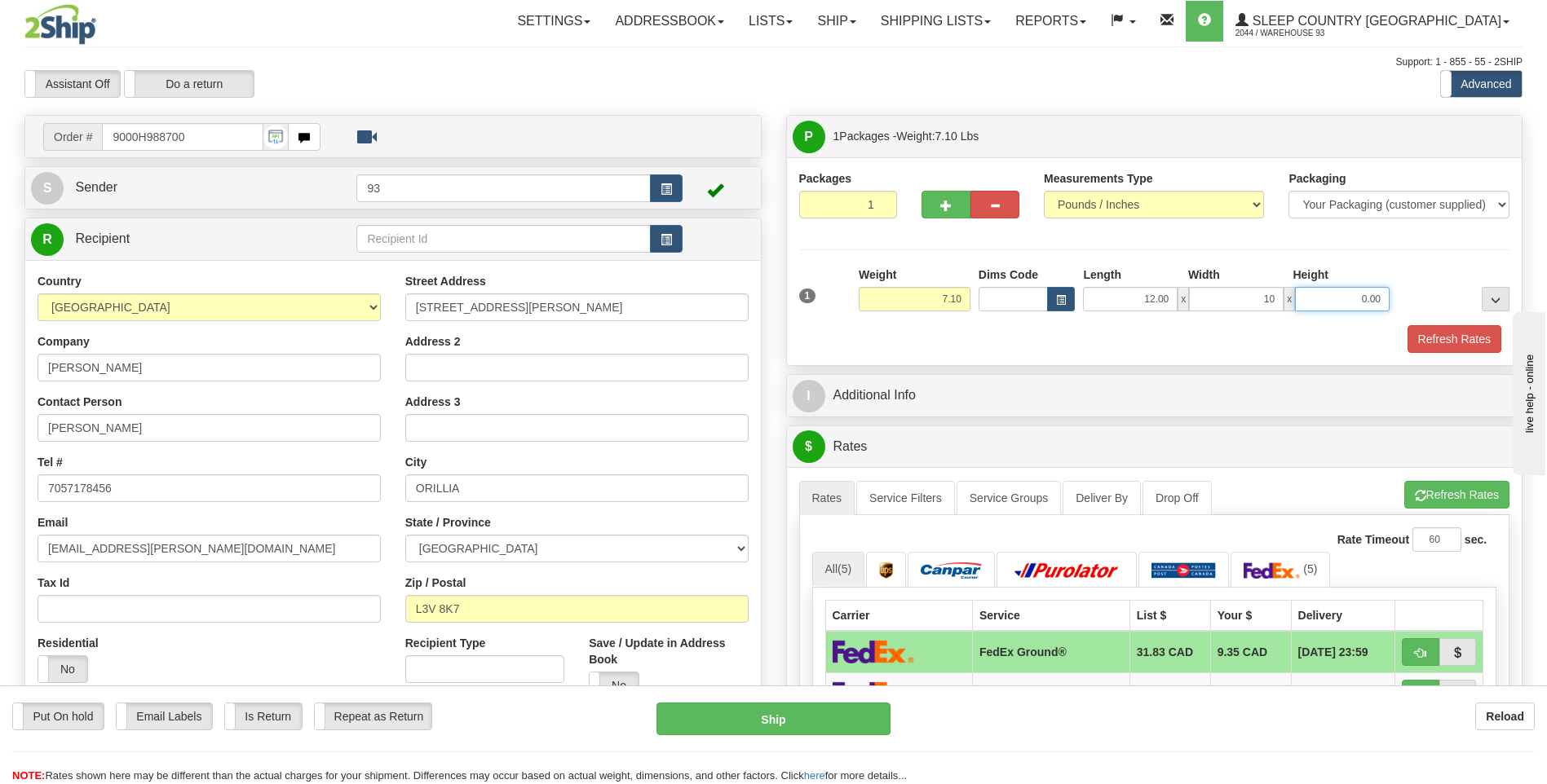
type input "10.00"
click at [1335, 303] on input "0.00" at bounding box center [1342, 299] width 95 height 25
type input "3.00"
click at [1448, 338] on button "Refresh Rates" at bounding box center [1454, 339] width 94 height 28
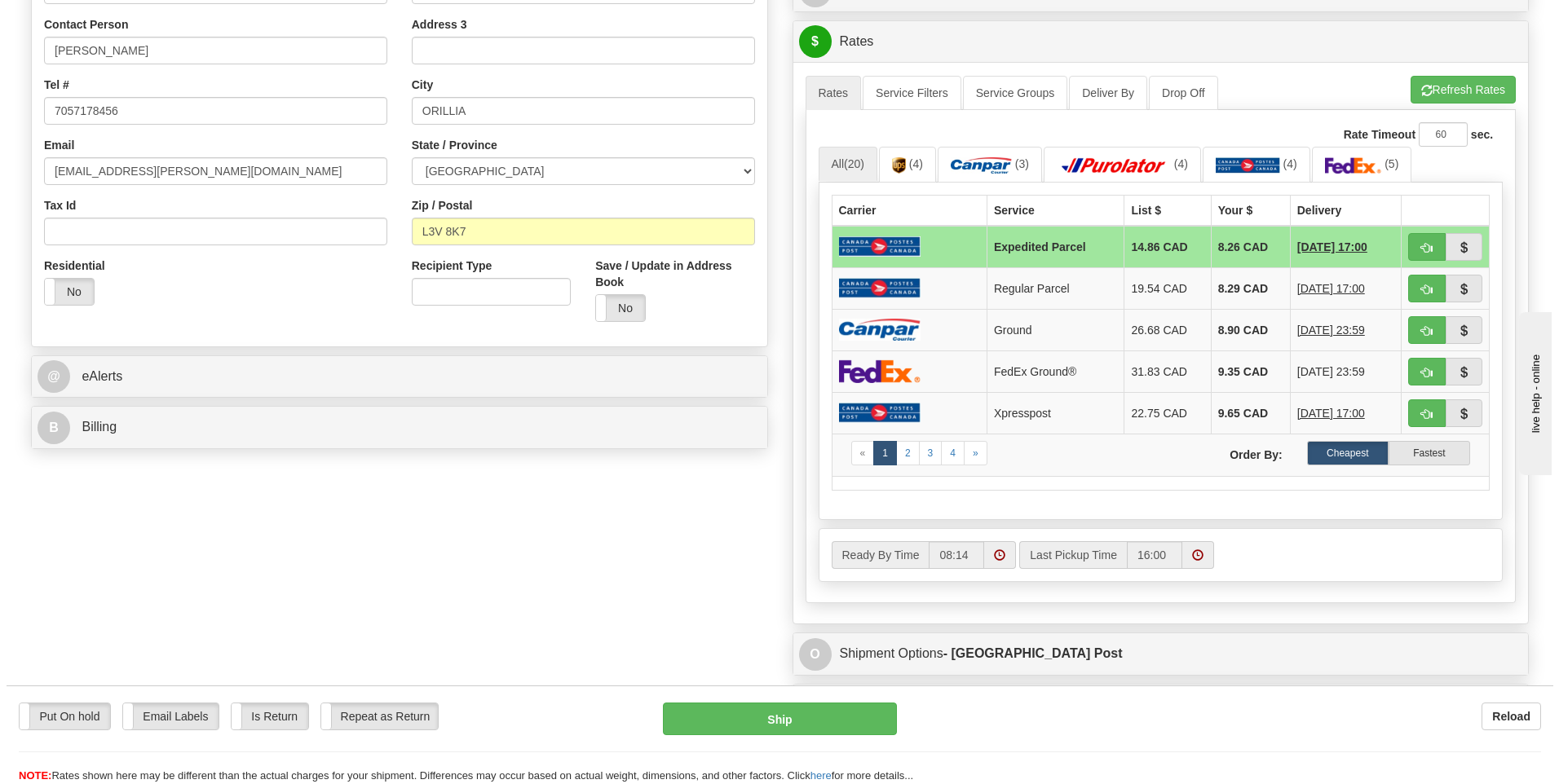
scroll to position [407, 0]
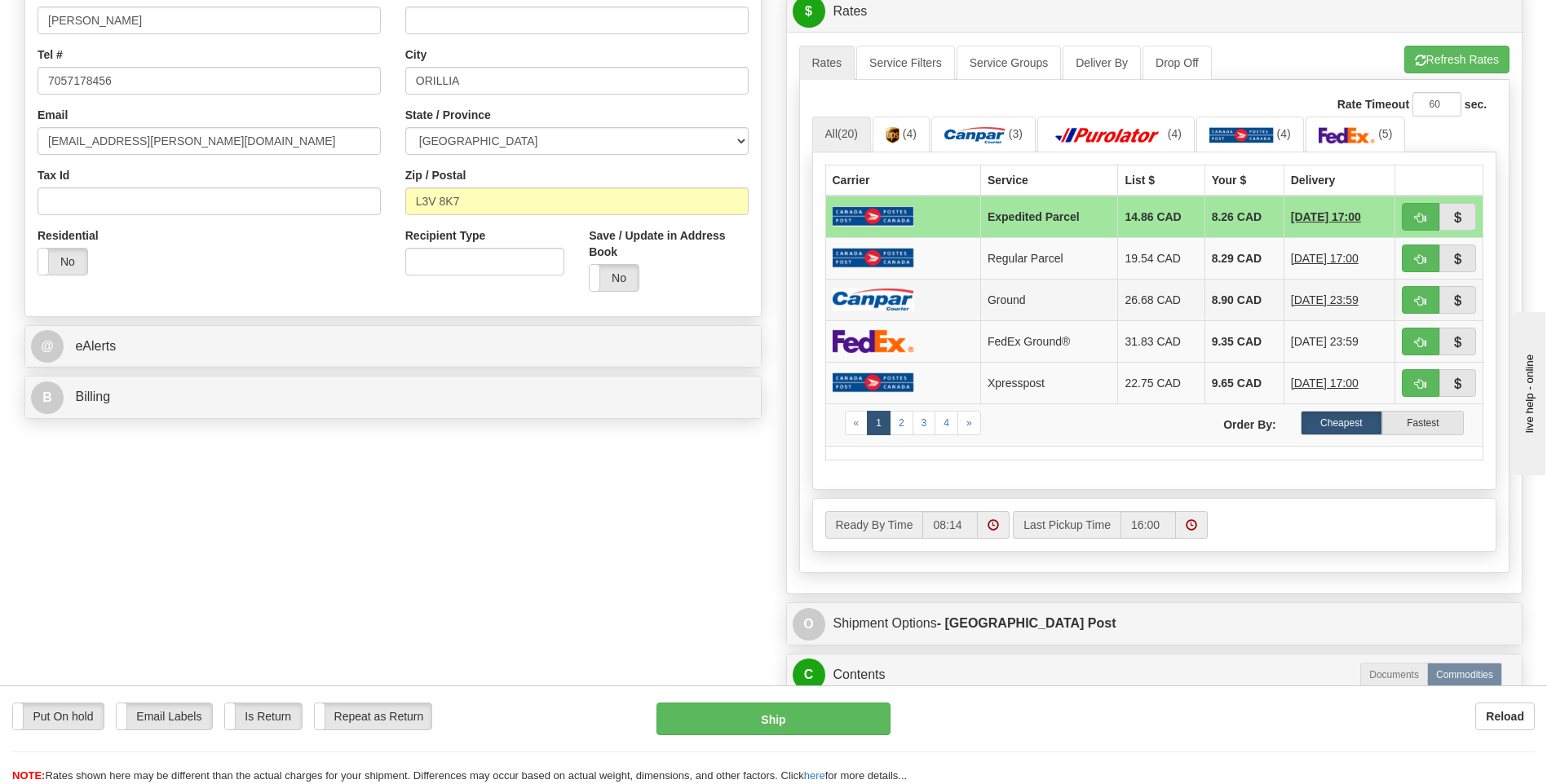
click at [1212, 301] on td "8.90 CAD" at bounding box center [1243, 300] width 79 height 42
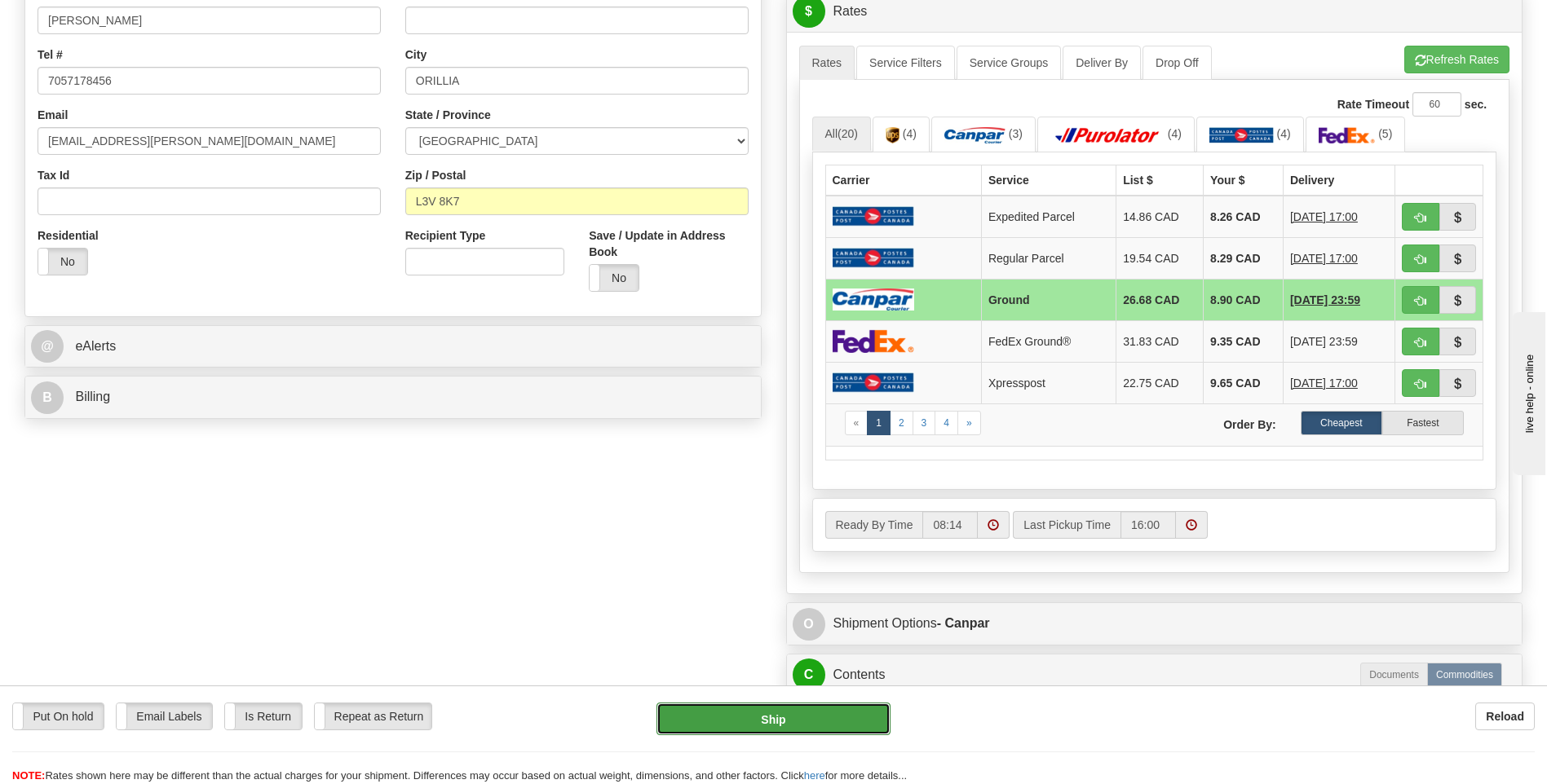
click at [794, 725] on button "Ship" at bounding box center [774, 718] width 233 height 33
type input "1"
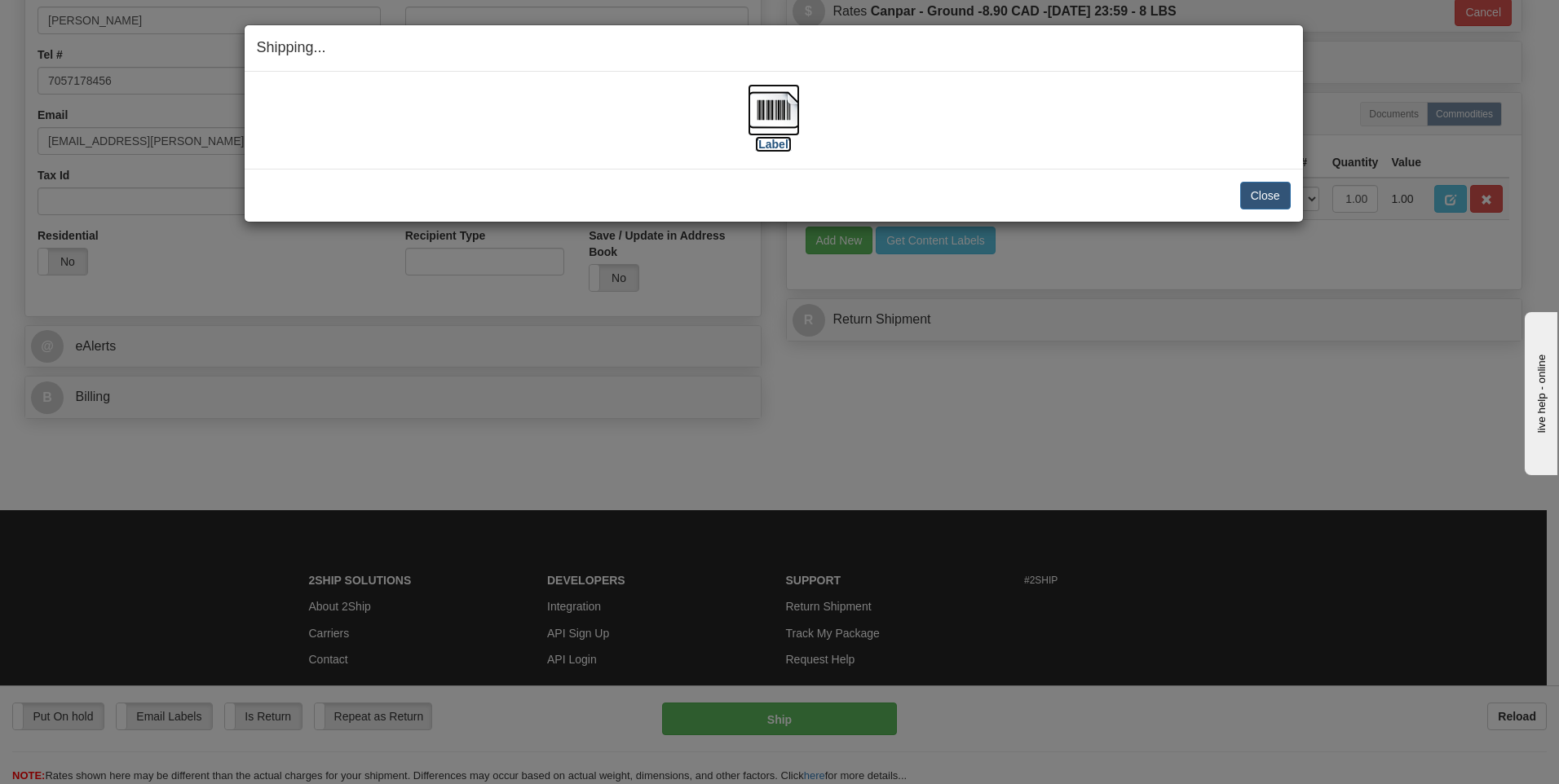
click at [780, 115] on img at bounding box center [774, 110] width 52 height 52
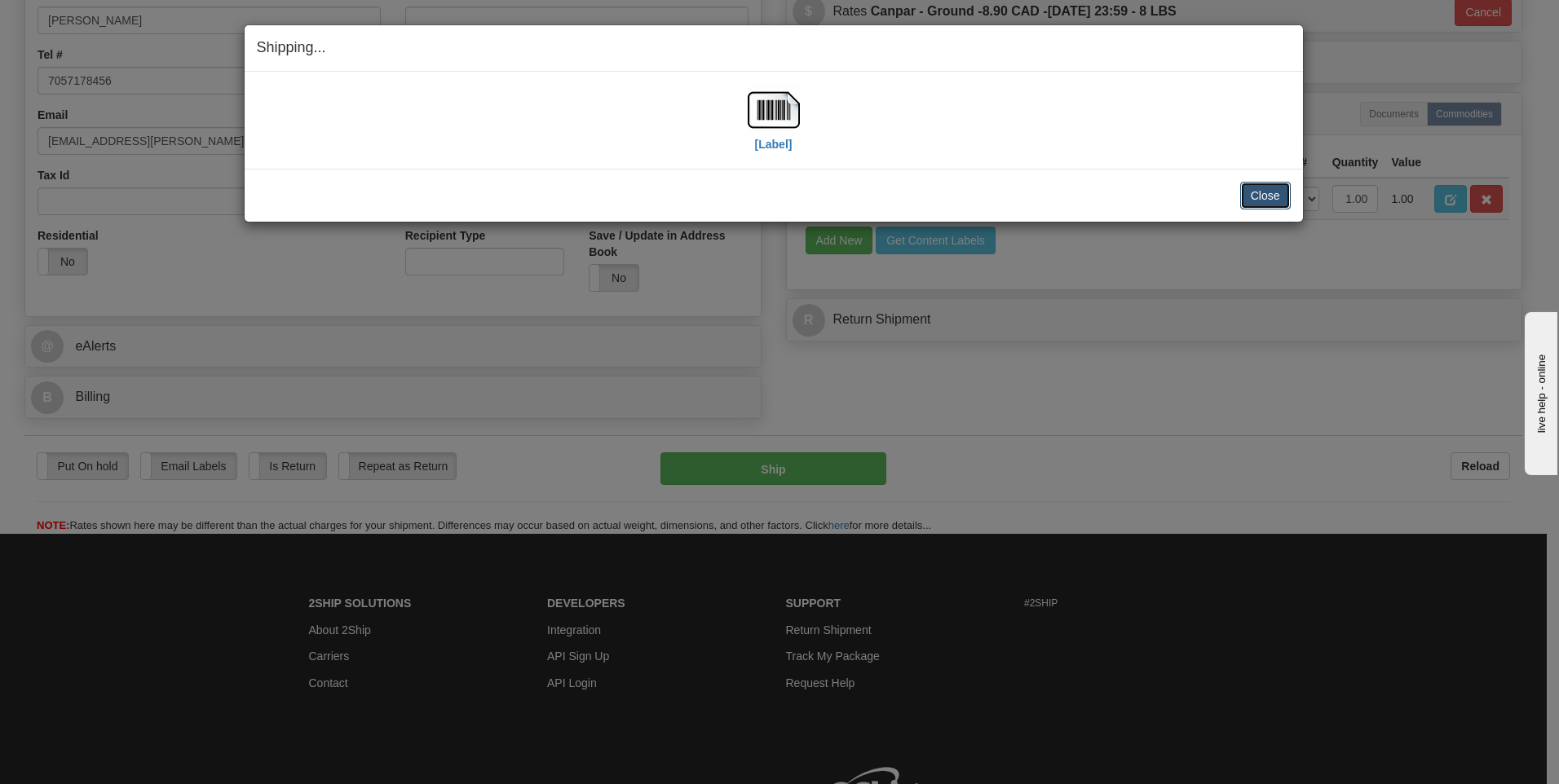
click at [1272, 187] on button "Close" at bounding box center [1265, 195] width 51 height 28
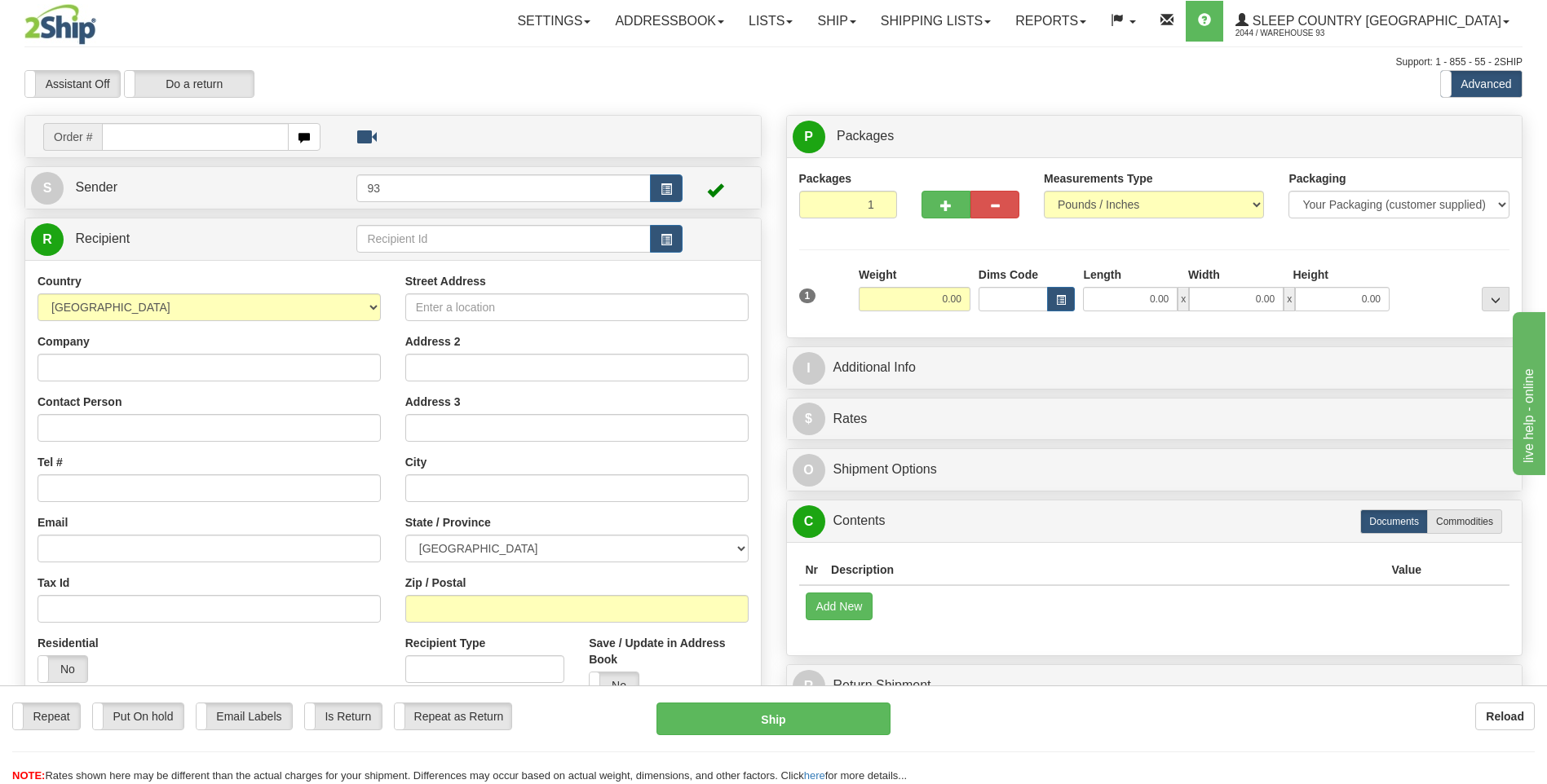
click at [155, 130] on input "text" at bounding box center [194, 137] width 186 height 28
type input "9000H988776"
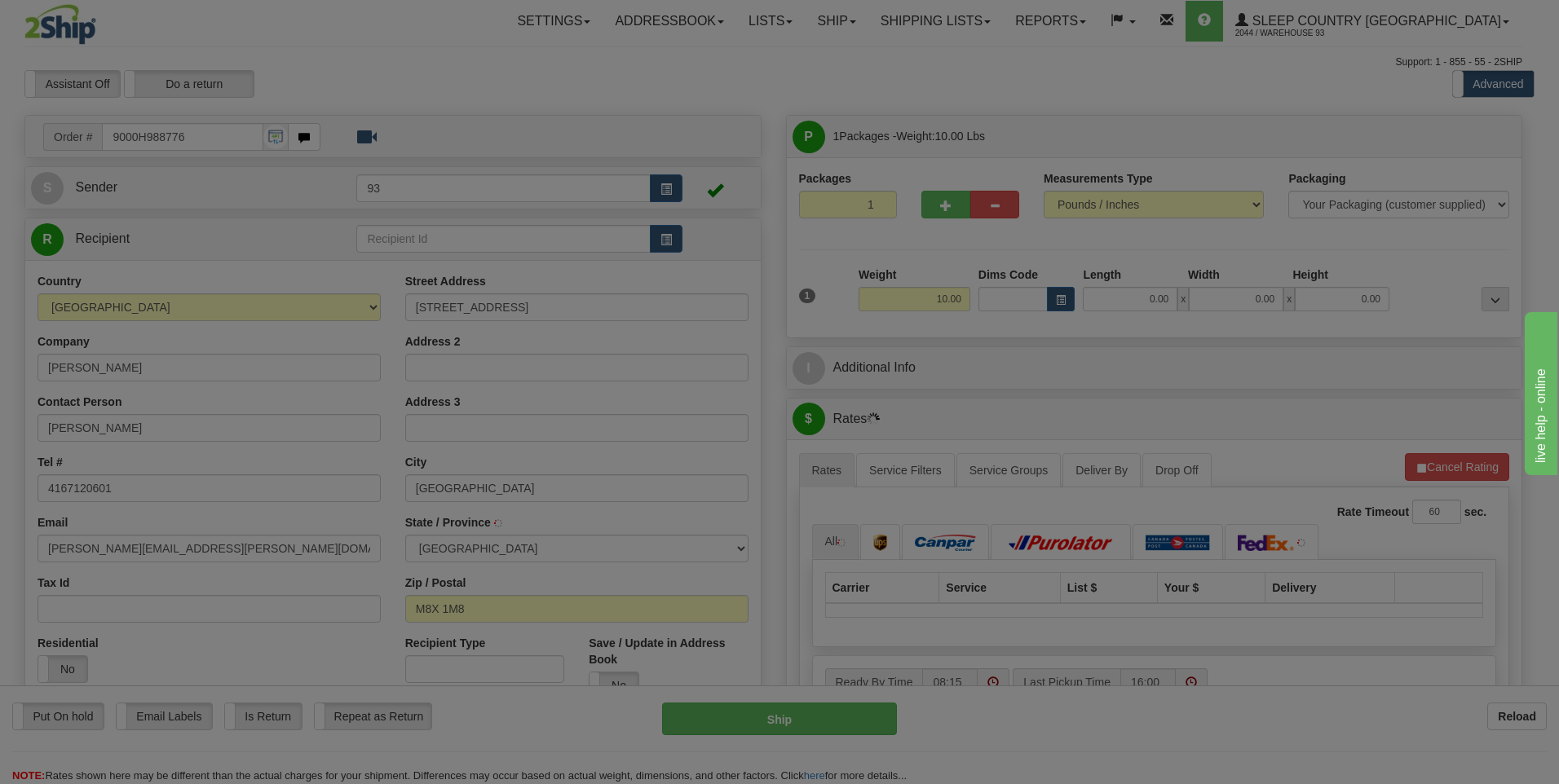
type input "ETOBICOKE"
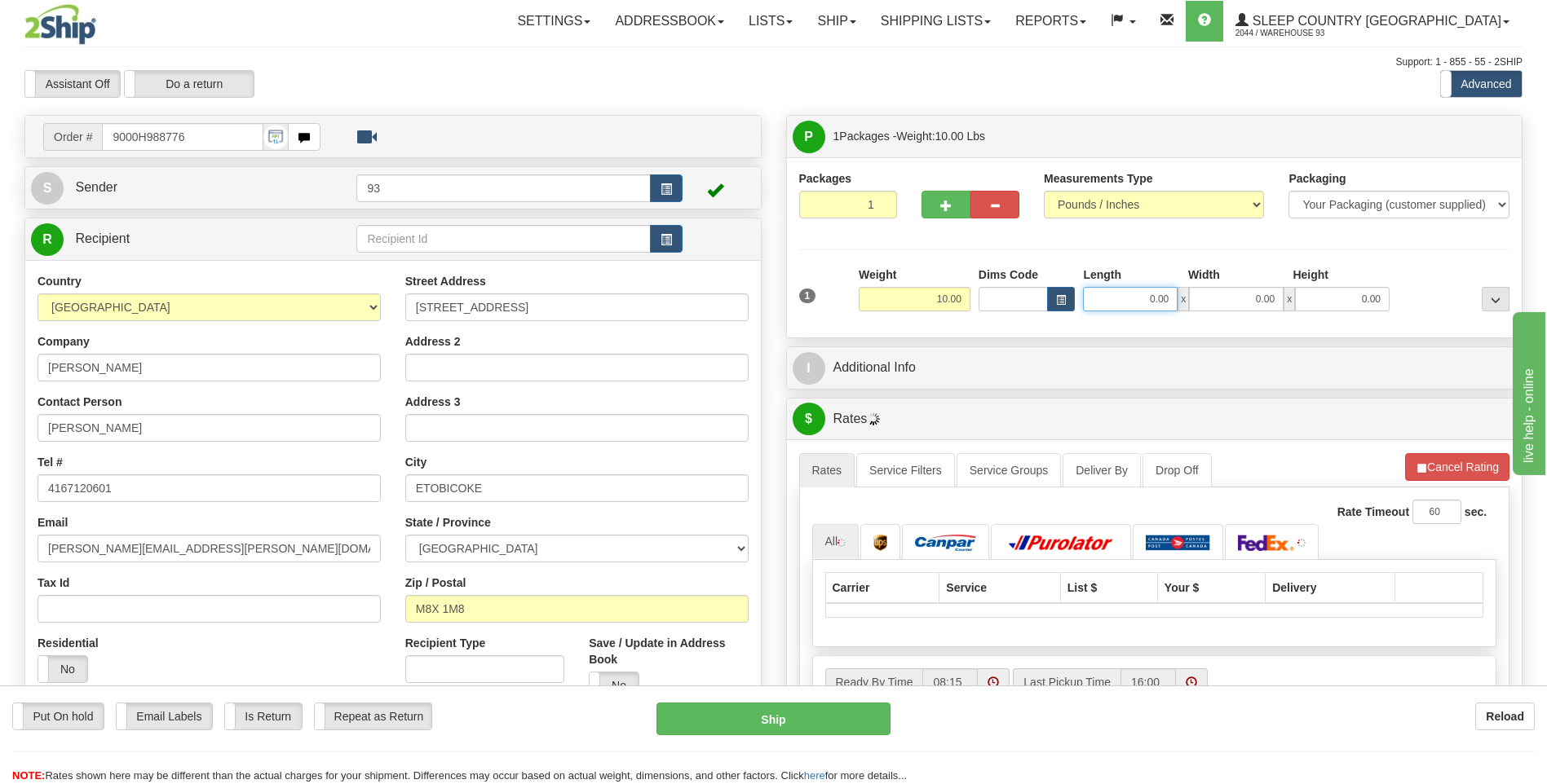
click at [1130, 289] on input "0.00" at bounding box center [1129, 299] width 95 height 25
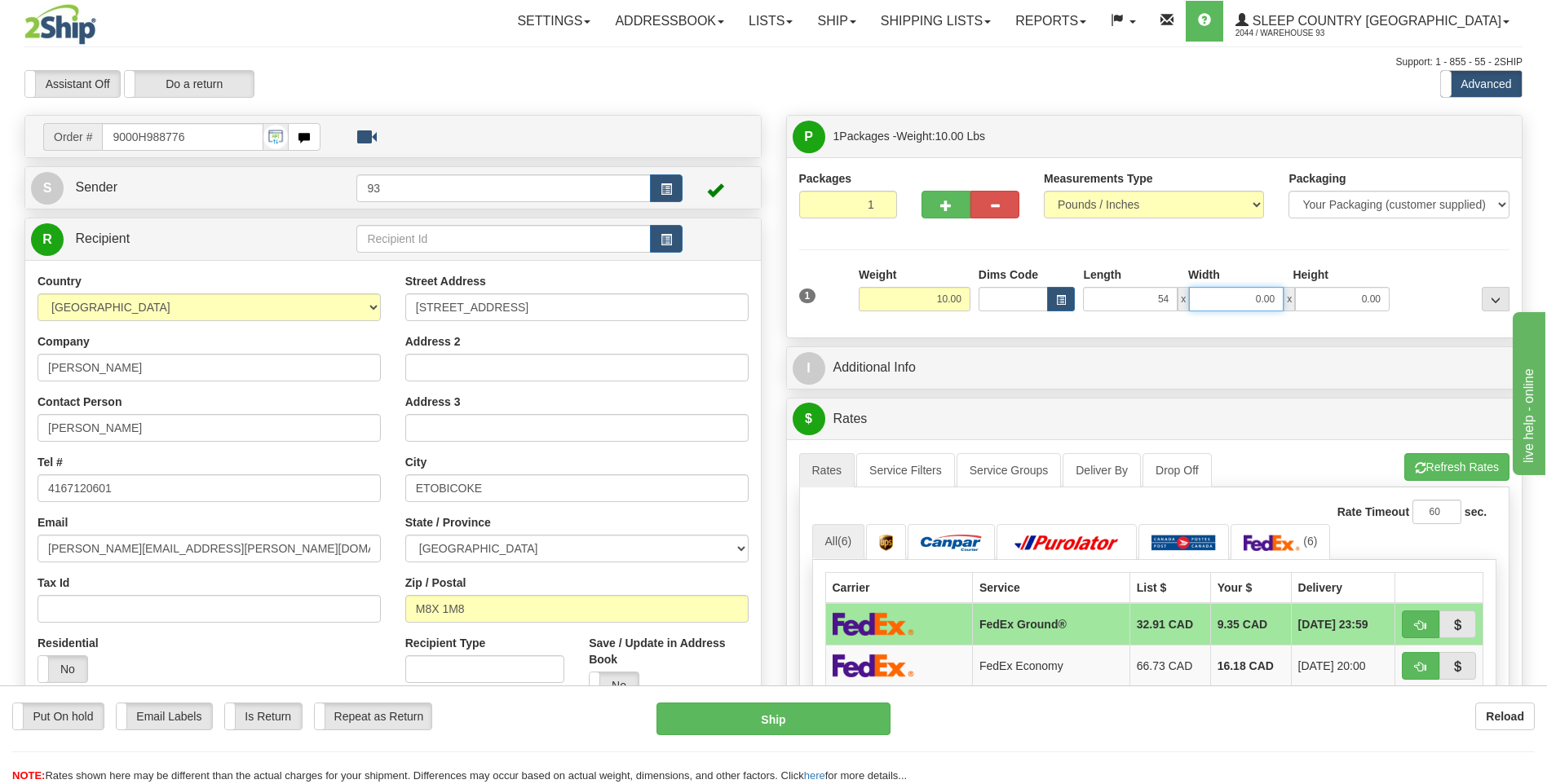
type input "54.00"
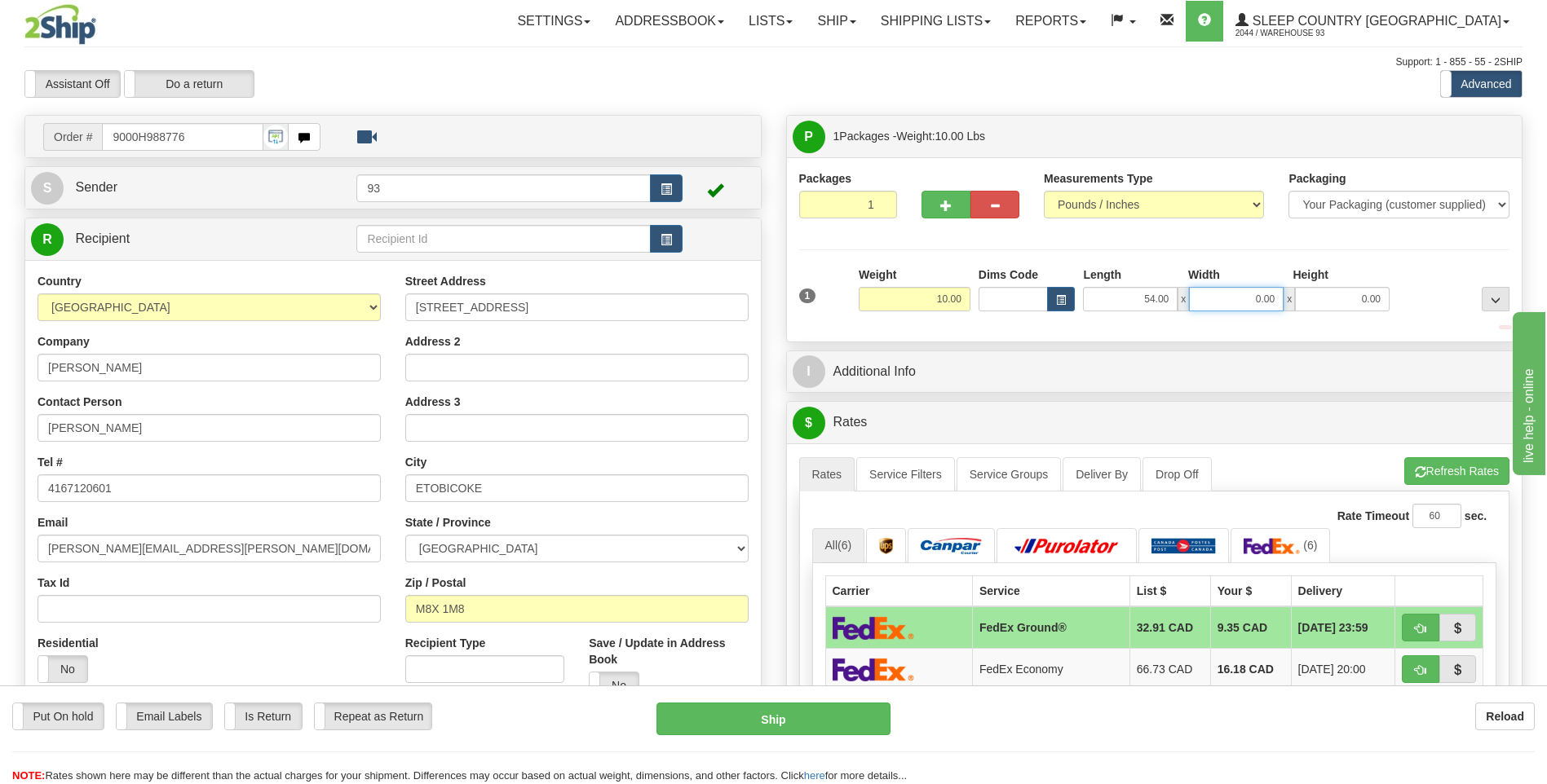
click at [1240, 292] on input "0.00" at bounding box center [1236, 299] width 95 height 25
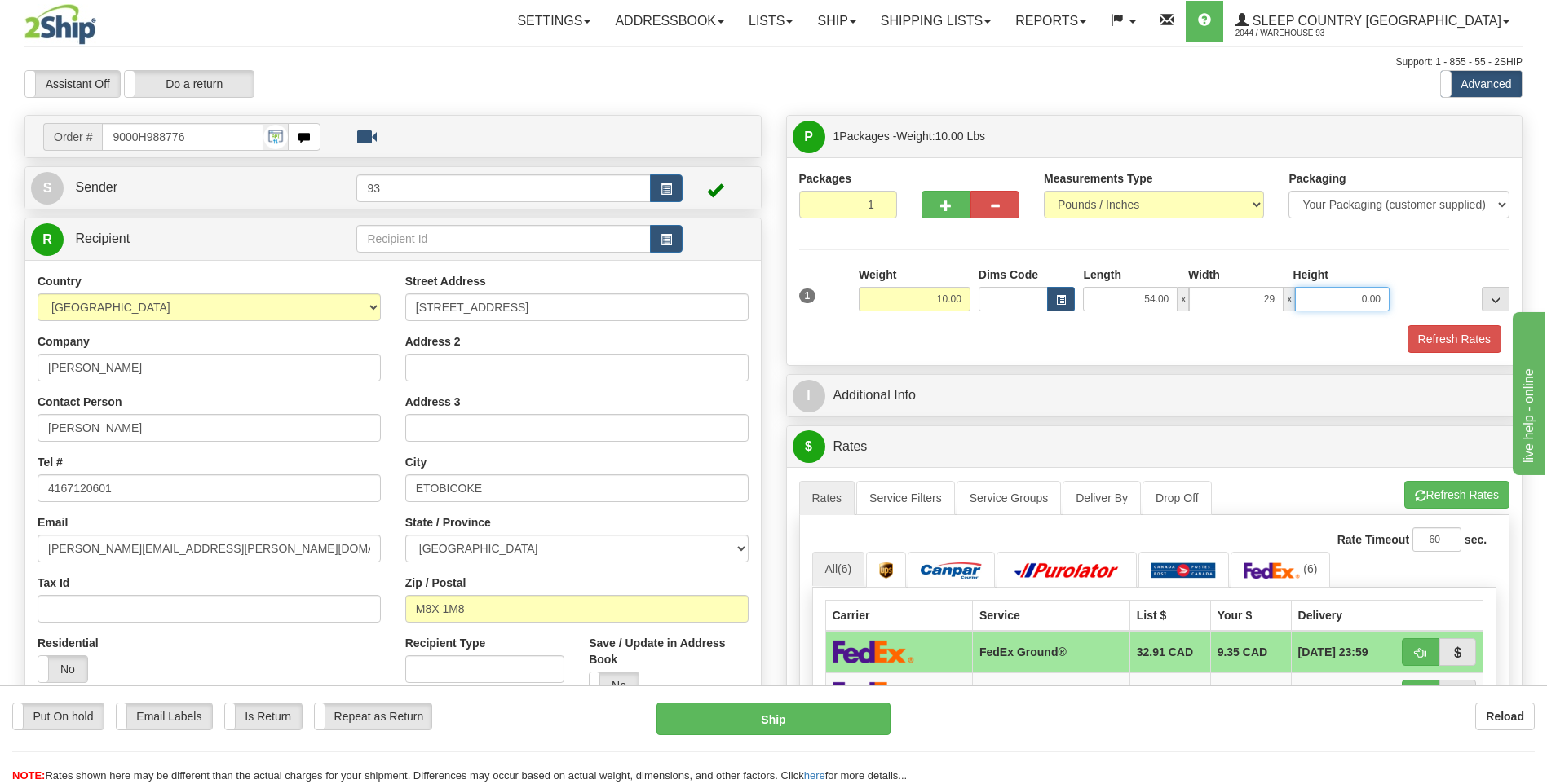
type input "29.00"
click at [1325, 299] on input "0.00" at bounding box center [1342, 299] width 95 height 25
type input "6.00"
click at [1432, 347] on button "Refresh Rates" at bounding box center [1454, 339] width 94 height 28
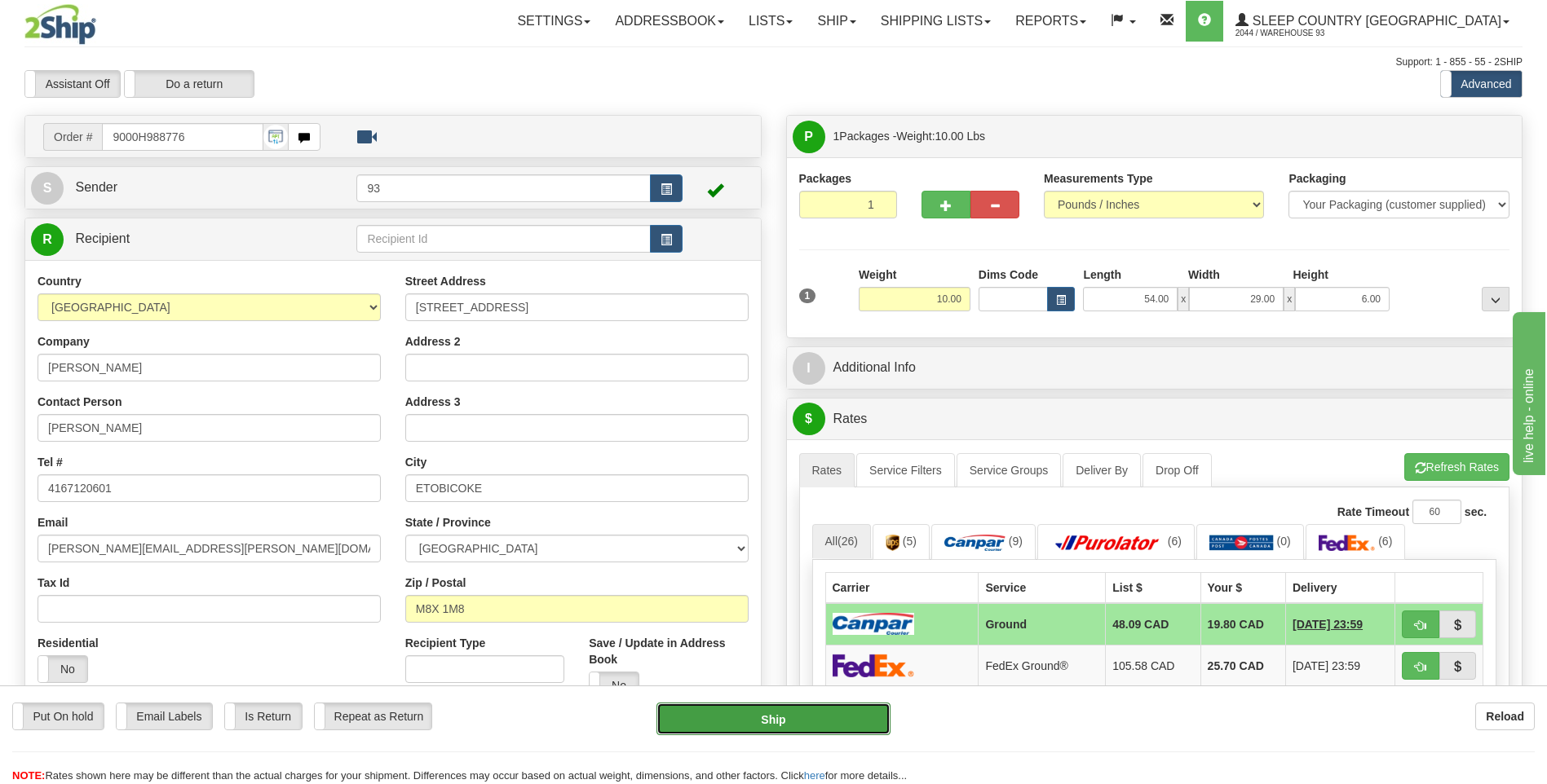
click at [845, 713] on button "Ship" at bounding box center [774, 718] width 233 height 33
type input "1"
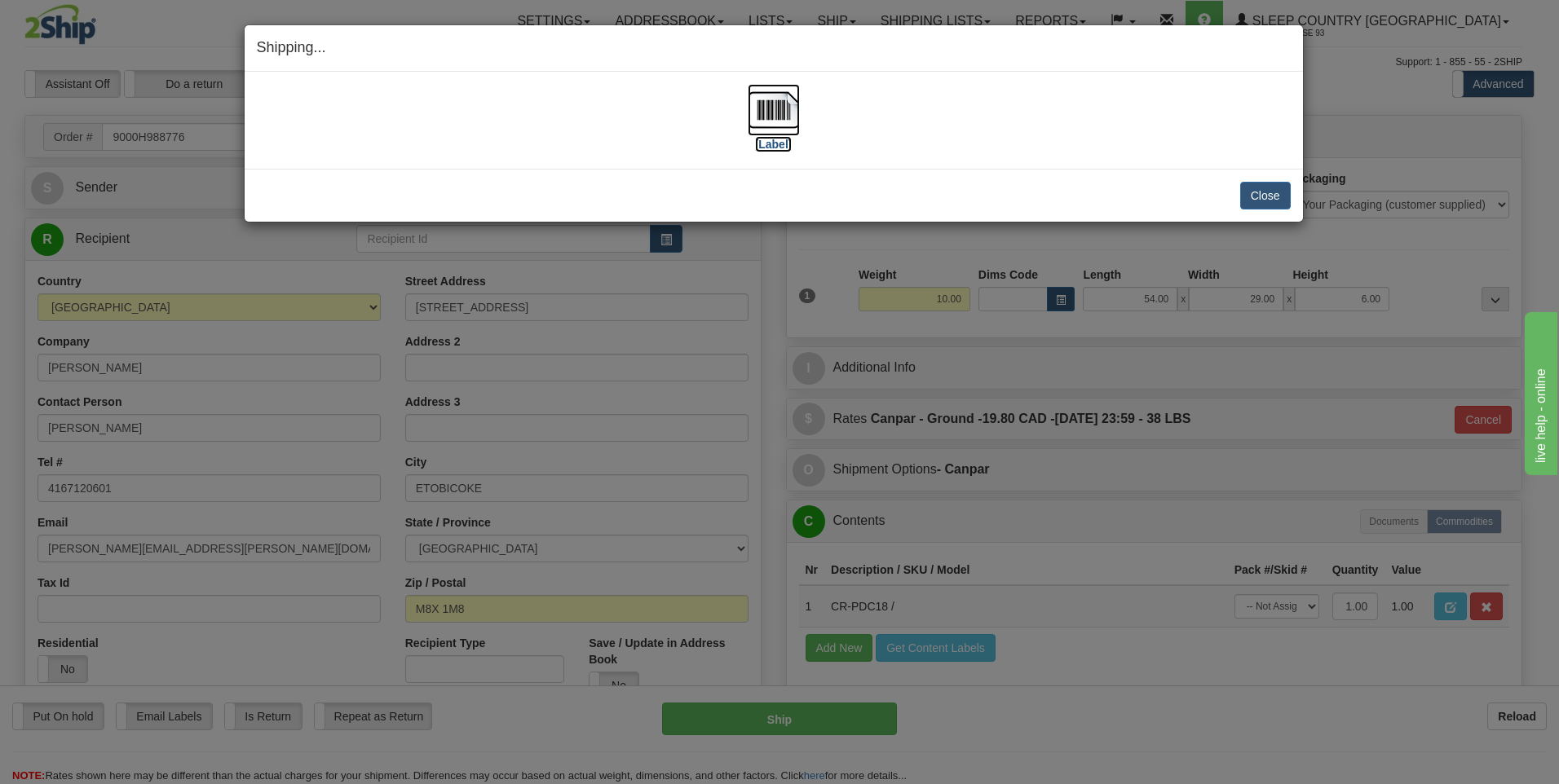
click at [752, 110] on img at bounding box center [774, 110] width 52 height 52
click at [1248, 199] on button "Close" at bounding box center [1265, 195] width 51 height 28
